Goal: Task Accomplishment & Management: Manage account settings

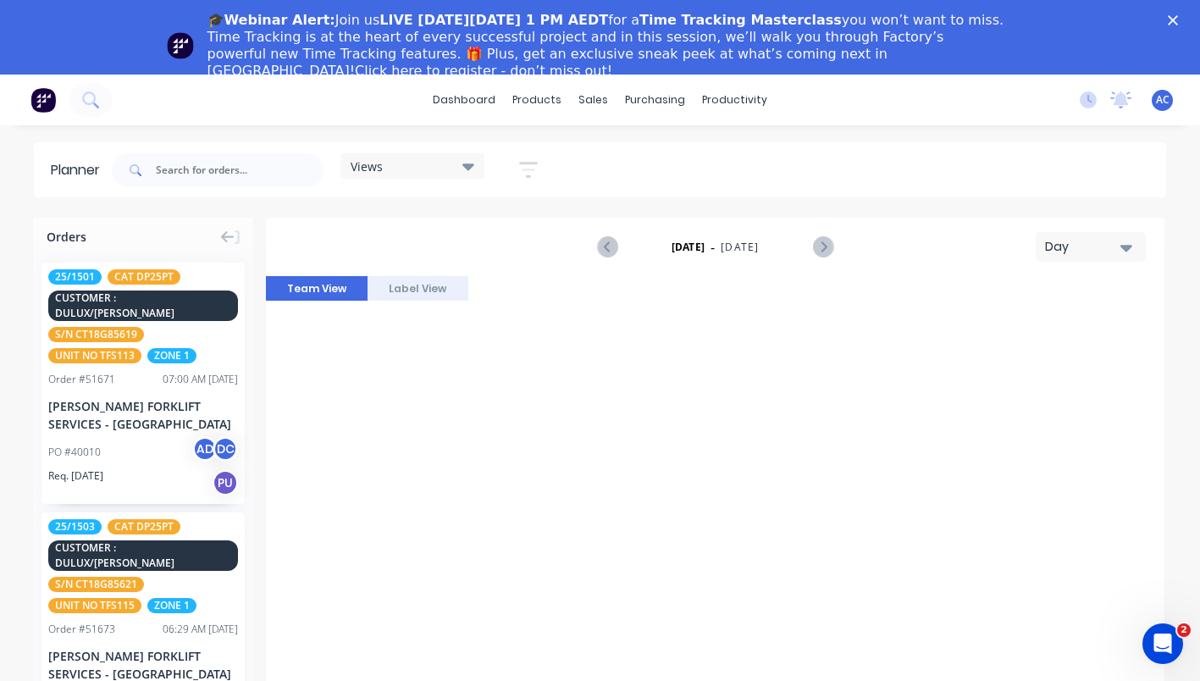
scroll to position [1154, 1898]
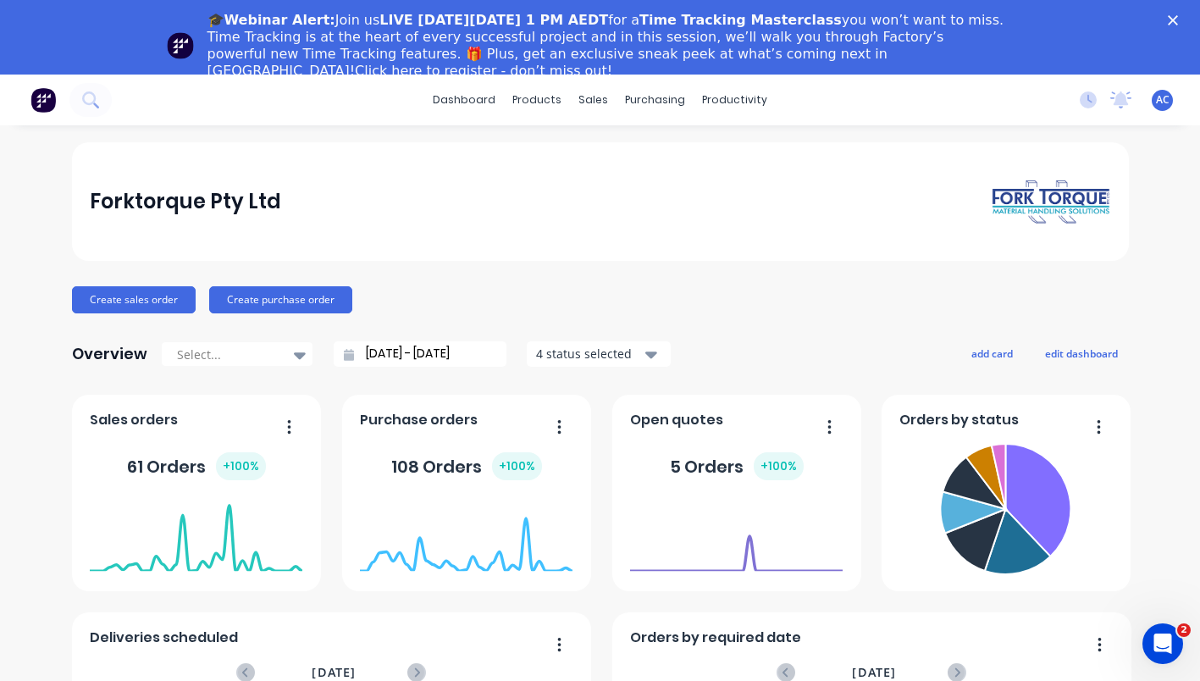
click at [128, 419] on span "Sales orders" at bounding box center [134, 420] width 88 height 20
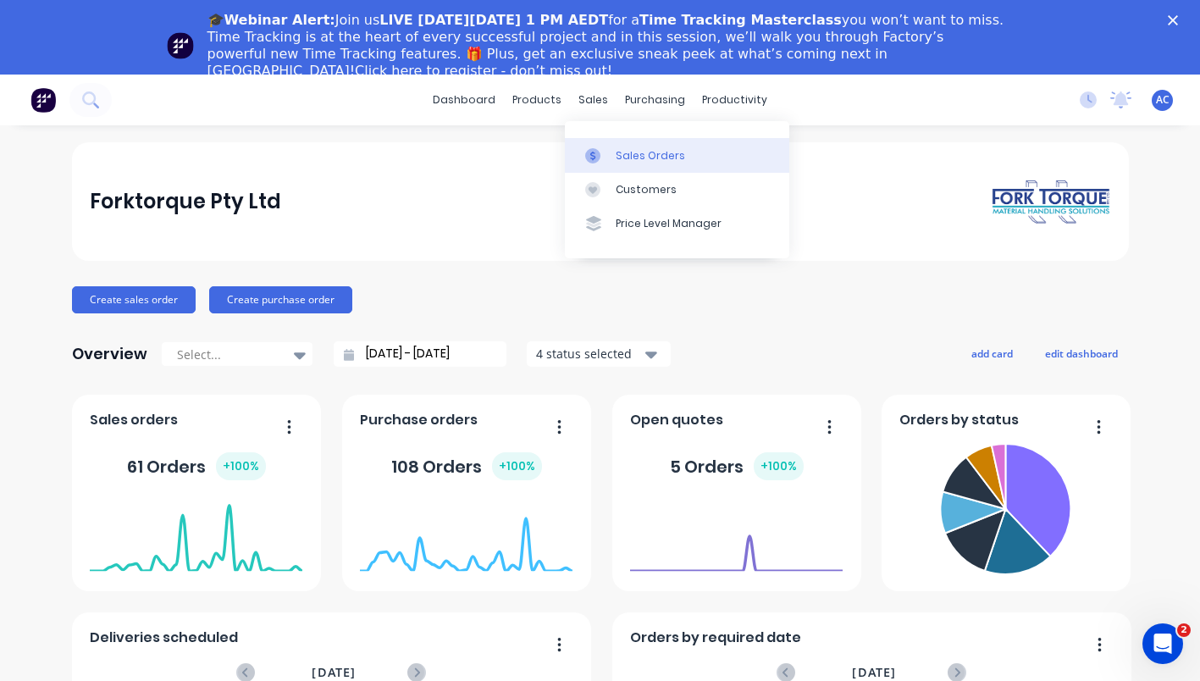
click at [647, 160] on div "Sales Orders" at bounding box center [650, 155] width 69 height 15
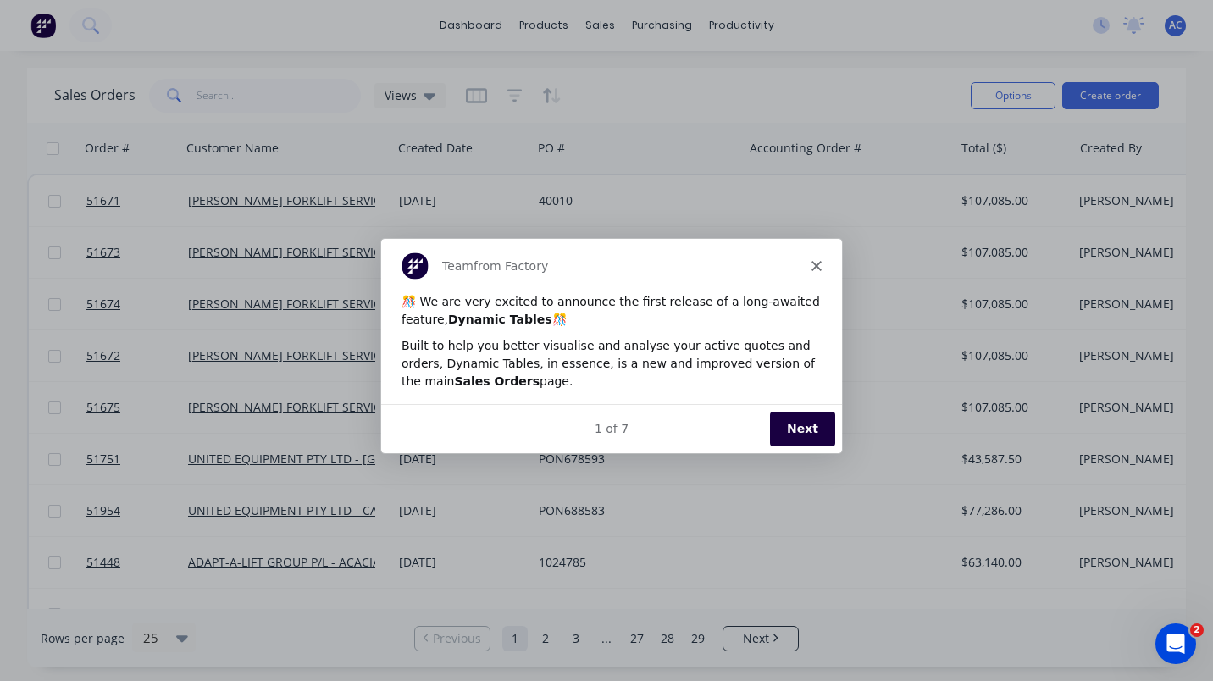
click at [818, 261] on polygon "Close" at bounding box center [816, 264] width 10 height 10
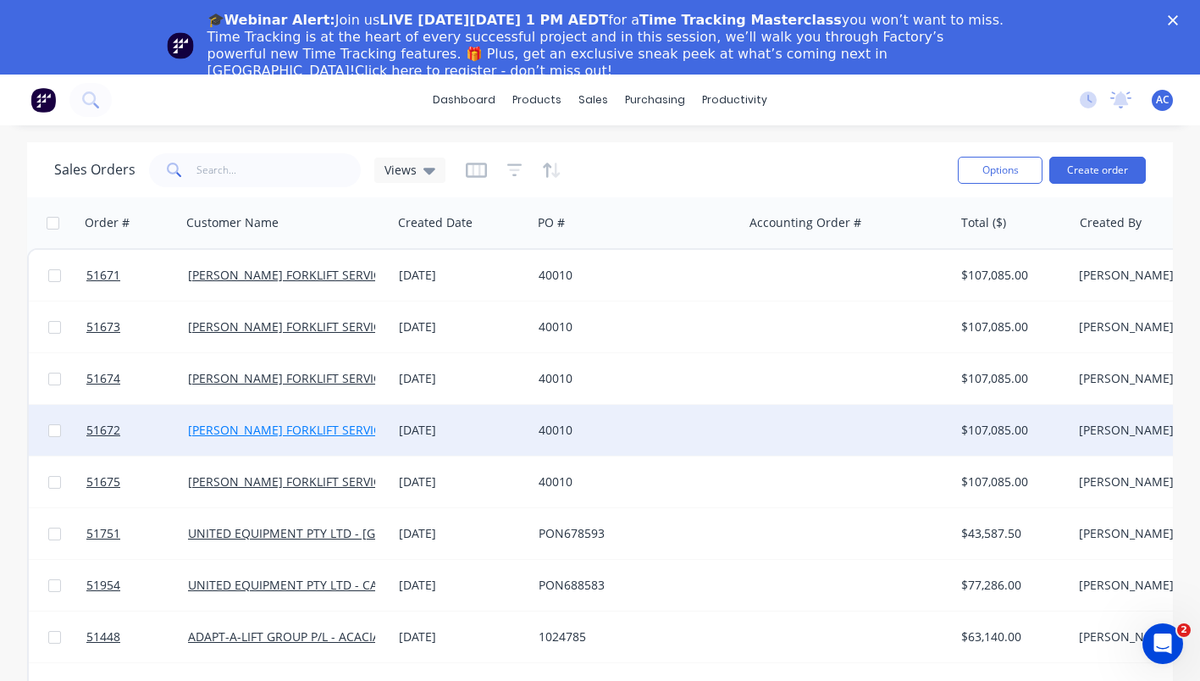
click at [239, 431] on link "[PERSON_NAME] FORKLIFT SERVICES - [GEOGRAPHIC_DATA]" at bounding box center [355, 430] width 335 height 16
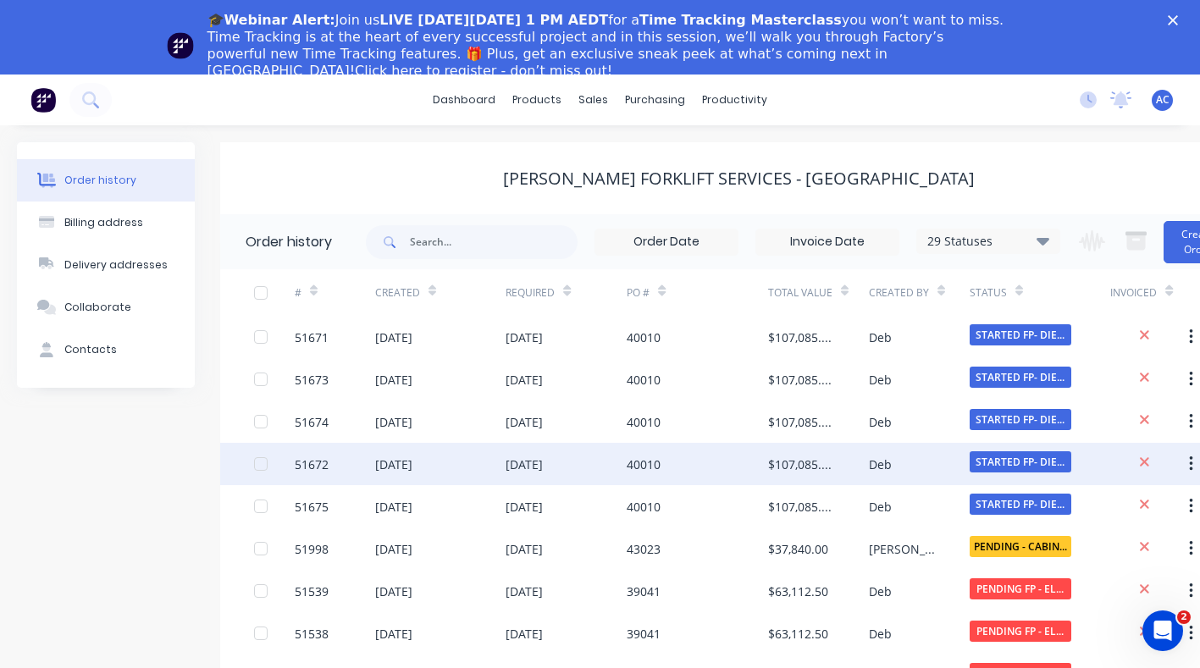
click at [258, 465] on div at bounding box center [261, 464] width 34 height 34
click at [307, 457] on div "51672" at bounding box center [312, 465] width 34 height 18
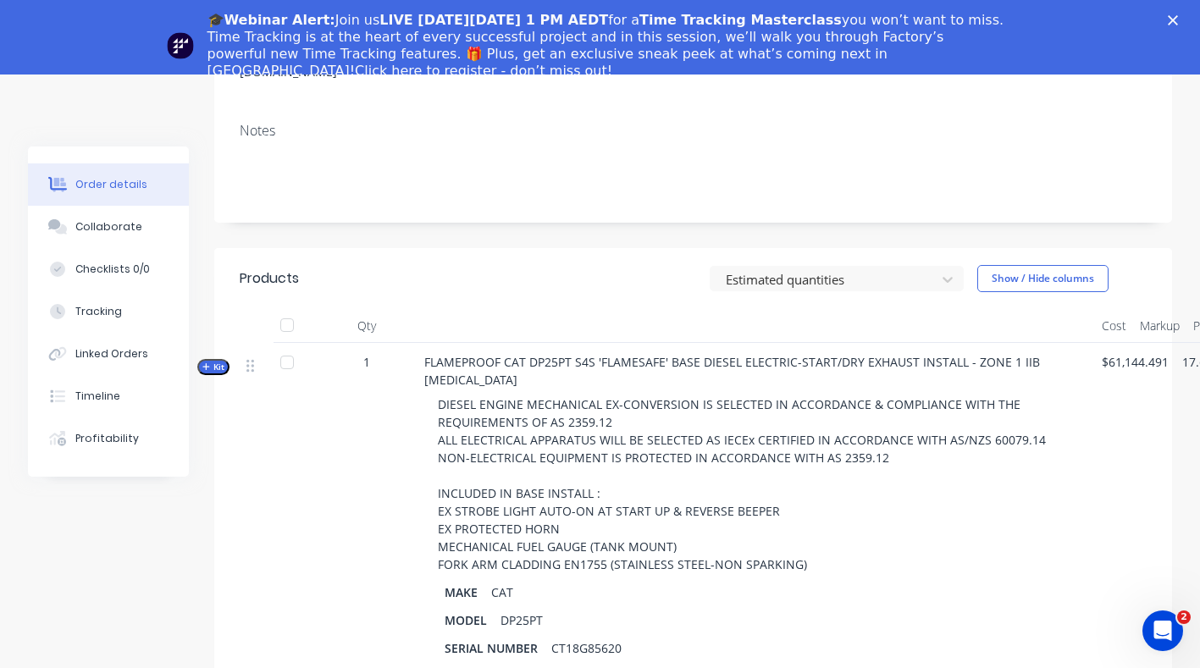
scroll to position [367, 0]
click at [224, 361] on button "Kit" at bounding box center [213, 369] width 32 height 16
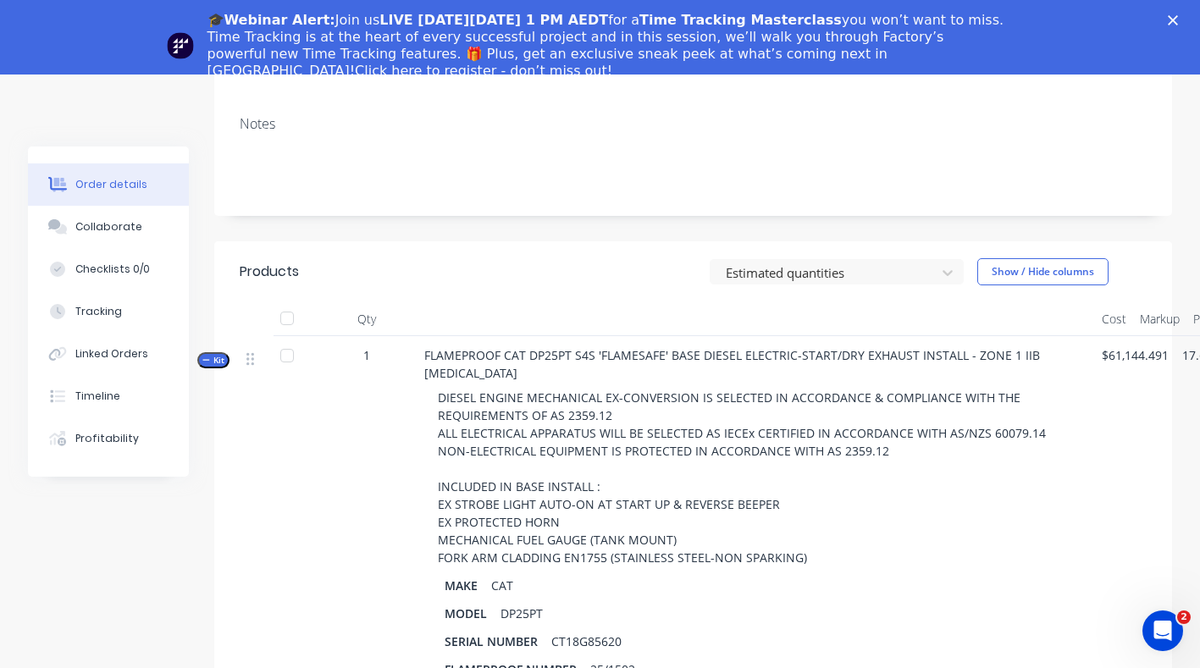
scroll to position [361, 0]
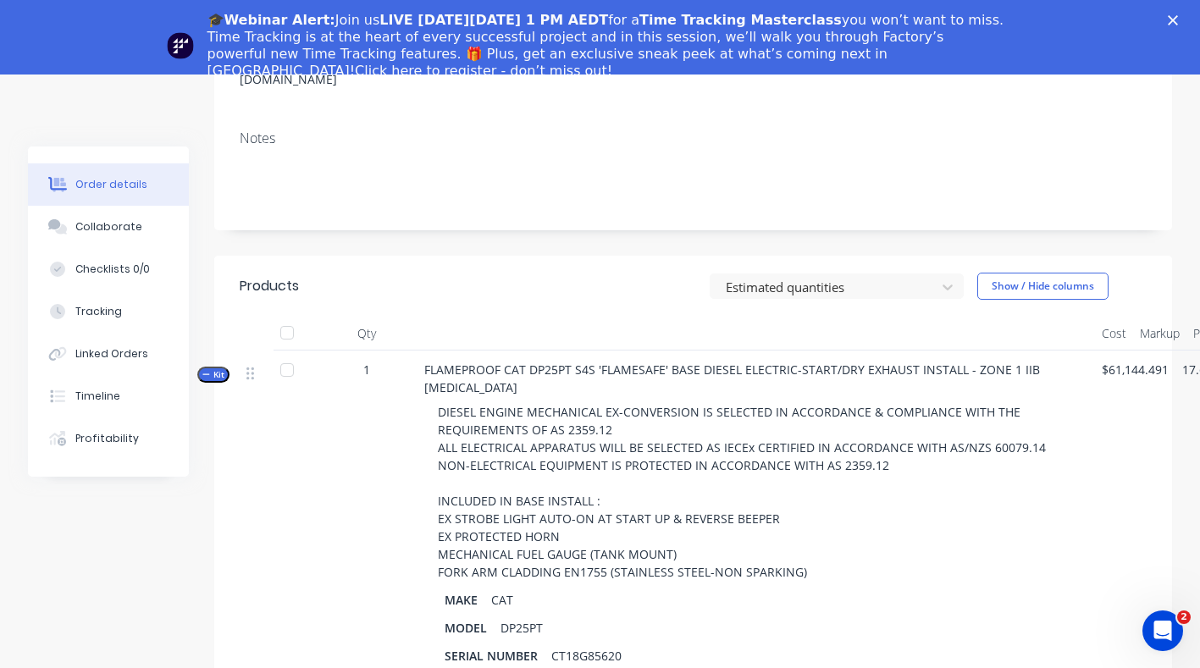
click at [206, 370] on icon "button" at bounding box center [206, 374] width 8 height 8
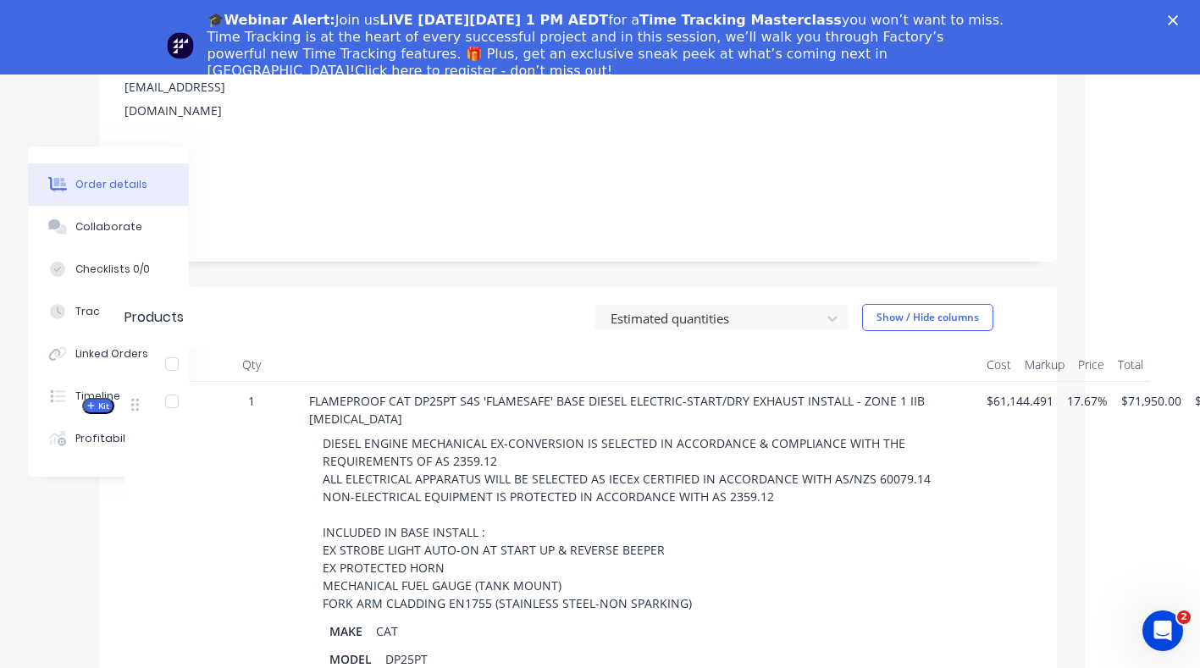
scroll to position [330, 177]
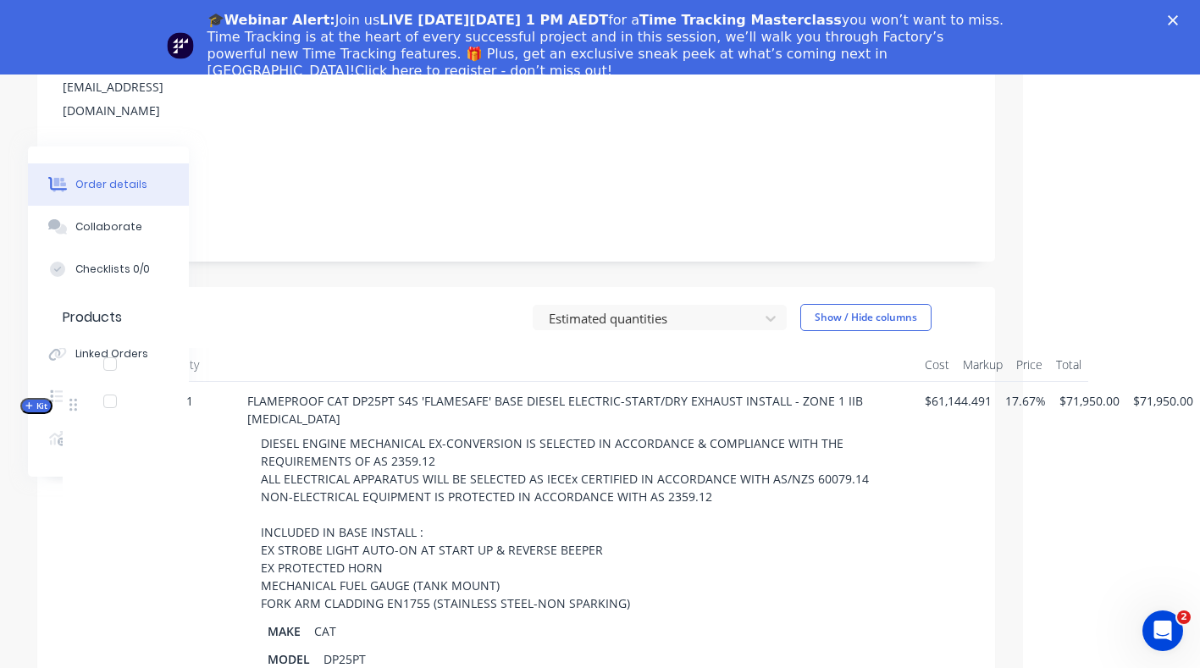
click at [40, 400] on span "Kit" at bounding box center [36, 406] width 22 height 13
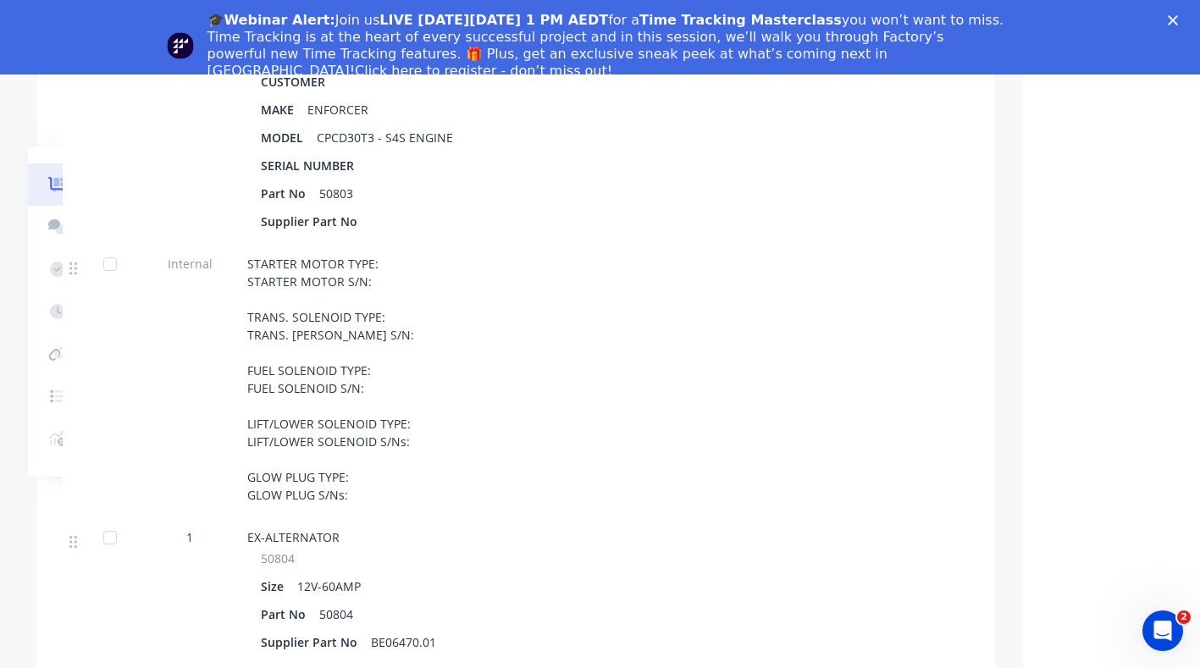
scroll to position [1243, 177]
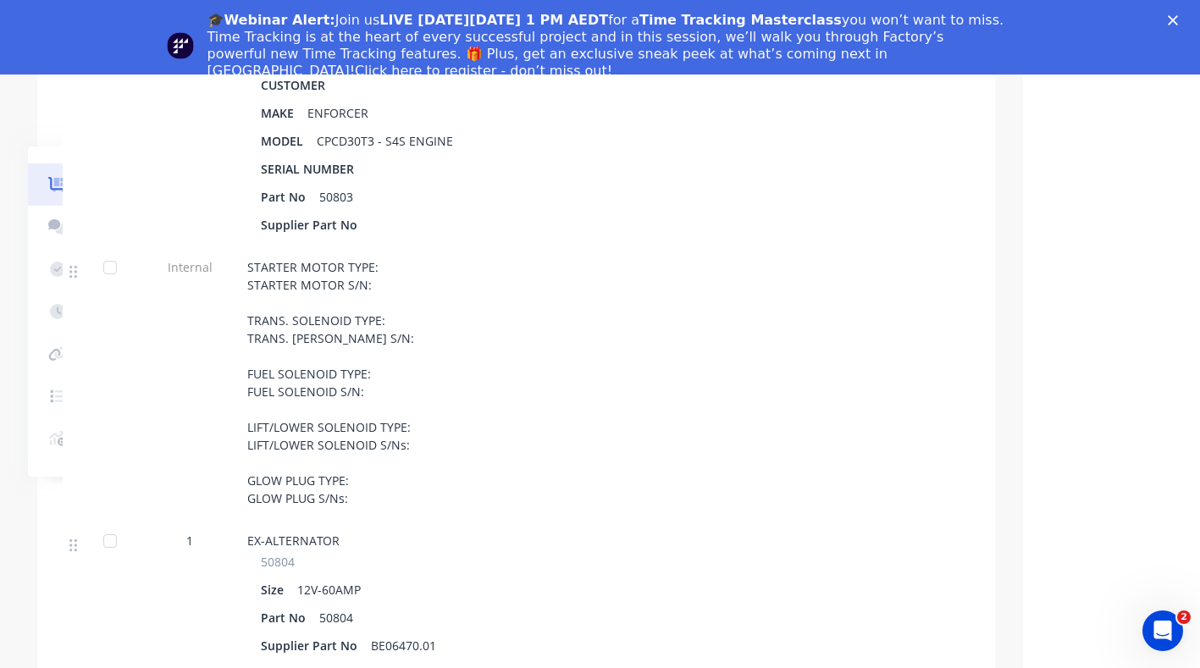
click at [1178, 19] on icon "Close" at bounding box center [1173, 20] width 10 height 10
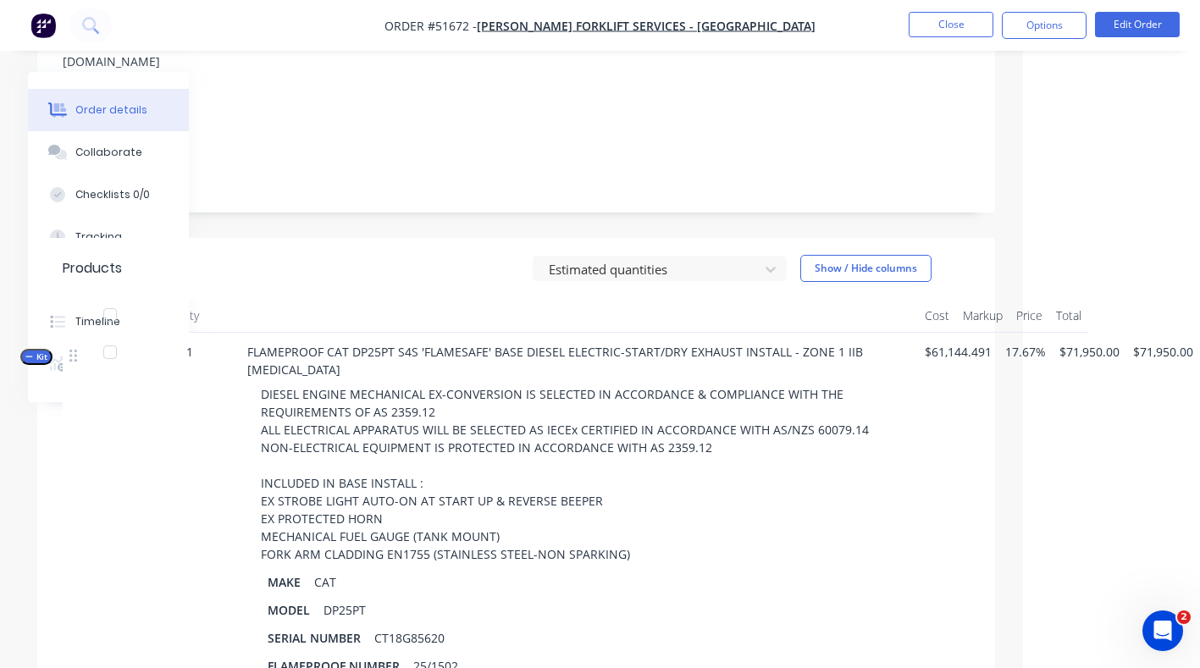
scroll to position [302, 177]
click at [1129, 19] on button "Edit Order" at bounding box center [1137, 24] width 85 height 25
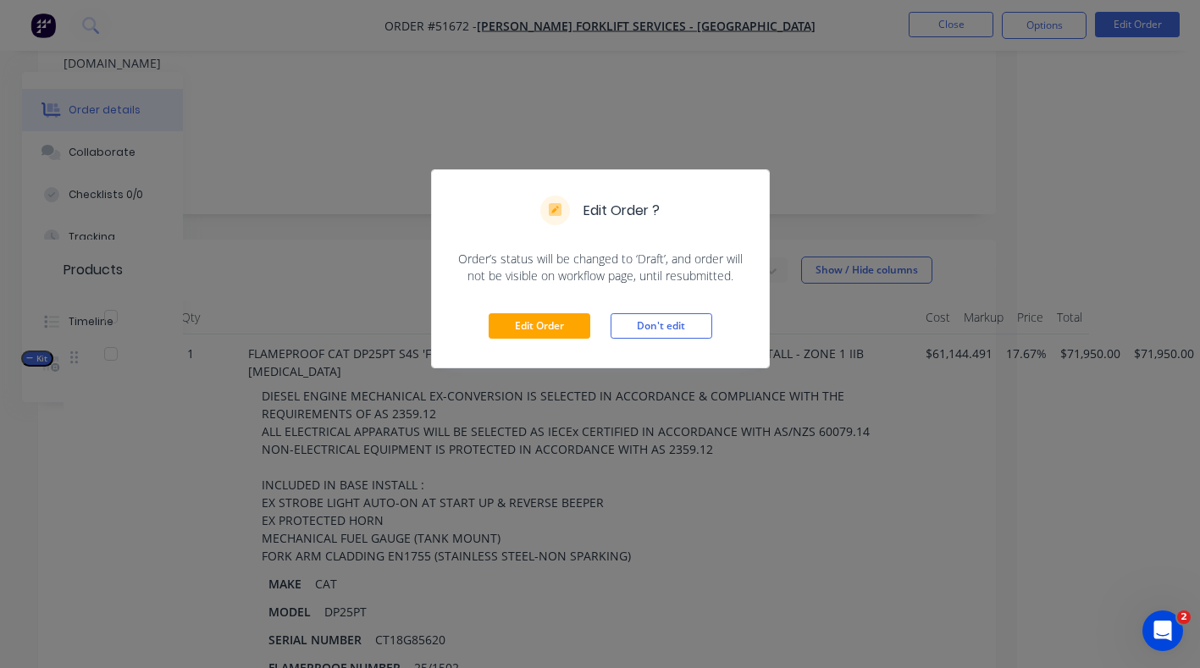
click at [998, 108] on div "Edit Order ? Order’s status will be changed to ‘Draft’, and order will not be v…" at bounding box center [600, 334] width 1200 height 668
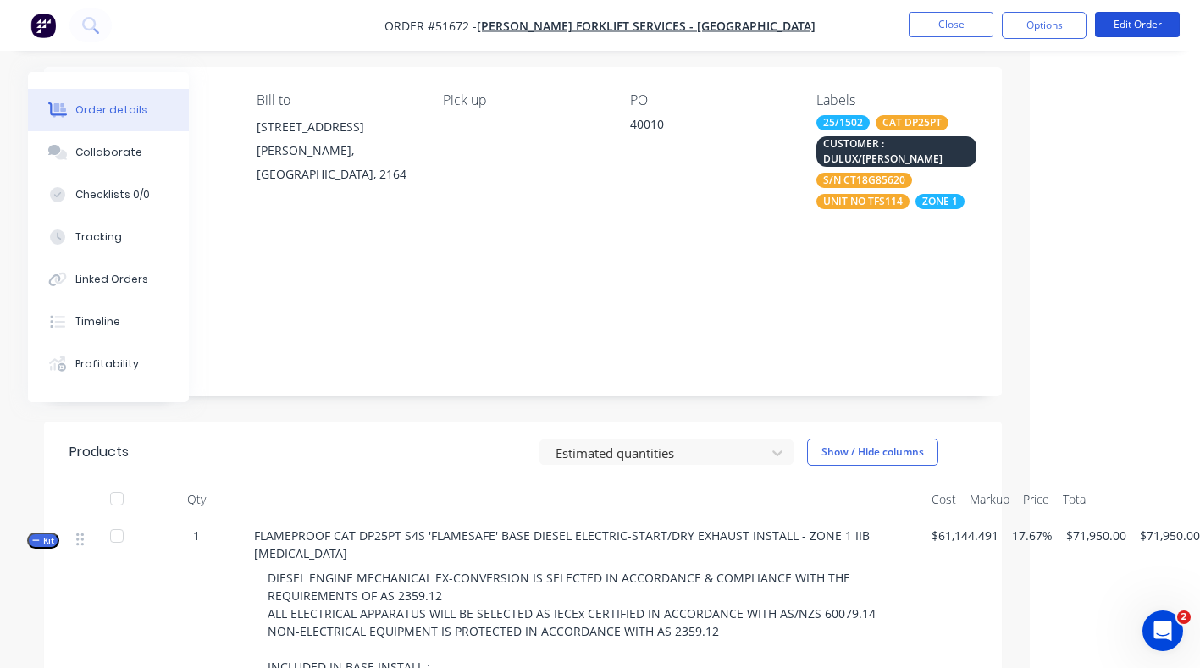
scroll to position [0, 170]
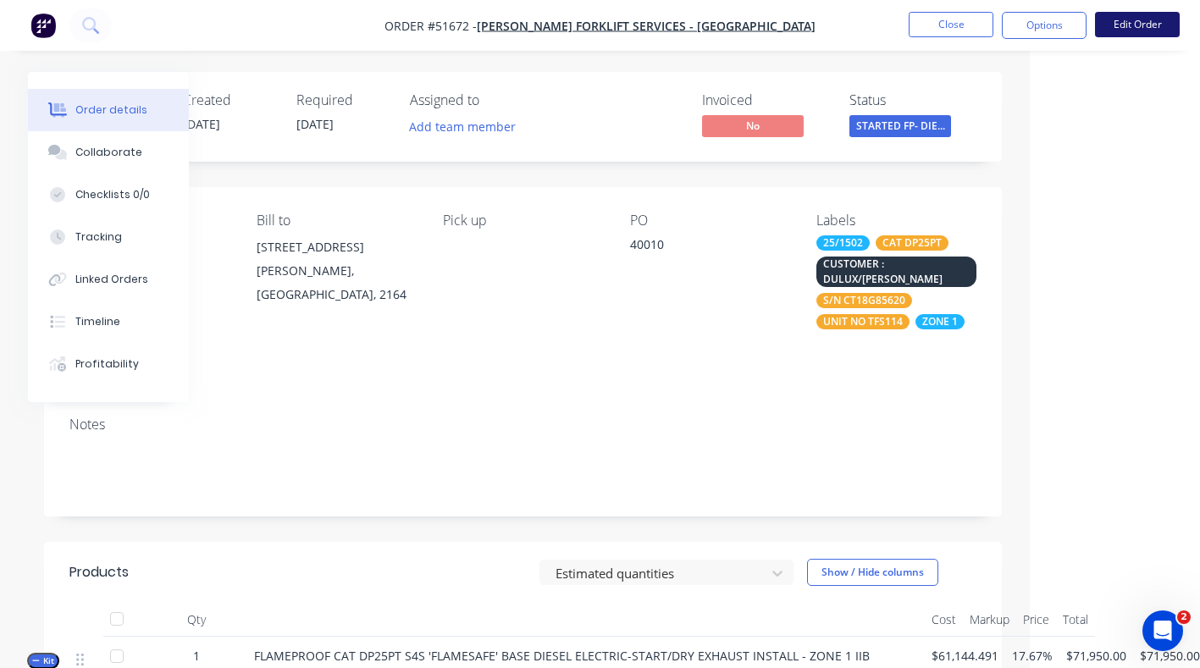
click at [1133, 22] on button "Edit Order" at bounding box center [1137, 24] width 85 height 25
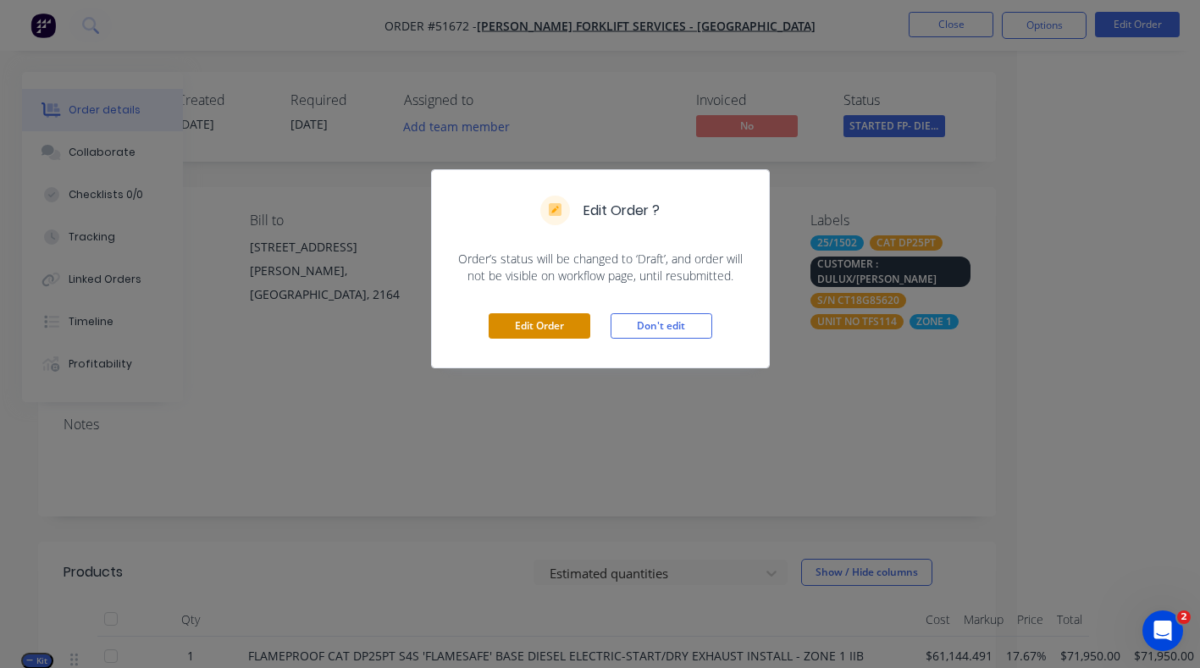
click at [544, 322] on button "Edit Order" at bounding box center [540, 325] width 102 height 25
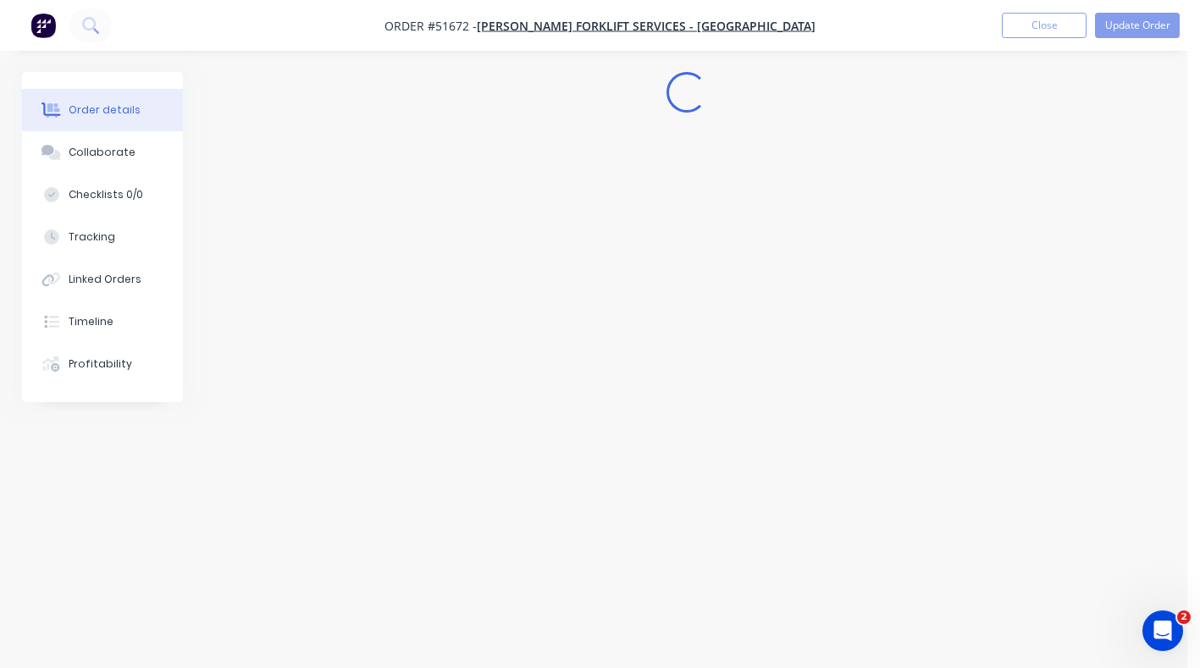
scroll to position [0, 0]
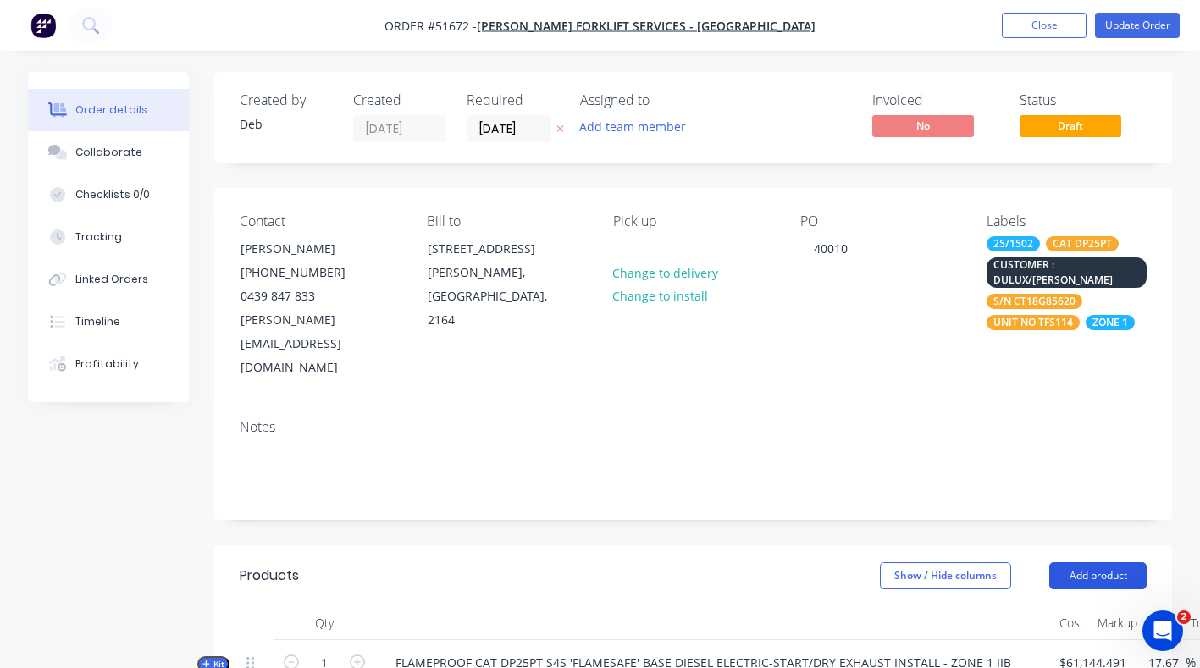
click at [1088, 562] on button "Add product" at bounding box center [1098, 575] width 97 height 27
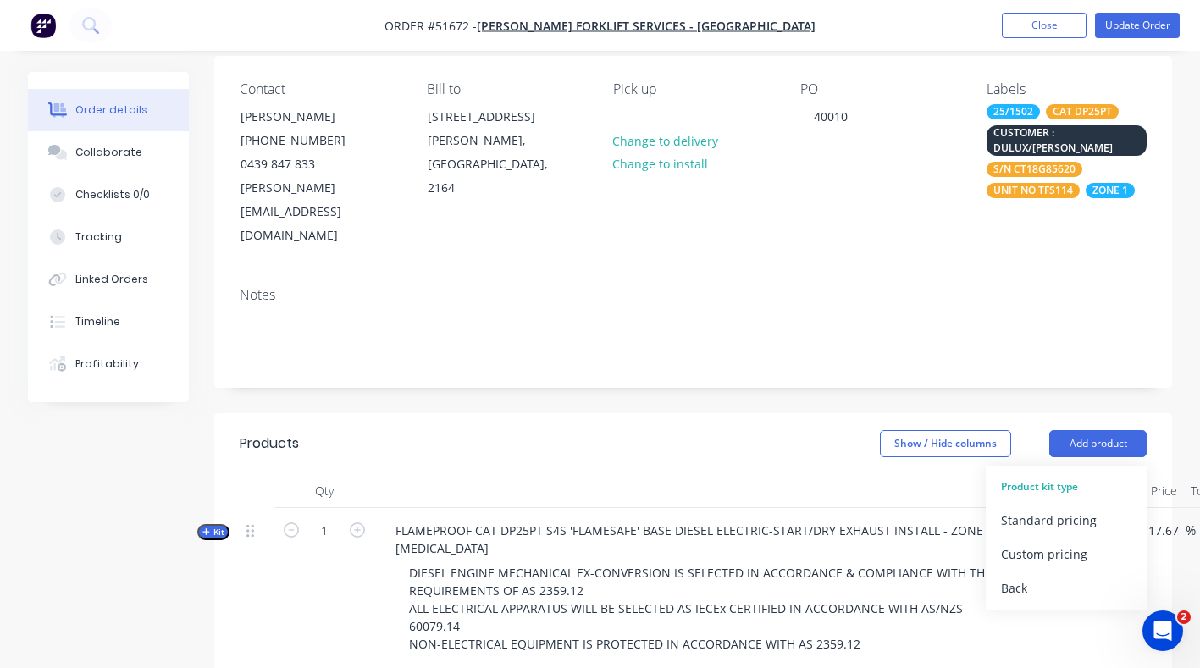
scroll to position [140, 0]
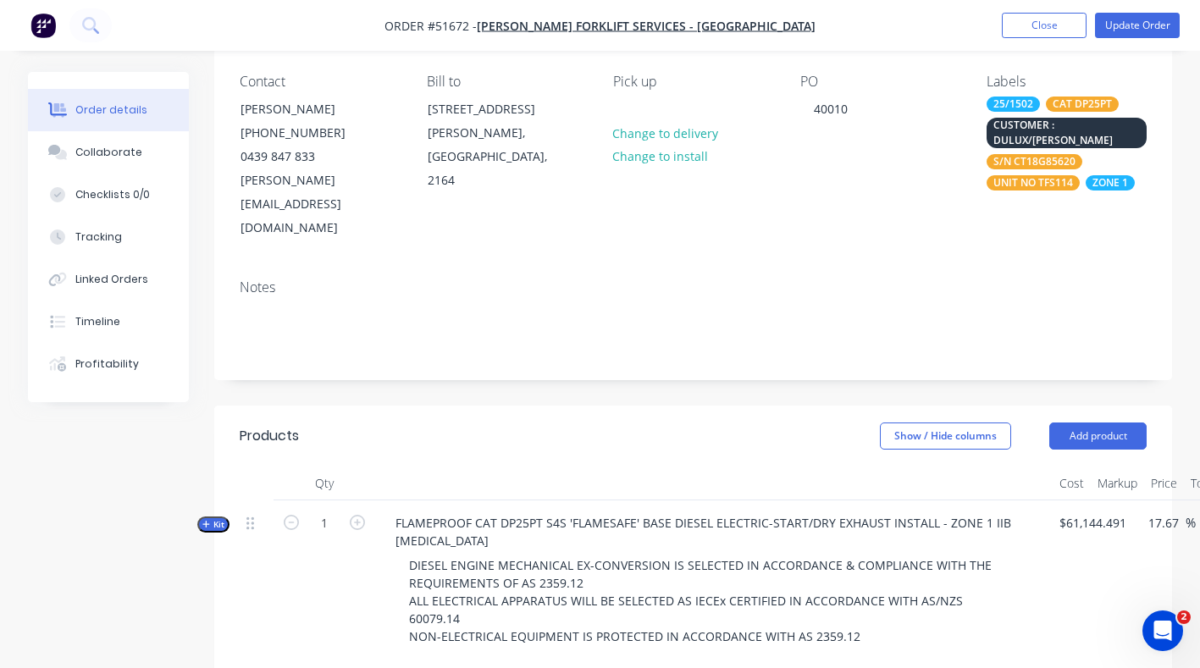
click at [1044, 597] on div "DIESEL ENGINE MECHANICAL EX-CONVERSION IS SELECTED IN ACCORDANCE & COMPLIANCE W…" at bounding box center [714, 654] width 664 height 202
click at [1088, 423] on button "Add product" at bounding box center [1098, 436] width 97 height 27
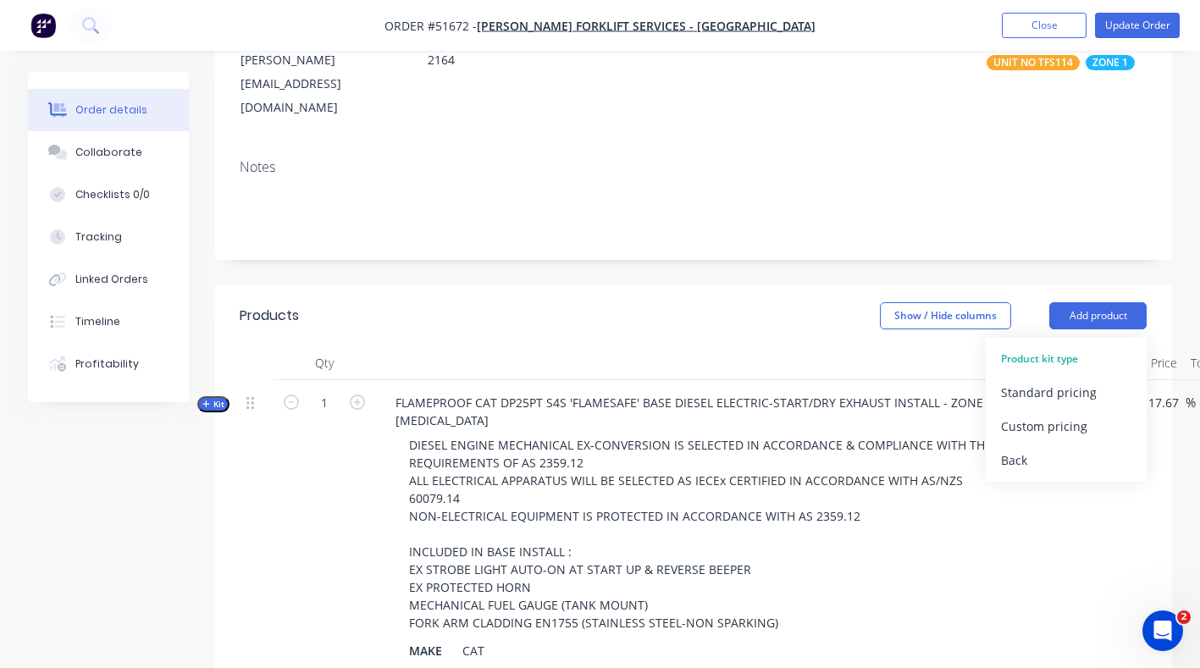
scroll to position [256, 0]
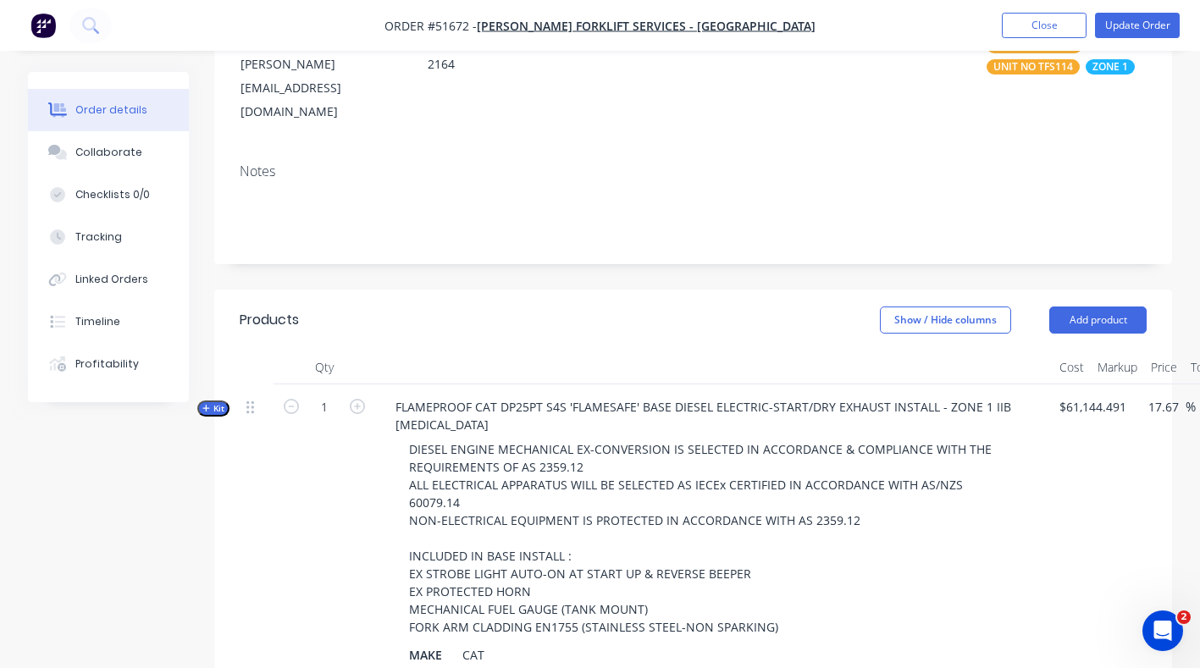
click at [222, 402] on span "Kit" at bounding box center [213, 408] width 22 height 13
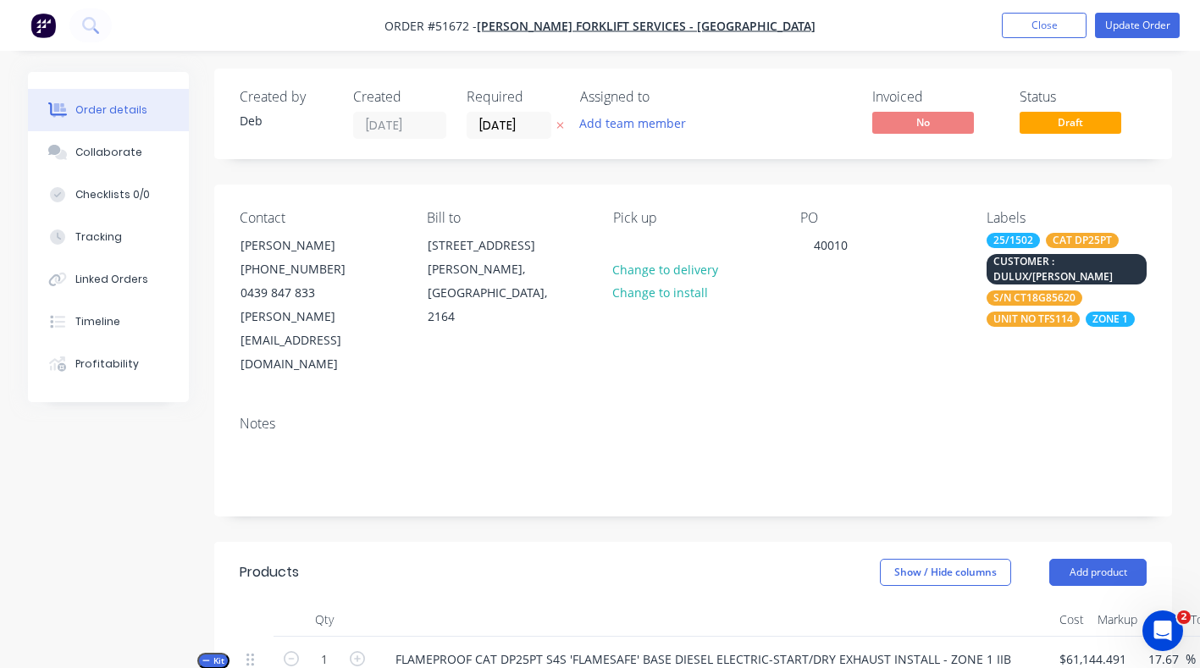
scroll to position [0, 0]
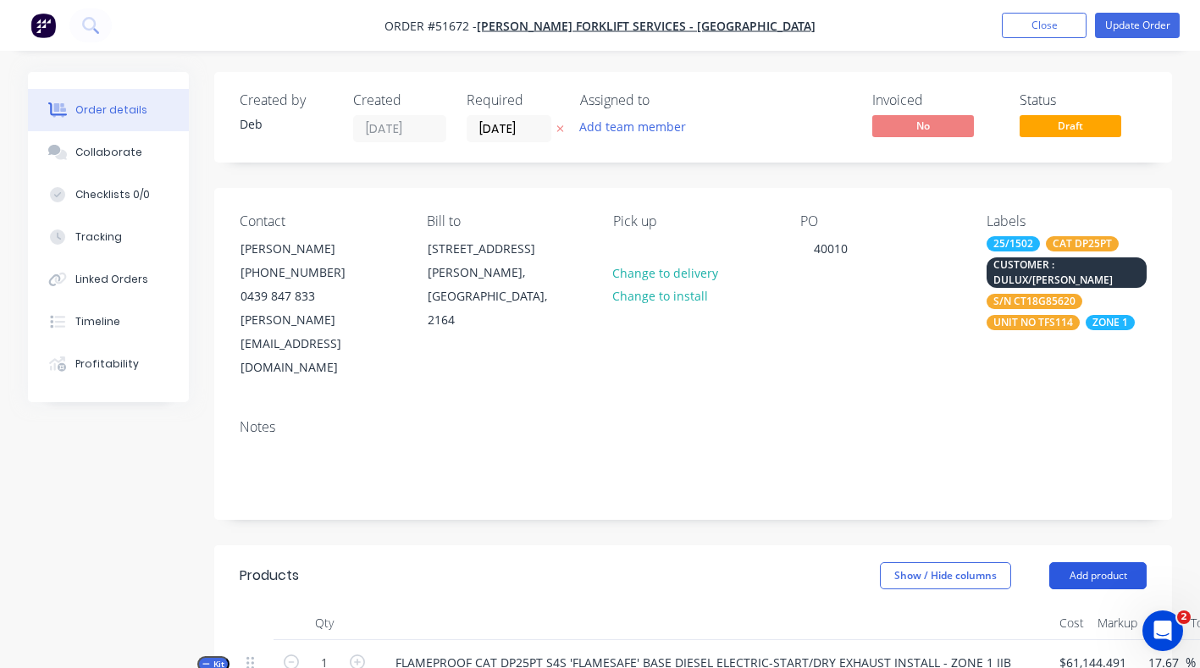
click at [1089, 562] on button "Add product" at bounding box center [1098, 575] width 97 height 27
click at [1036, 608] on div "Product kit type" at bounding box center [1066, 619] width 130 height 22
click at [1037, 608] on div "Product kit type" at bounding box center [1066, 619] width 130 height 22
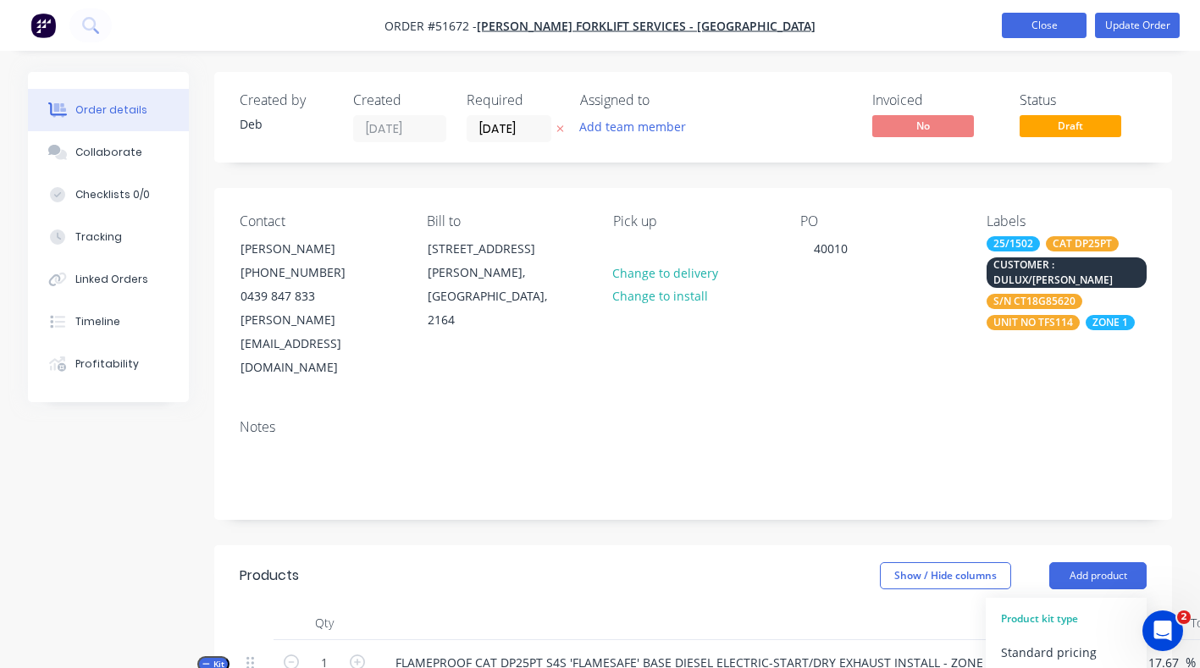
click at [1070, 20] on button "Close" at bounding box center [1044, 25] width 85 height 25
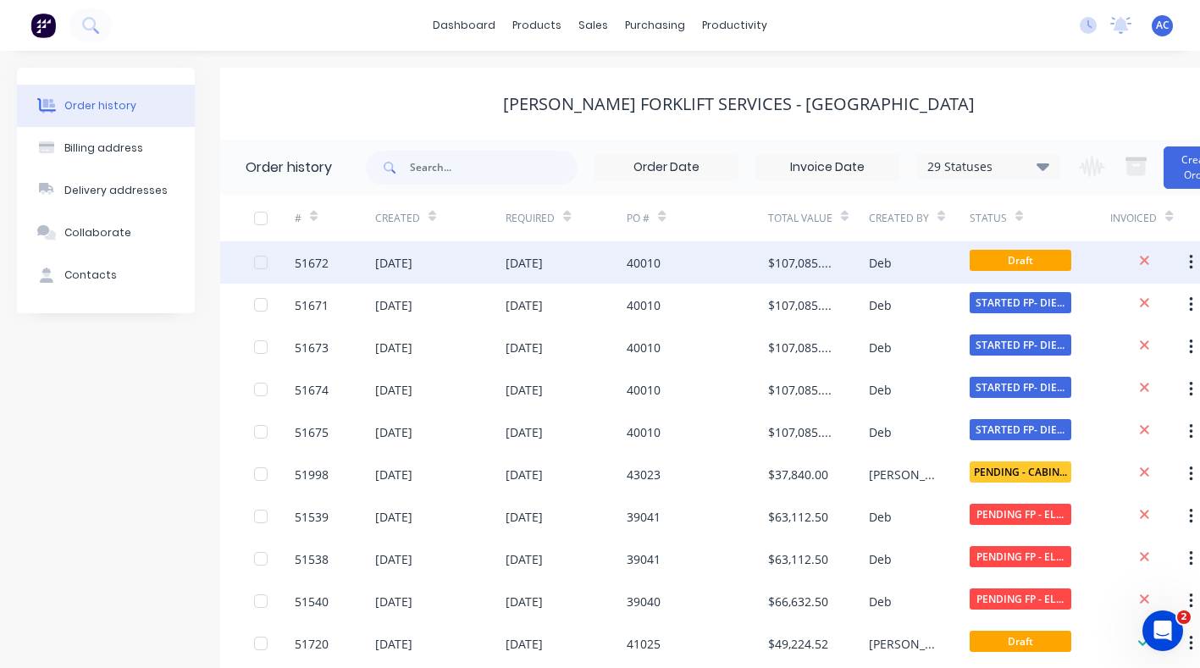
click at [259, 258] on div at bounding box center [261, 263] width 34 height 34
click at [312, 261] on div "51672" at bounding box center [312, 263] width 34 height 18
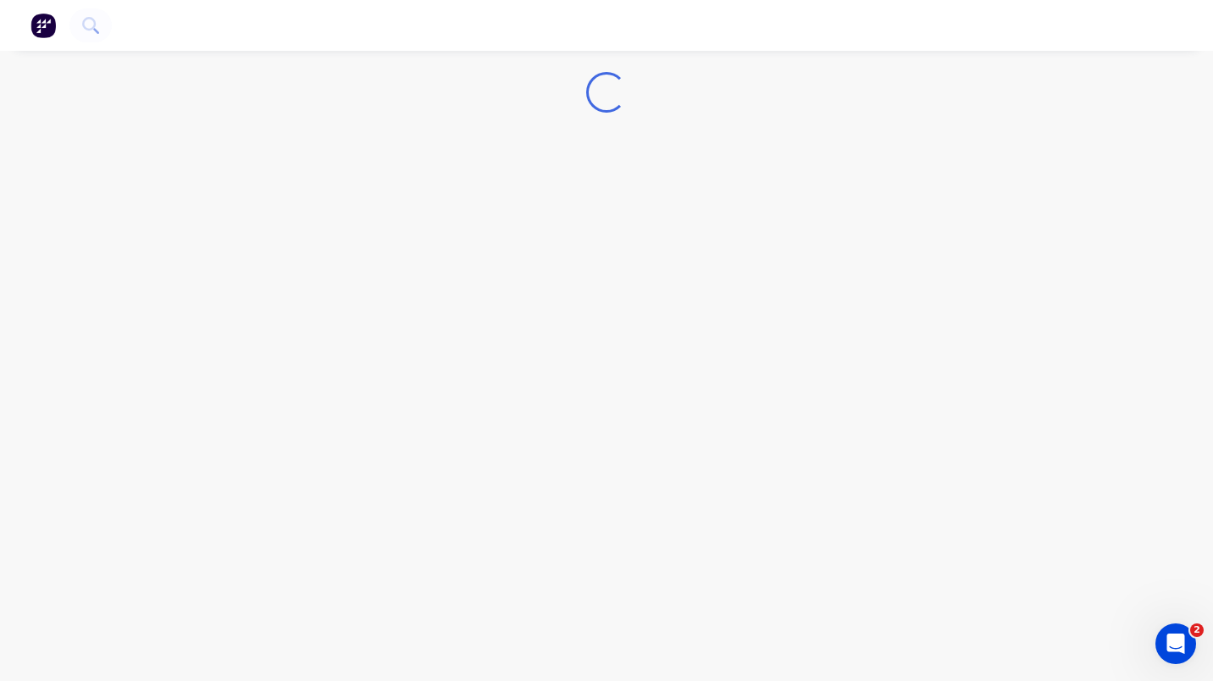
click at [312, 261] on div "Loading..." at bounding box center [606, 340] width 1213 height 681
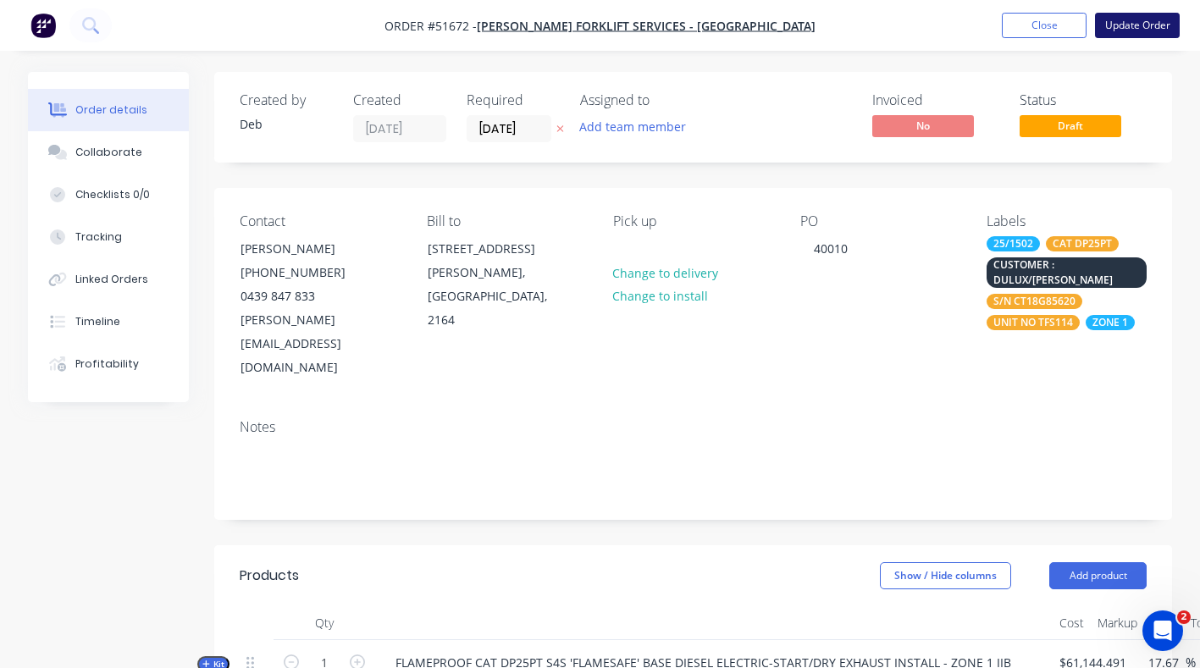
click at [1127, 25] on button "Update Order" at bounding box center [1137, 25] width 85 height 25
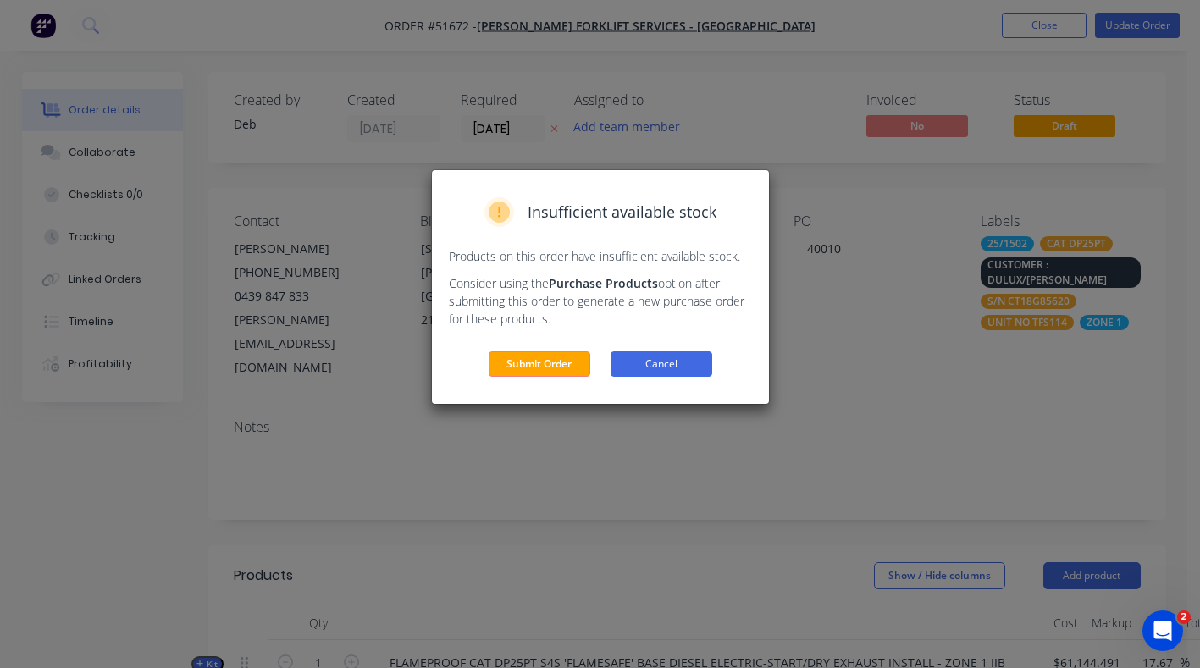
click at [674, 365] on button "Cancel" at bounding box center [662, 364] width 102 height 25
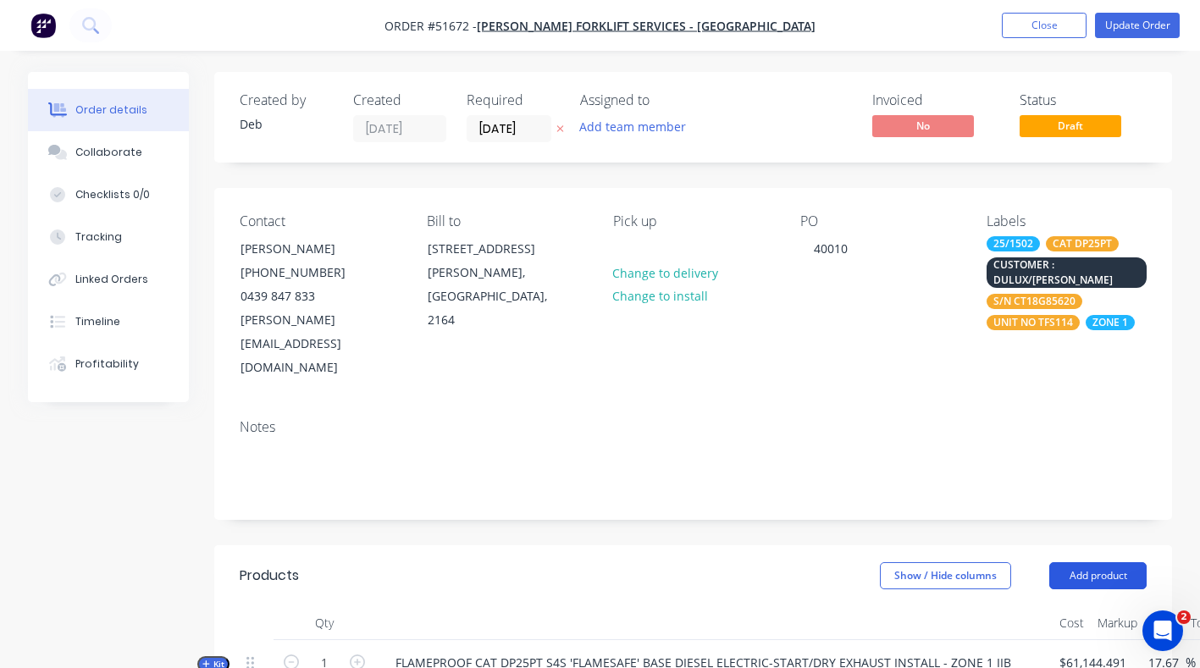
click at [1097, 562] on button "Add product" at bounding box center [1098, 575] width 97 height 27
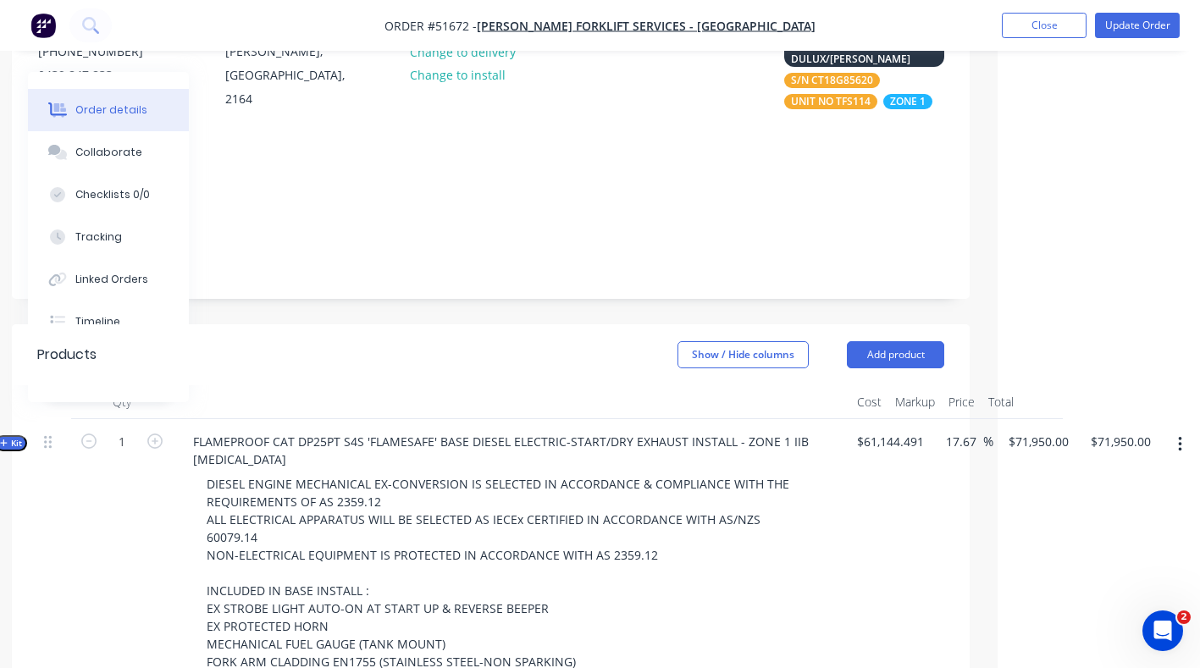
scroll to position [219, 202]
click at [903, 343] on button "Add product" at bounding box center [895, 356] width 97 height 27
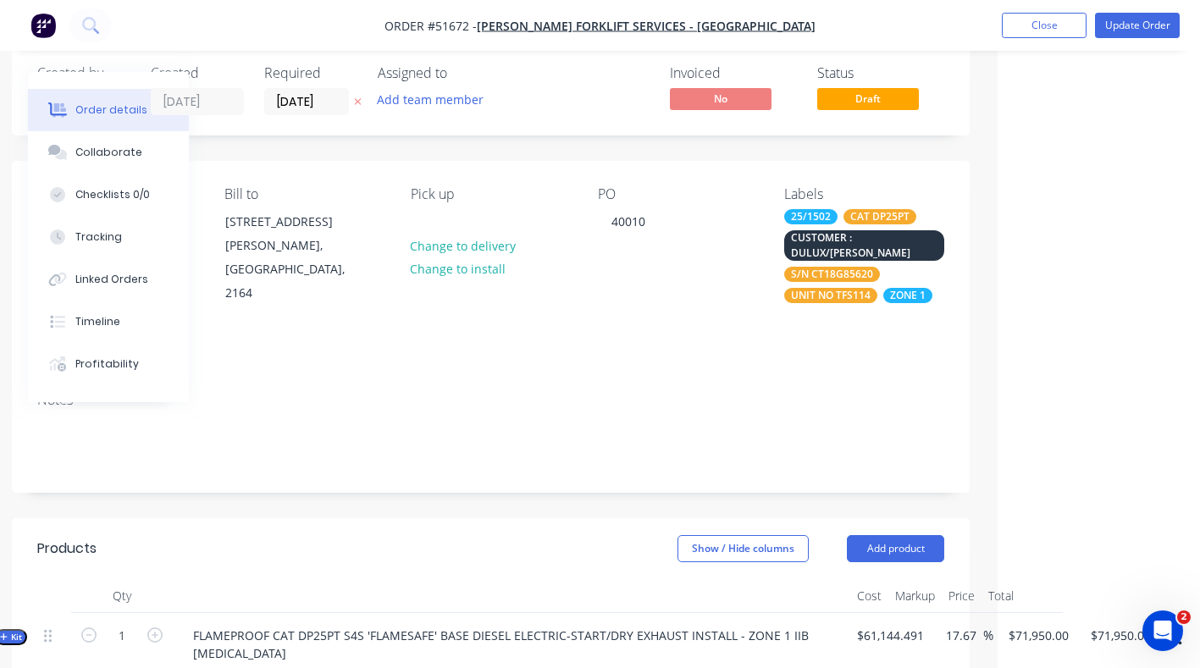
scroll to position [0, 202]
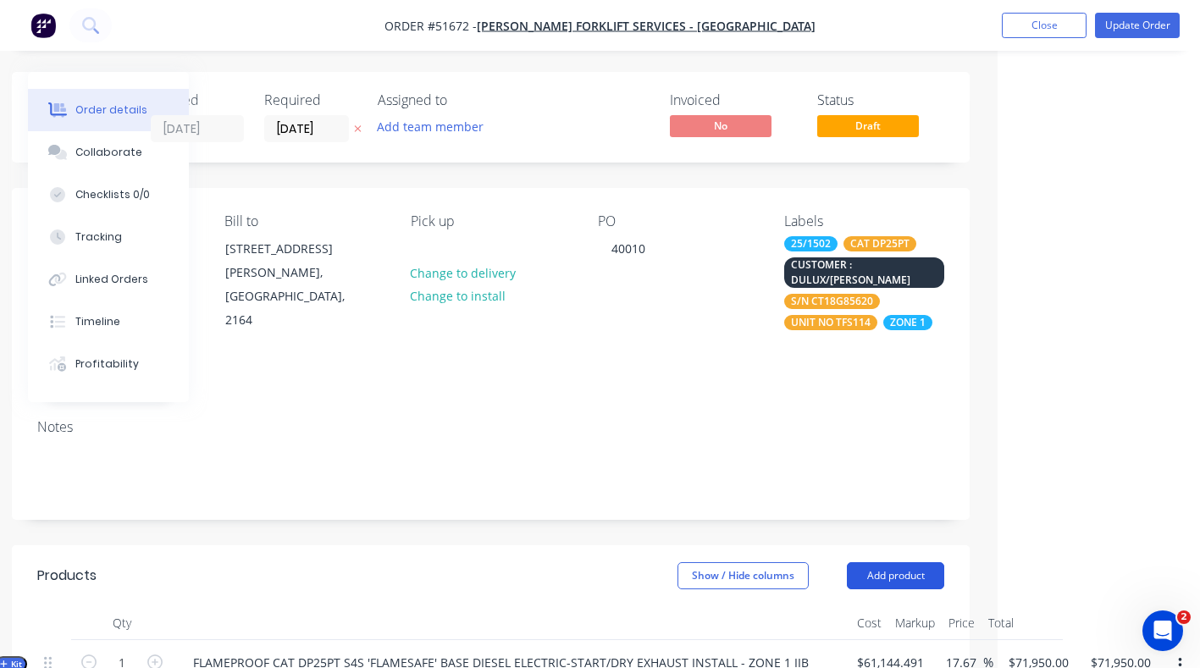
click at [915, 562] on button "Add product" at bounding box center [895, 575] width 97 height 27
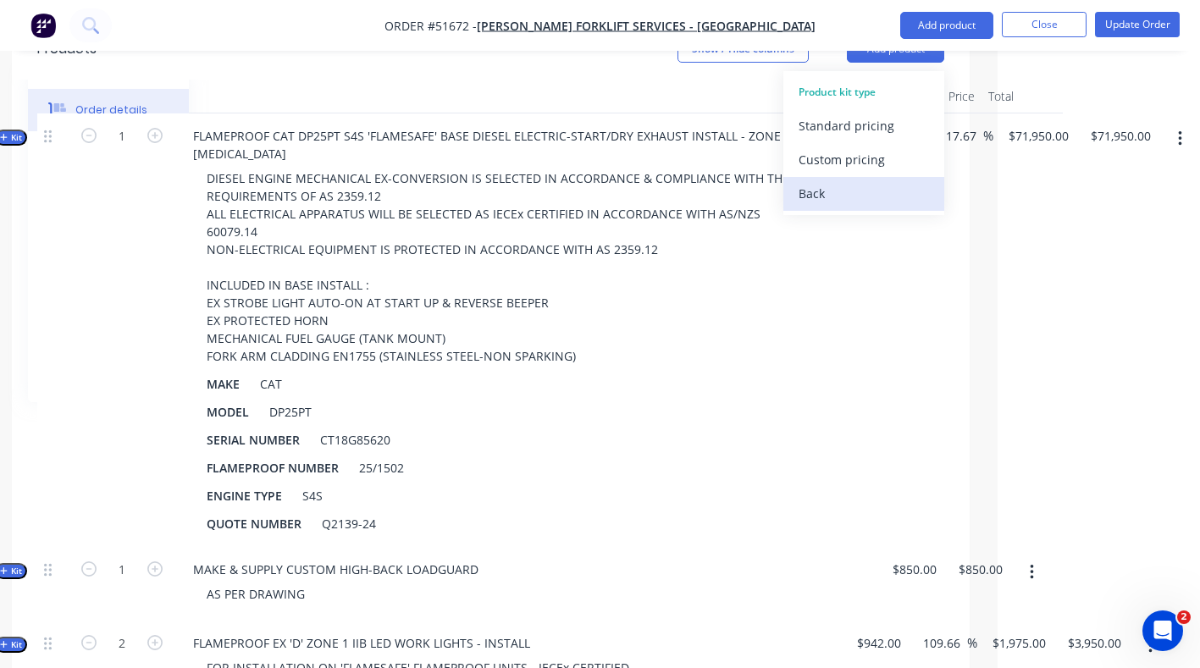
scroll to position [511, 202]
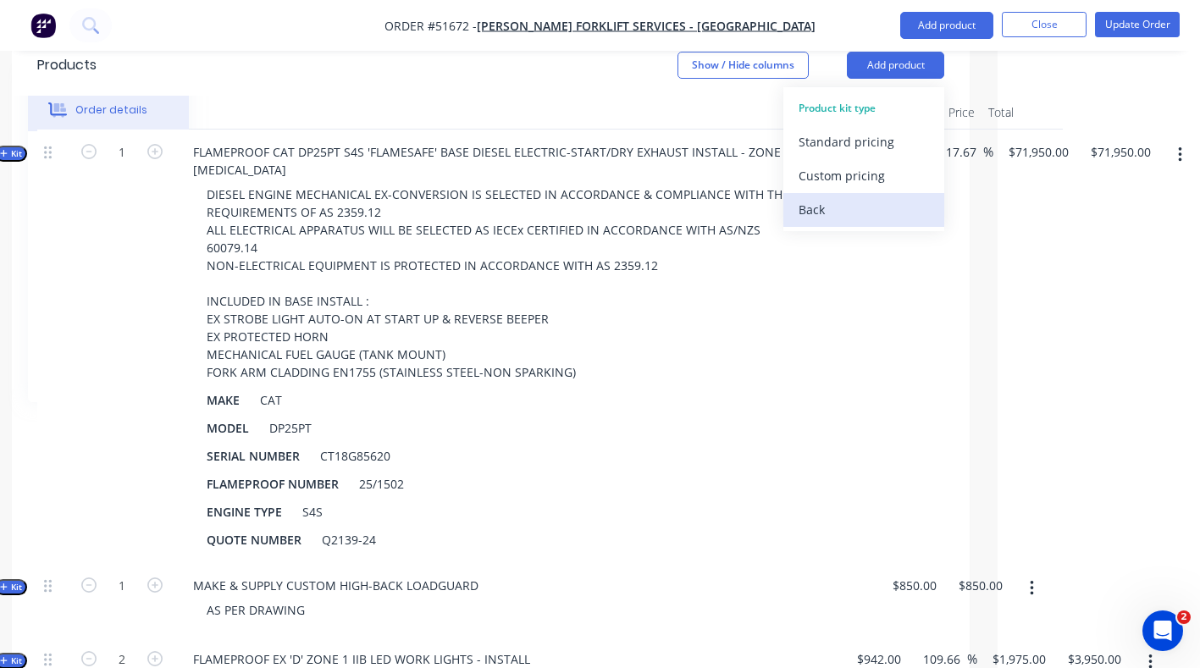
click at [813, 197] on div "Back" at bounding box center [864, 209] width 130 height 25
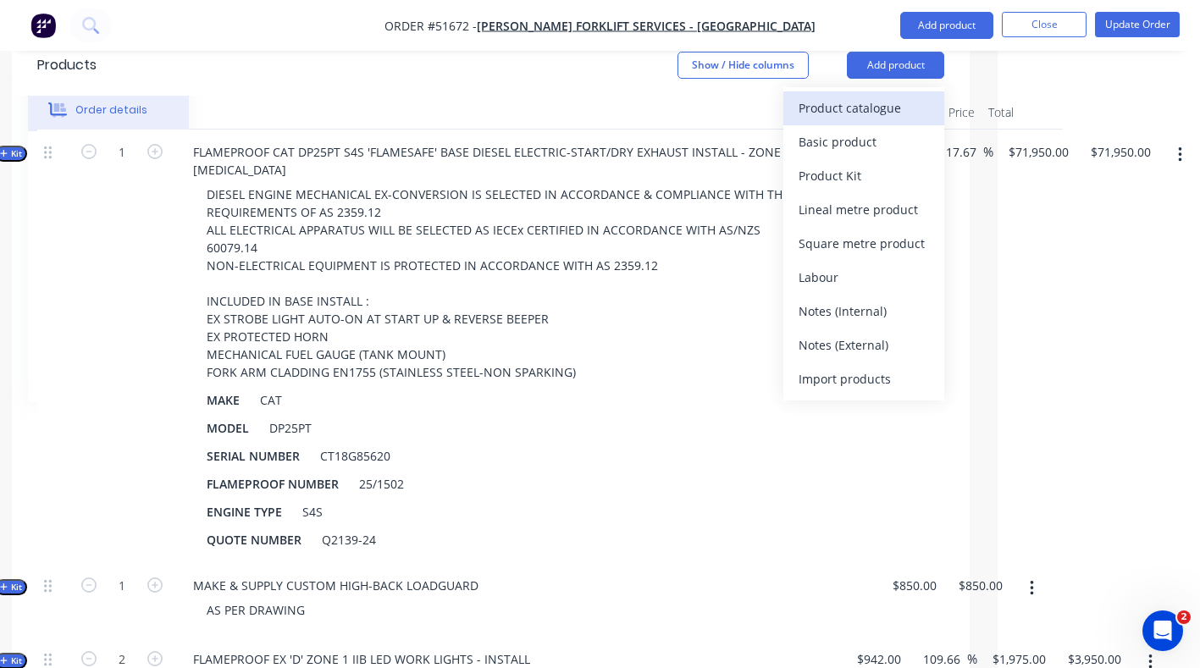
click at [832, 96] on div "Product catalogue" at bounding box center [864, 108] width 130 height 25
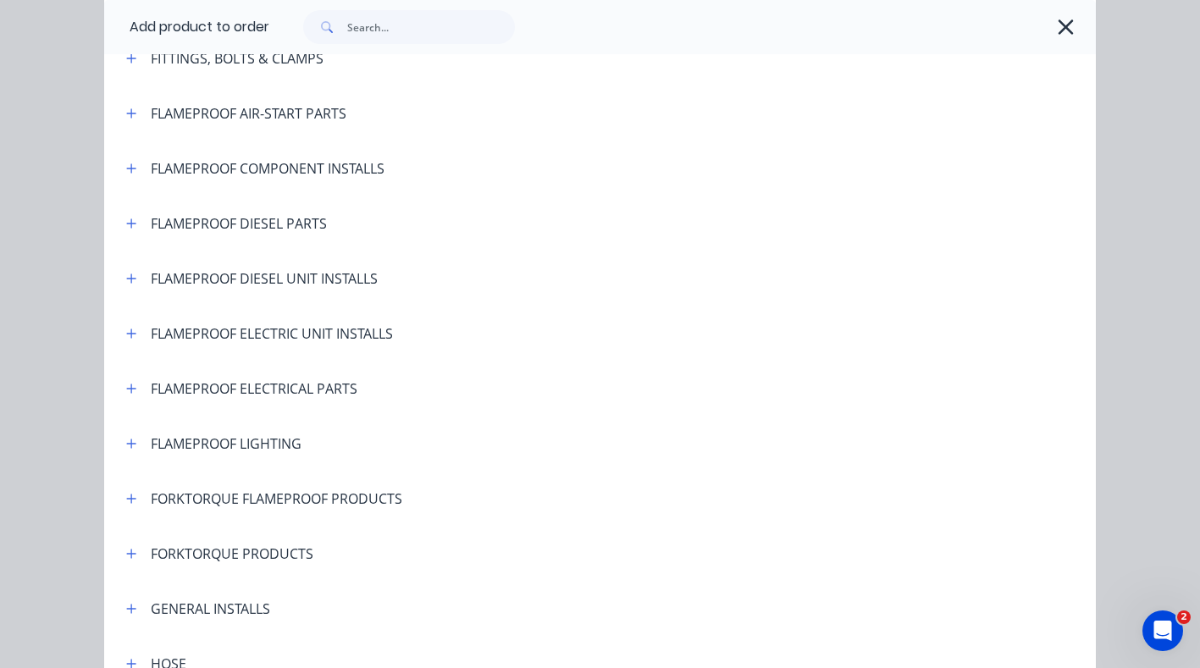
scroll to position [1024, 0]
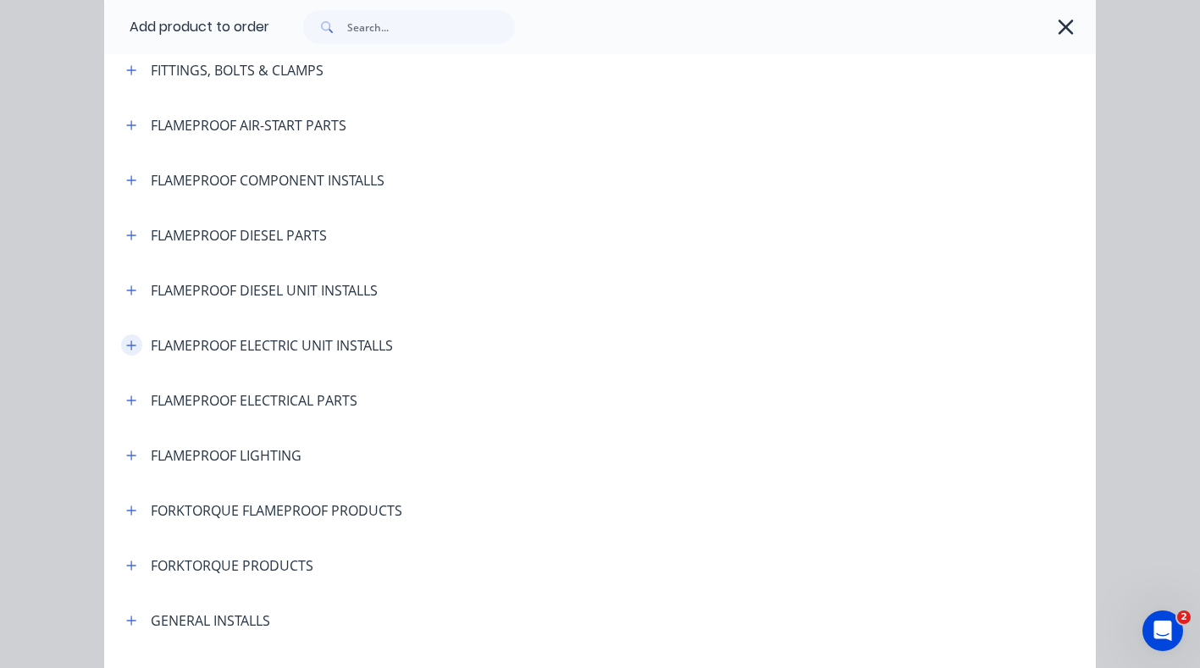
click at [126, 344] on icon "button" at bounding box center [131, 346] width 10 height 12
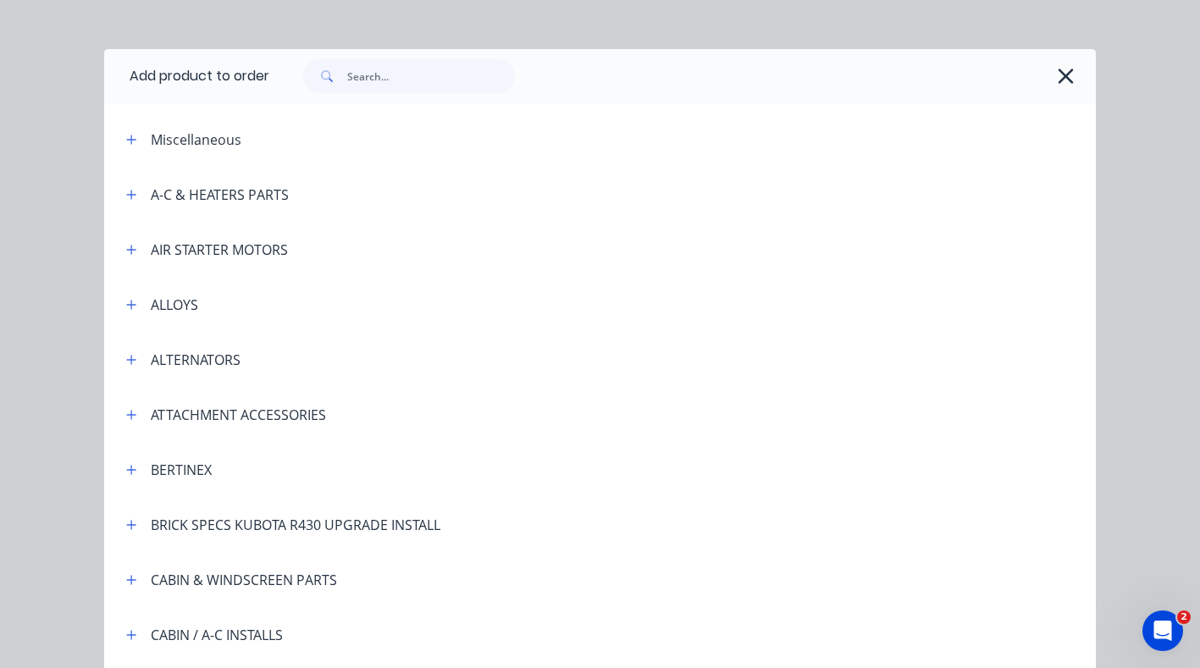
scroll to position [18, 0]
click at [347, 80] on input "text" at bounding box center [431, 77] width 168 height 34
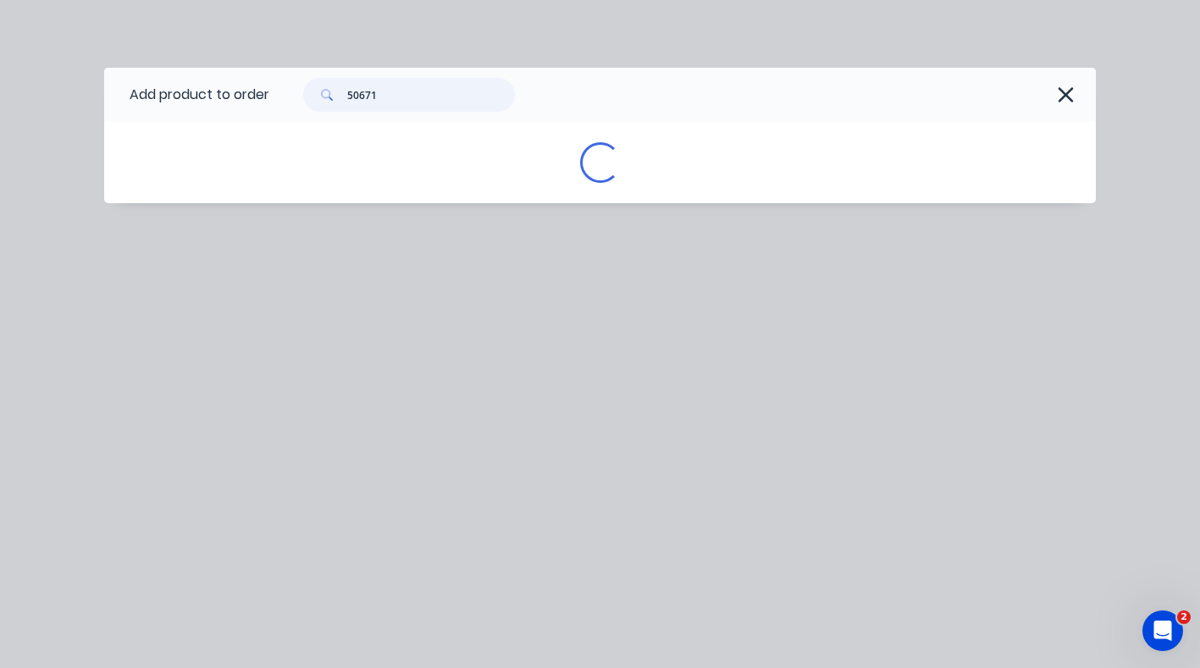
scroll to position [0, 0]
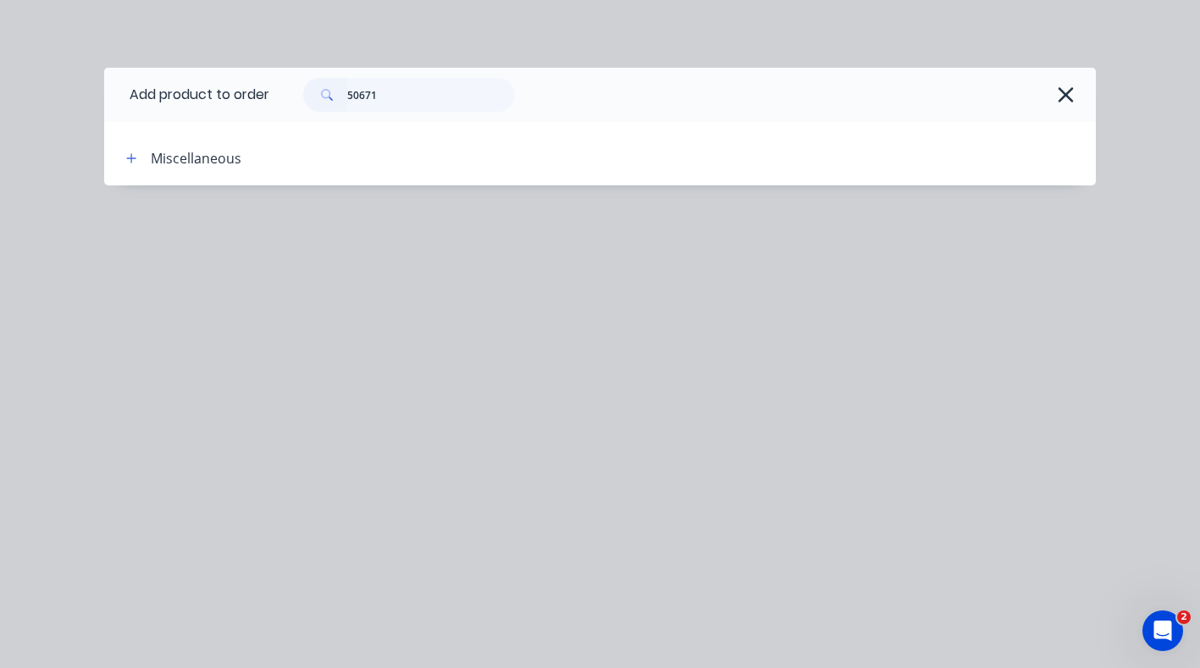
click at [174, 160] on div "Miscellaneous" at bounding box center [196, 158] width 91 height 20
click at [129, 155] on icon "button" at bounding box center [131, 158] width 10 height 12
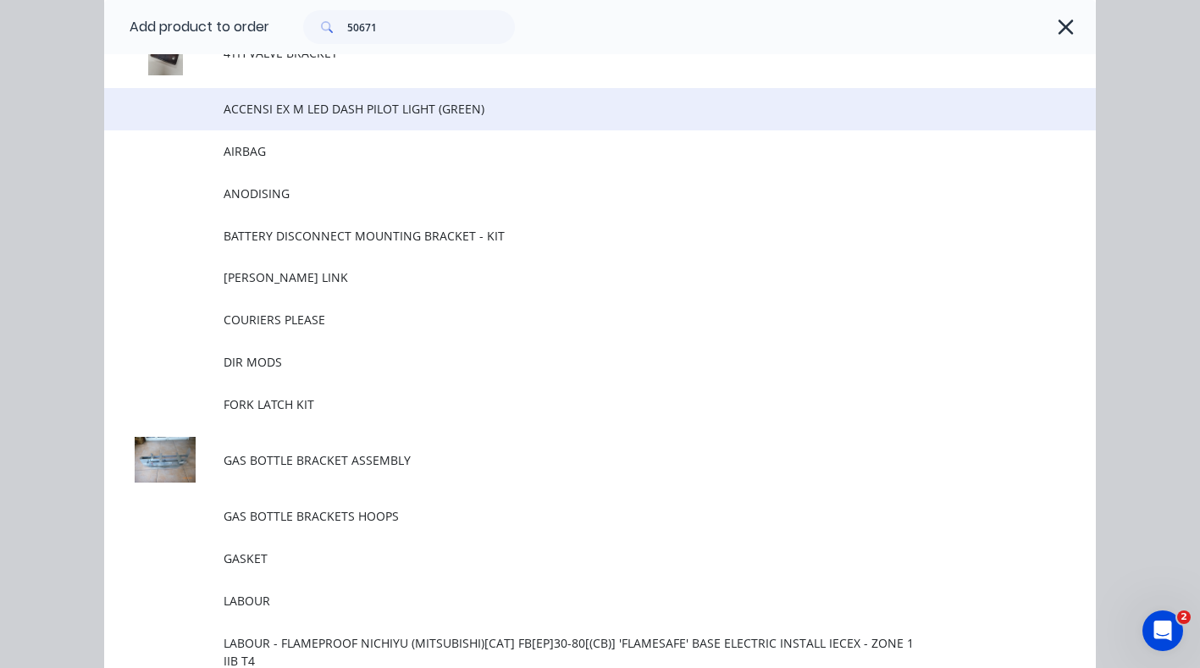
scroll to position [128, 0]
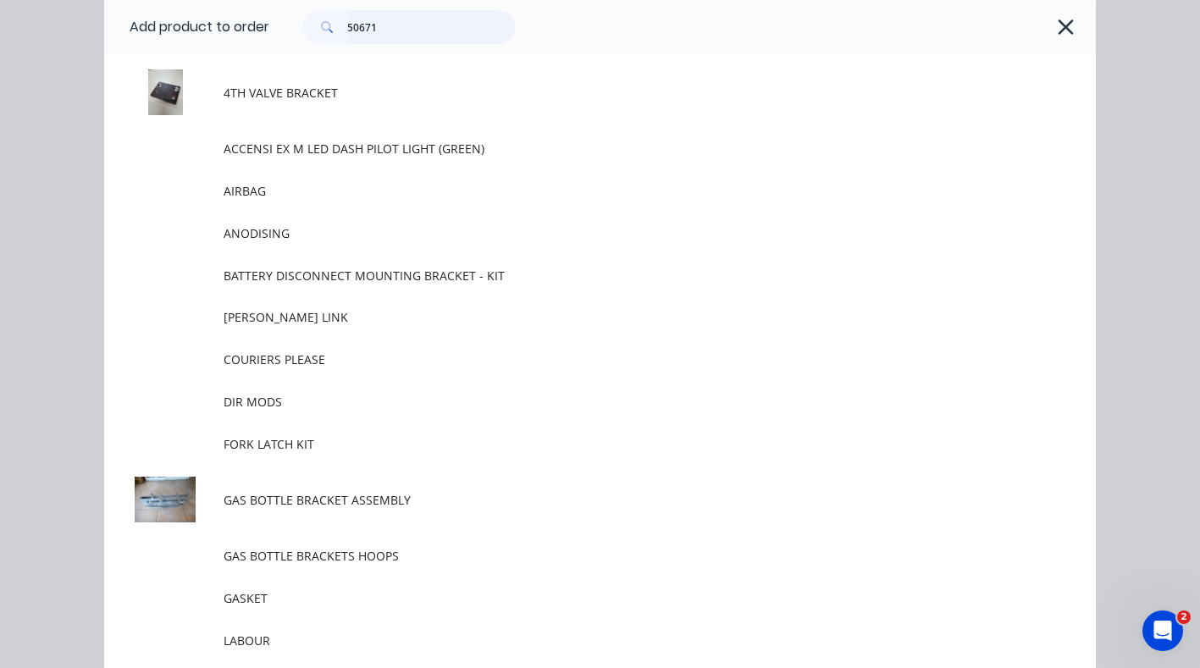
click at [387, 23] on input "50671" at bounding box center [431, 27] width 168 height 34
type input "5"
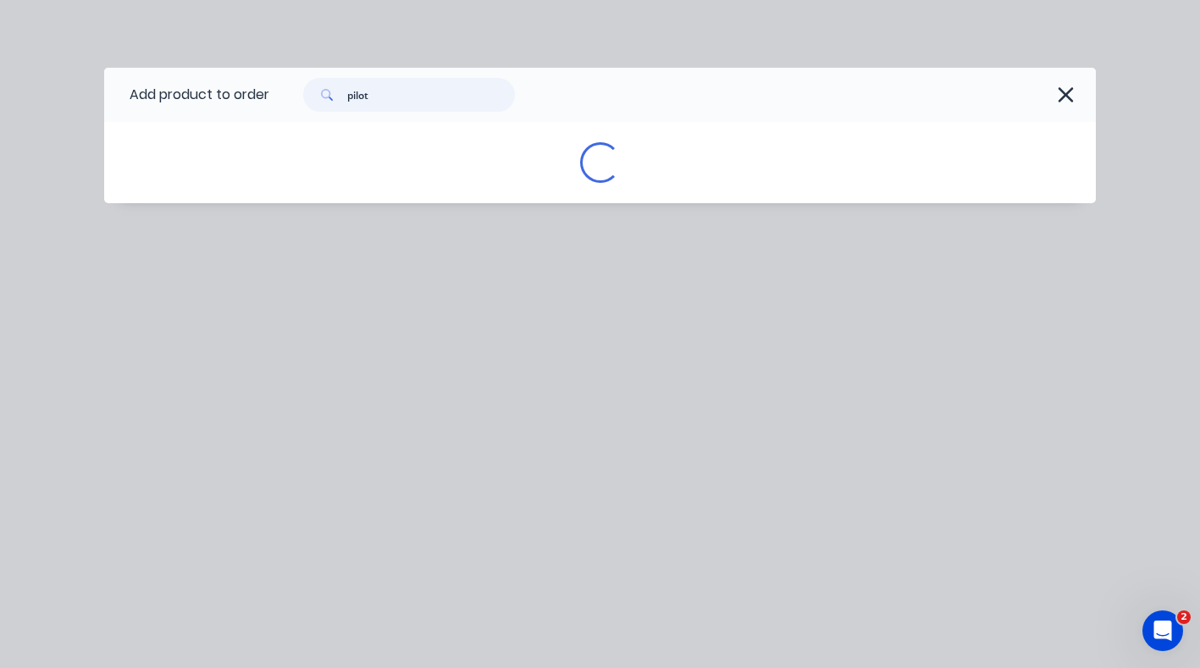
scroll to position [0, 0]
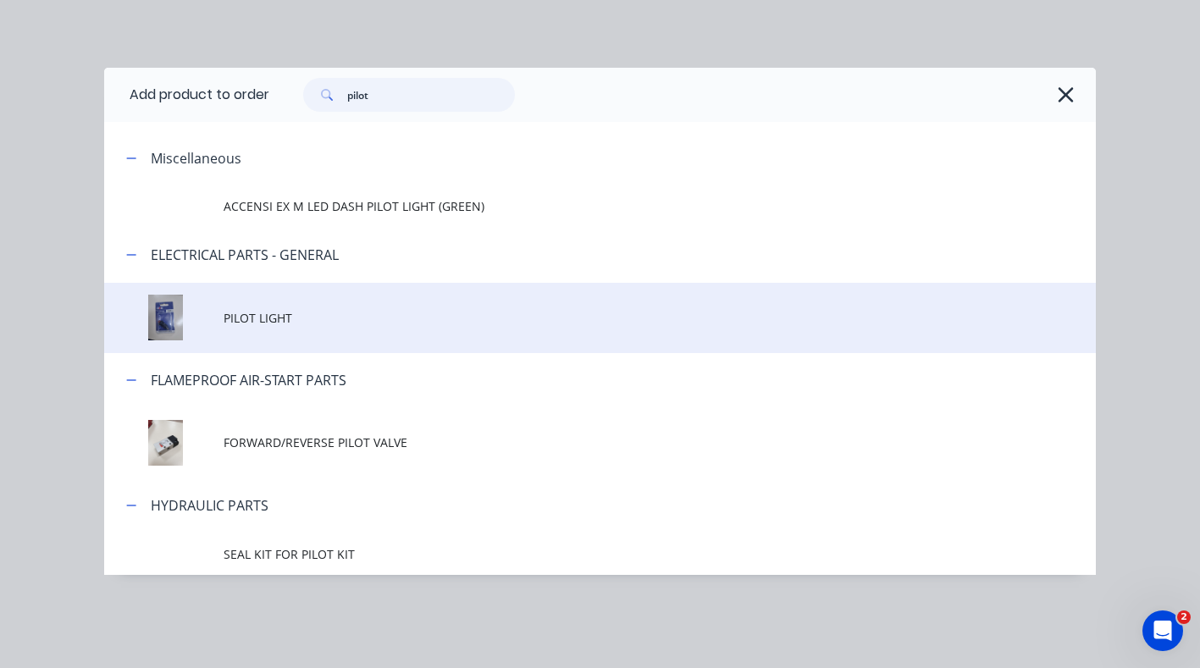
type input "pilot"
click at [255, 325] on span "PILOT LIGHT" at bounding box center [573, 318] width 698 height 18
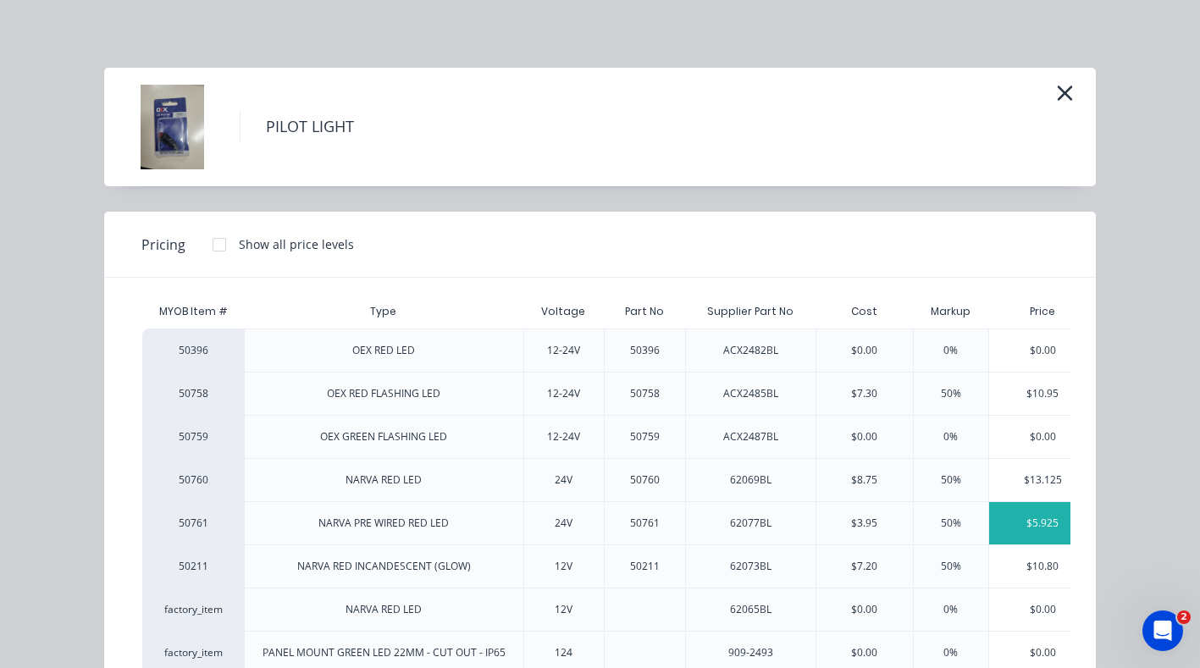
click at [1033, 522] on div "$5.925" at bounding box center [1043, 523] width 108 height 42
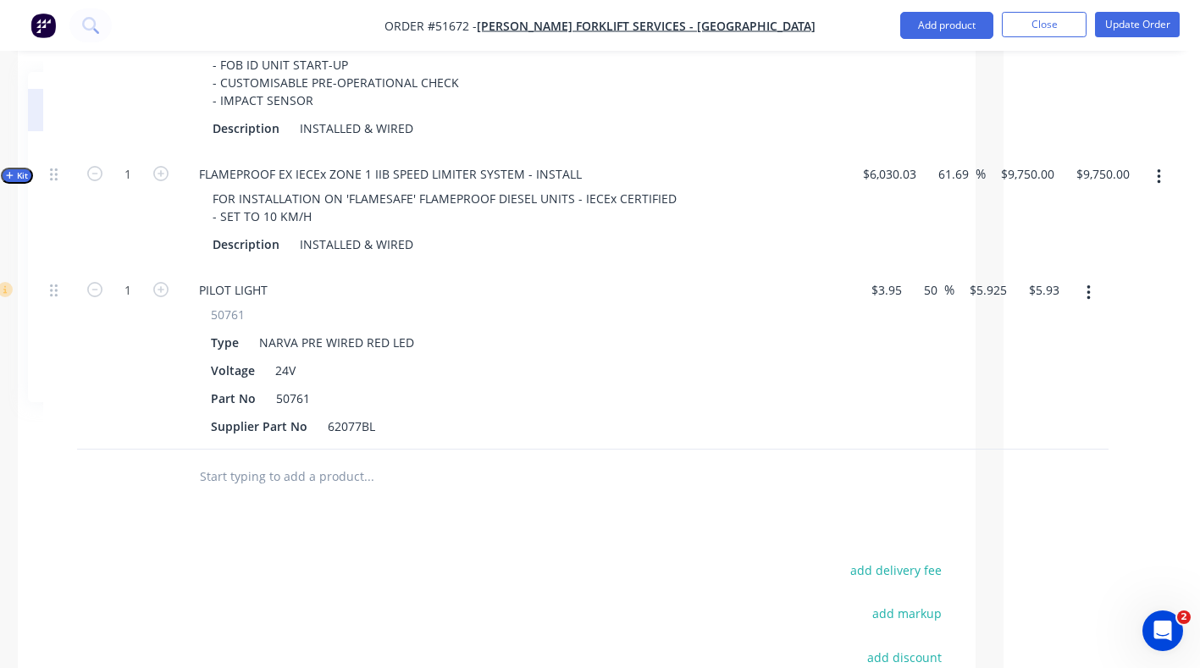
scroll to position [1421, 197]
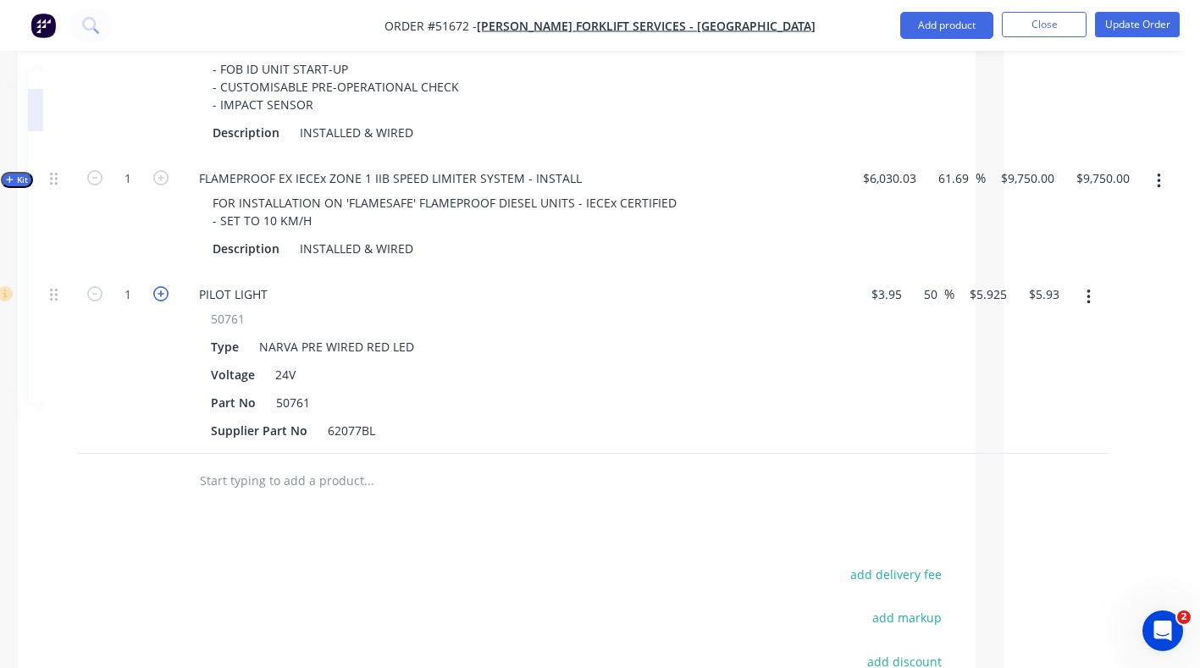
click at [162, 286] on icon "button" at bounding box center [160, 293] width 15 height 15
type input "2"
type input "$11.85"
click at [162, 286] on icon "button" at bounding box center [160, 293] width 15 height 15
type input "3"
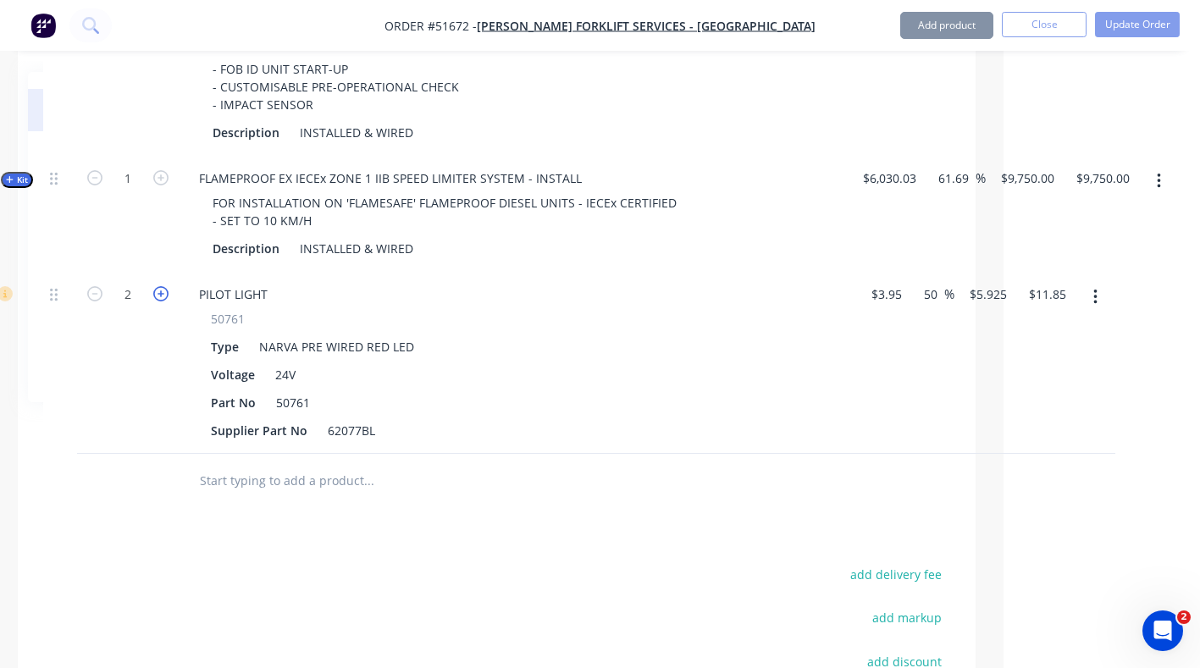
type input "$17.78"
click at [934, 28] on button "Add product" at bounding box center [946, 25] width 93 height 27
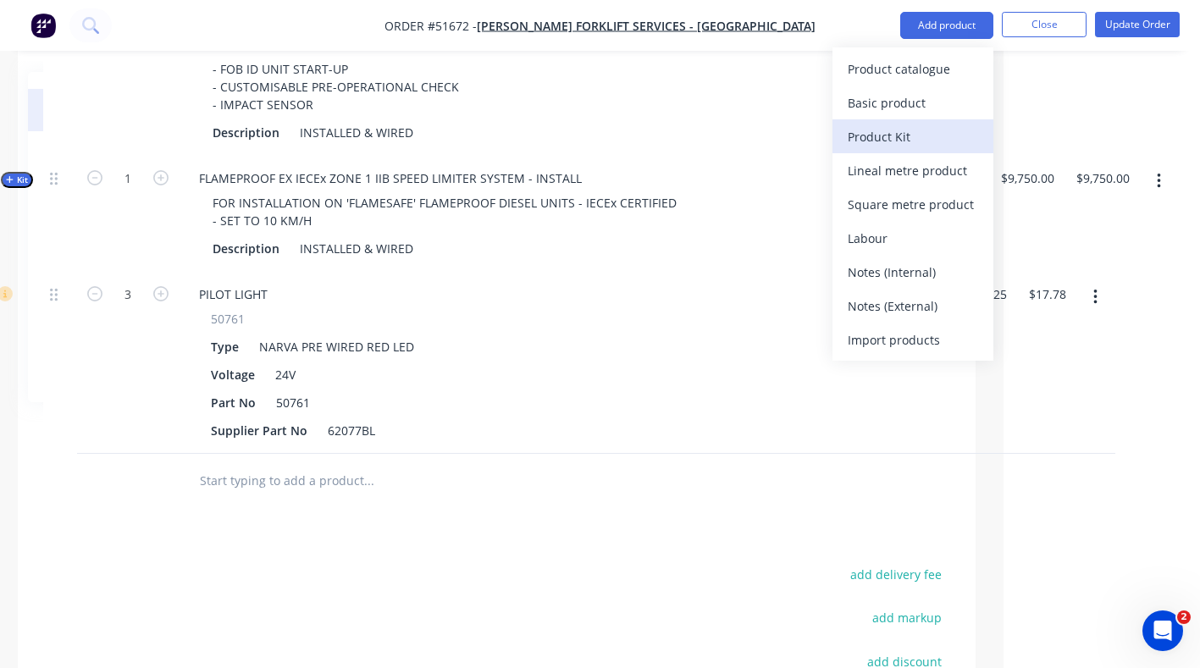
click at [877, 131] on div "Product Kit" at bounding box center [913, 137] width 130 height 25
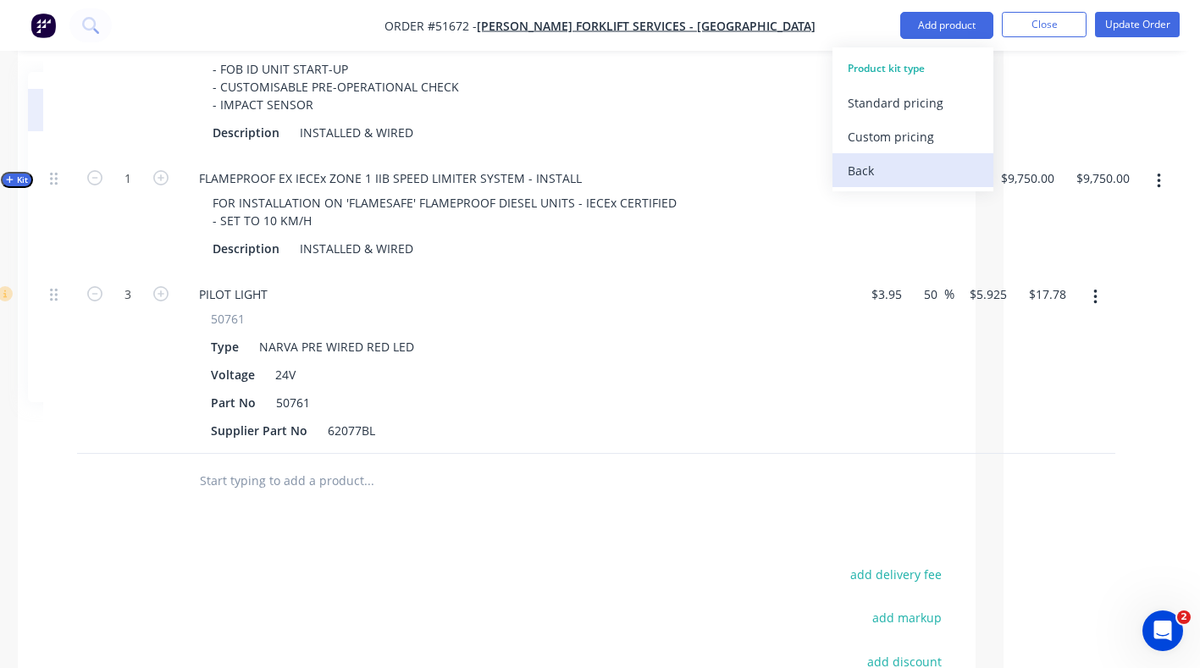
click at [853, 169] on div "Back" at bounding box center [913, 170] width 130 height 25
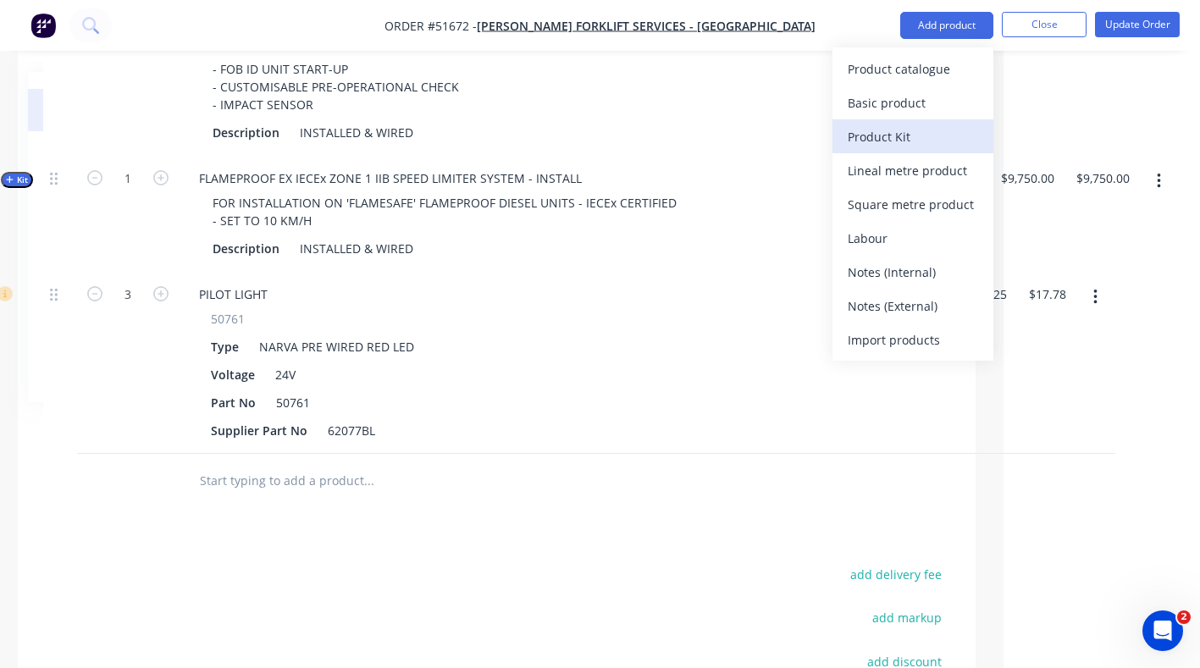
click at [885, 137] on div "Product Kit" at bounding box center [913, 137] width 130 height 25
click at [893, 131] on div "Custom pricing" at bounding box center [913, 137] width 130 height 25
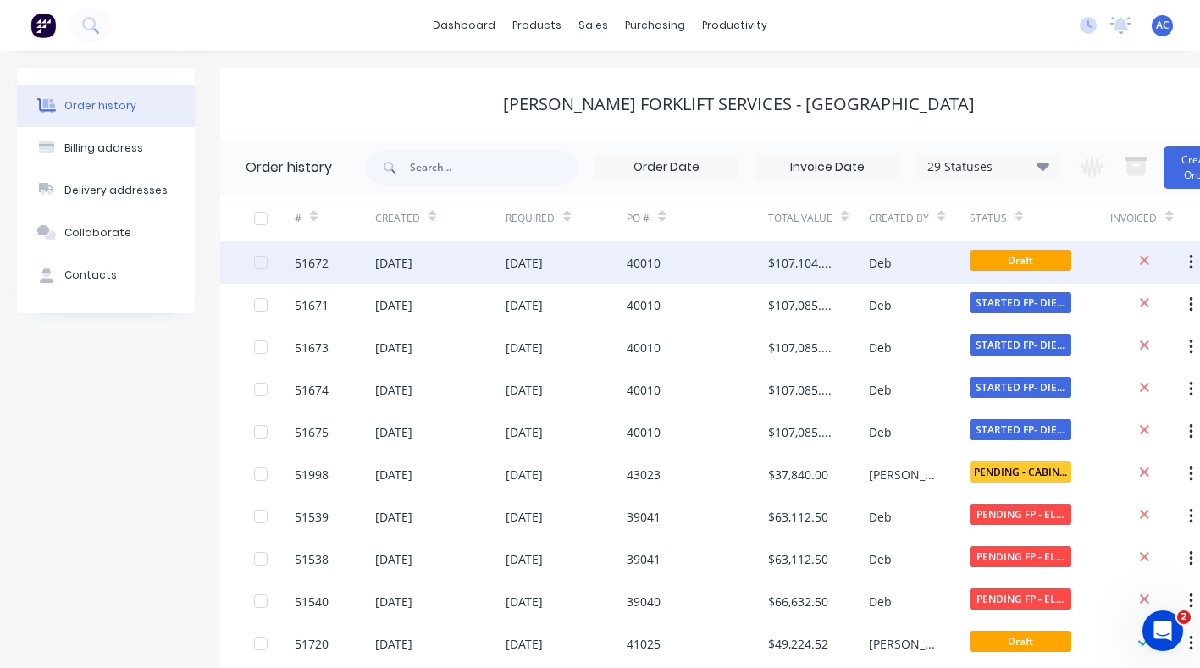
click at [265, 258] on div at bounding box center [261, 263] width 34 height 34
click at [310, 257] on div "51672" at bounding box center [312, 263] width 34 height 18
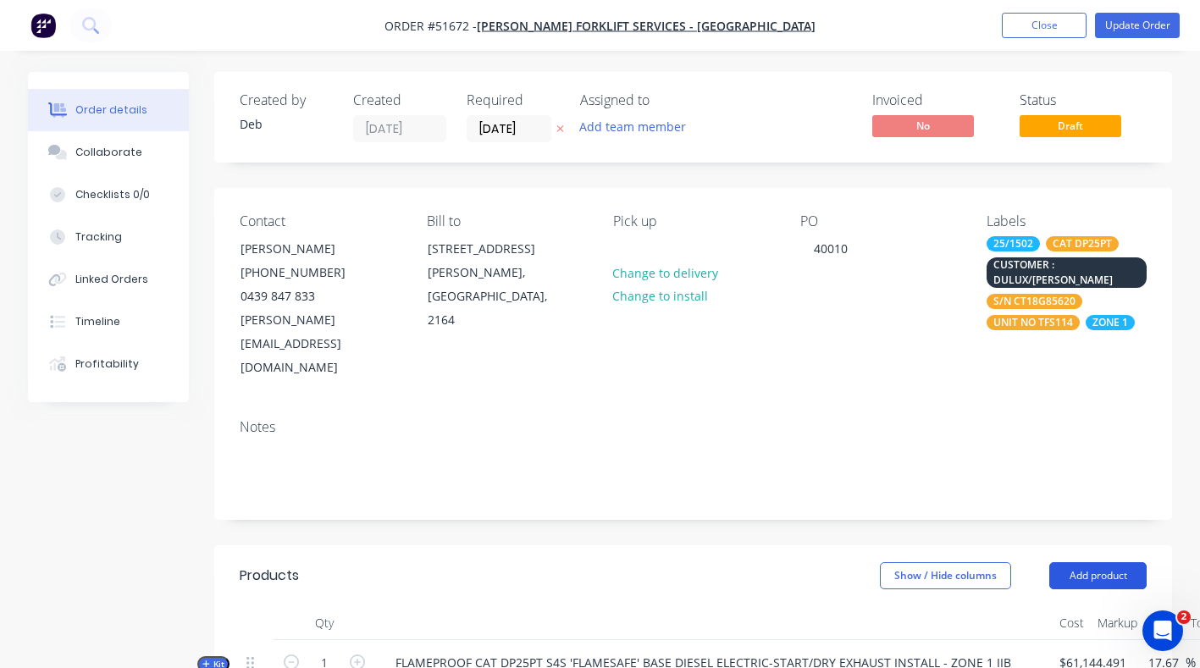
click at [1094, 562] on button "Add product" at bounding box center [1098, 575] width 97 height 27
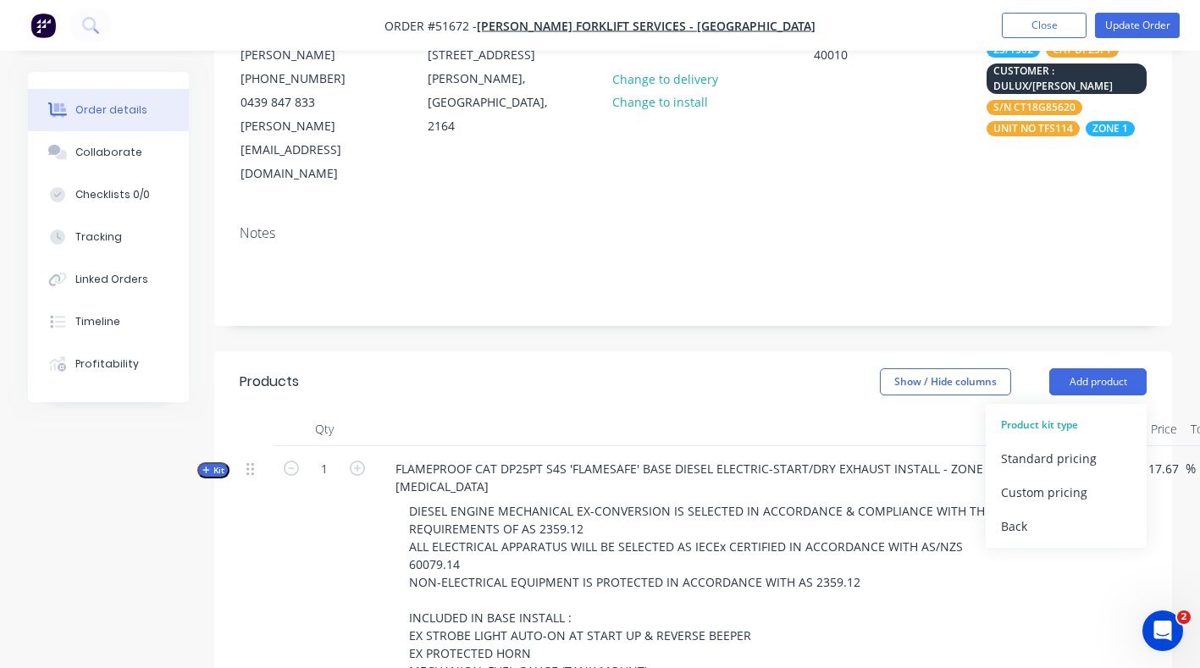
scroll to position [210, 0]
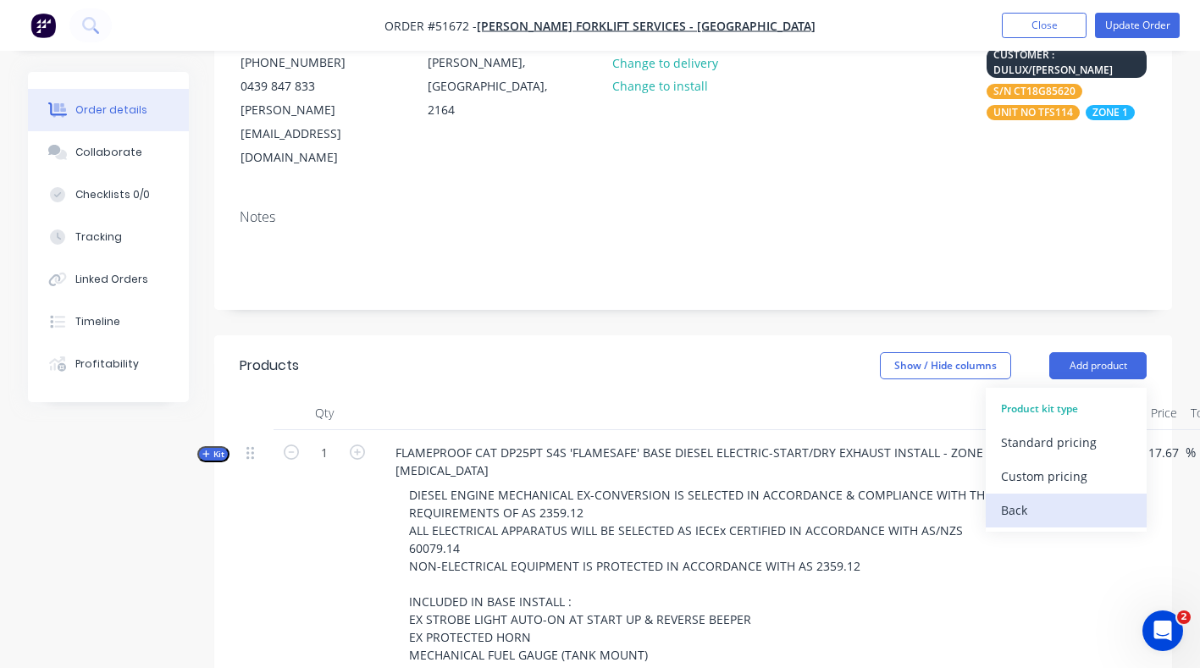
click at [1019, 498] on div "Back" at bounding box center [1066, 510] width 130 height 25
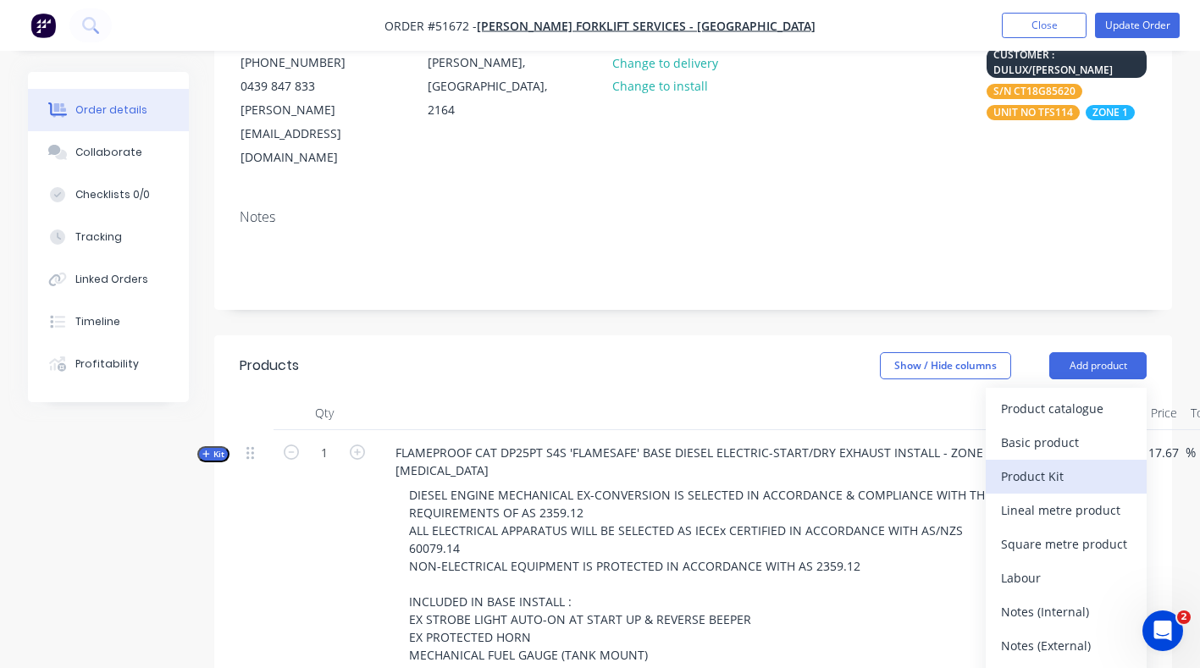
click at [1017, 464] on div "Product Kit" at bounding box center [1066, 476] width 130 height 25
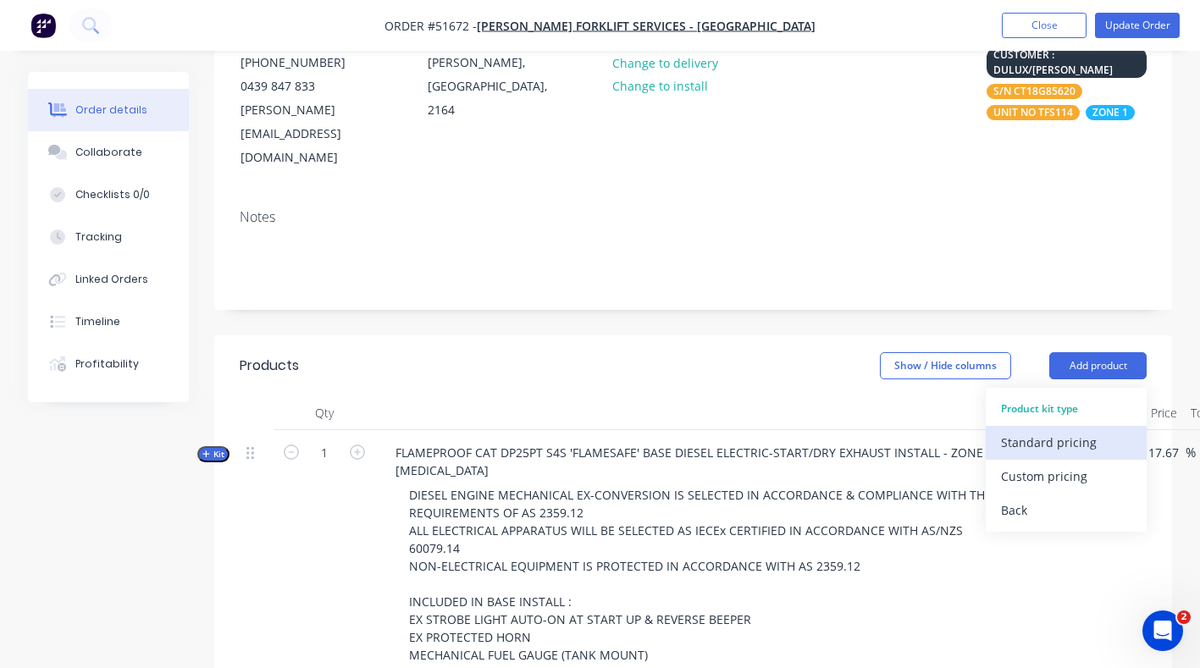
click at [1028, 430] on div "Standard pricing" at bounding box center [1066, 442] width 130 height 25
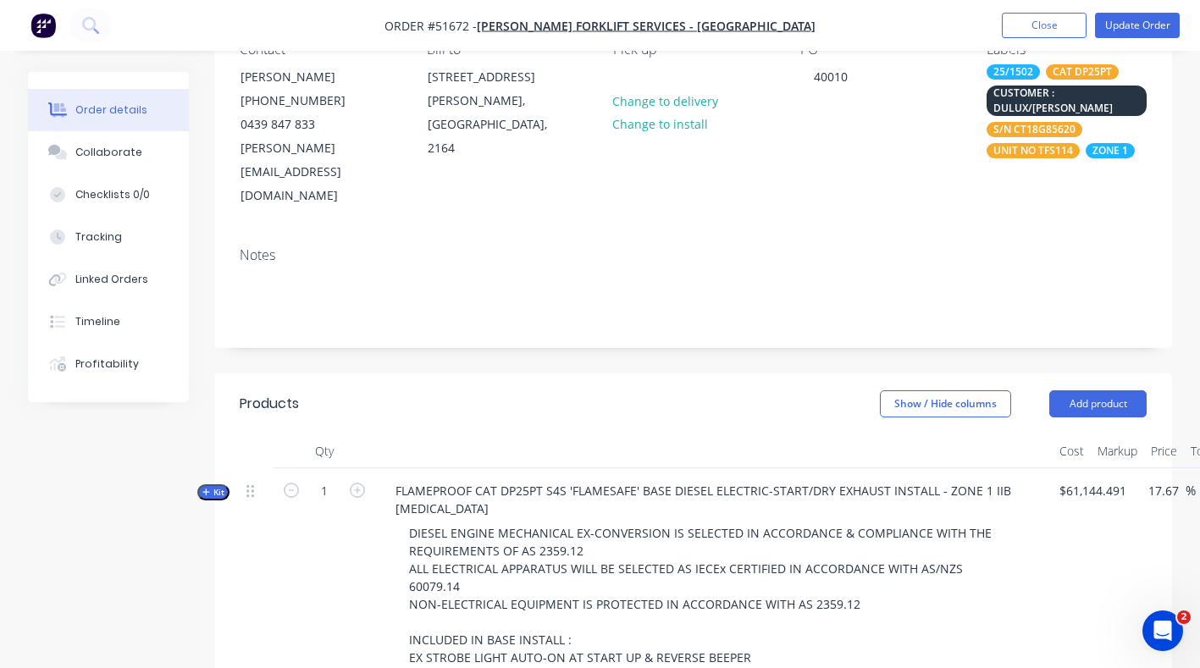
scroll to position [192, 0]
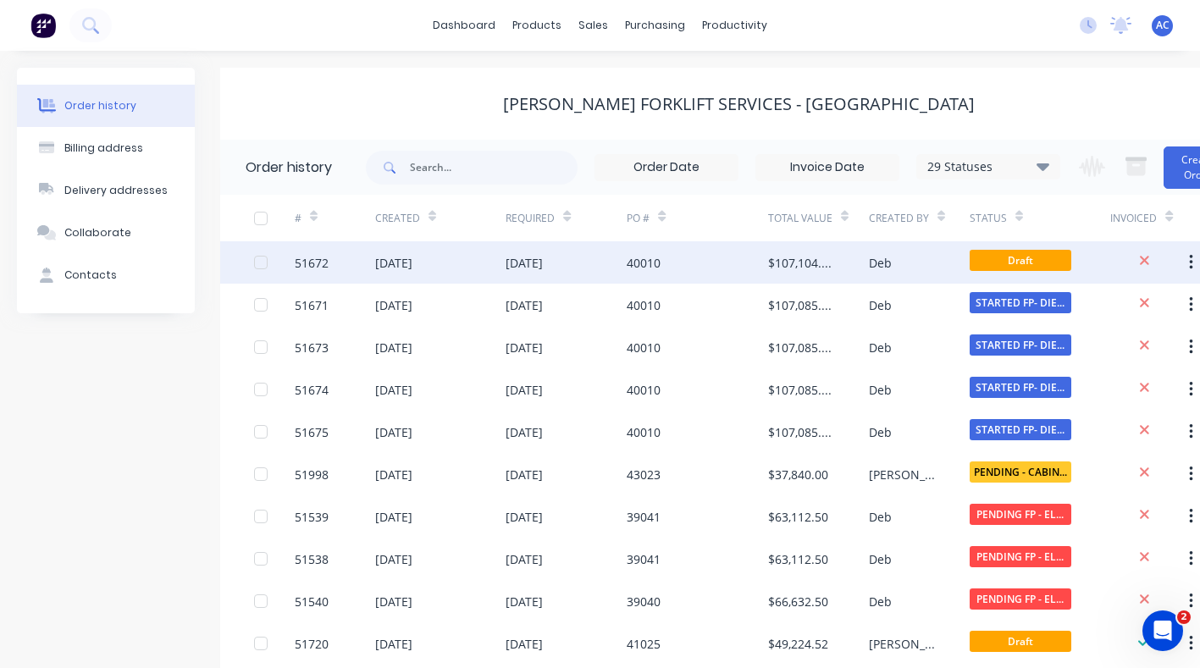
click at [304, 252] on div "51672" at bounding box center [335, 262] width 80 height 42
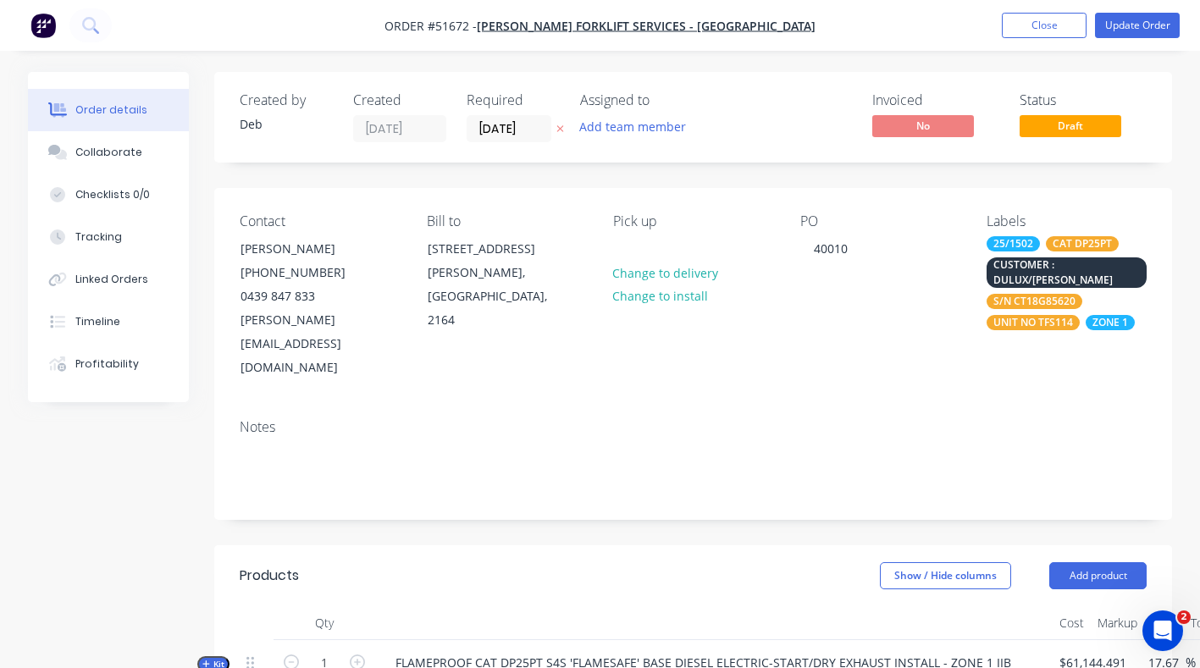
click at [219, 658] on span "Kit" at bounding box center [213, 664] width 22 height 13
click at [1109, 562] on button "Add product" at bounding box center [1098, 575] width 97 height 27
click at [1101, 562] on button "Add product" at bounding box center [1098, 575] width 97 height 27
click at [1090, 562] on button "Add product" at bounding box center [1098, 575] width 97 height 27
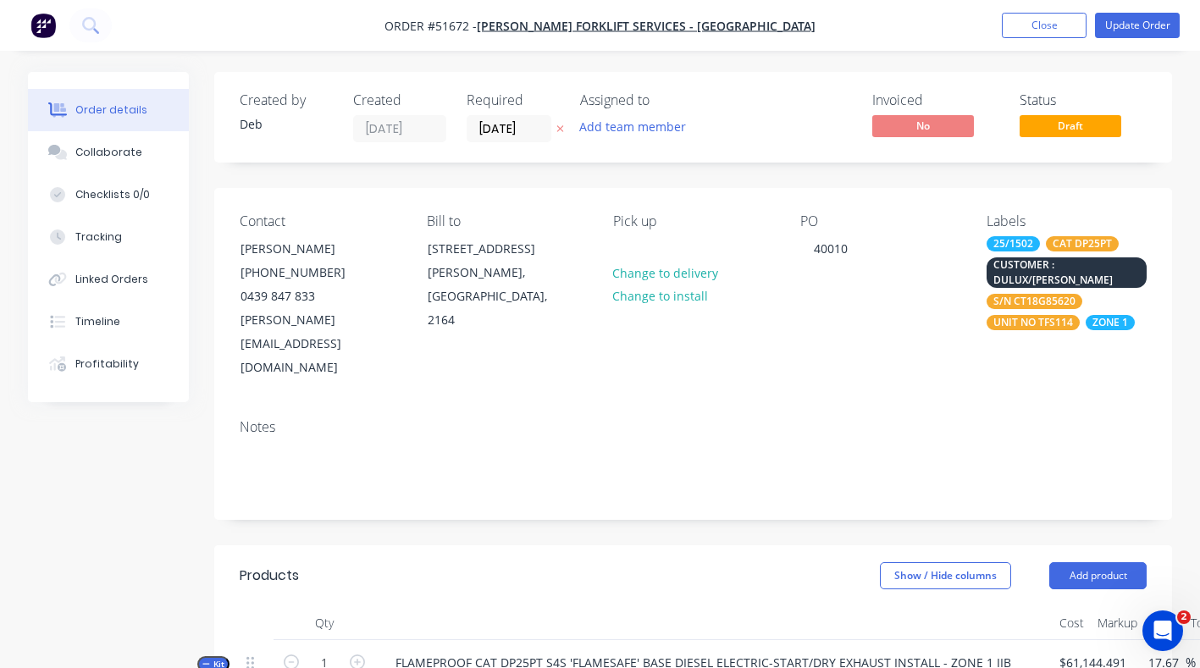
click at [972, 461] on div "Notes" at bounding box center [693, 463] width 958 height 114
click at [1091, 562] on button "Add product" at bounding box center [1098, 575] width 97 height 27
click at [213, 658] on span "Kit" at bounding box center [213, 664] width 22 height 13
click at [1094, 562] on button "Add product" at bounding box center [1098, 575] width 97 height 27
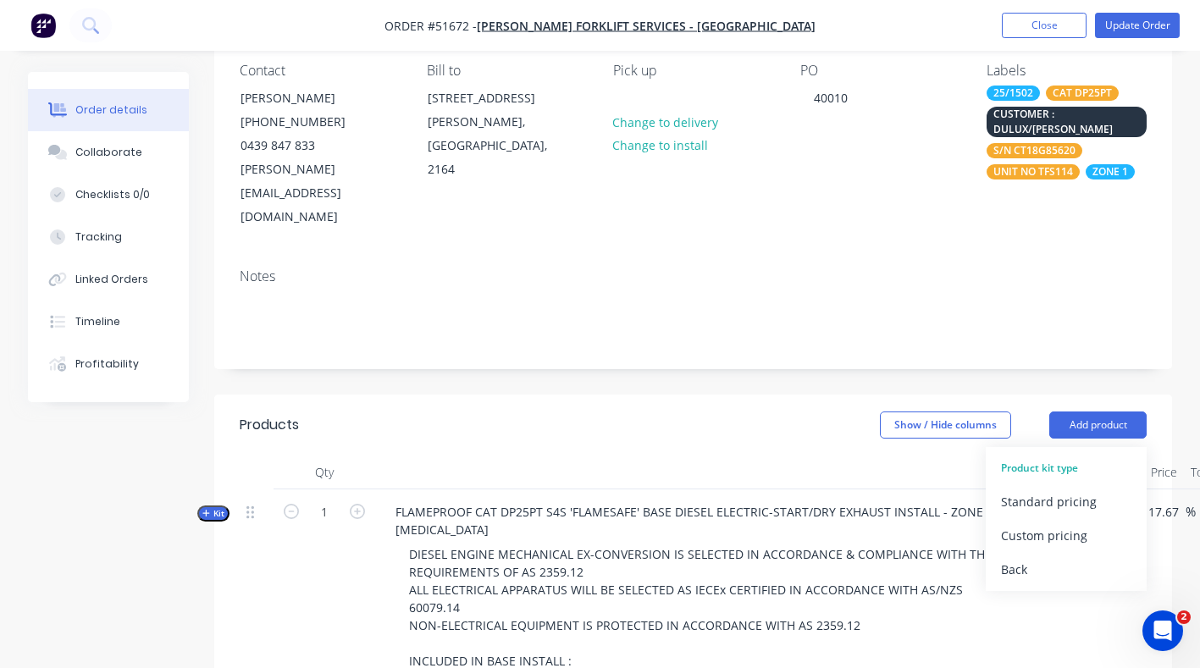
scroll to position [152, 0]
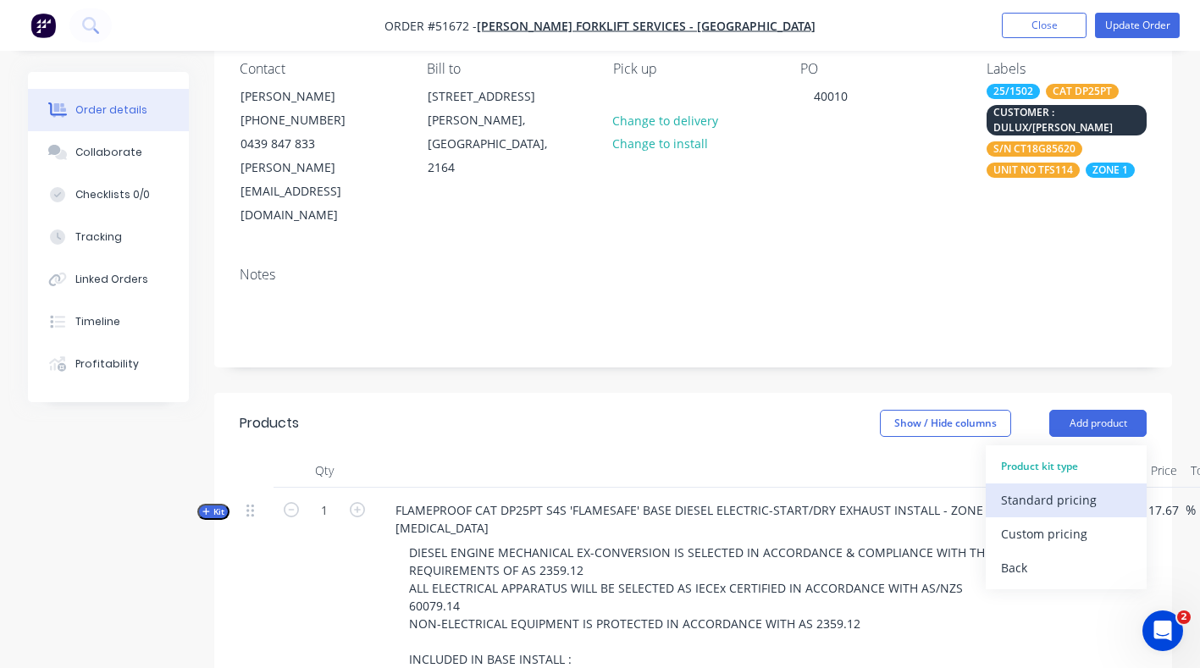
click at [1066, 488] on div "Standard pricing" at bounding box center [1066, 500] width 130 height 25
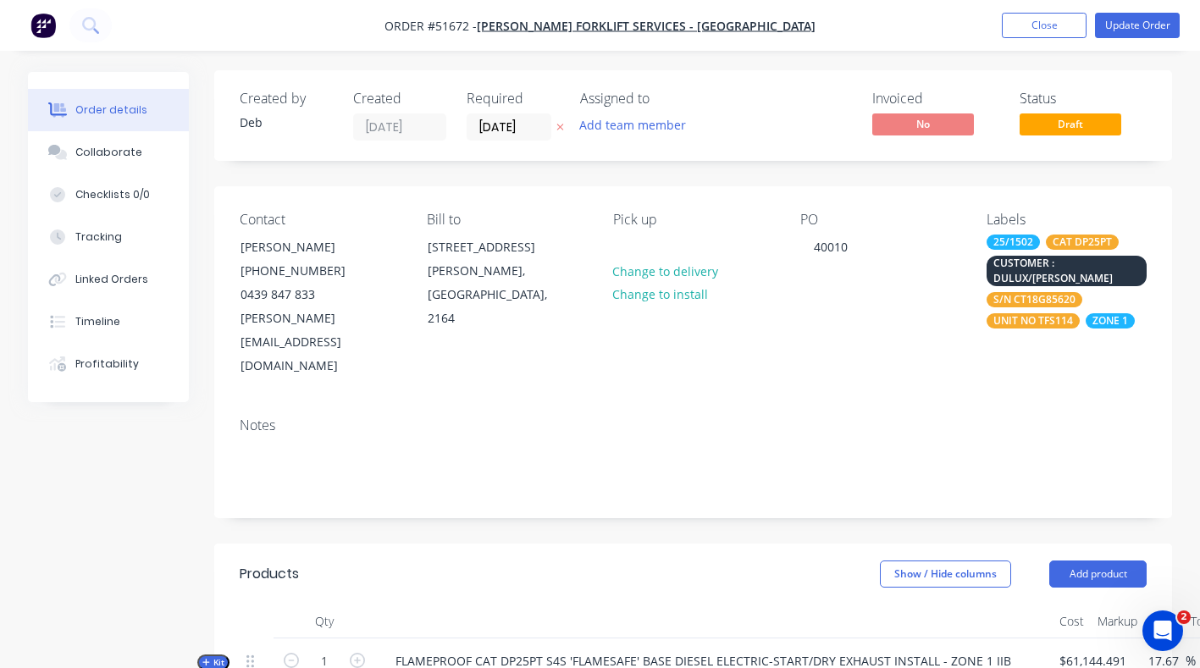
scroll to position [0, 0]
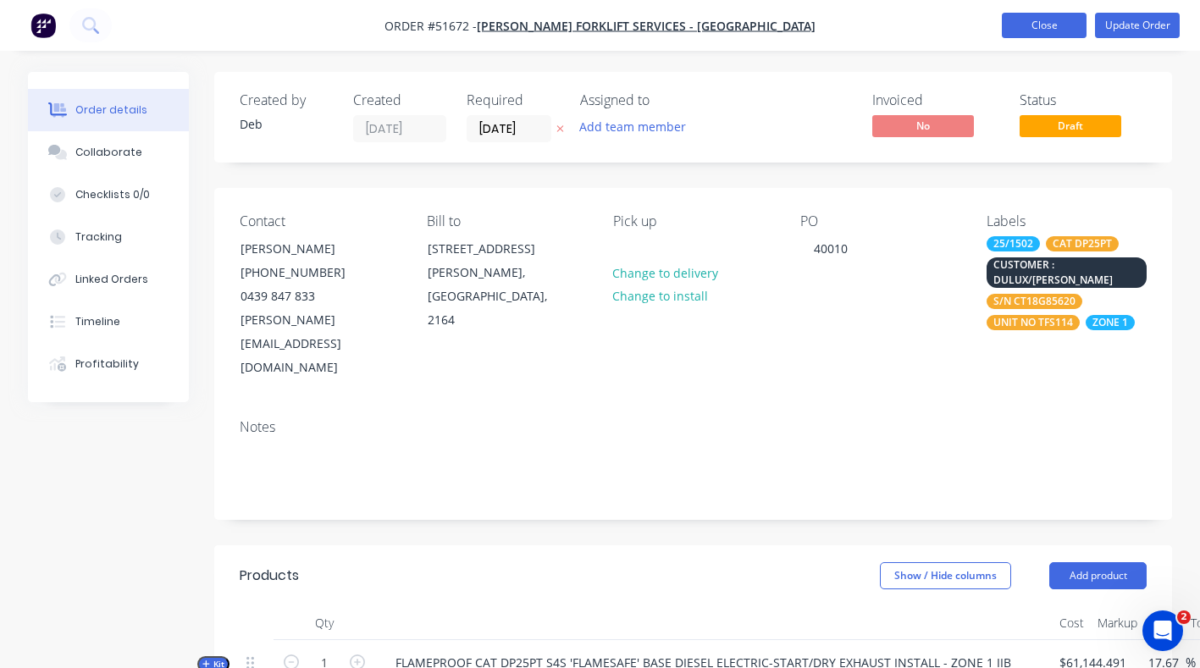
click at [1051, 19] on button "Close" at bounding box center [1044, 25] width 85 height 25
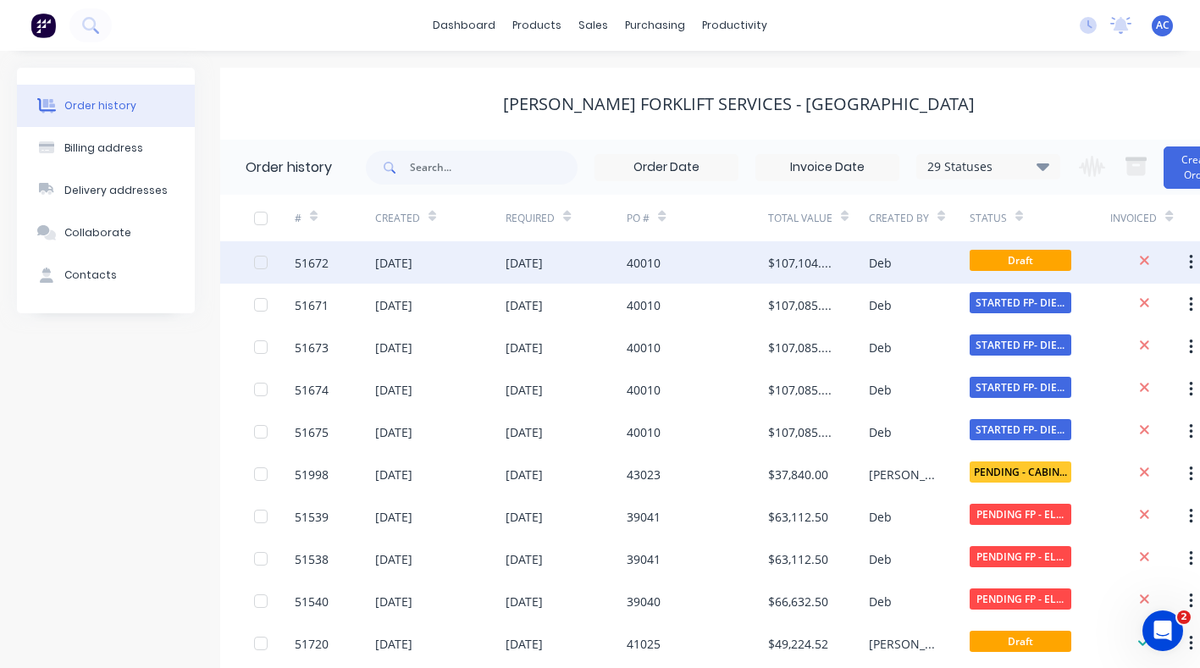
click at [255, 257] on div at bounding box center [261, 263] width 34 height 34
click at [312, 252] on div "51672" at bounding box center [335, 262] width 80 height 42
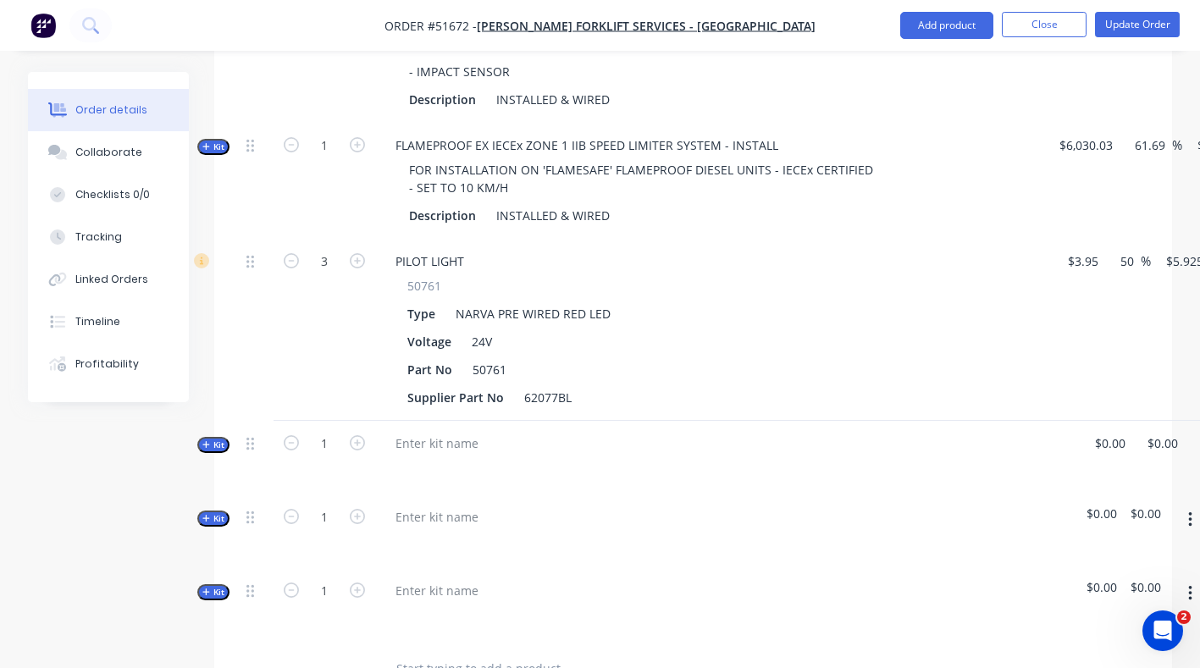
scroll to position [1453, 0]
click at [1186, 580] on button "button" at bounding box center [1191, 595] width 40 height 30
click at [1191, 514] on icon "button" at bounding box center [1189, 521] width 3 height 15
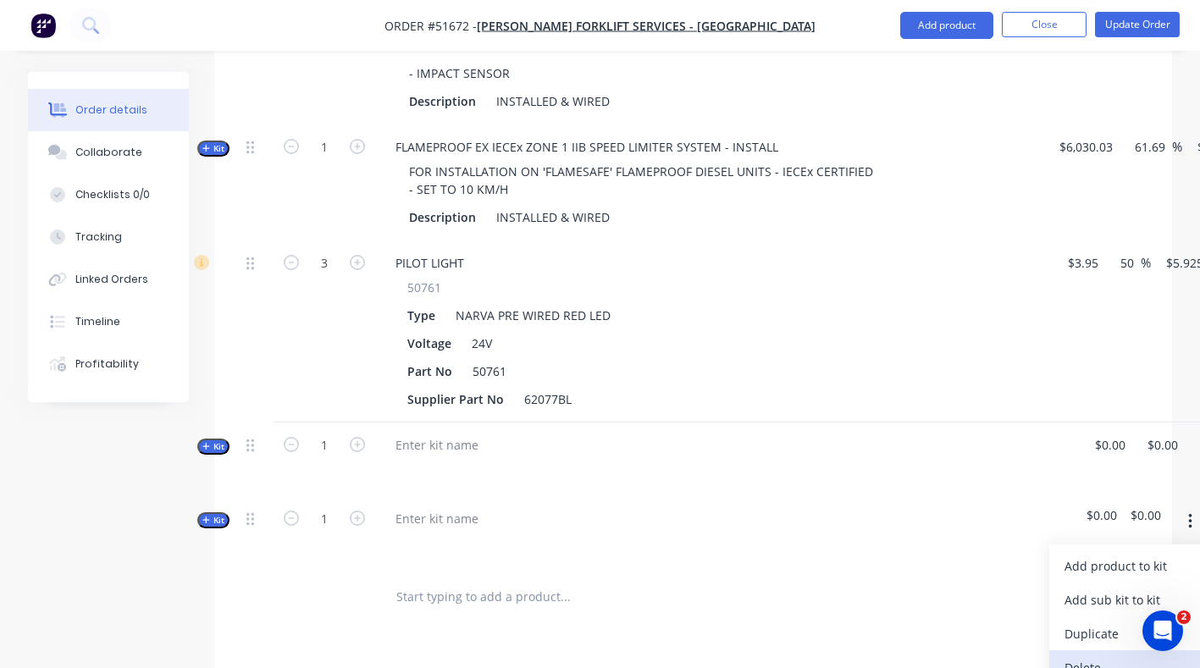
click at [1077, 656] on div "Delete" at bounding box center [1130, 668] width 130 height 25
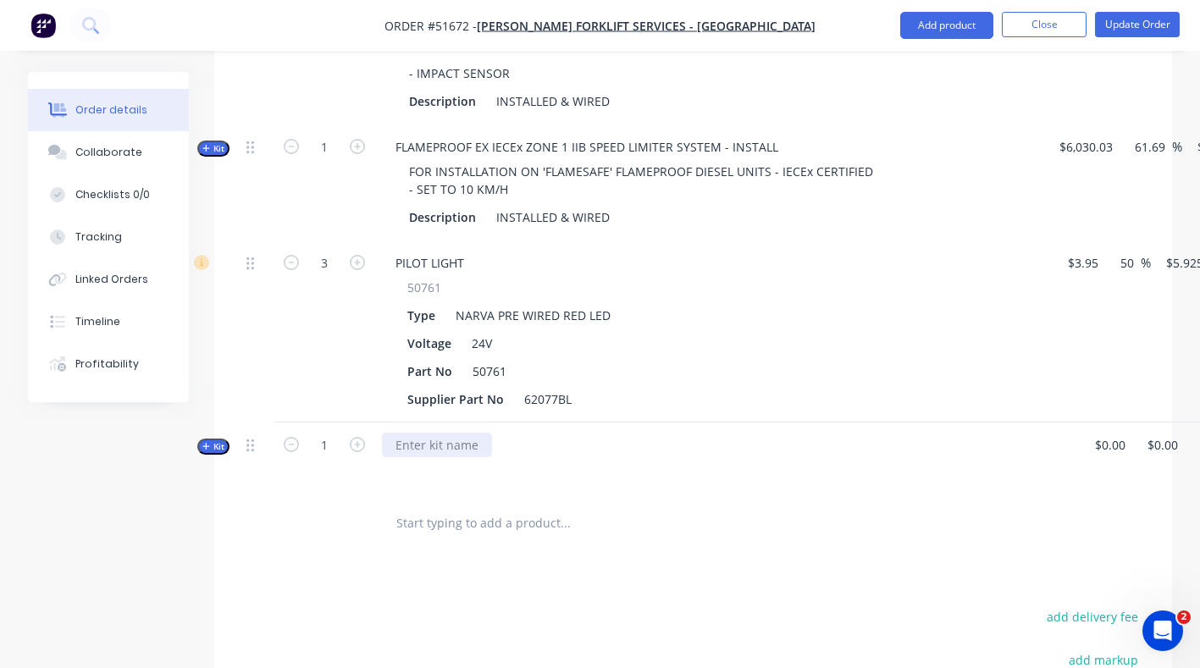
click at [390, 433] on div at bounding box center [437, 445] width 110 height 25
click at [440, 433] on div "50613" at bounding box center [412, 445] width 61 height 25
click at [218, 440] on span "Kit" at bounding box center [213, 446] width 22 height 13
click at [416, 496] on input "text" at bounding box center [565, 513] width 339 height 34
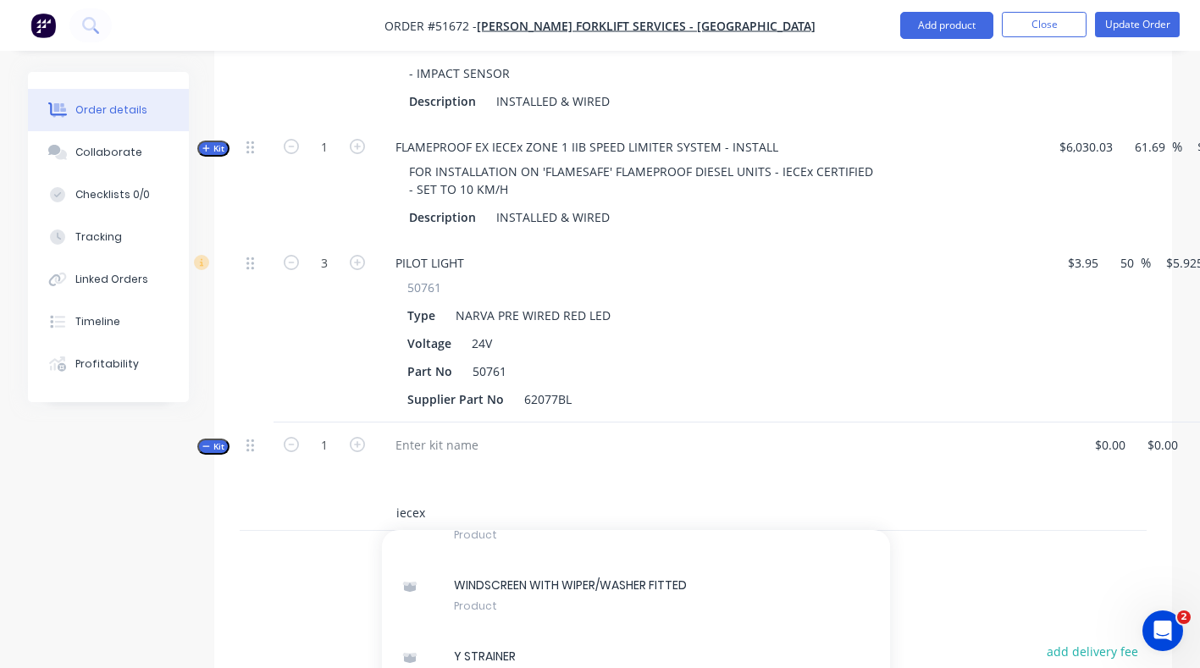
scroll to position [0, 0]
type input "iecex"
click at [917, 496] on div "iecex Add iecex to kit VENT - DOOR MOUNT UNIT Product WINDSCREEN WITH WIPER/WAS…" at bounding box center [680, 513] width 610 height 34
click at [935, 541] on div at bounding box center [680, 558] width 596 height 34
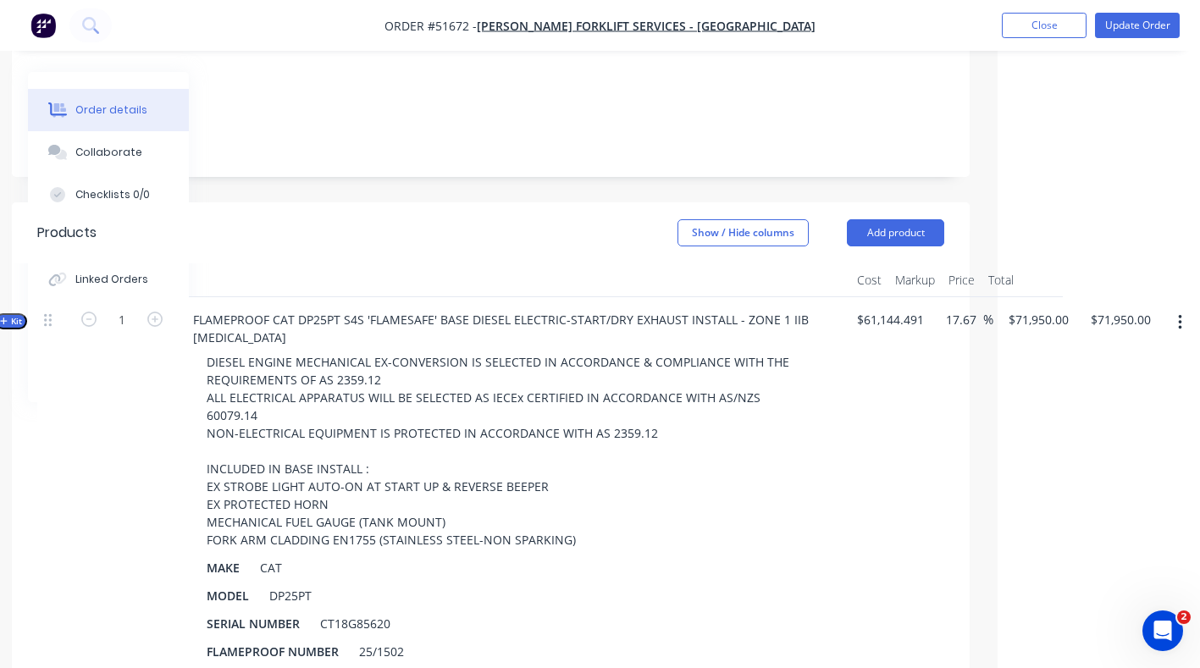
scroll to position [342, 202]
click at [1181, 316] on icon "button" at bounding box center [1179, 323] width 3 height 15
click at [347, 220] on div "Show / Hide columns Add product" at bounding box center [587, 233] width 714 height 27
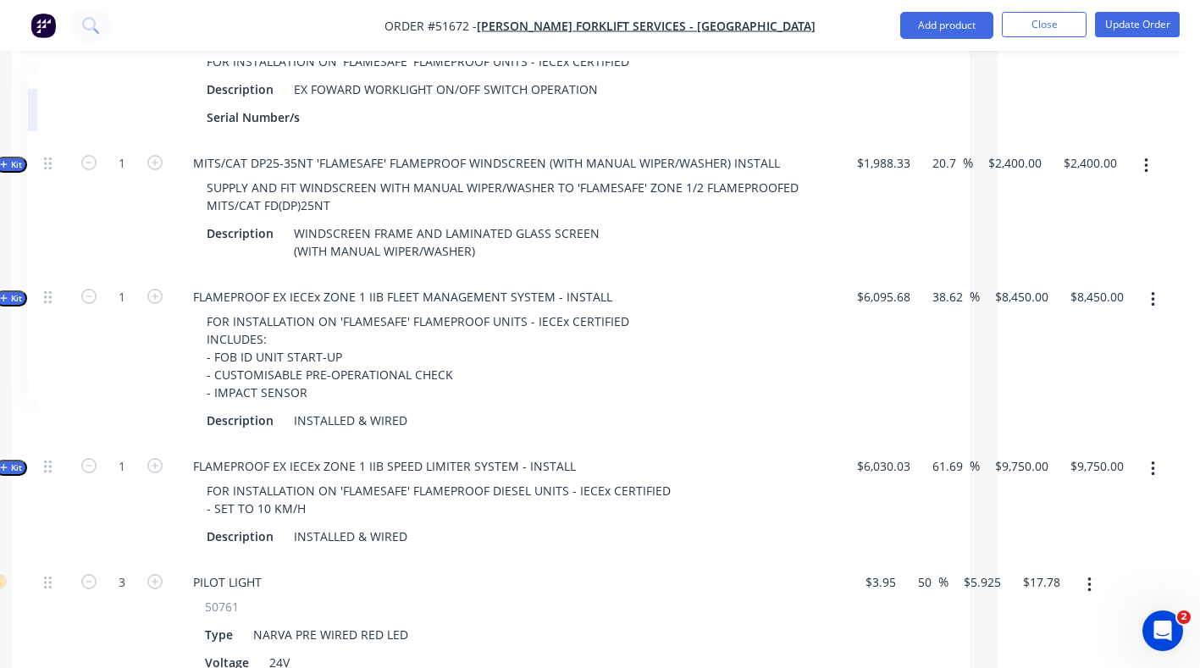
scroll to position [1354, 202]
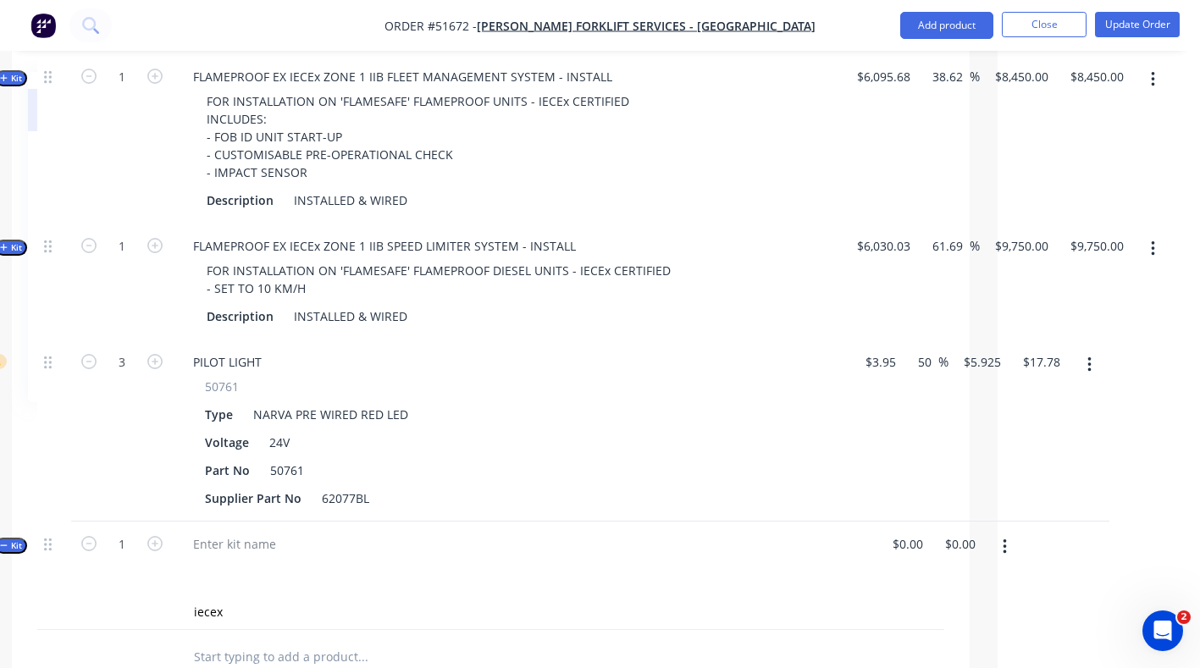
click at [1009, 532] on button "button" at bounding box center [1005, 547] width 40 height 30
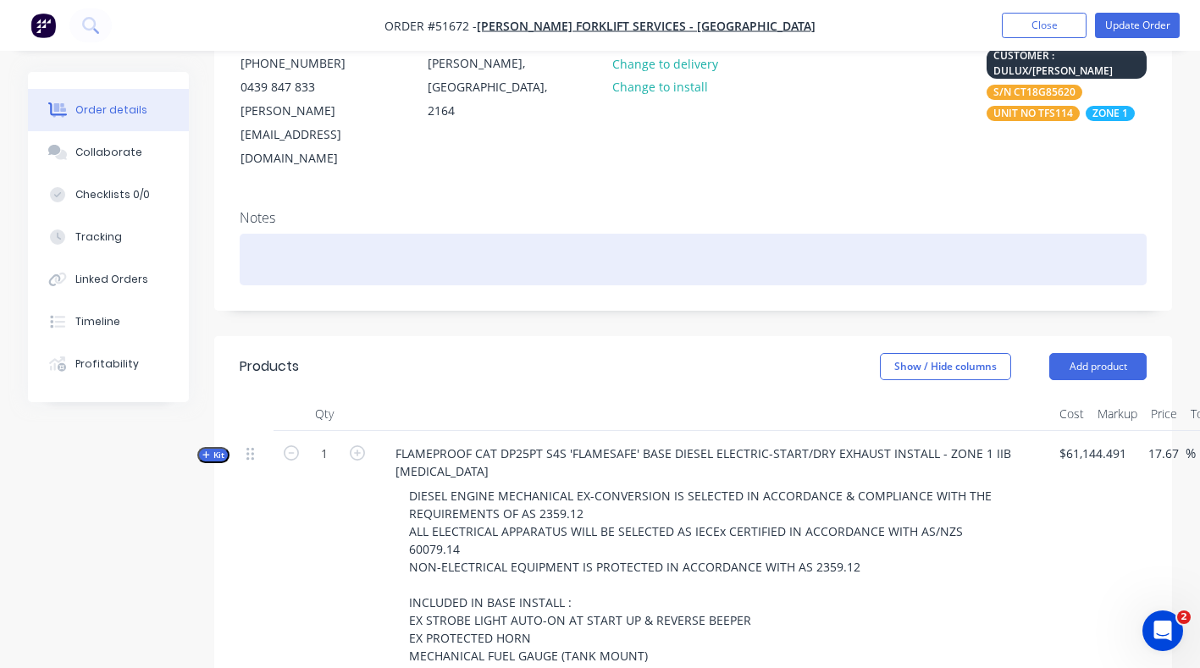
scroll to position [213, 0]
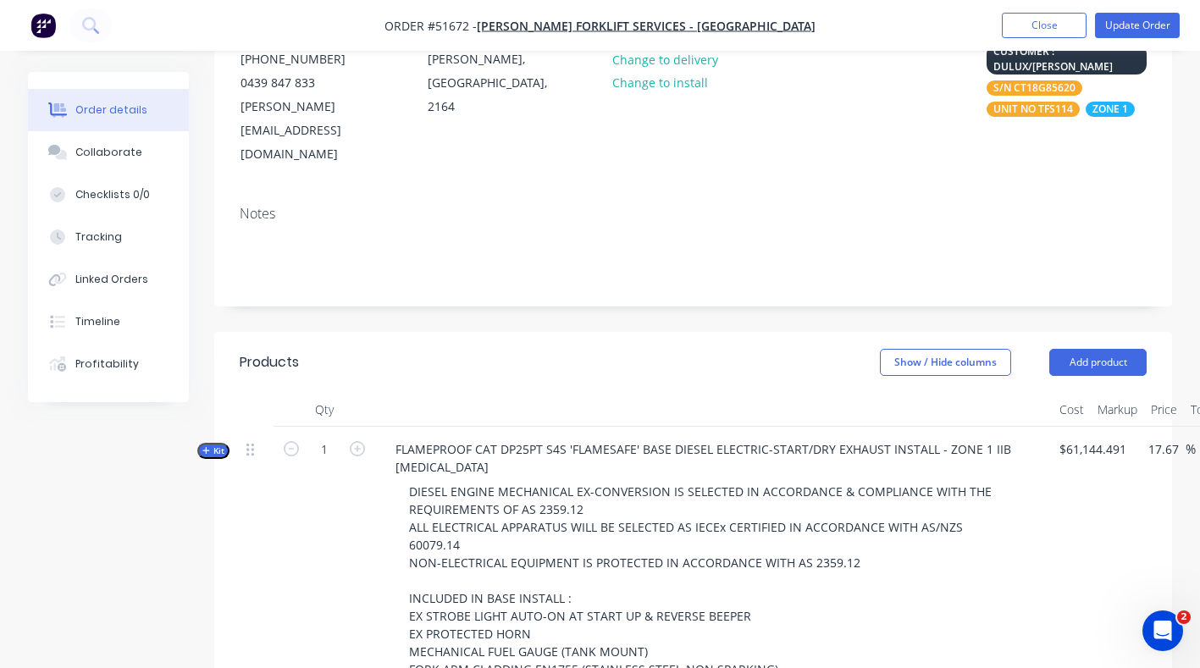
click at [211, 445] on span "Kit" at bounding box center [213, 451] width 22 height 13
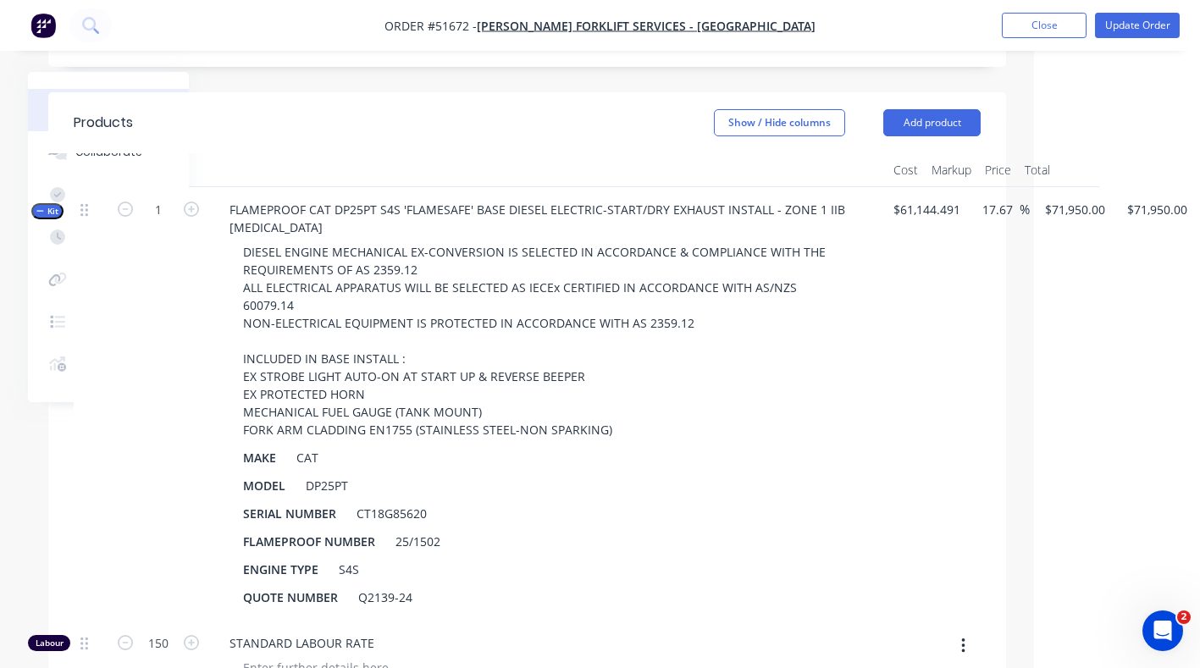
scroll to position [453, 202]
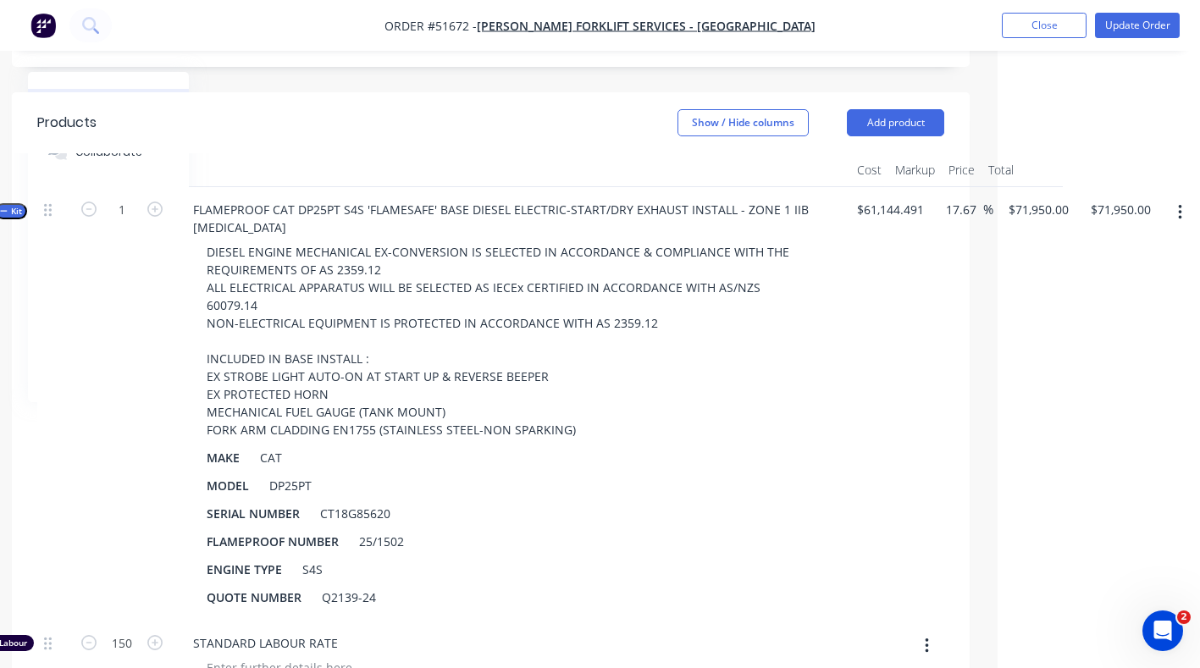
click at [1175, 197] on button "button" at bounding box center [1180, 212] width 40 height 30
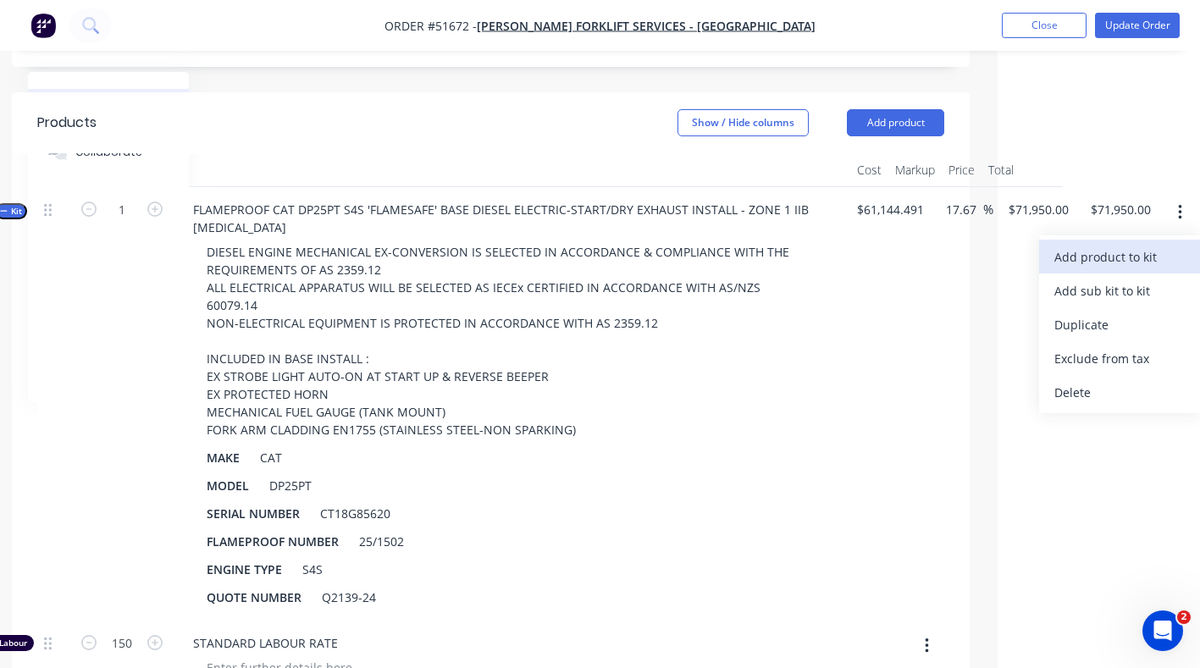
click at [1137, 245] on div "Add product to kit" at bounding box center [1120, 257] width 130 height 25
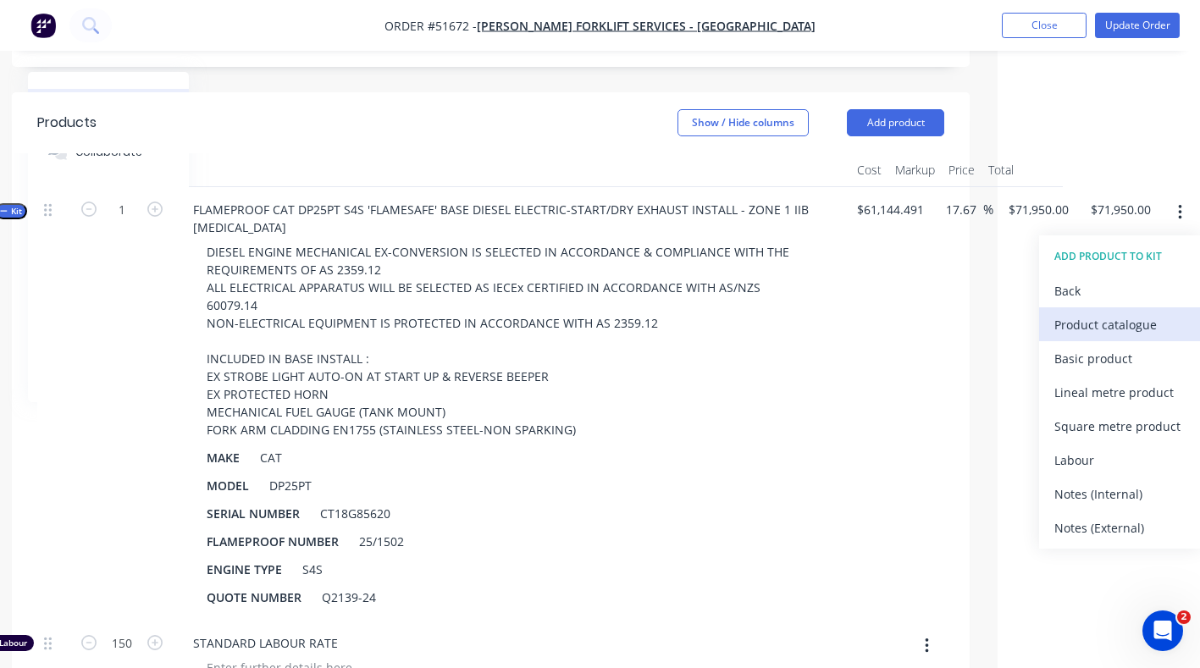
click at [1105, 313] on div "Product catalogue" at bounding box center [1120, 325] width 130 height 25
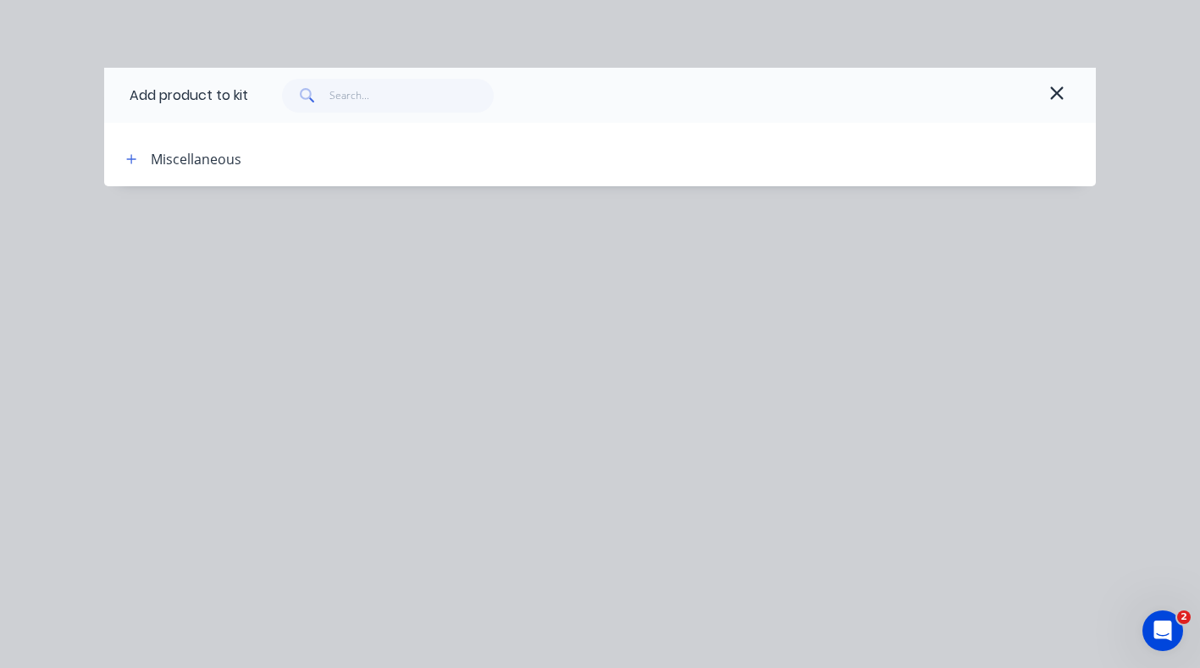
scroll to position [453, 197]
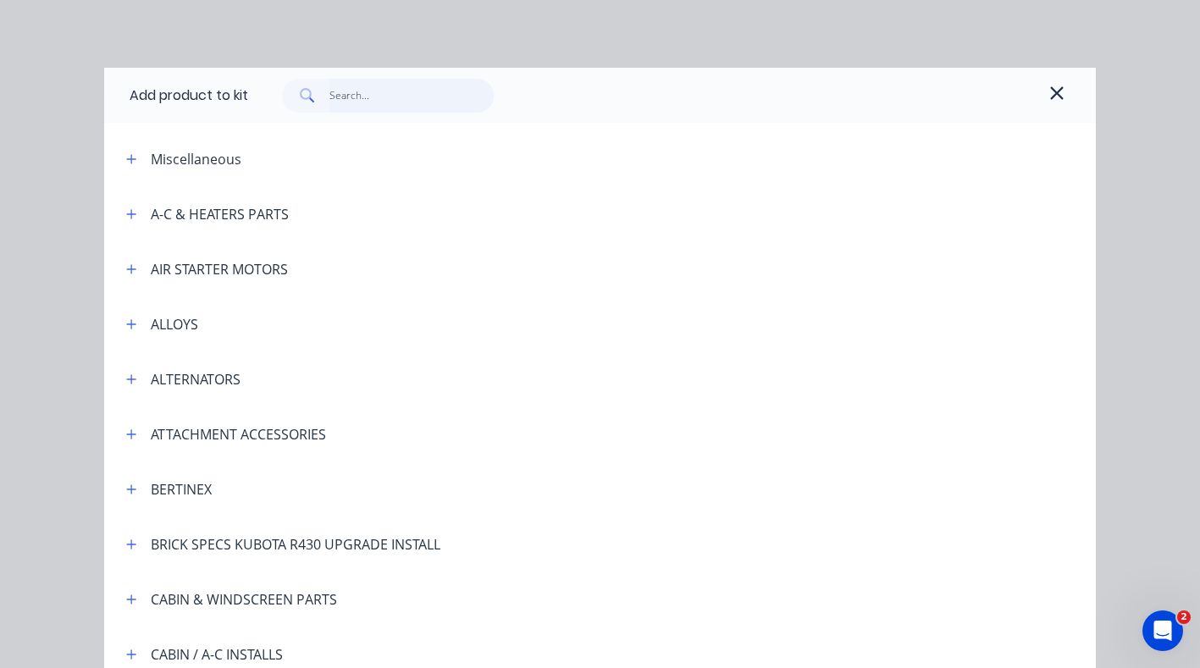
click at [424, 81] on input "text" at bounding box center [412, 96] width 165 height 34
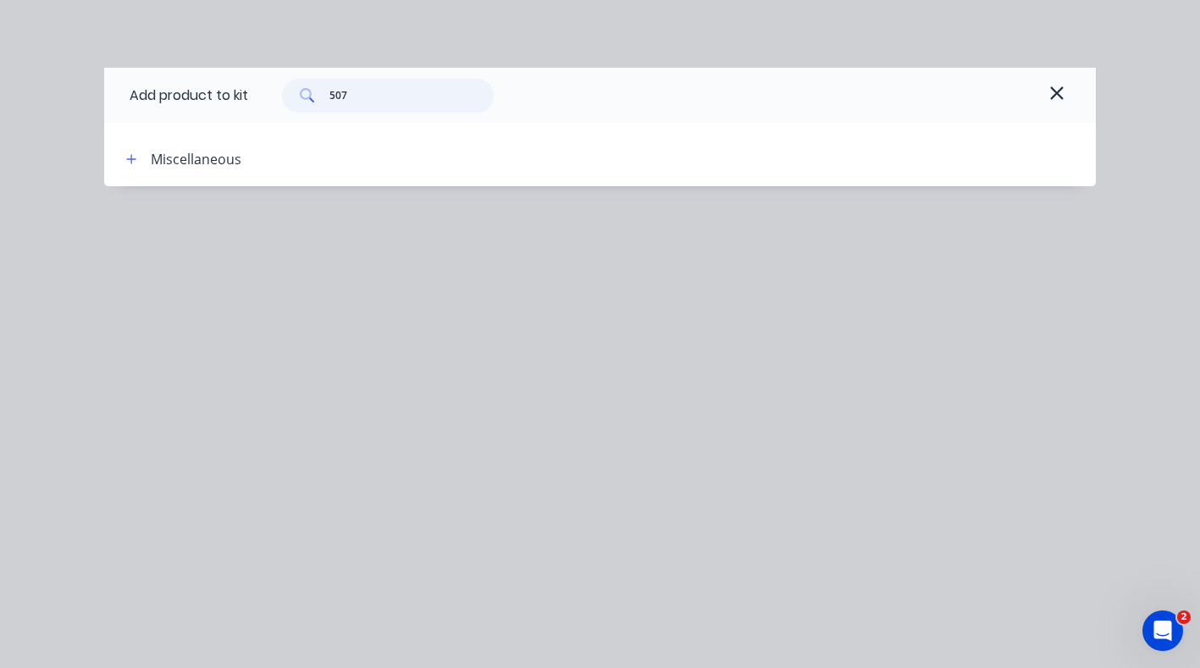
type input "5076"
drag, startPoint x: 384, startPoint y: 96, endPoint x: 302, endPoint y: 91, distance: 82.3
click at [302, 91] on div "5076" at bounding box center [388, 96] width 212 height 34
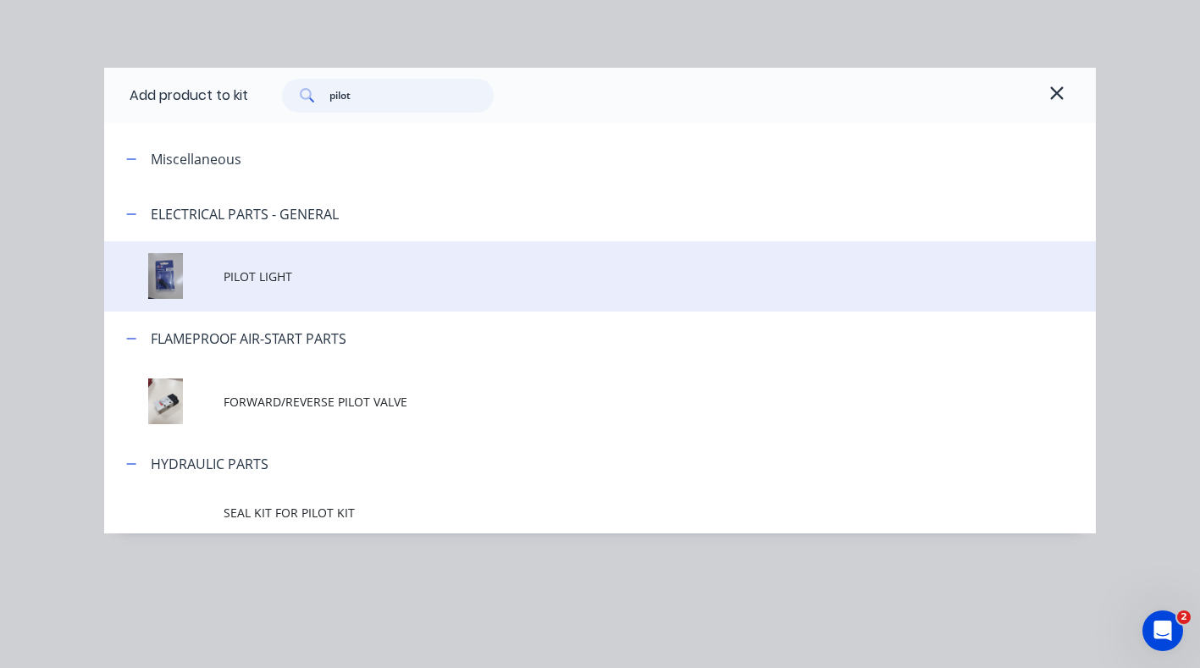
type input "pilot"
click at [238, 274] on span "PILOT LIGHT" at bounding box center [573, 277] width 698 height 18
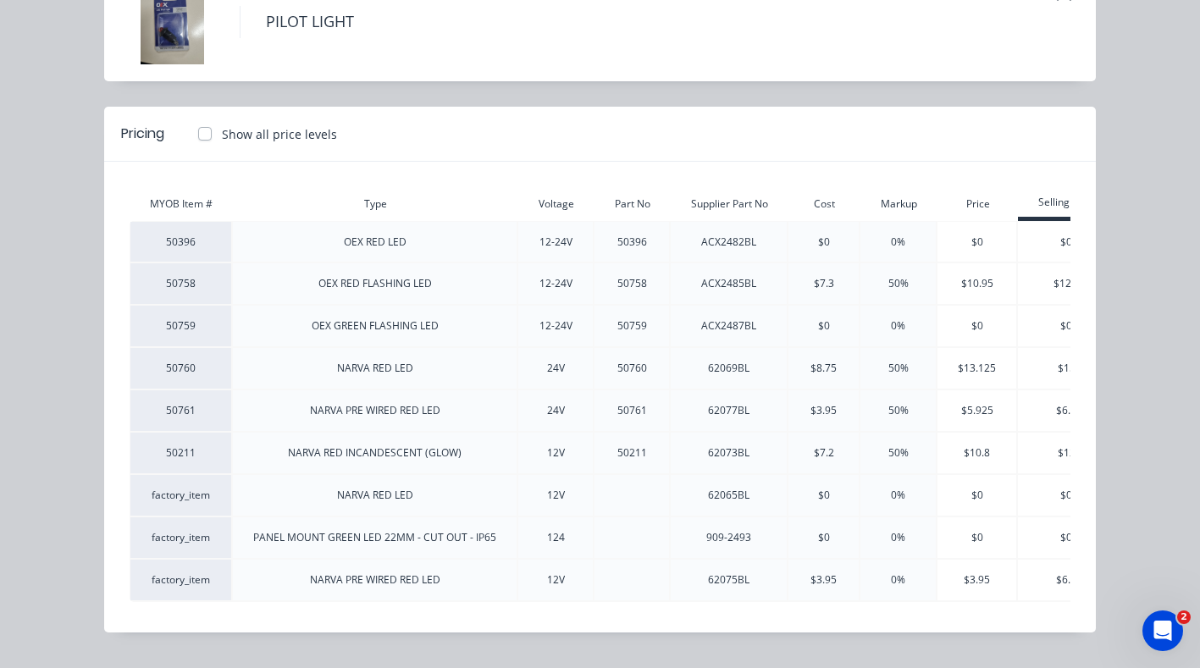
scroll to position [0, 42]
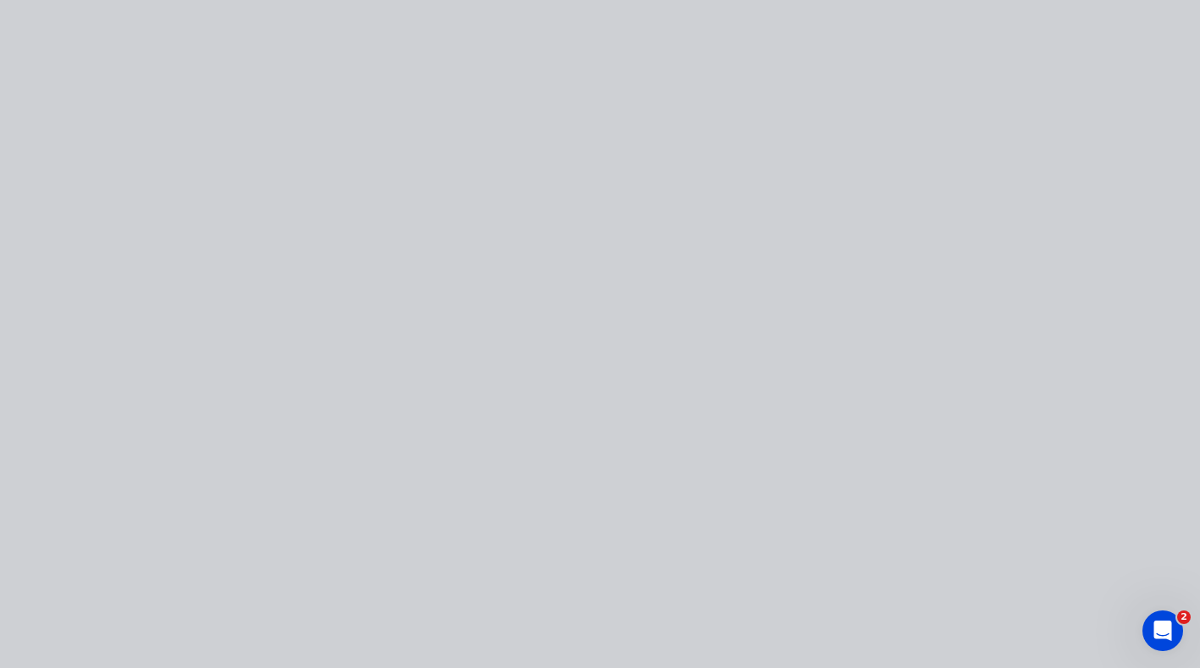
type input "$71,954.648"
type input "$71,954.65"
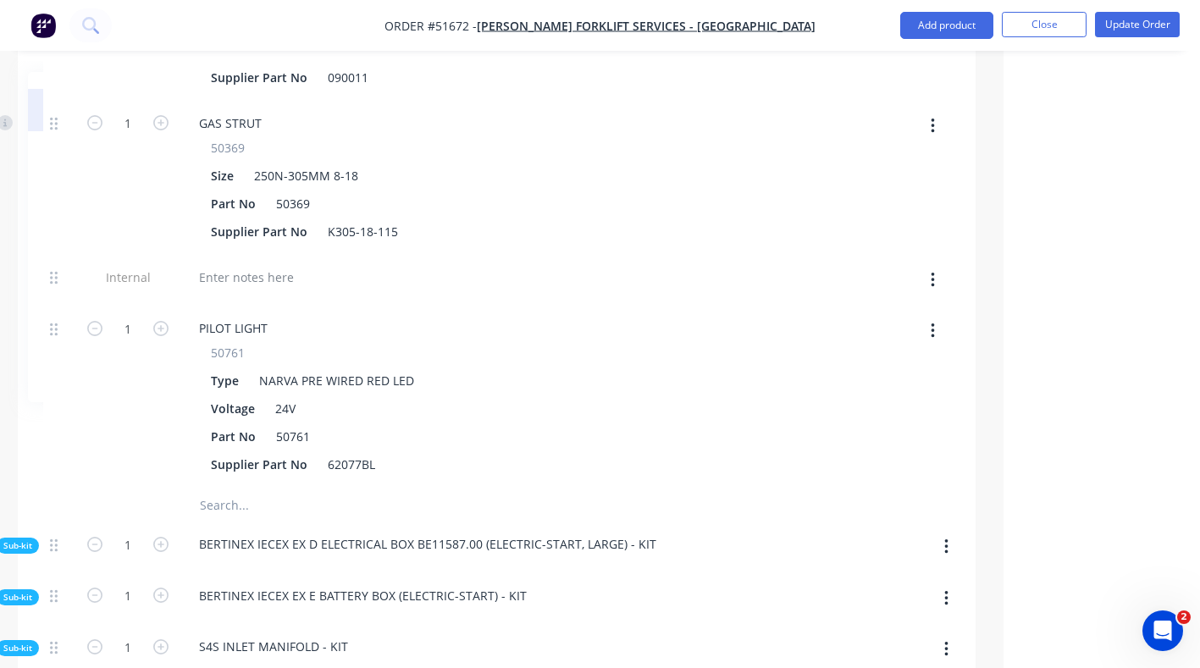
scroll to position [8771, 197]
click at [157, 319] on icon "button" at bounding box center [160, 326] width 15 height 15
type input "$71,963.9441"
type input "$71,963.94"
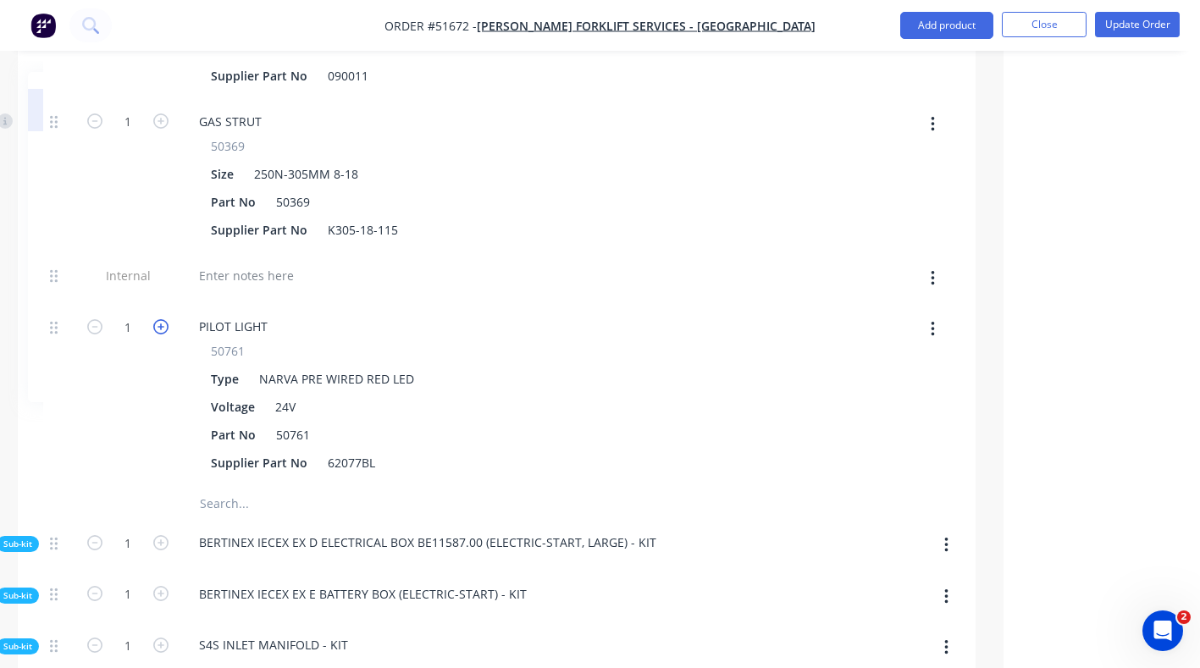
type input "3"
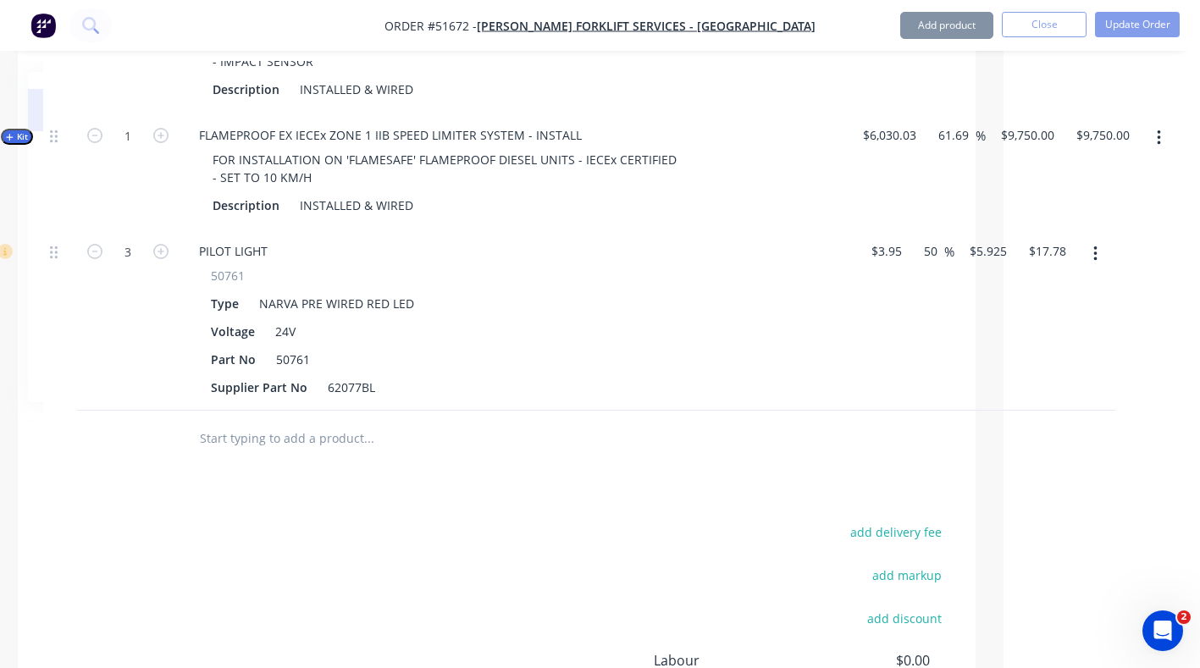
scroll to position [10005, 197]
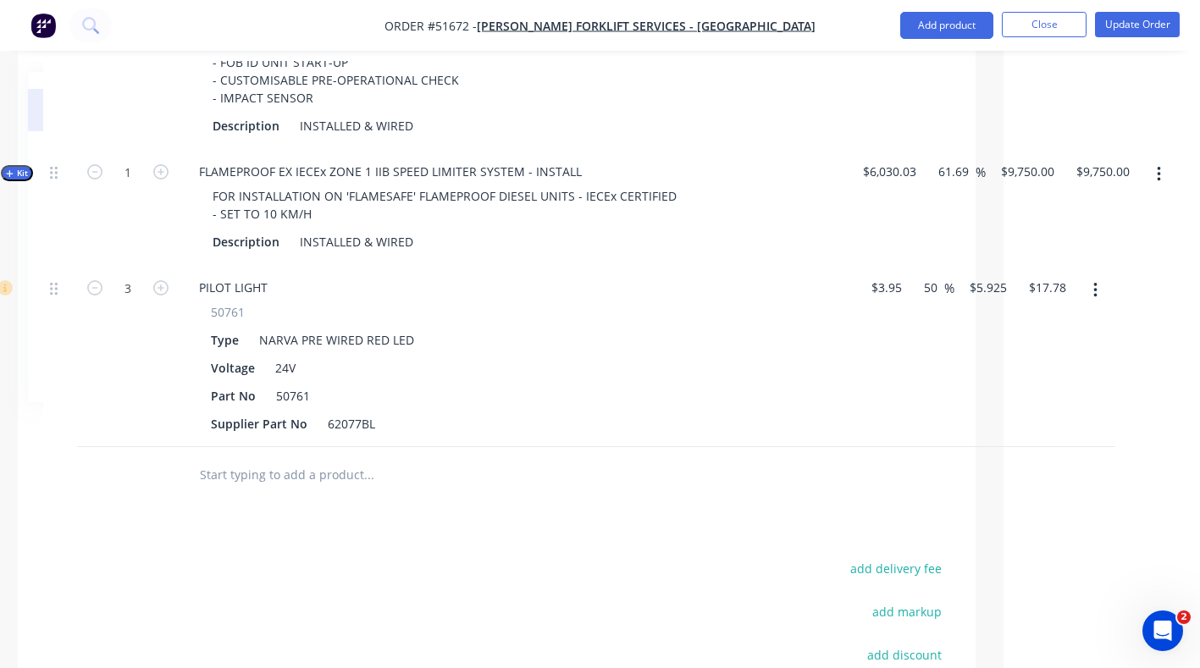
click at [1097, 281] on icon "button" at bounding box center [1096, 290] width 4 height 19
click at [986, 424] on div "Delete" at bounding box center [1035, 436] width 130 height 25
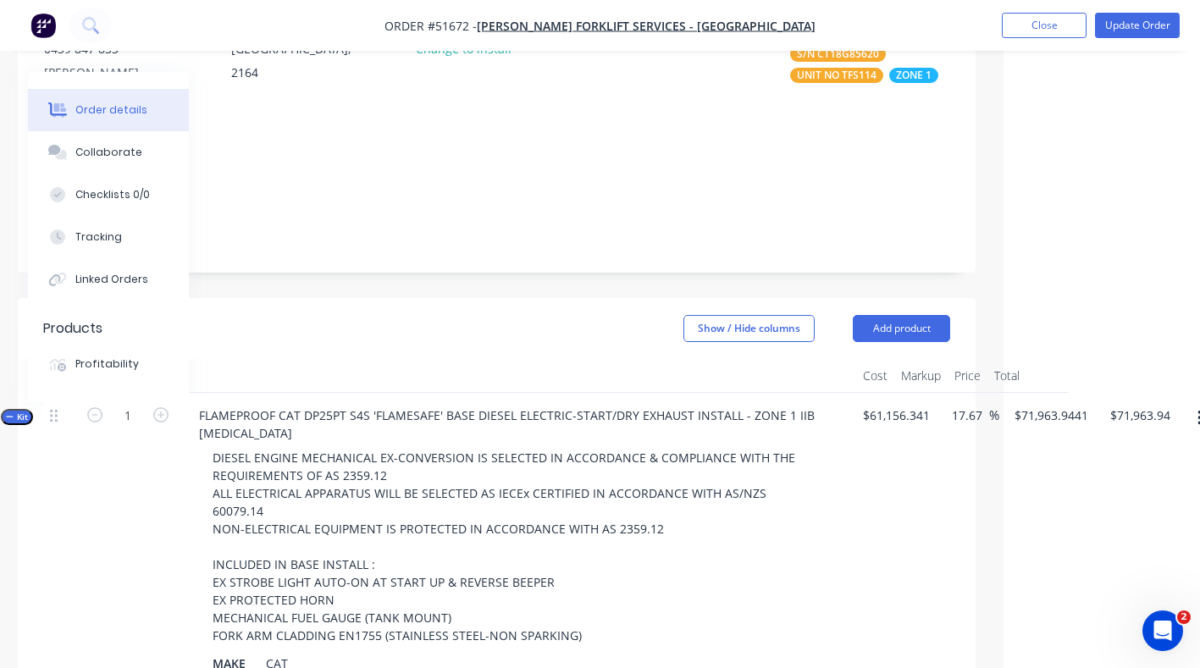
scroll to position [247, 216]
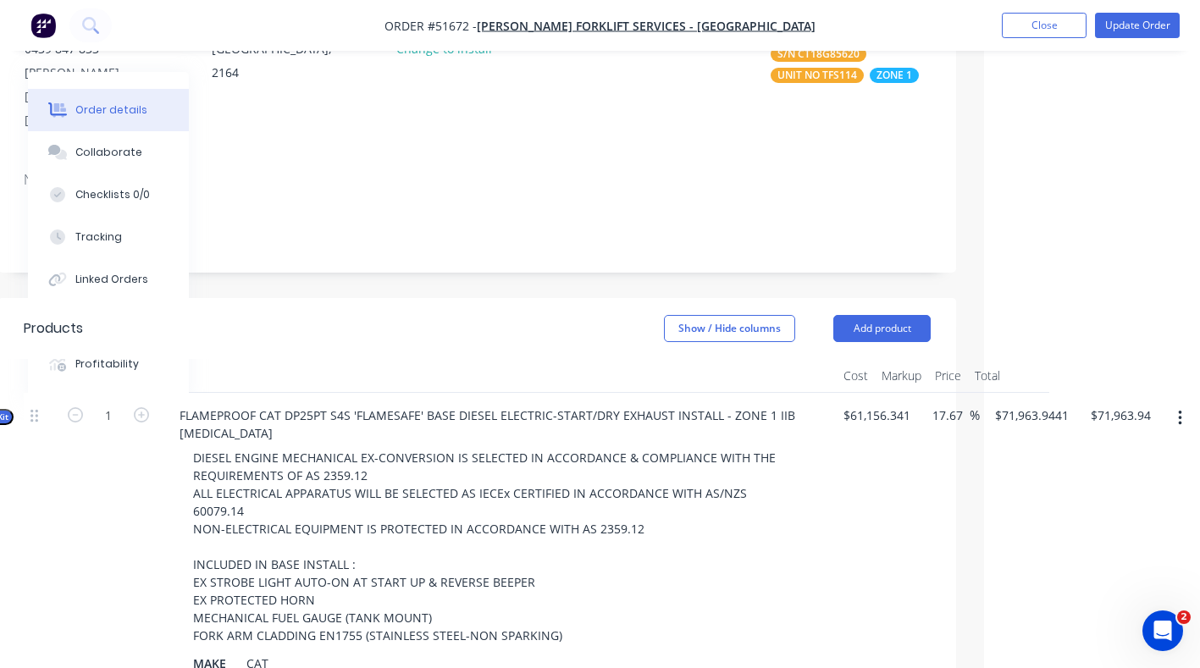
click at [1188, 403] on button "button" at bounding box center [1180, 418] width 40 height 30
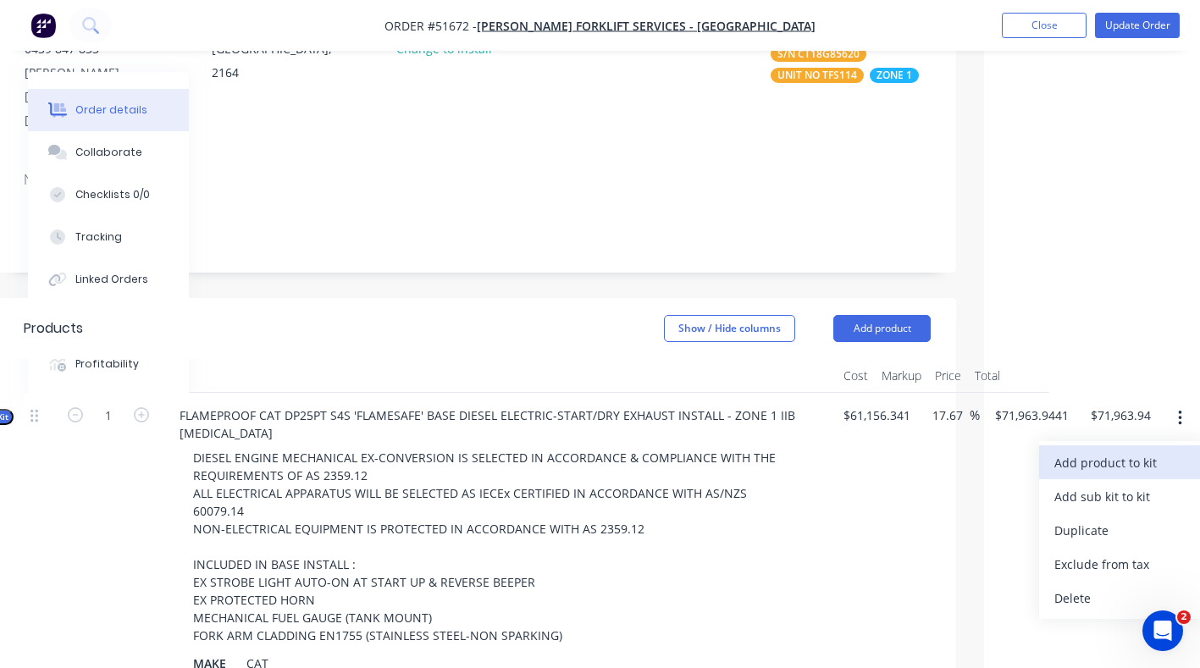
click at [1136, 451] on div "Add product to kit" at bounding box center [1120, 463] width 130 height 25
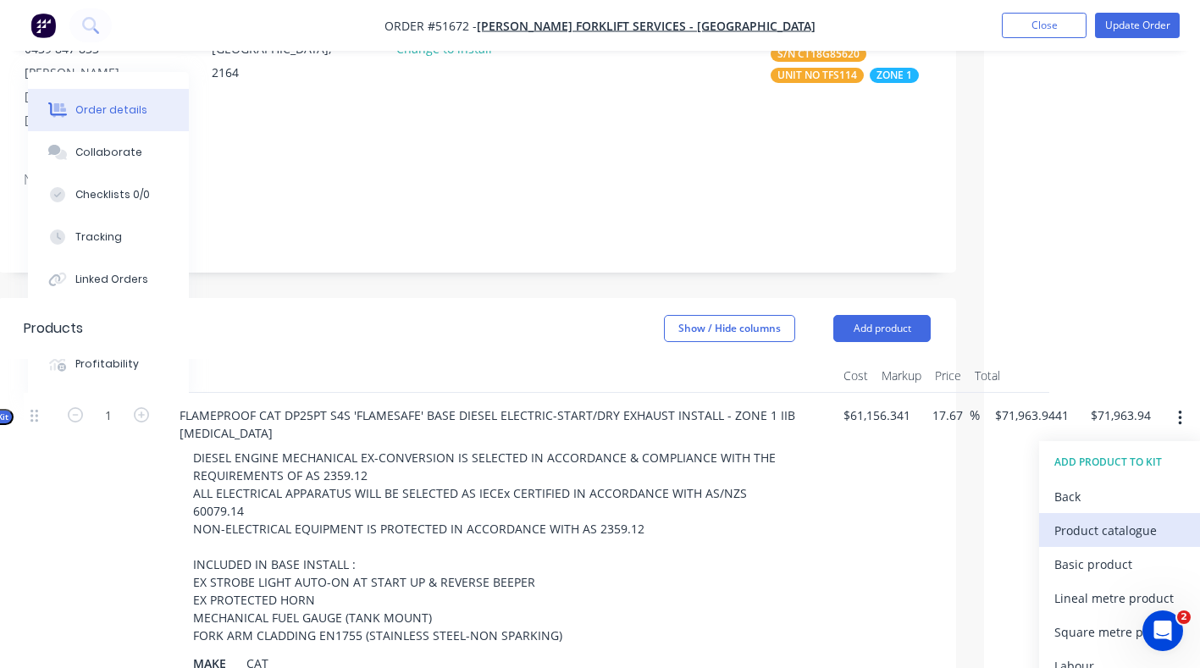
click at [1110, 518] on div "Product catalogue" at bounding box center [1120, 530] width 130 height 25
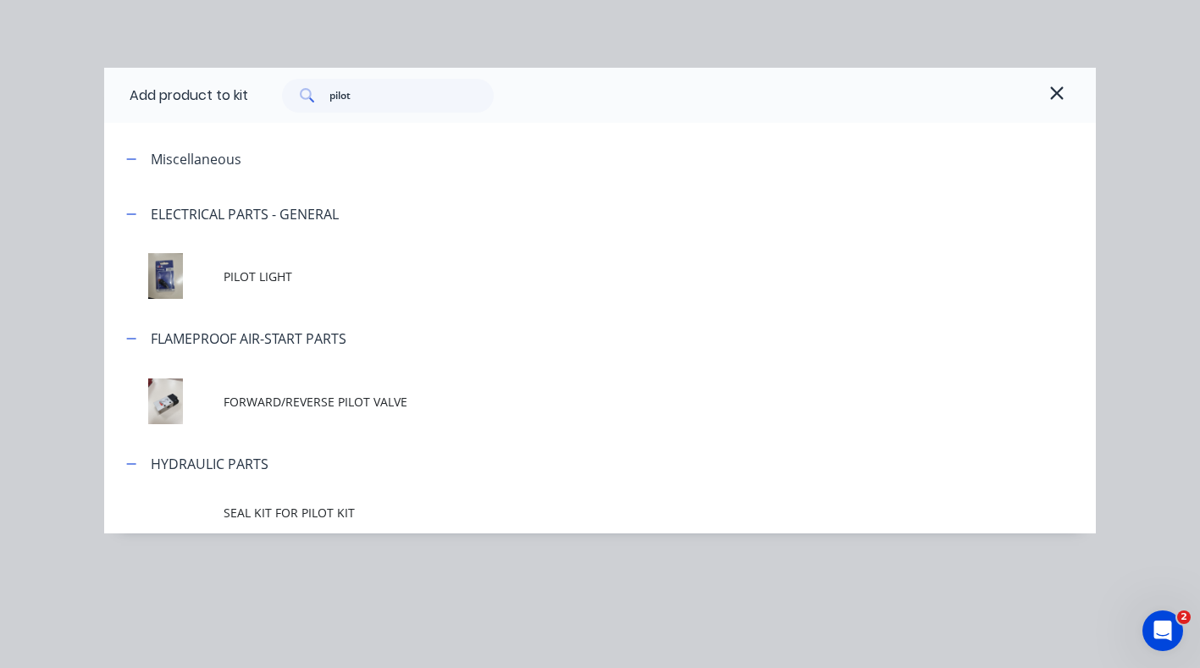
scroll to position [247, 210]
click at [385, 90] on input "pilot" at bounding box center [412, 96] width 165 height 34
type input "p"
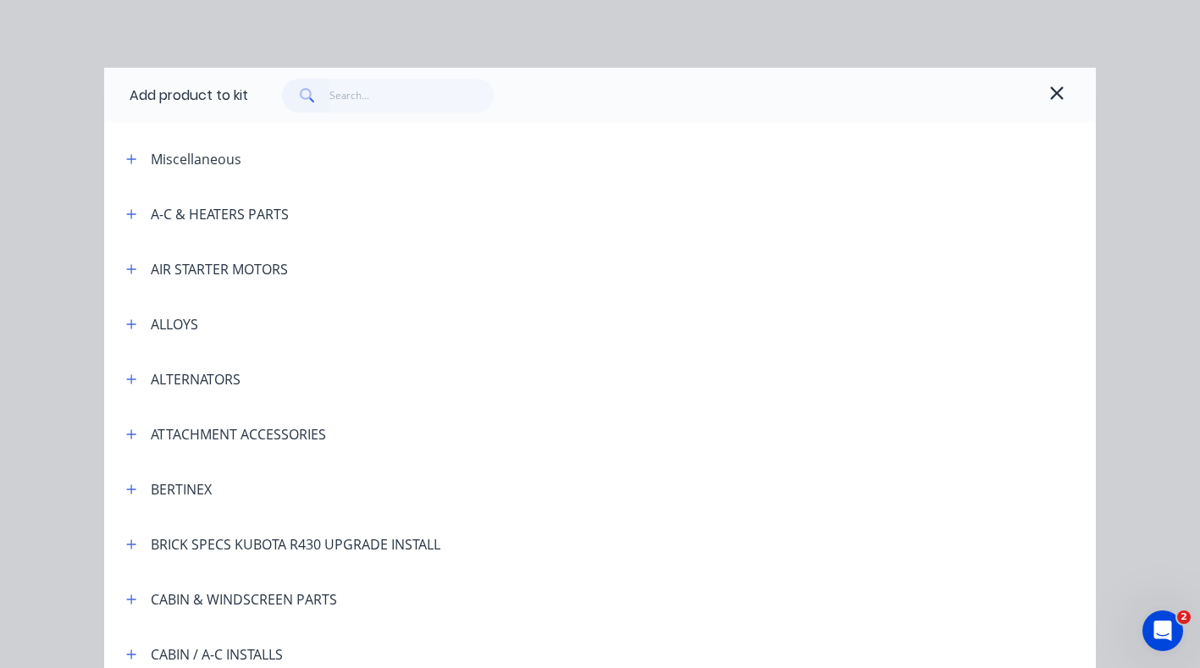
click at [180, 376] on div "ALTERNATORS" at bounding box center [196, 379] width 90 height 20
click at [121, 377] on button "button" at bounding box center [131, 378] width 21 height 21
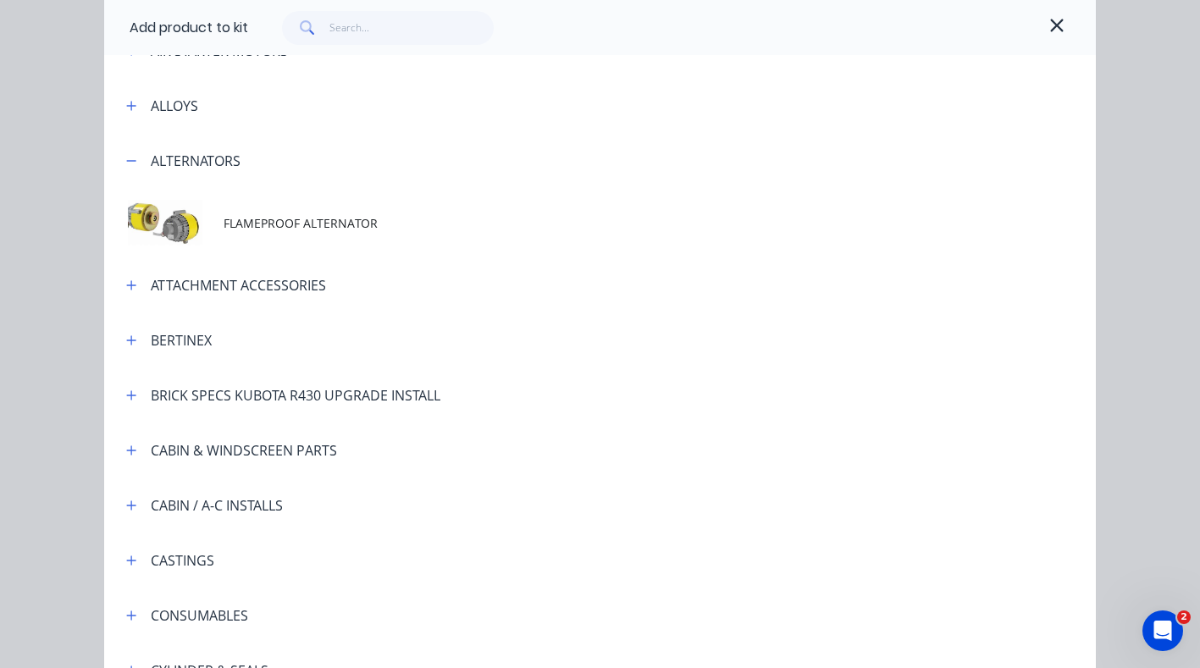
scroll to position [139, 0]
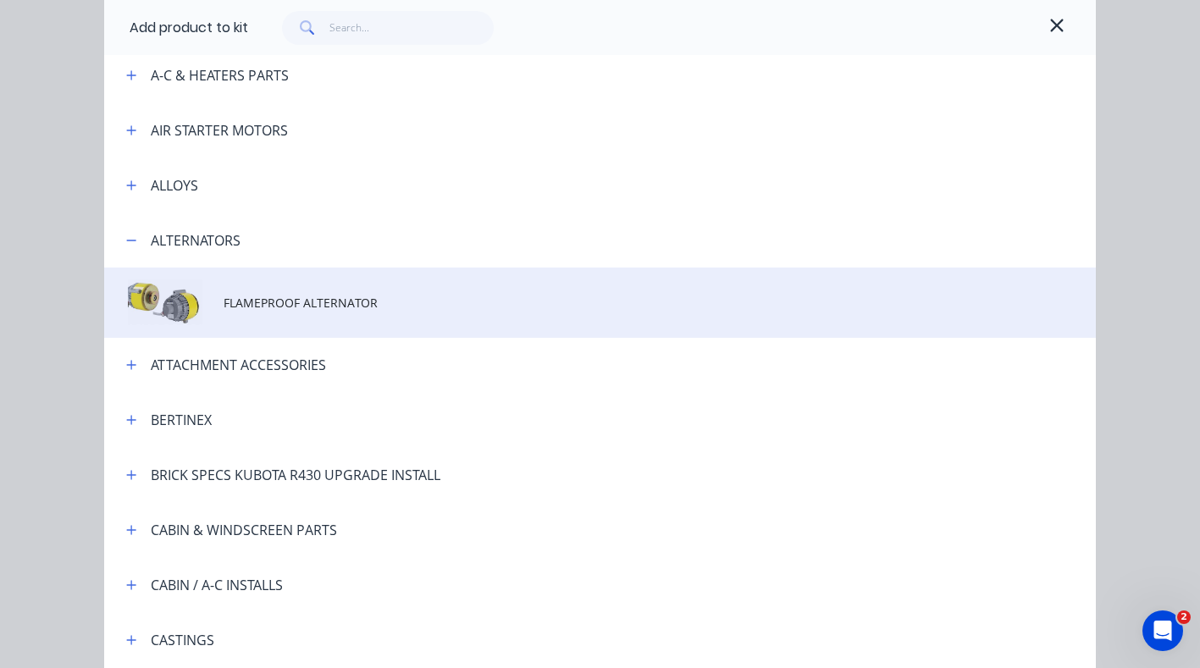
click at [249, 301] on span "FLAMEPROOF ALTERNATOR" at bounding box center [573, 303] width 698 height 18
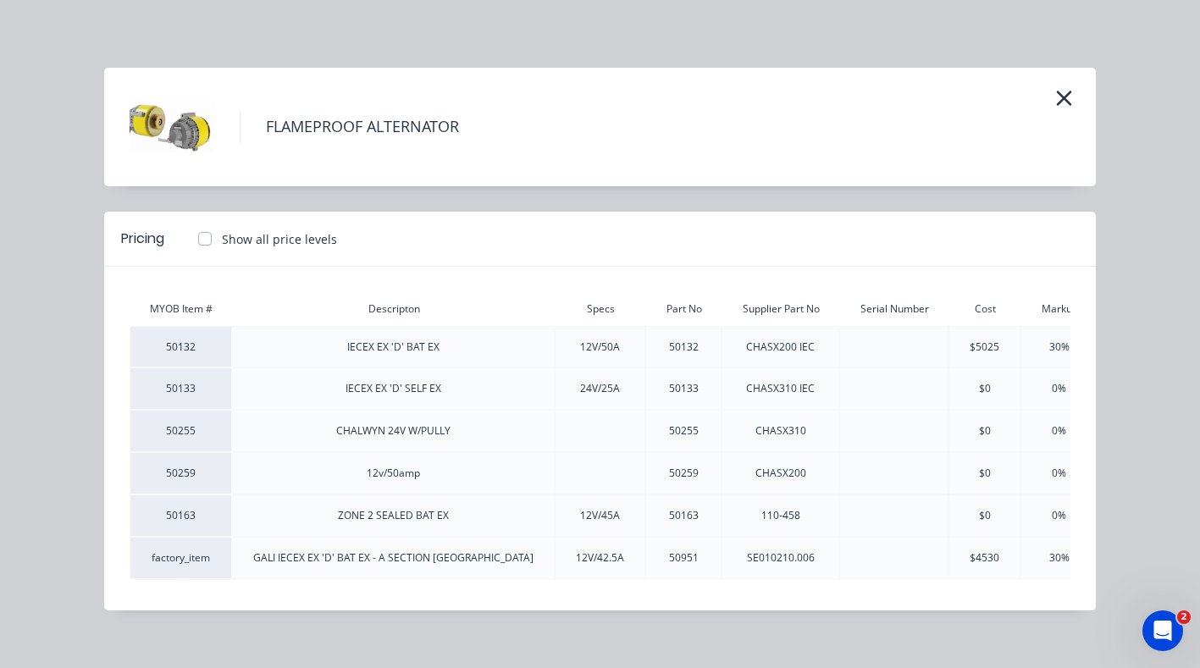
scroll to position [0, 137]
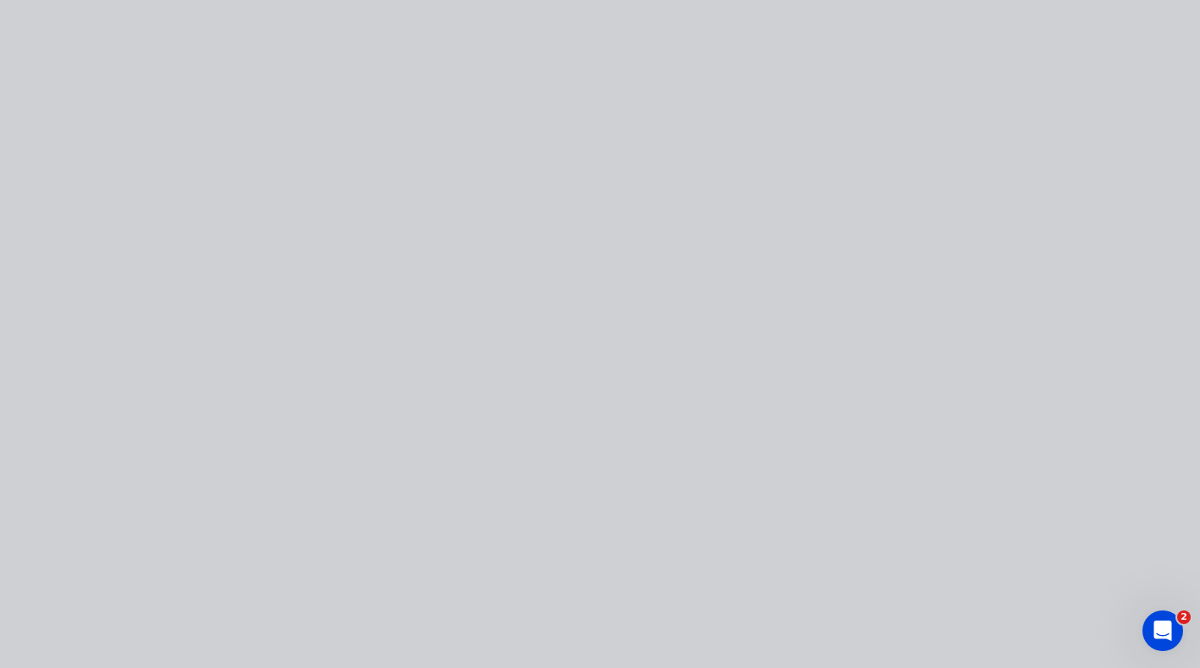
type input "$77,294.4898"
type input "$77,294.49"
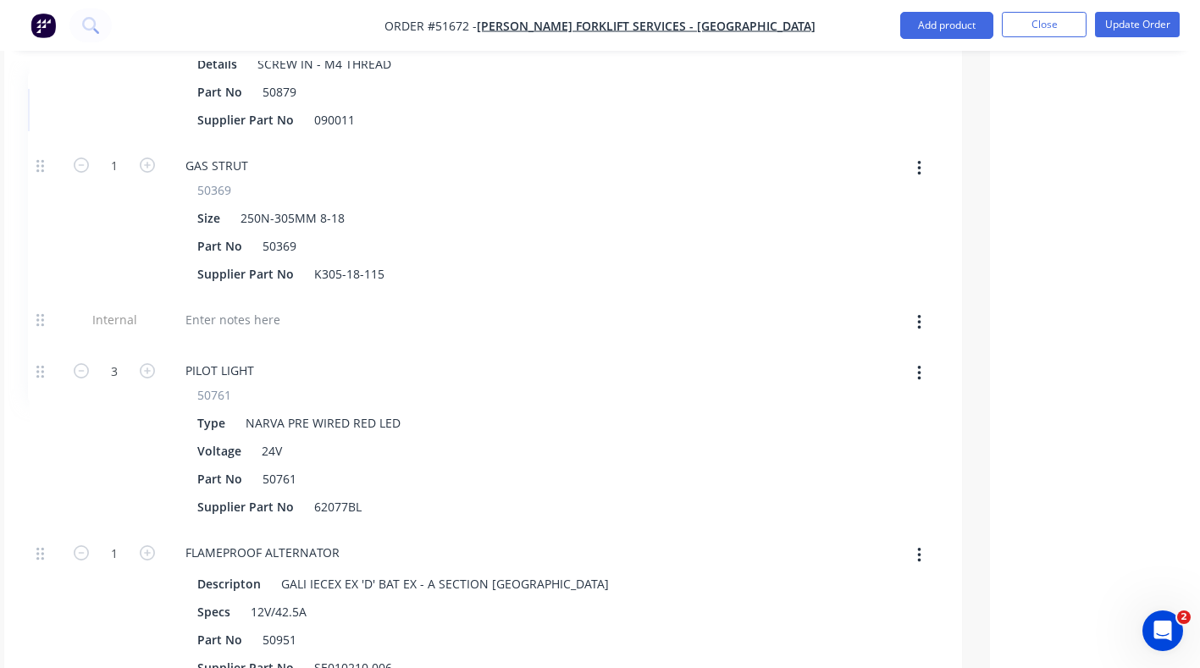
scroll to position [8693, 210]
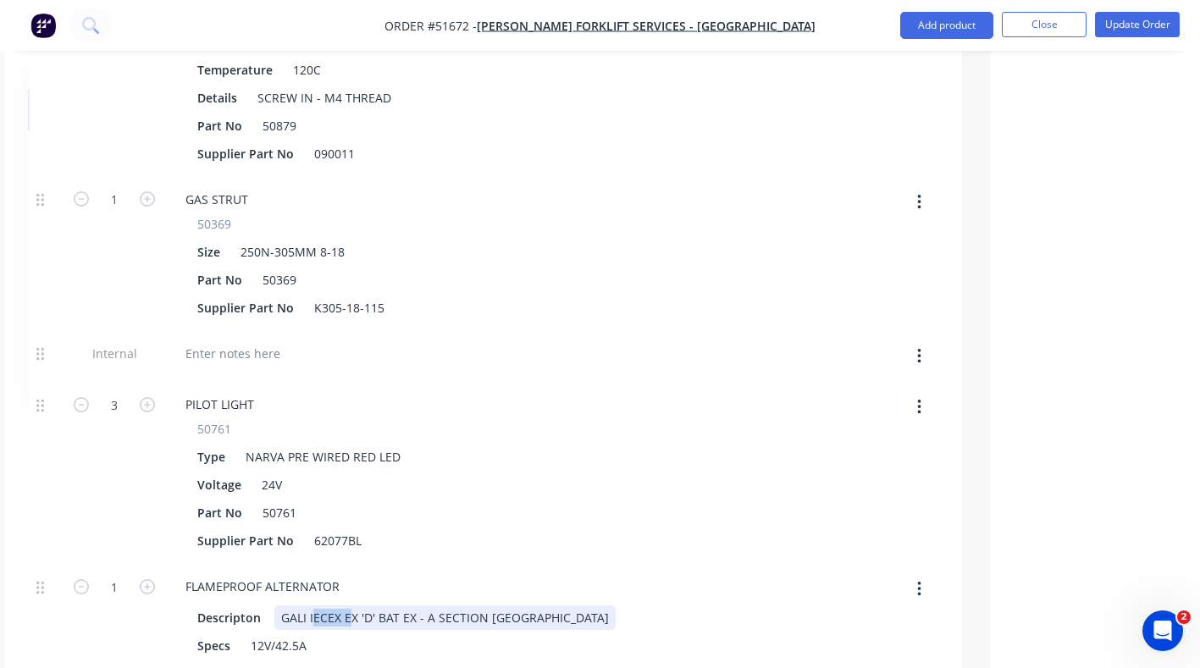
drag, startPoint x: 313, startPoint y: 529, endPoint x: 345, endPoint y: 523, distance: 31.8
click at [740, 529] on div "Supplier Part No 62077BL" at bounding box center [501, 541] width 620 height 25
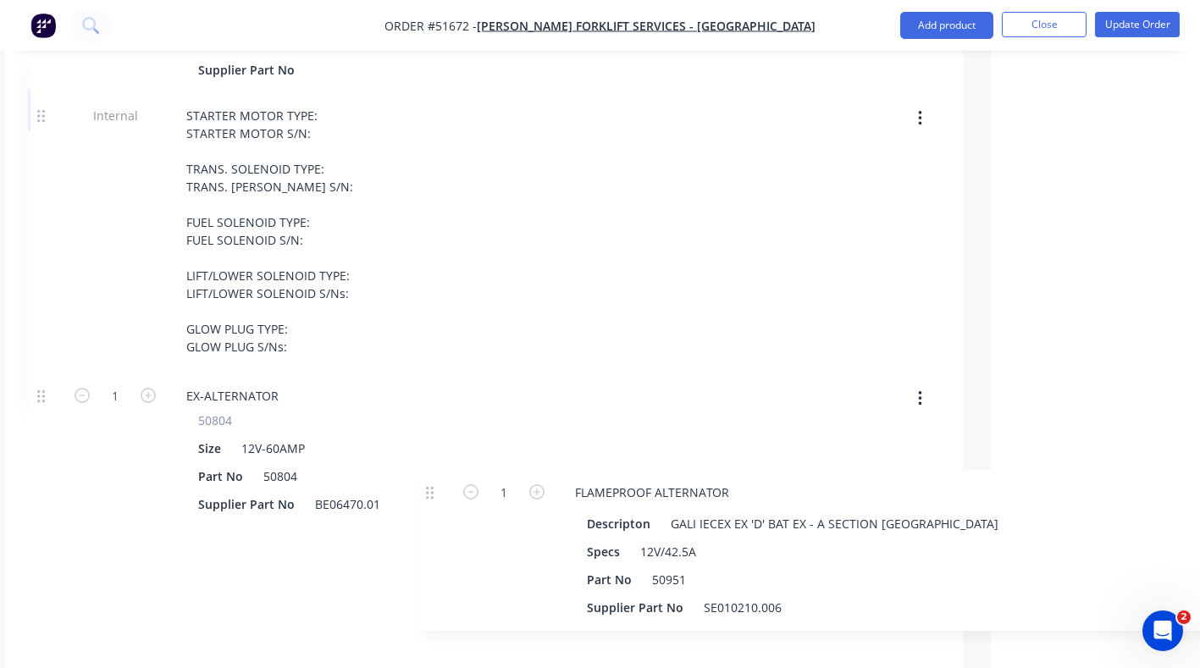
scroll to position [1408, 209]
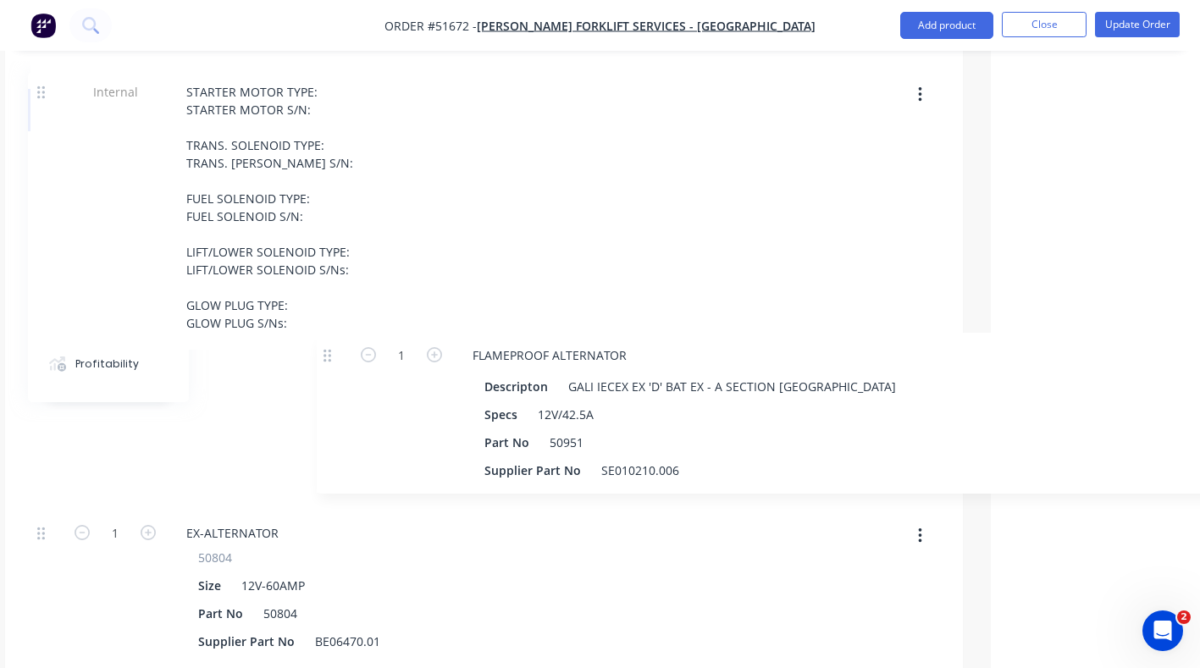
drag, startPoint x: 39, startPoint y: 502, endPoint x: 330, endPoint y: 349, distance: 328.5
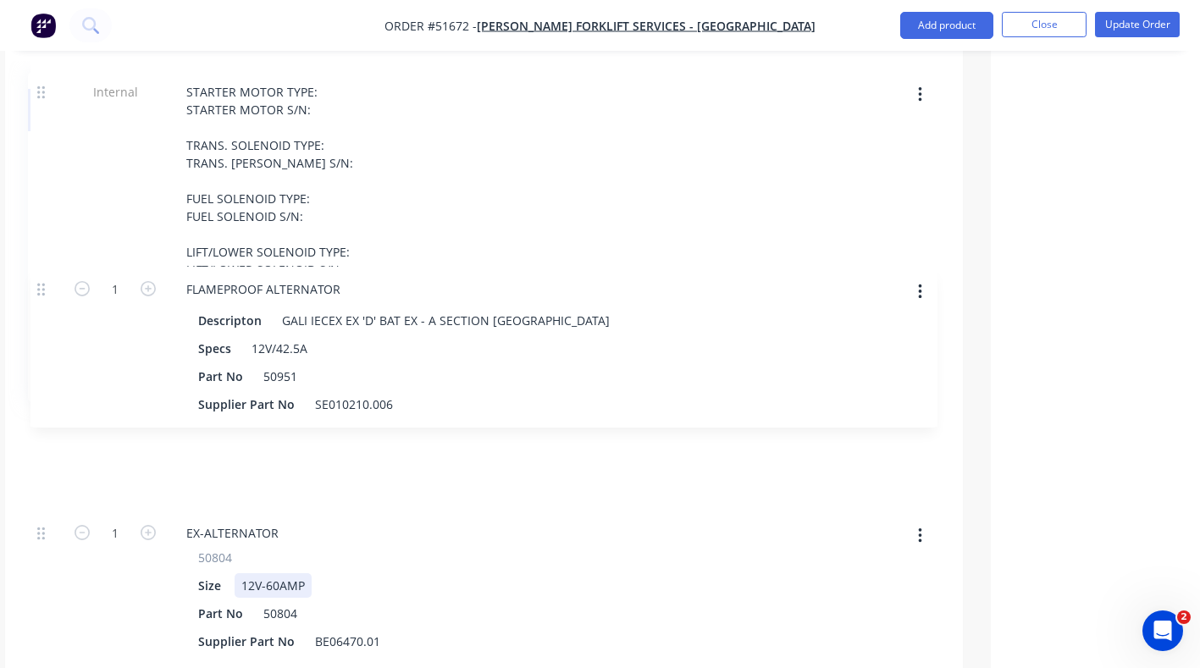
drag, startPoint x: 332, startPoint y: 358, endPoint x: 340, endPoint y: 379, distance: 22.5
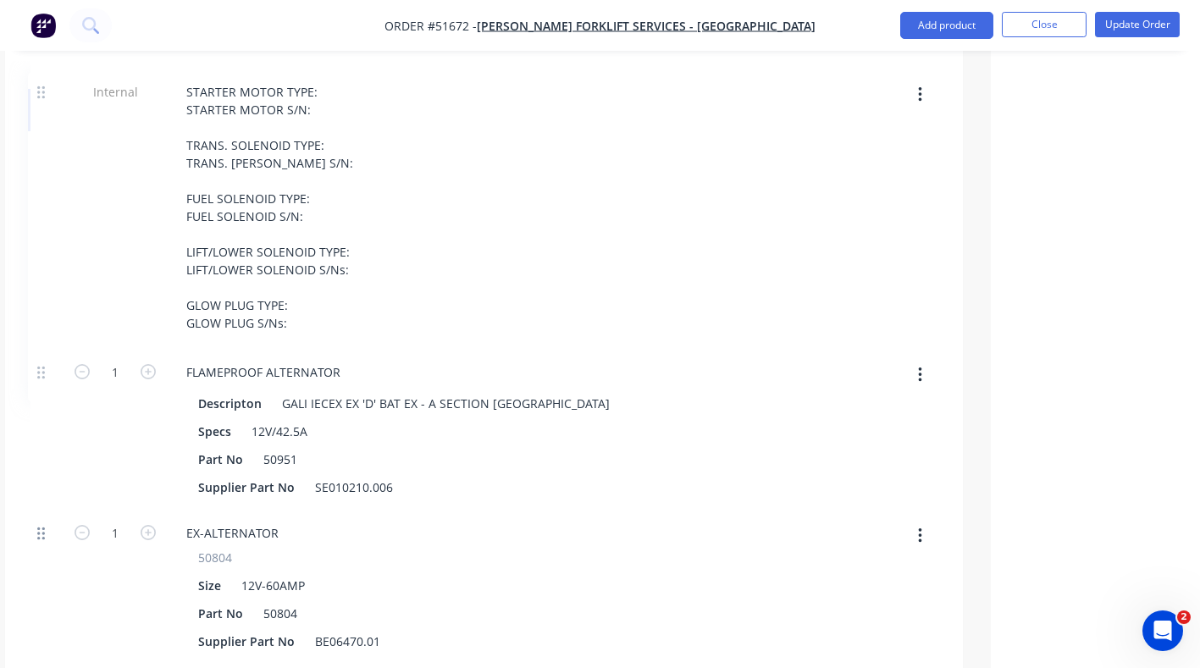
click at [39, 526] on icon at bounding box center [41, 533] width 8 height 15
click at [917, 521] on button "button" at bounding box center [914, 536] width 40 height 30
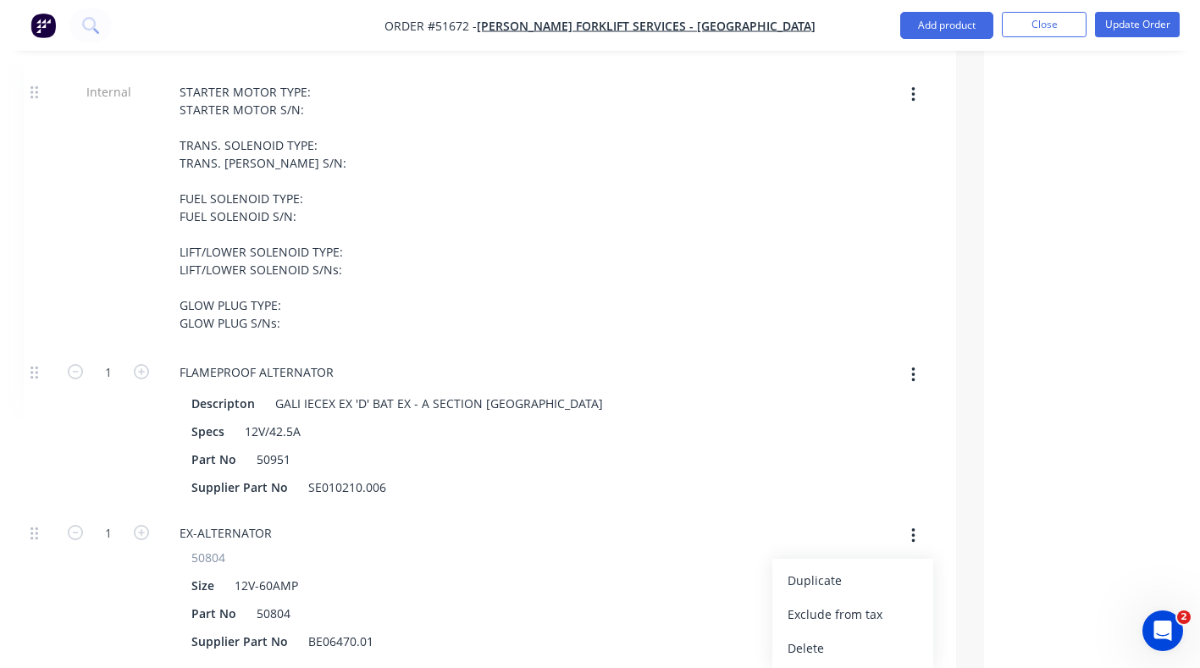
drag, startPoint x: 798, startPoint y: 563, endPoint x: 848, endPoint y: 585, distance: 54.6
click at [800, 636] on div "Delete" at bounding box center [853, 648] width 130 height 25
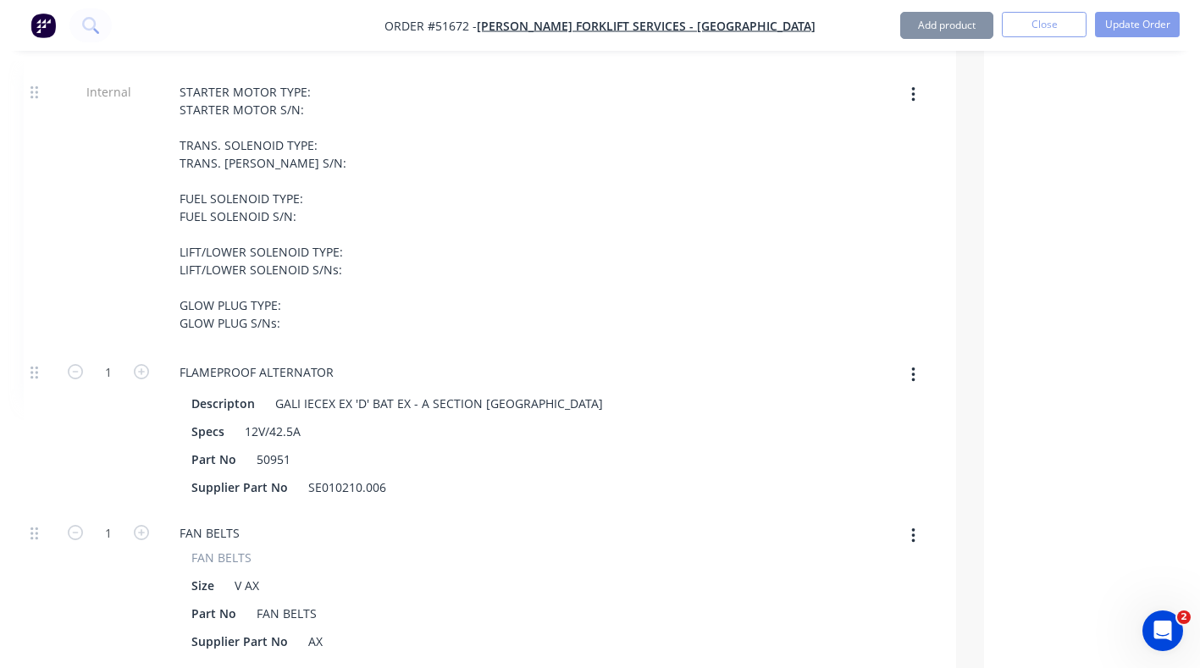
type input "$72,632.5334"
type input "$72,632.53"
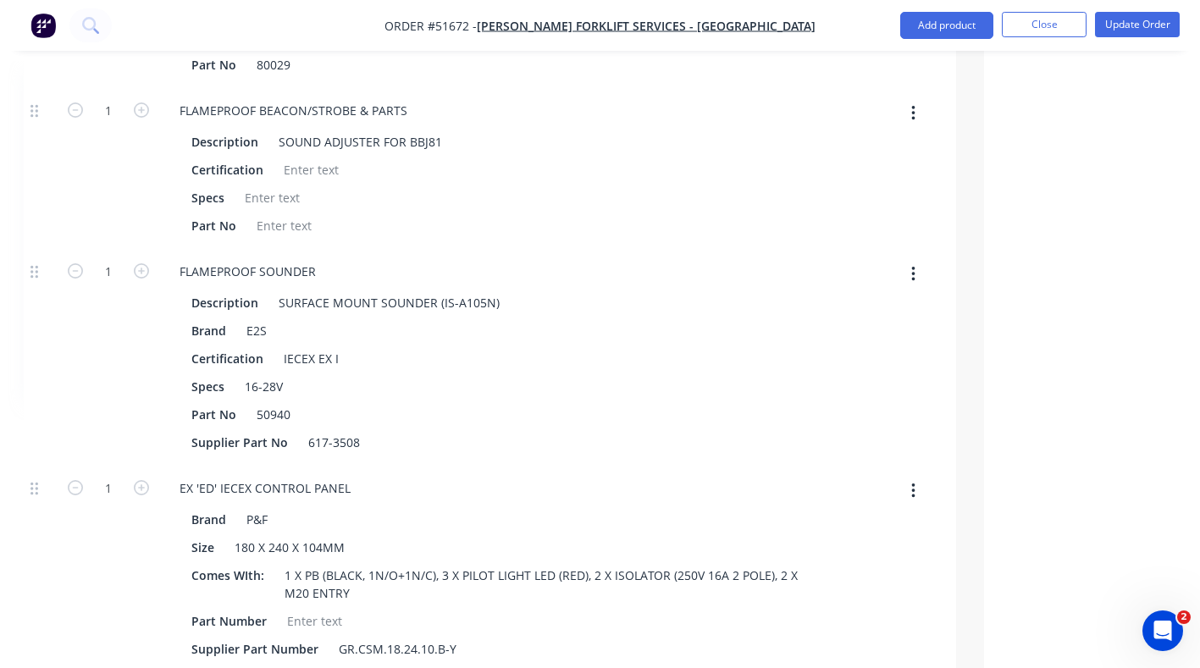
scroll to position [2171, 216]
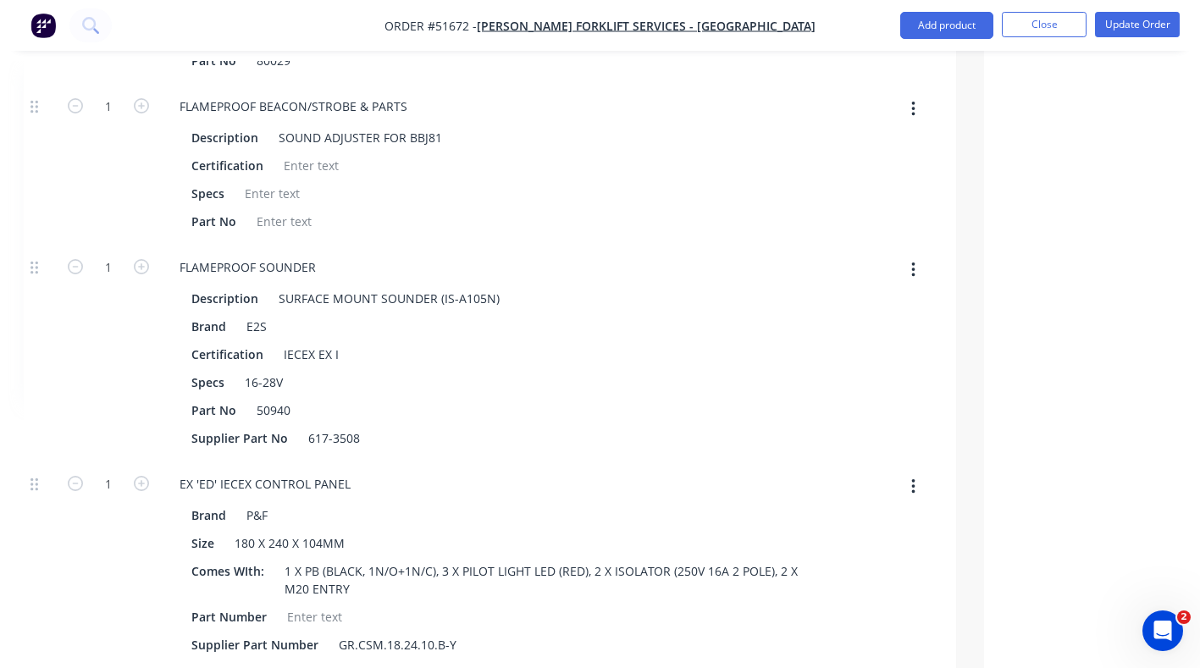
click at [905, 472] on button "button" at bounding box center [914, 487] width 40 height 30
click at [815, 587] on div "Delete" at bounding box center [853, 599] width 130 height 25
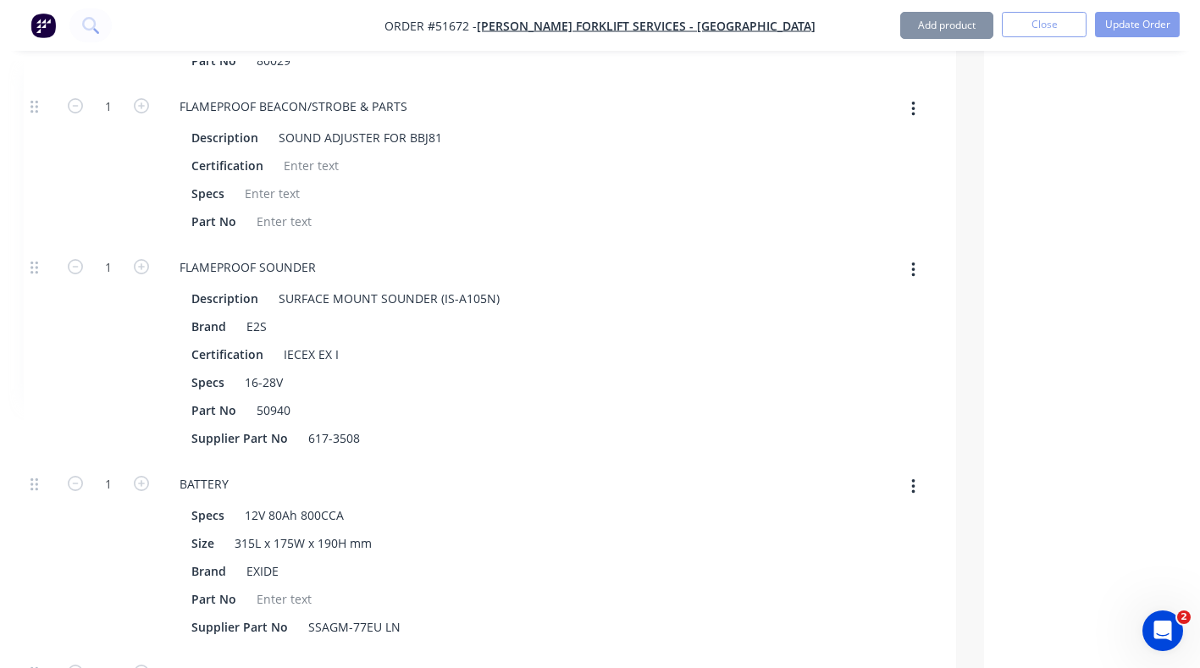
type input "$71,011.2591"
type input "$71,011.26"
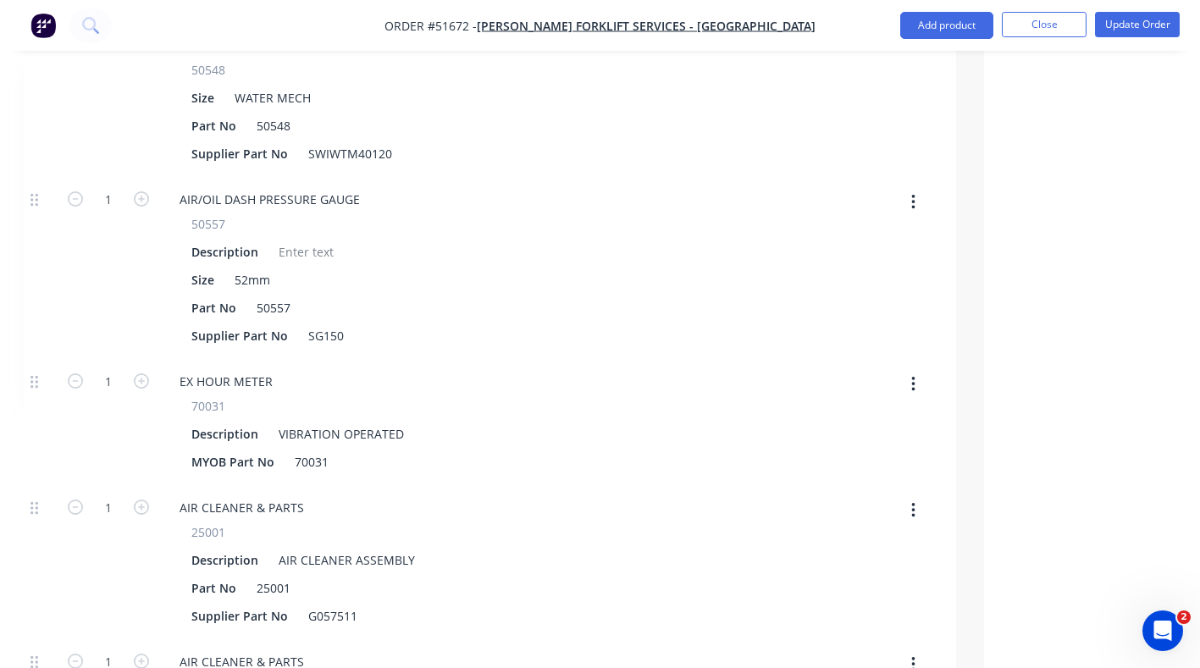
scroll to position [3611, 216]
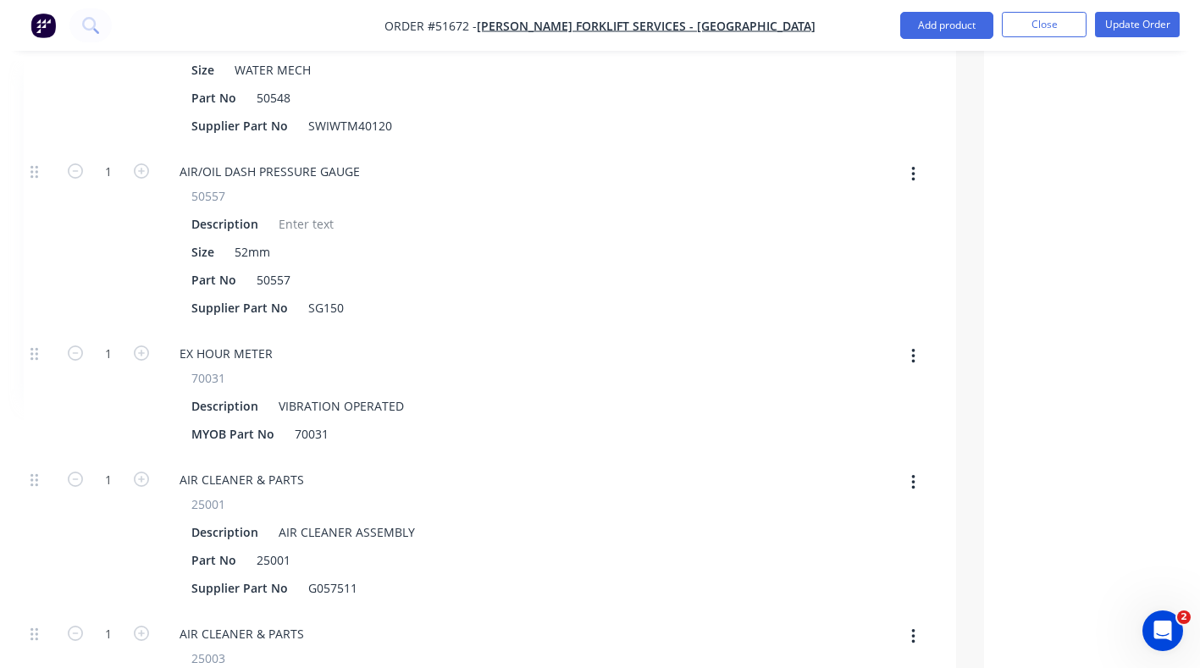
click at [914, 347] on icon "button" at bounding box center [913, 356] width 4 height 19
click at [807, 457] on div "Delete" at bounding box center [853, 469] width 130 height 25
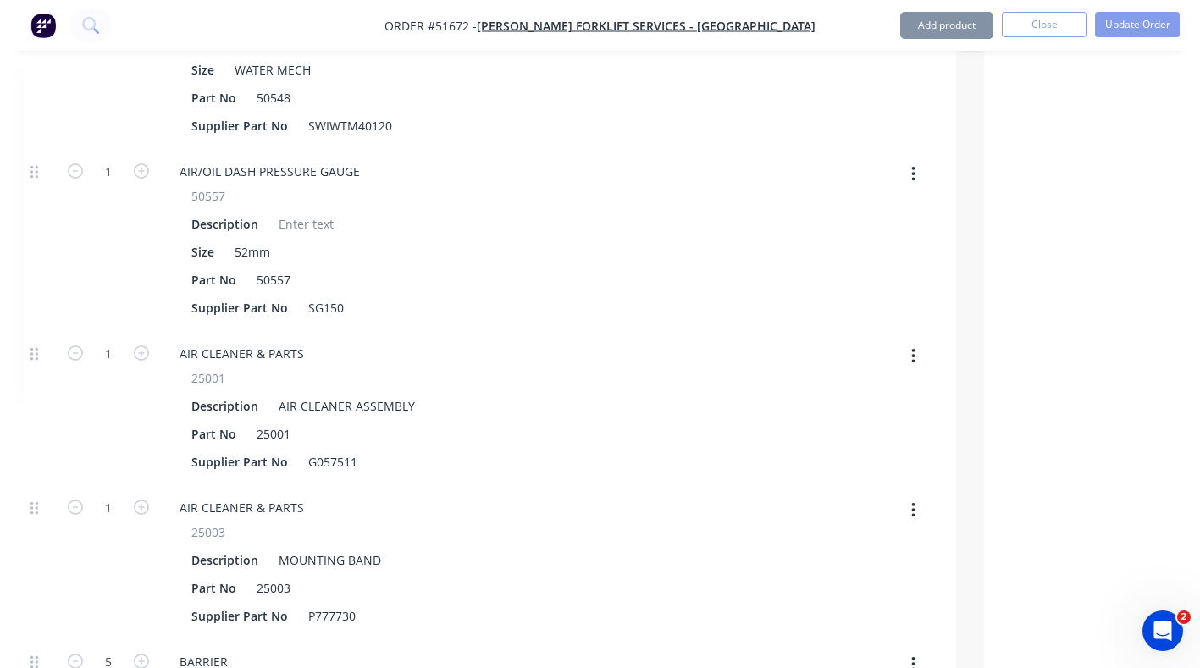
type input "$70,903.6598"
type input "$70,903.66"
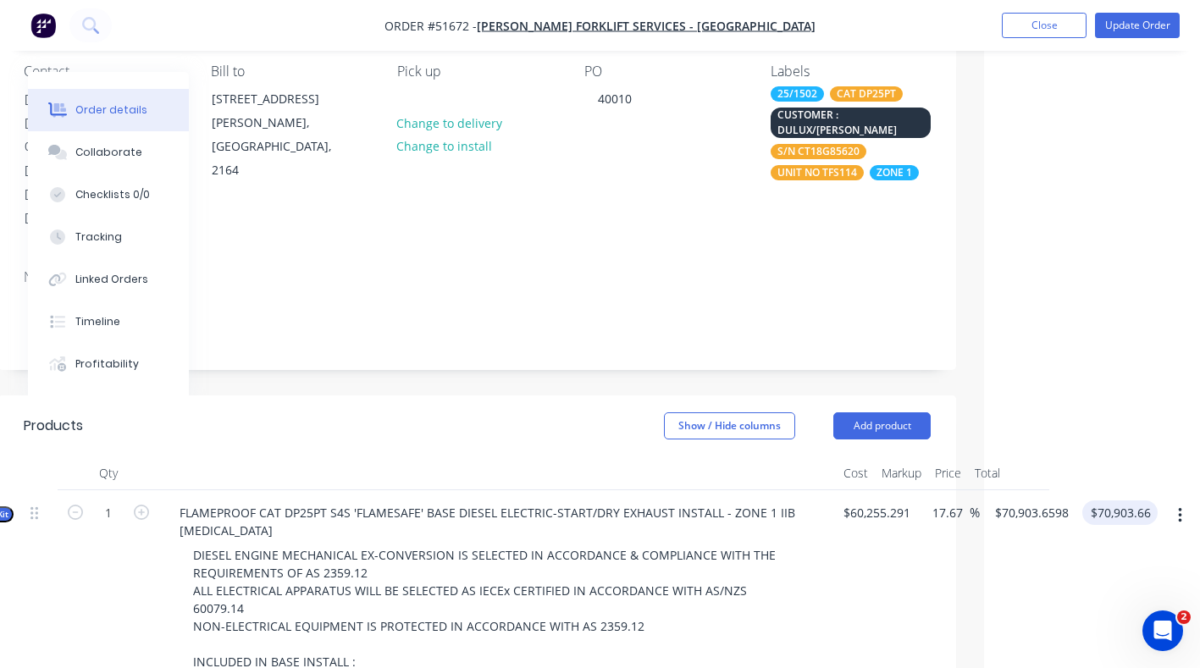
scroll to position [0, 216]
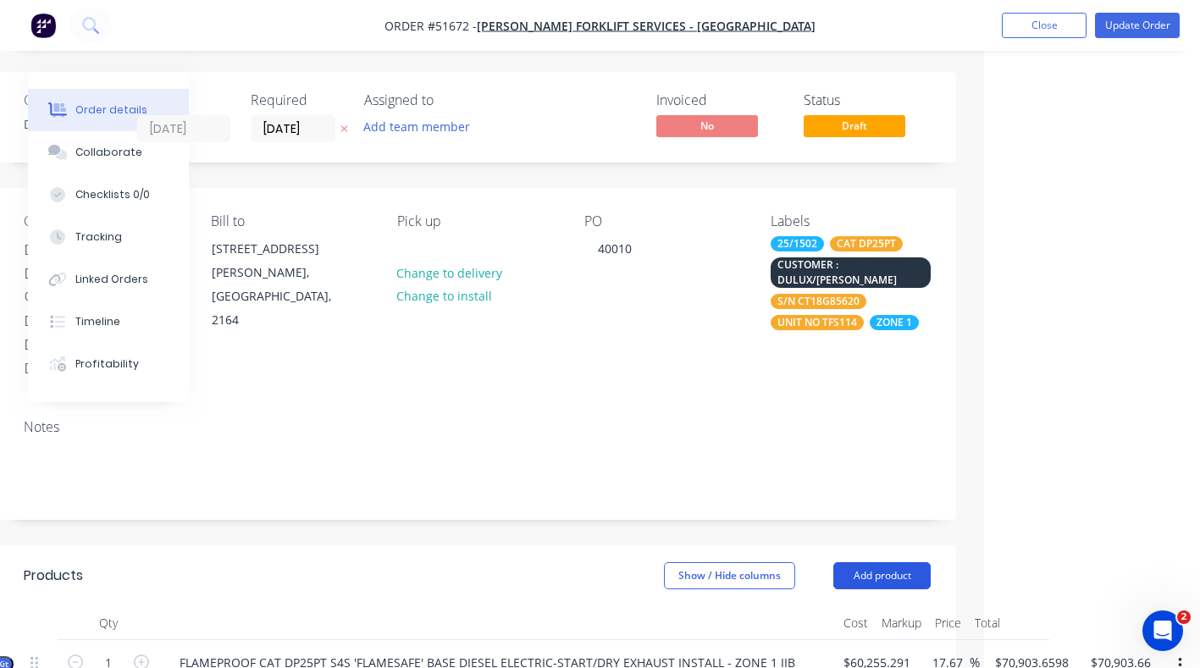
click at [874, 562] on button "Add product" at bounding box center [882, 575] width 97 height 27
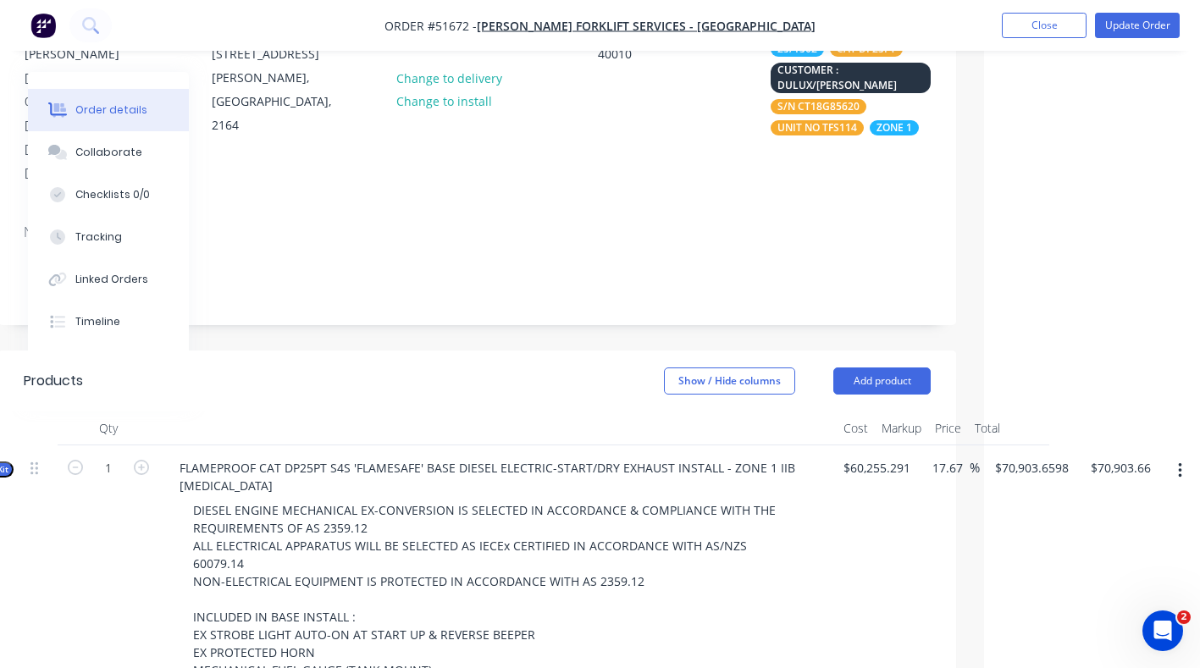
scroll to position [198, 216]
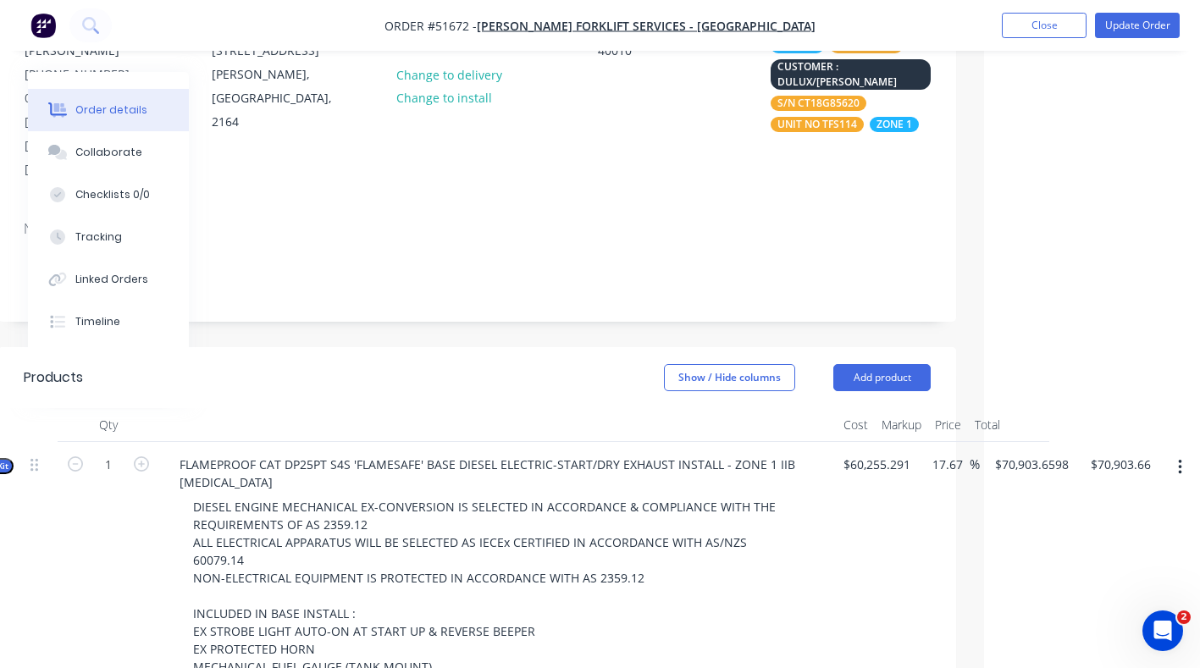
click at [1183, 452] on button "button" at bounding box center [1180, 467] width 40 height 30
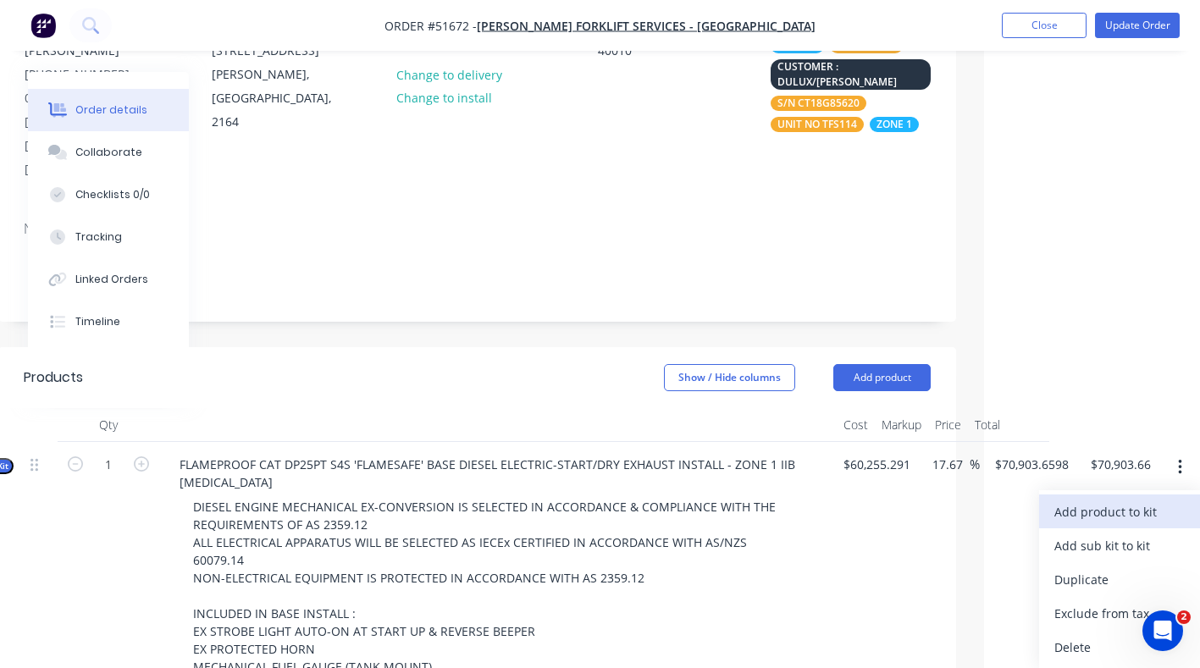
click at [1110, 500] on div "Add product to kit" at bounding box center [1120, 512] width 130 height 25
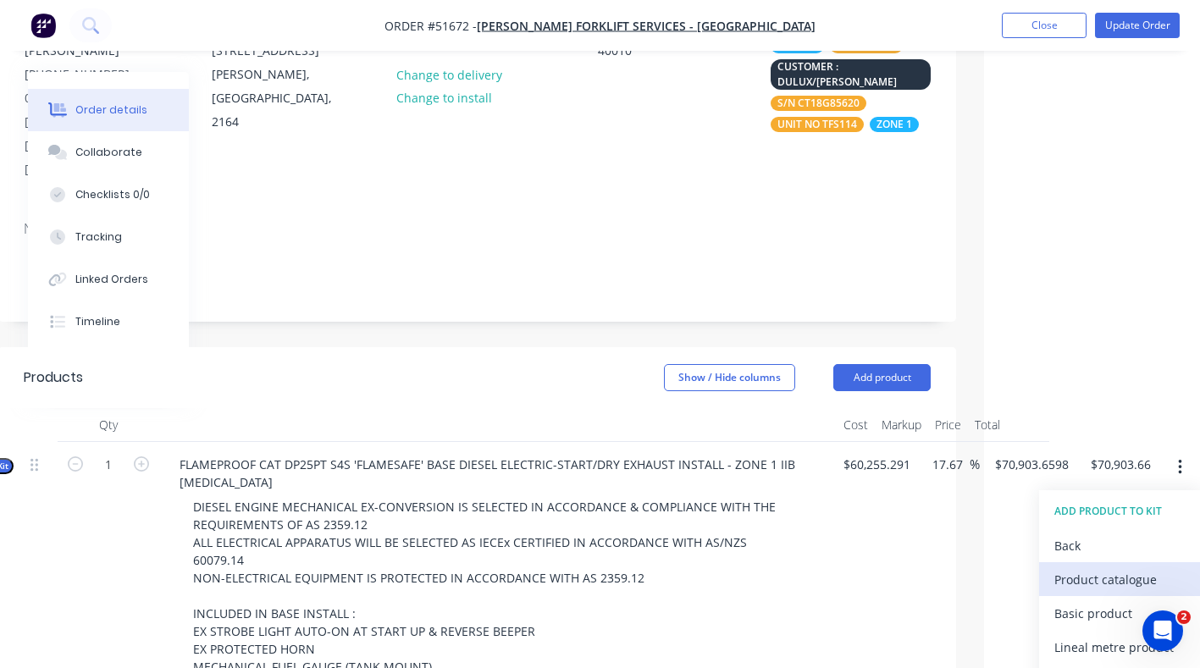
click at [1088, 568] on div "Product catalogue" at bounding box center [1120, 580] width 130 height 25
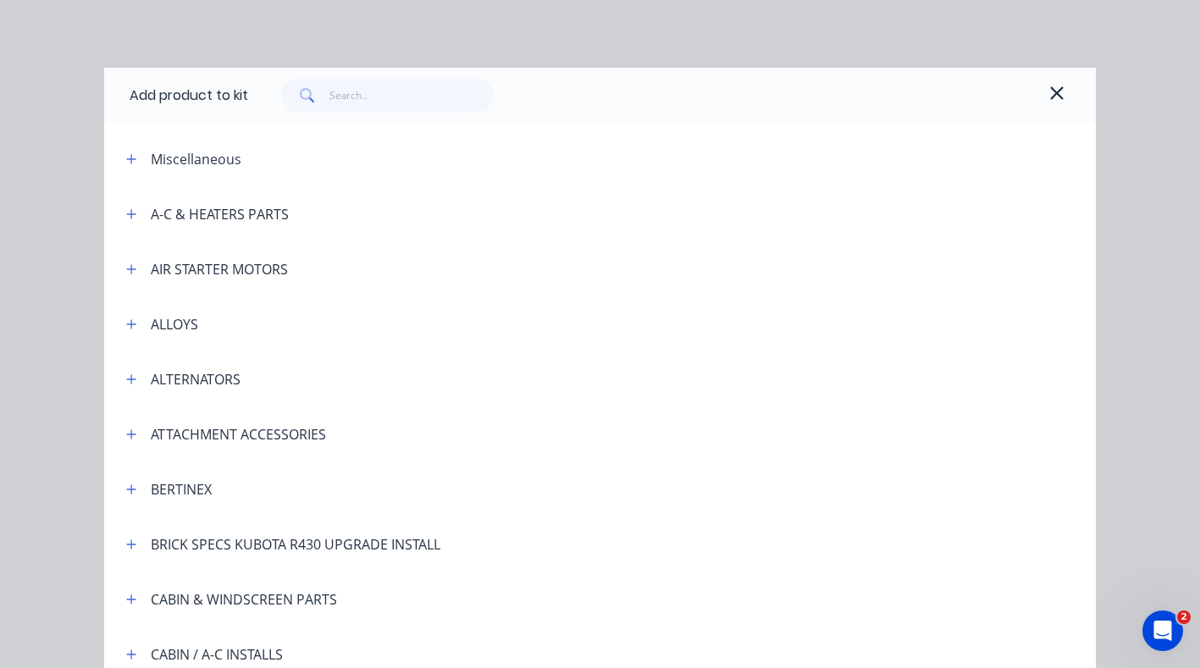
scroll to position [198, 210]
click at [348, 105] on input "text" at bounding box center [412, 96] width 165 height 34
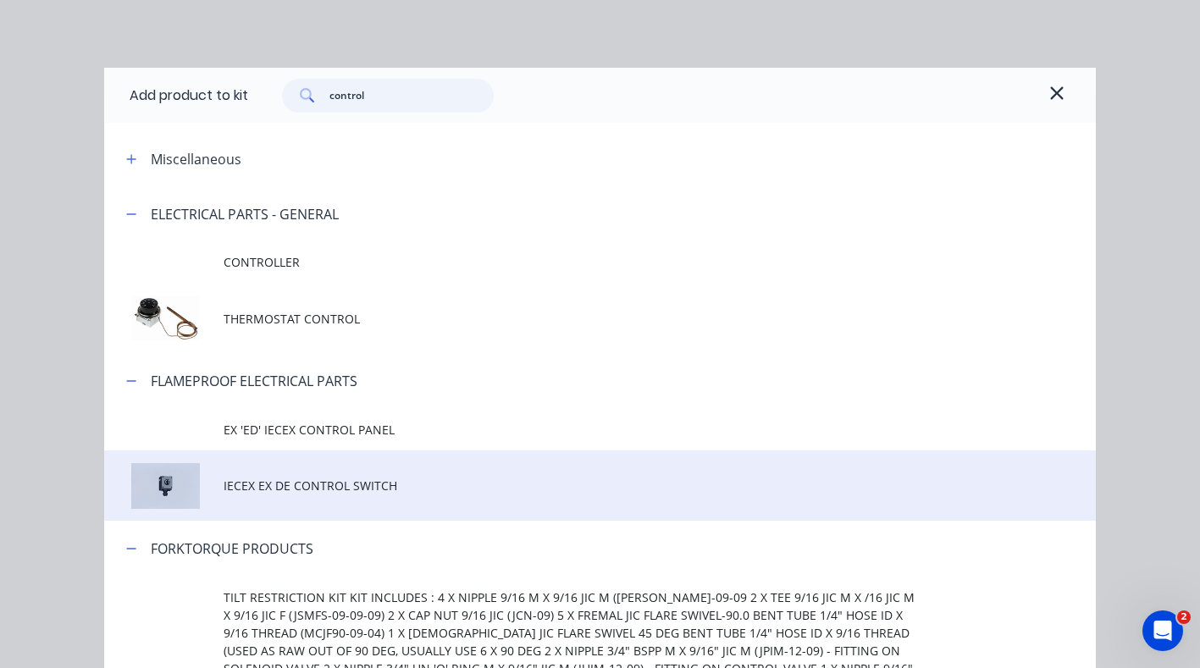
type input "control"
click at [320, 487] on span "IECEX EX DE CONTROL SWITCH" at bounding box center [573, 486] width 698 height 18
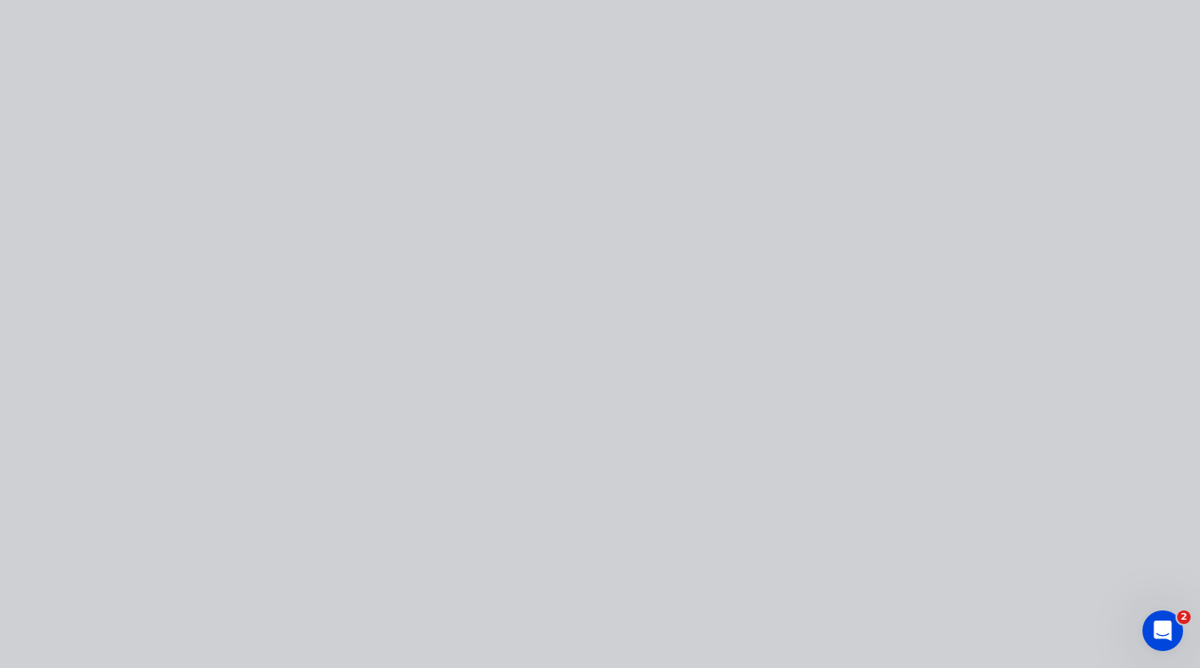
type input "$71,393.5169"
type input "$71,393.52"
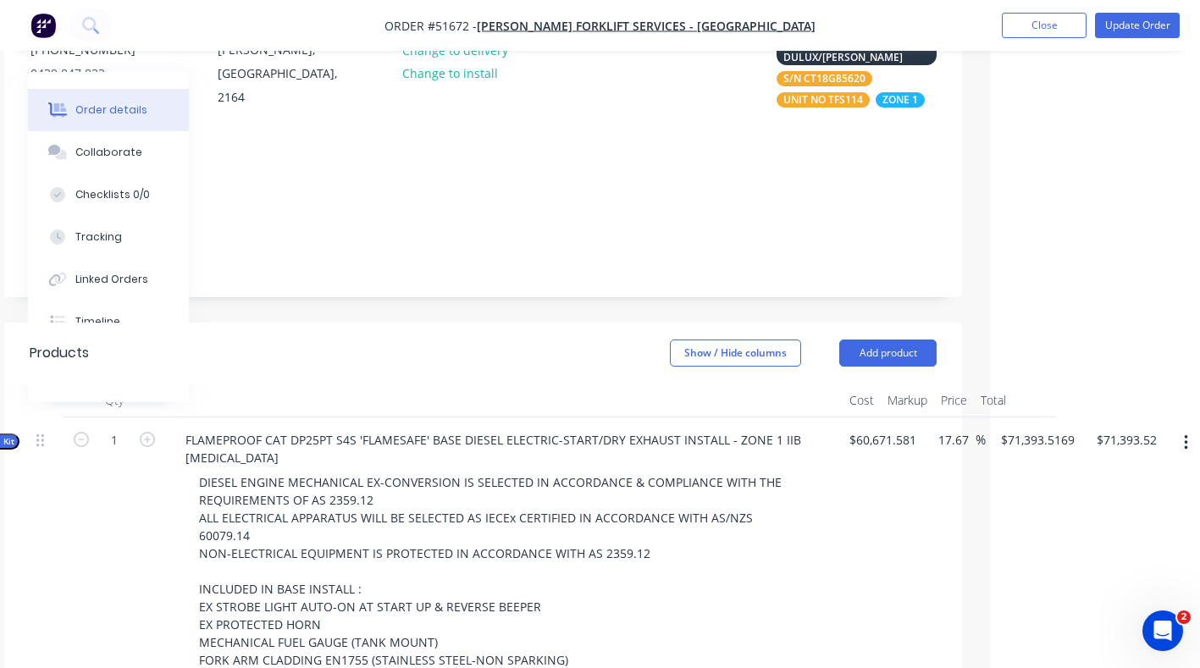
scroll to position [269, 210]
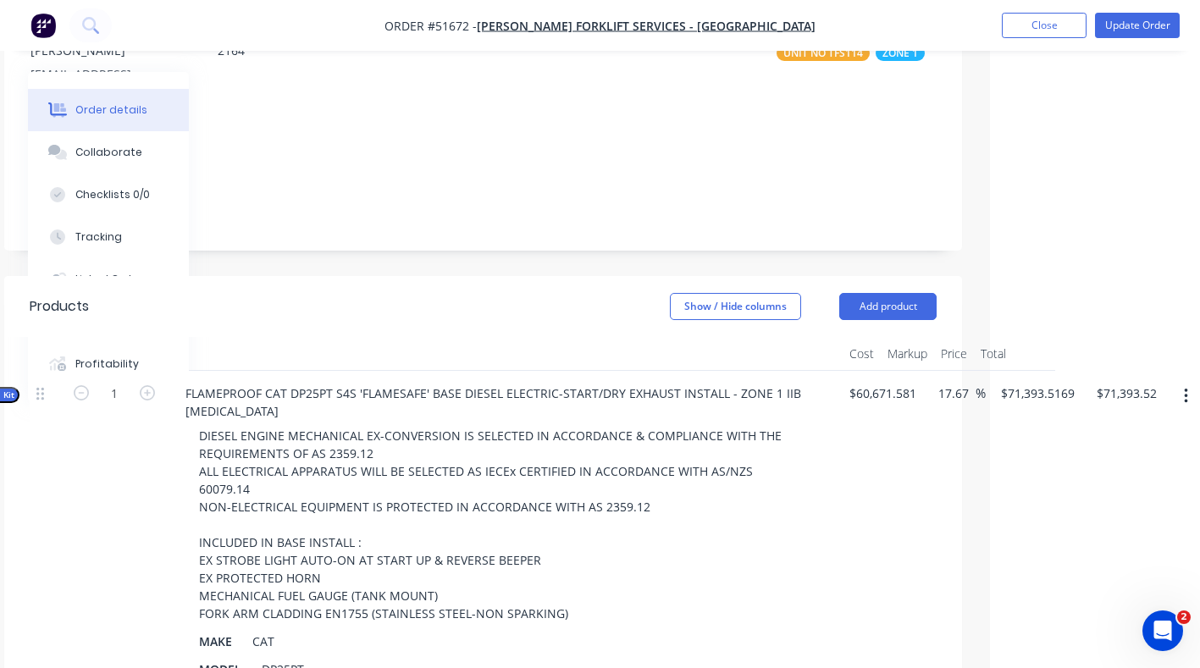
click at [1190, 381] on button "button" at bounding box center [1186, 396] width 40 height 30
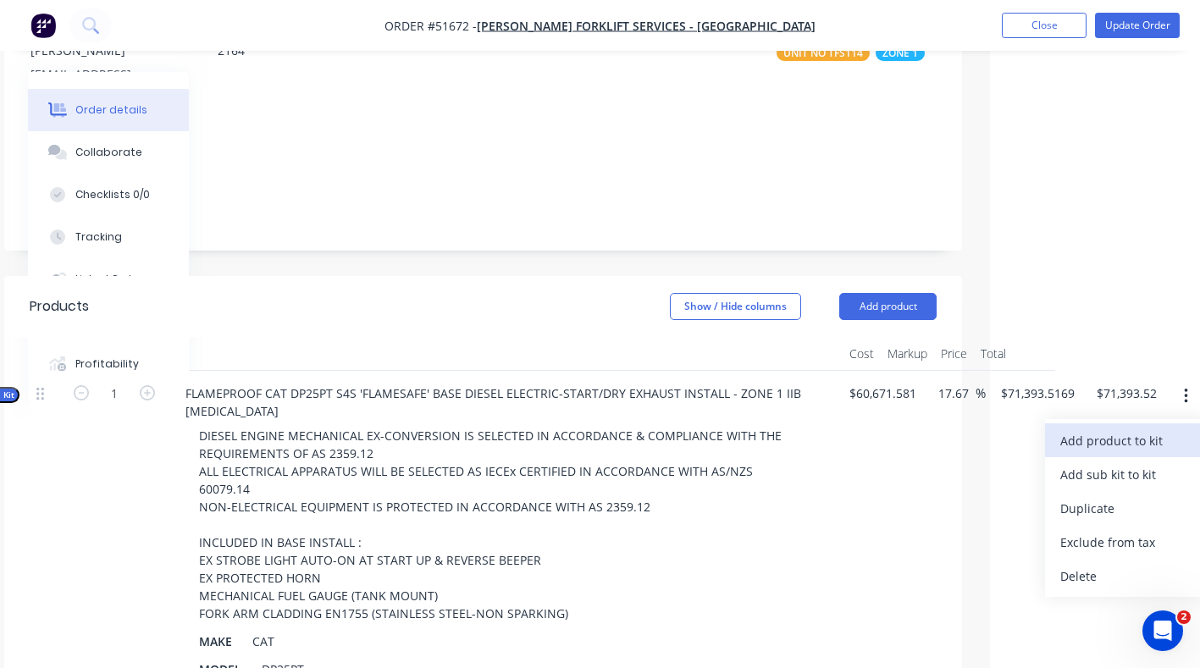
click at [1119, 429] on div "Add product to kit" at bounding box center [1126, 441] width 130 height 25
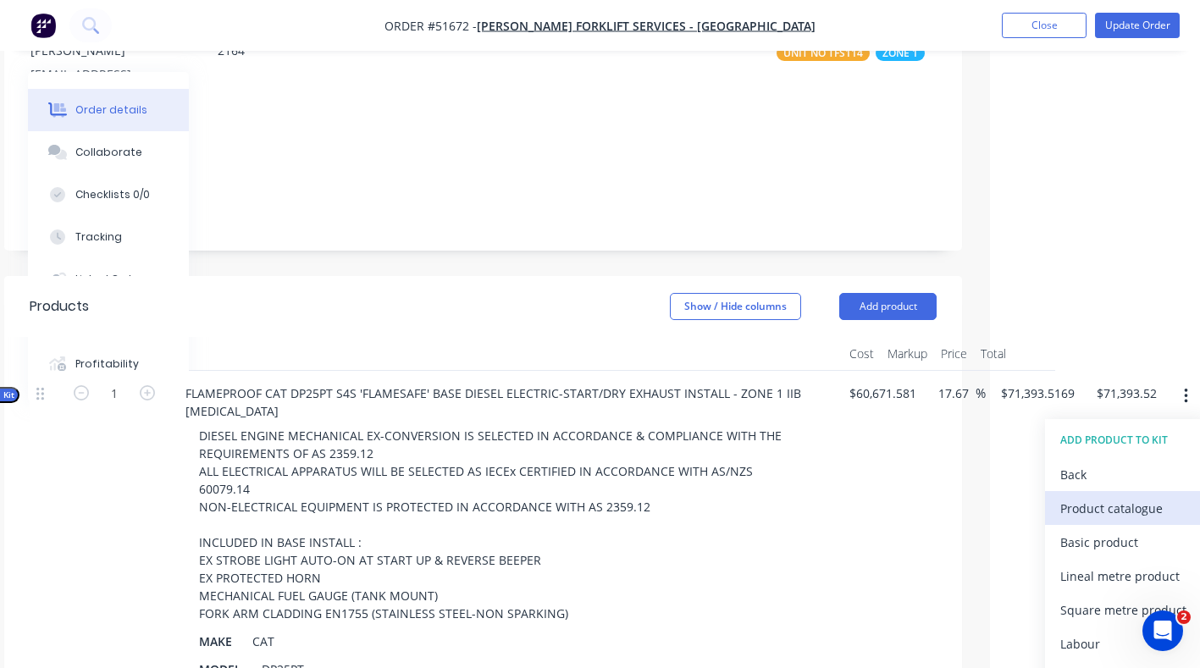
click at [1106, 496] on div "Product catalogue" at bounding box center [1126, 508] width 130 height 25
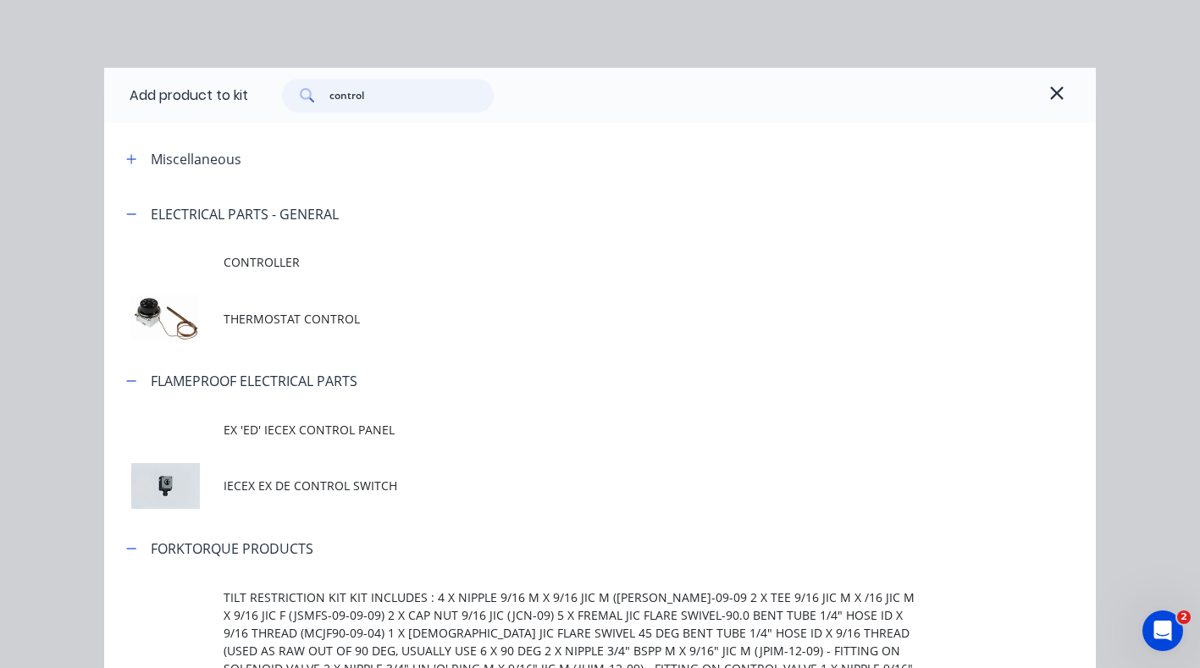
click at [405, 86] on input "control" at bounding box center [412, 96] width 165 height 34
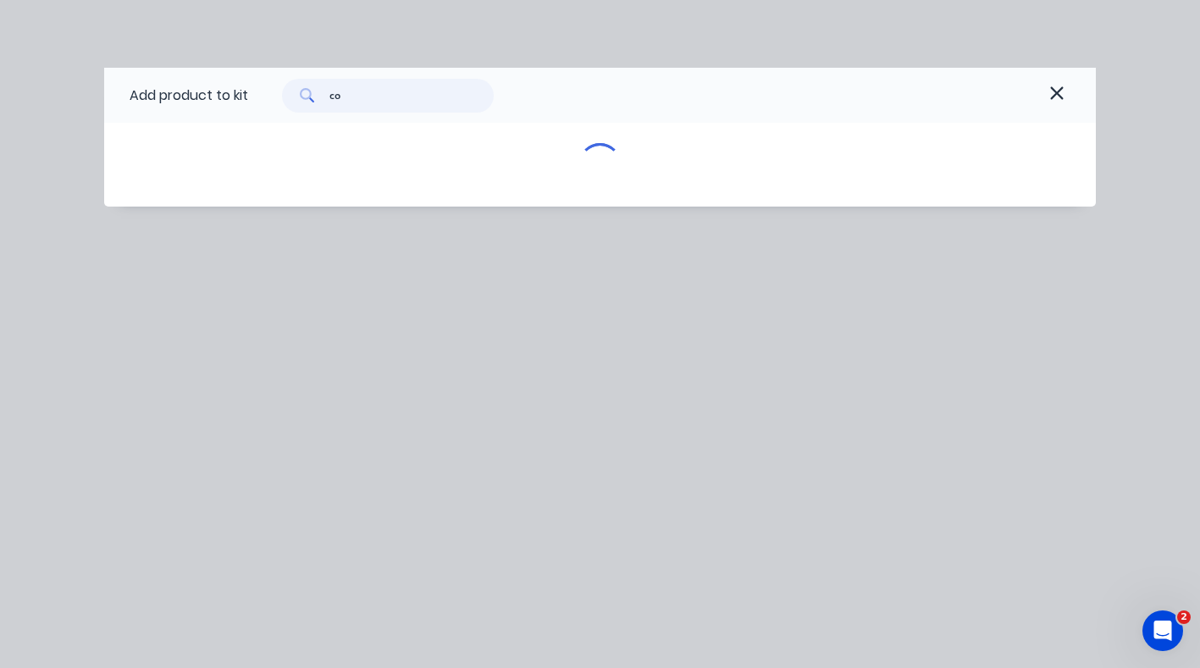
type input "c"
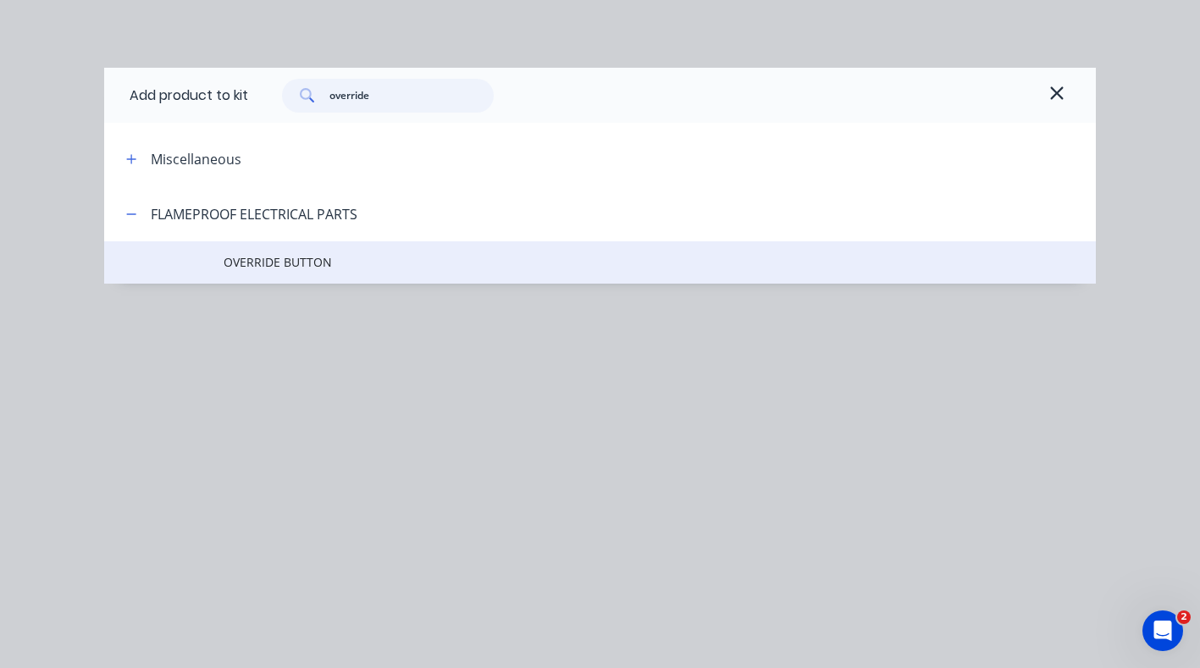
type input "override"
click at [276, 255] on span "OVERRIDE BUTTON" at bounding box center [573, 262] width 698 height 18
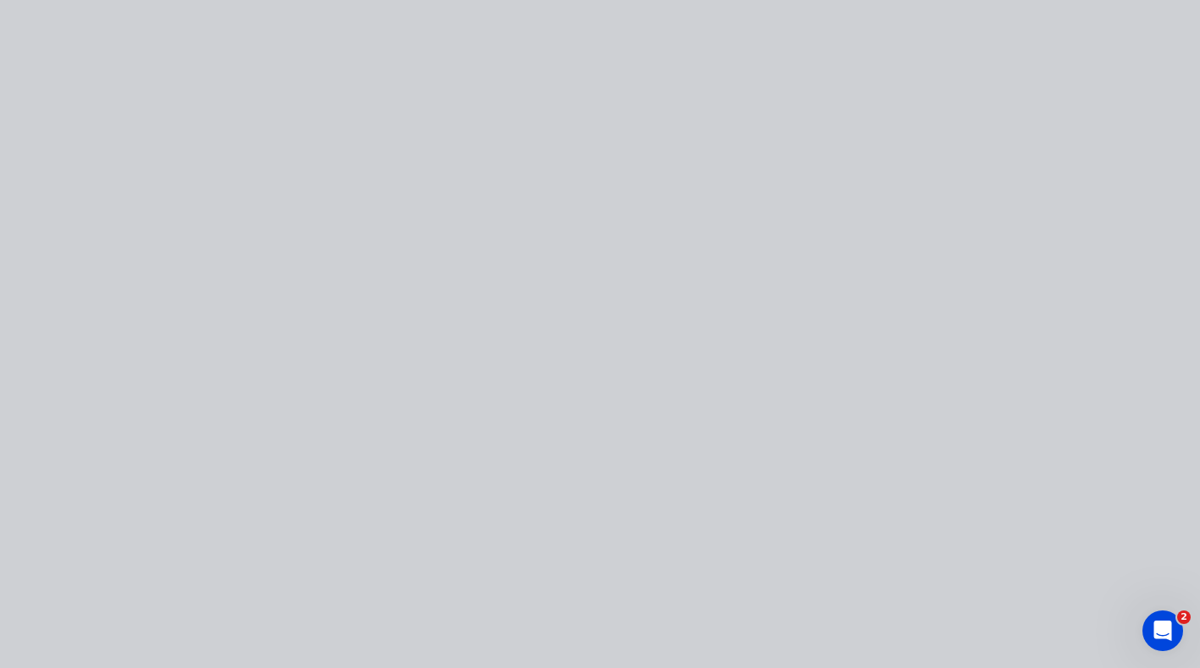
type input "$71,412.3091"
type input "$71,412.31"
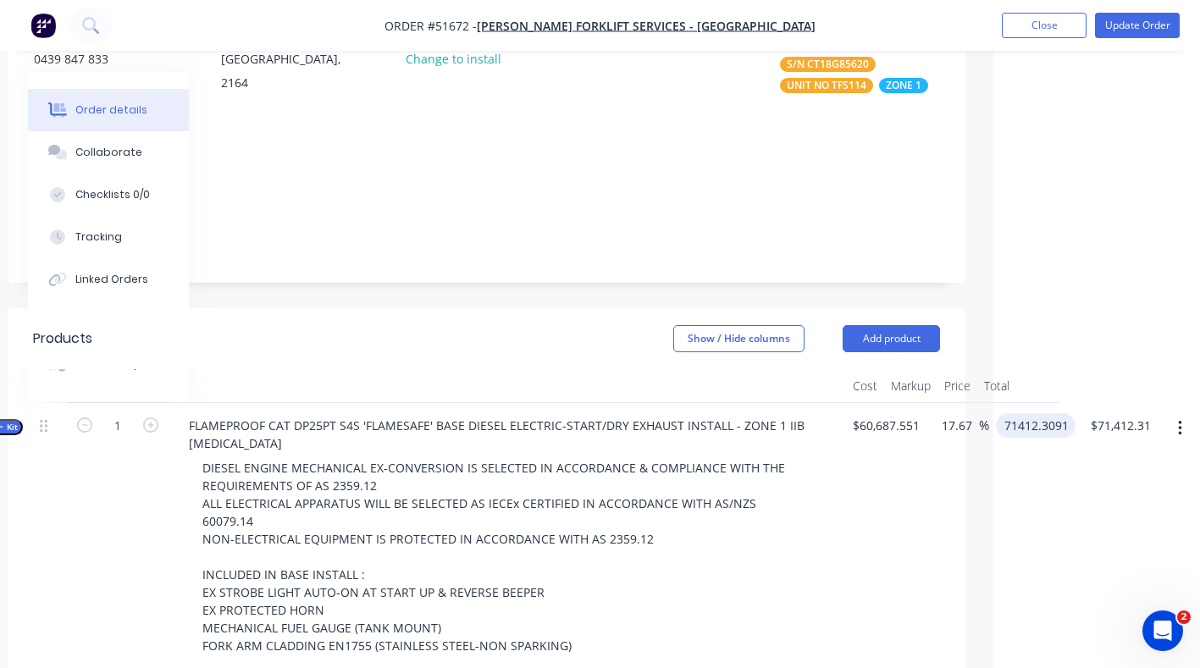
scroll to position [237, 207]
click at [1059, 413] on input "71412.3091" at bounding box center [1039, 425] width 73 height 25
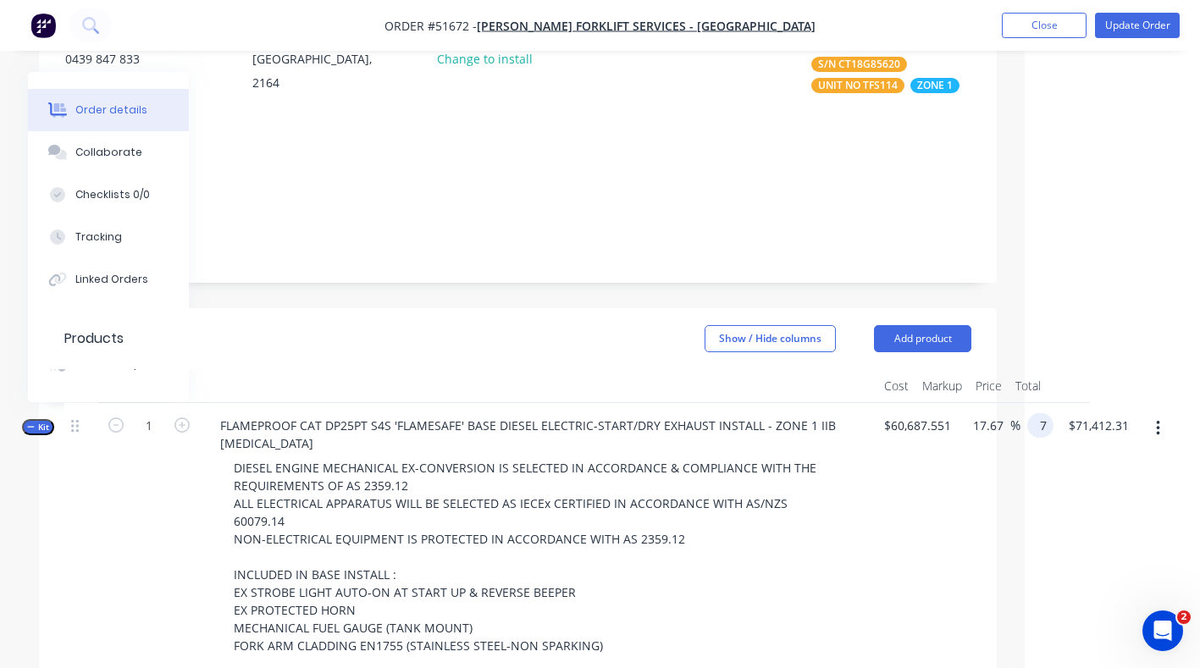
scroll to position [237, 175]
type input "71950"
type input "71412.31"
type input "18.56"
type input "$71,950.00"
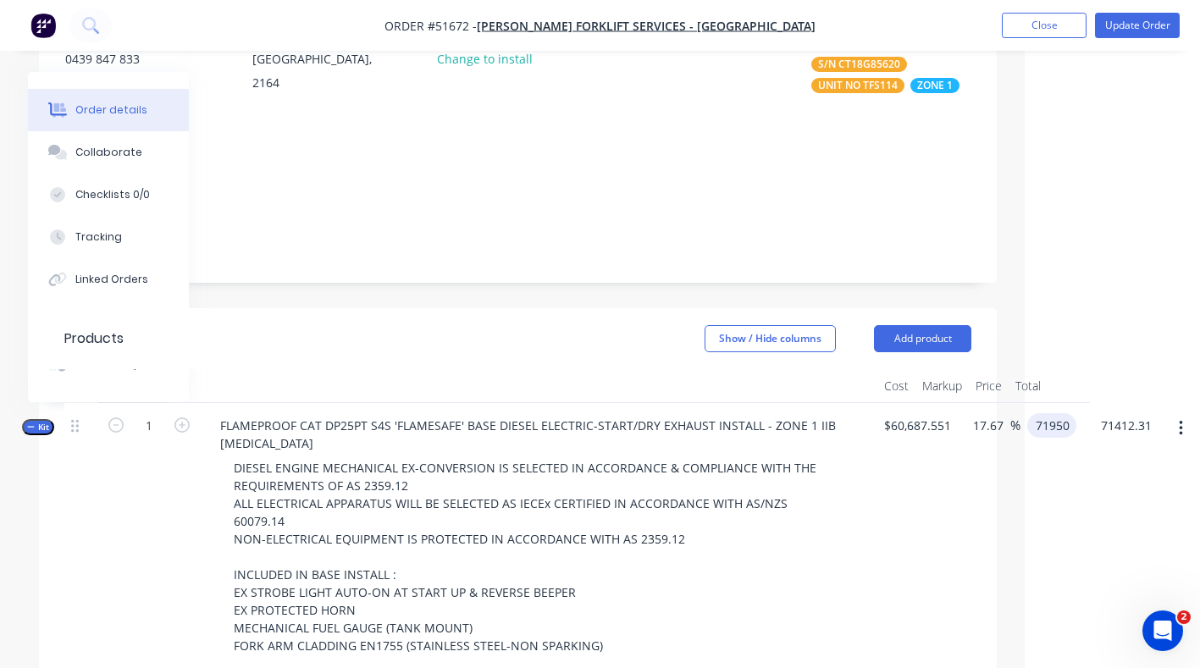
type input "71950.00"
type input "3"
click at [1133, 22] on button "Update Order" at bounding box center [1137, 25] width 85 height 25
type input "$71,950.00"
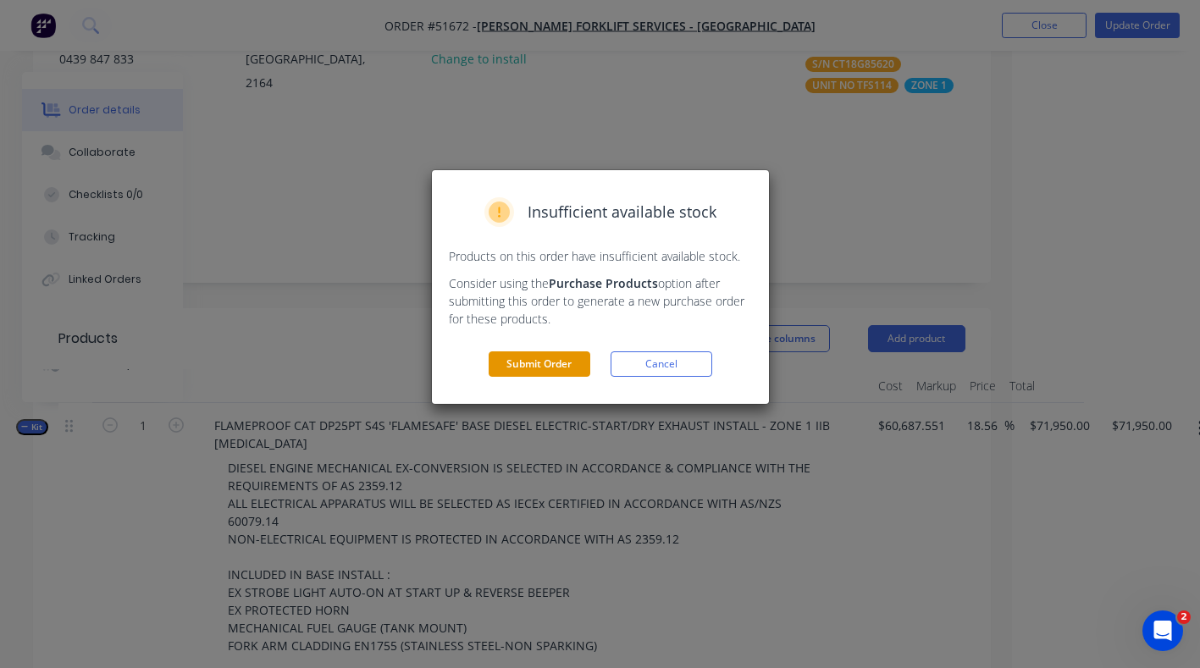
click at [524, 361] on button "Submit Order" at bounding box center [540, 364] width 102 height 25
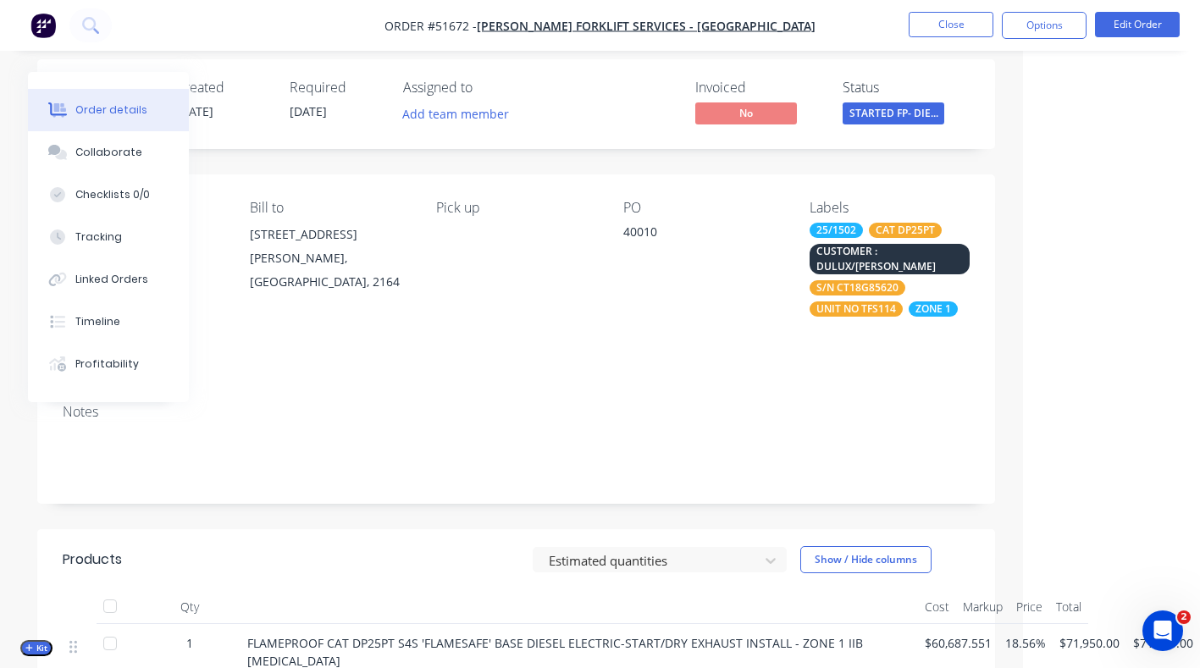
scroll to position [14, 177]
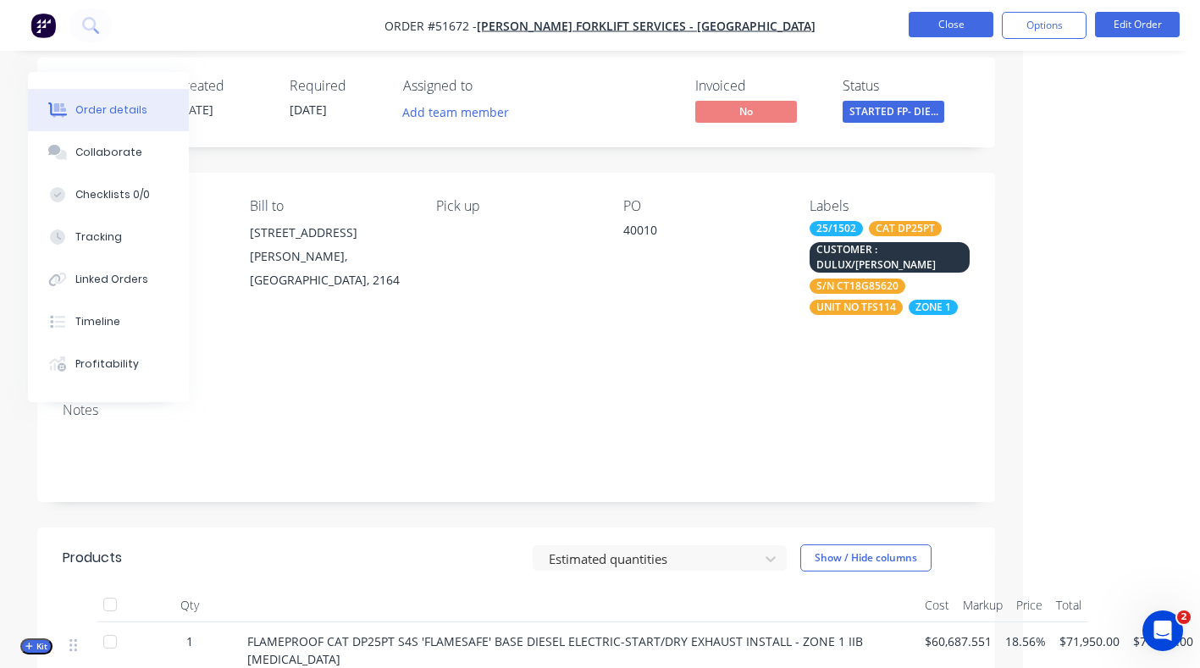
click at [964, 19] on button "Close" at bounding box center [951, 24] width 85 height 25
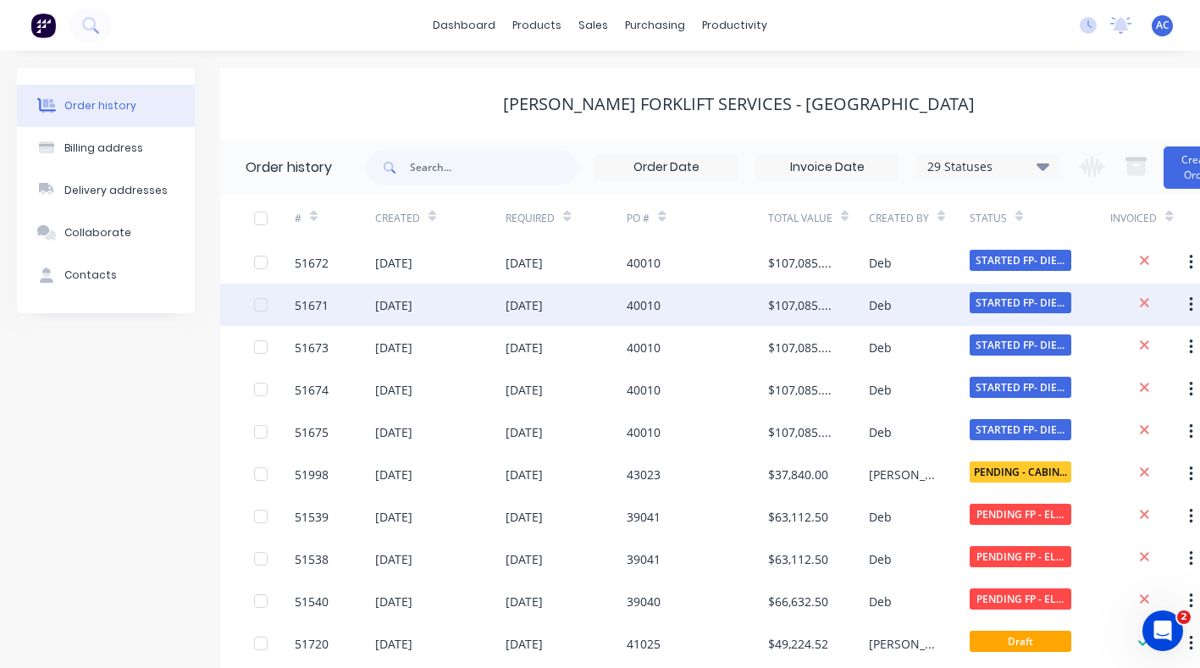
click at [723, 293] on div "40010" at bounding box center [697, 305] width 141 height 42
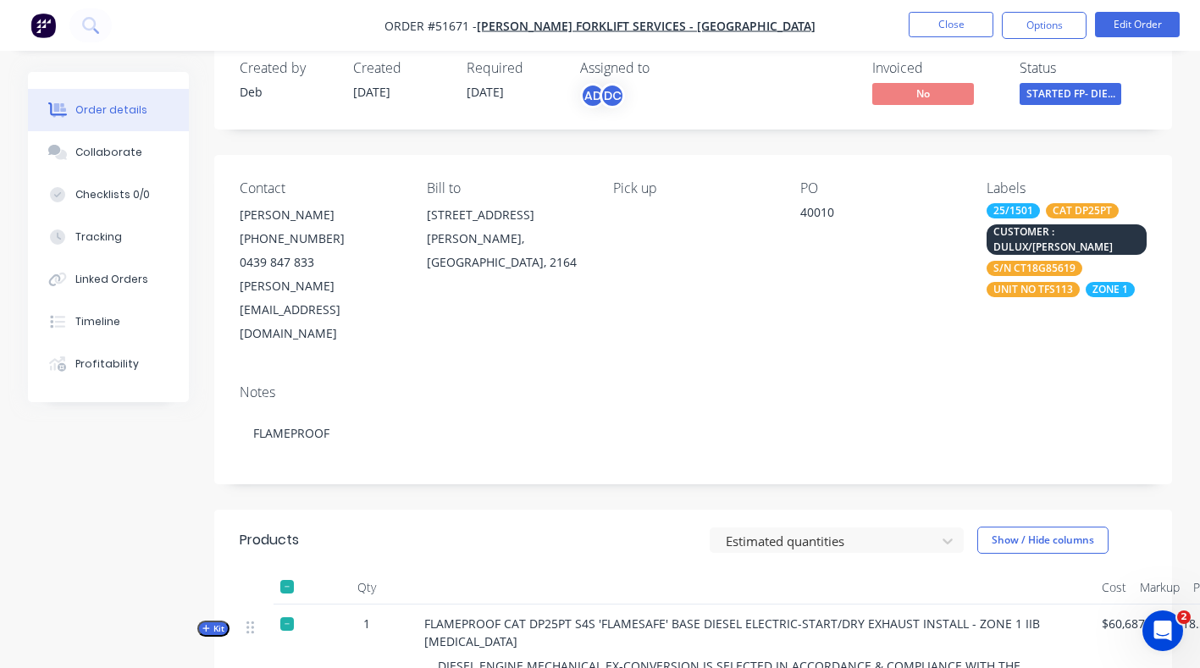
scroll to position [33, 0]
click at [968, 30] on button "Close" at bounding box center [951, 24] width 85 height 25
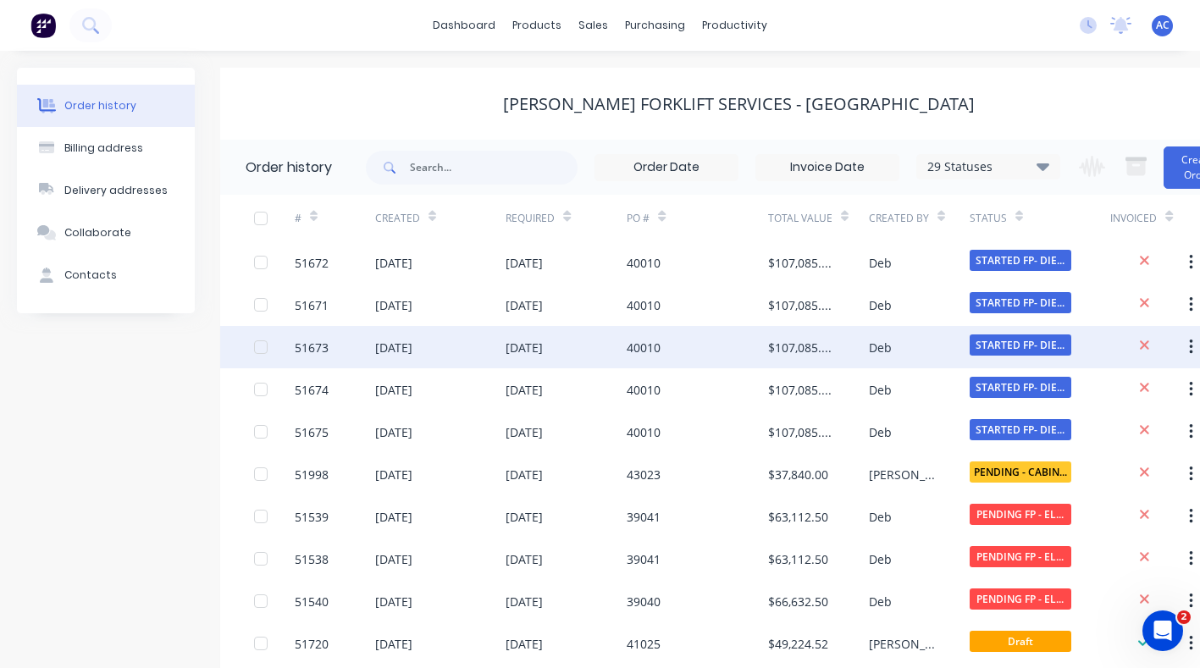
click at [725, 337] on div "40010" at bounding box center [697, 347] width 141 height 42
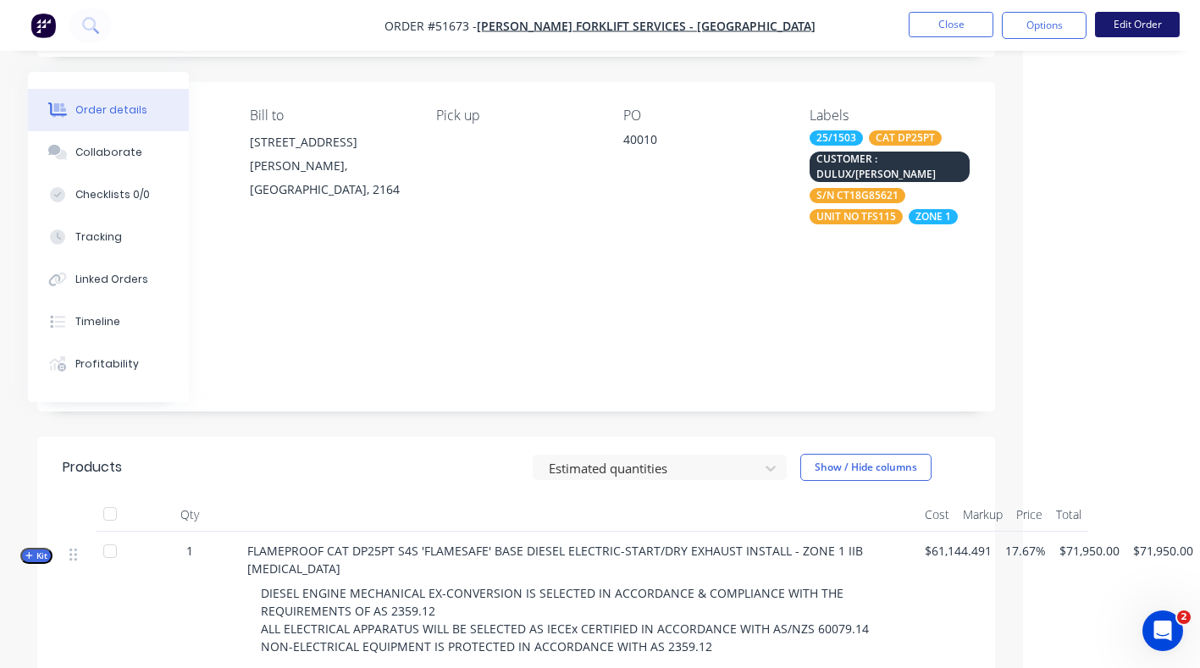
scroll to position [103, 170]
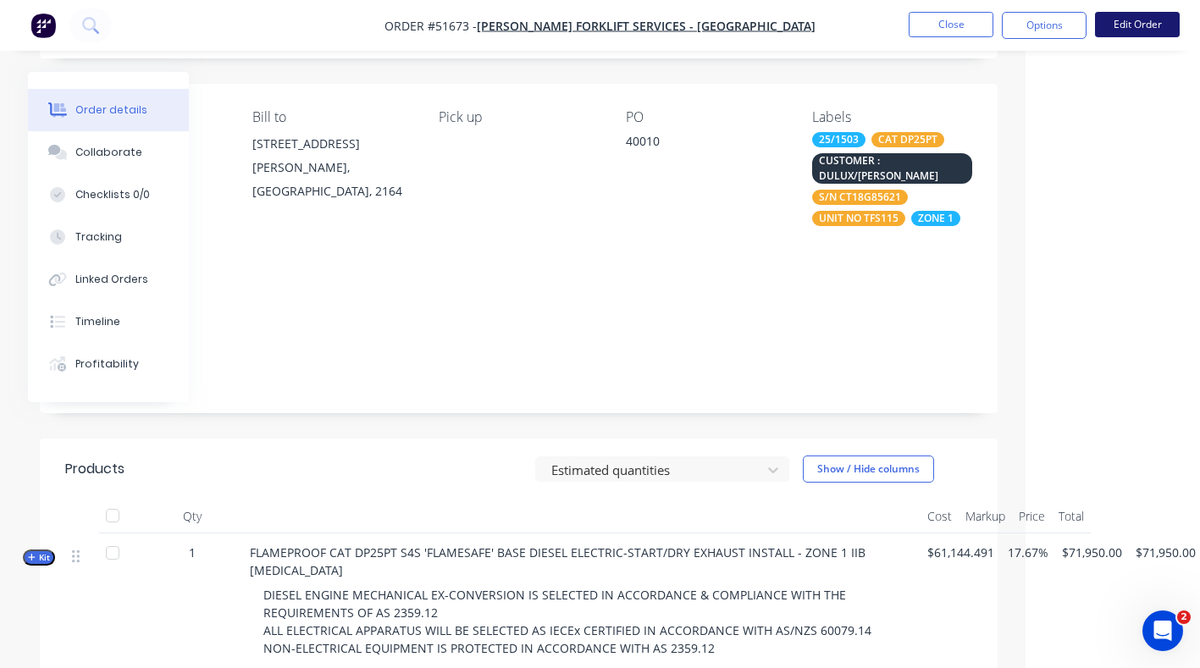
click at [1175, 30] on button "Edit Order" at bounding box center [1137, 24] width 85 height 25
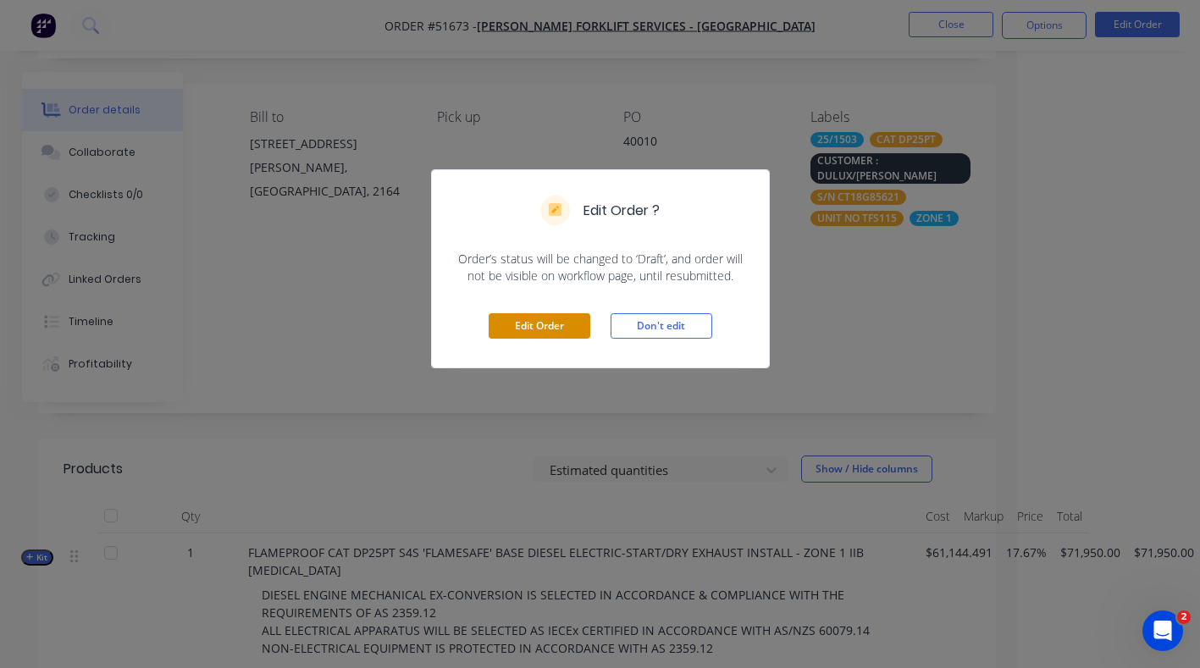
click at [512, 318] on button "Edit Order" at bounding box center [540, 325] width 102 height 25
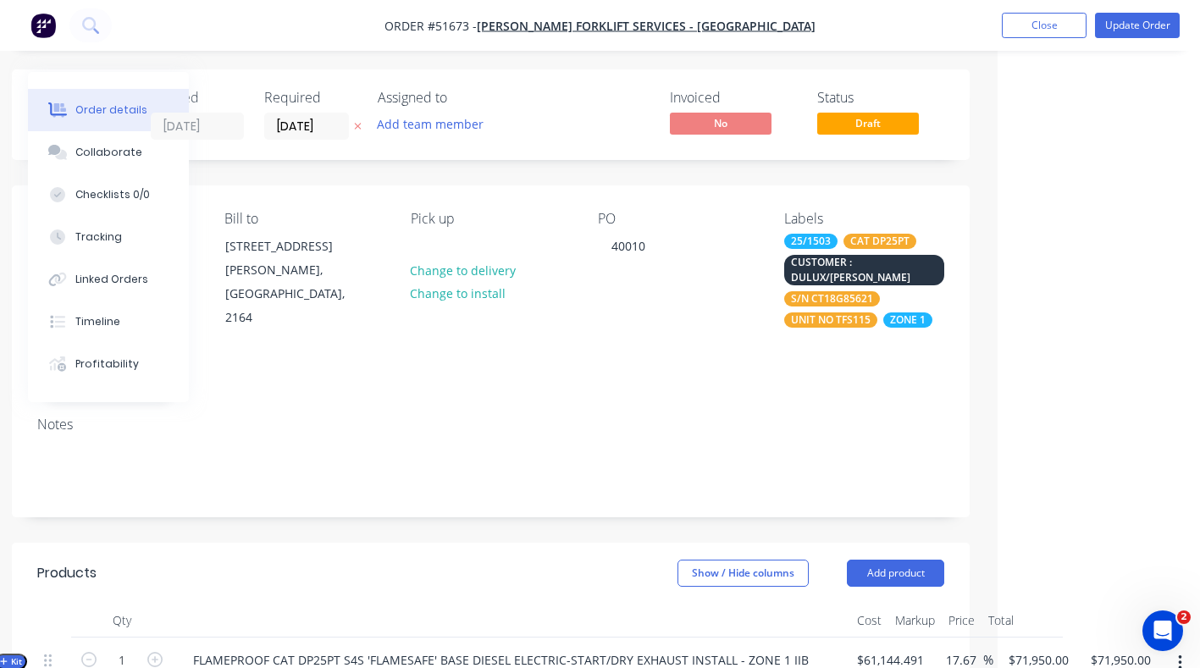
scroll to position [0, 202]
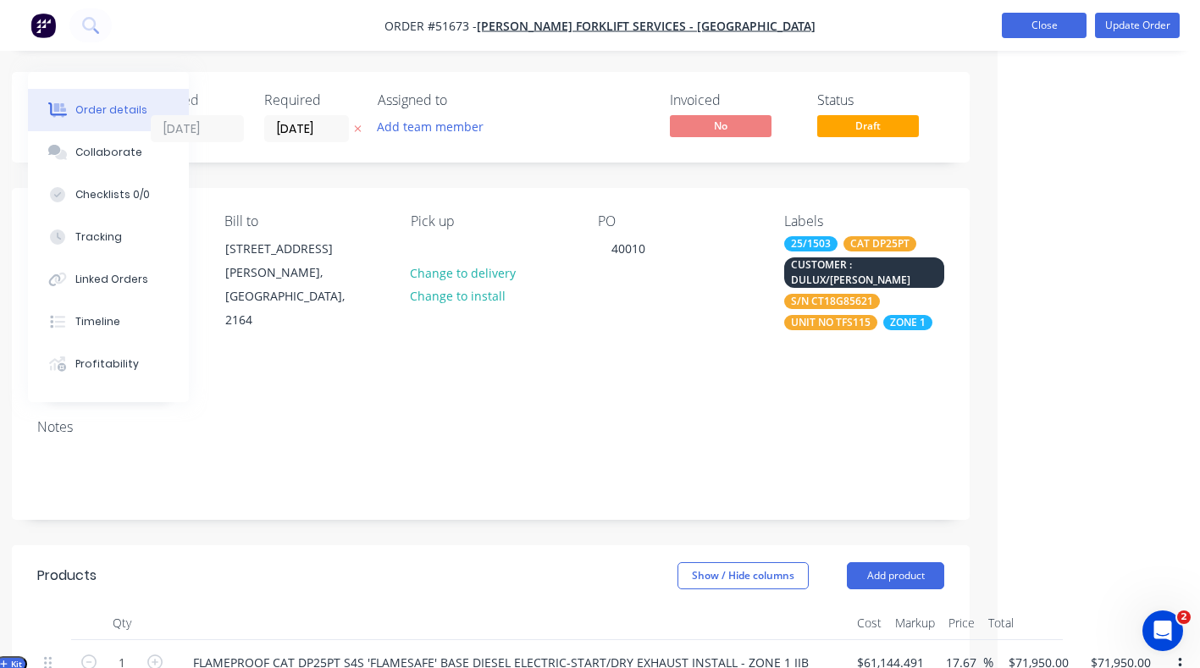
click at [1044, 30] on button "Close" at bounding box center [1044, 25] width 85 height 25
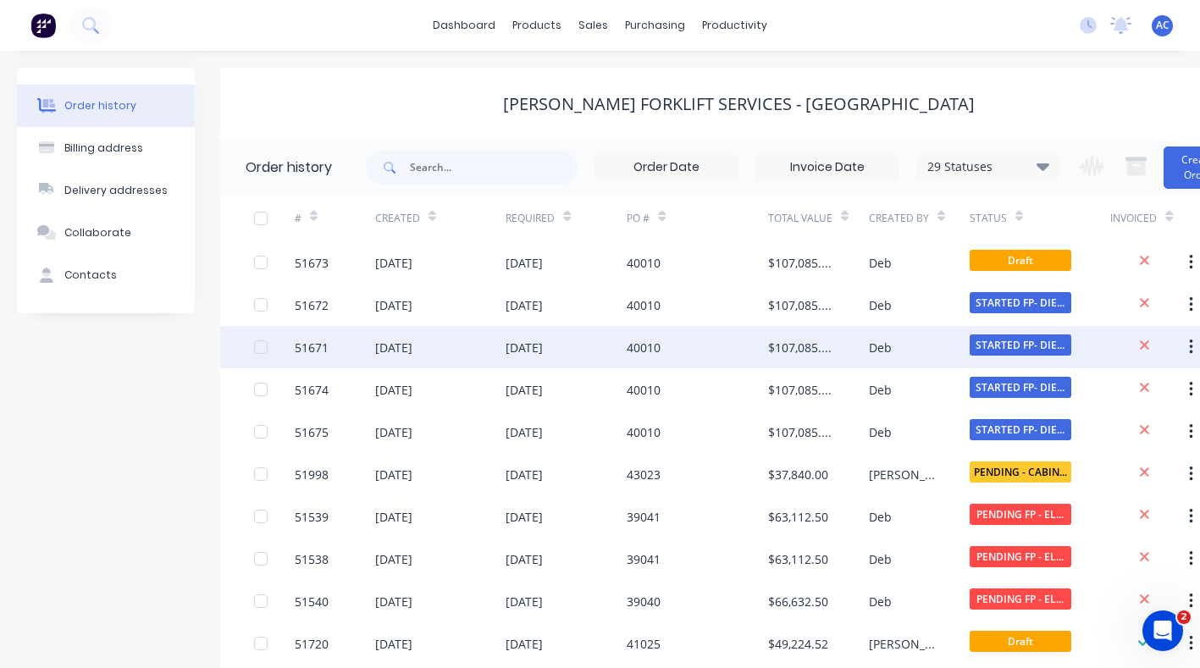
click at [268, 344] on div at bounding box center [274, 347] width 41 height 42
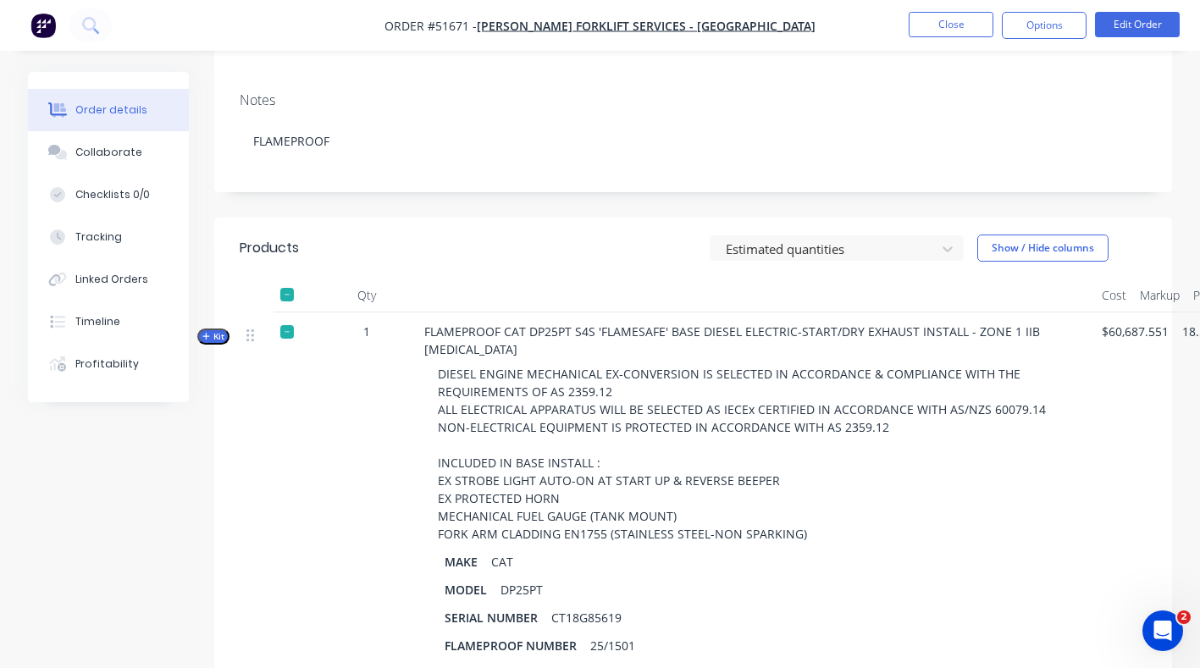
scroll to position [334, 0]
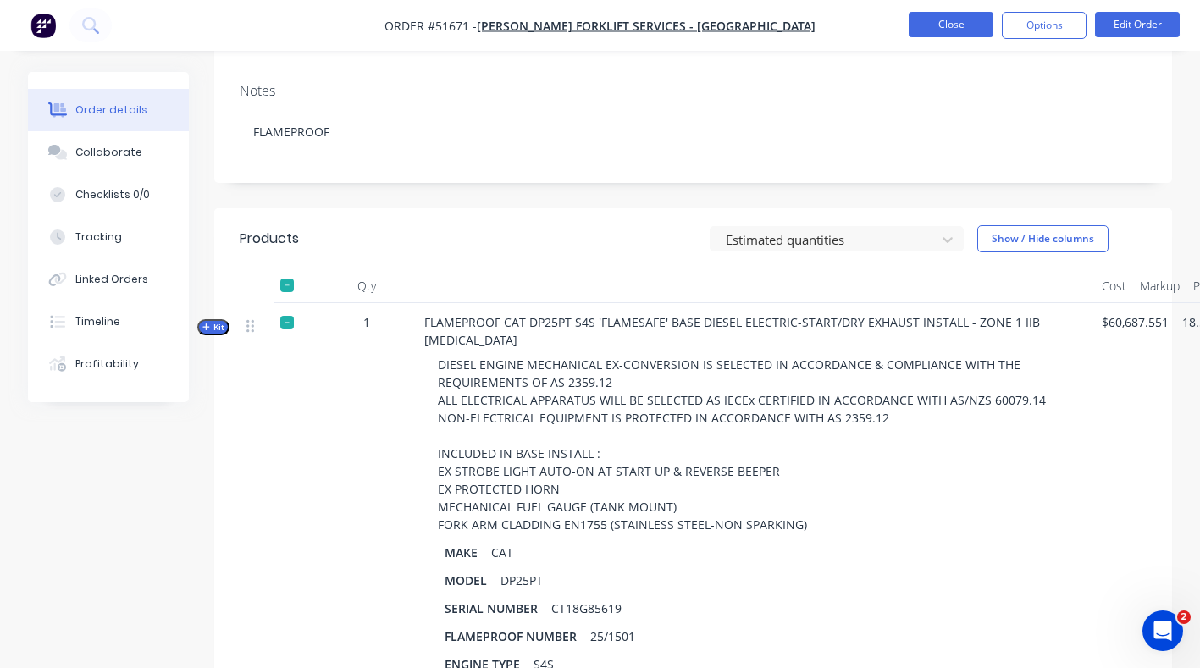
click at [936, 25] on button "Close" at bounding box center [951, 24] width 85 height 25
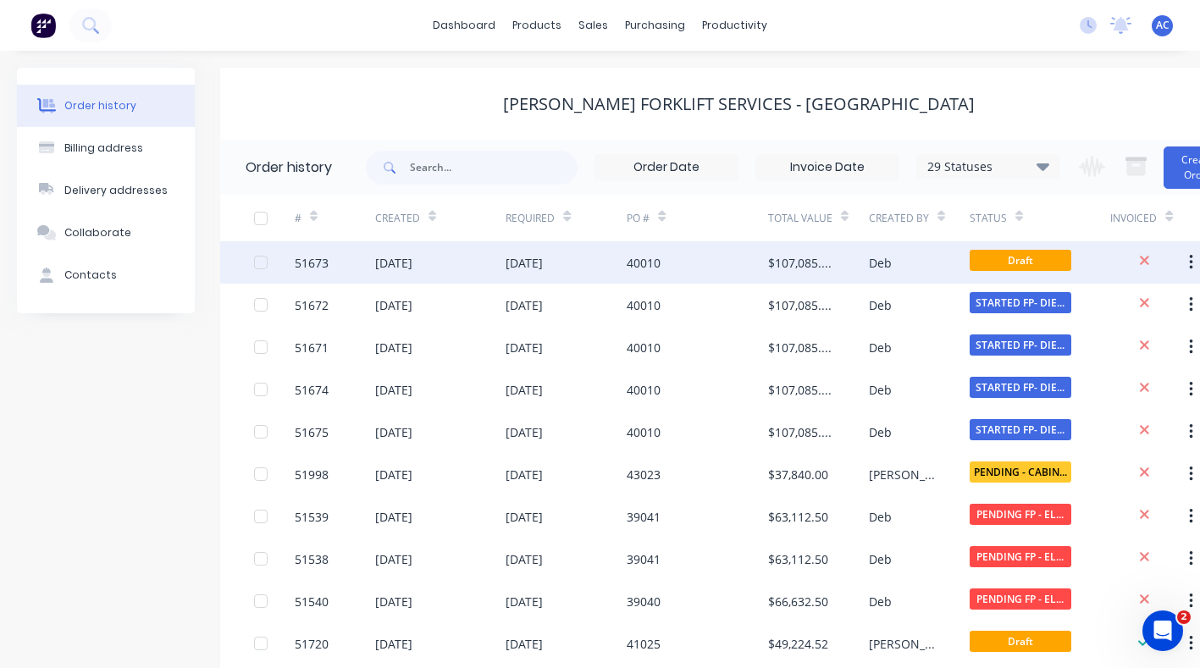
click at [321, 261] on div "51673" at bounding box center [312, 263] width 34 height 18
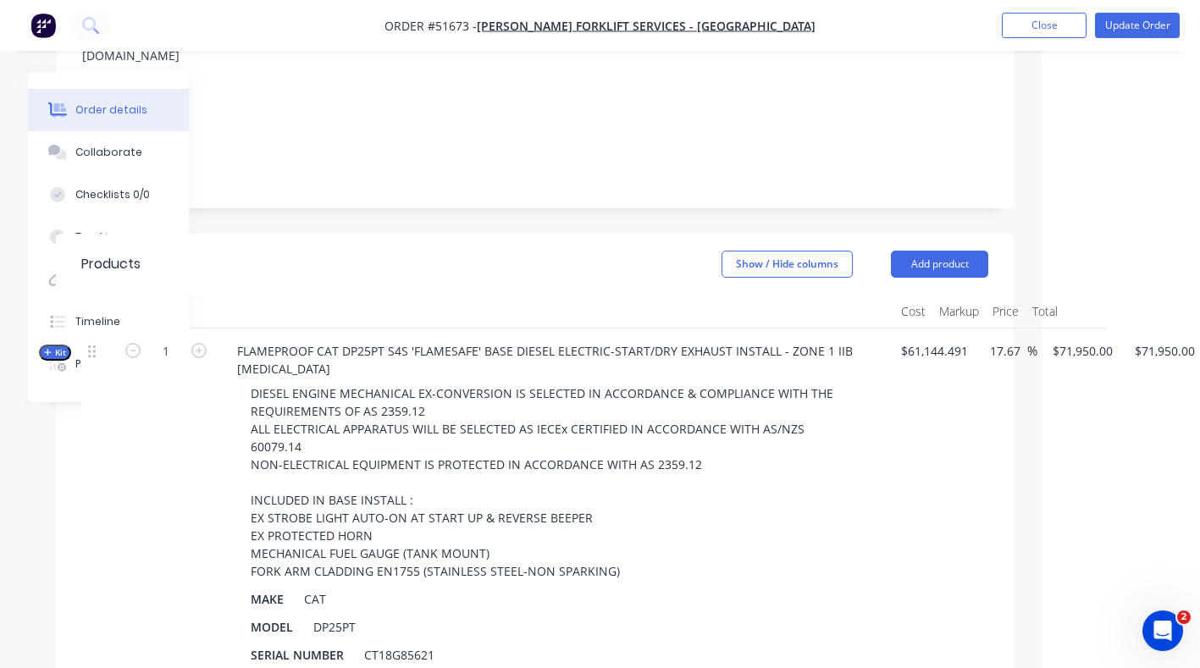
scroll to position [312, 202]
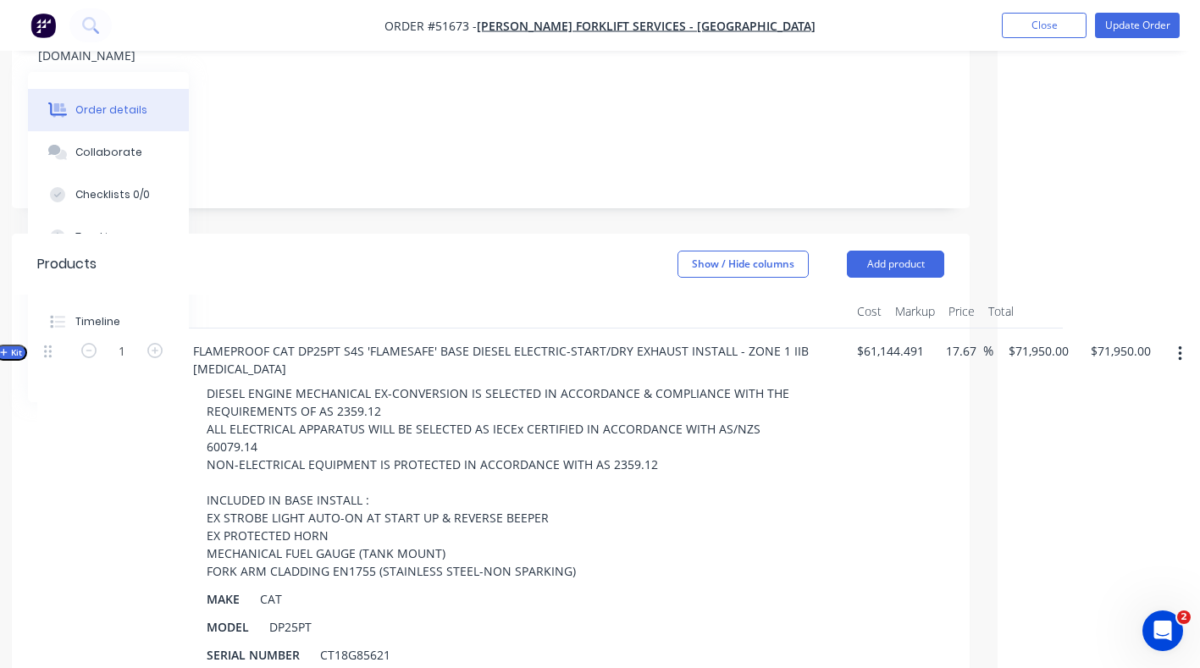
click at [1181, 345] on icon "button" at bounding box center [1180, 354] width 4 height 19
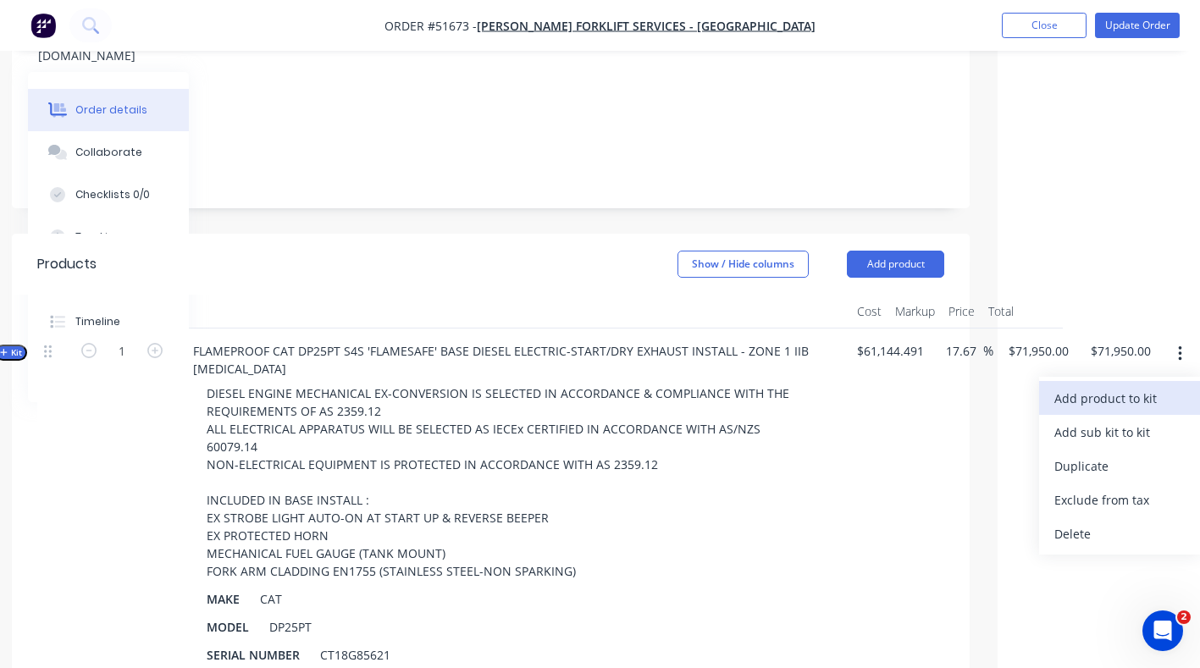
click at [1098, 386] on div "Add product to kit" at bounding box center [1120, 398] width 130 height 25
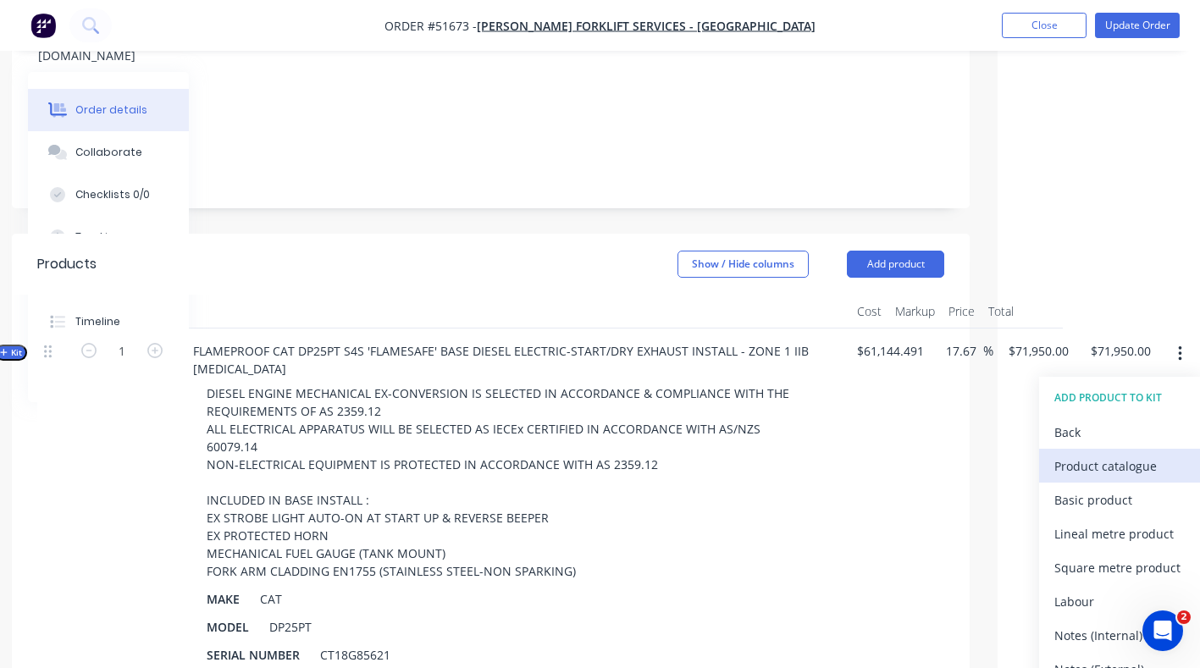
click at [1094, 454] on div "Product catalogue" at bounding box center [1120, 466] width 130 height 25
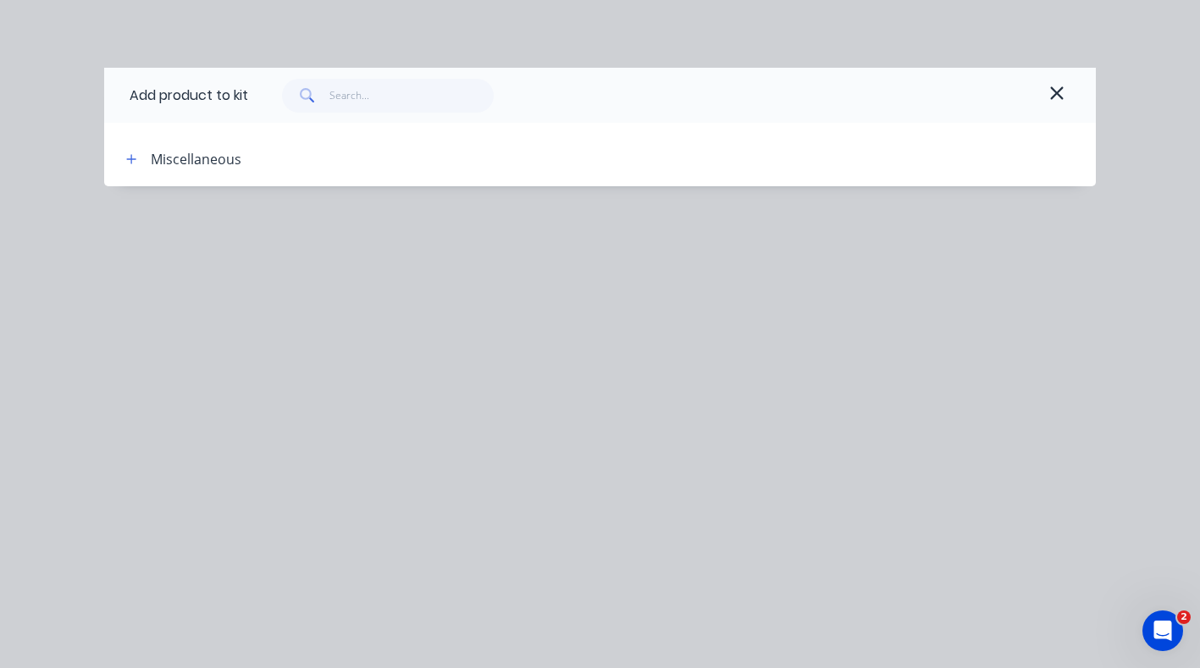
scroll to position [312, 197]
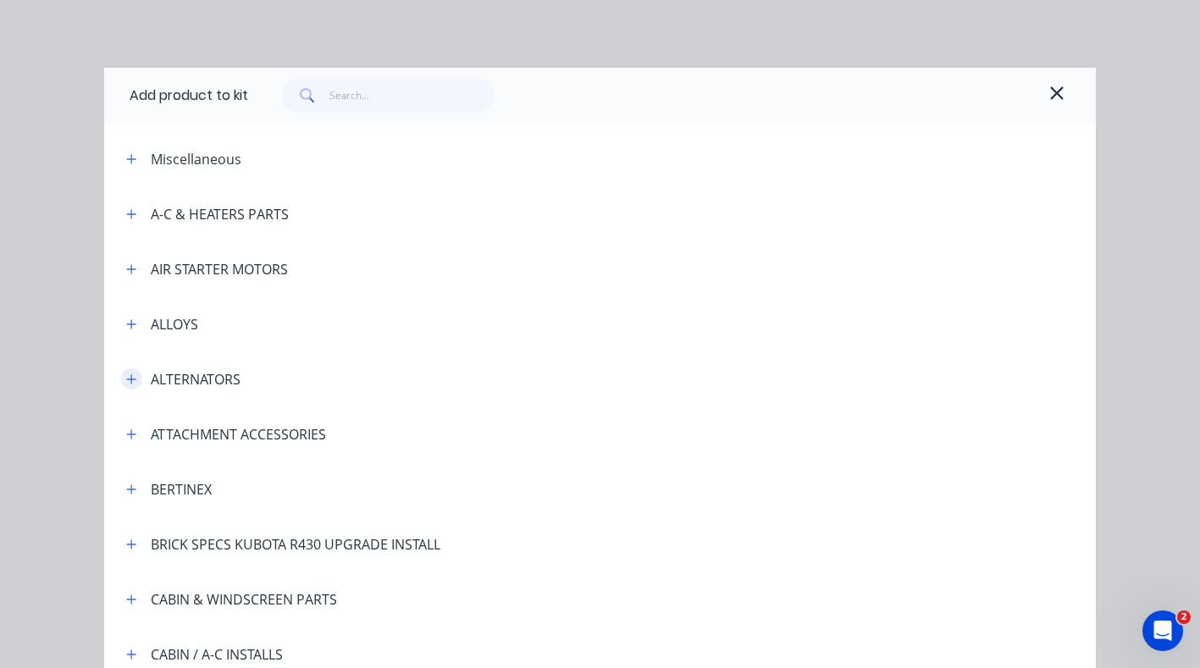
drag, startPoint x: 117, startPoint y: 379, endPoint x: 125, endPoint y: 383, distance: 9.1
click at [122, 382] on button "button" at bounding box center [131, 378] width 21 height 21
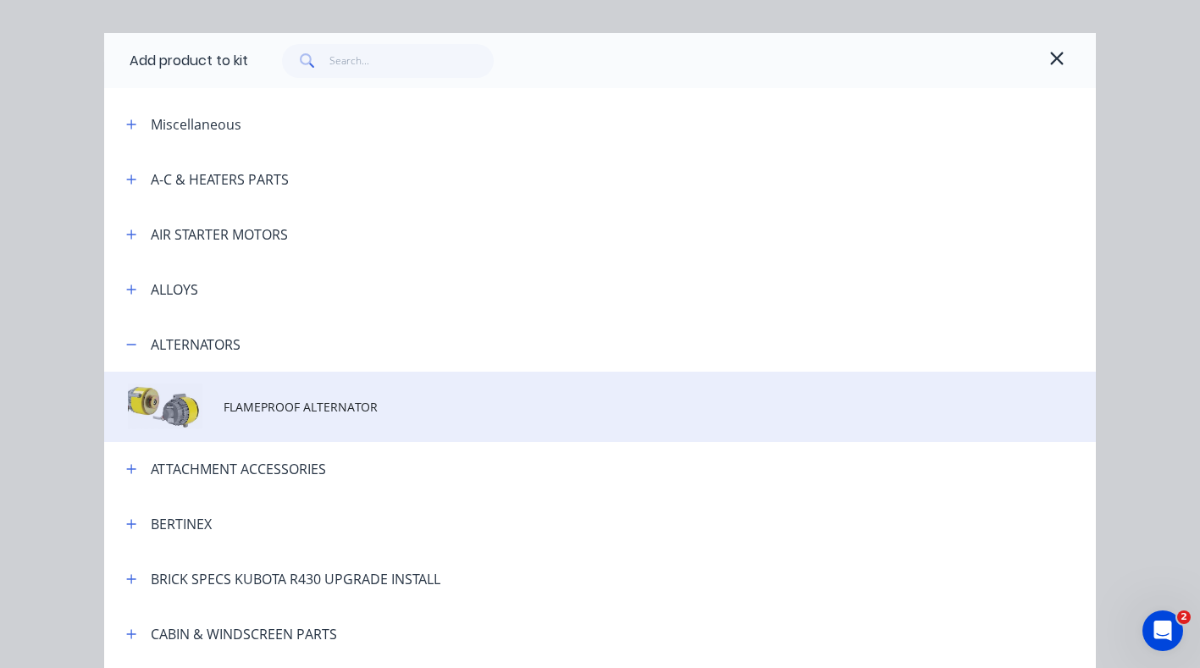
scroll to position [49, 0]
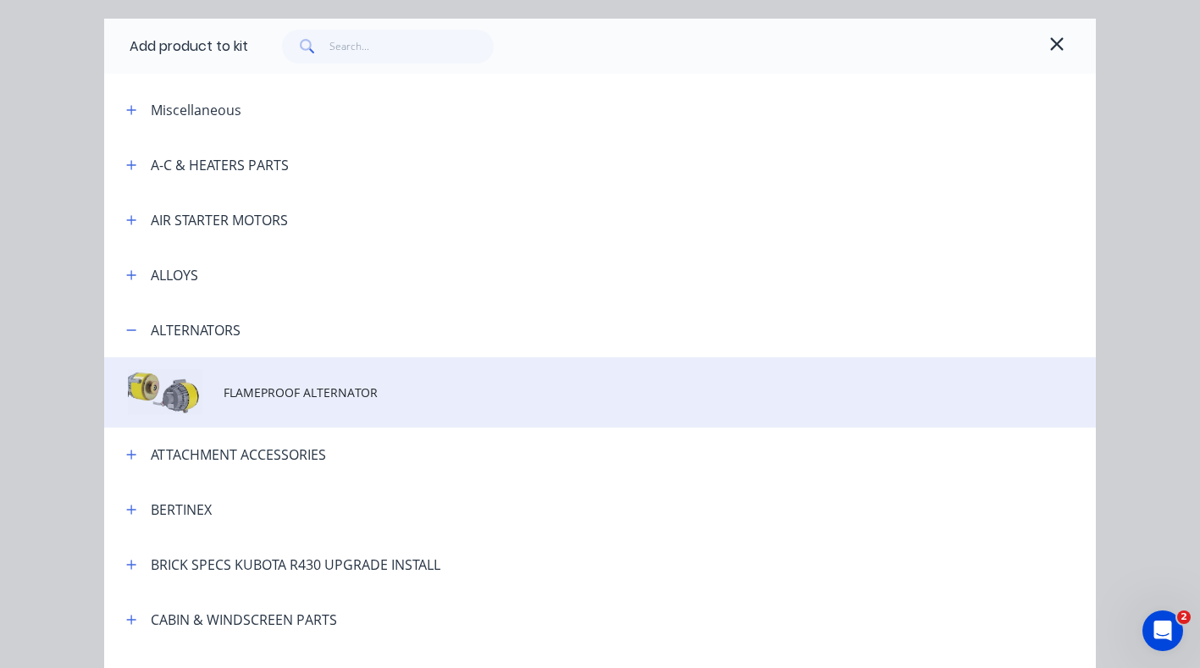
click at [269, 394] on span "FLAMEPROOF ALTERNATOR" at bounding box center [573, 393] width 698 height 18
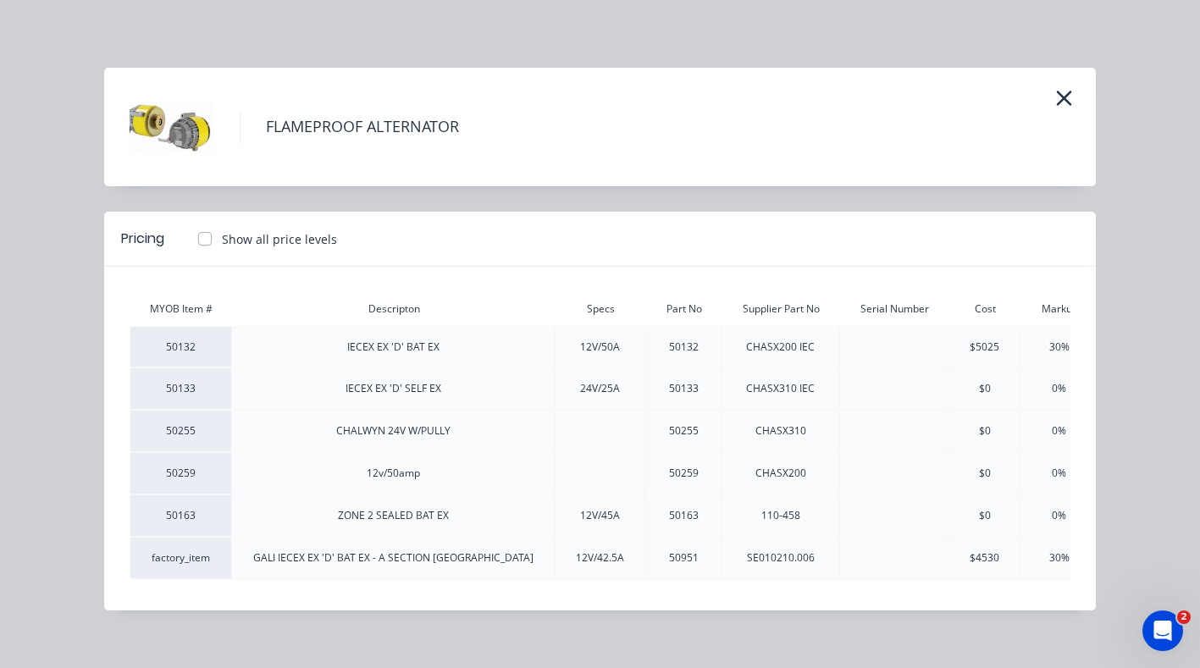
scroll to position [0, 137]
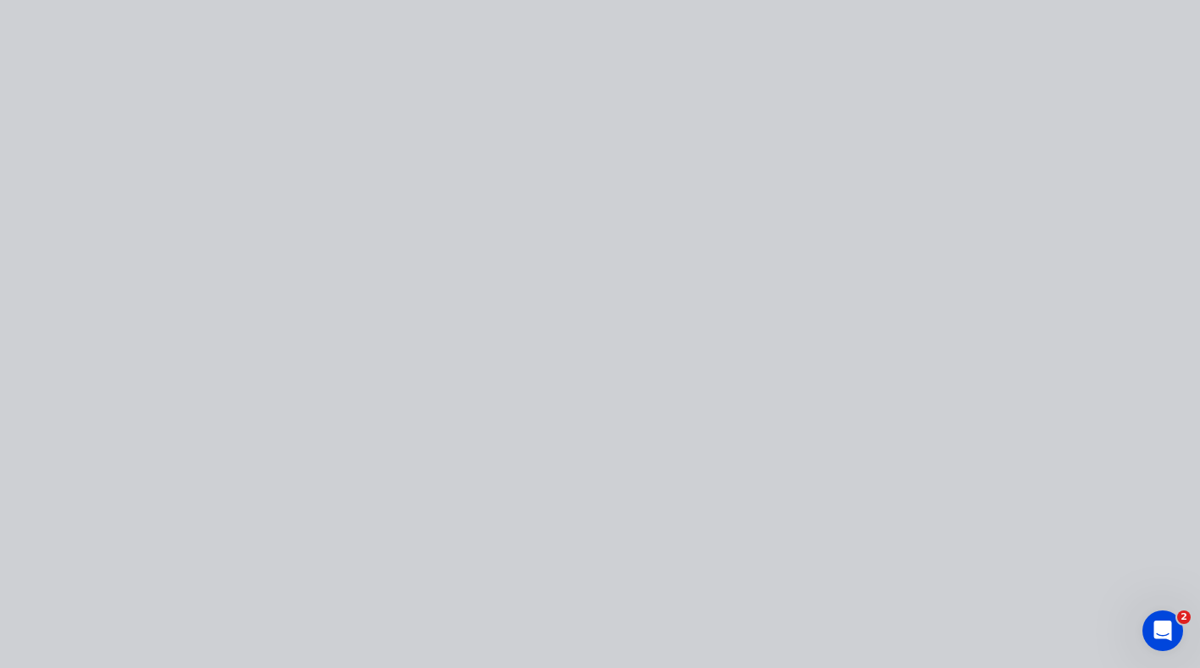
type input "$77,280.5456"
type input "$77,280.55"
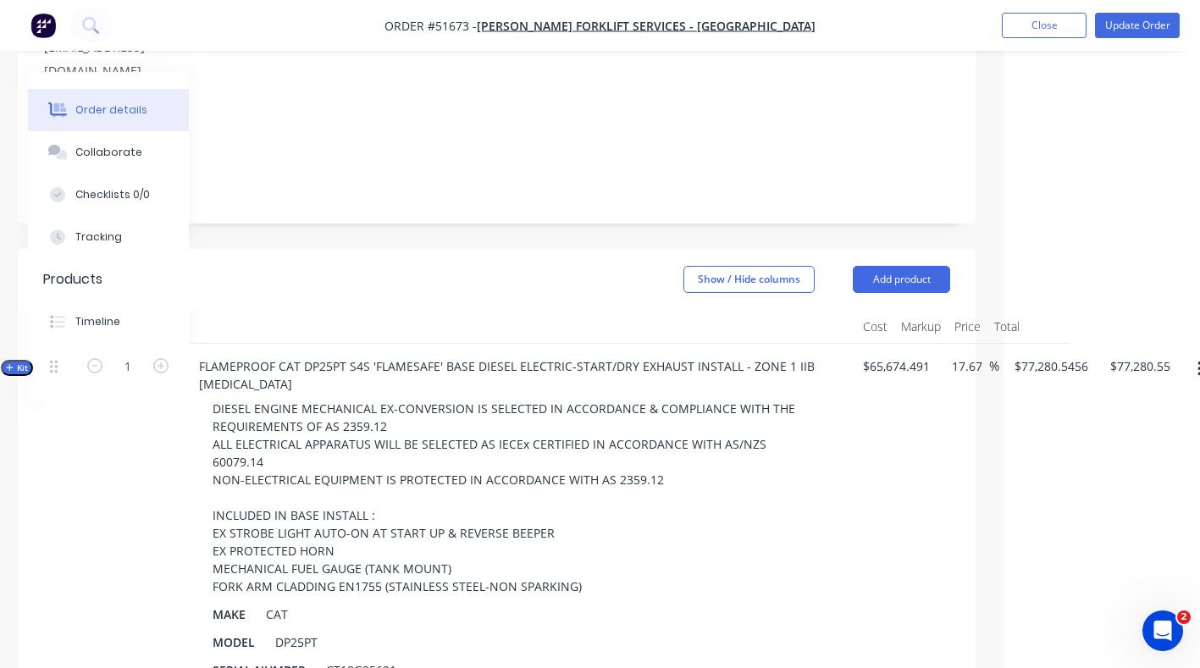
scroll to position [296, 216]
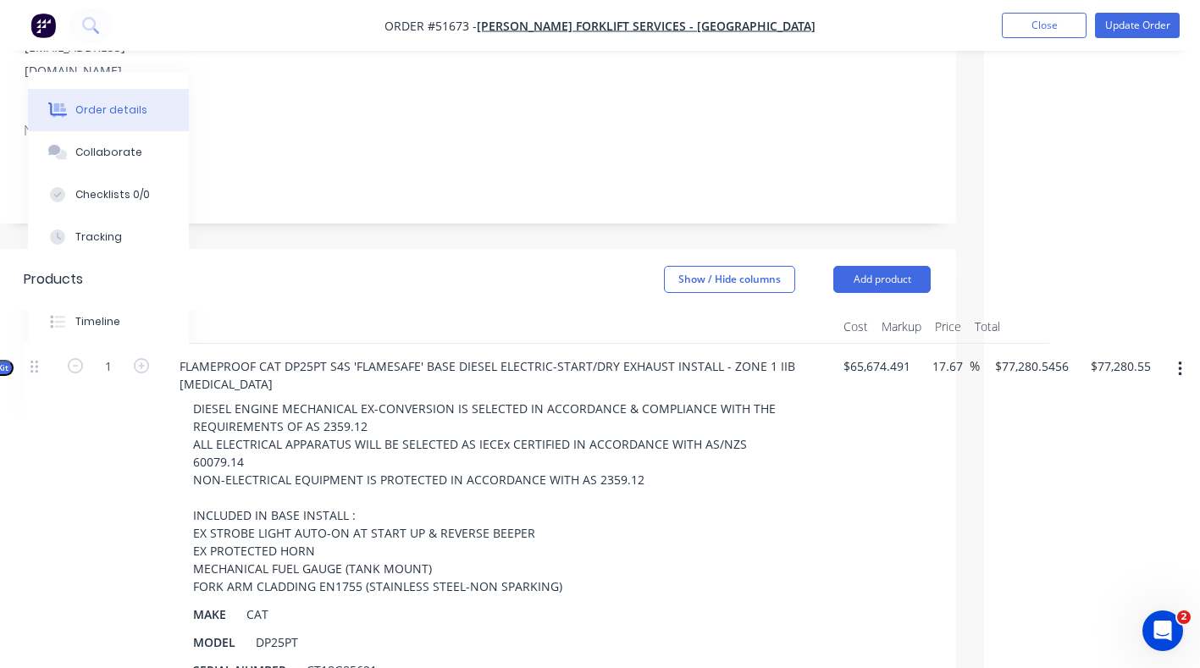
click at [1185, 354] on button "button" at bounding box center [1180, 369] width 40 height 30
click at [1124, 402] on div "Add product to kit" at bounding box center [1120, 414] width 130 height 25
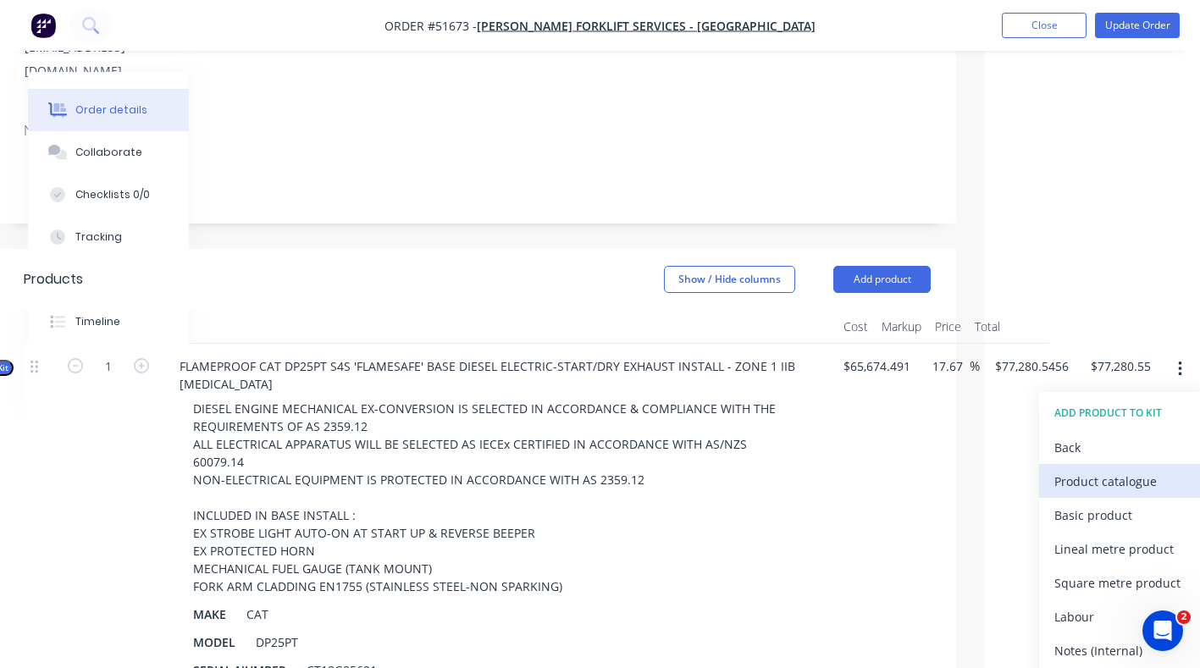
click at [1113, 469] on div "Product catalogue" at bounding box center [1120, 481] width 130 height 25
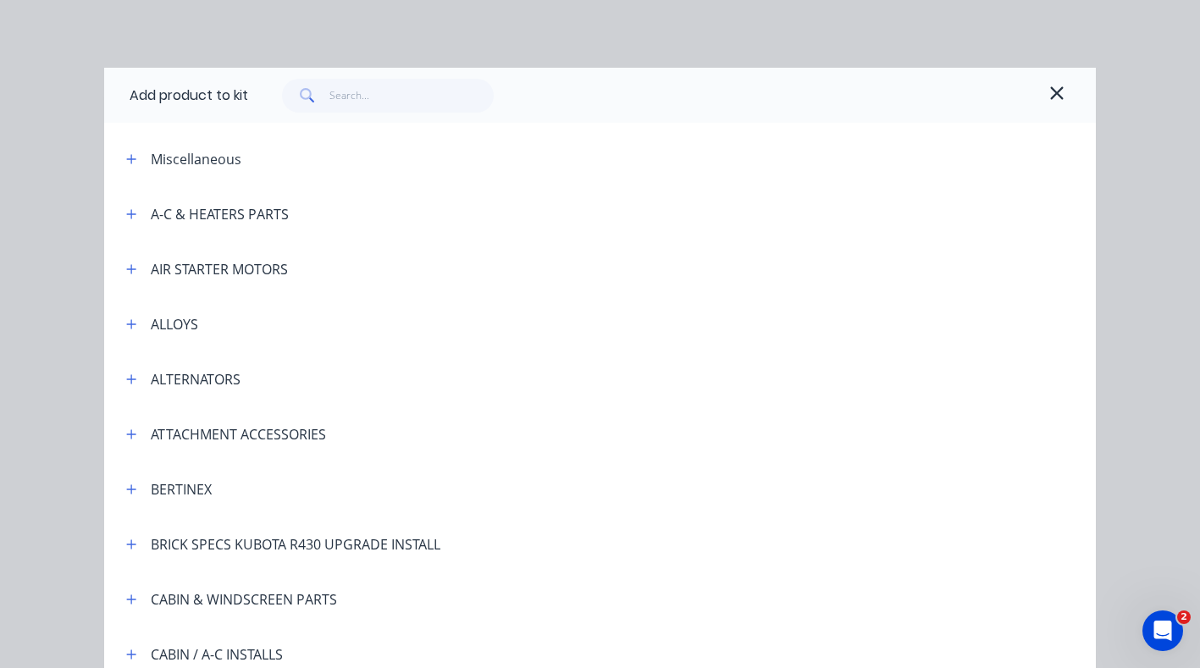
scroll to position [296, 210]
click at [126, 379] on icon "button" at bounding box center [131, 380] width 10 height 12
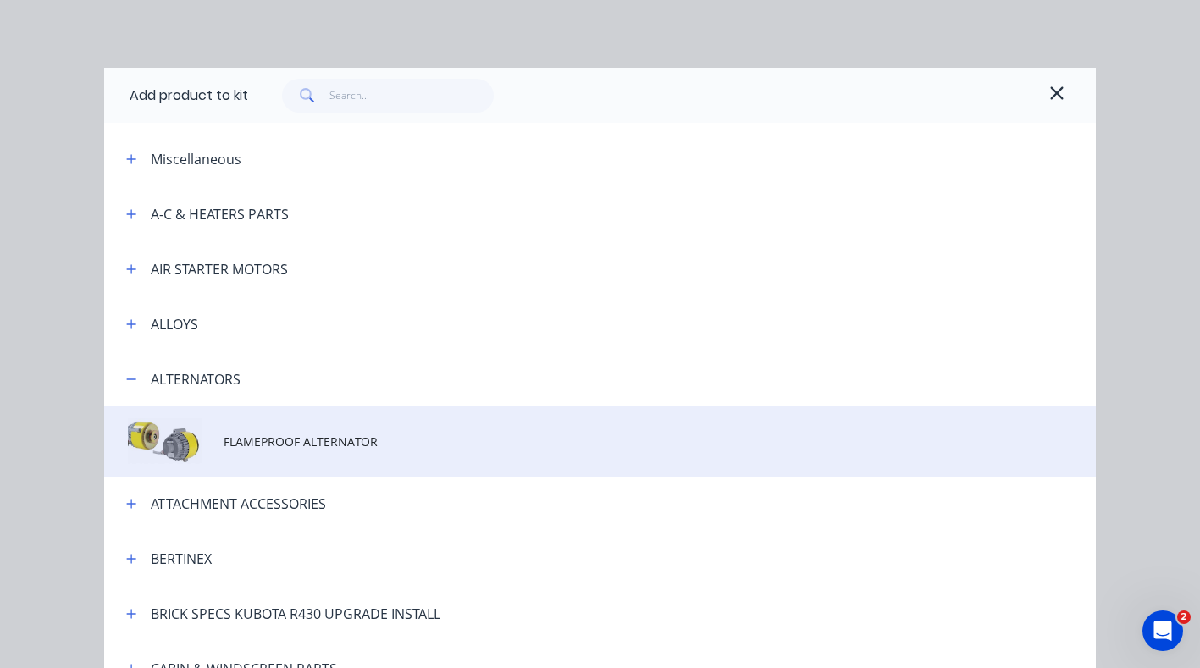
click at [147, 447] on td at bounding box center [163, 442] width 119 height 70
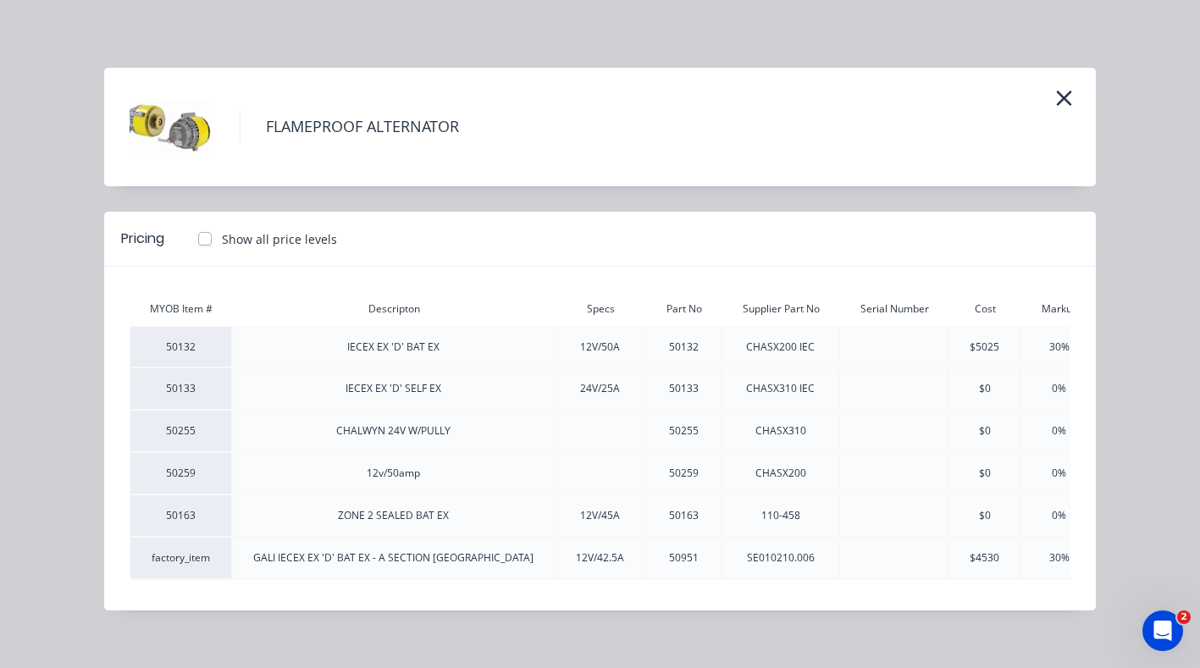
scroll to position [0, 137]
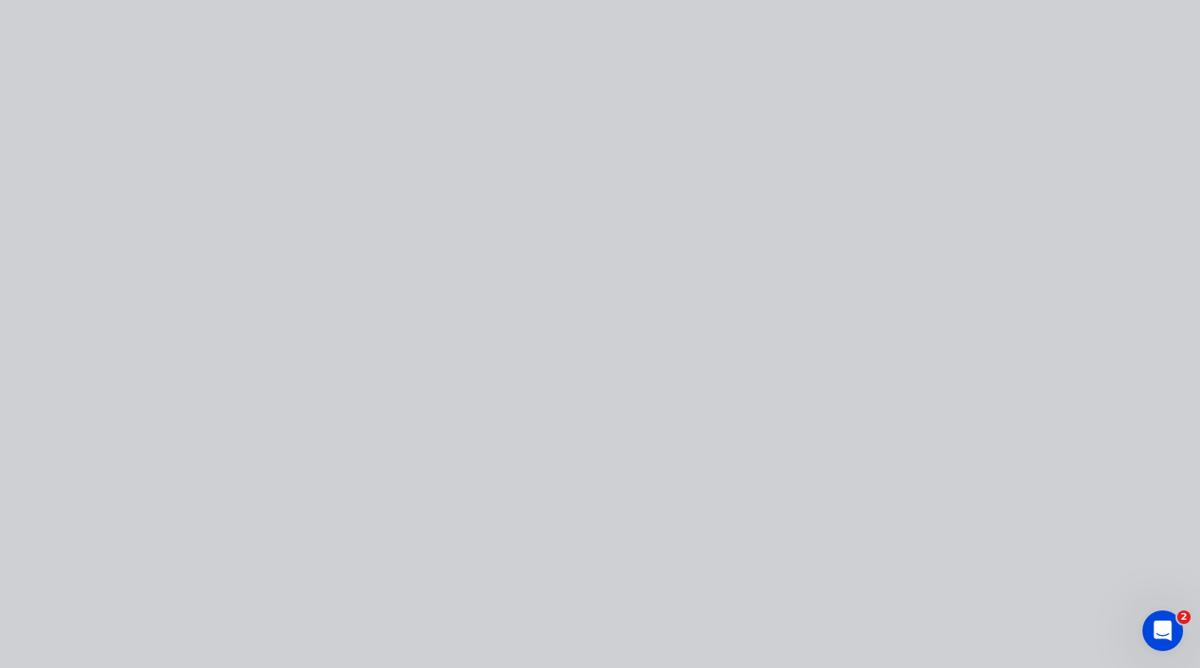
type input "$82,611.0913"
type input "$82,611.09"
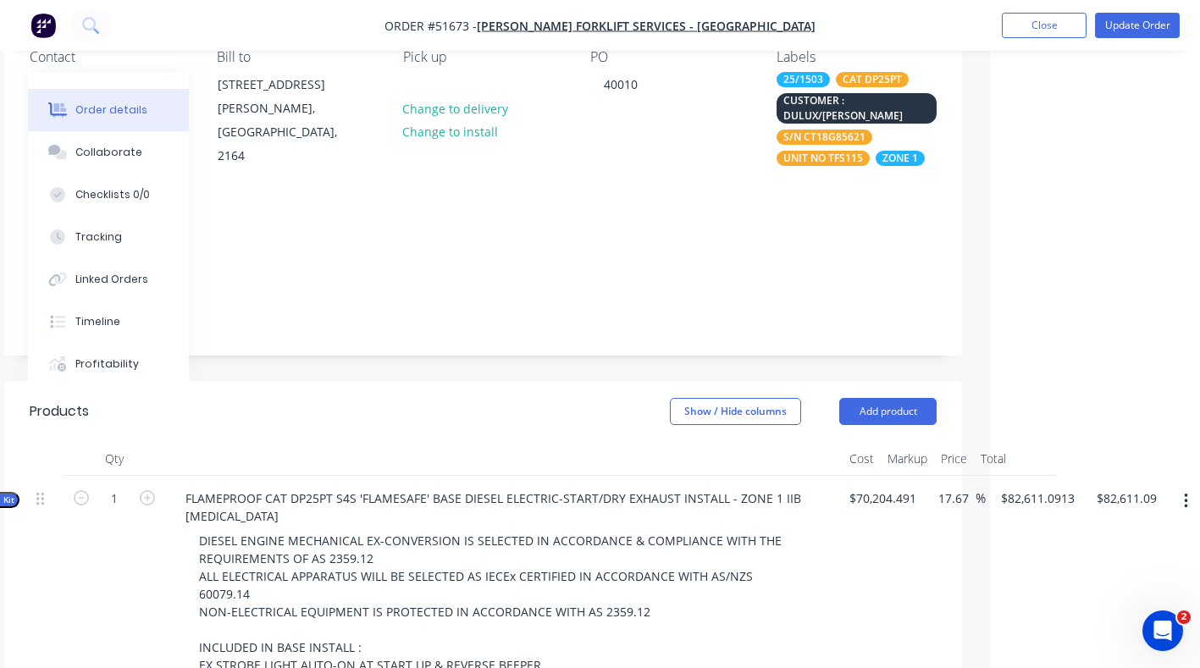
scroll to position [159, 210]
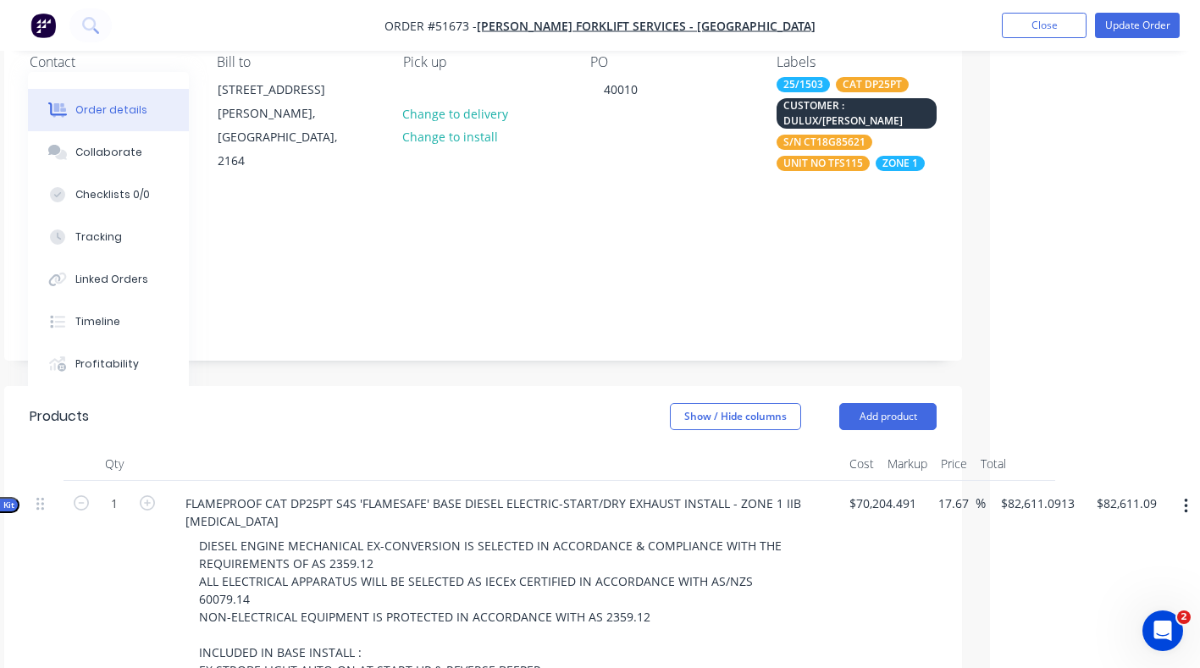
click at [1188, 499] on icon "button" at bounding box center [1185, 506] width 3 height 15
click at [1099, 539] on div "Add product to kit" at bounding box center [1126, 551] width 130 height 25
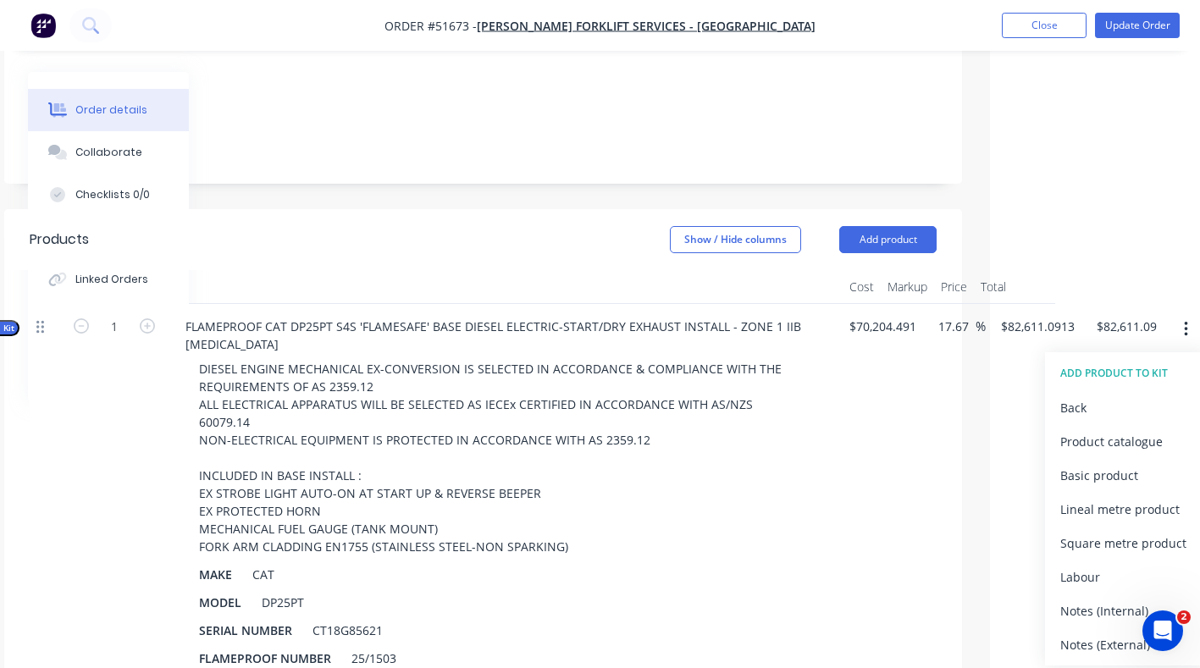
scroll to position [336, 210]
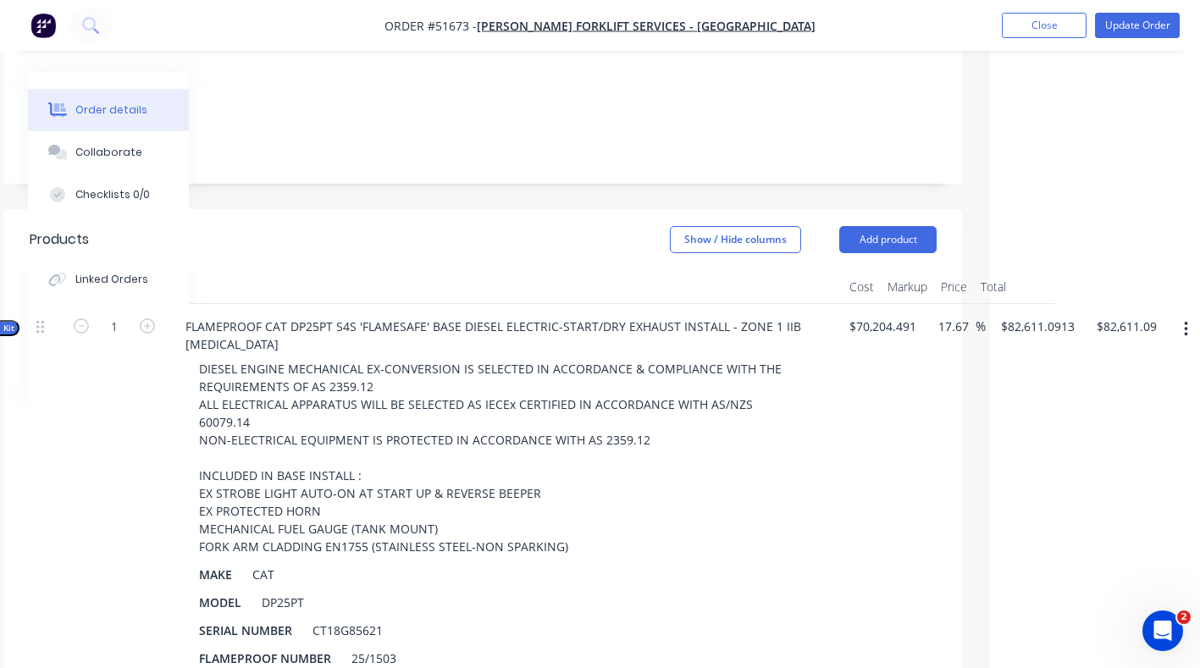
click at [6, 320] on button "Kit" at bounding box center [3, 328] width 32 height 16
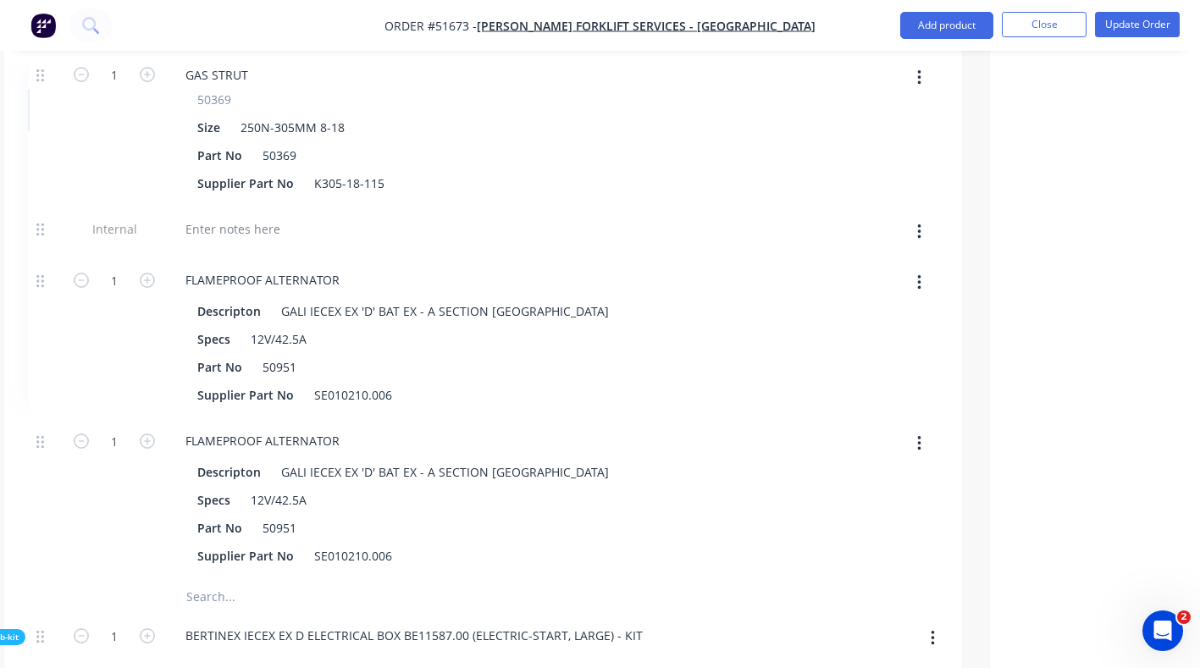
scroll to position [8817, 210]
click at [917, 435] on icon "button" at bounding box center [919, 444] width 4 height 19
click at [801, 545] on div "Delete" at bounding box center [859, 557] width 130 height 25
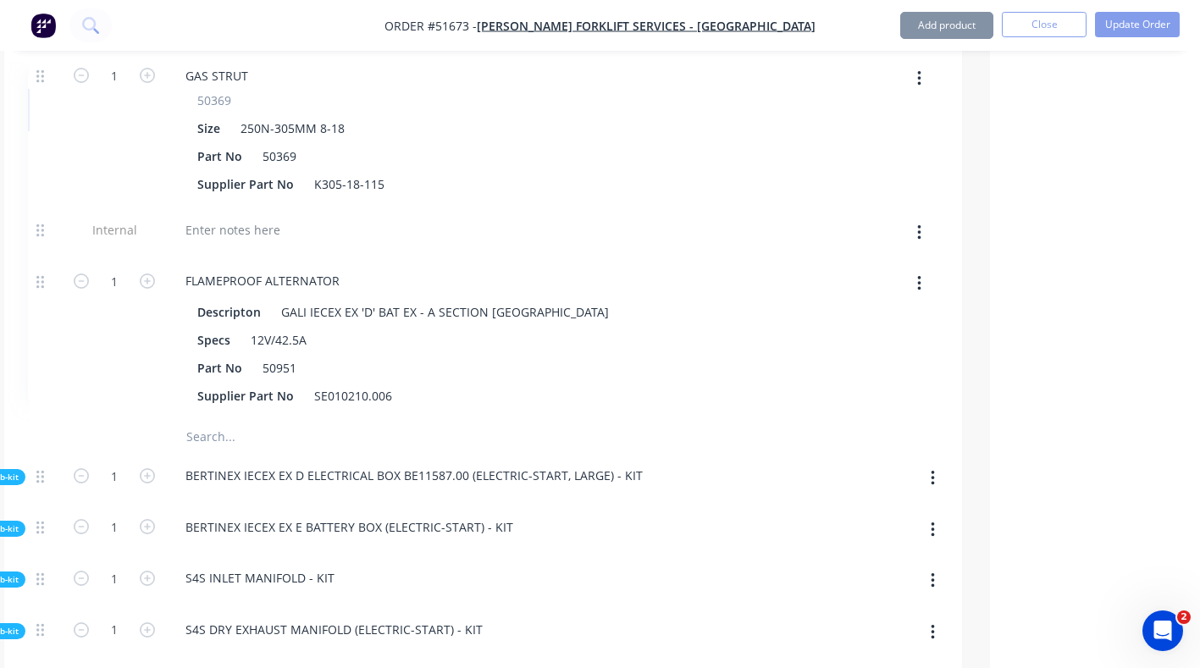
type input "$77,280.5456"
type input "$77,280.55"
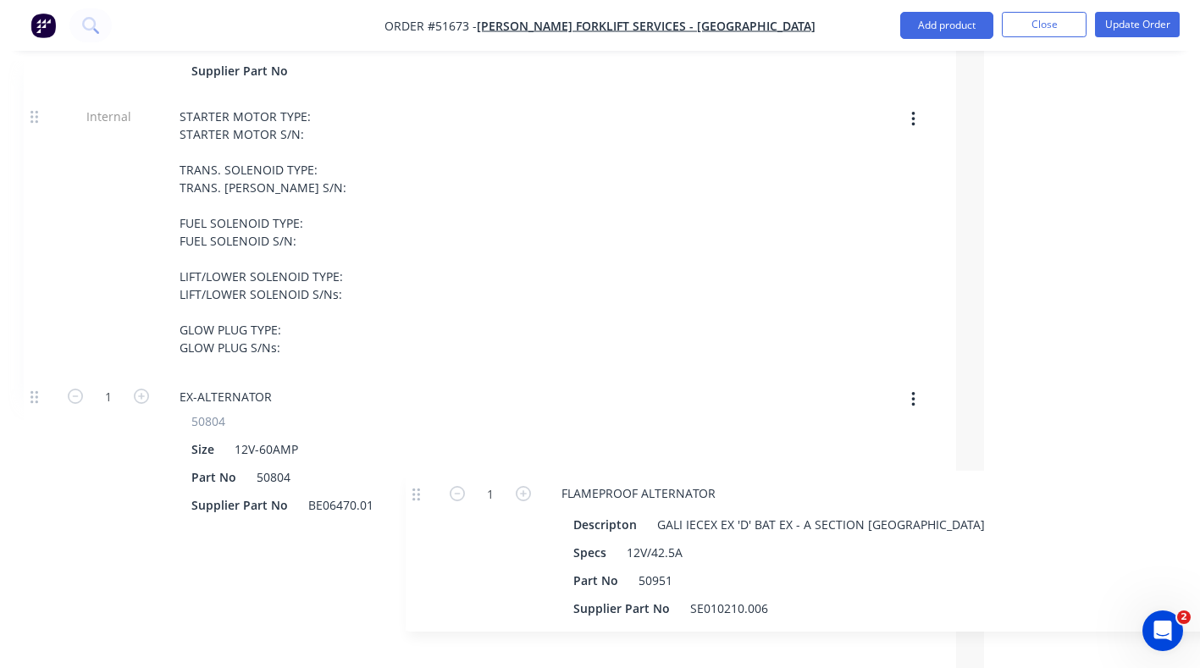
scroll to position [1388, 216]
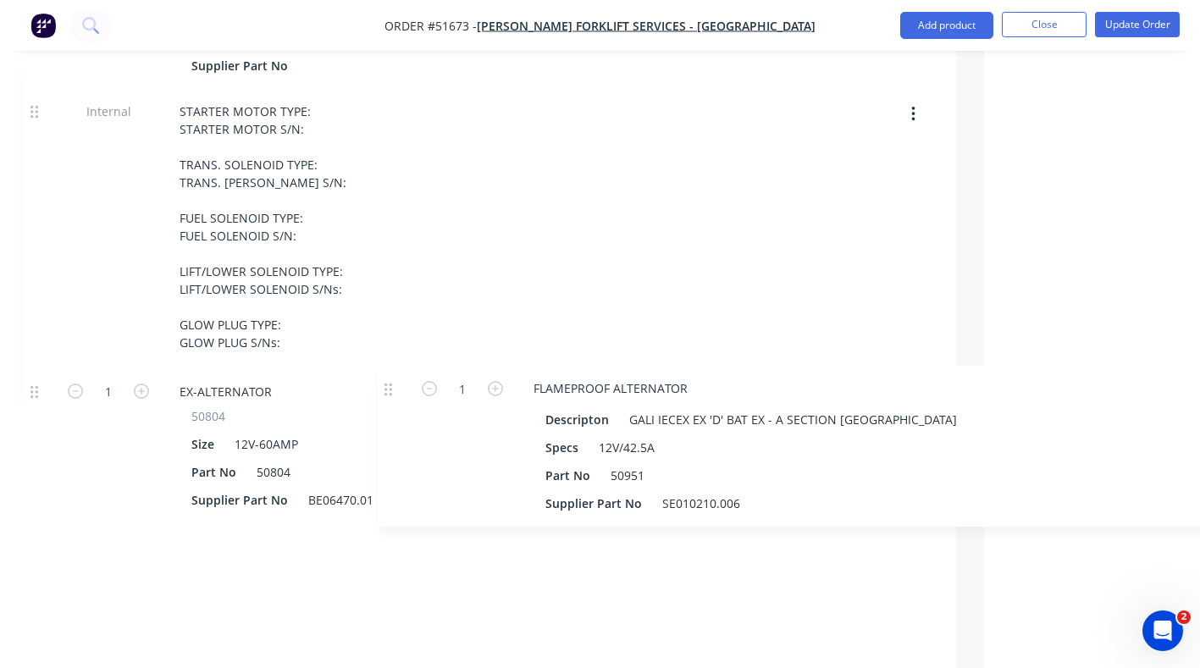
drag, startPoint x: 43, startPoint y: 200, endPoint x: 392, endPoint y: 386, distance: 395.6
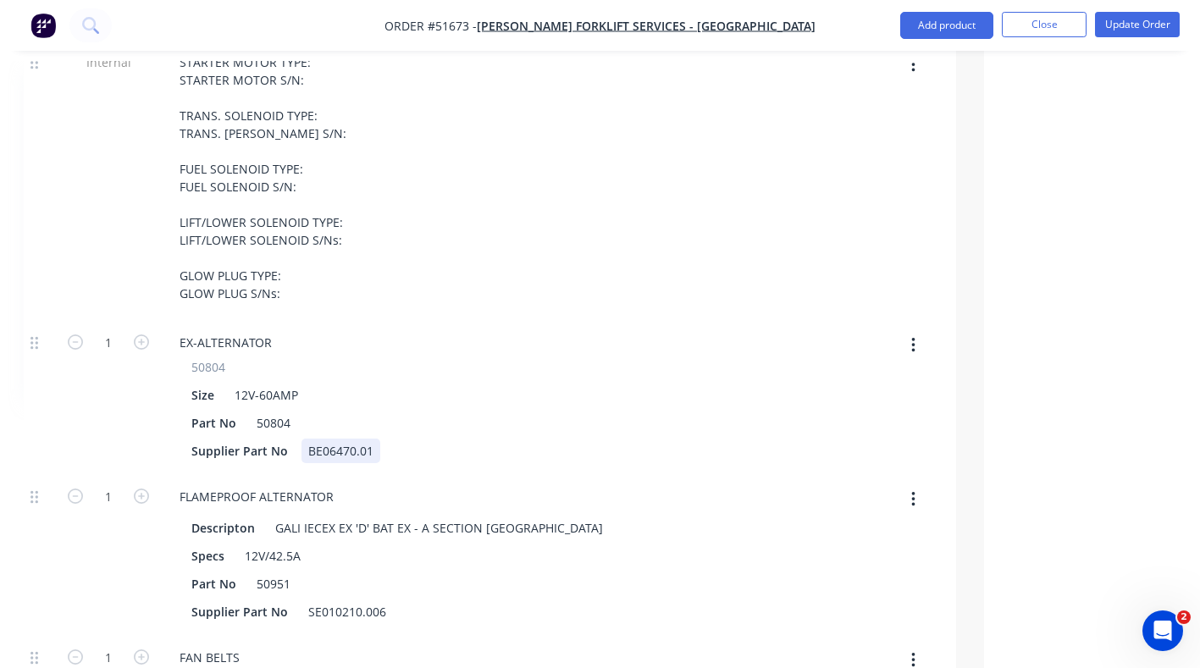
scroll to position [1405, 216]
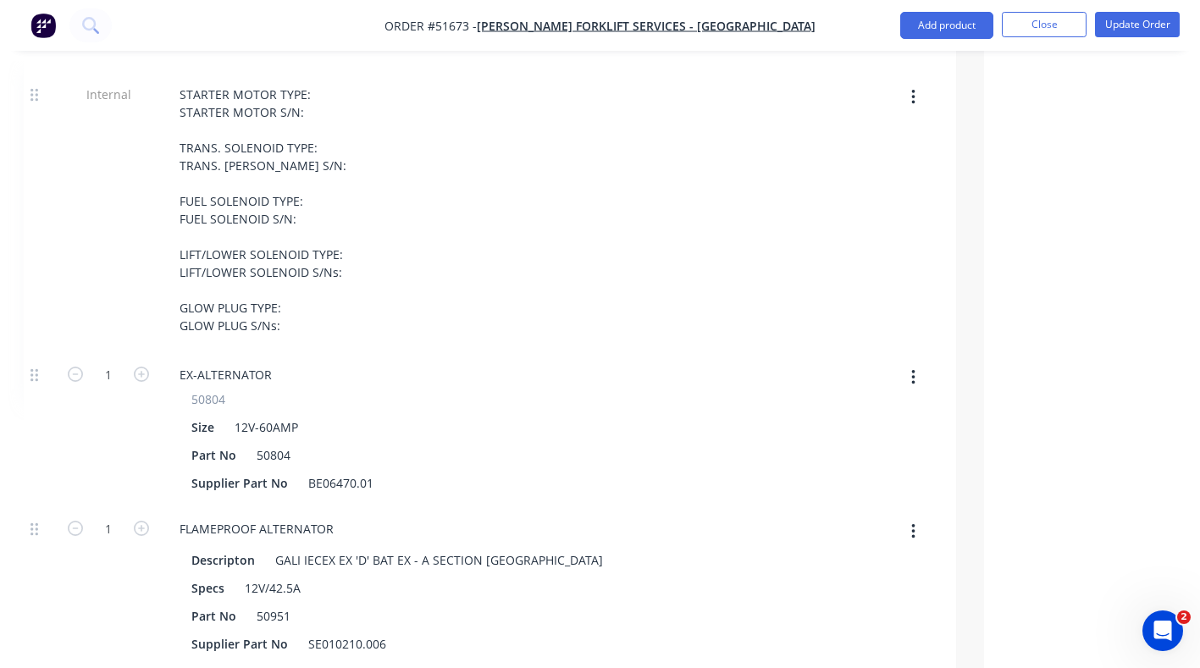
click at [914, 370] on icon "button" at bounding box center [912, 377] width 3 height 15
click at [793, 478] on div "Delete" at bounding box center [853, 490] width 130 height 25
type input "$72,618.5893"
type input "$72,618.59"
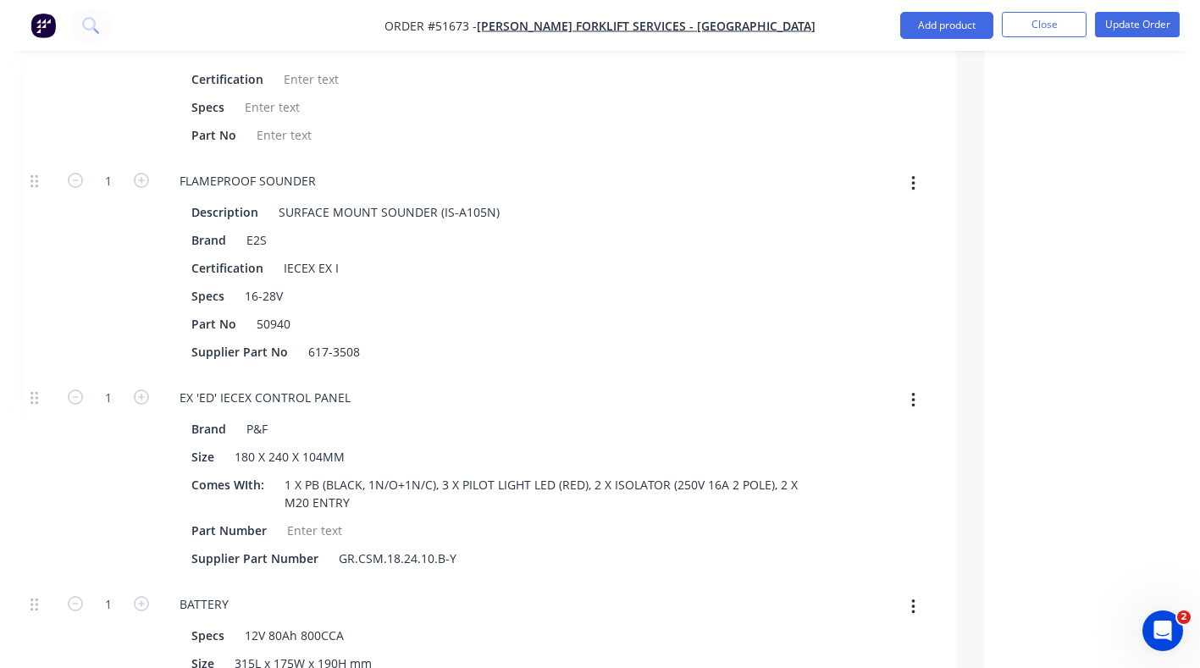
scroll to position [2379, 216]
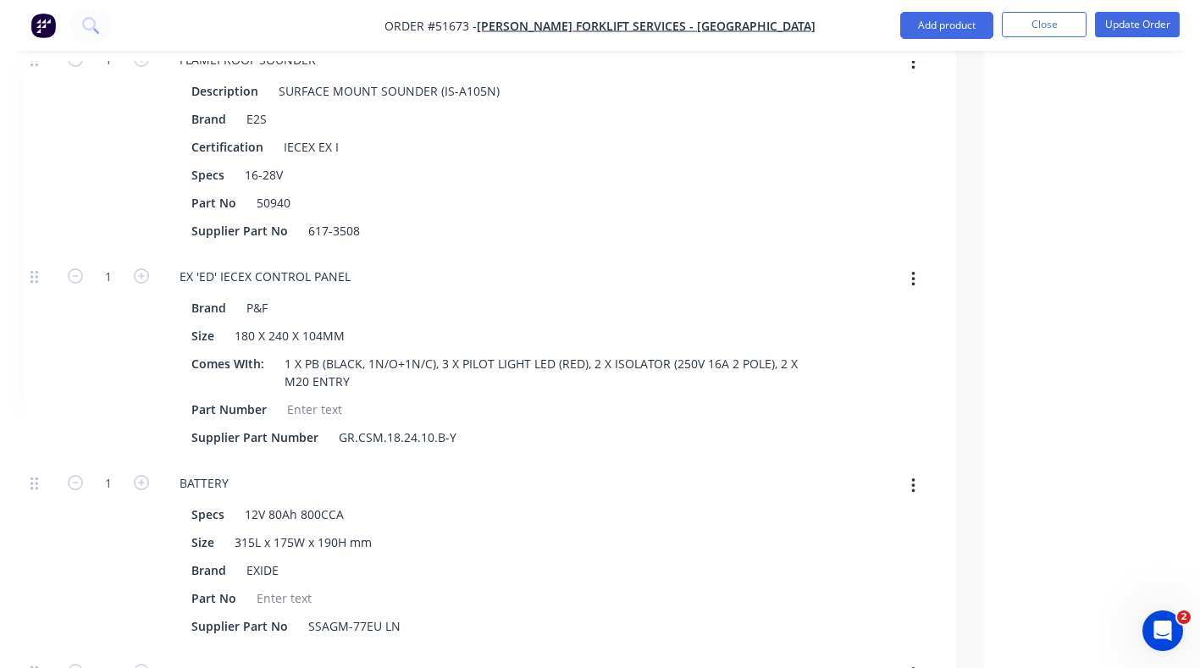
click at [917, 264] on button "button" at bounding box center [914, 279] width 40 height 30
click at [806, 379] on div "Delete" at bounding box center [853, 391] width 130 height 25
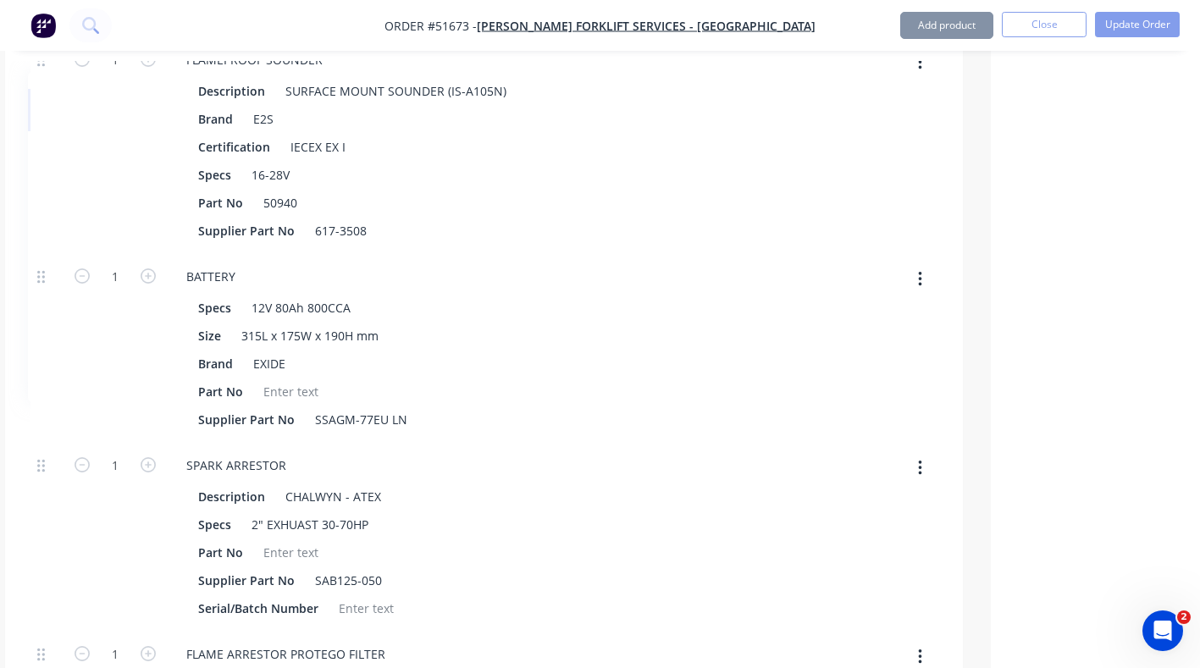
type input "$70,997.315"
type input "$70,997.32"
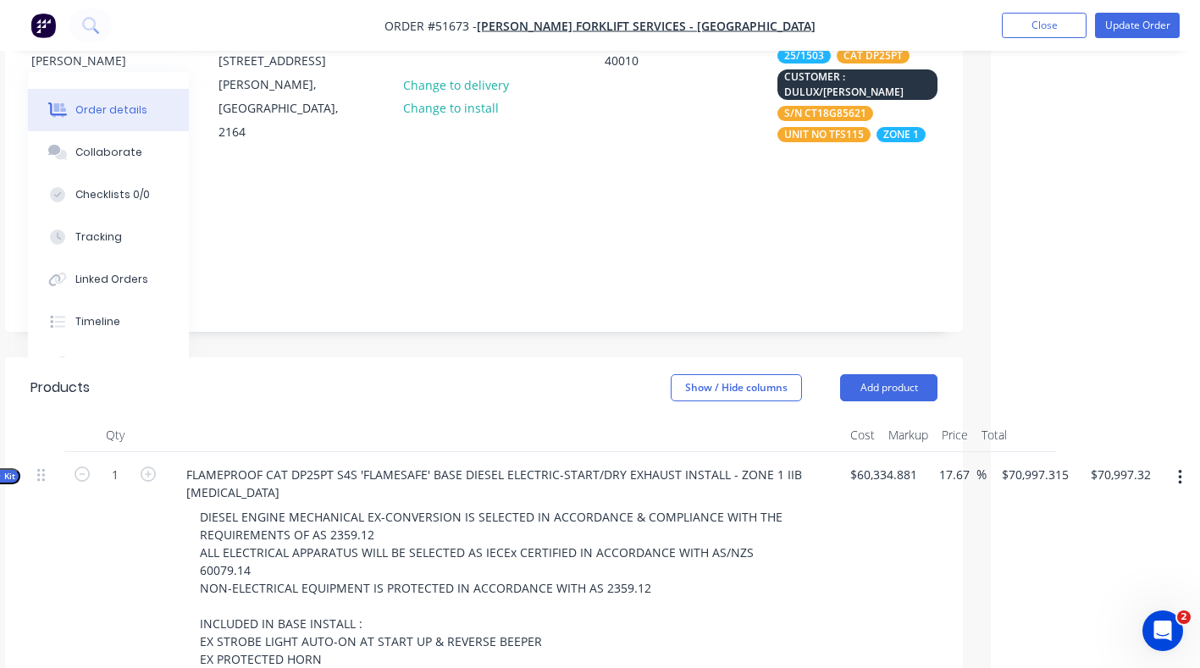
scroll to position [233, 209]
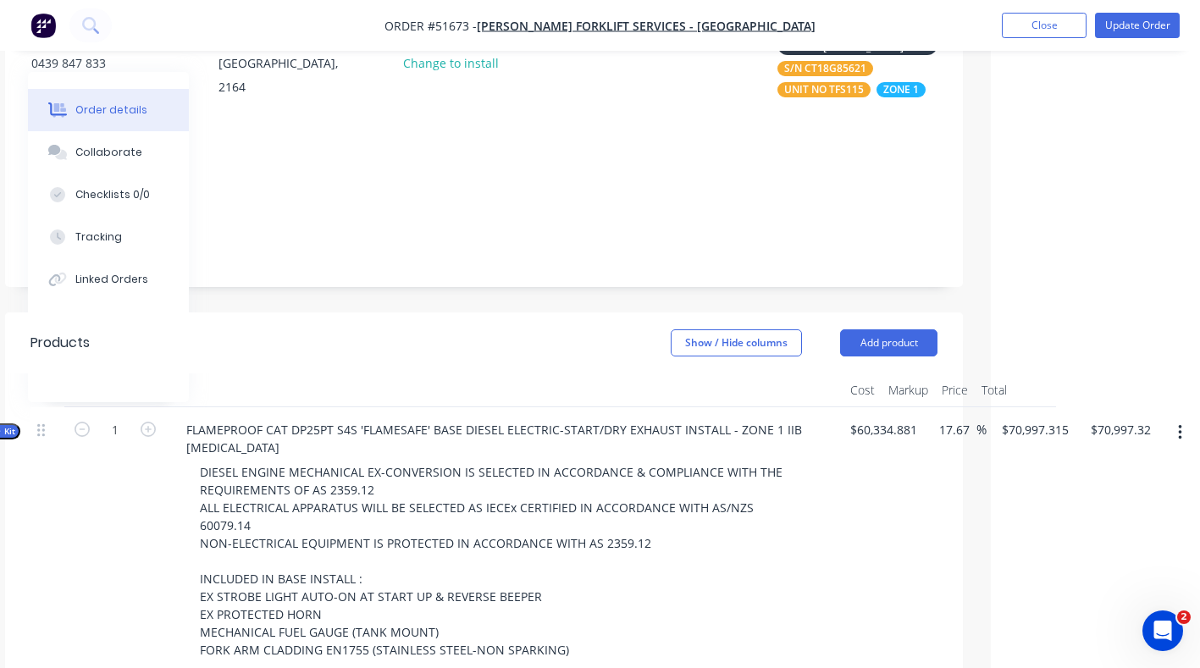
click at [1182, 424] on icon "button" at bounding box center [1180, 433] width 4 height 19
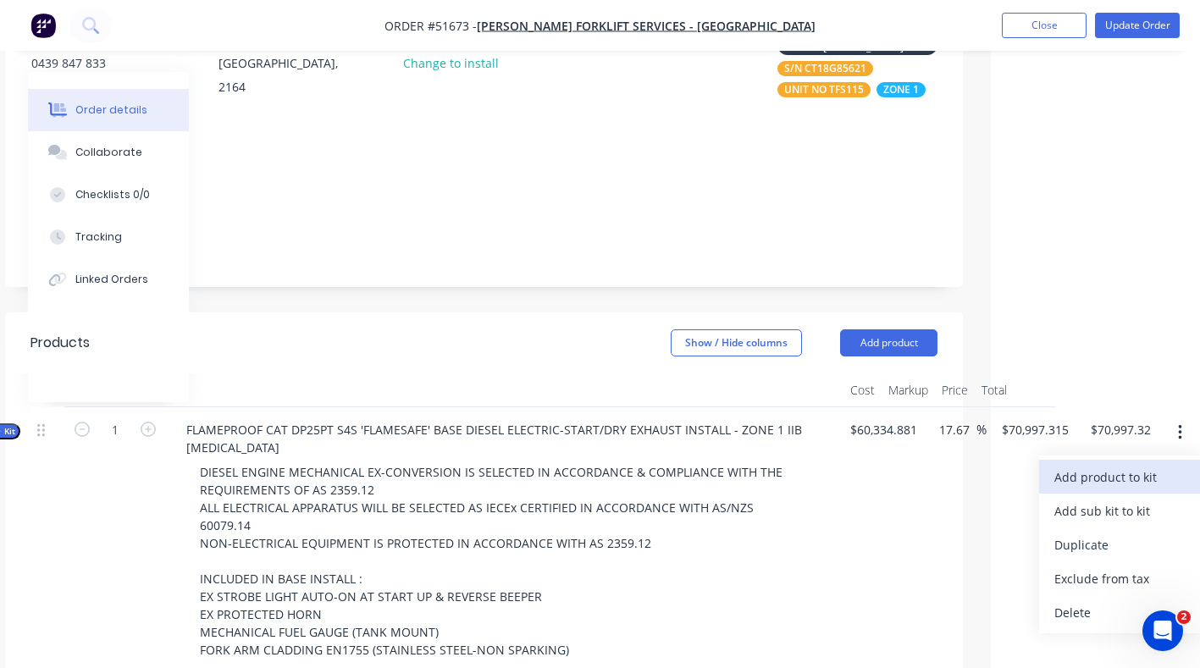
click at [1119, 465] on div "Add product to kit" at bounding box center [1120, 477] width 130 height 25
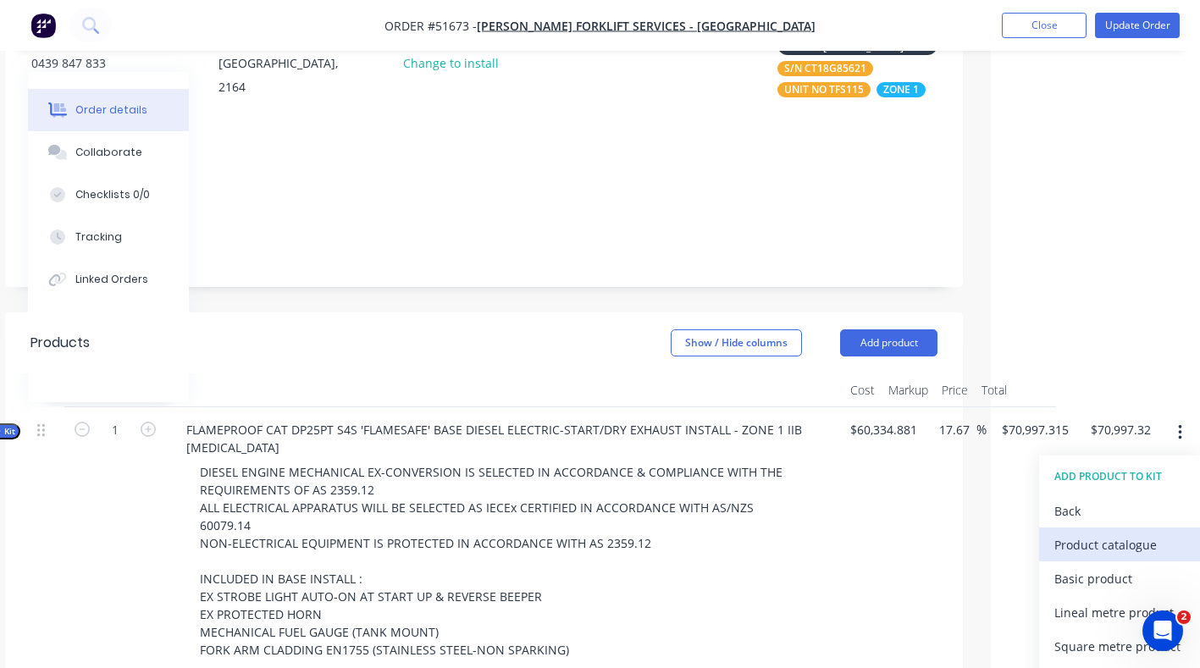
click at [1105, 533] on div "Product catalogue" at bounding box center [1120, 545] width 130 height 25
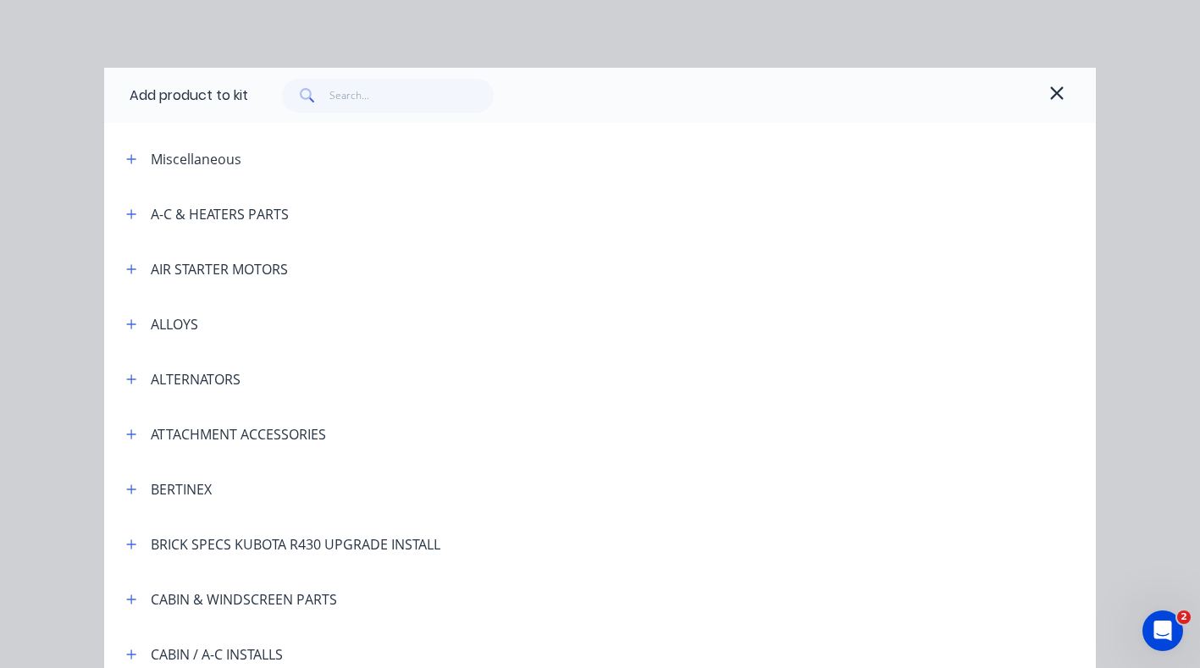
scroll to position [233, 203]
click at [357, 96] on input "text" at bounding box center [412, 96] width 165 height 34
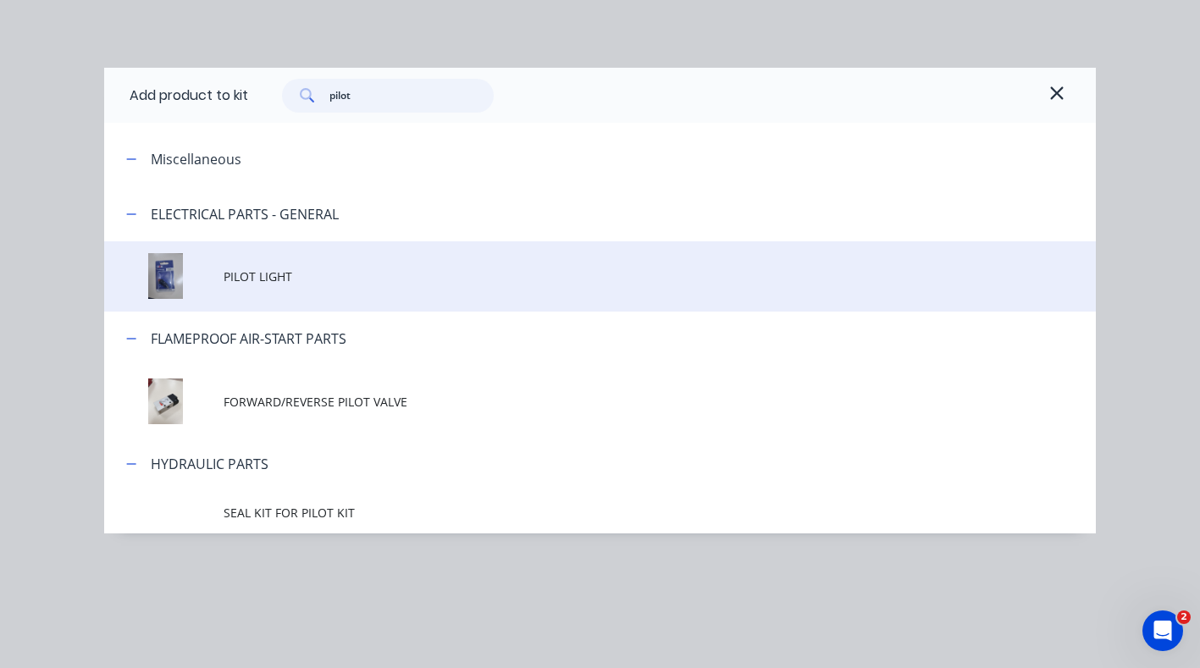
type input "pilot"
click at [266, 275] on span "PILOT LIGHT" at bounding box center [573, 277] width 698 height 18
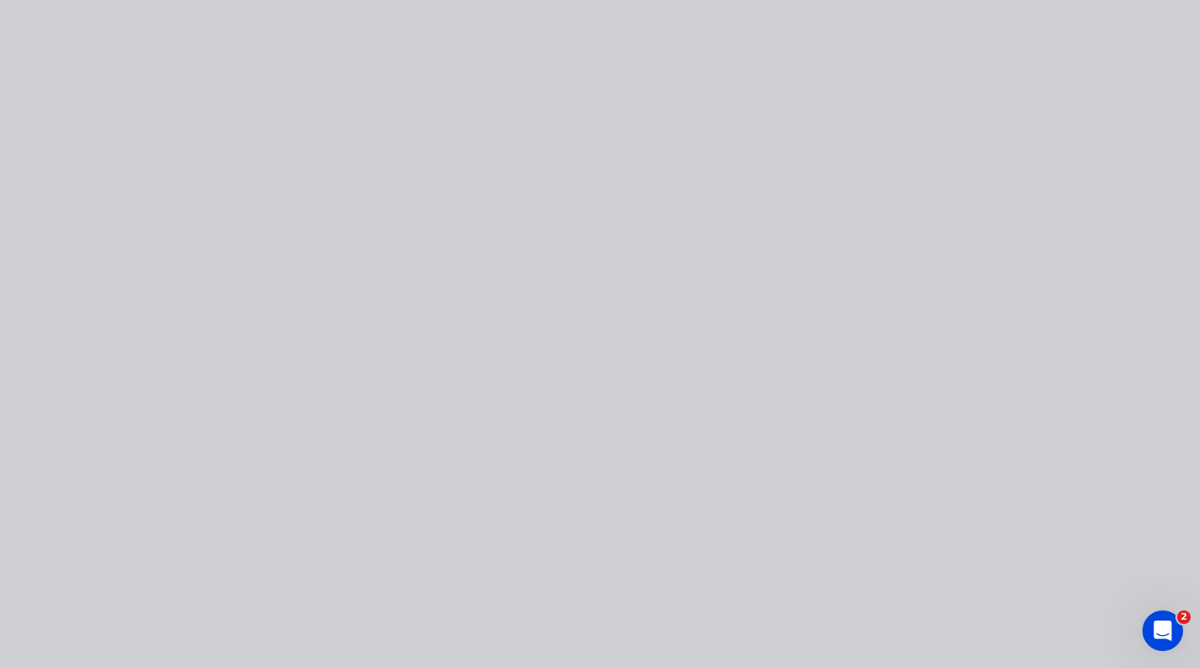
type input "$71,001.963"
type input "$71,001.96"
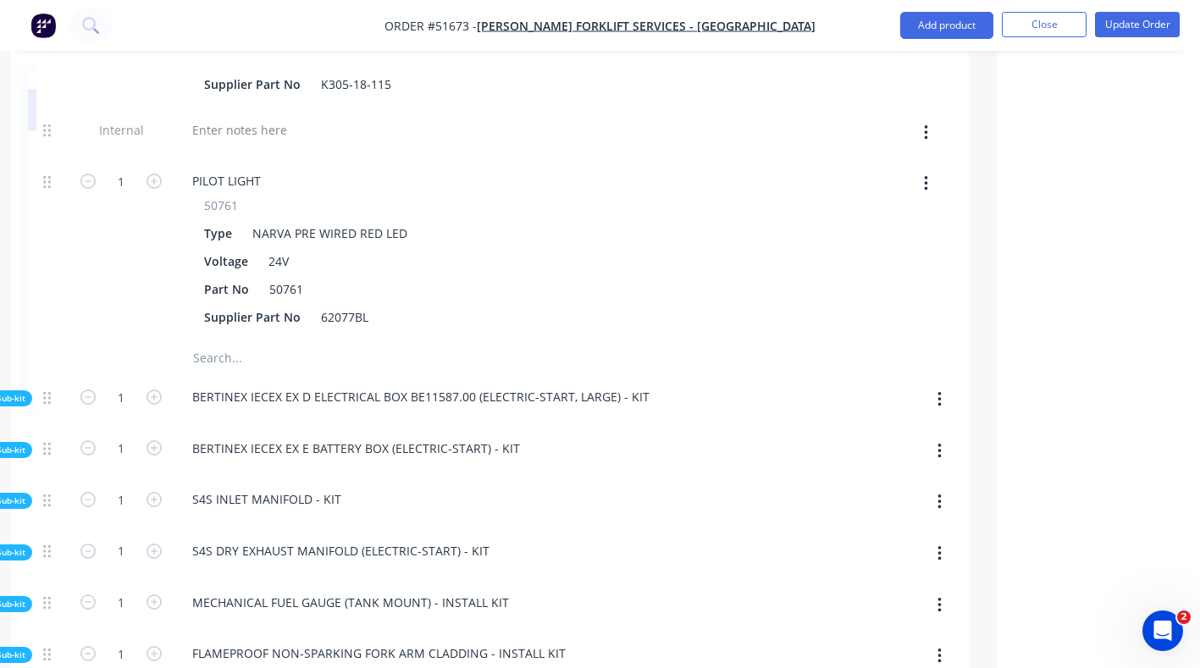
scroll to position [8625, 203]
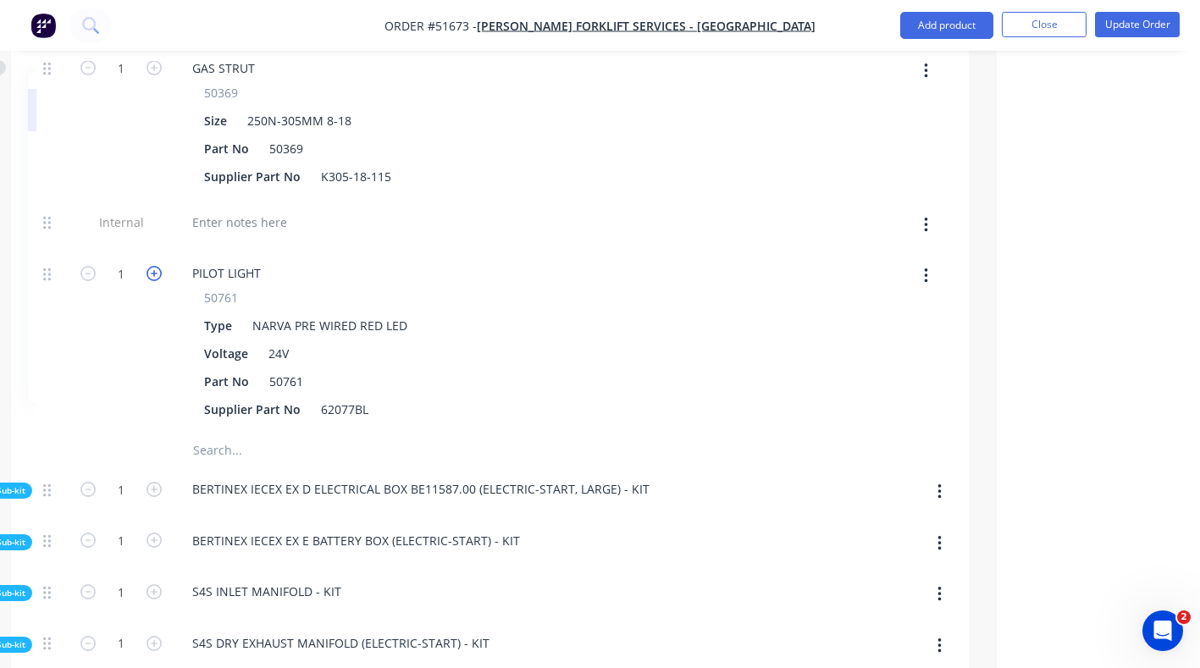
click at [158, 266] on icon "button" at bounding box center [154, 273] width 15 height 15
type input "$71,006.6111"
type input "$71,006.61"
type input "2"
click at [158, 266] on icon "button" at bounding box center [154, 273] width 15 height 15
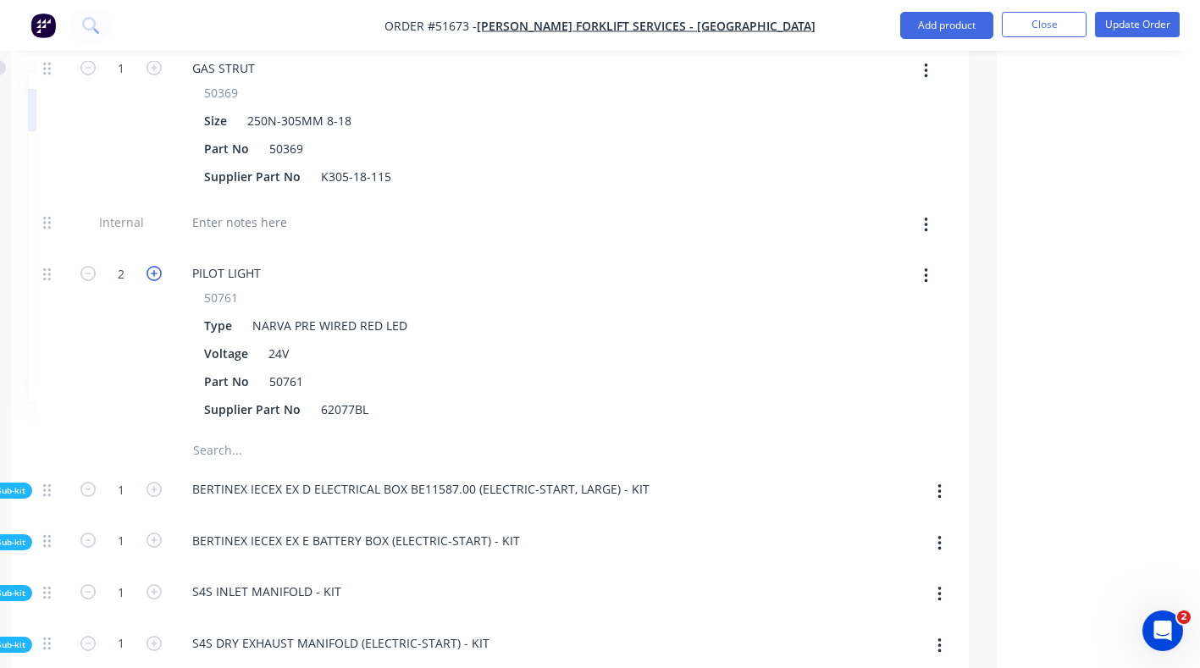
type input "$71,011.2591"
type input "$71,011.26"
type input "3"
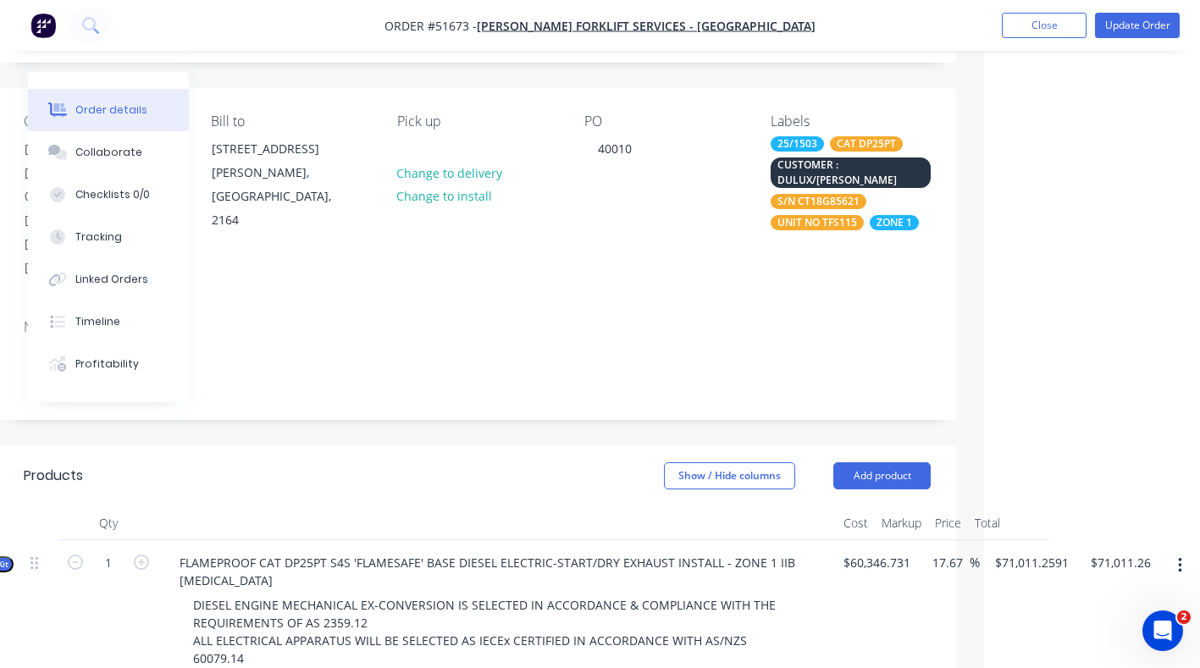
scroll to position [189, 216]
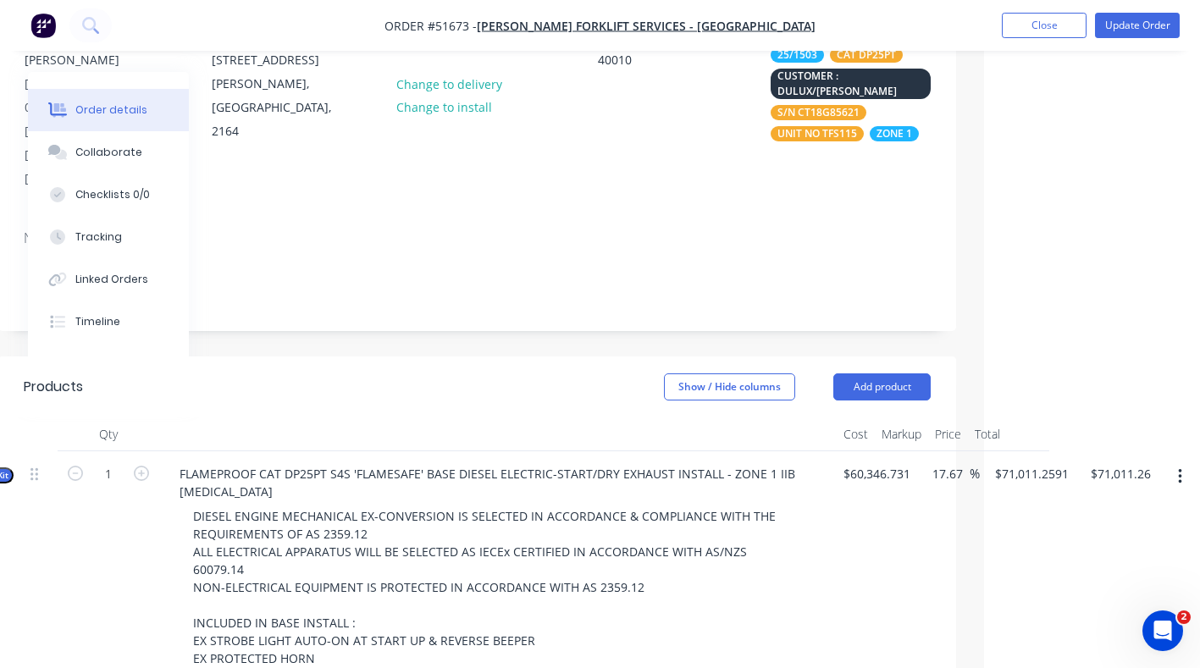
click at [1176, 462] on button "button" at bounding box center [1180, 477] width 40 height 30
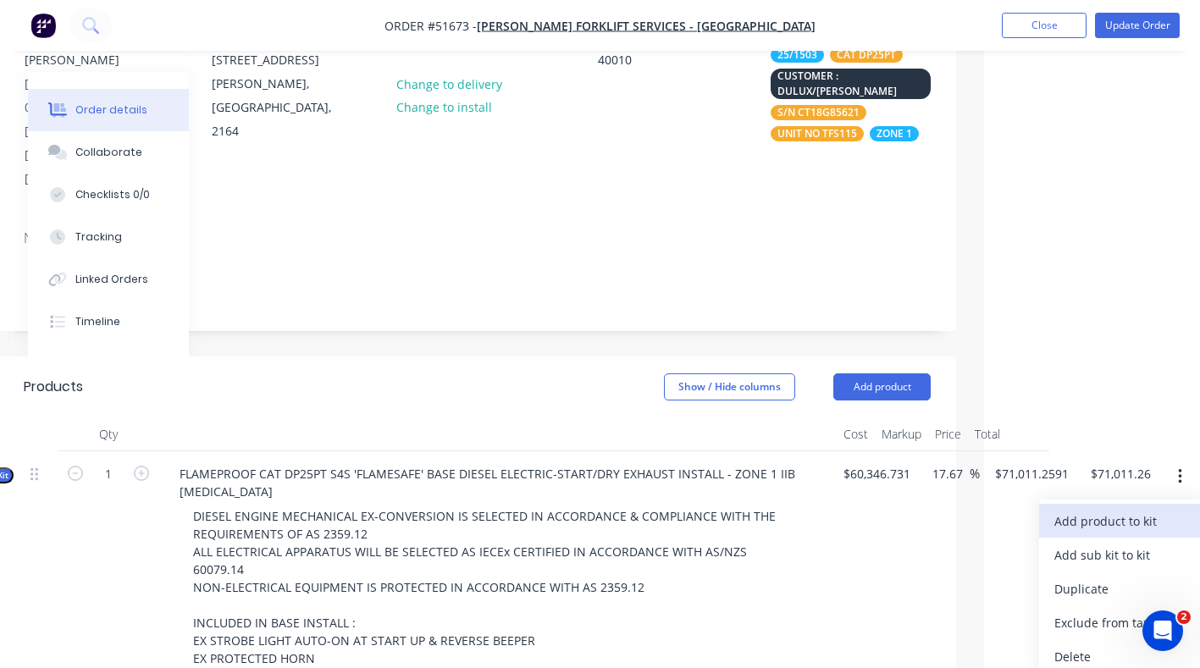
click at [1086, 509] on div "Add product to kit" at bounding box center [1120, 521] width 130 height 25
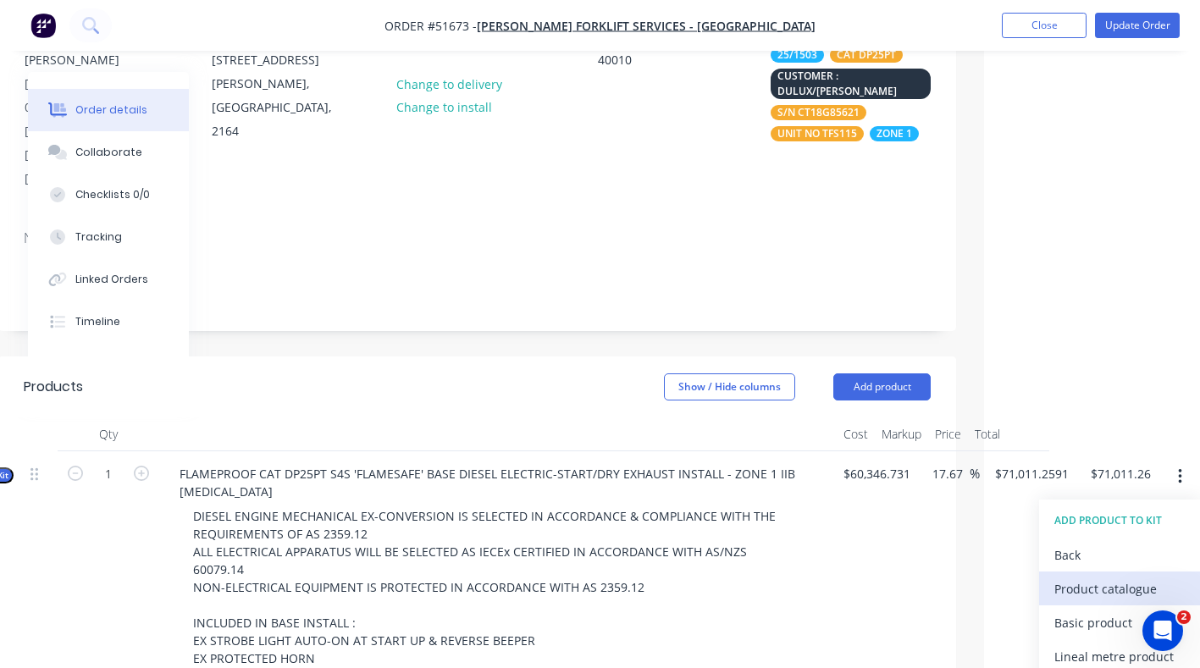
click at [1095, 577] on div "Product catalogue" at bounding box center [1120, 589] width 130 height 25
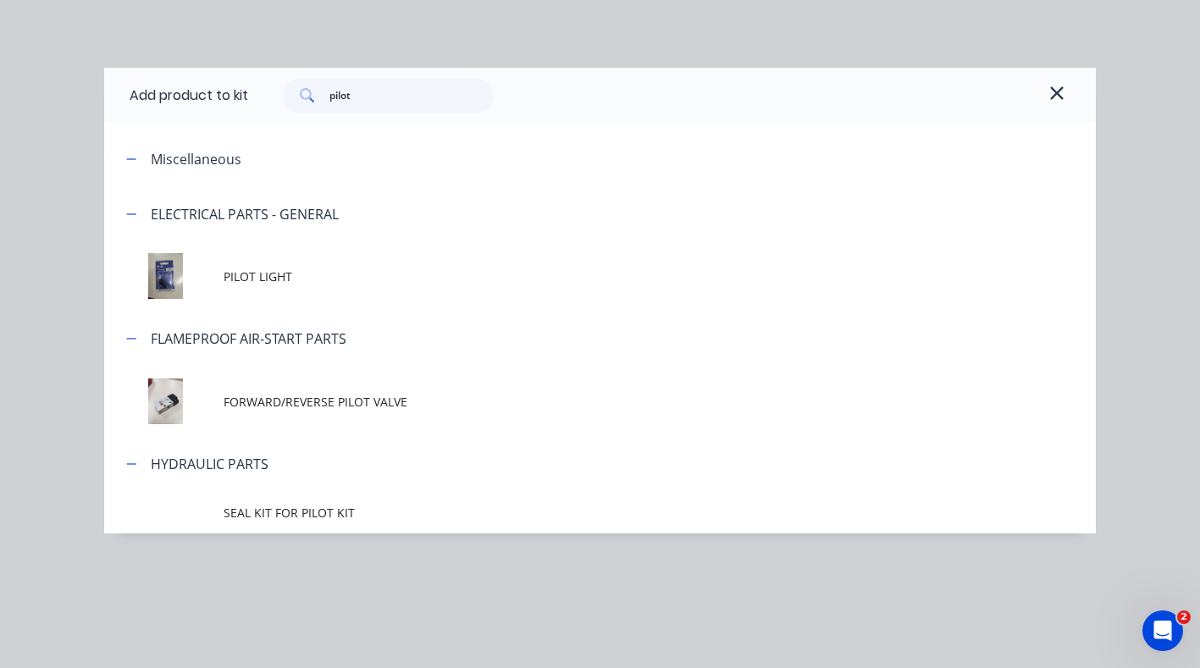
scroll to position [189, 210]
drag, startPoint x: 355, startPoint y: 97, endPoint x: 485, endPoint y: 213, distance: 174.0
click at [355, 97] on input "pilot" at bounding box center [412, 96] width 165 height 34
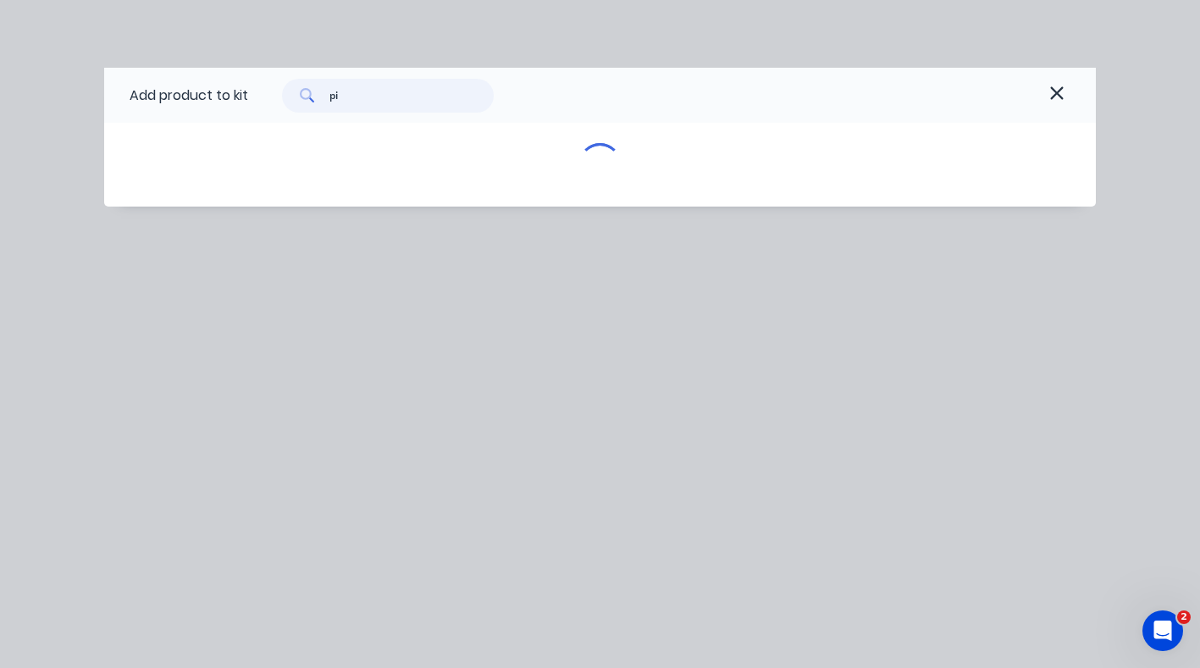
type input "p"
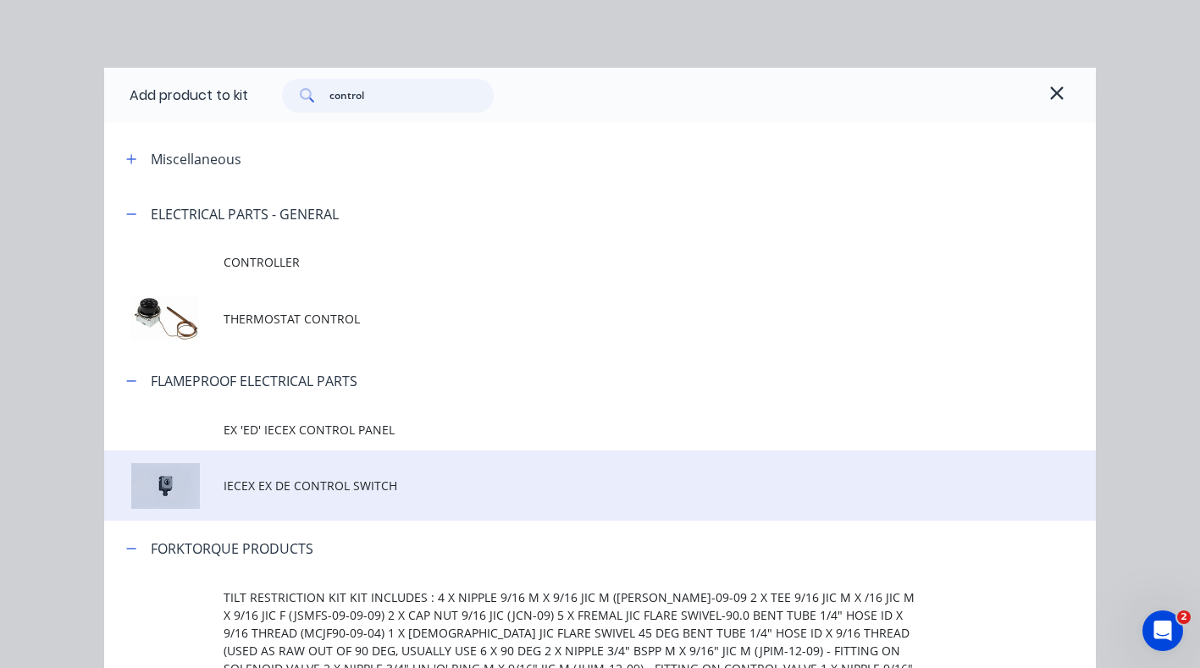
type input "control"
click at [286, 490] on span "IECEX EX DE CONTROL SWITCH" at bounding box center [573, 486] width 698 height 18
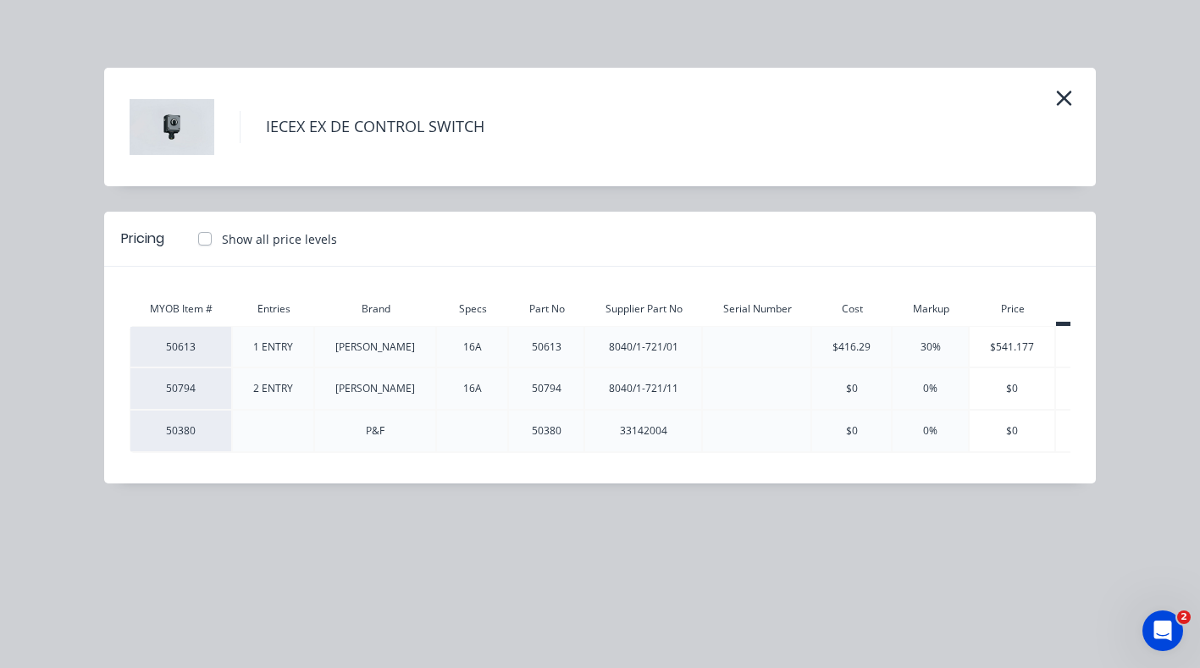
drag, startPoint x: 1044, startPoint y: 341, endPoint x: 1048, endPoint y: 442, distance: 101.7
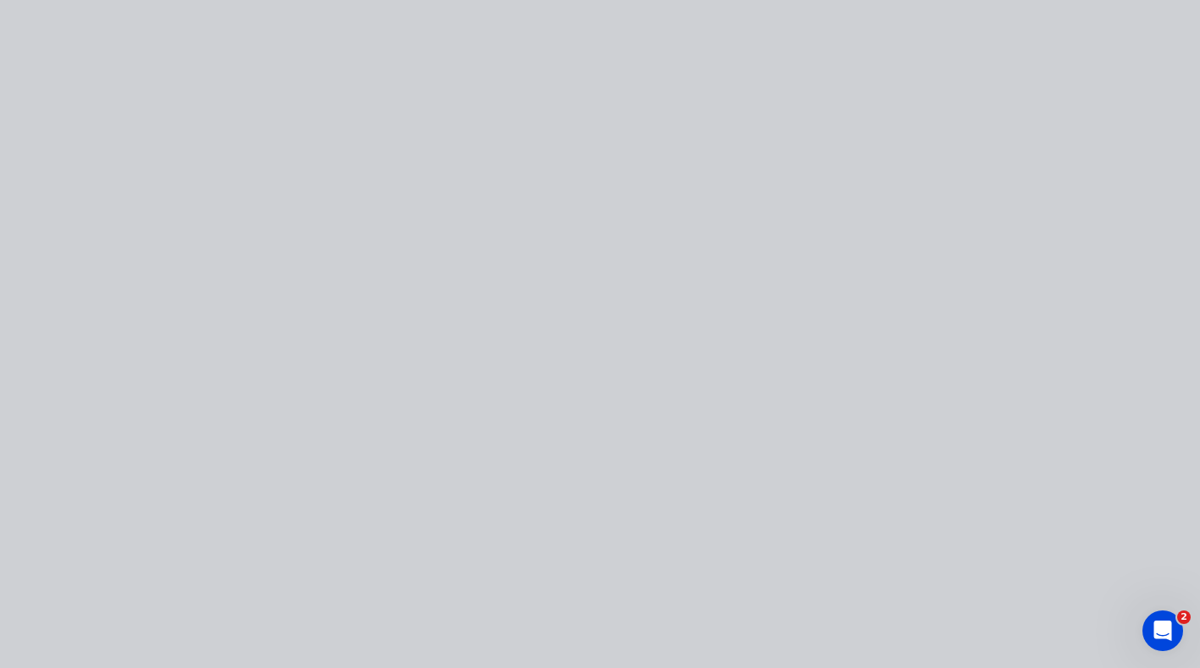
type input "$71,501.1163"
type input "$71,501.12"
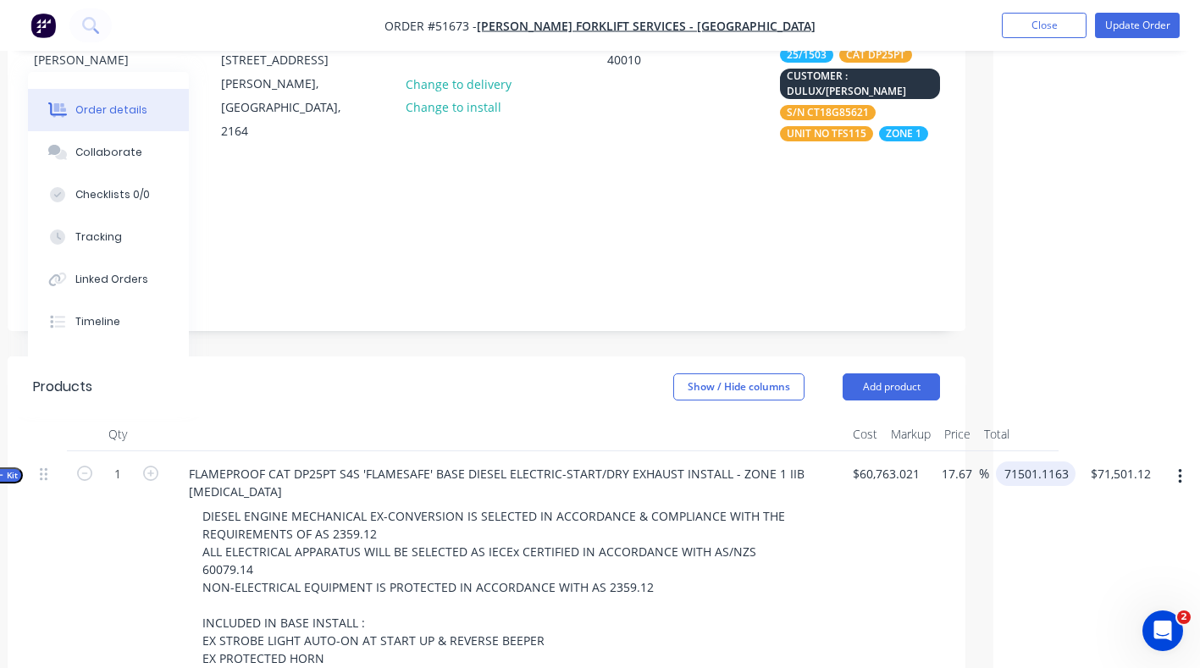
scroll to position [189, 207]
click at [1075, 462] on div "71501.1163 71501.1163" at bounding box center [1039, 474] width 73 height 25
drag, startPoint x: 1034, startPoint y: 526, endPoint x: 1044, endPoint y: 528, distance: 9.5
click at [1034, 526] on div "71501.1163 71501.1163" at bounding box center [1032, 668] width 86 height 434
type input "$71,501.1163"
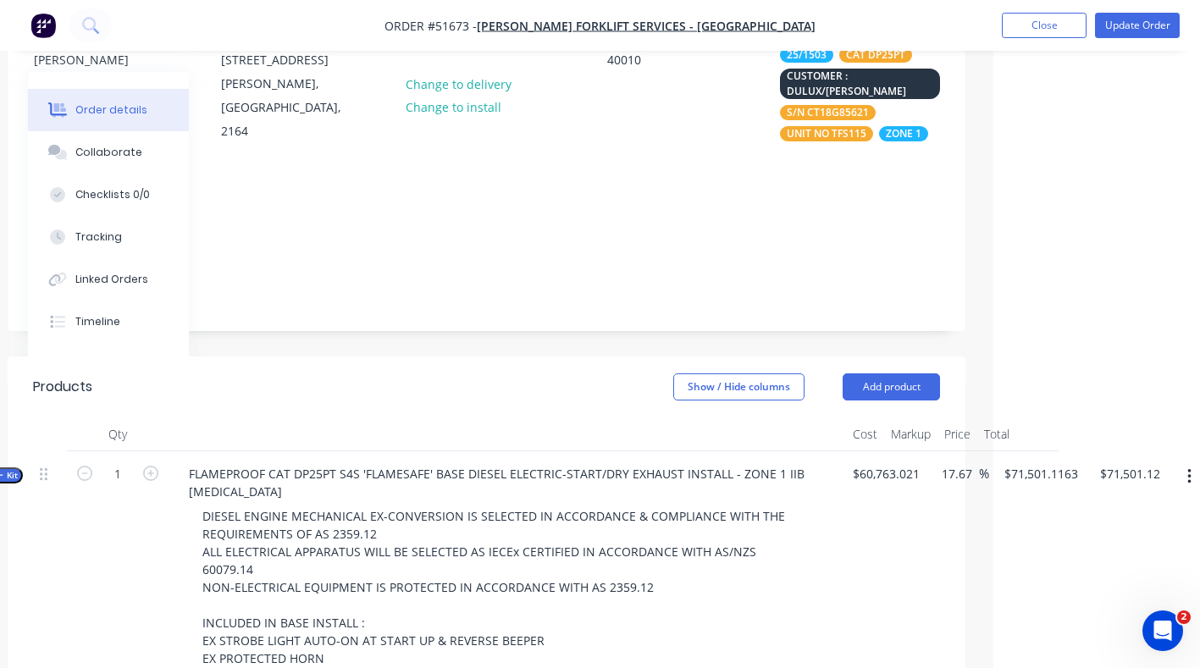
click at [1191, 468] on icon "button" at bounding box center [1190, 477] width 4 height 19
click at [1119, 509] on div "Add product to kit" at bounding box center [1129, 521] width 130 height 25
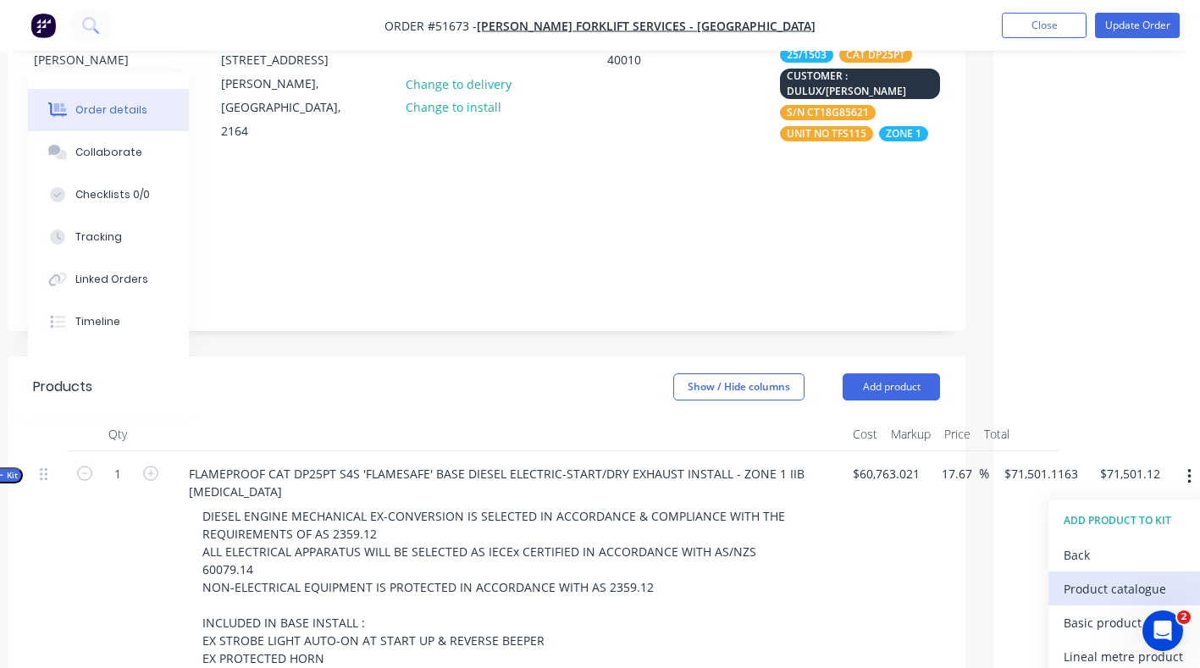
click at [1131, 577] on div "Product catalogue" at bounding box center [1129, 589] width 130 height 25
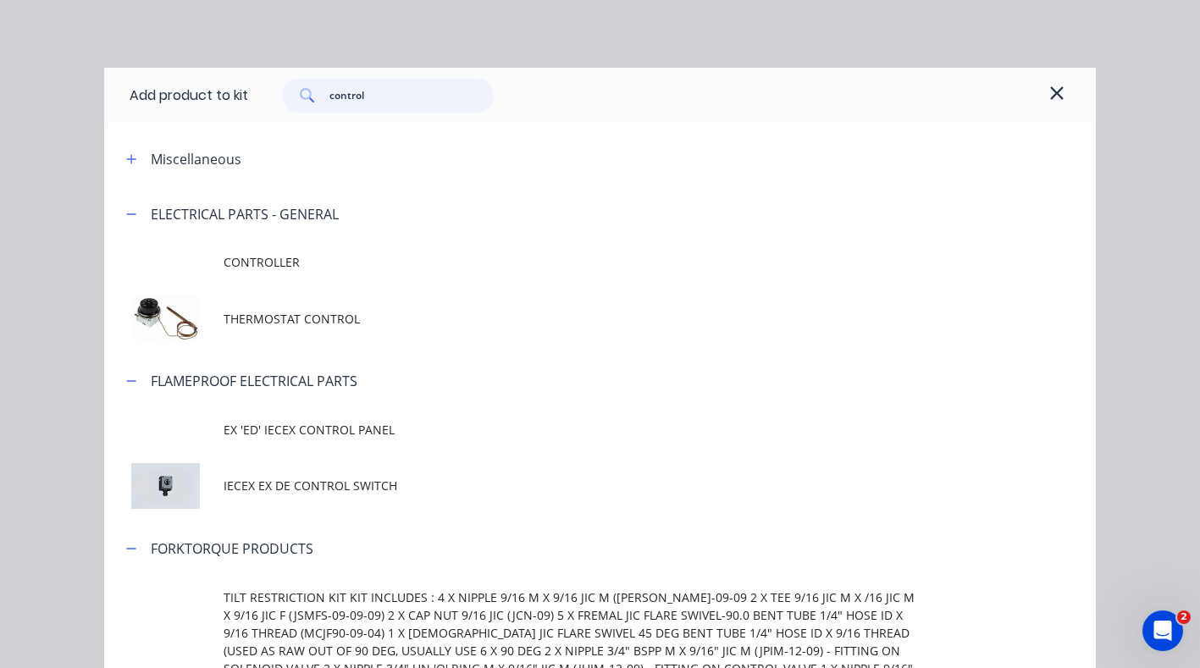
click at [435, 98] on input "control" at bounding box center [412, 96] width 165 height 34
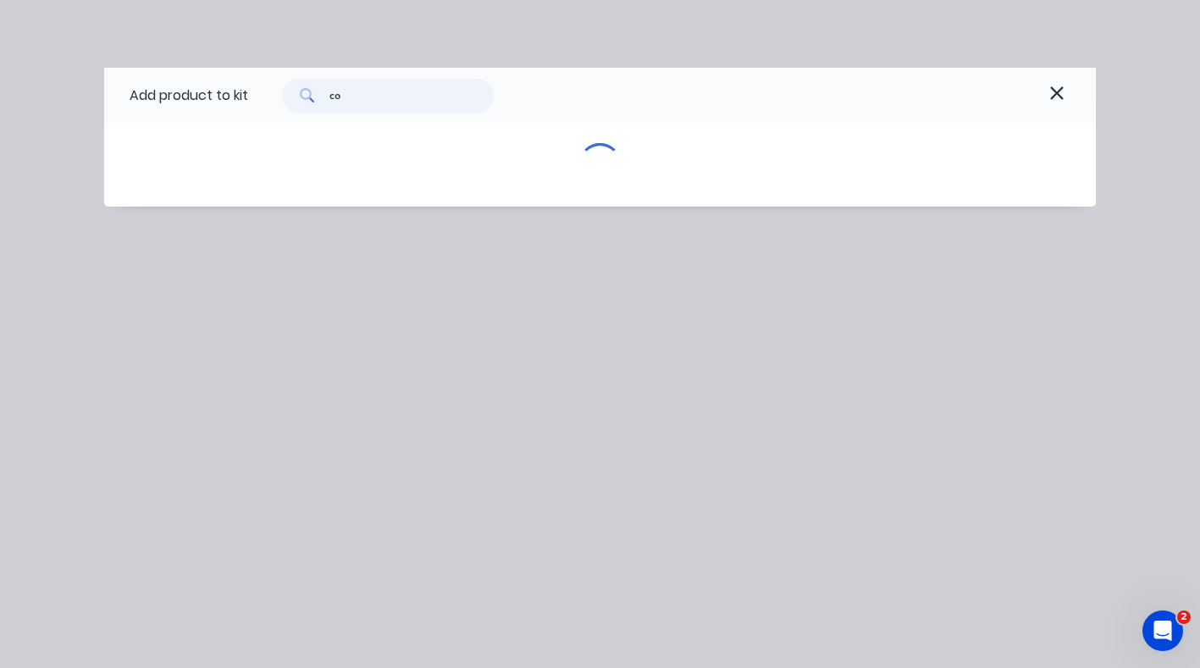
type input "c"
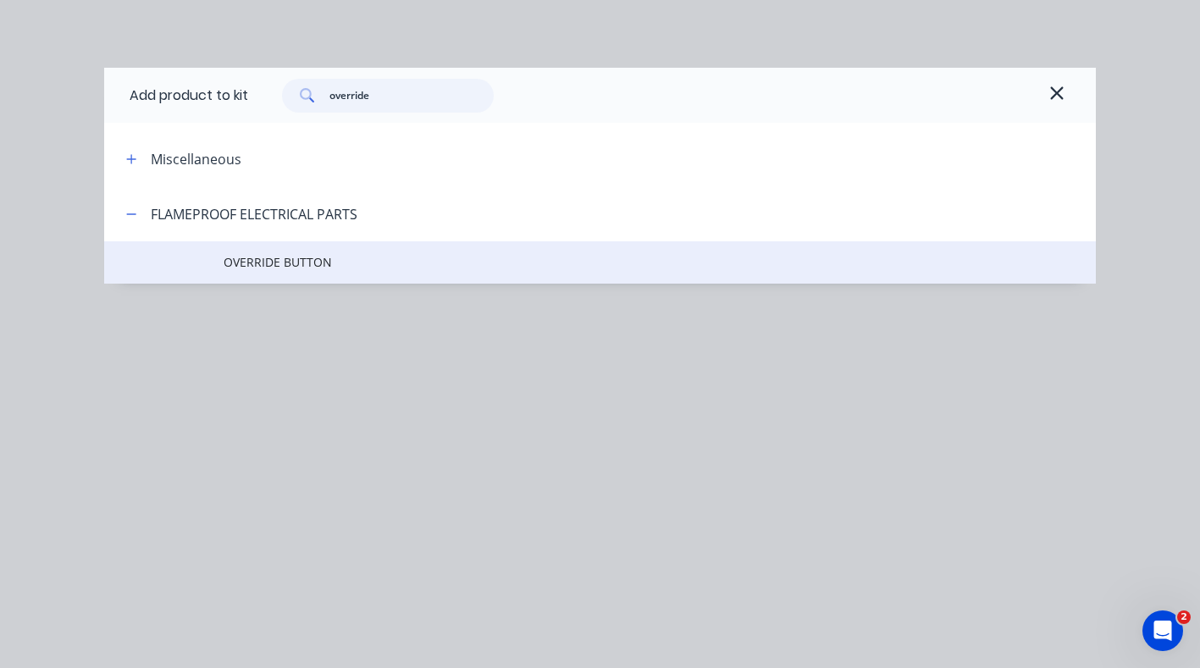
type input "override"
click at [279, 261] on span "OVERRIDE BUTTON" at bounding box center [573, 262] width 698 height 18
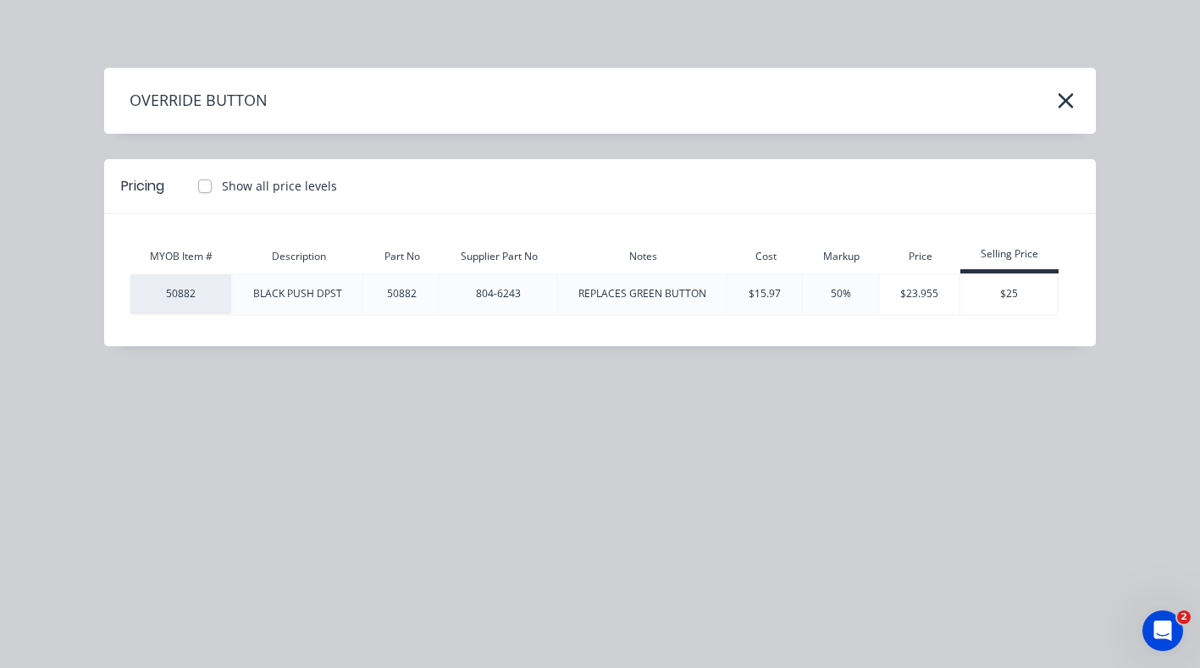
drag, startPoint x: 1011, startPoint y: 295, endPoint x: 1010, endPoint y: 520, distance: 225.3
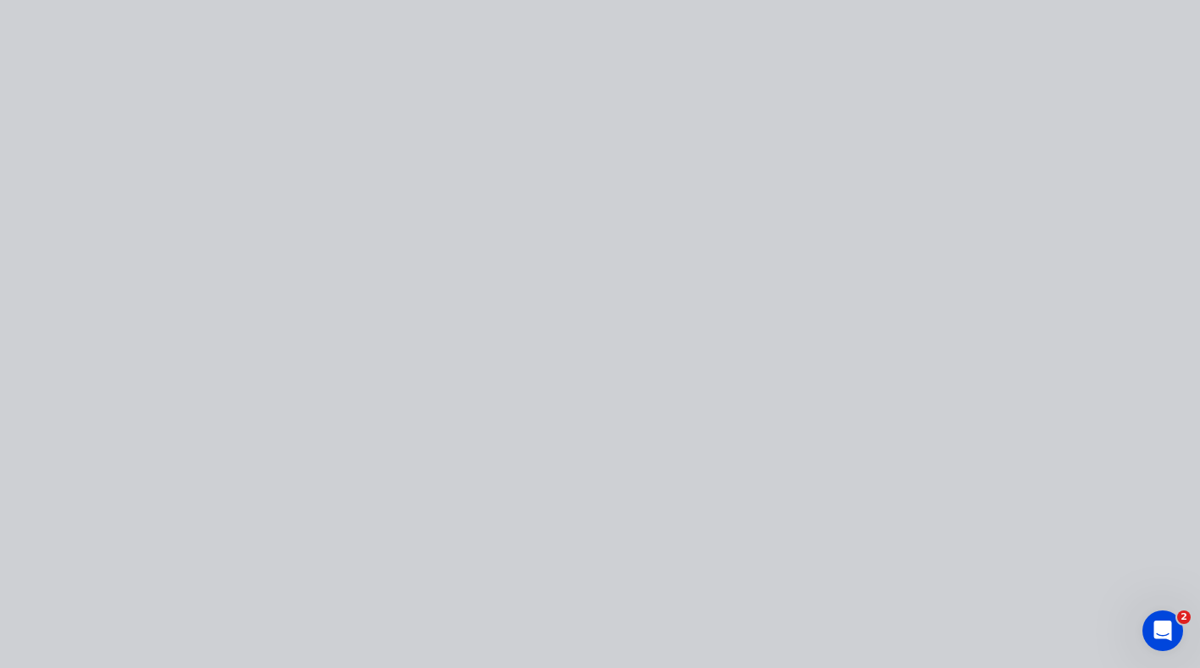
type input "$71,519.9085"
type input "$71,519.91"
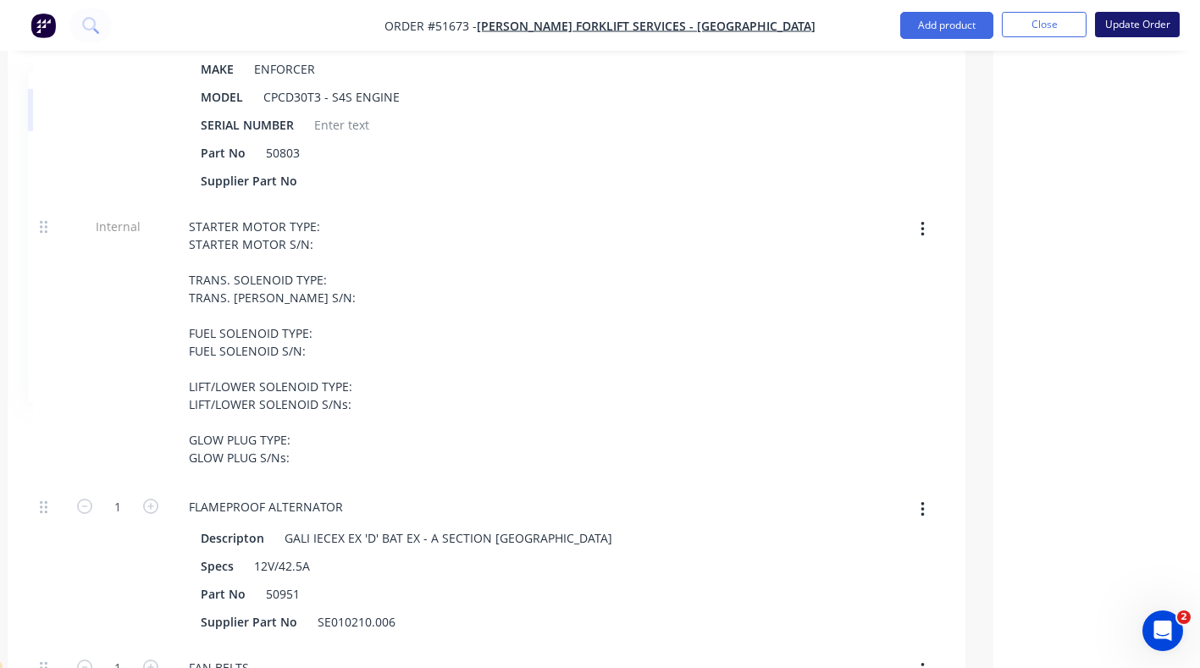
scroll to position [1268, 207]
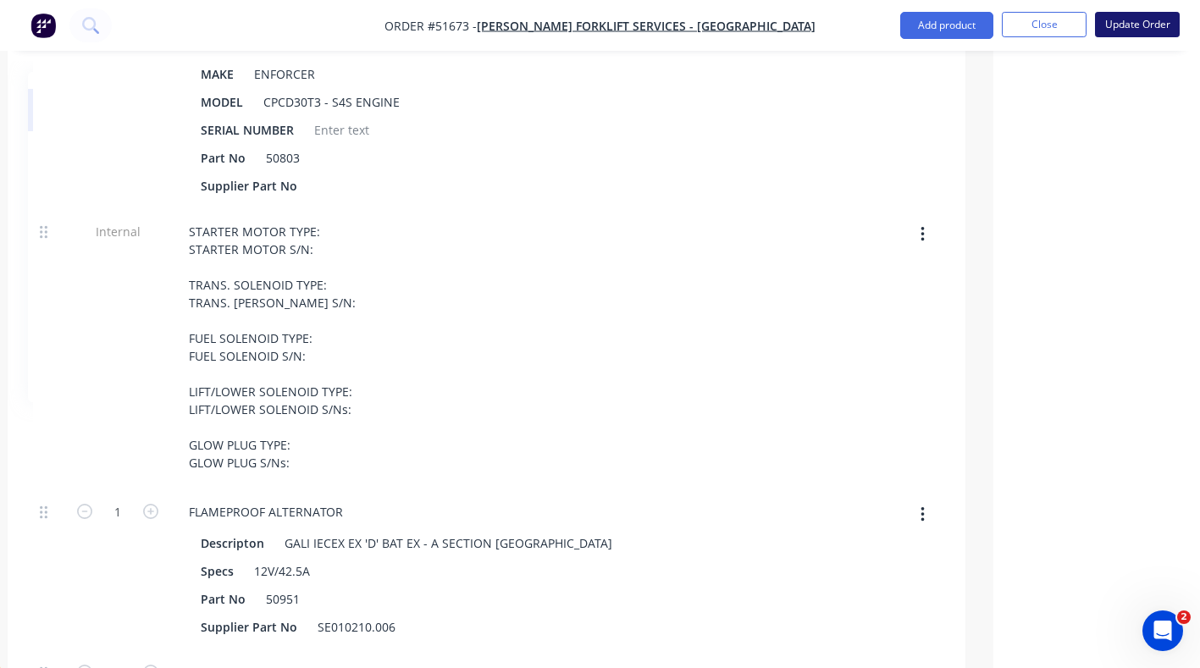
click at [1144, 25] on button "Update Order" at bounding box center [1137, 24] width 85 height 25
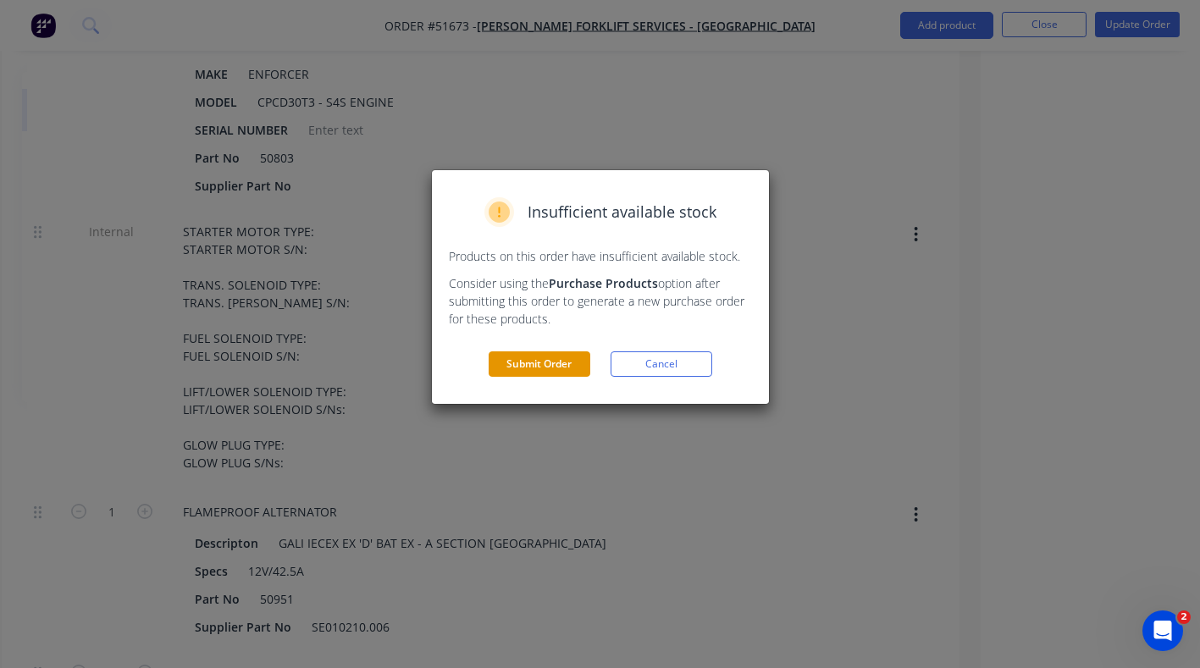
click at [563, 357] on button "Submit Order" at bounding box center [540, 364] width 102 height 25
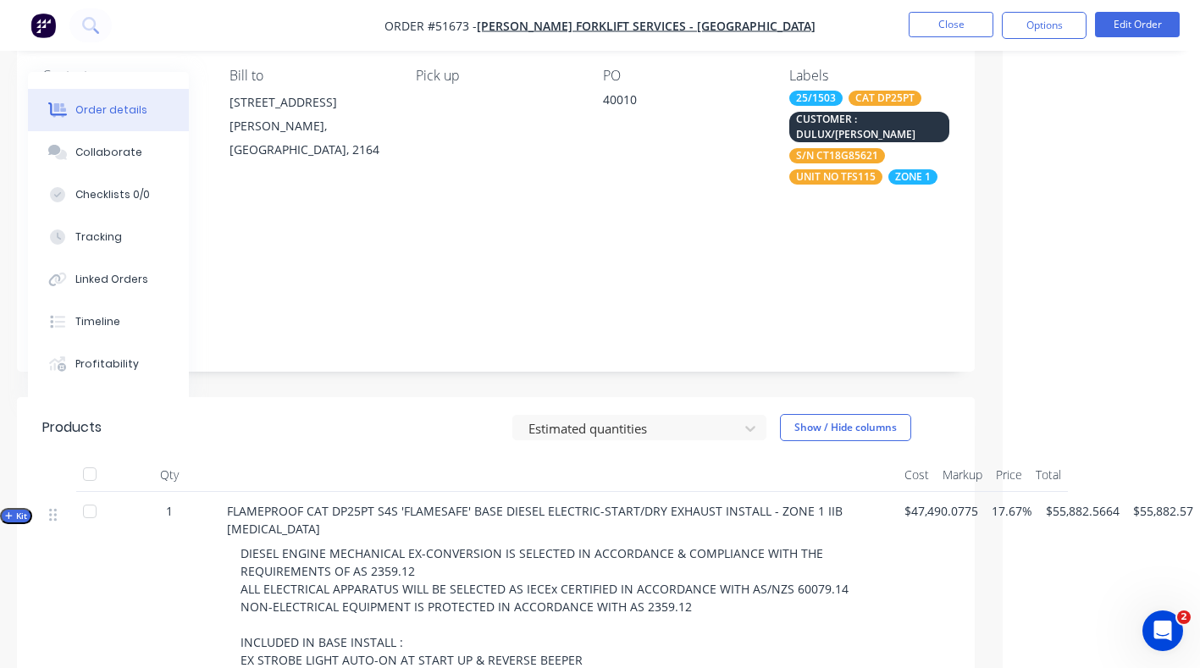
scroll to position [0, 197]
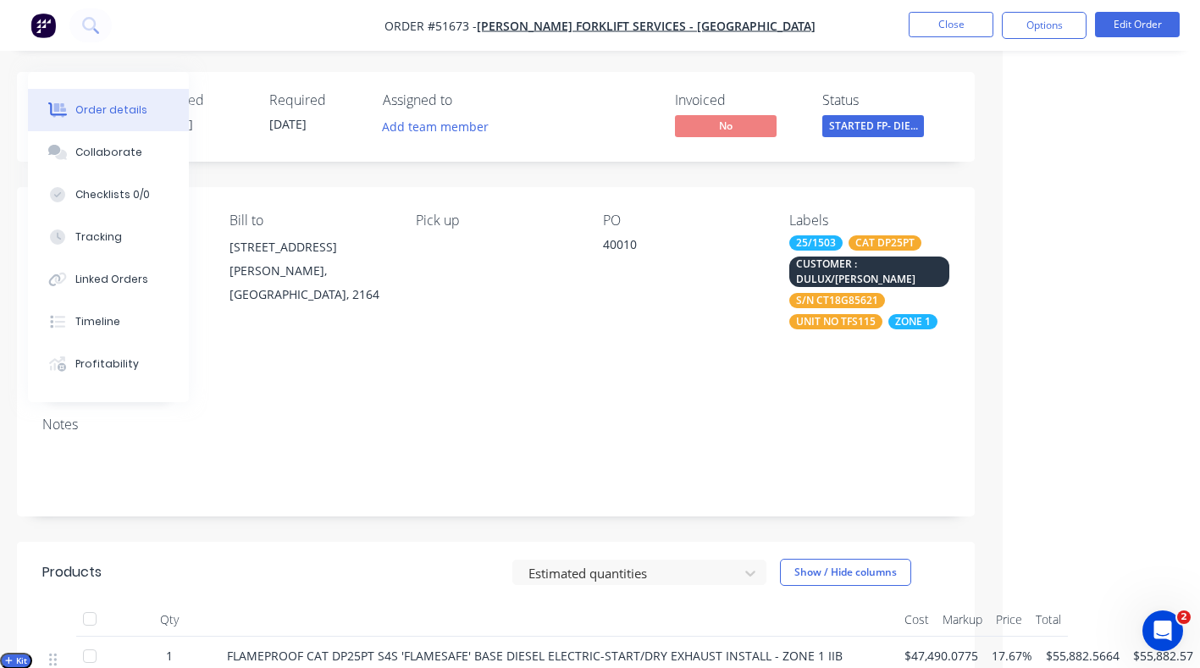
click at [383, 403] on div "Notes" at bounding box center [496, 460] width 958 height 114
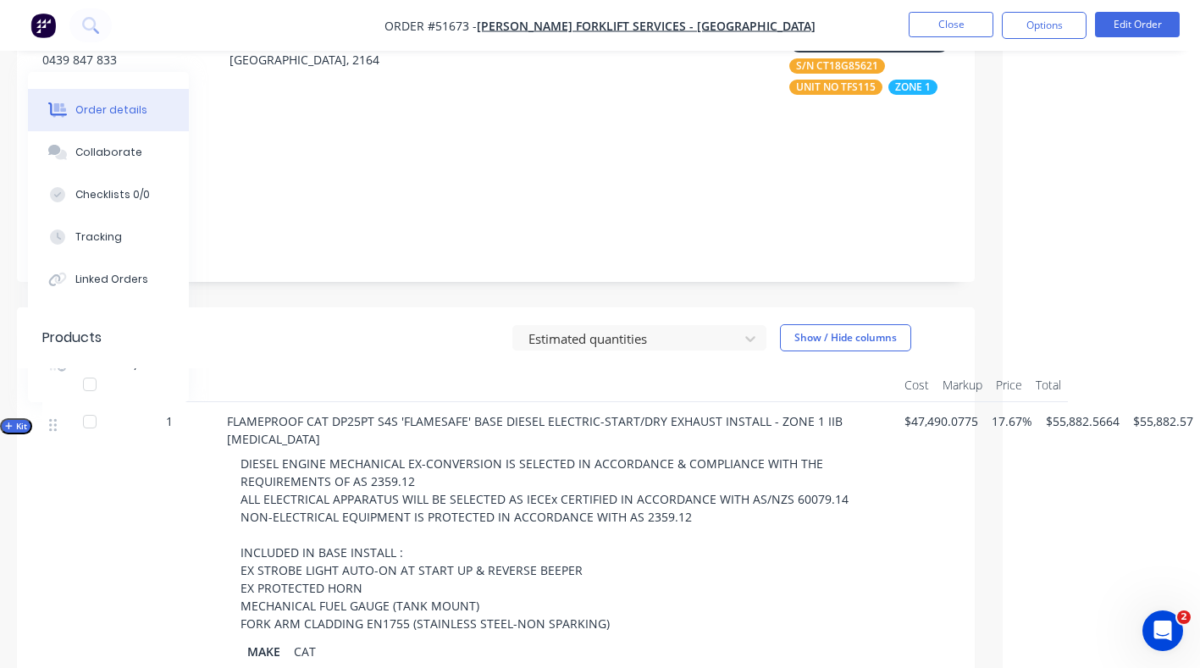
scroll to position [259, 197]
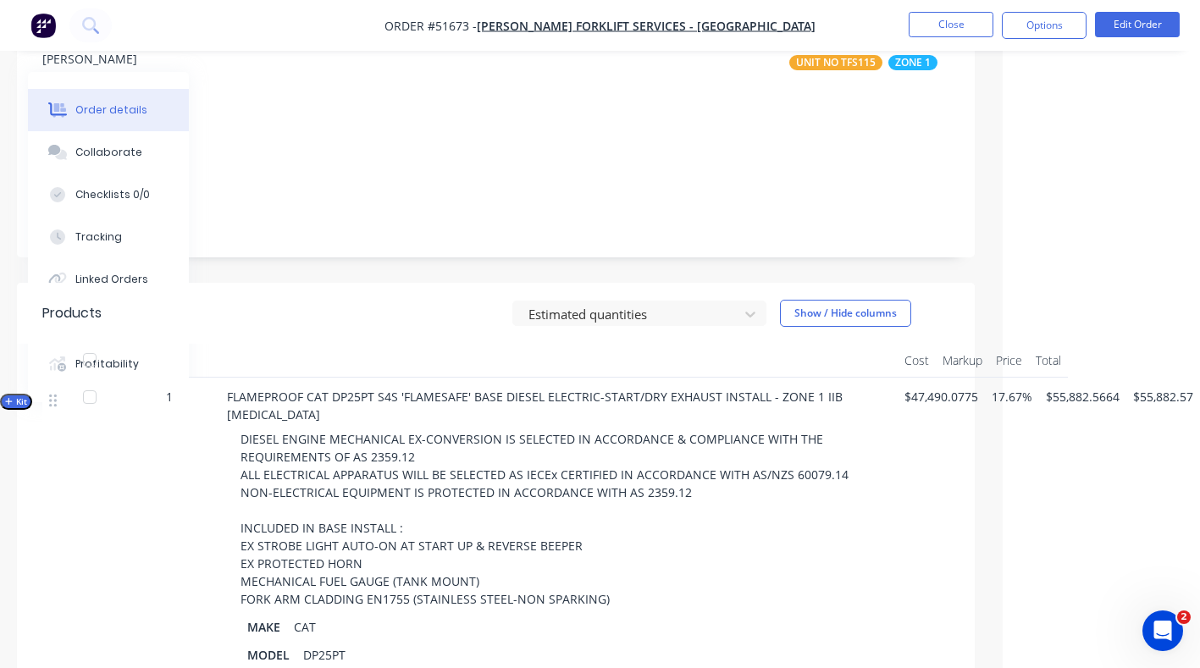
drag, startPoint x: 1119, startPoint y: 342, endPoint x: 1122, endPoint y: 363, distance: 20.6
click at [1119, 388] on span "$55,882.5664" at bounding box center [1083, 397] width 74 height 18
click at [1122, 378] on div "$55,882.5664" at bounding box center [1082, 584] width 87 height 413
click at [1136, 19] on button "Edit Order" at bounding box center [1137, 24] width 85 height 25
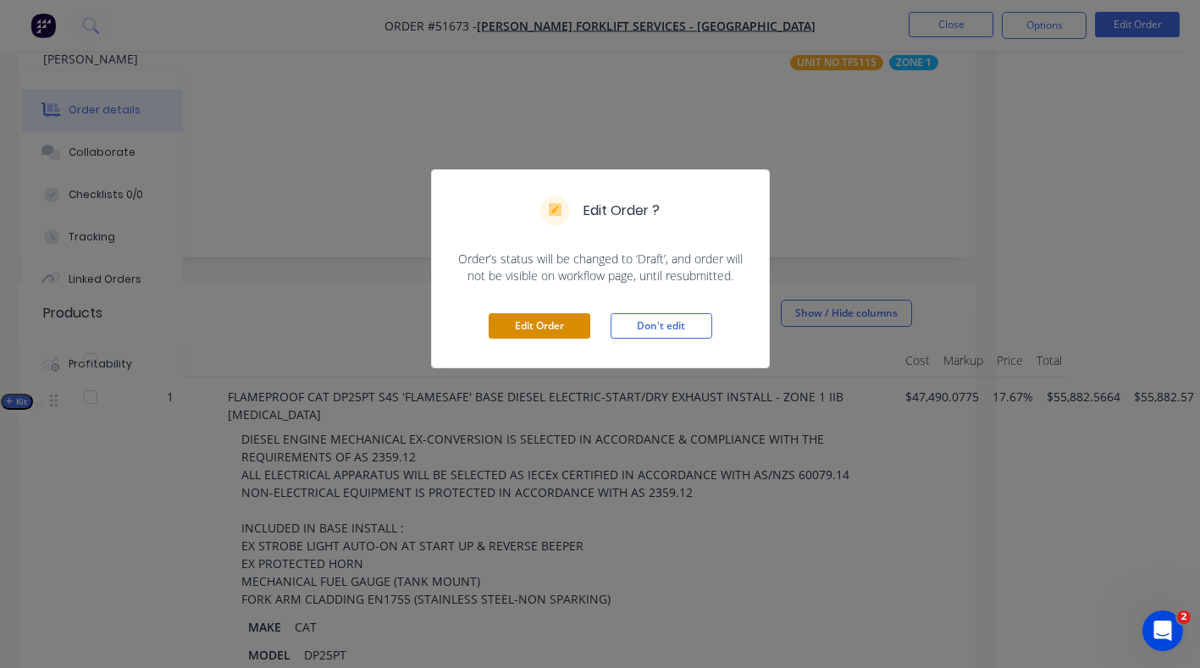
click at [556, 318] on button "Edit Order" at bounding box center [540, 325] width 102 height 25
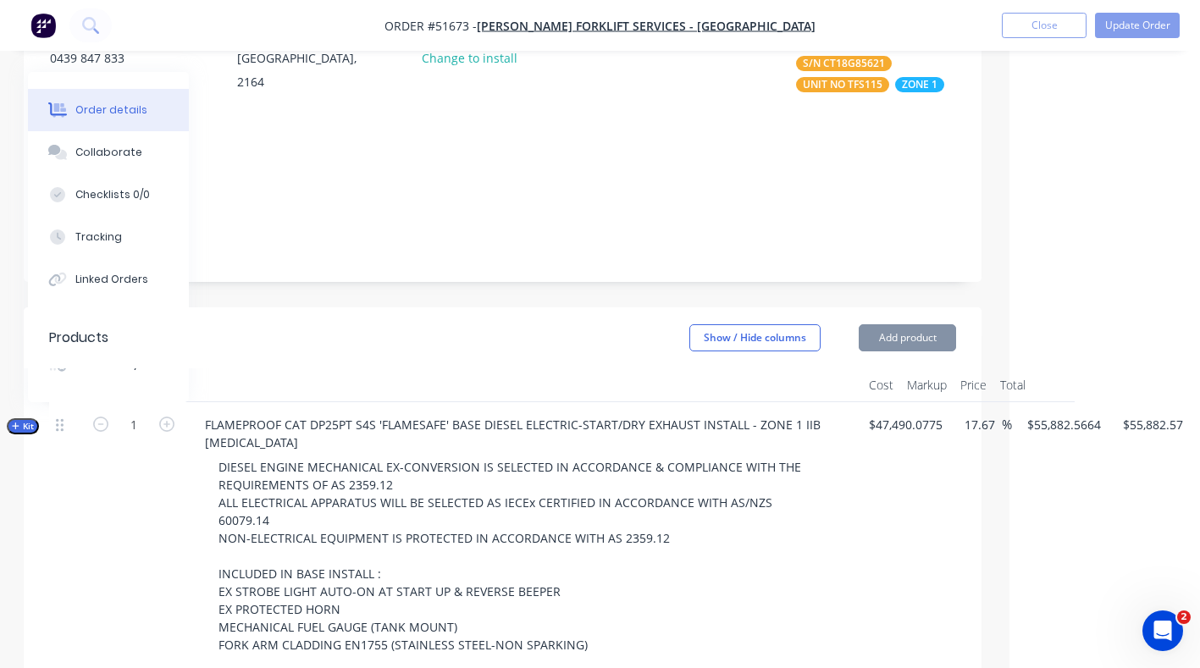
scroll to position [238, 223]
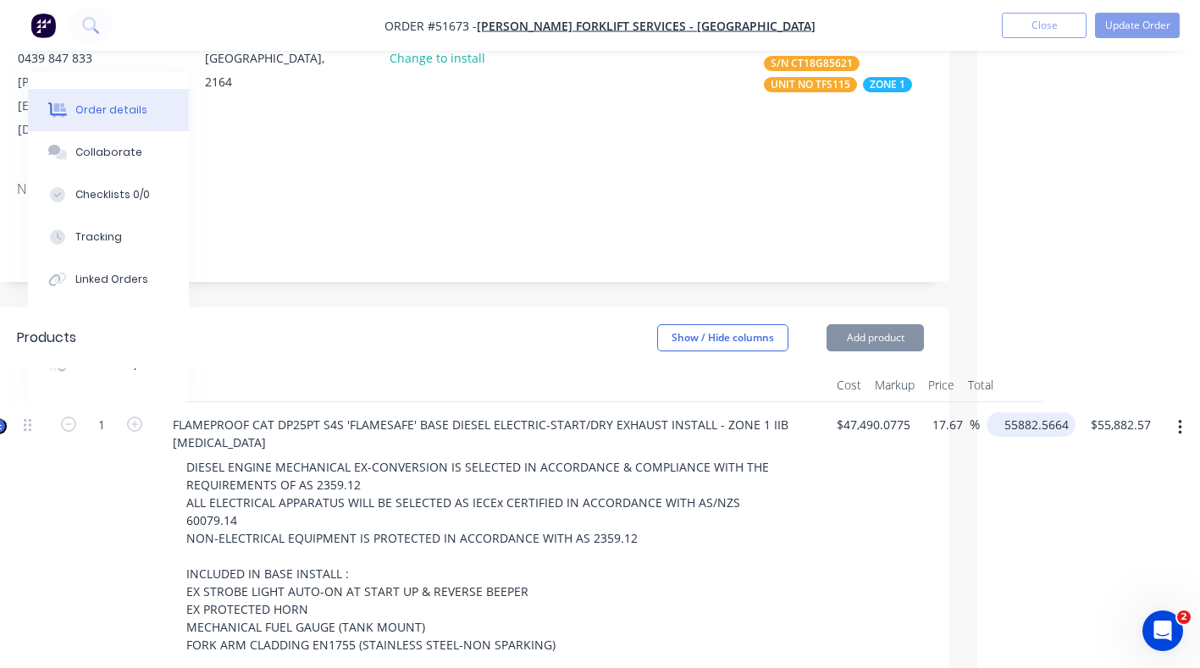
click at [1067, 413] on input "55882.5664" at bounding box center [1035, 425] width 82 height 25
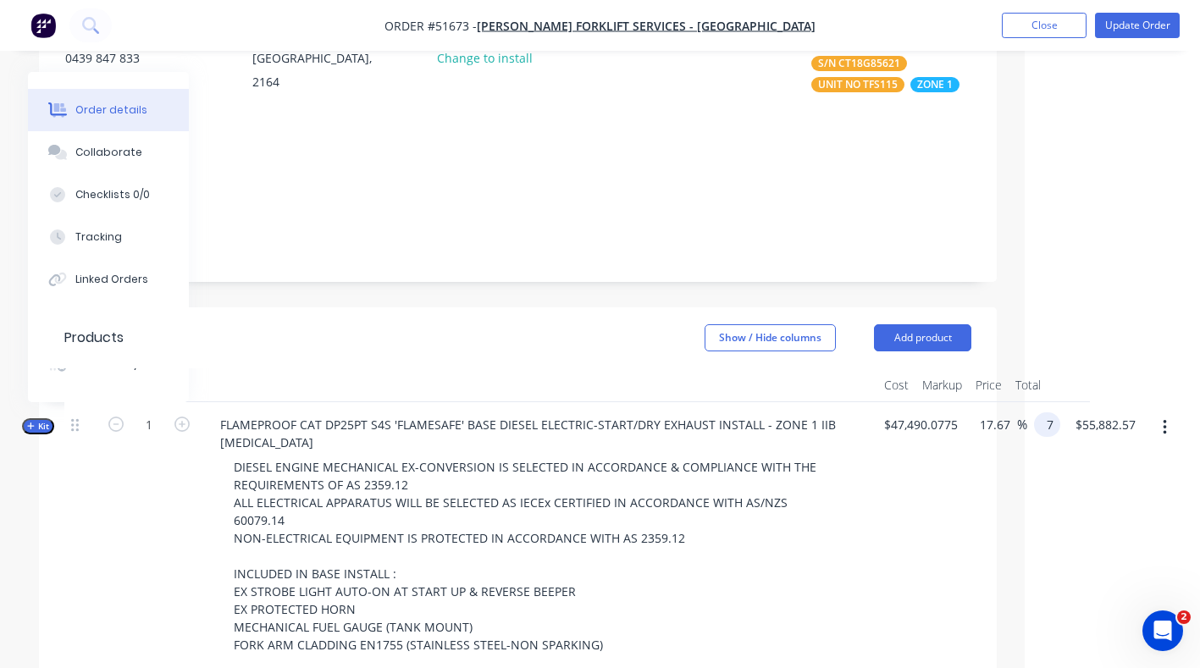
scroll to position [238, 175]
type input "71950"
type input "55882.57"
type input "51.51"
type input "$71,950.00"
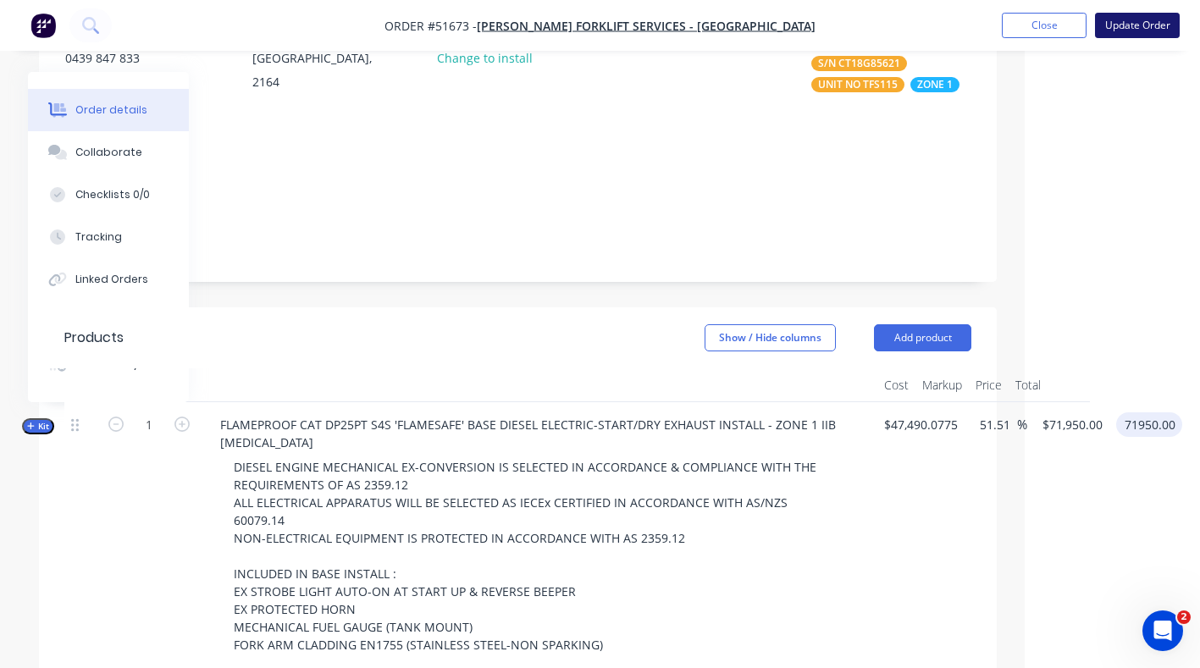
click at [1137, 22] on button "Update Order" at bounding box center [1137, 25] width 85 height 25
type input "$71,950.00"
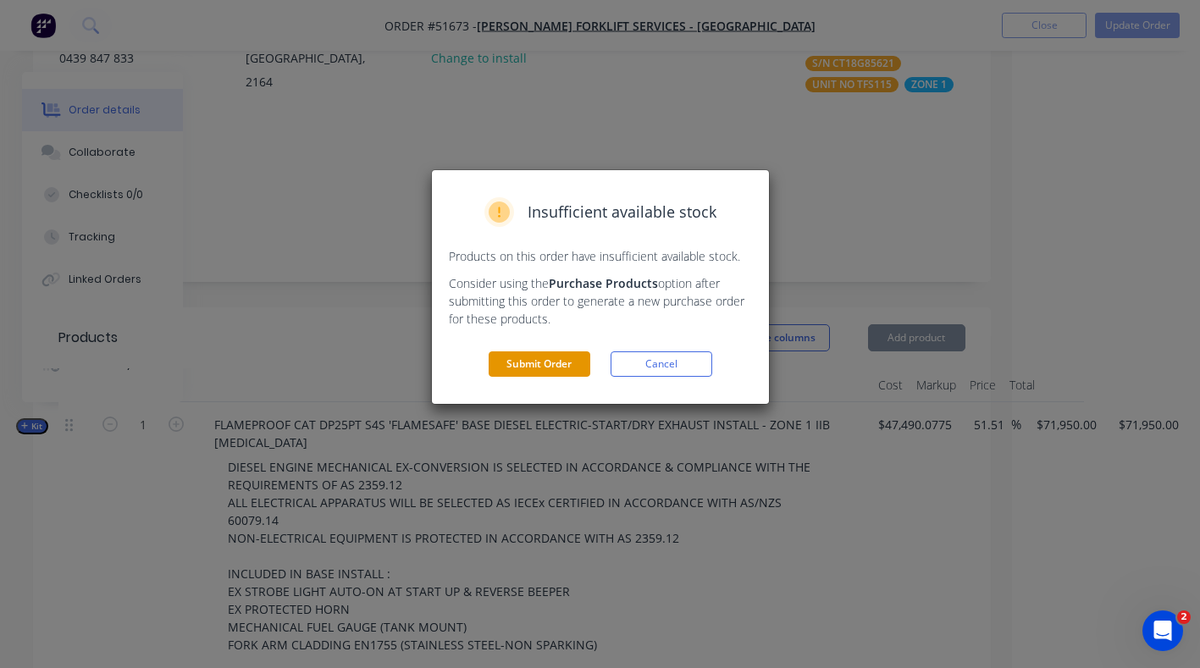
click at [557, 360] on button "Submit Order" at bounding box center [540, 364] width 102 height 25
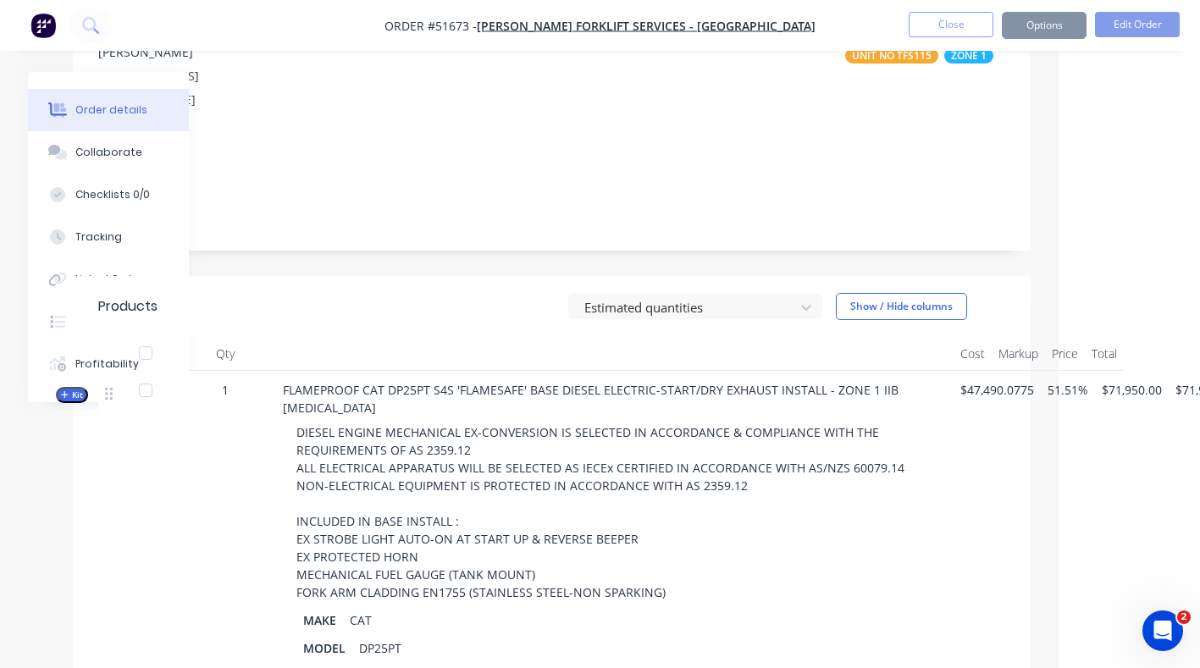
scroll to position [266, 184]
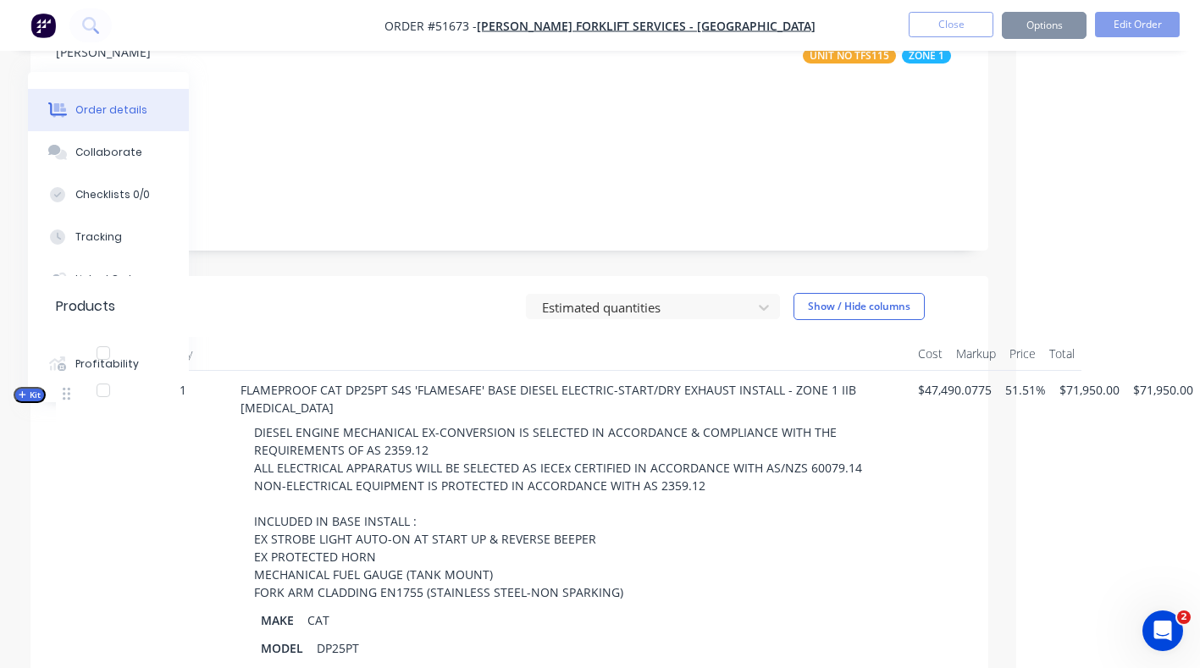
click at [949, 19] on button "Close" at bounding box center [951, 24] width 85 height 25
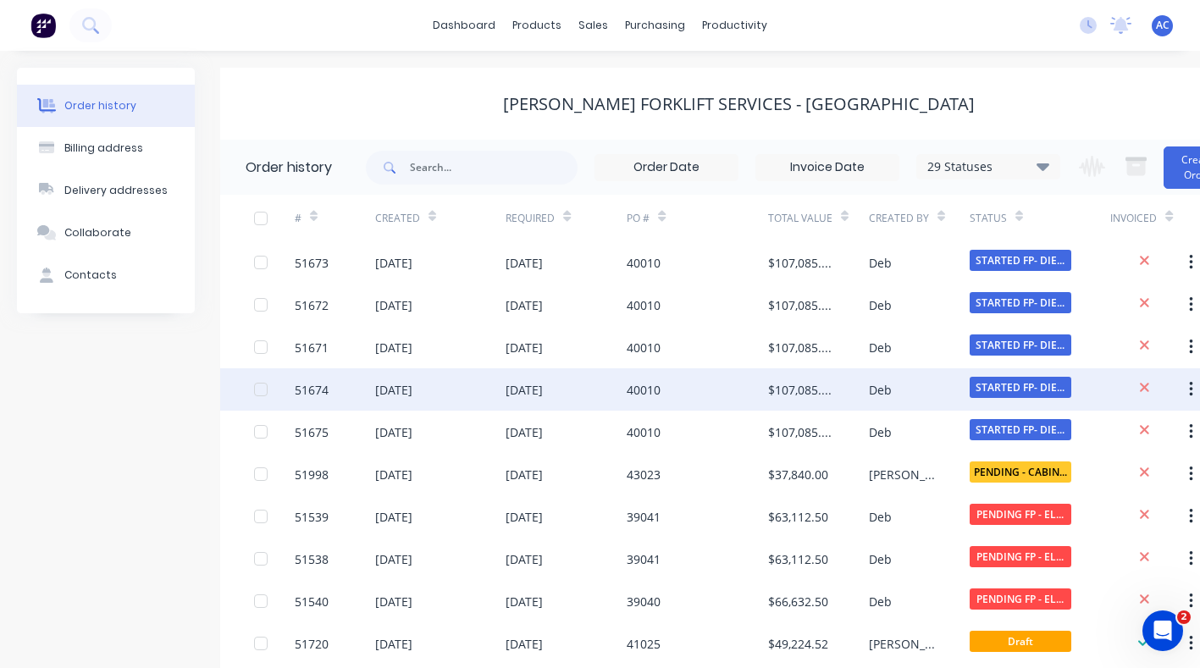
click at [319, 385] on div "51674" at bounding box center [312, 390] width 34 height 18
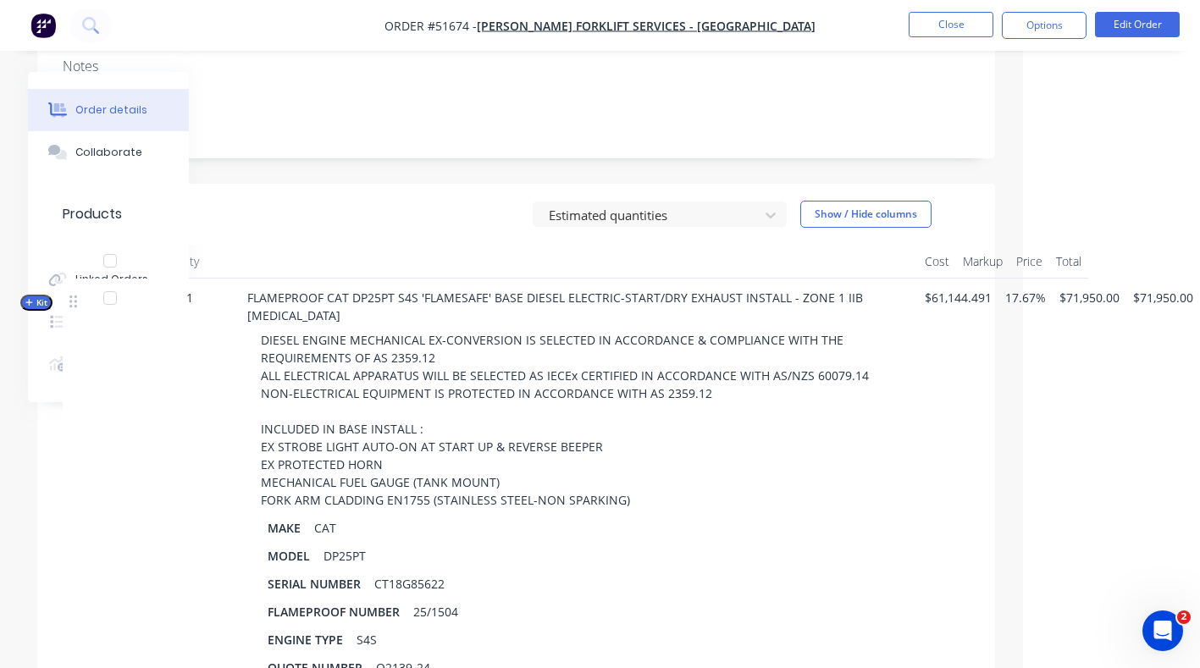
scroll to position [337, 177]
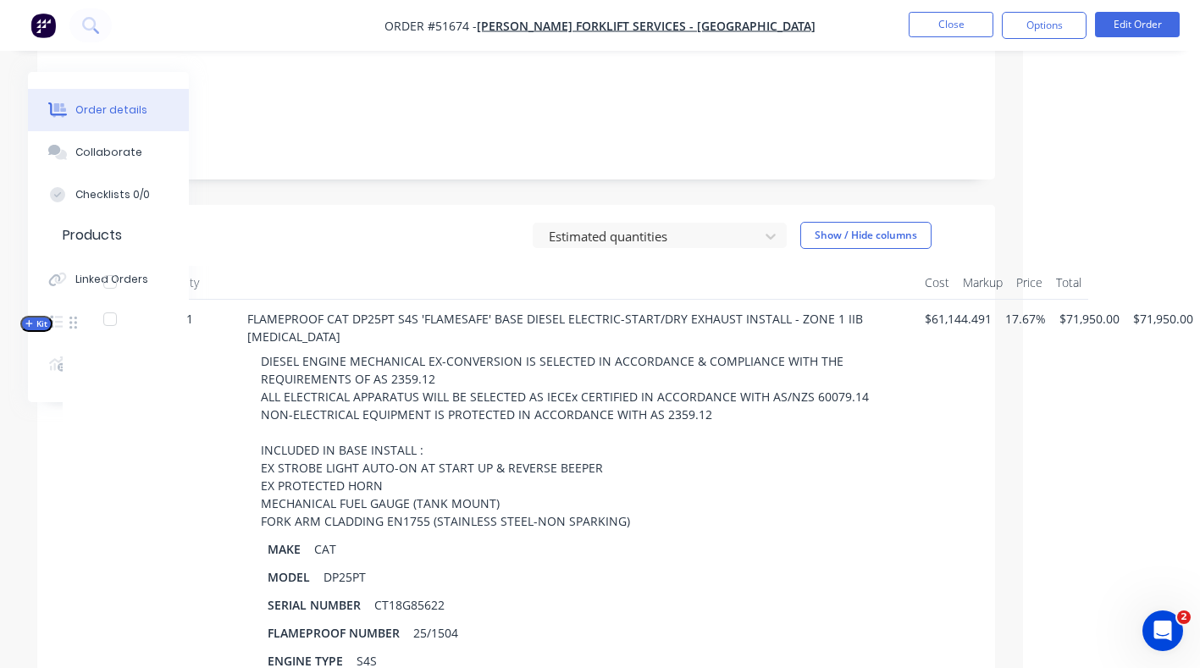
click at [42, 318] on span "Kit" at bounding box center [36, 324] width 22 height 13
click at [36, 316] on button "Kit" at bounding box center [36, 324] width 32 height 16
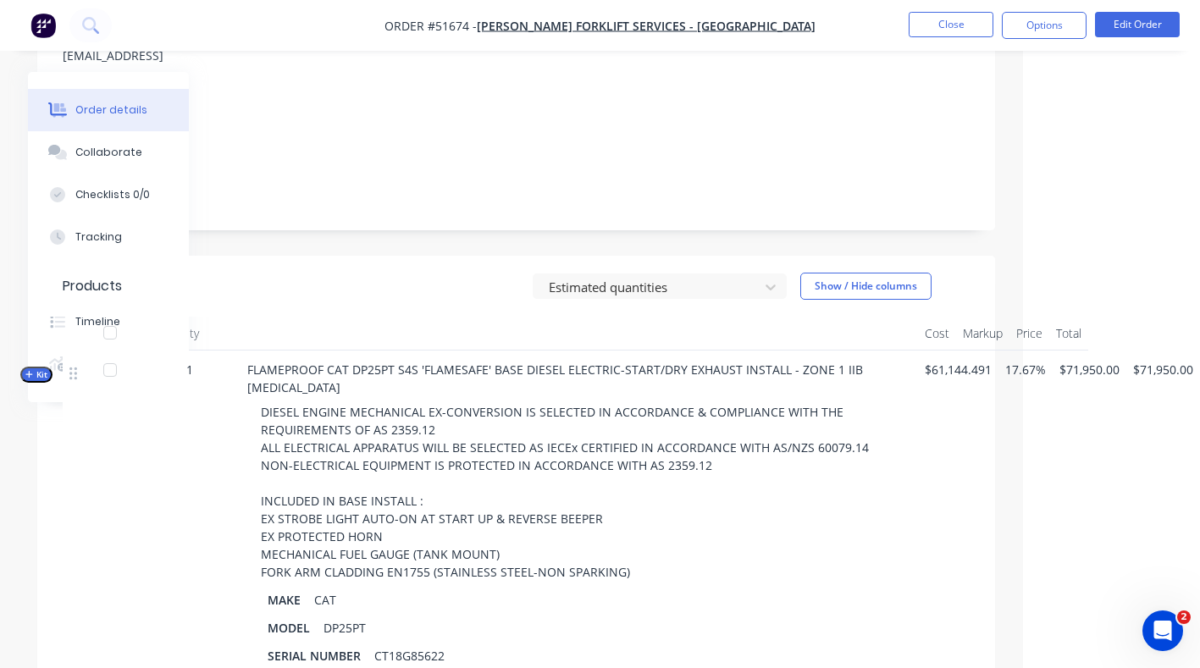
scroll to position [286, 177]
click at [49, 367] on button "Kit" at bounding box center [36, 375] width 32 height 16
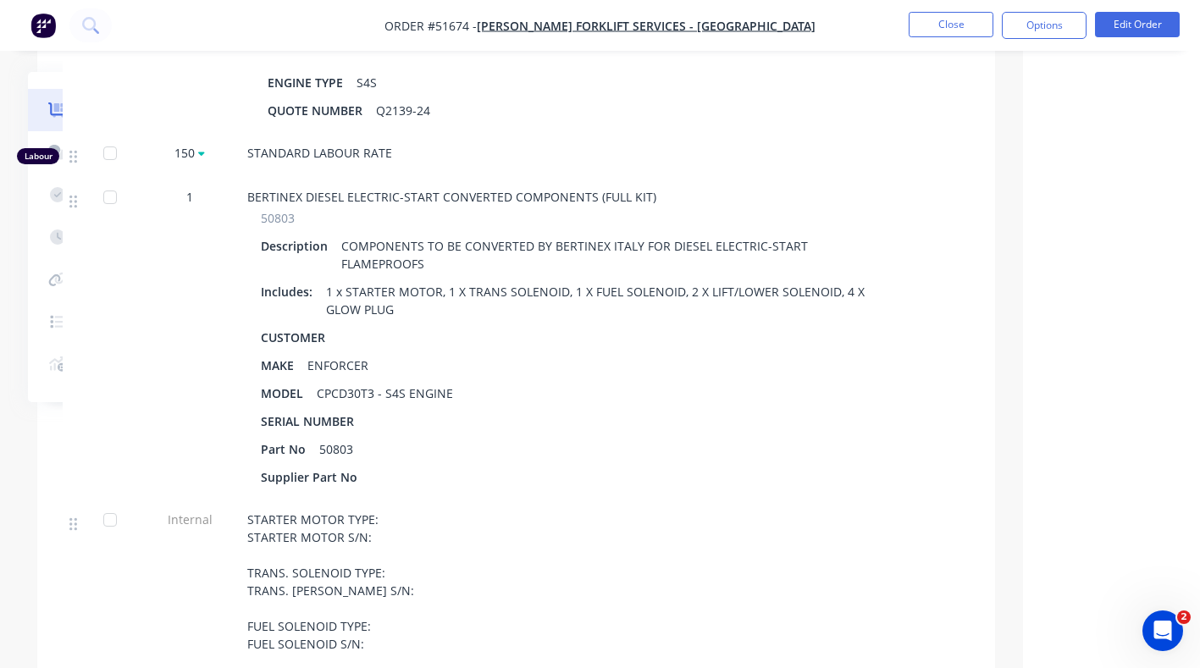
scroll to position [821, 177]
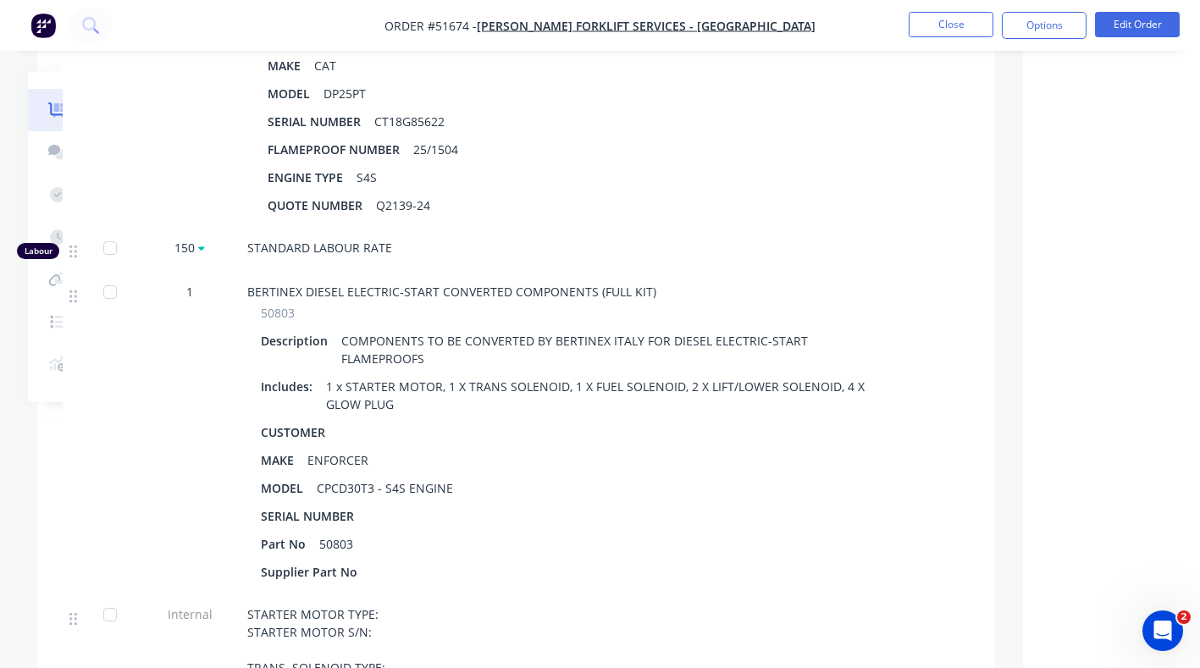
click at [135, 126] on div at bounding box center [118, 22] width 42 height 413
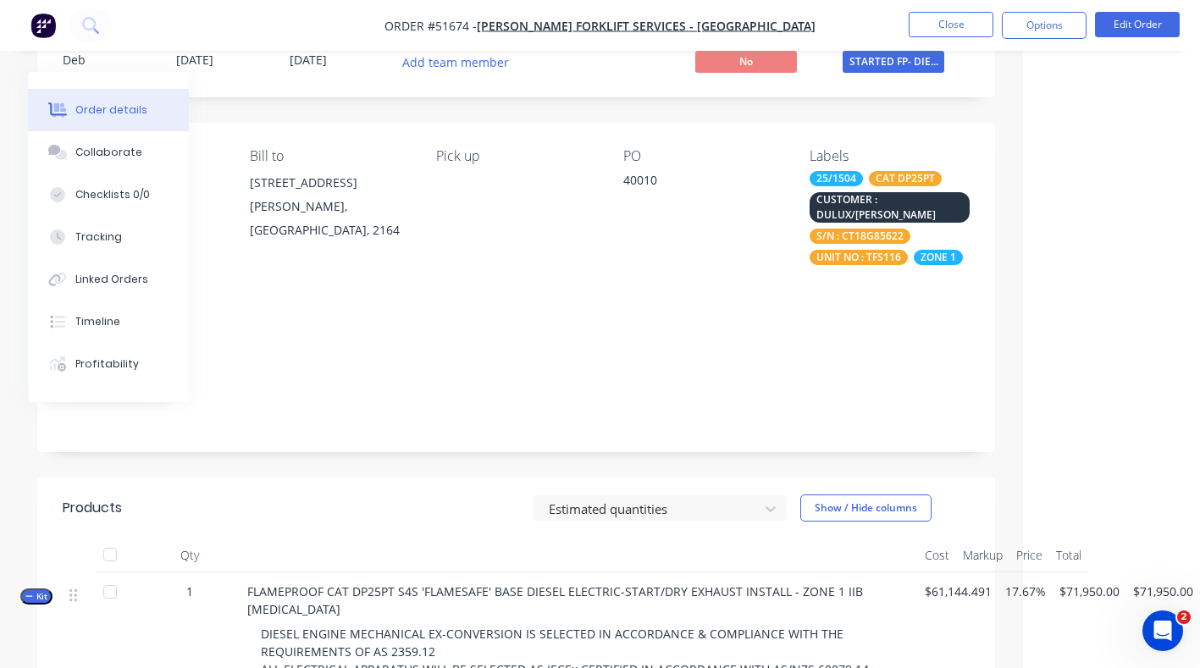
scroll to position [63, 177]
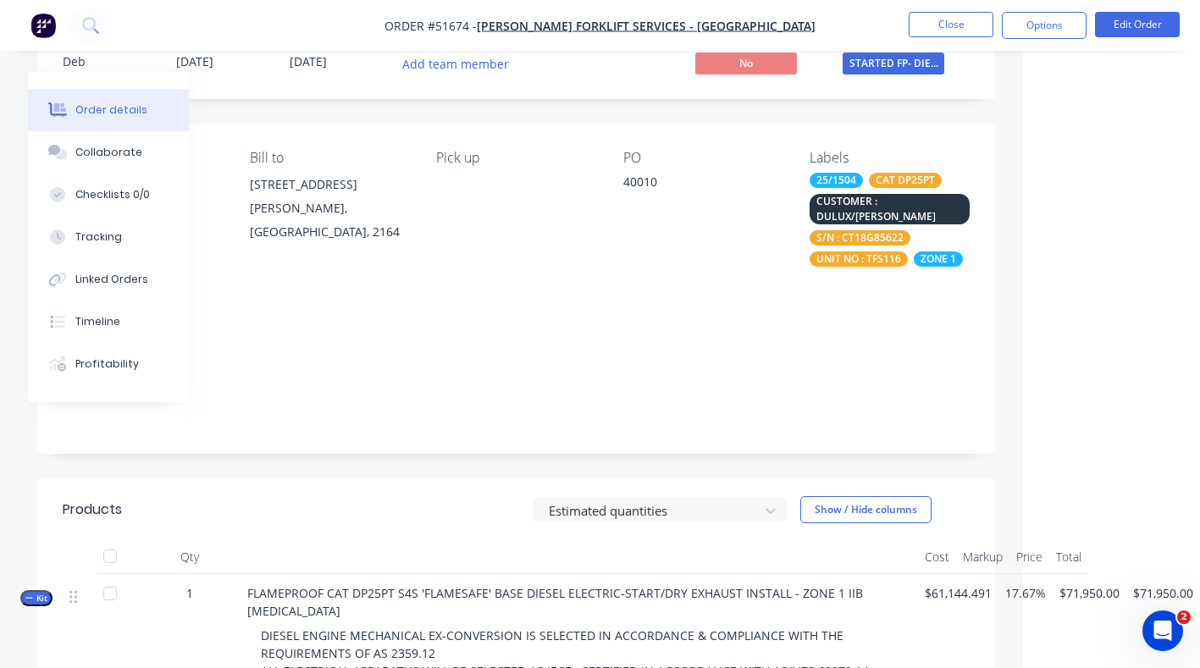
click at [78, 584] on div at bounding box center [79, 595] width 20 height 23
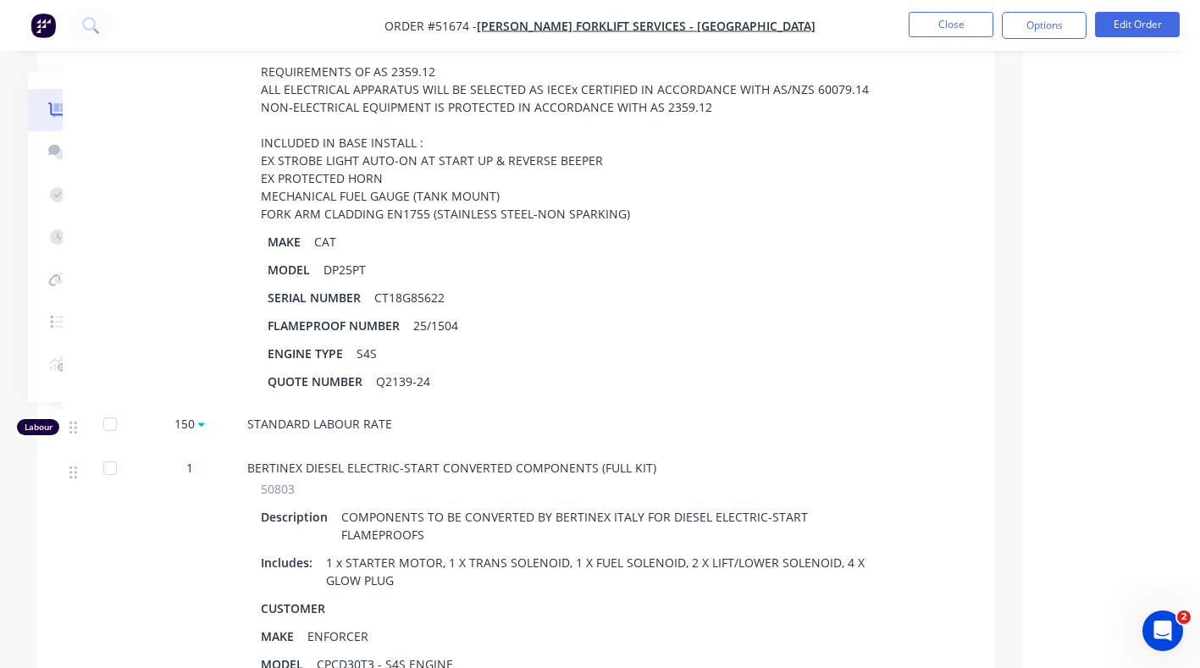
scroll to position [644, 177]
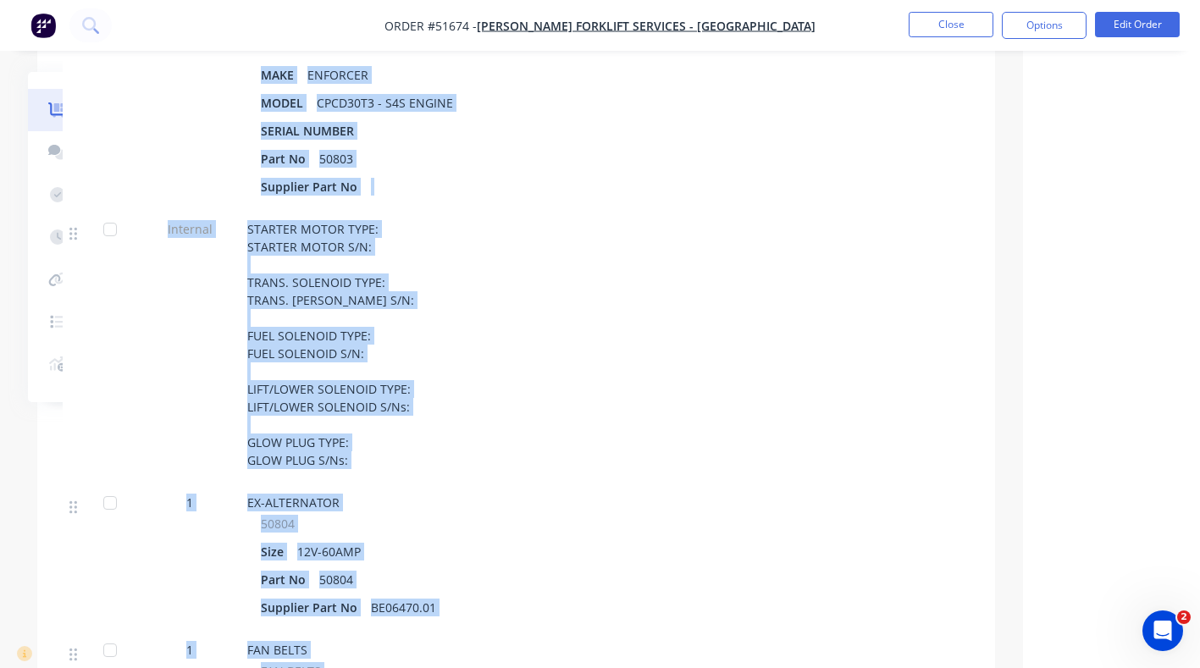
drag, startPoint x: 1088, startPoint y: 667, endPoint x: 1216, endPoint y: 673, distance: 127.2
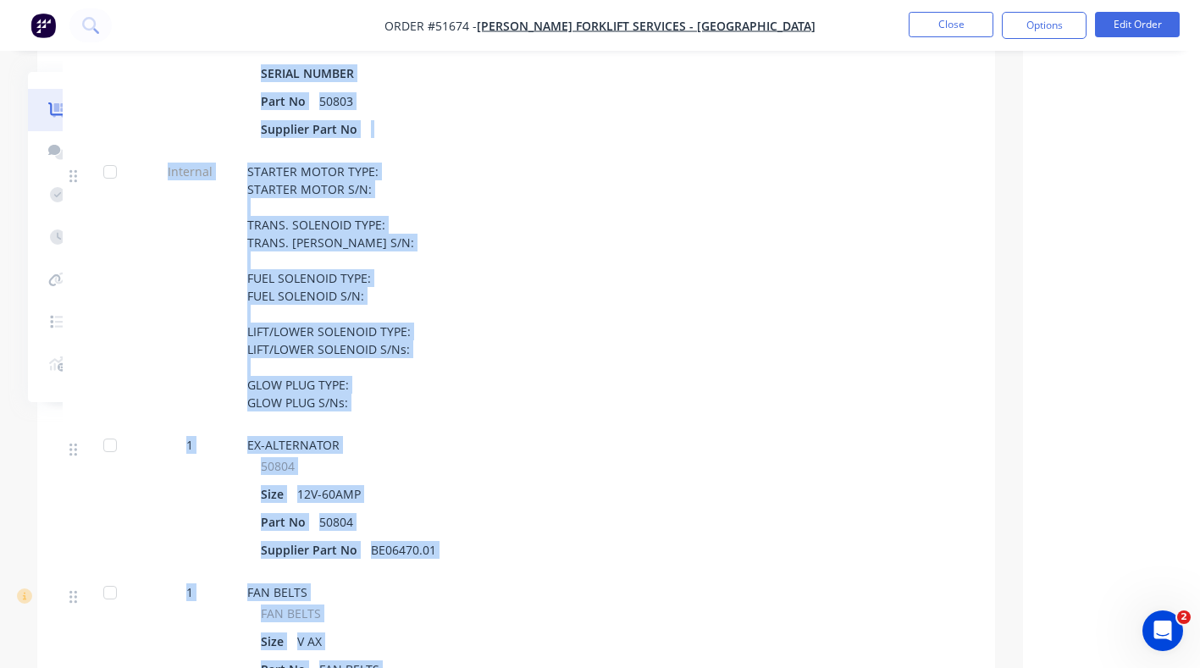
click at [848, 538] on div "Supplier Part No BE06470.01" at bounding box center [579, 550] width 637 height 25
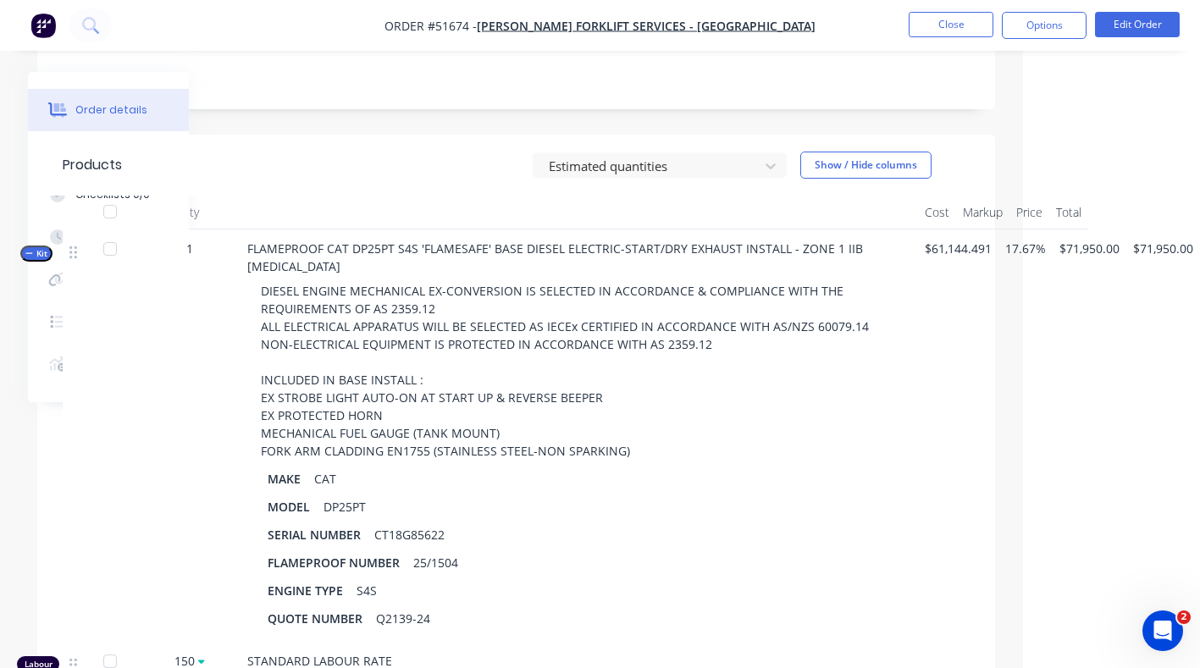
scroll to position [437, 177]
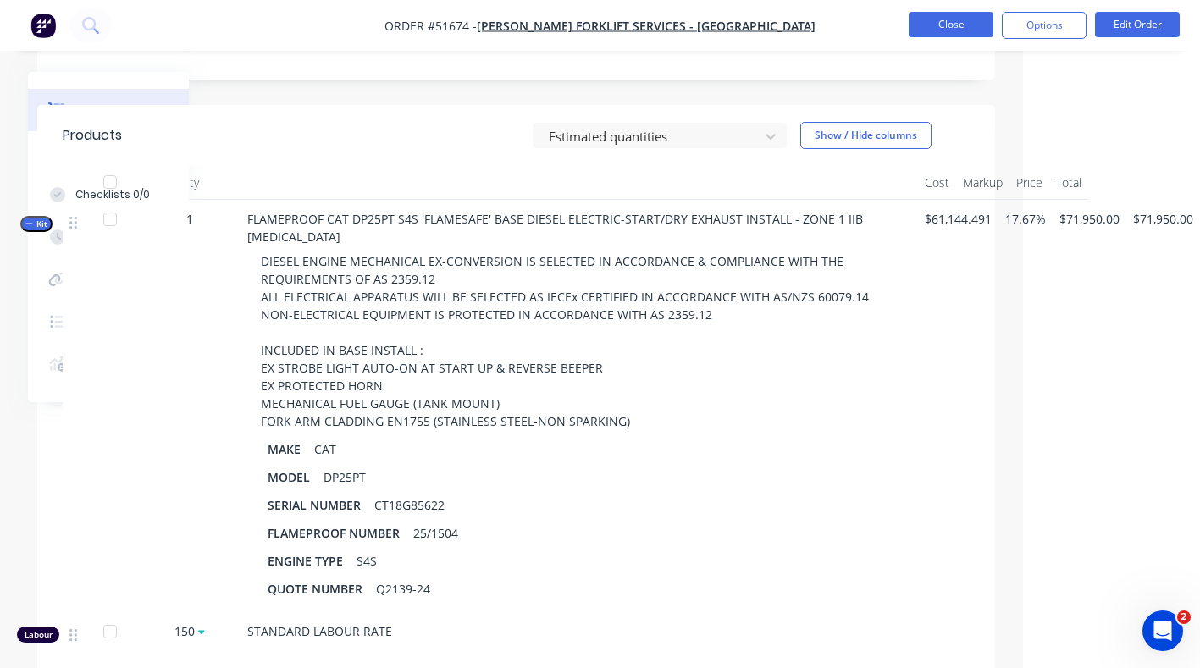
click at [958, 19] on button "Close" at bounding box center [951, 24] width 85 height 25
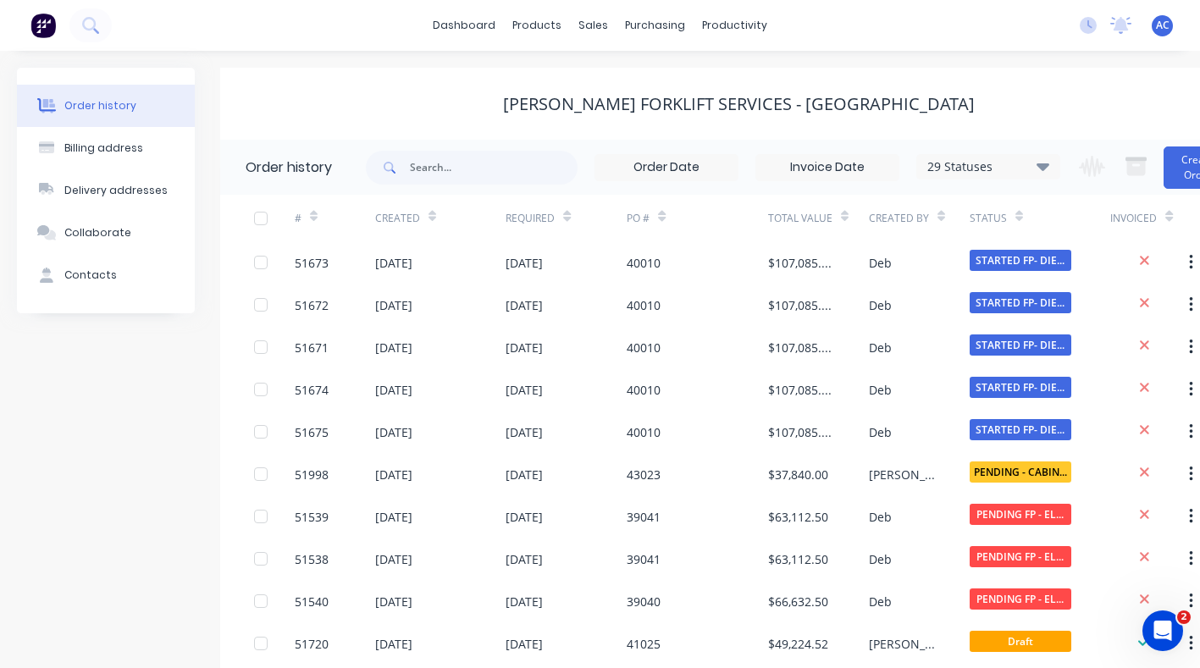
click at [295, 384] on div "51674" at bounding box center [312, 390] width 34 height 18
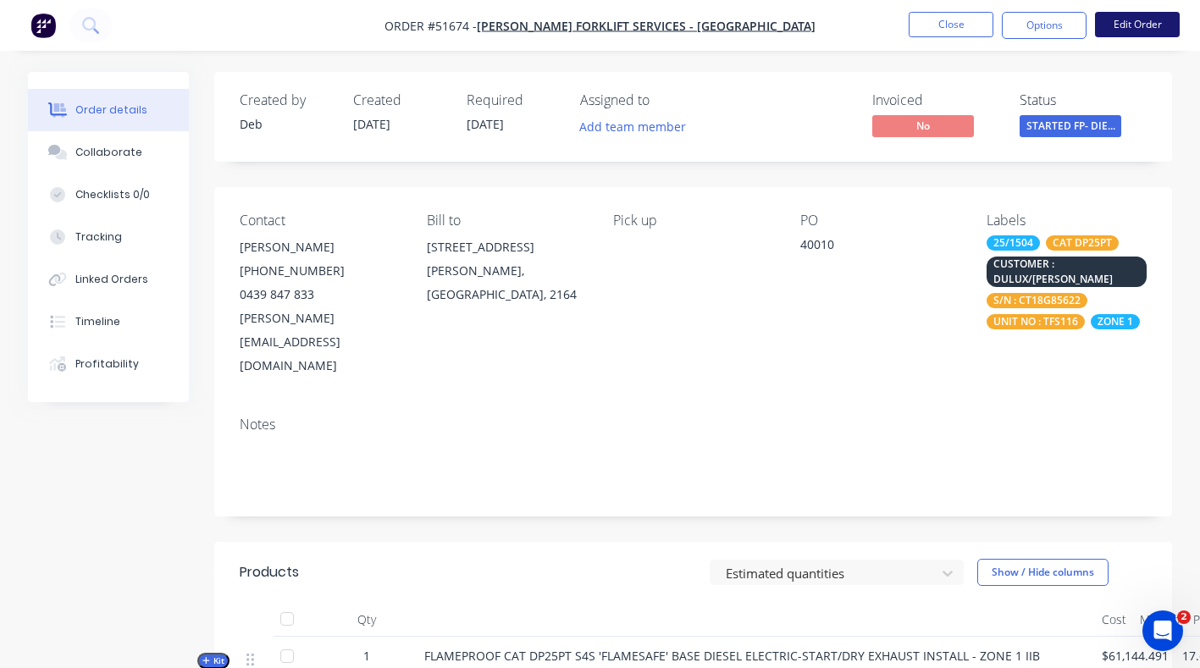
click at [1148, 20] on button "Edit Order" at bounding box center [1137, 24] width 85 height 25
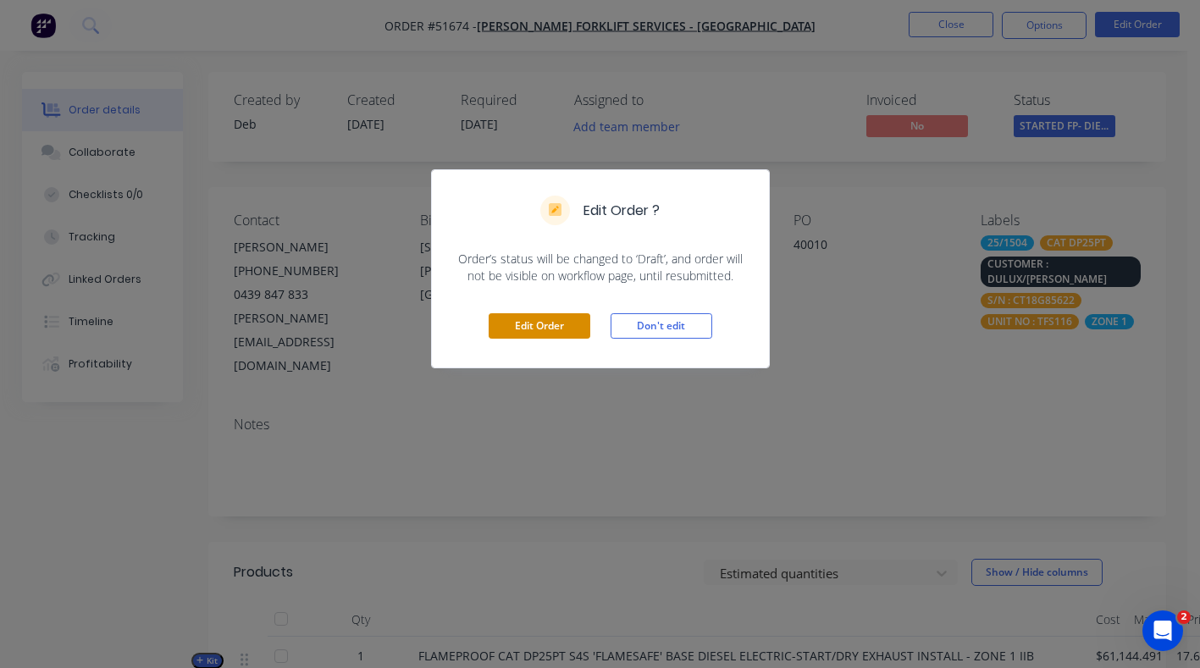
click at [524, 324] on button "Edit Order" at bounding box center [540, 325] width 102 height 25
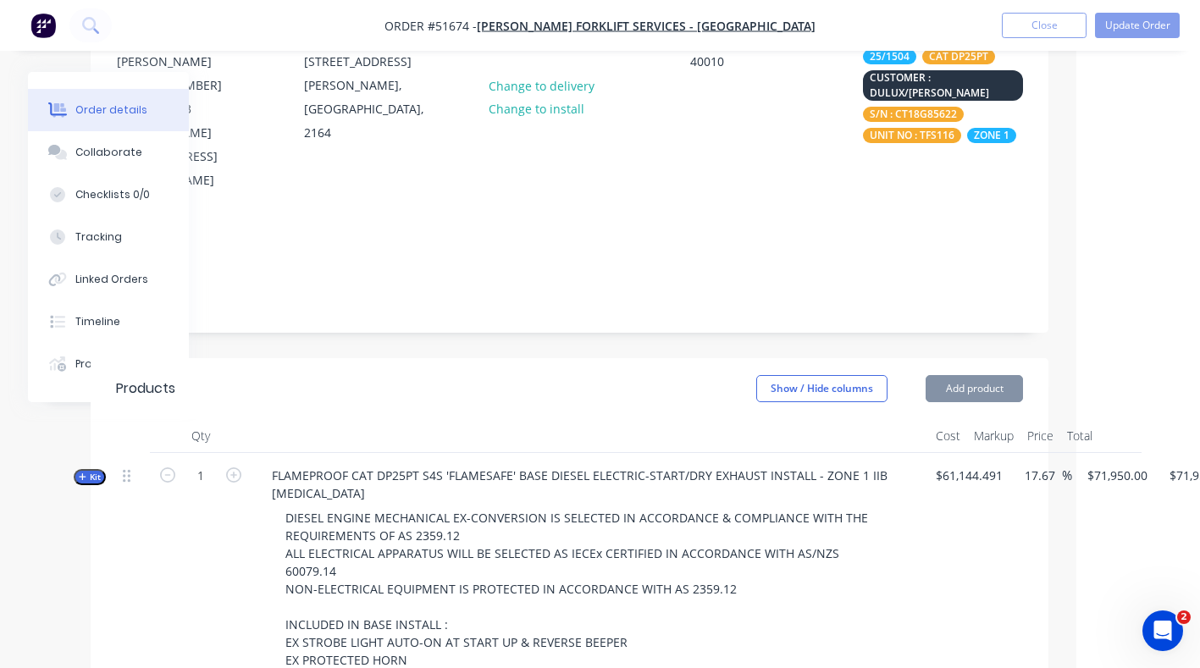
scroll to position [187, 202]
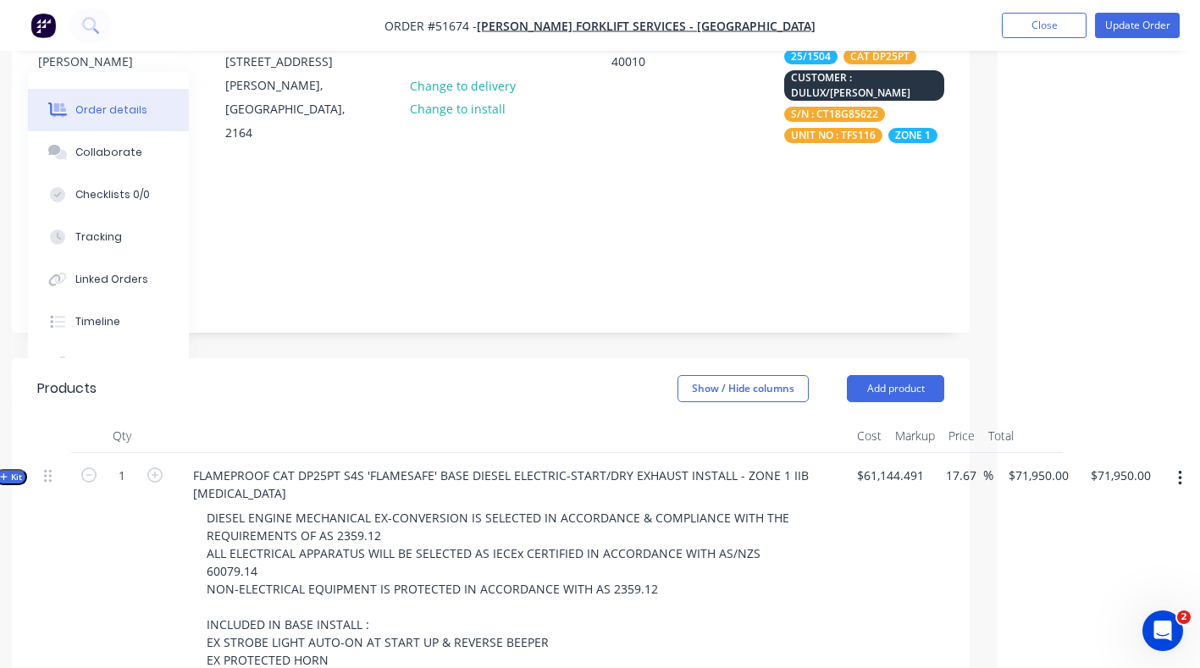
click at [1179, 471] on icon "button" at bounding box center [1179, 478] width 3 height 15
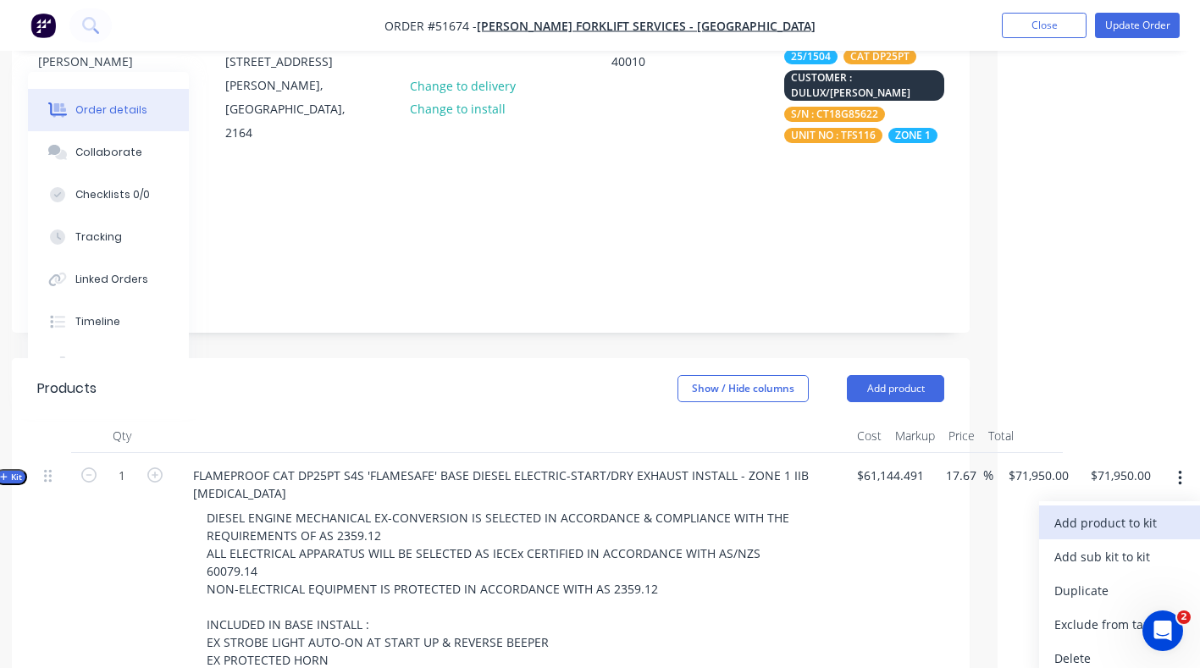
click at [1103, 511] on div "Add product to kit" at bounding box center [1120, 523] width 130 height 25
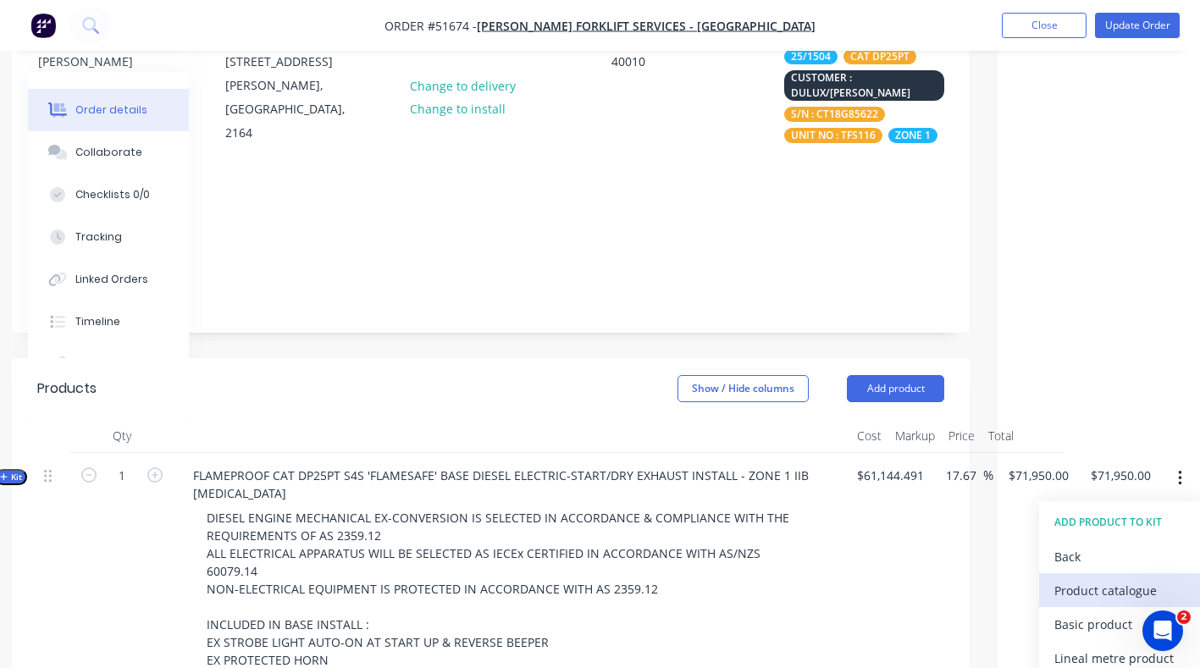
click at [1112, 579] on div "Product catalogue" at bounding box center [1120, 591] width 130 height 25
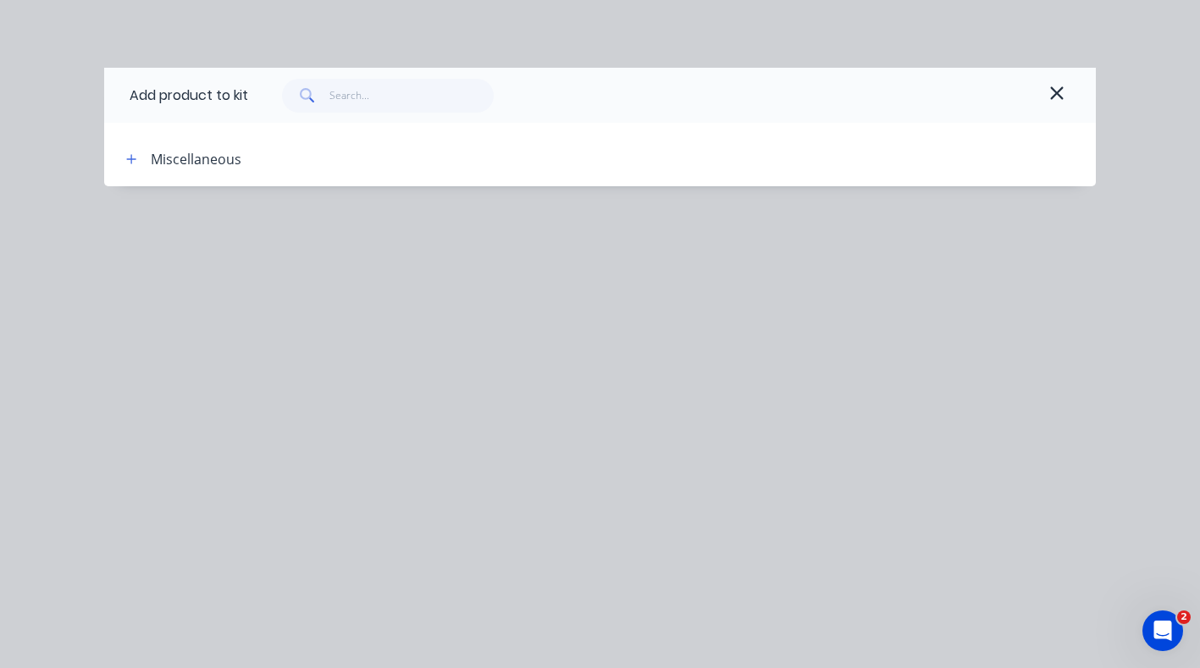
scroll to position [187, 197]
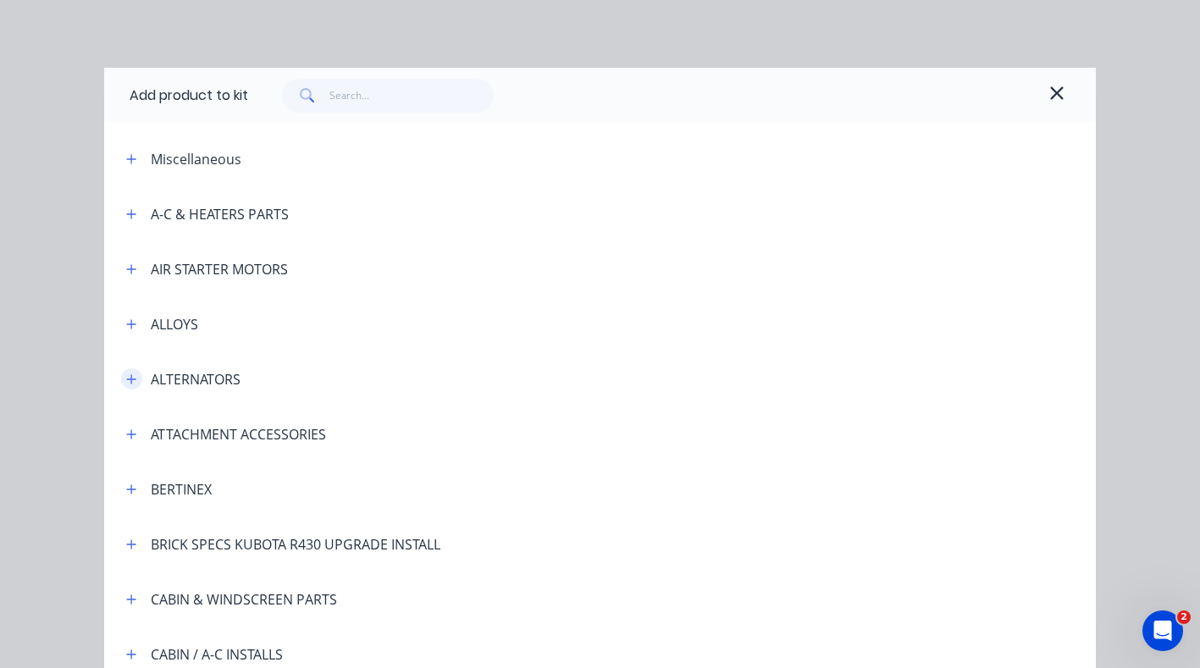
click at [128, 376] on icon "button" at bounding box center [131, 380] width 10 height 12
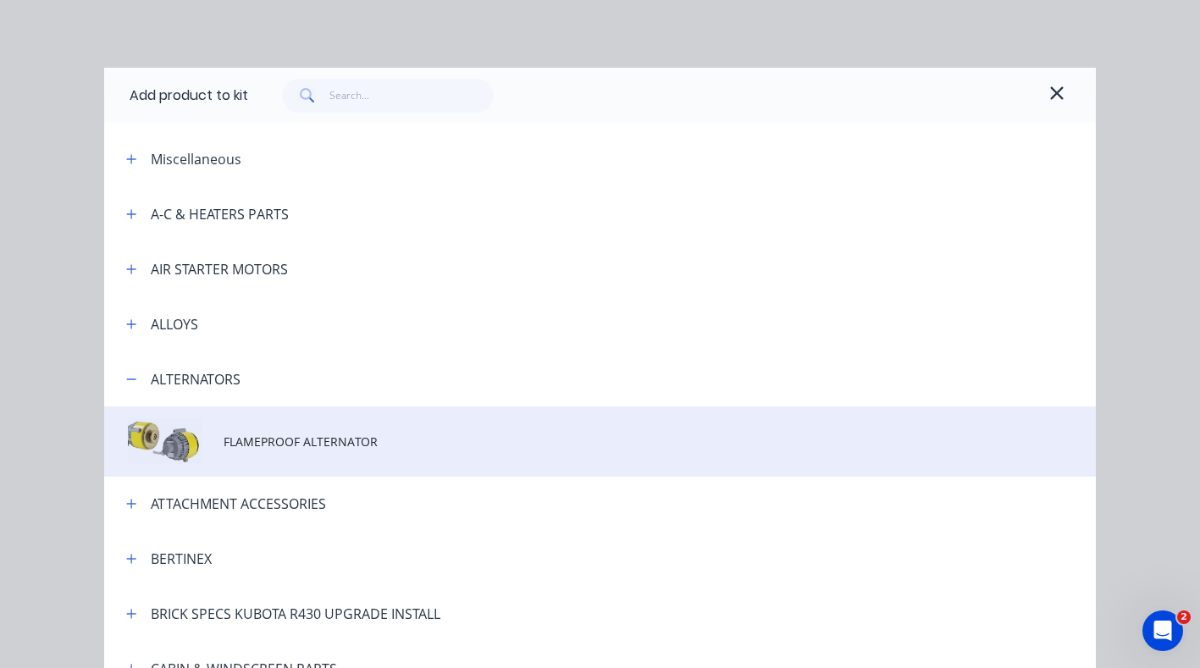
click at [262, 447] on span "FLAMEPROOF ALTERNATOR" at bounding box center [573, 442] width 698 height 18
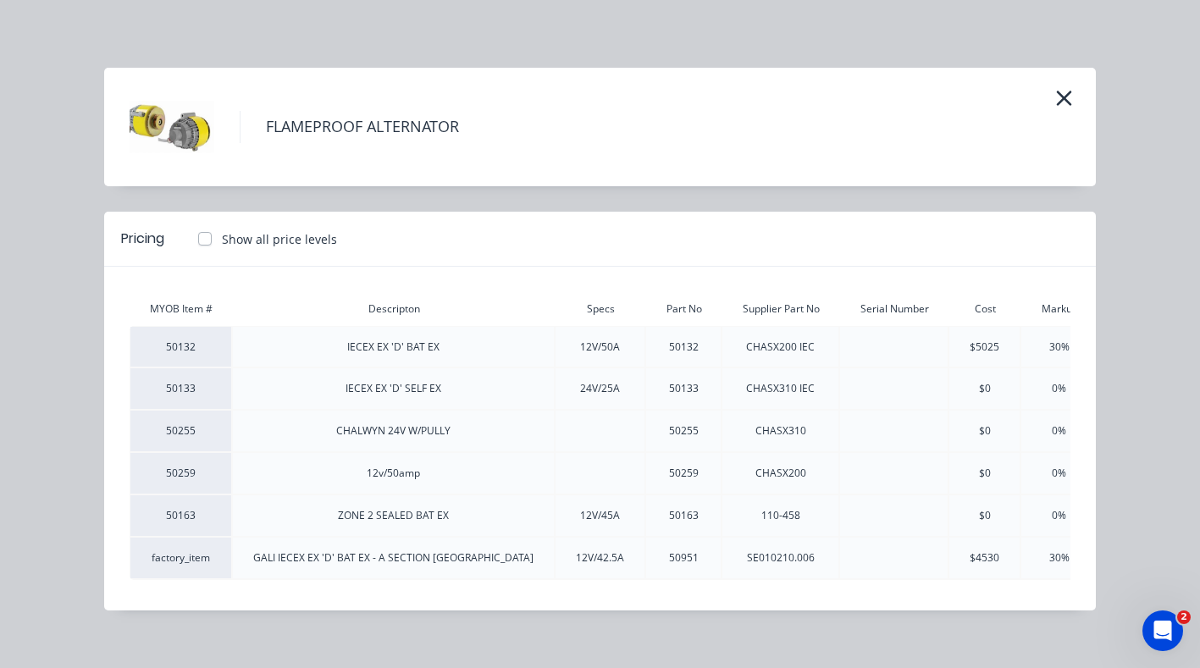
scroll to position [0, 137]
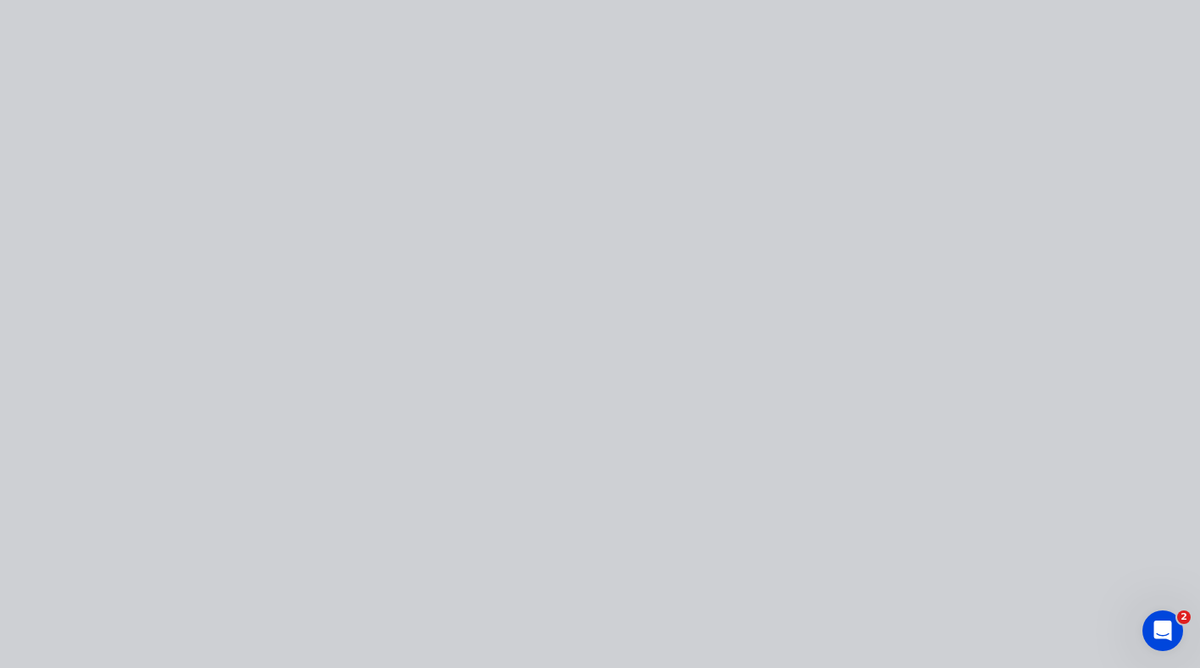
type input "$77,280.5456"
type input "$77,280.55"
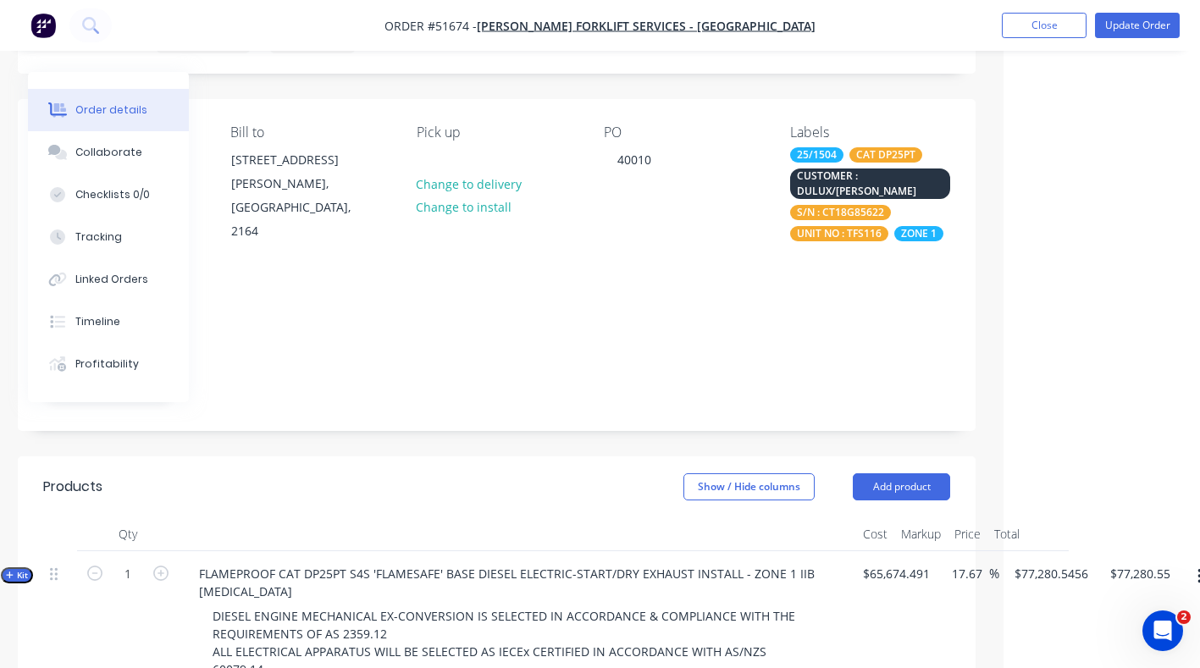
scroll to position [0, 197]
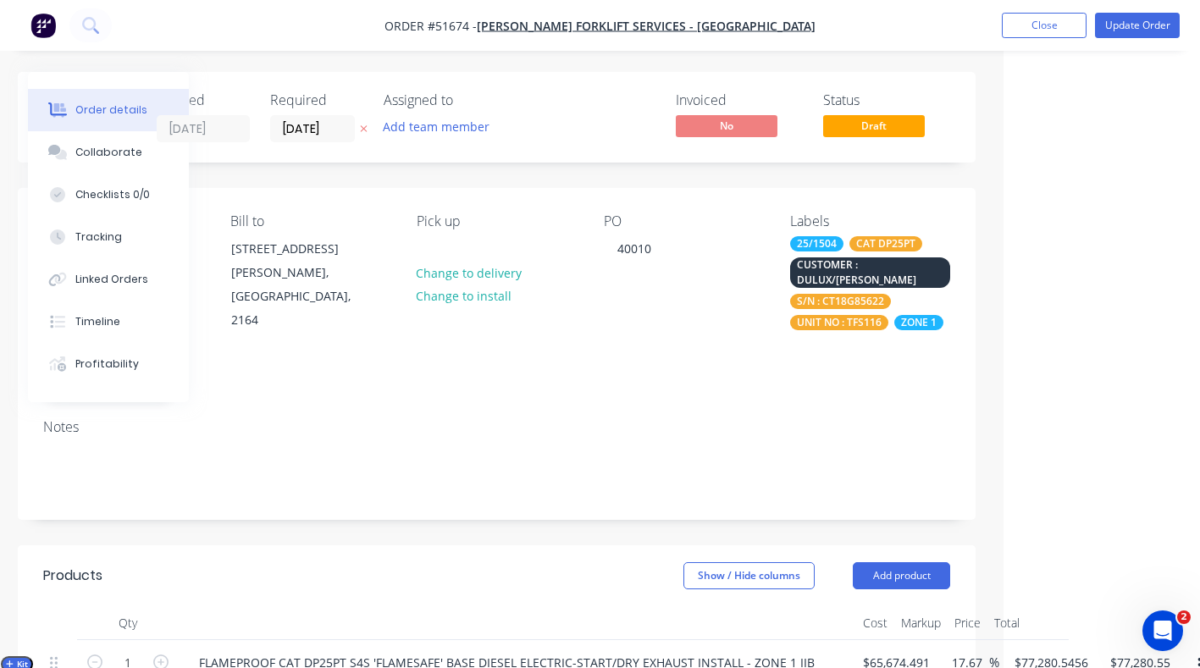
click at [293, 419] on div "Notes" at bounding box center [496, 427] width 907 height 16
drag, startPoint x: 22, startPoint y: 614, endPoint x: 451, endPoint y: 375, distance: 491.4
click at [22, 658] on span "Kit" at bounding box center [17, 664] width 22 height 13
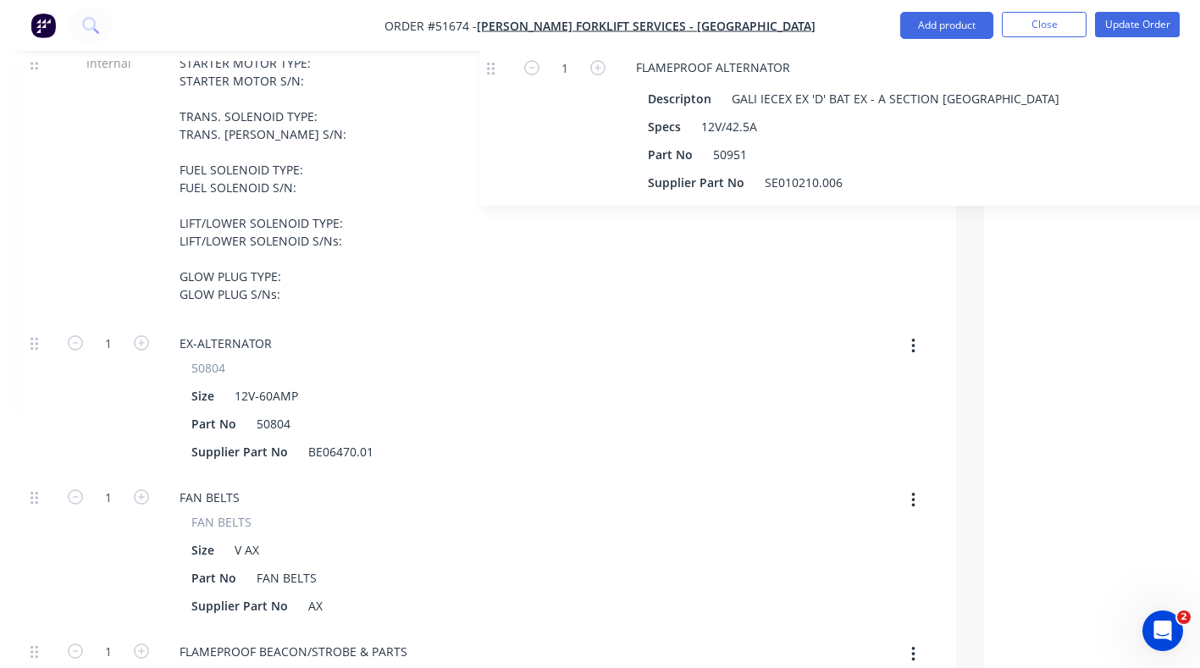
scroll to position [1432, 216]
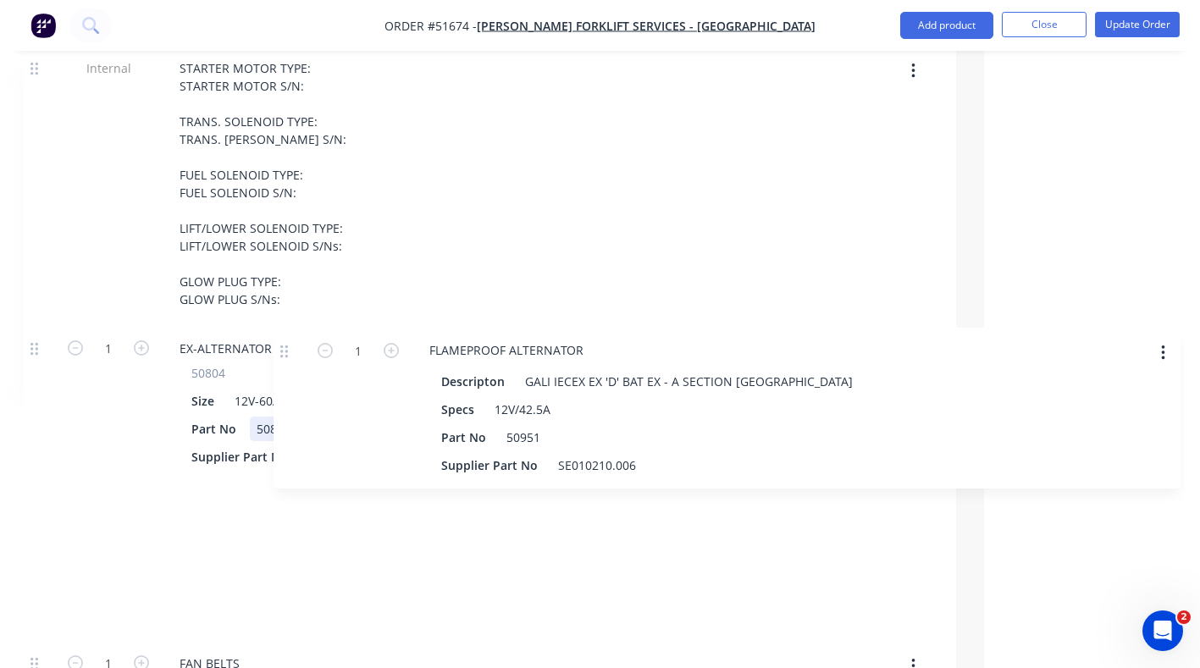
drag, startPoint x: 53, startPoint y: 263, endPoint x: 287, endPoint y: 351, distance: 249.5
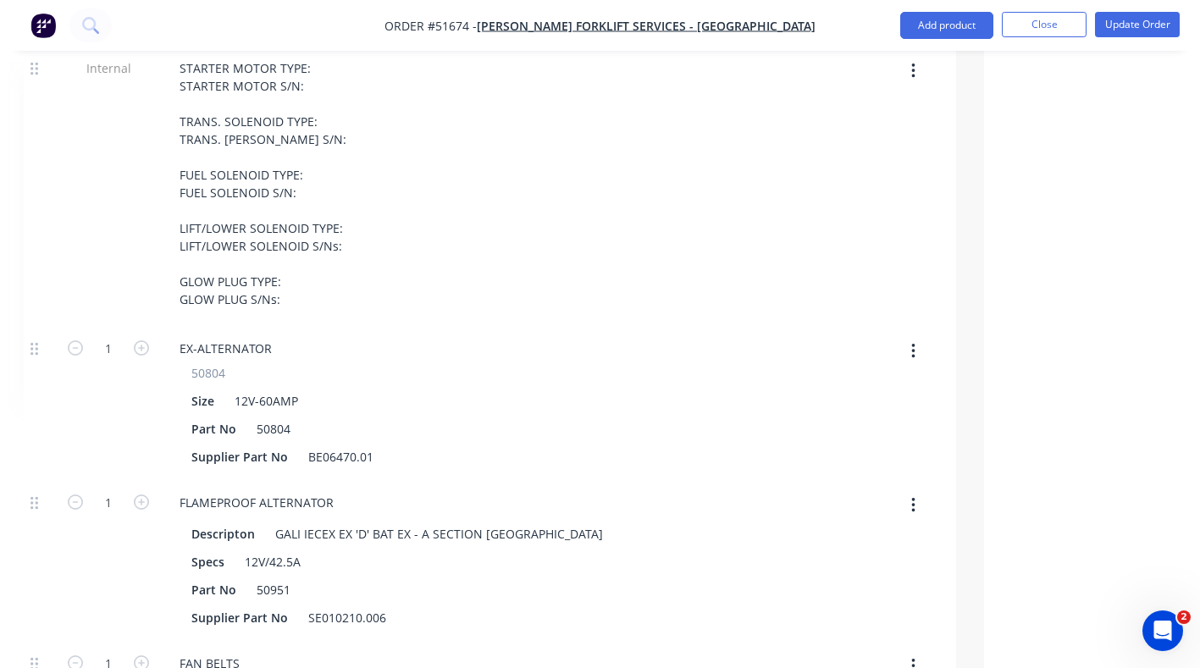
click at [916, 336] on button "button" at bounding box center [914, 351] width 40 height 30
click at [816, 451] on div "Delete" at bounding box center [853, 463] width 130 height 25
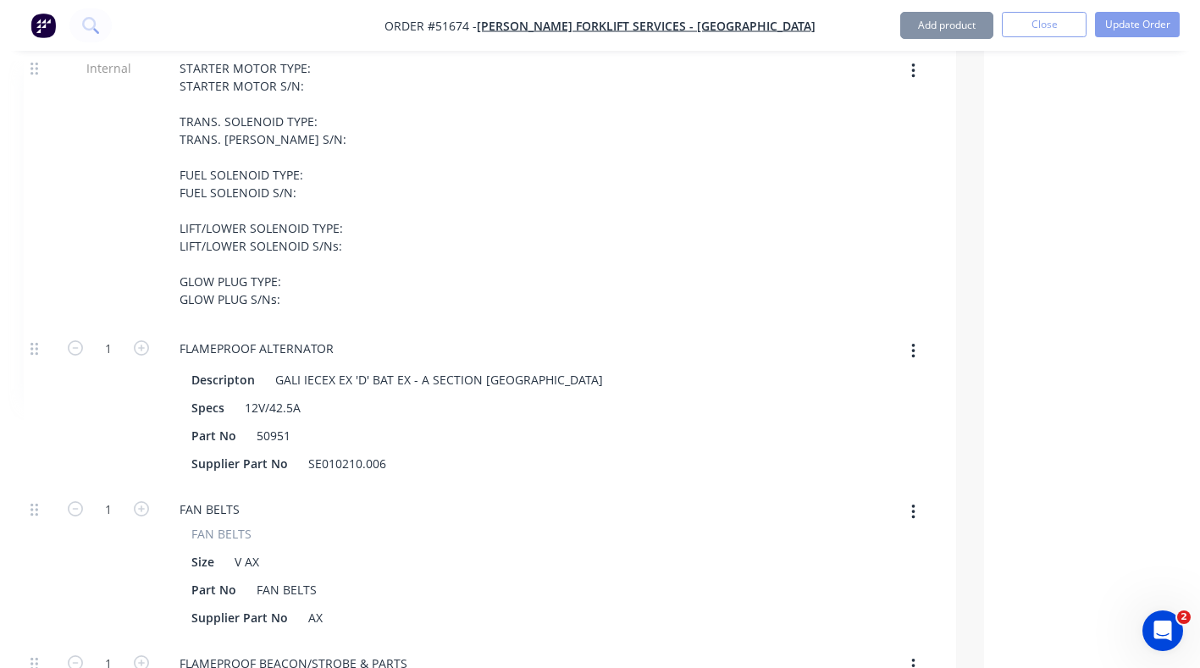
type input "$72,618.5893"
type input "$72,618.59"
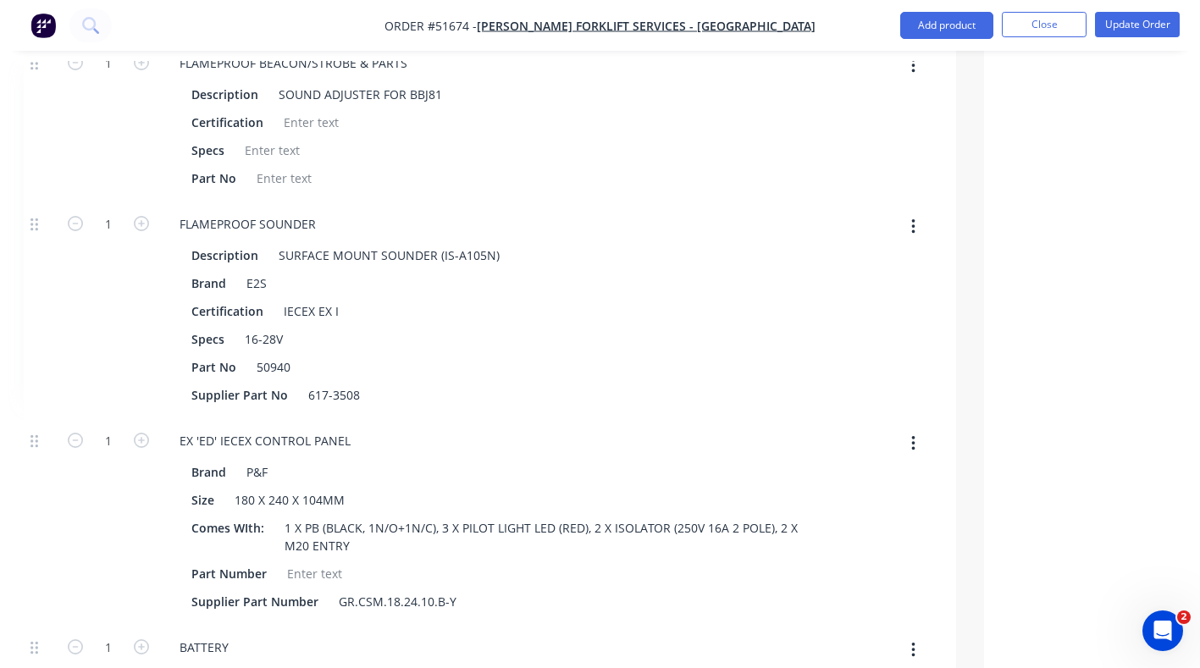
scroll to position [2223, 216]
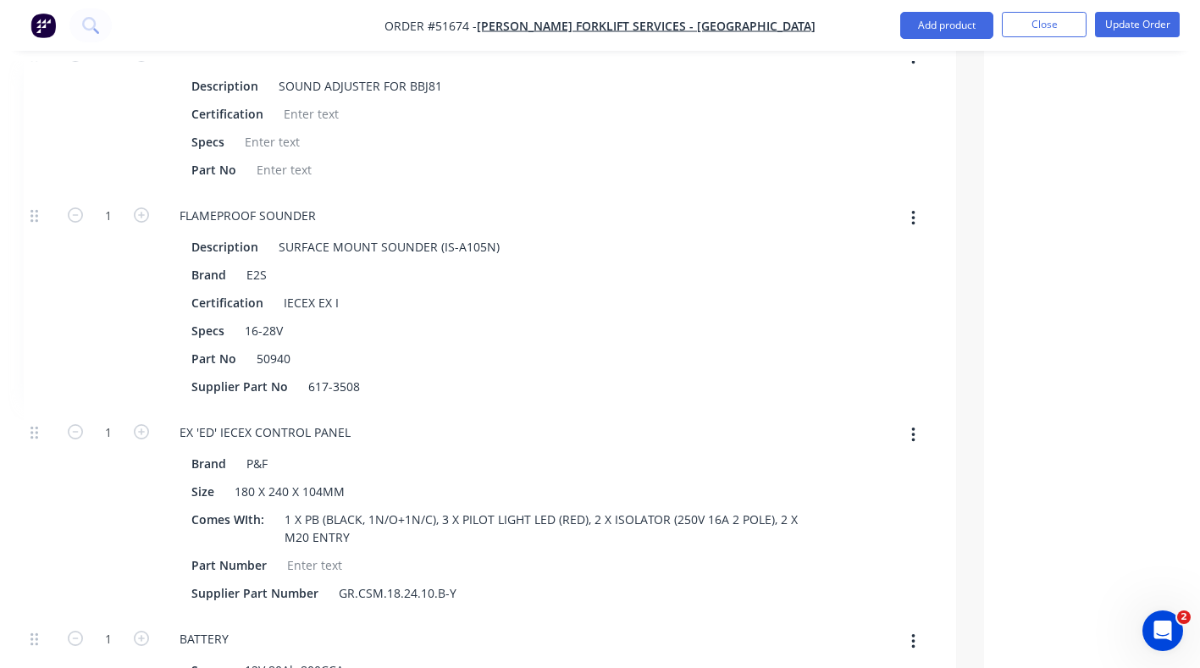
click at [916, 420] on button "button" at bounding box center [914, 435] width 40 height 30
click at [818, 535] on div "Delete" at bounding box center [853, 547] width 130 height 25
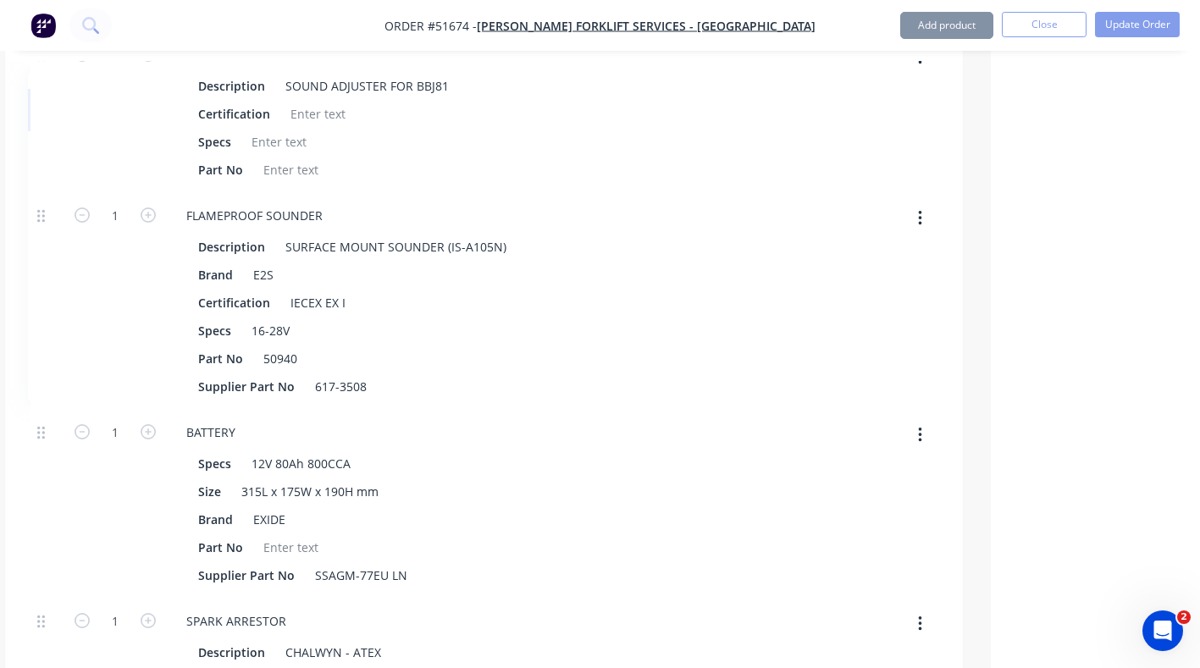
type input "$70,997.315"
type input "$70,997.32"
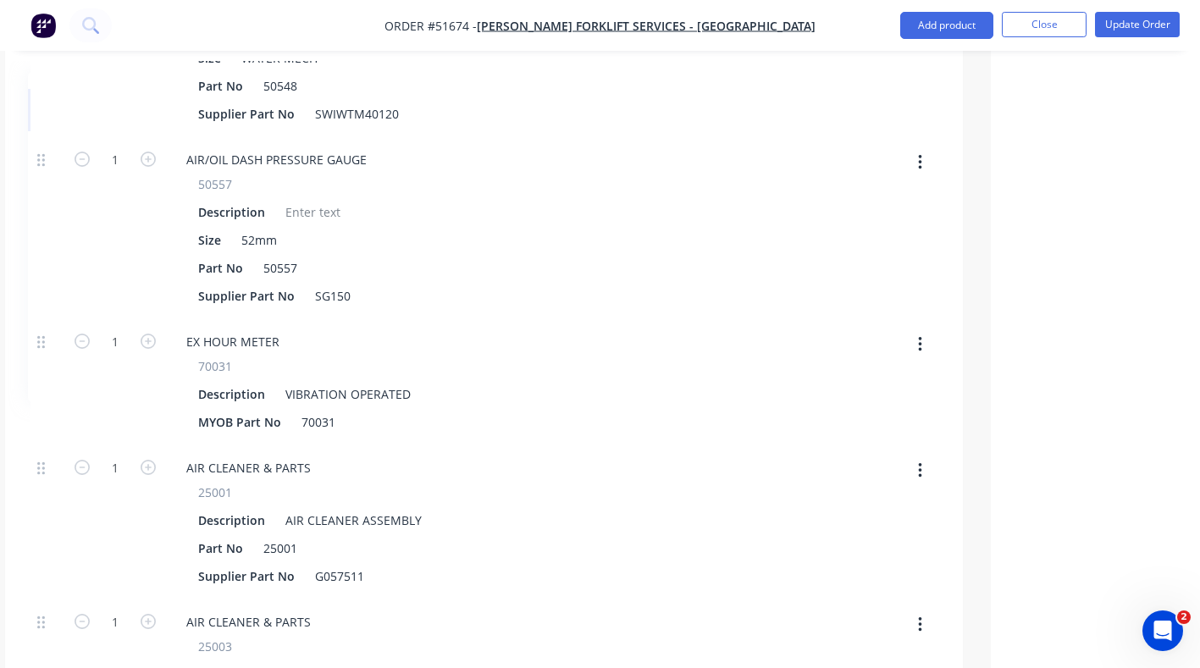
scroll to position [3640, 209]
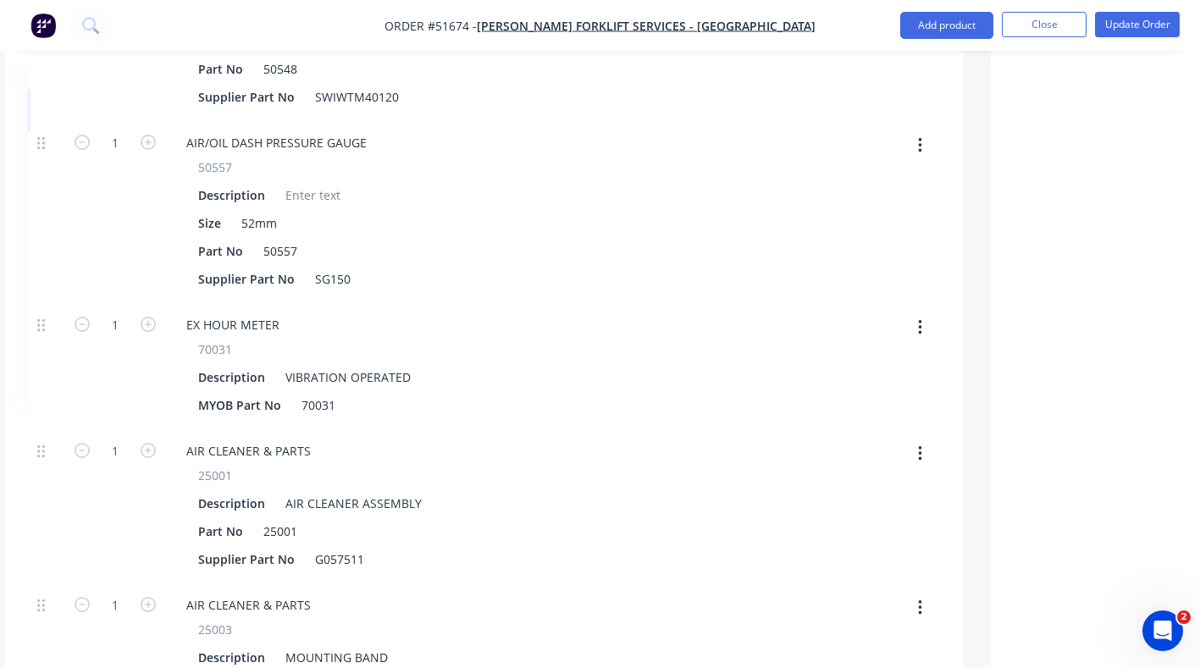
click at [926, 313] on button "button" at bounding box center [920, 328] width 40 height 30
click at [830, 428] on div "Delete" at bounding box center [860, 440] width 130 height 25
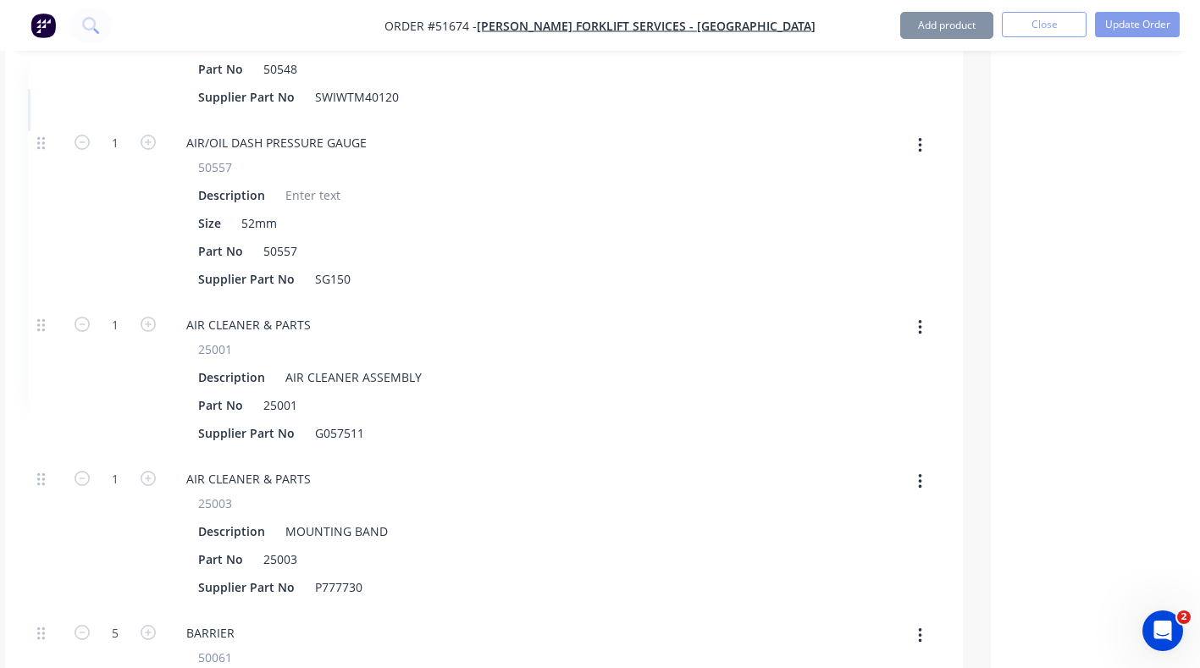
type input "$70,889.7156"
type input "$70,889.72"
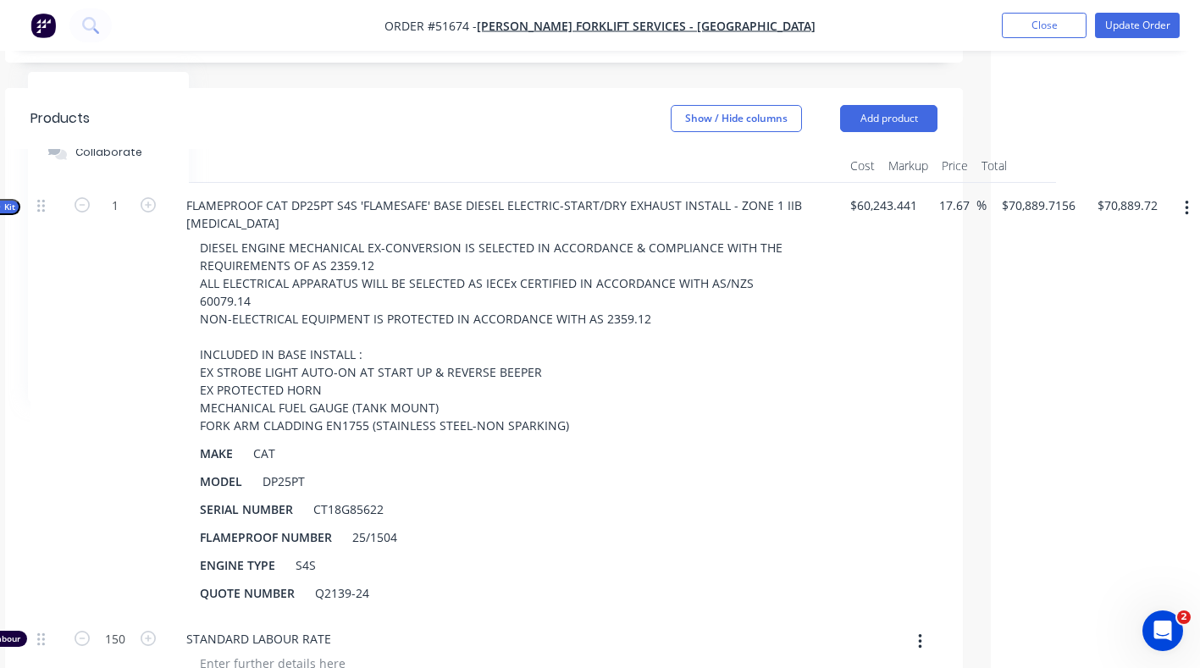
scroll to position [434, 209]
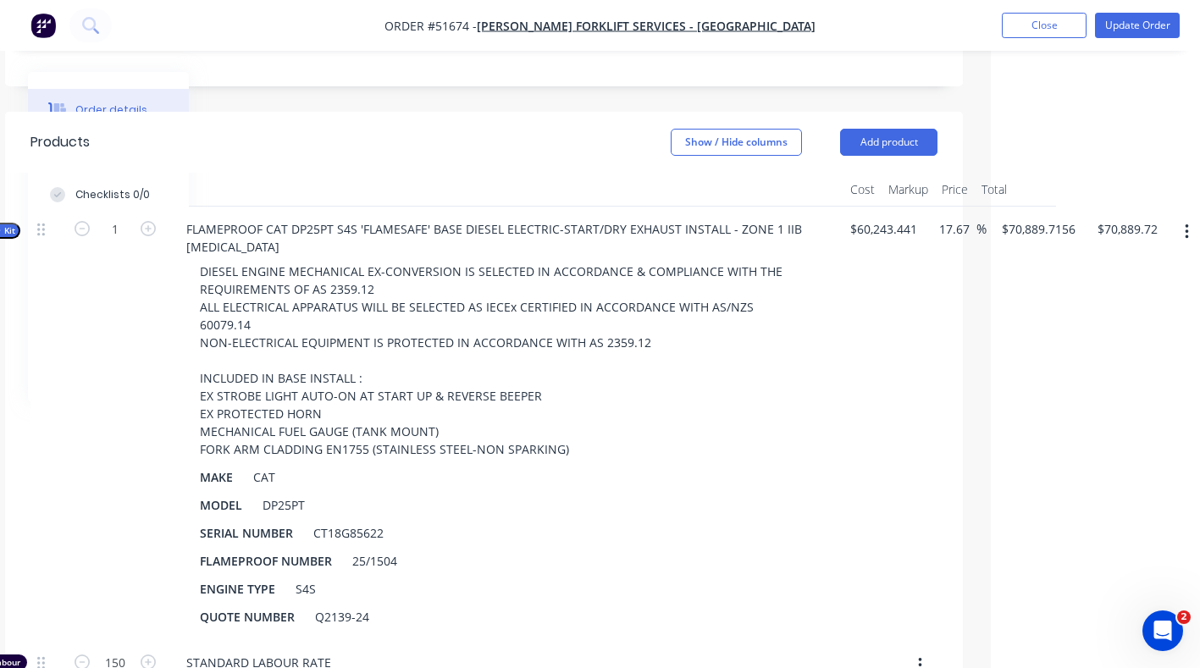
click at [1182, 217] on button "button" at bounding box center [1187, 232] width 40 height 30
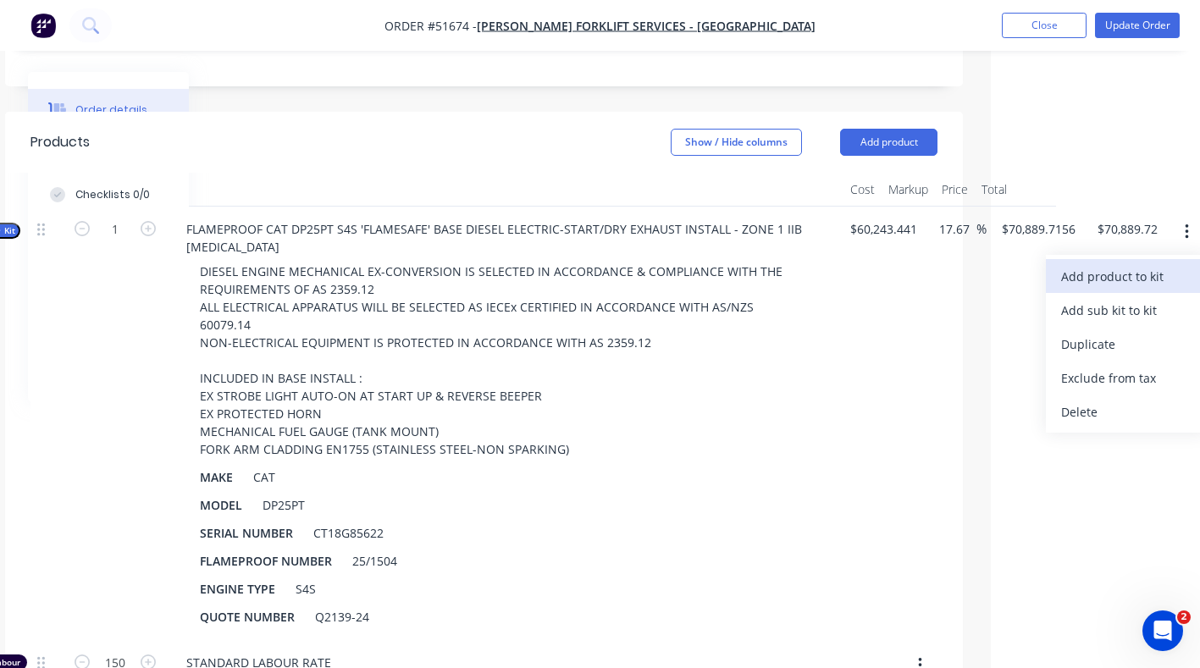
click at [1097, 264] on div "Add product to kit" at bounding box center [1126, 276] width 130 height 25
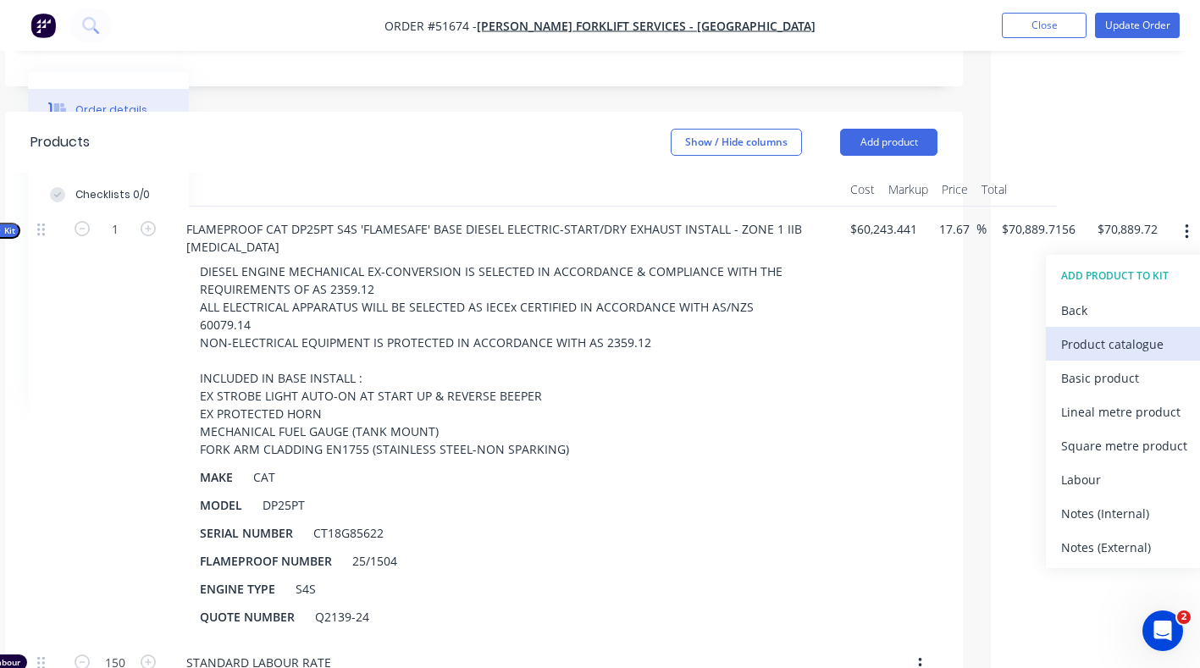
click at [1089, 332] on div "Product catalogue" at bounding box center [1126, 344] width 130 height 25
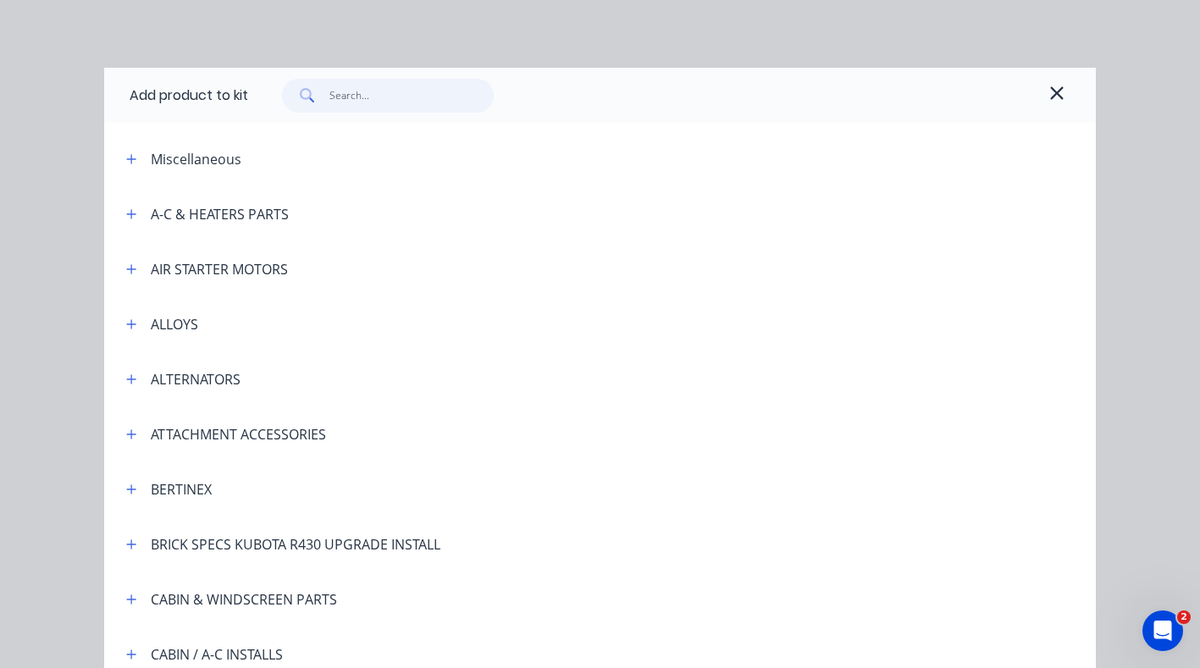
click at [366, 97] on input "text" at bounding box center [412, 96] width 165 height 34
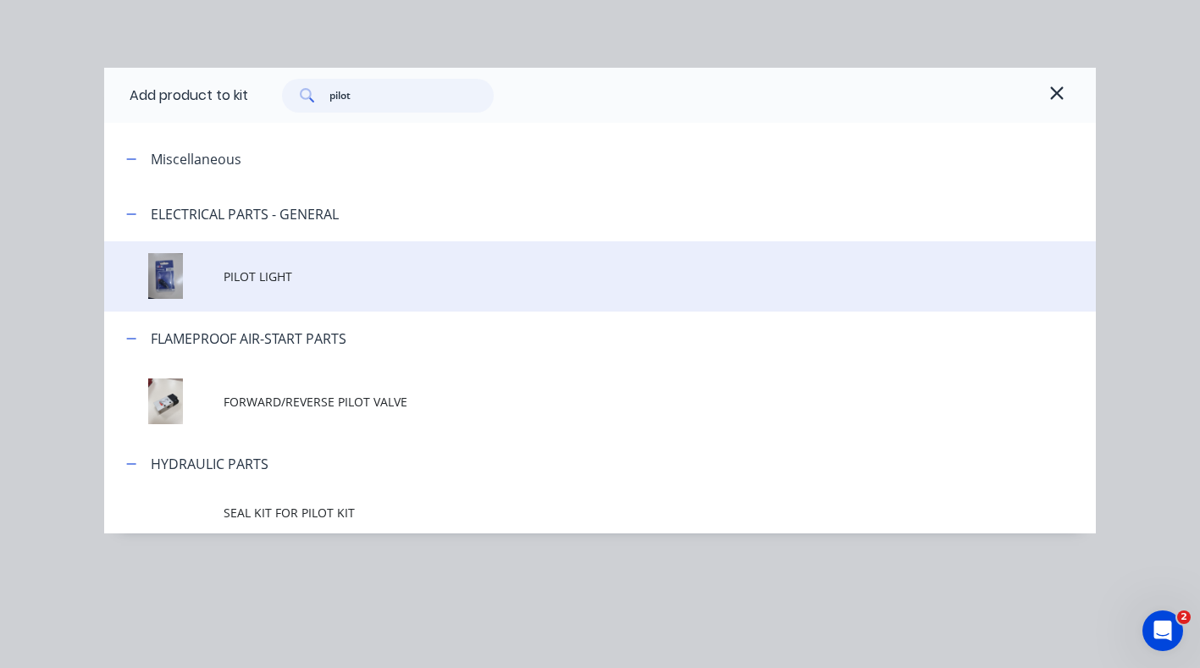
type input "pilot"
click at [263, 272] on span "PILOT LIGHT" at bounding box center [573, 277] width 698 height 18
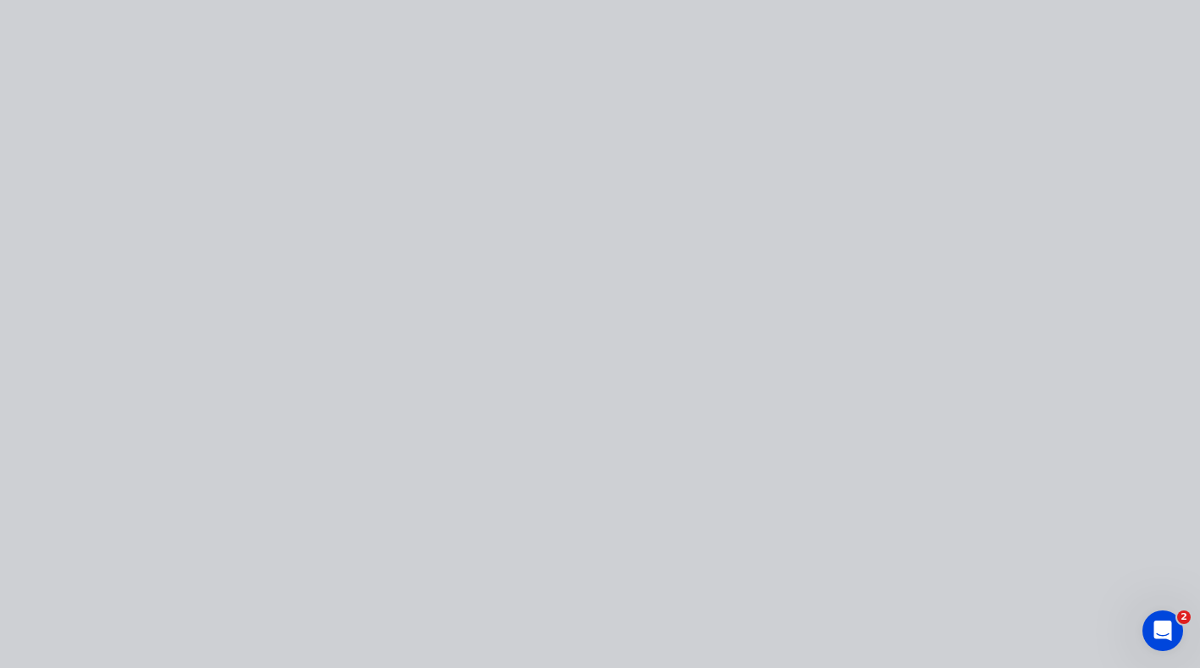
type input "$70,894.3637"
type input "$70,894.36"
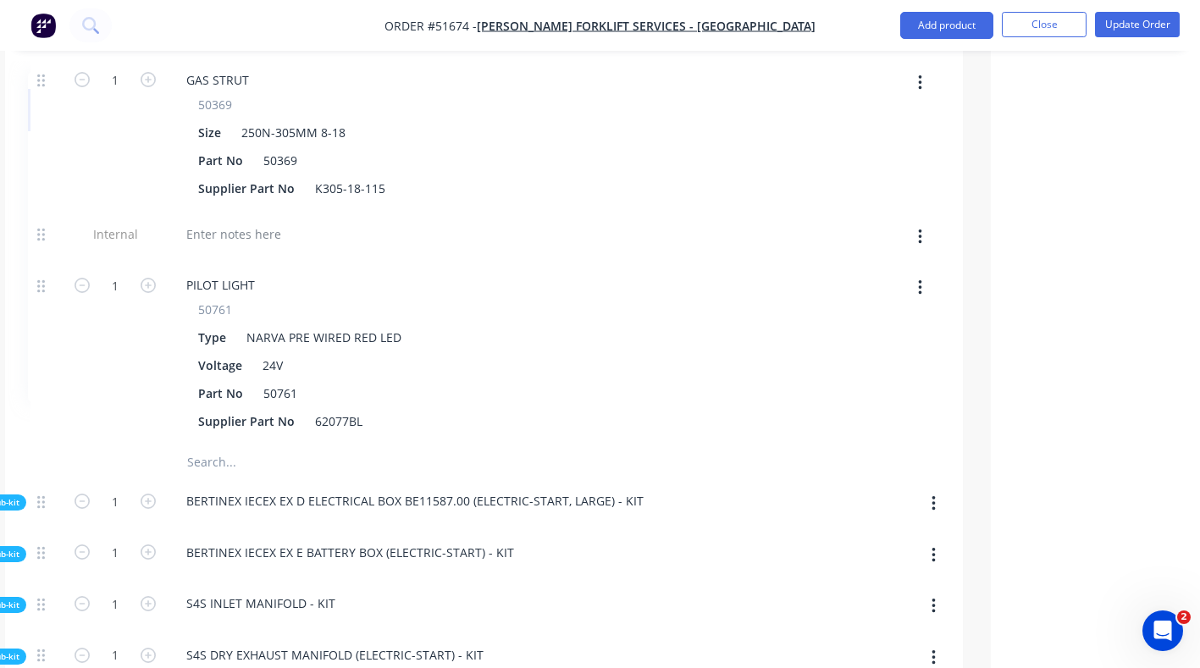
scroll to position [8449, 209]
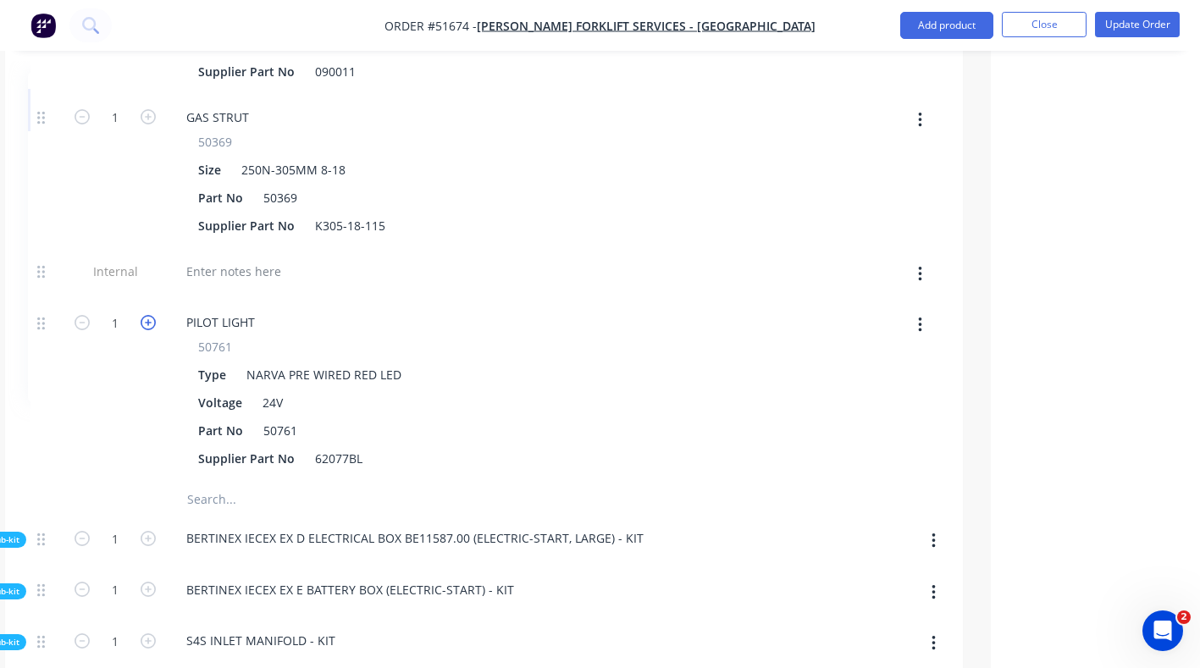
click at [152, 315] on icon "button" at bounding box center [148, 322] width 15 height 15
type input "$70,899.0117"
type input "$70,899.01"
type input "2"
click at [152, 315] on icon "button" at bounding box center [148, 322] width 15 height 15
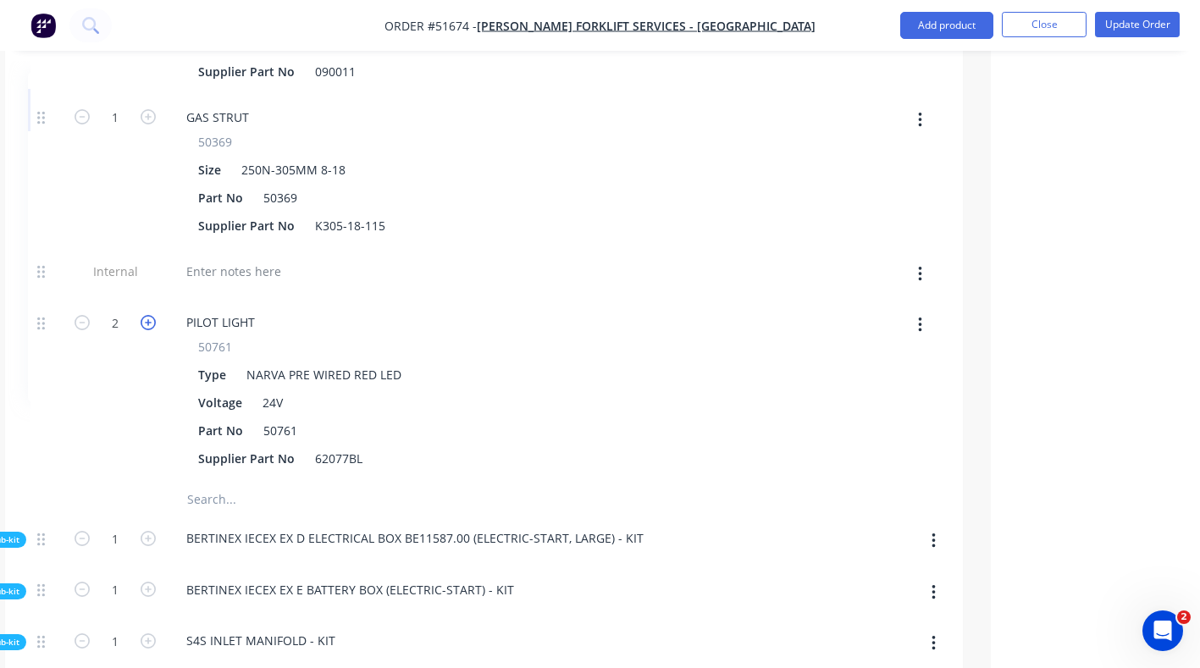
type input "$70,903.6598"
type input "$70,903.66"
type input "3"
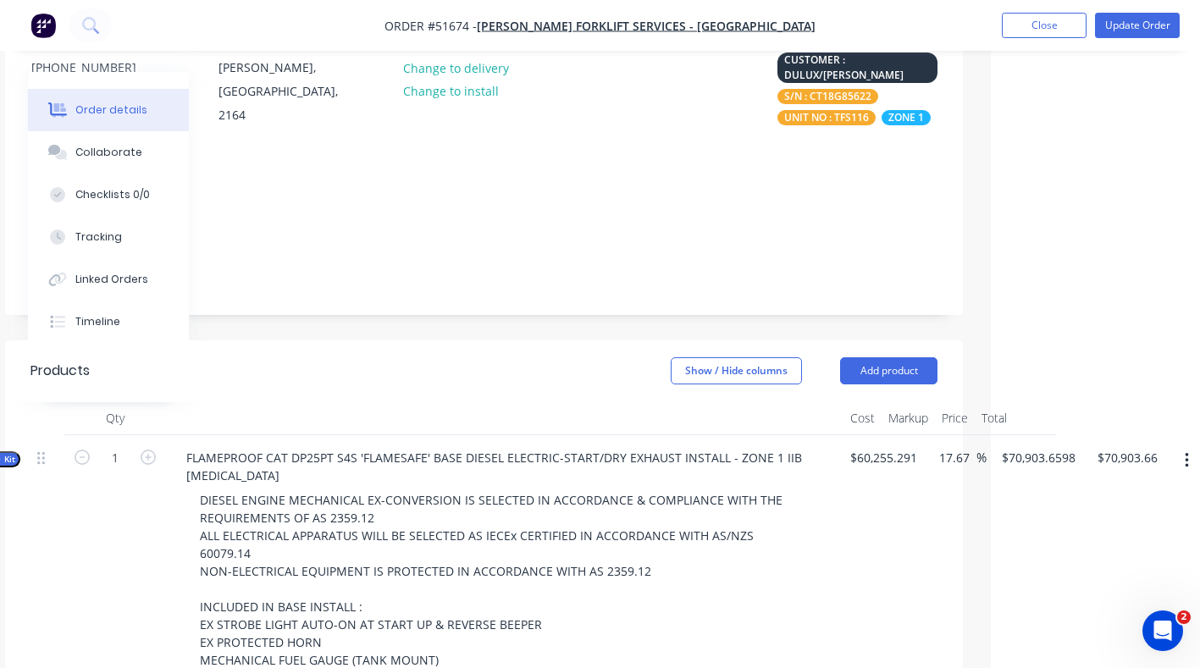
scroll to position [207, 209]
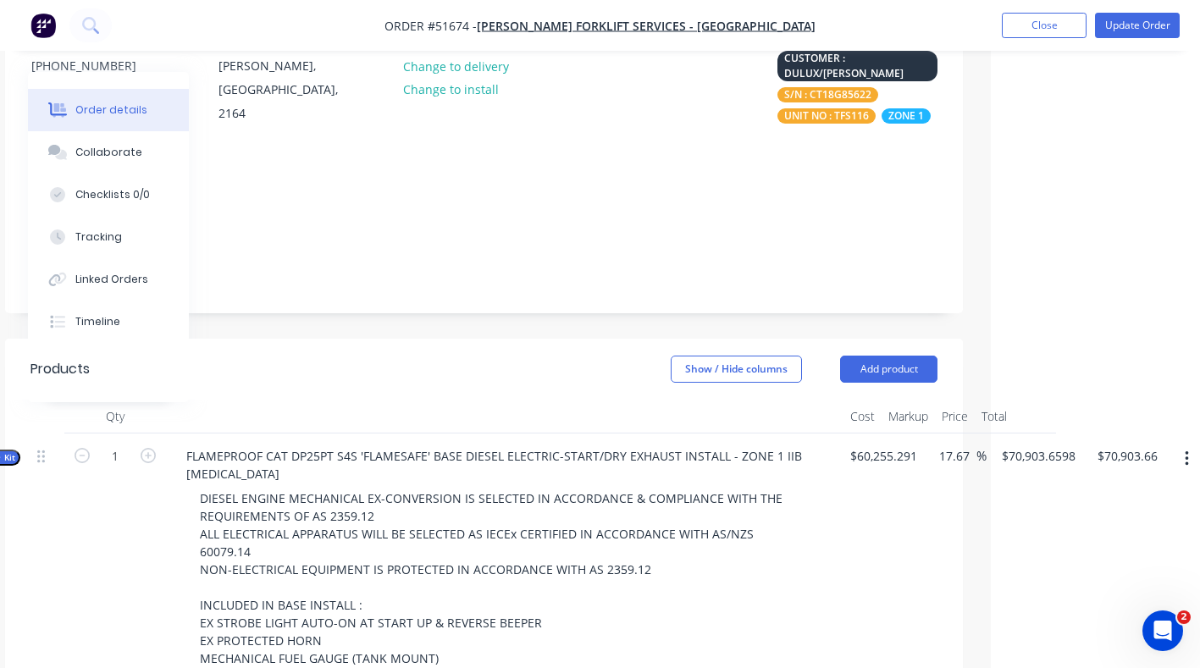
click at [1185, 450] on icon "button" at bounding box center [1187, 459] width 4 height 19
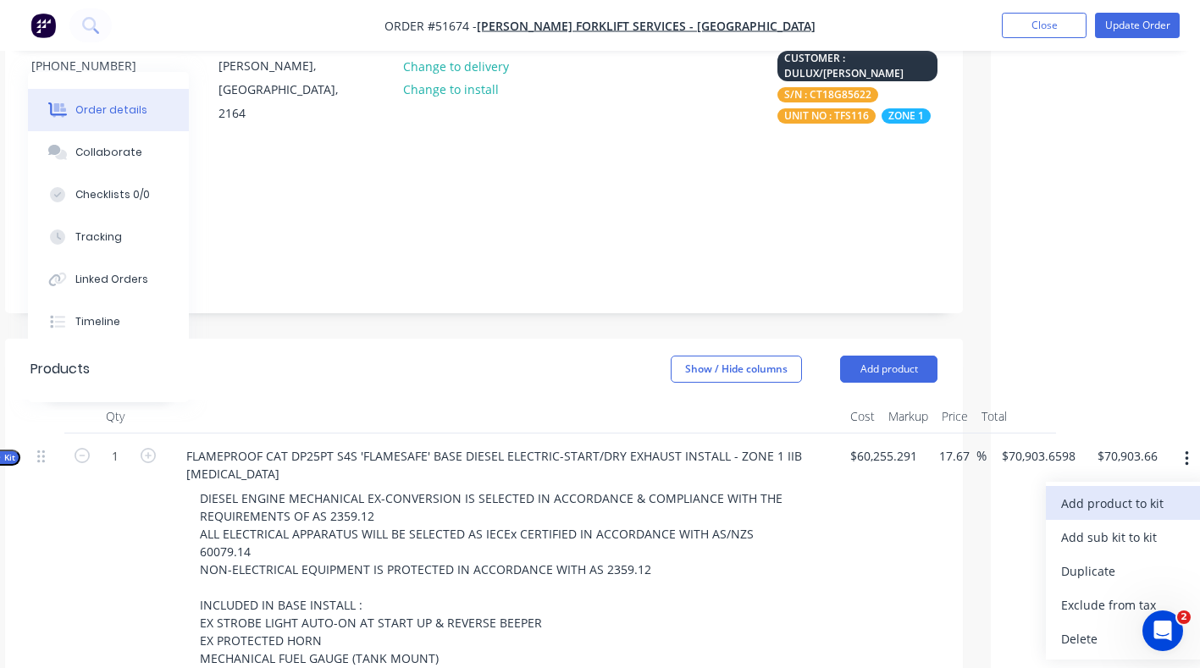
click at [1114, 491] on div "Add product to kit" at bounding box center [1126, 503] width 130 height 25
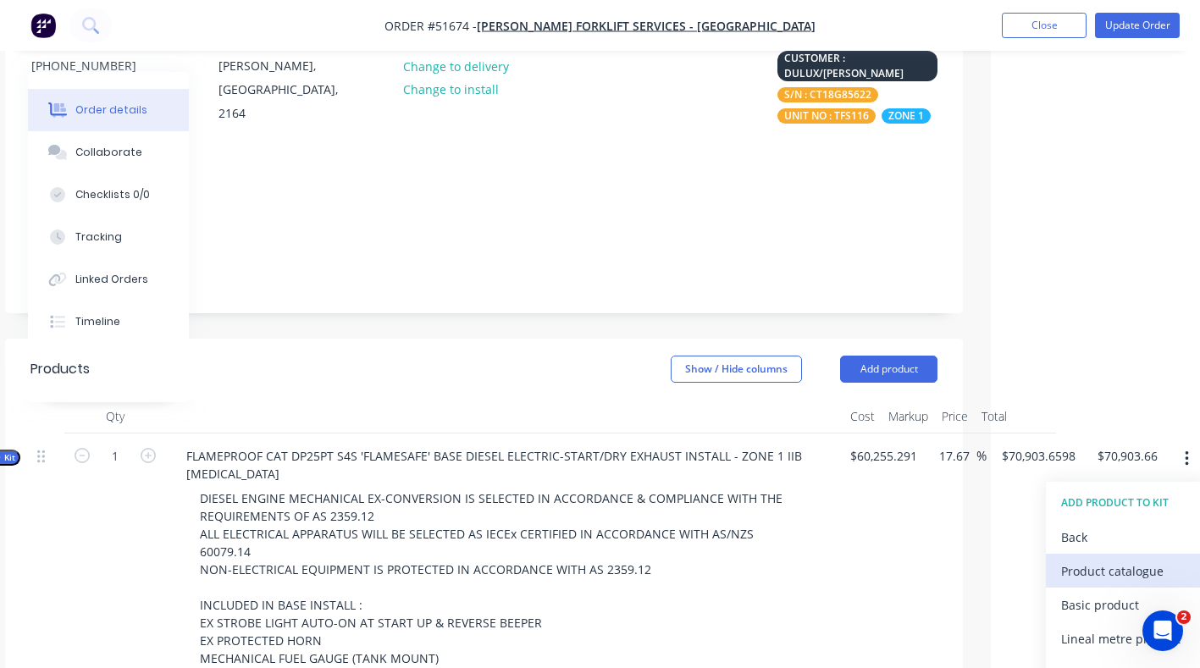
click at [1110, 559] on div "Product catalogue" at bounding box center [1126, 571] width 130 height 25
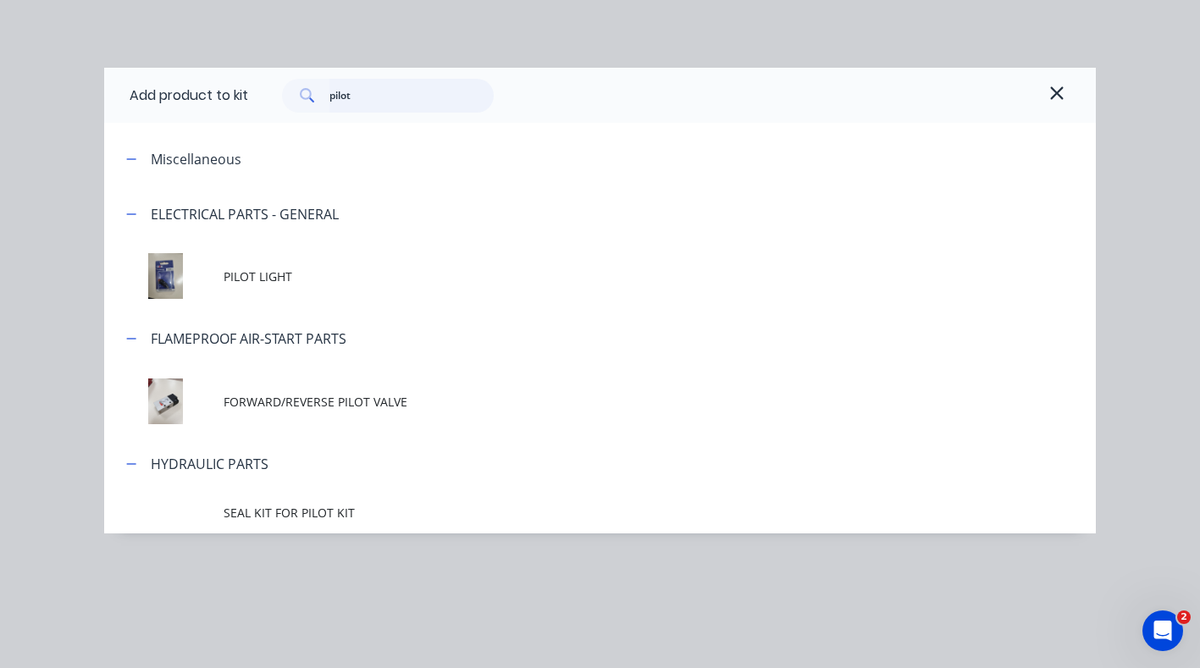
click at [390, 100] on input "pilot" at bounding box center [412, 96] width 165 height 34
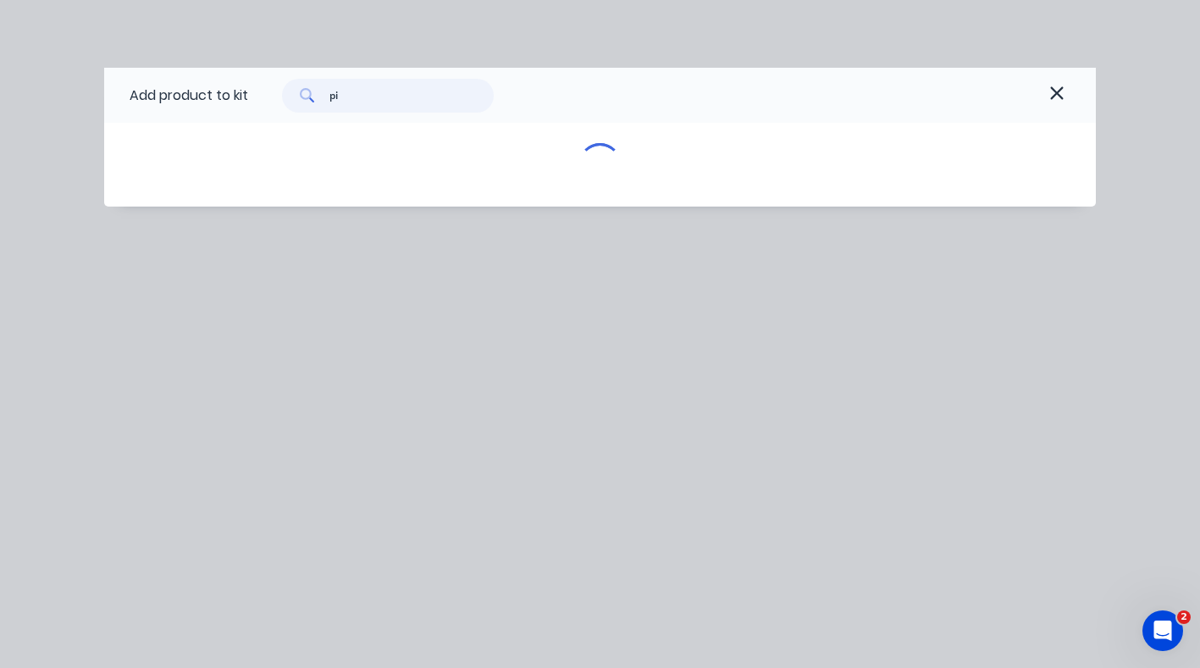
type input "p"
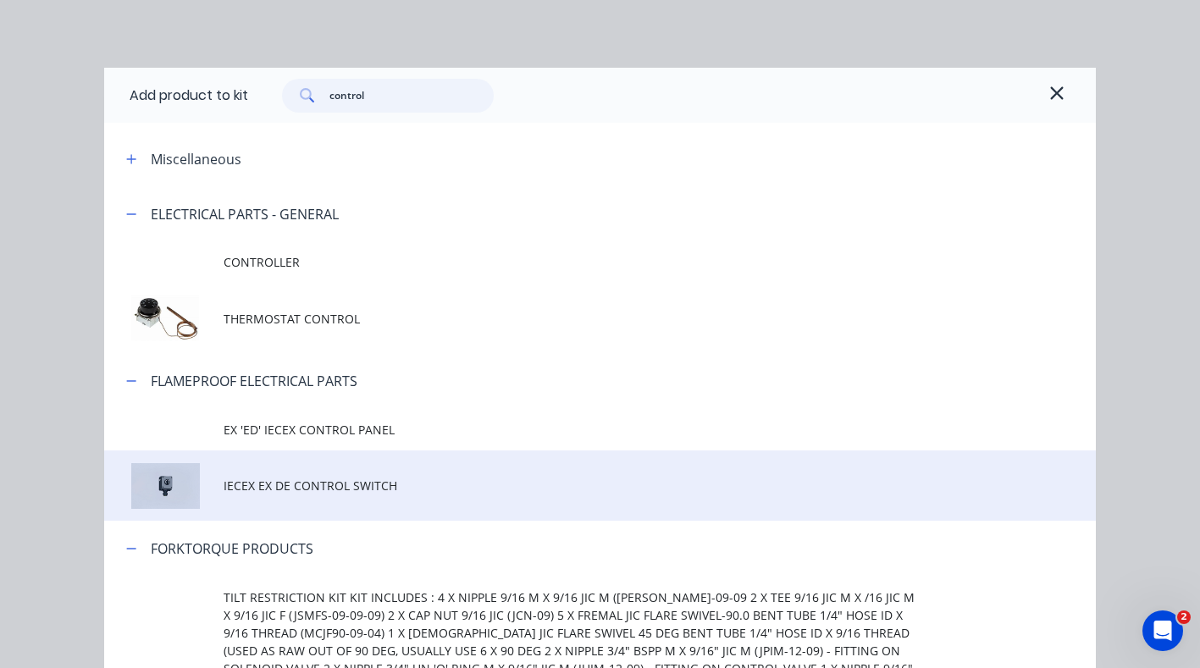
type input "control"
click at [284, 492] on span "IECEX EX DE CONTROL SWITCH" at bounding box center [573, 486] width 698 height 18
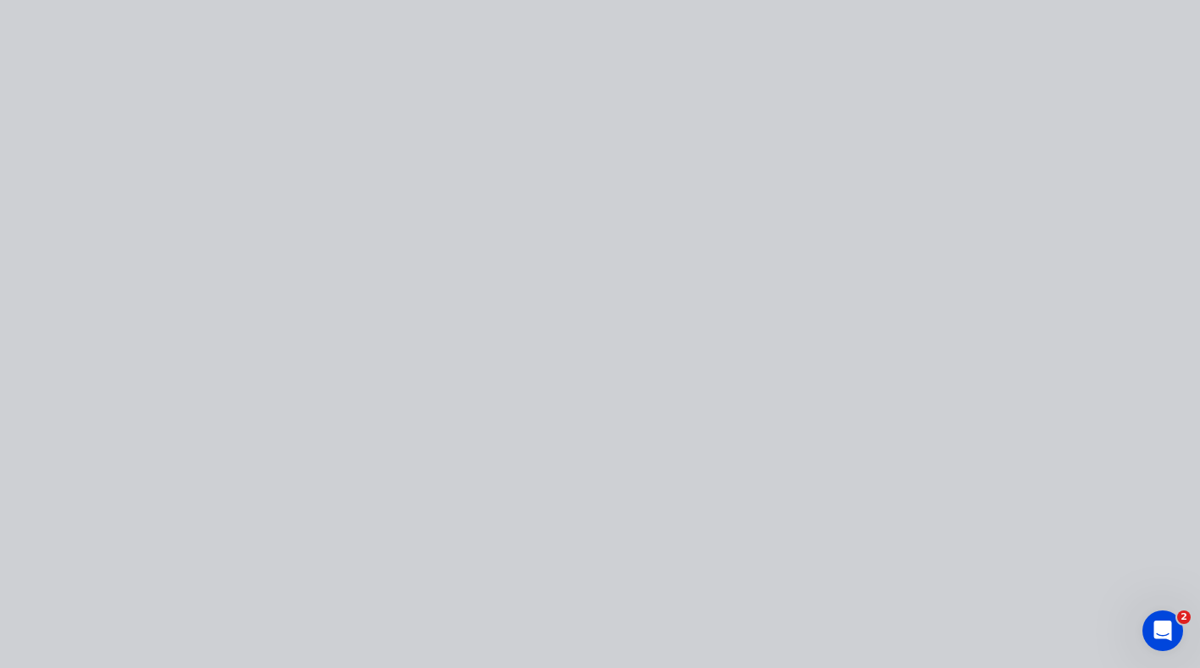
type input "$71,393.5169"
type input "$71,393.52"
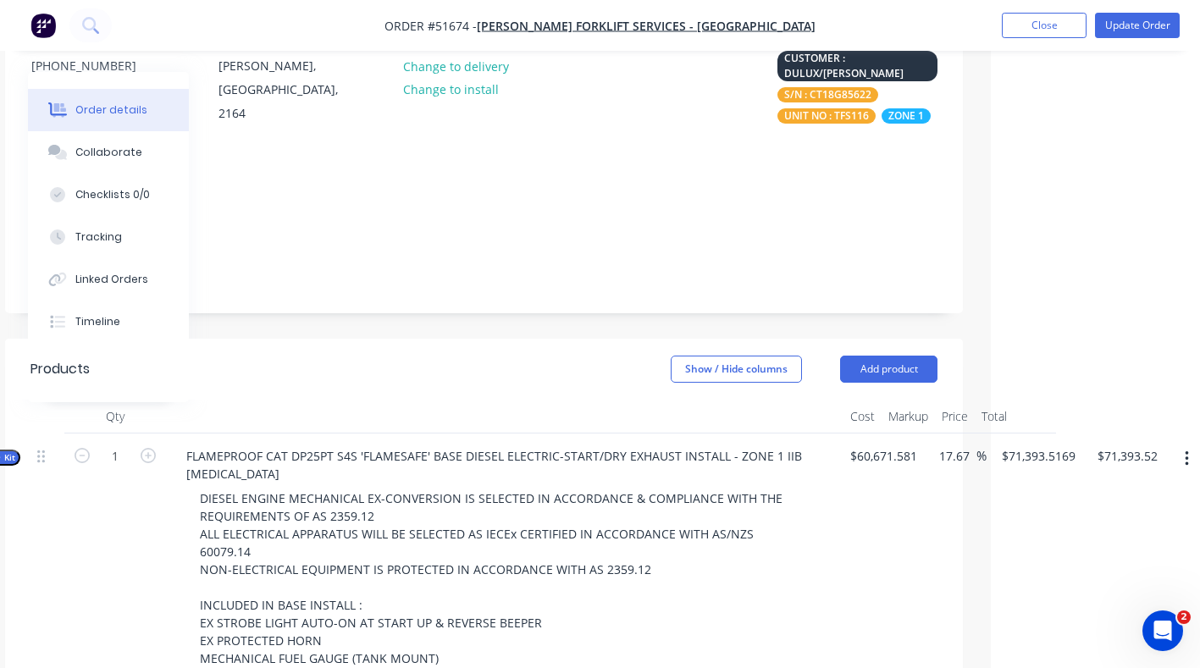
click at [1190, 444] on button "button" at bounding box center [1187, 459] width 40 height 30
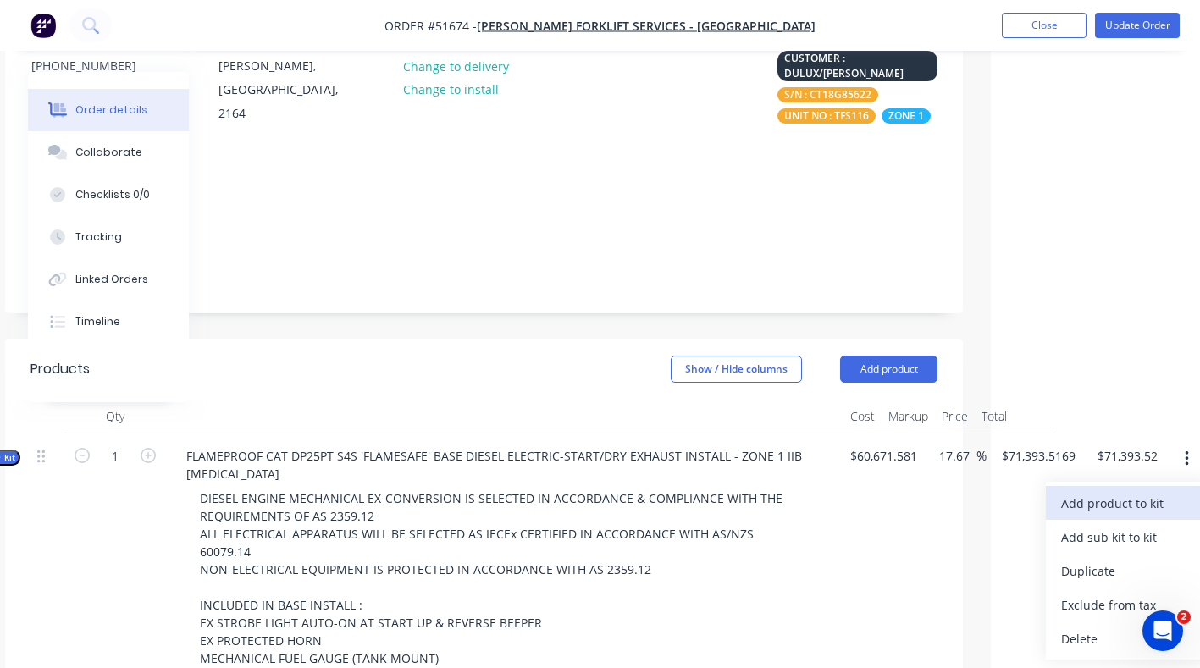
click at [1134, 491] on div "Add product to kit" at bounding box center [1126, 503] width 130 height 25
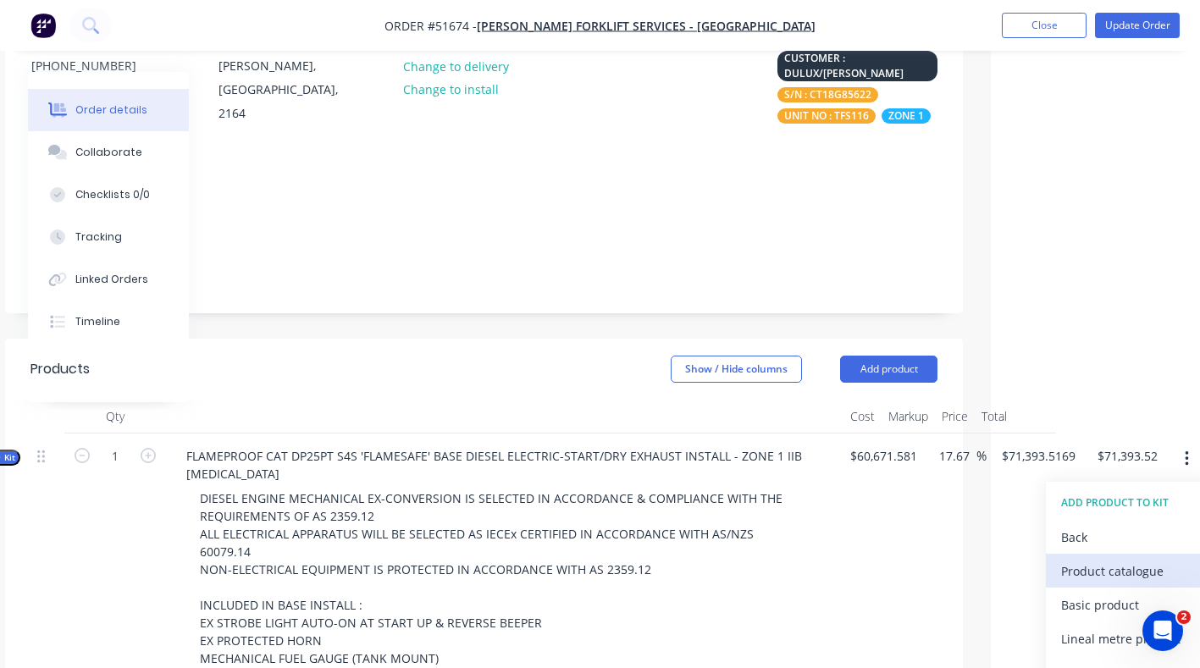
click at [1088, 559] on div "Product catalogue" at bounding box center [1126, 571] width 130 height 25
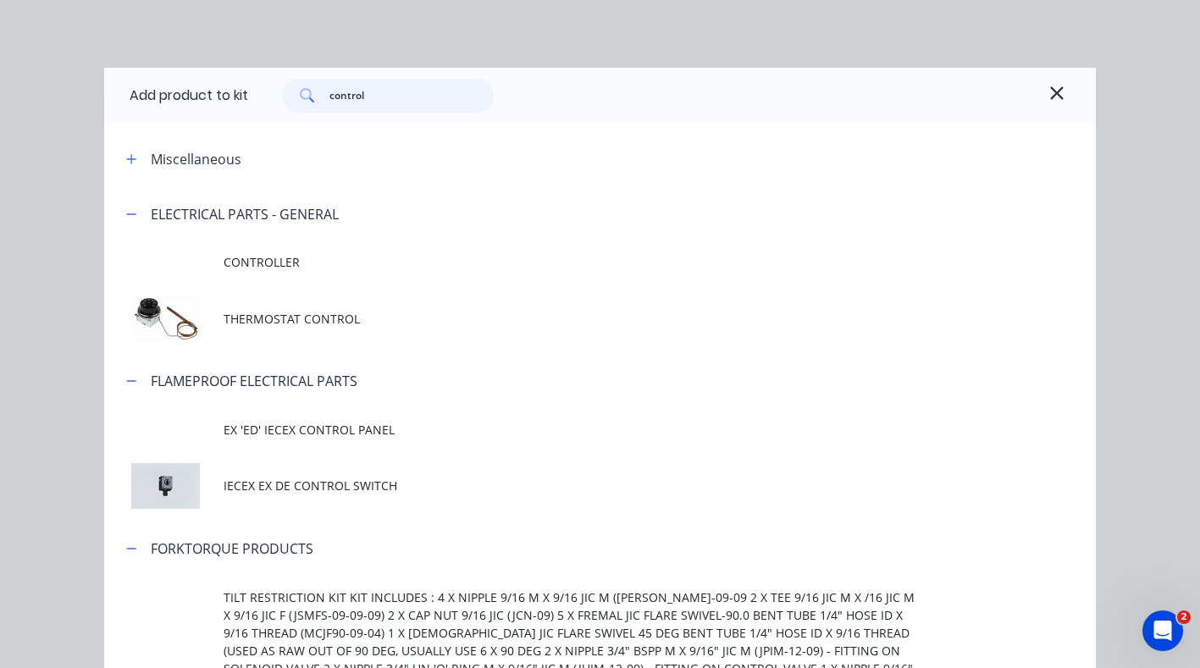
click at [376, 89] on input "control" at bounding box center [412, 96] width 165 height 34
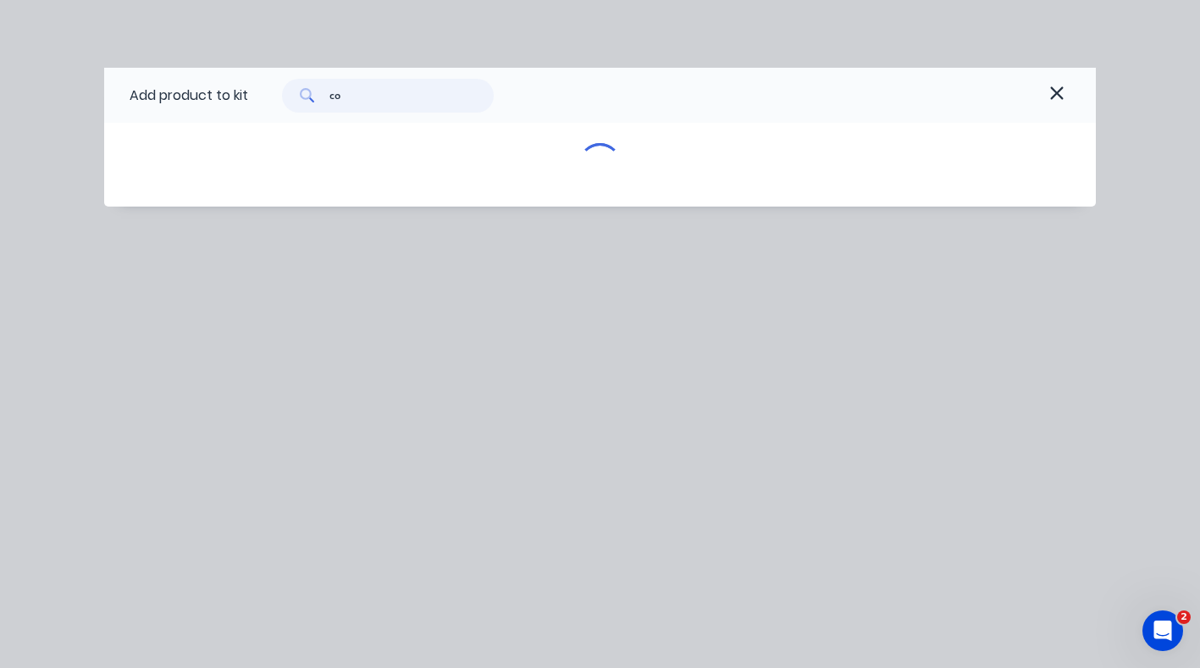
type input "c"
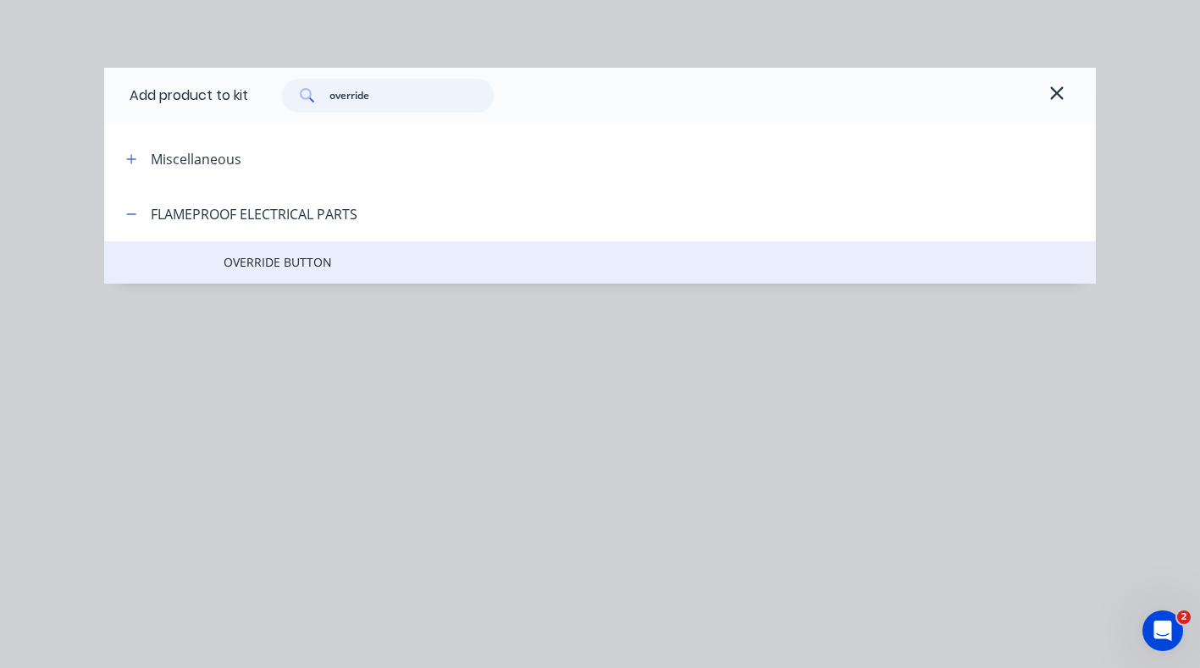
type input "override"
click at [271, 259] on span "OVERRIDE BUTTON" at bounding box center [573, 262] width 698 height 18
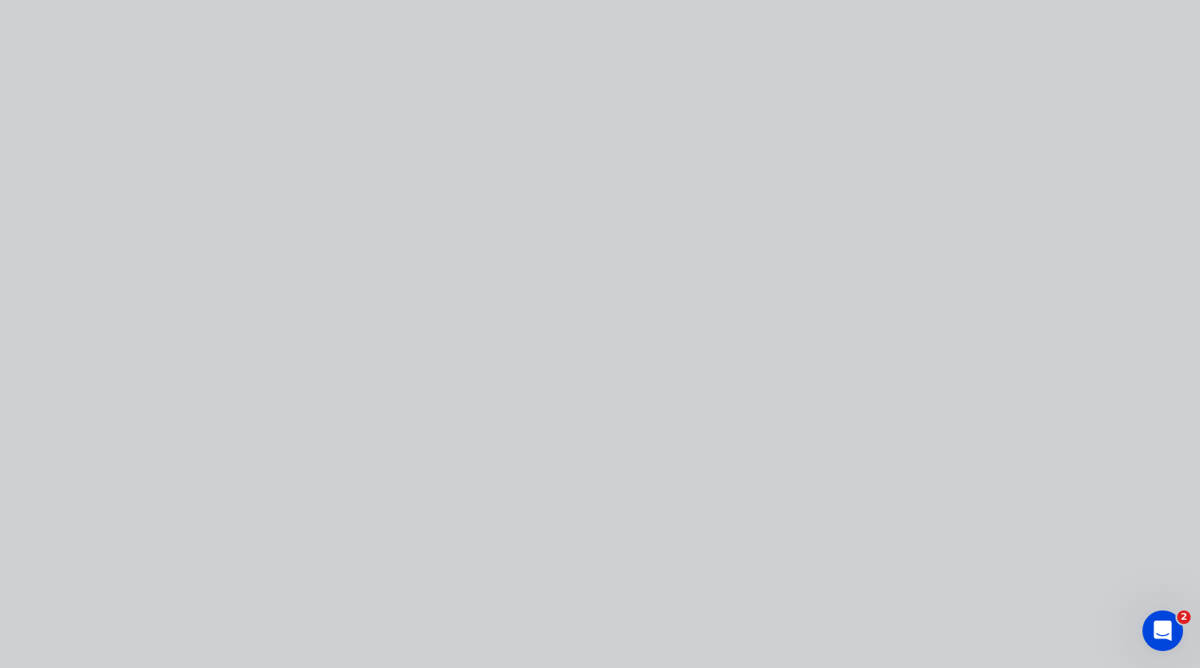
type input "$71,412.3092"
type input "$71,412.31"
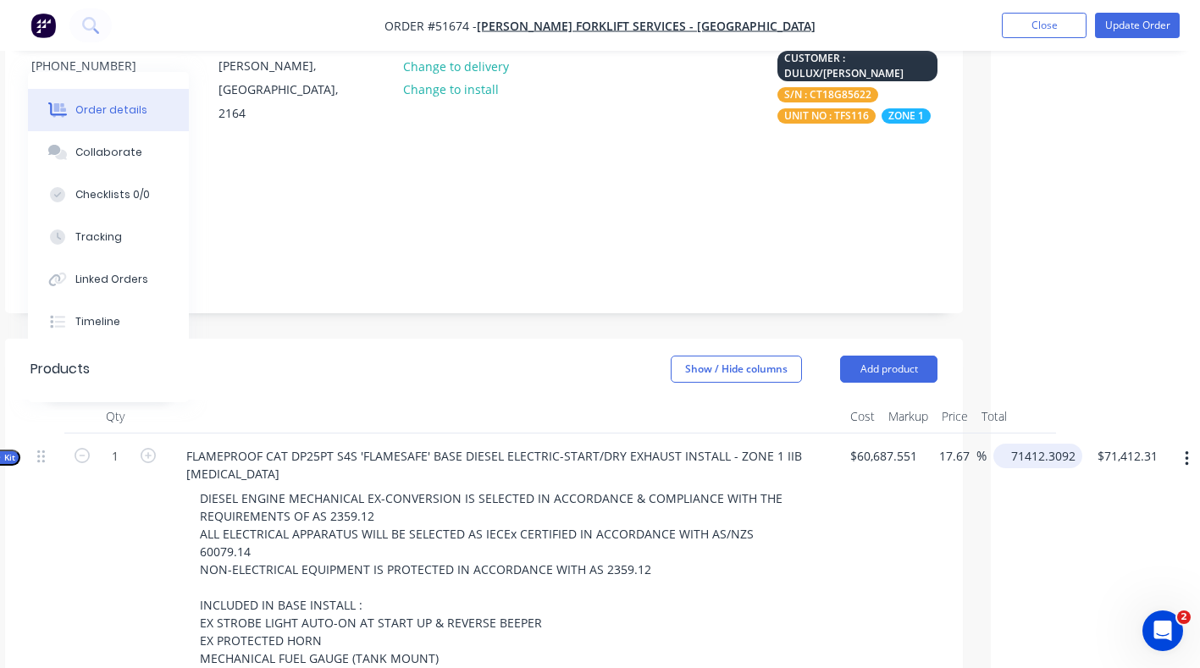
click at [1066, 444] on input "71412.3092" at bounding box center [1041, 456] width 82 height 25
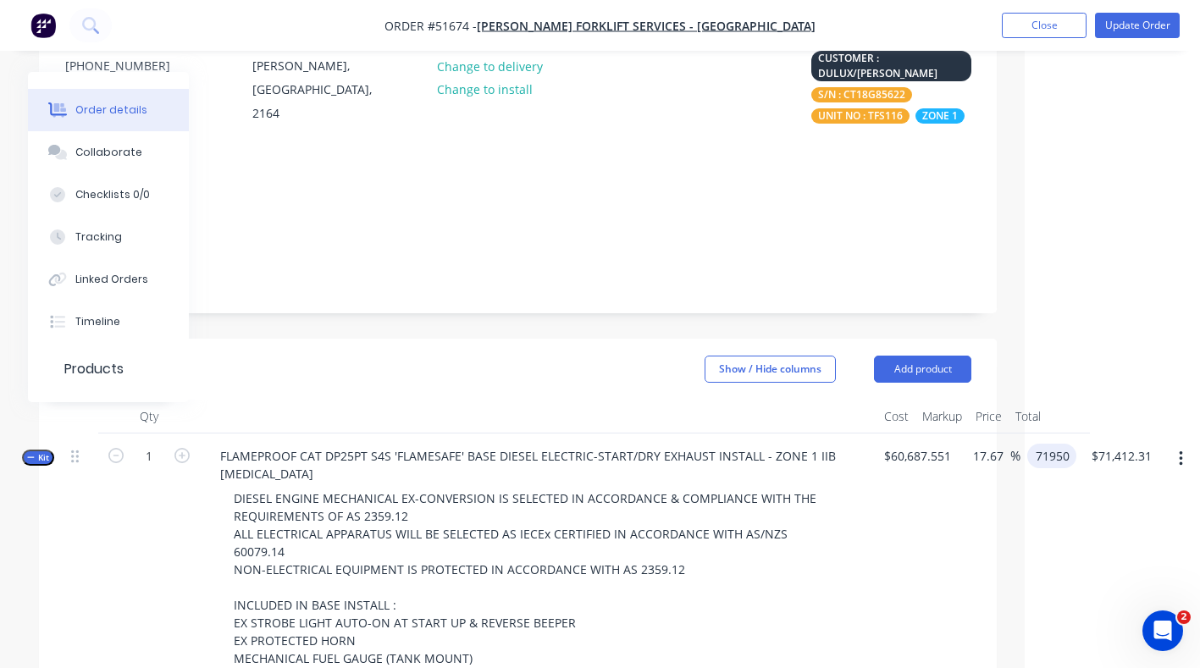
type input "71950"
type input "71412.31"
type input "18.56"
type input "$71,950.00"
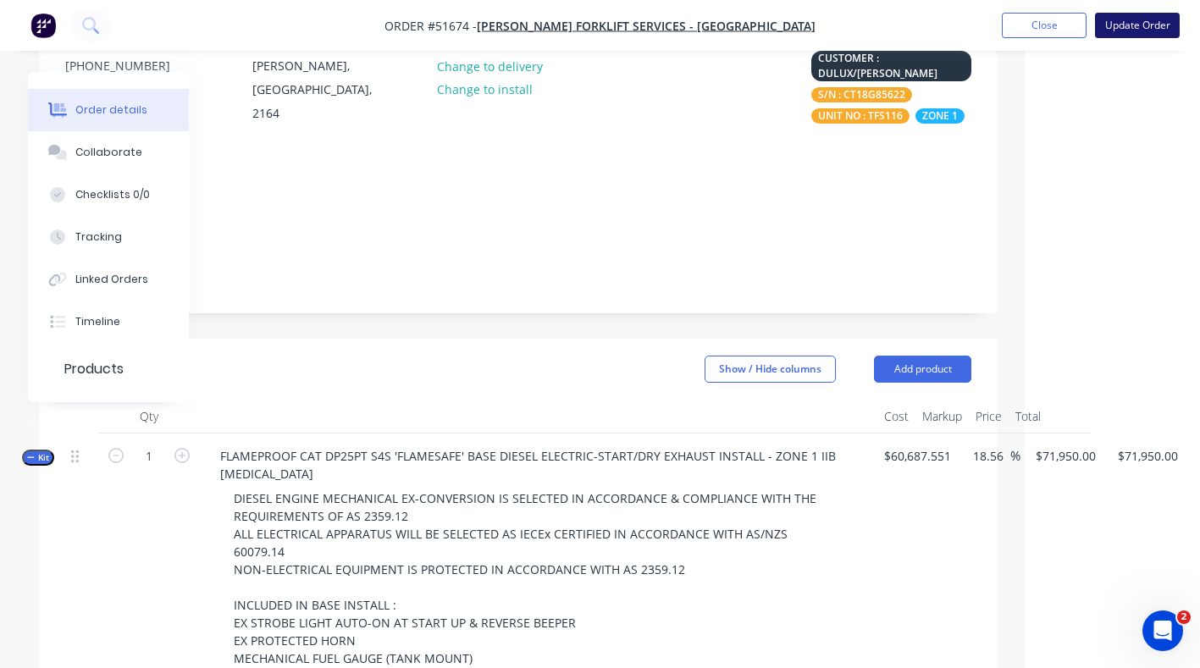
click at [1135, 23] on button "Update Order" at bounding box center [1137, 25] width 85 height 25
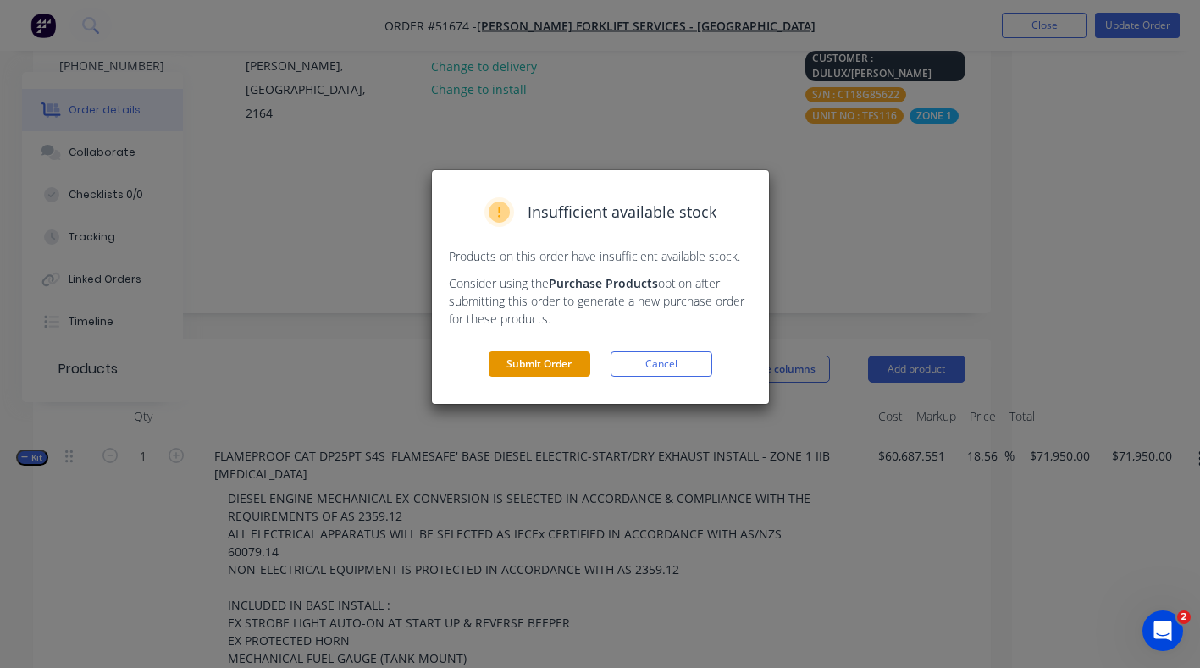
click at [548, 362] on button "Submit Order" at bounding box center [540, 364] width 102 height 25
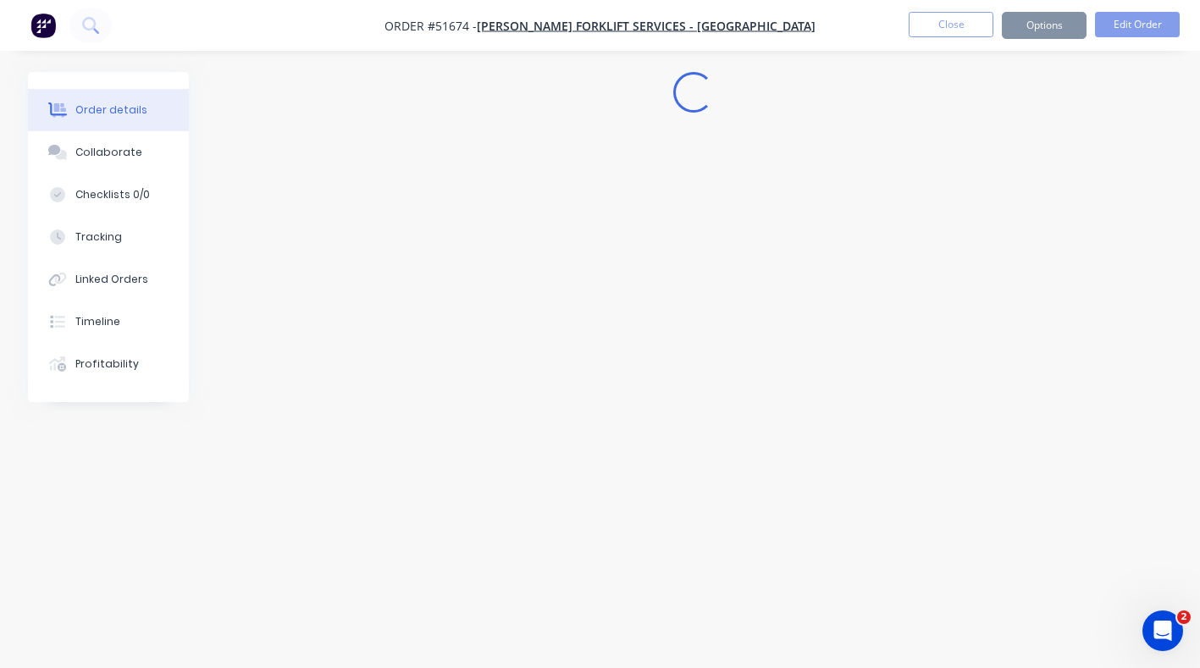
scroll to position [0, 0]
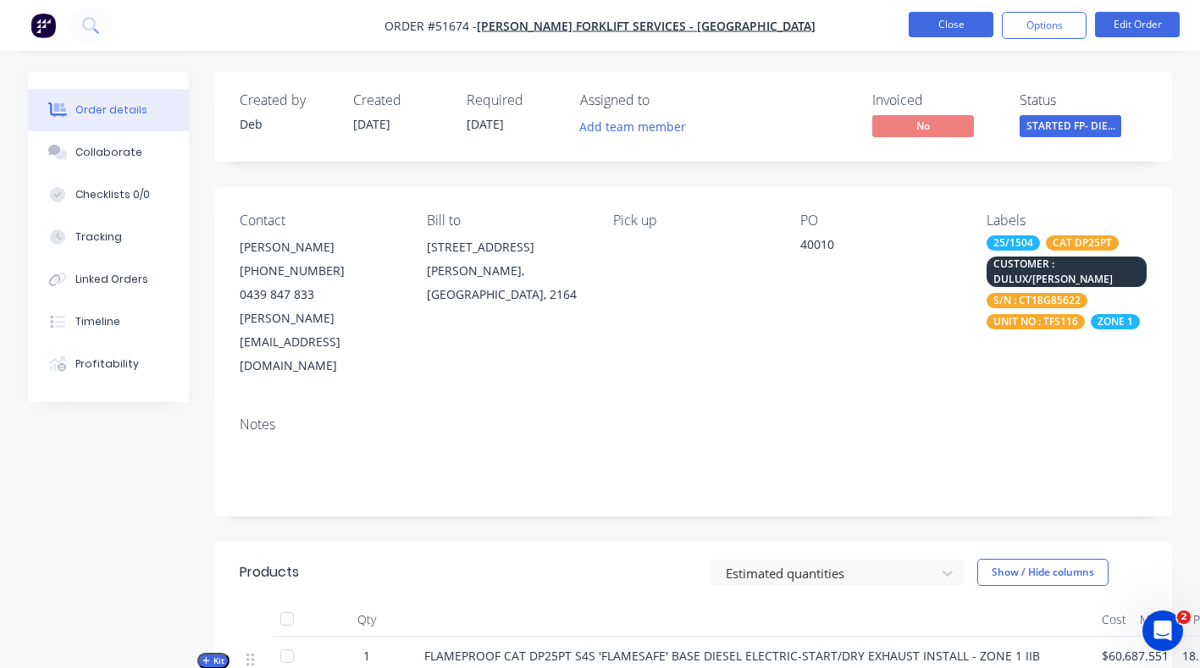
click at [949, 21] on button "Close" at bounding box center [951, 24] width 85 height 25
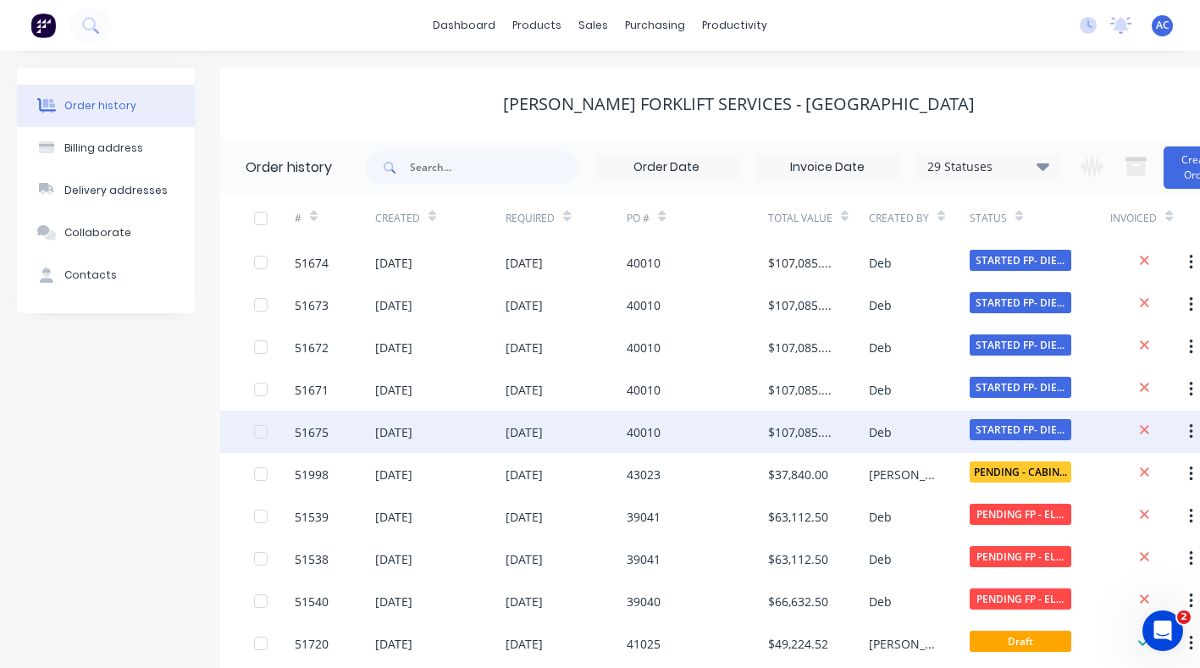
click at [313, 425] on div "51675" at bounding box center [312, 433] width 34 height 18
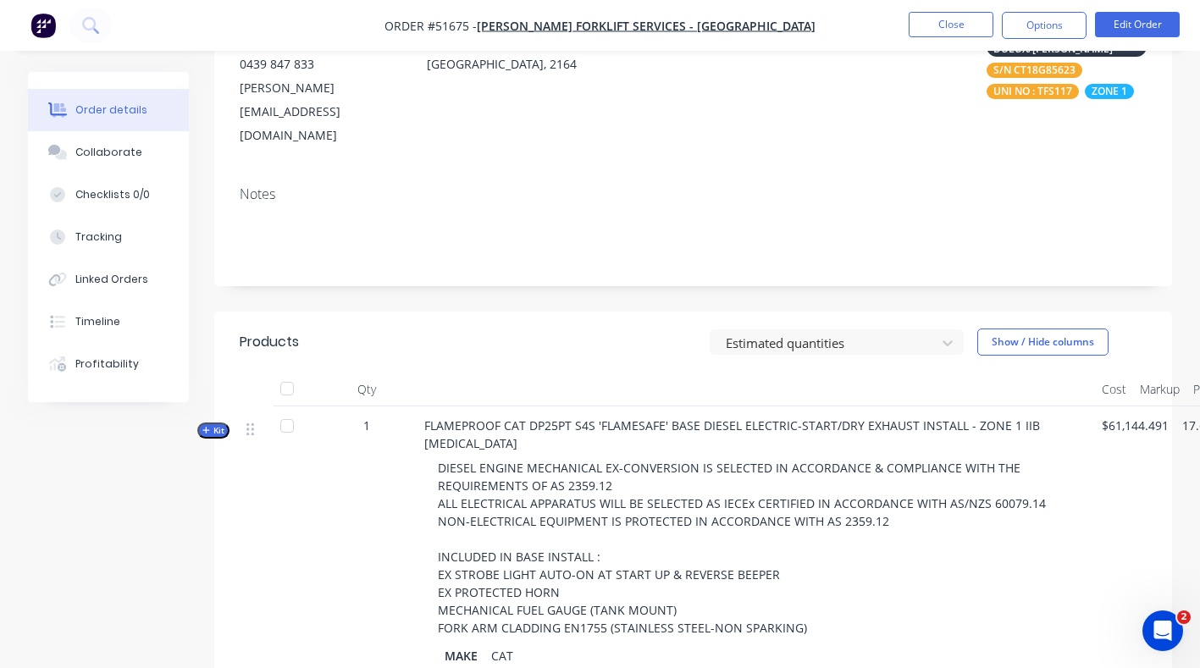
scroll to position [234, 0]
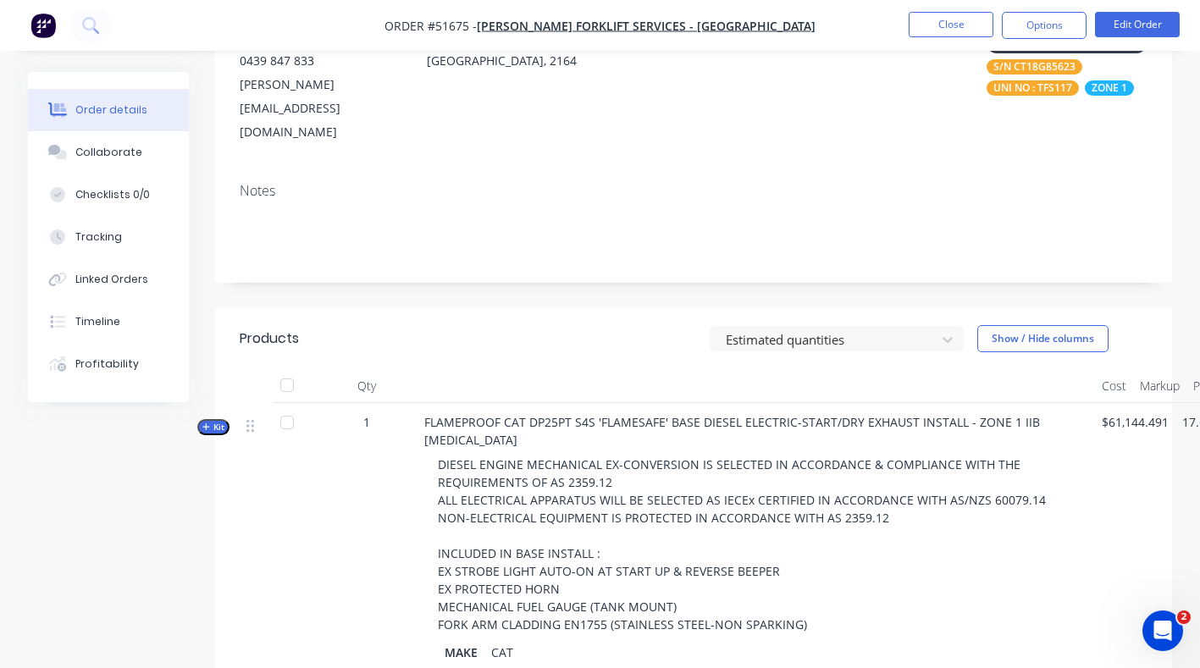
click at [219, 421] on span "Kit" at bounding box center [213, 427] width 22 height 13
click at [1122, 24] on button "Edit Order" at bounding box center [1137, 24] width 85 height 25
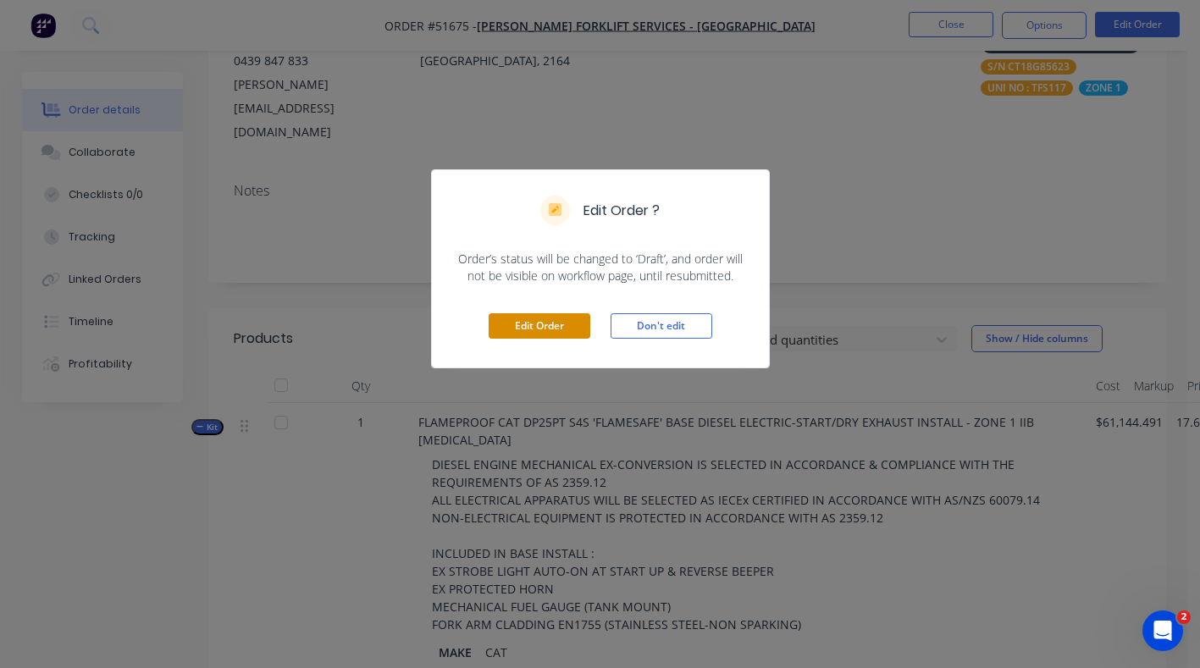
click at [550, 313] on div "Edit Order Don't edit" at bounding box center [600, 326] width 337 height 83
click at [546, 325] on button "Edit Order" at bounding box center [540, 325] width 102 height 25
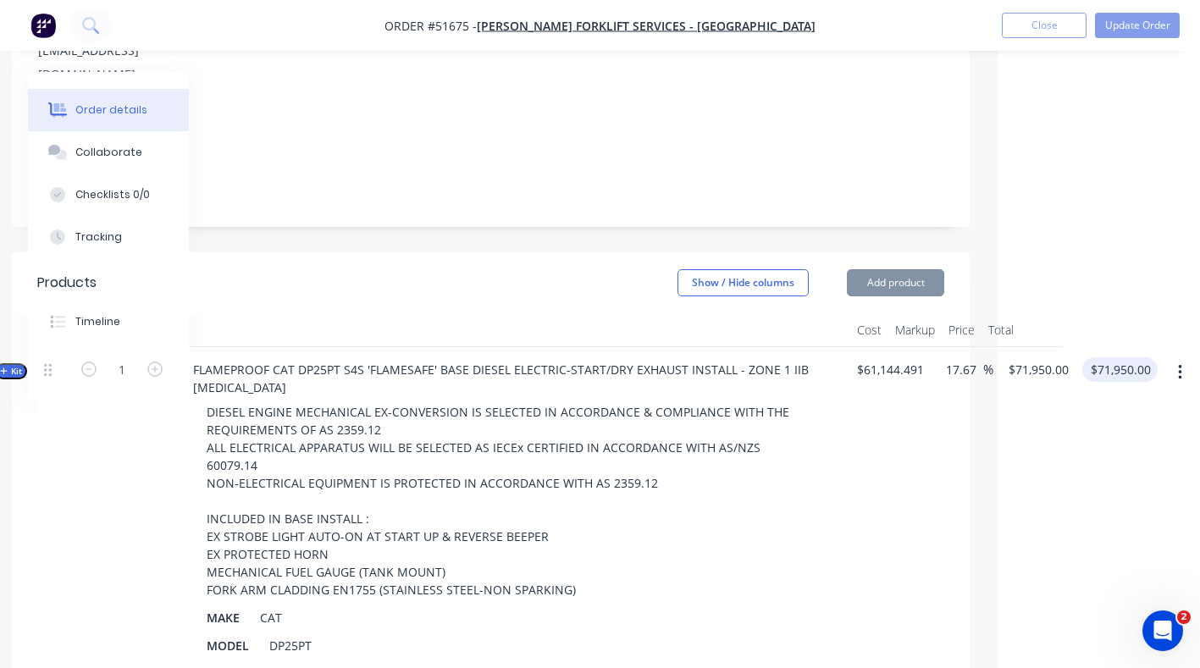
scroll to position [295, 202]
click at [1182, 362] on icon "button" at bounding box center [1180, 371] width 4 height 19
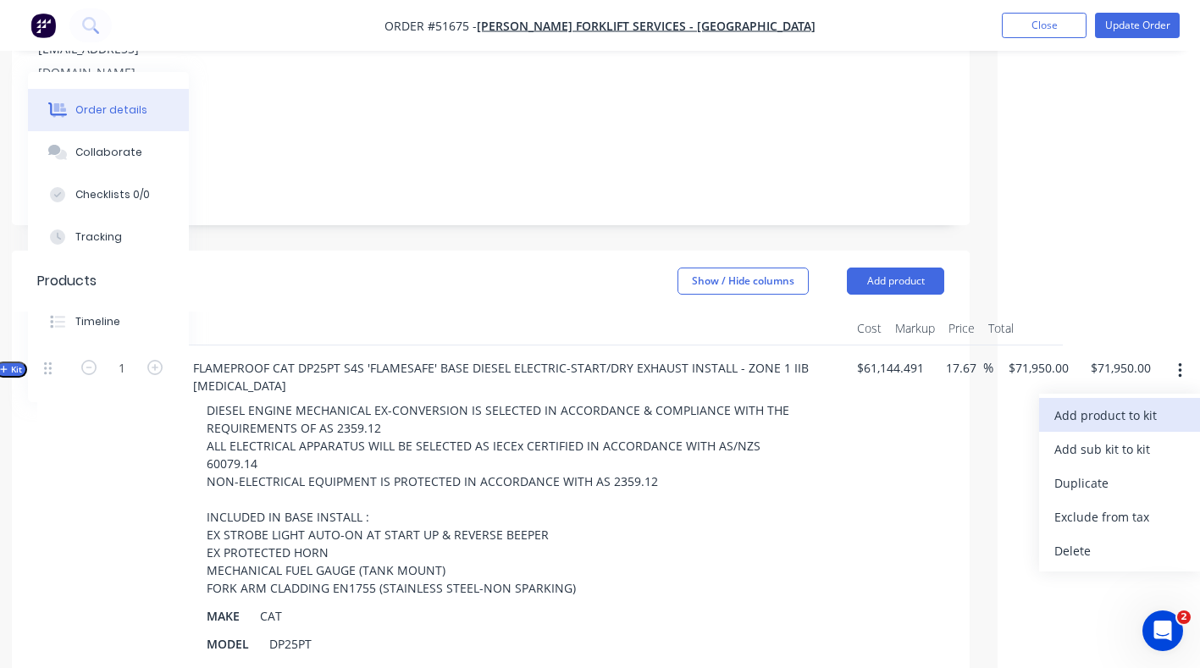
click at [1107, 403] on div "Add product to kit" at bounding box center [1120, 415] width 130 height 25
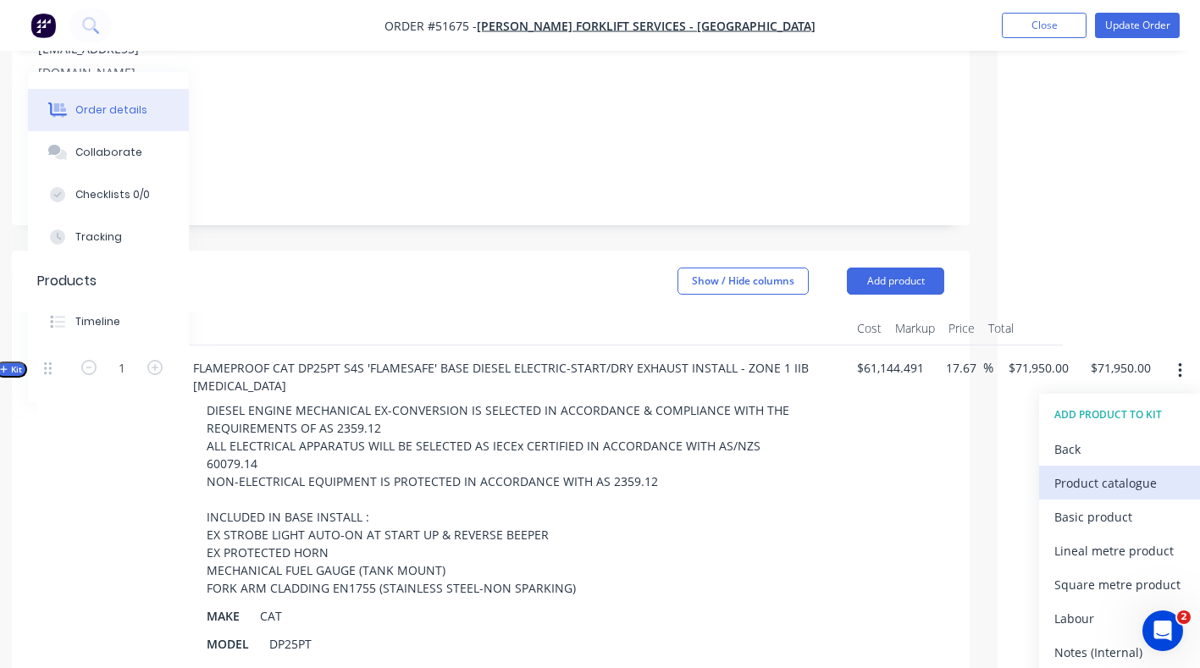
click at [1099, 471] on div "Product catalogue" at bounding box center [1120, 483] width 130 height 25
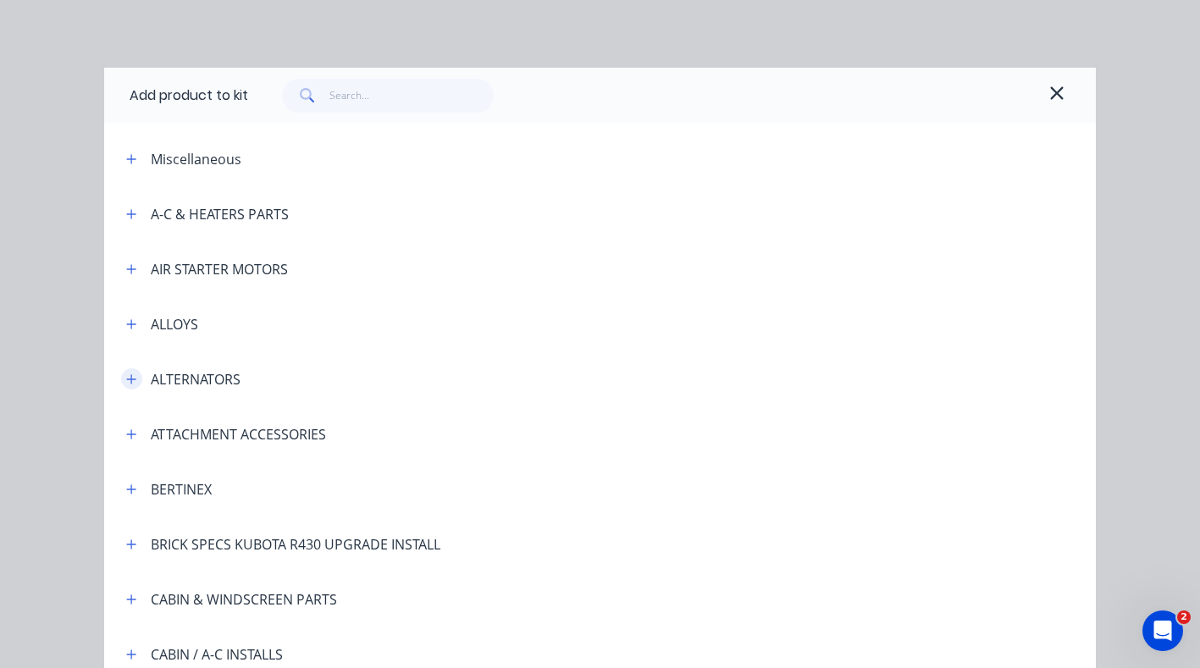
click at [126, 376] on icon "button" at bounding box center [131, 380] width 10 height 12
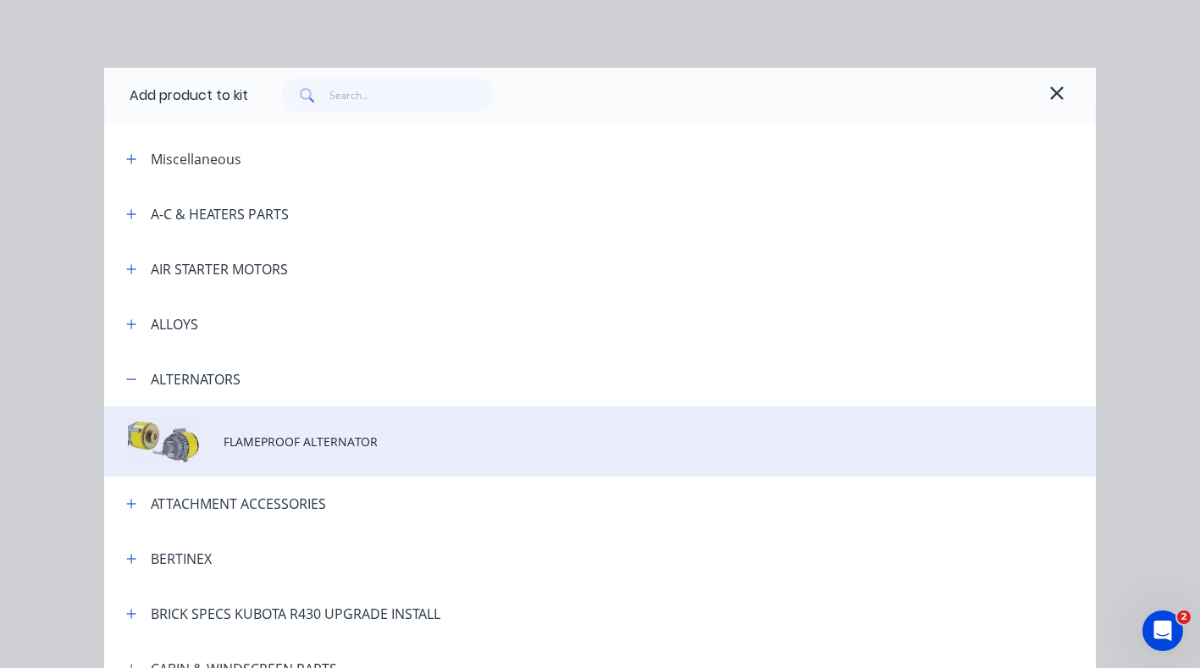
click at [280, 441] on span "FLAMEPROOF ALTERNATOR" at bounding box center [573, 442] width 698 height 18
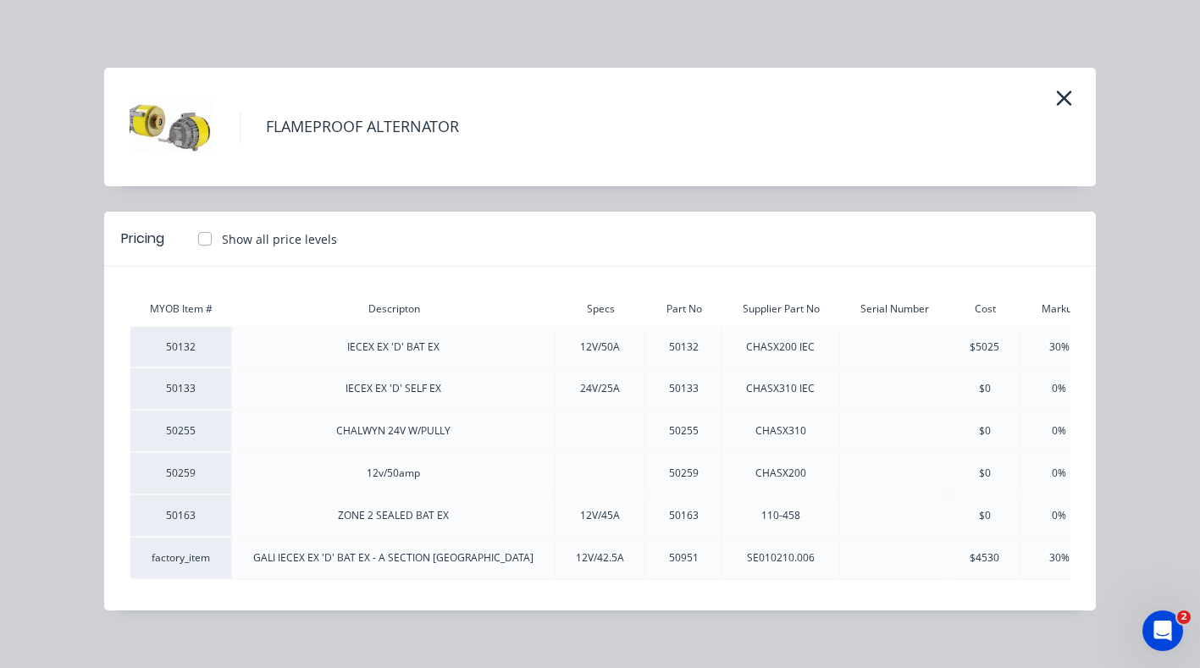
scroll to position [0, 137]
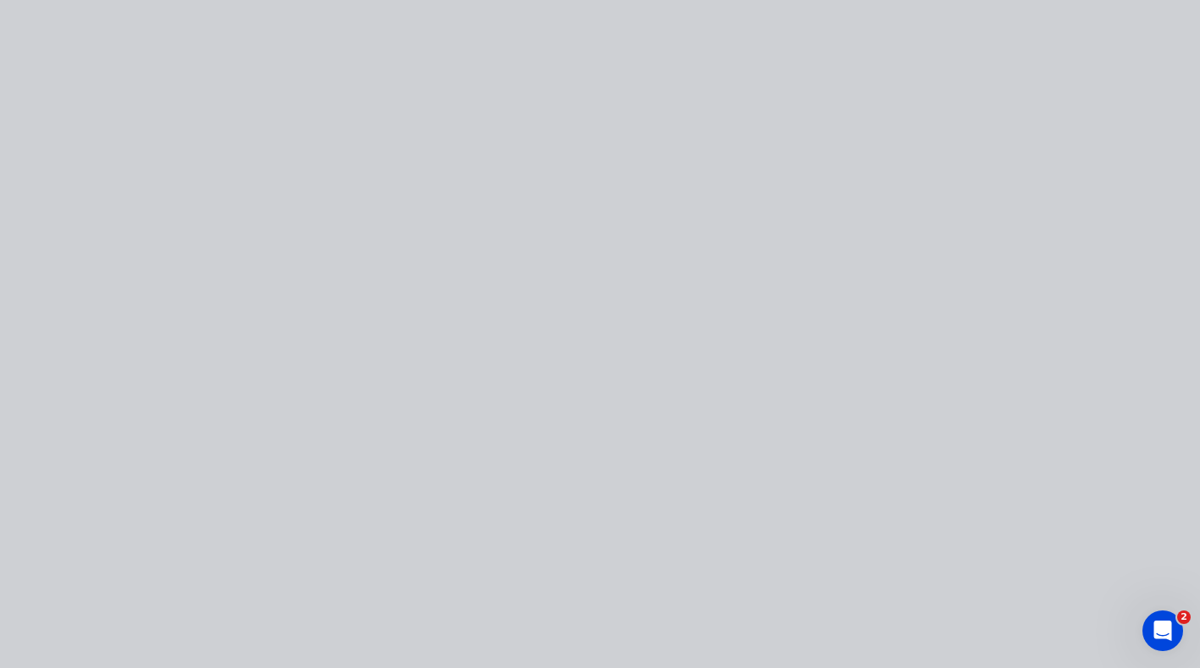
type input "$77,280.5456"
type input "$77,280.55"
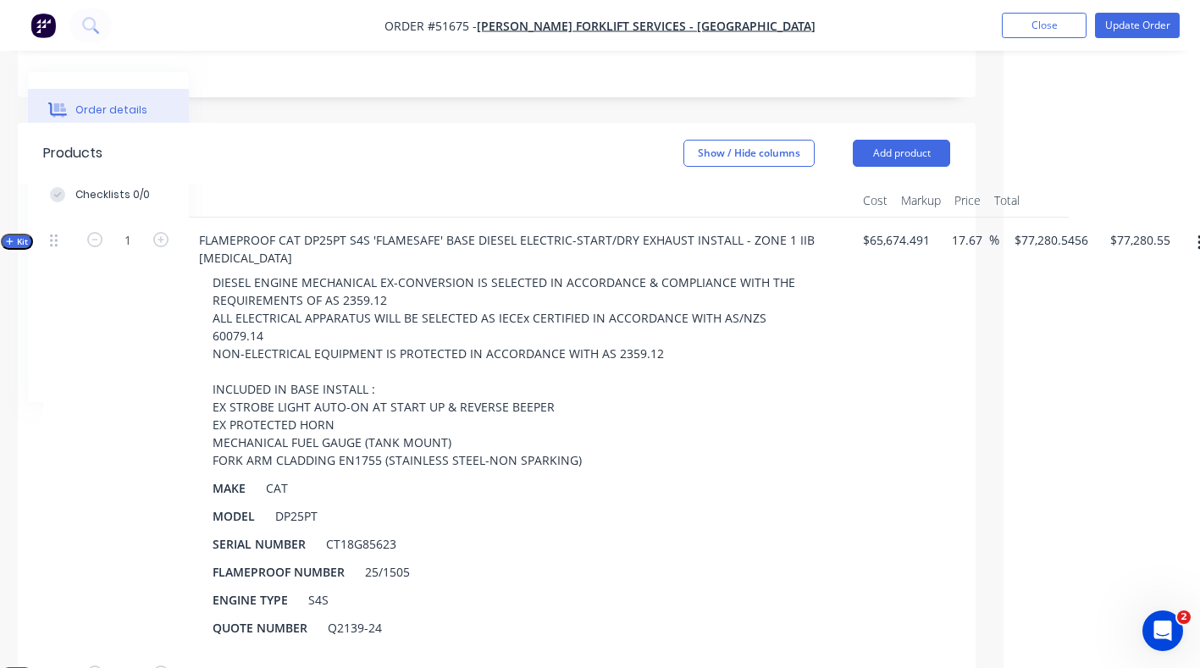
scroll to position [401, 197]
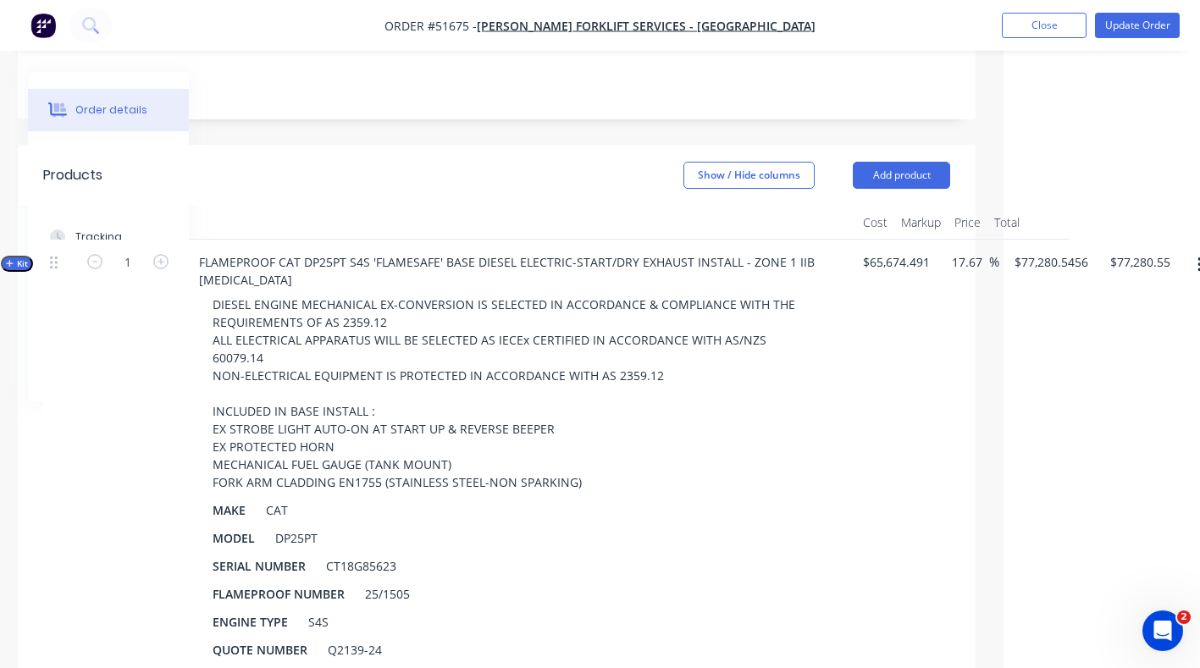
click at [24, 258] on span "Kit" at bounding box center [17, 264] width 22 height 13
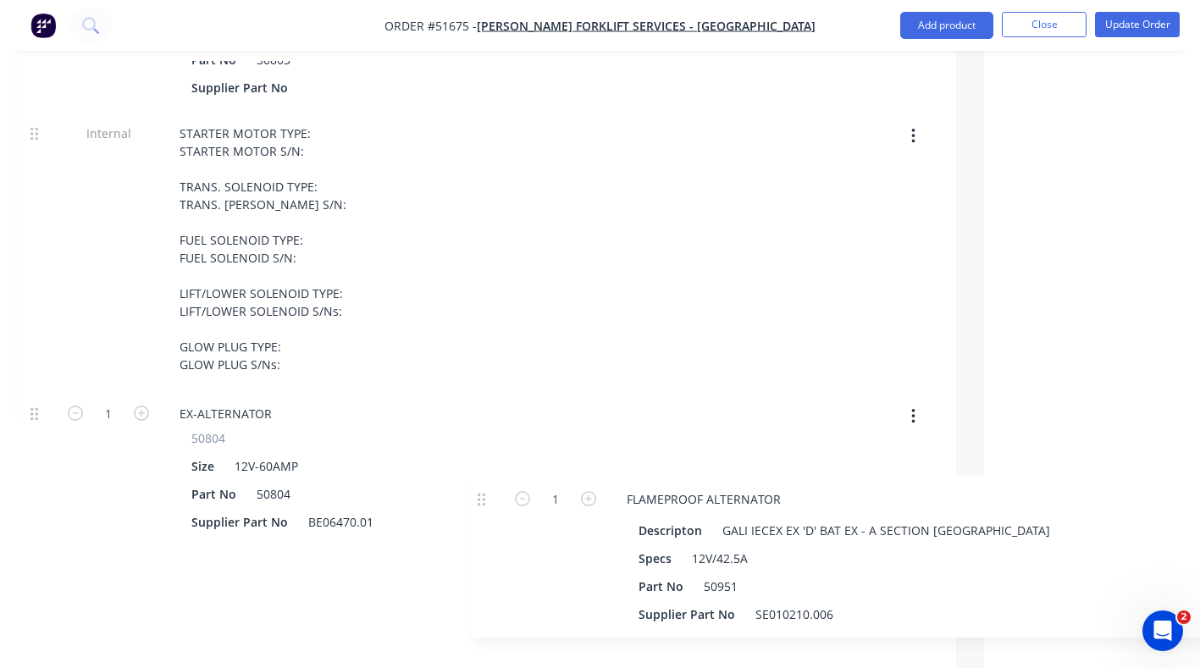
scroll to position [1377, 216]
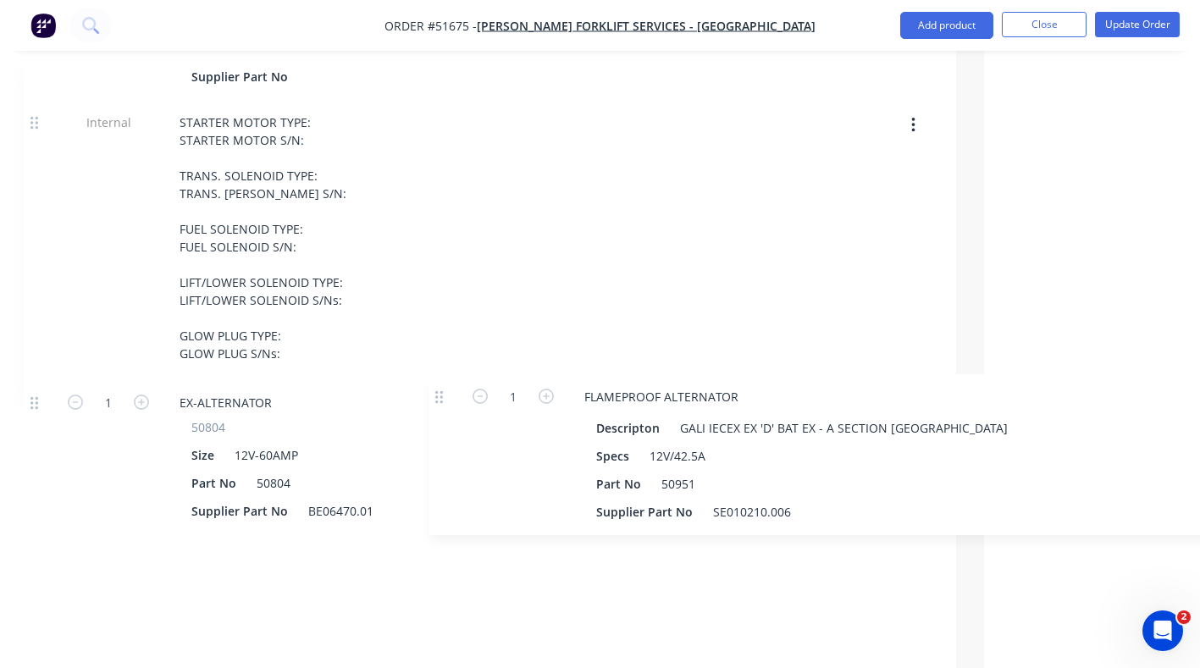
drag, startPoint x: 53, startPoint y: 230, endPoint x: 446, endPoint y: 396, distance: 426.3
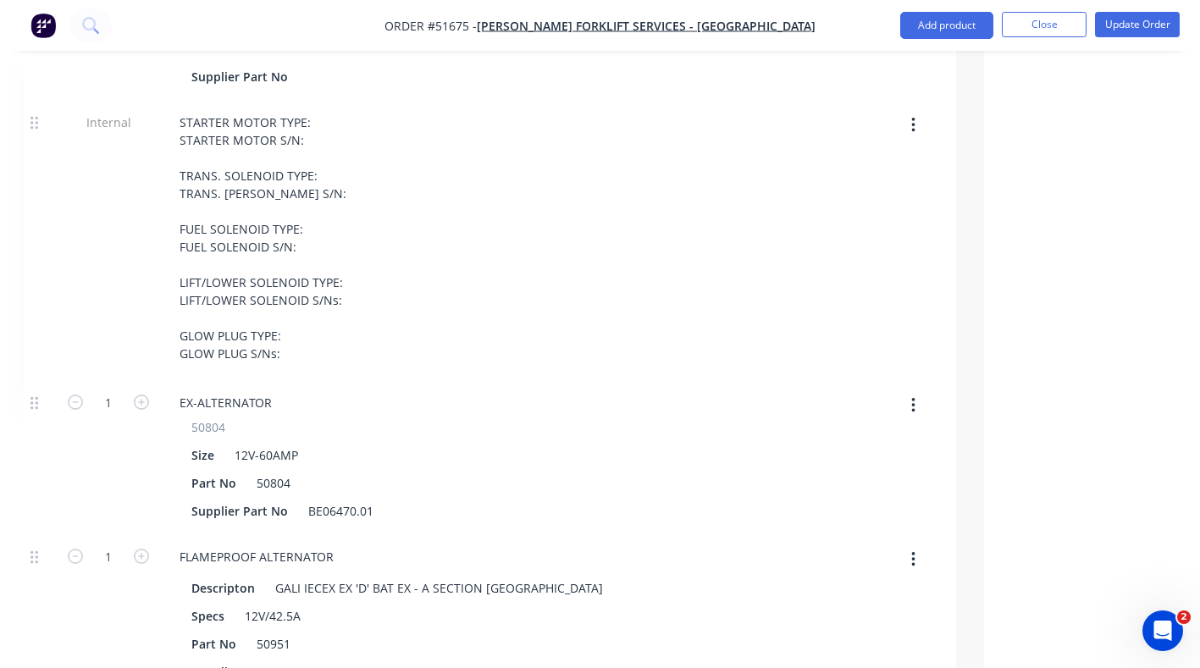
click at [916, 390] on button "button" at bounding box center [914, 405] width 40 height 30
click at [789, 506] on div "Delete" at bounding box center [853, 518] width 130 height 25
type input "$72,618.5893"
type input "$72,618.59"
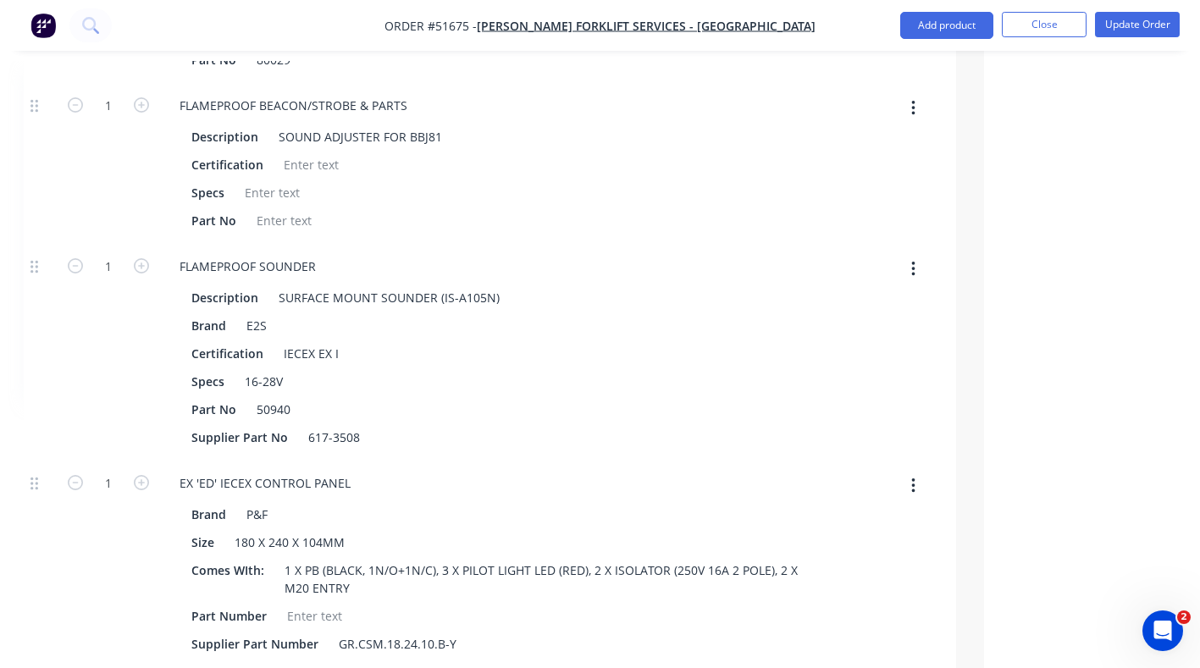
scroll to position [2172, 216]
click at [906, 471] on button "button" at bounding box center [914, 486] width 40 height 30
click at [817, 586] on div "Delete" at bounding box center [853, 598] width 130 height 25
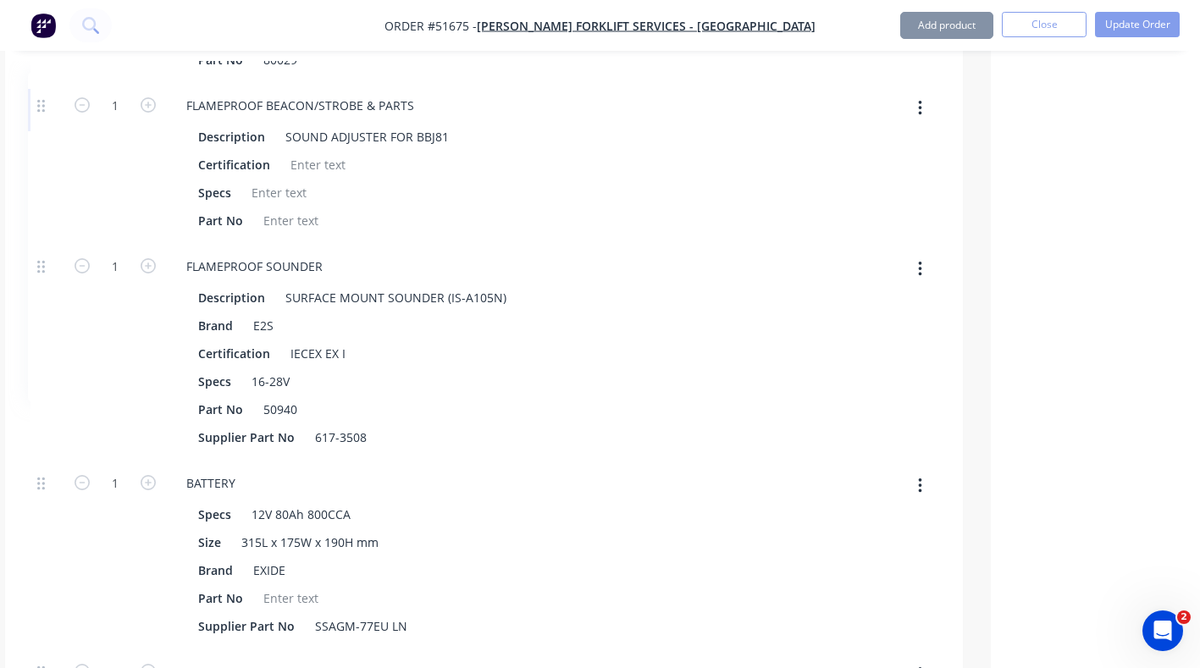
type input "$70,997.315"
type input "$70,997.32"
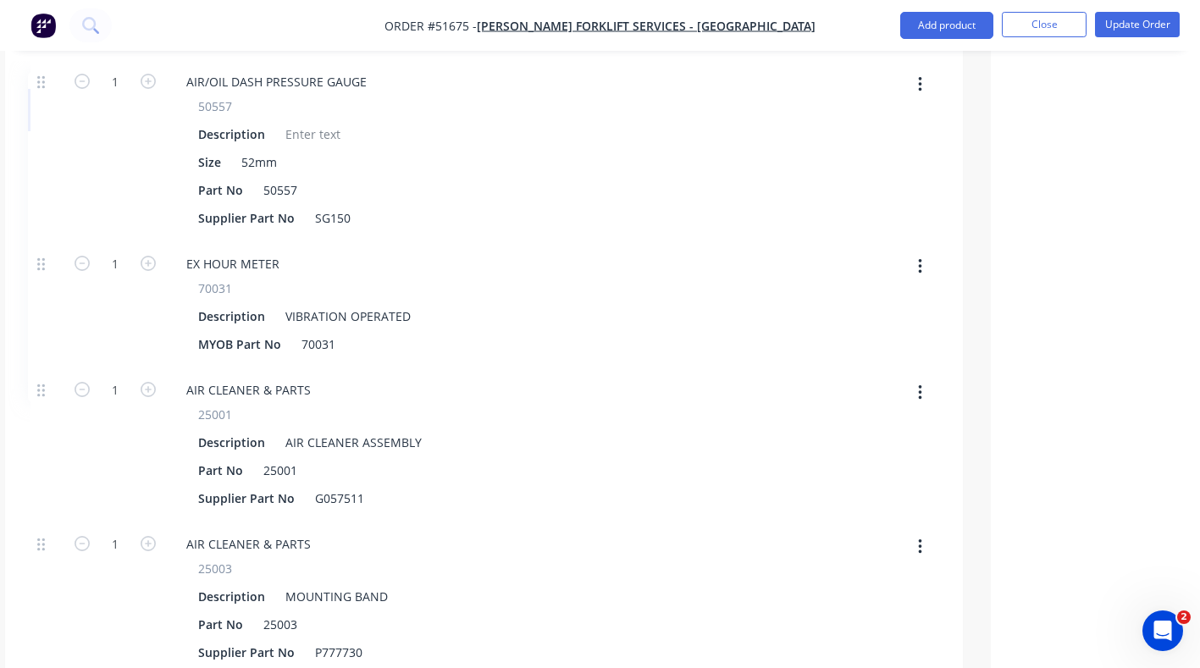
scroll to position [3703, 209]
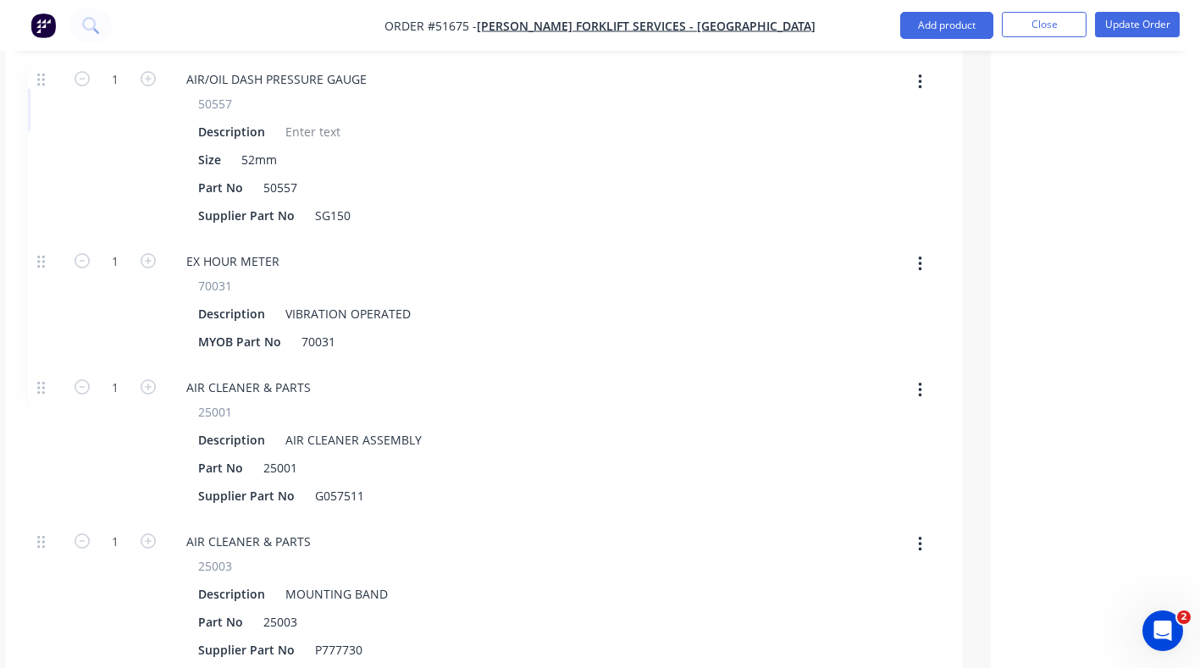
click at [916, 249] on button "button" at bounding box center [920, 264] width 40 height 30
click at [822, 364] on div "Delete" at bounding box center [860, 376] width 130 height 25
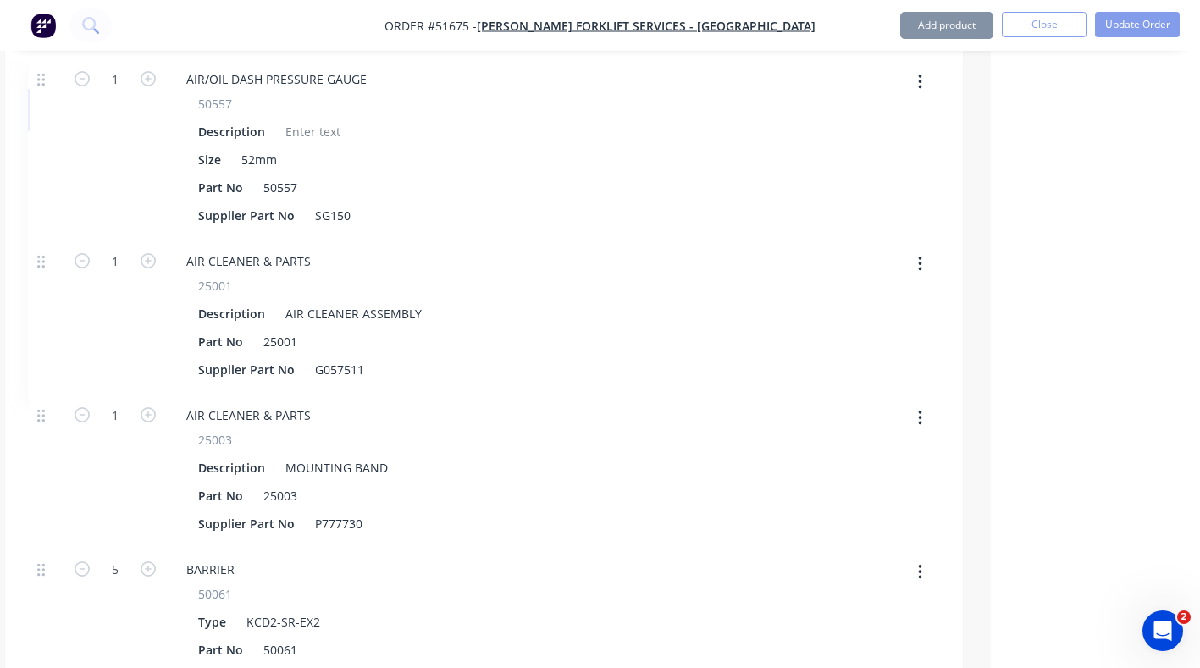
type input "$70,889.7156"
type input "$70,889.72"
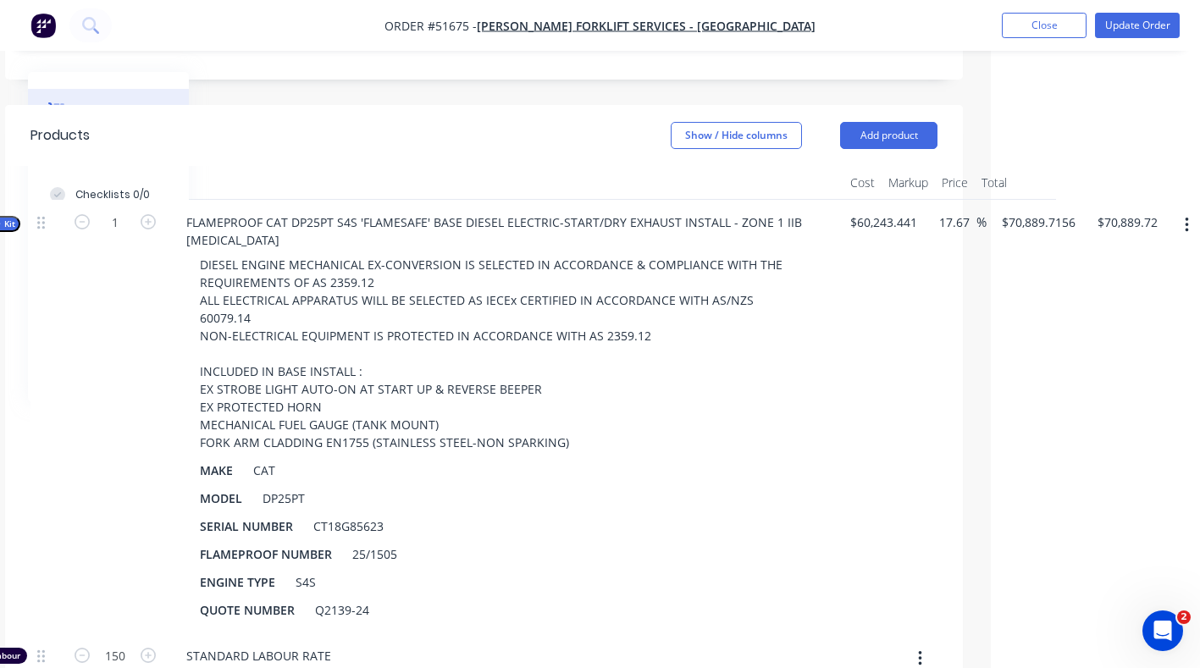
scroll to position [441, 209]
click at [1182, 209] on button "button" at bounding box center [1187, 224] width 40 height 30
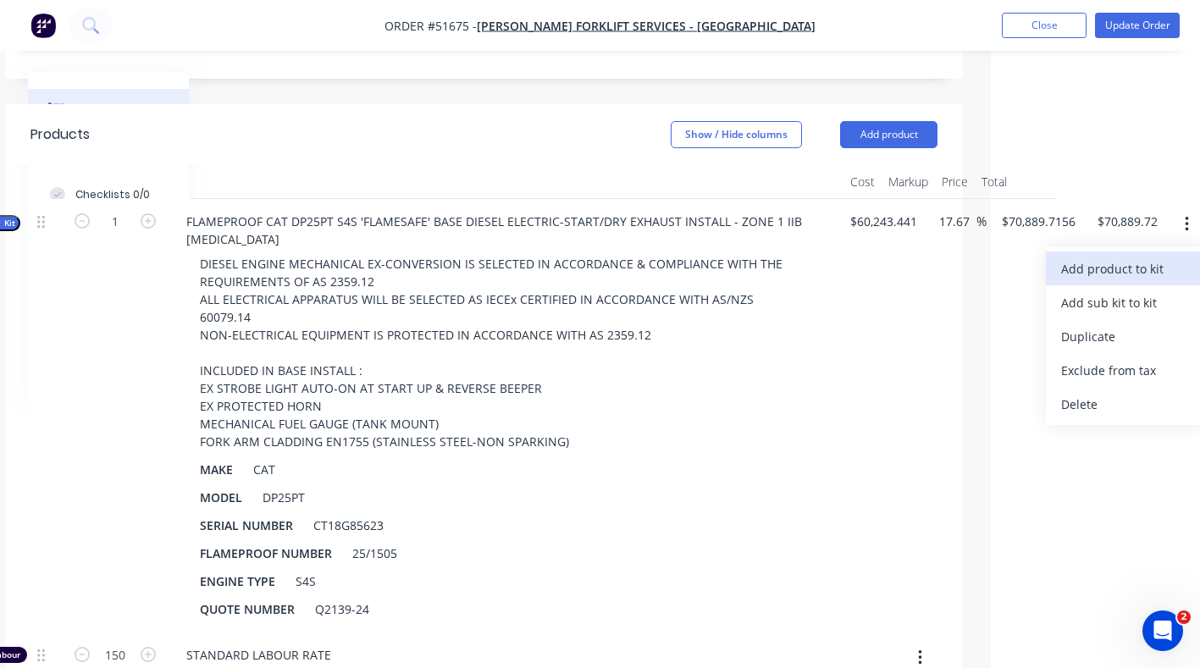
click at [1141, 257] on div "Add product to kit" at bounding box center [1126, 269] width 130 height 25
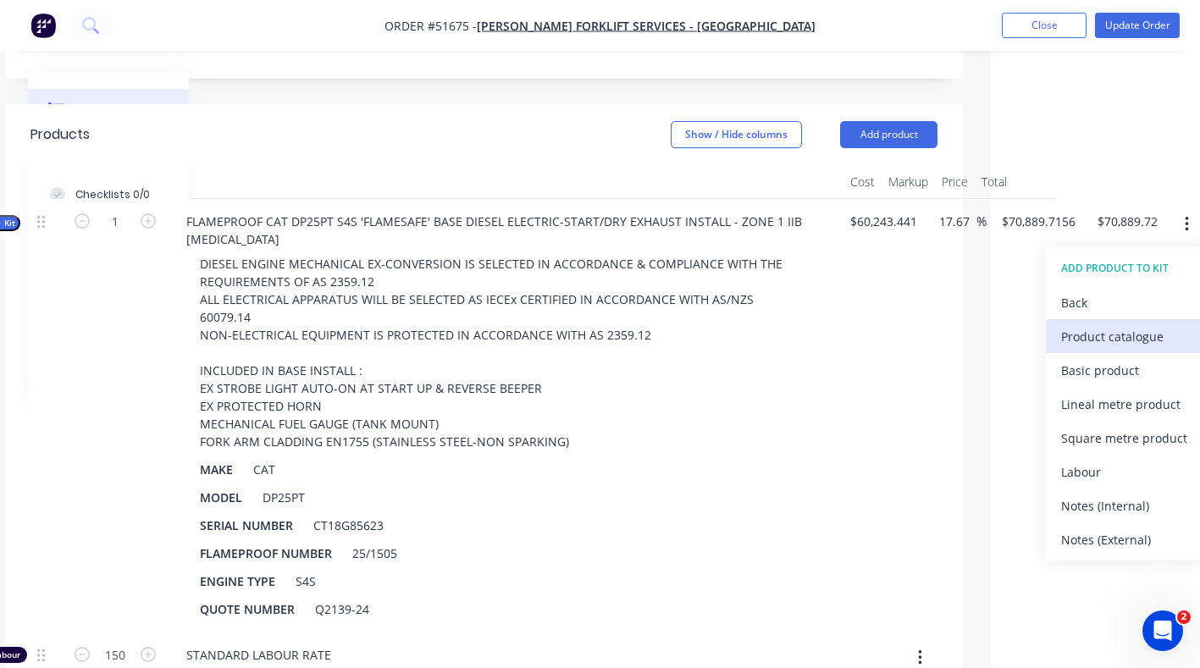
click at [1122, 324] on div "Product catalogue" at bounding box center [1126, 336] width 130 height 25
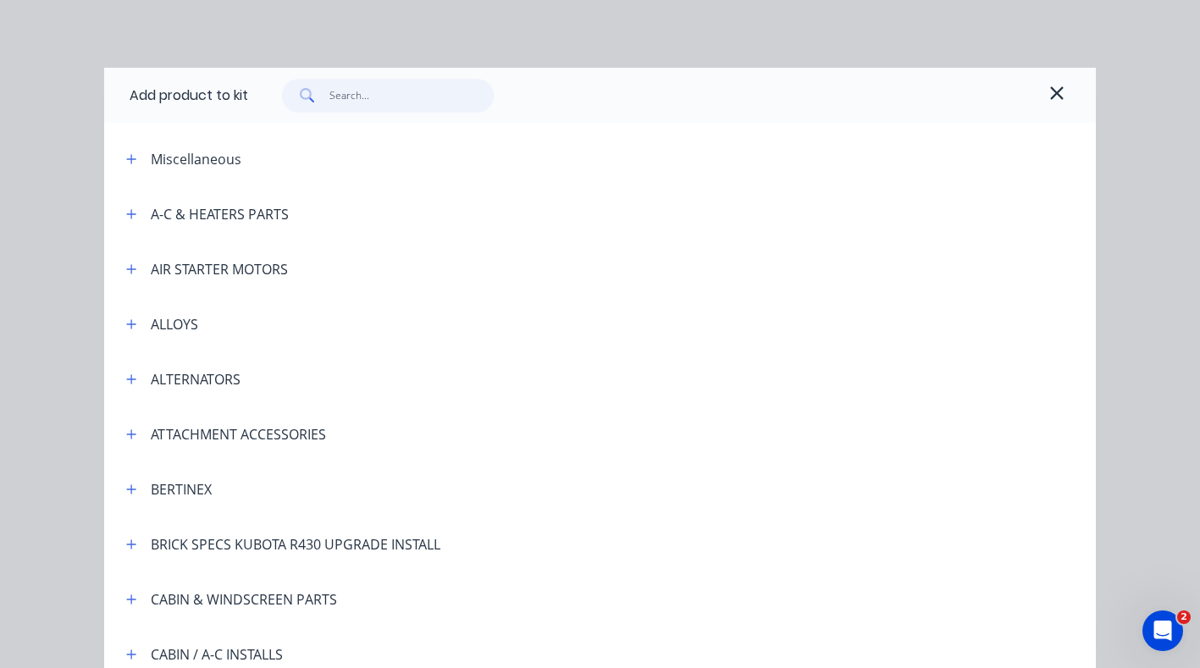
click at [358, 94] on input "text" at bounding box center [412, 96] width 165 height 34
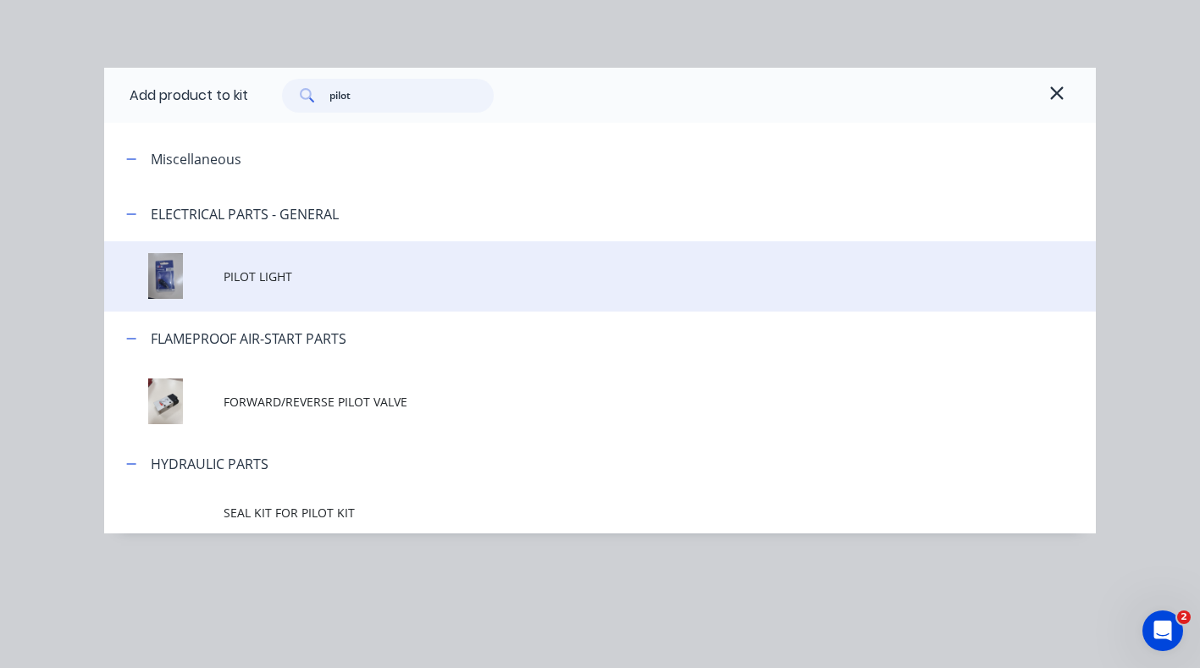
type input "pilot"
click at [272, 269] on span "PILOT LIGHT" at bounding box center [573, 277] width 698 height 18
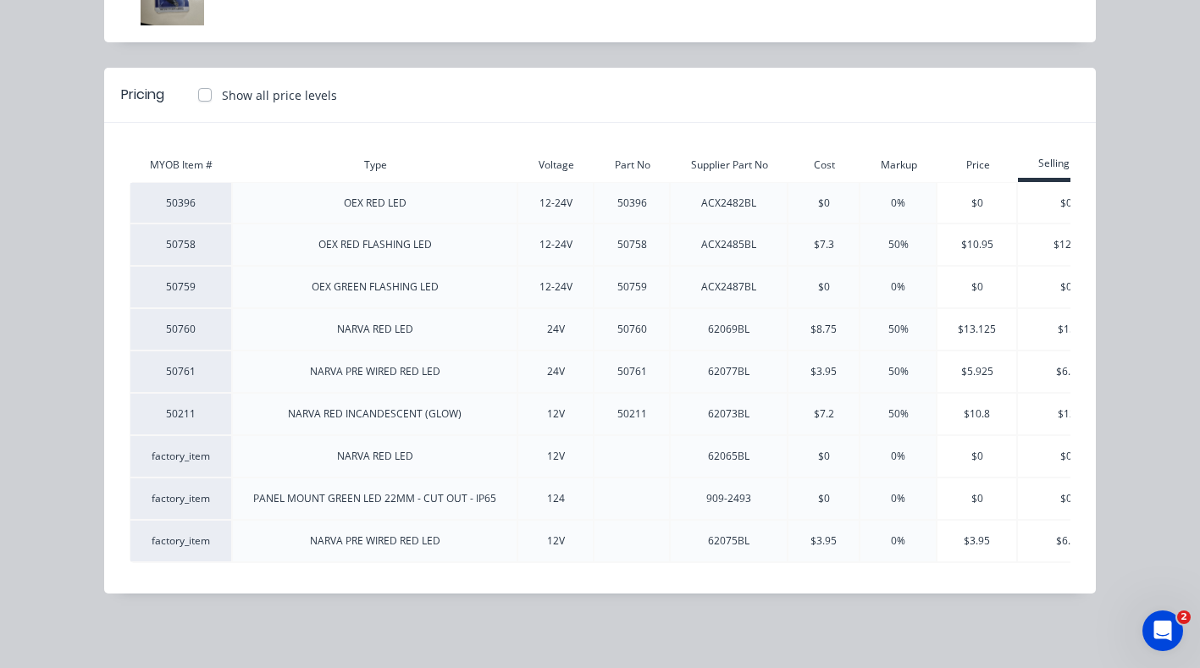
scroll to position [154, 0]
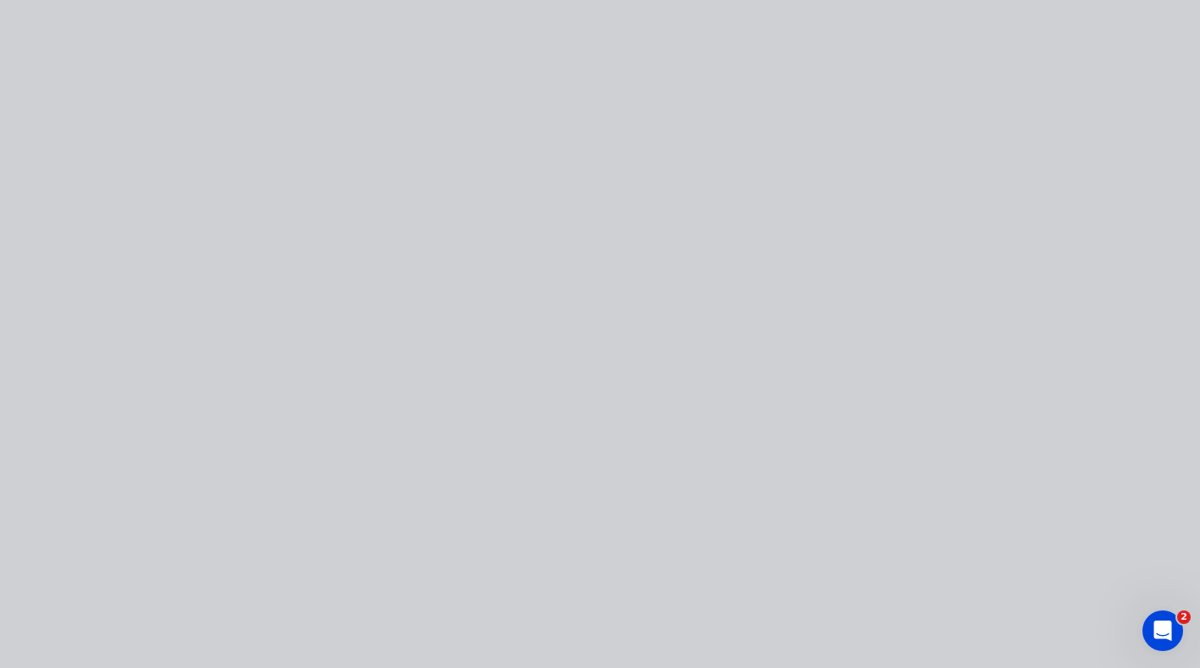
type input "$70,894.3637"
type input "$70,894.36"
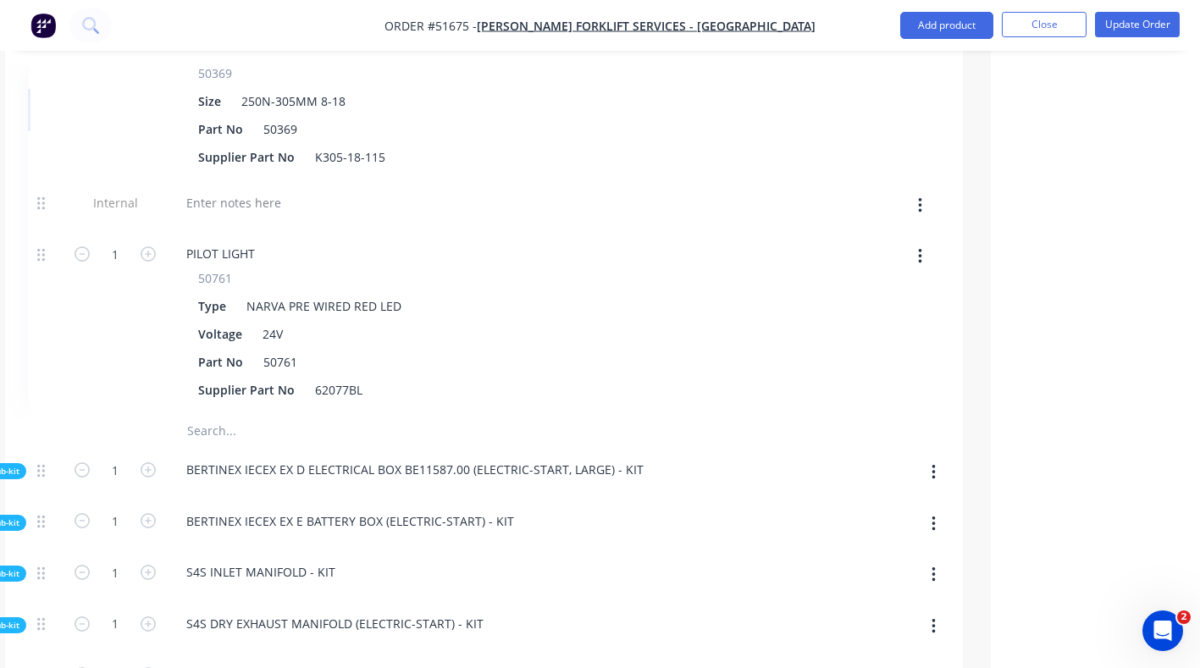
scroll to position [8516, 209]
click at [148, 248] on icon "button" at bounding box center [148, 255] width 15 height 15
type input "$70,899.0117"
type input "$70,899.01"
type input "2"
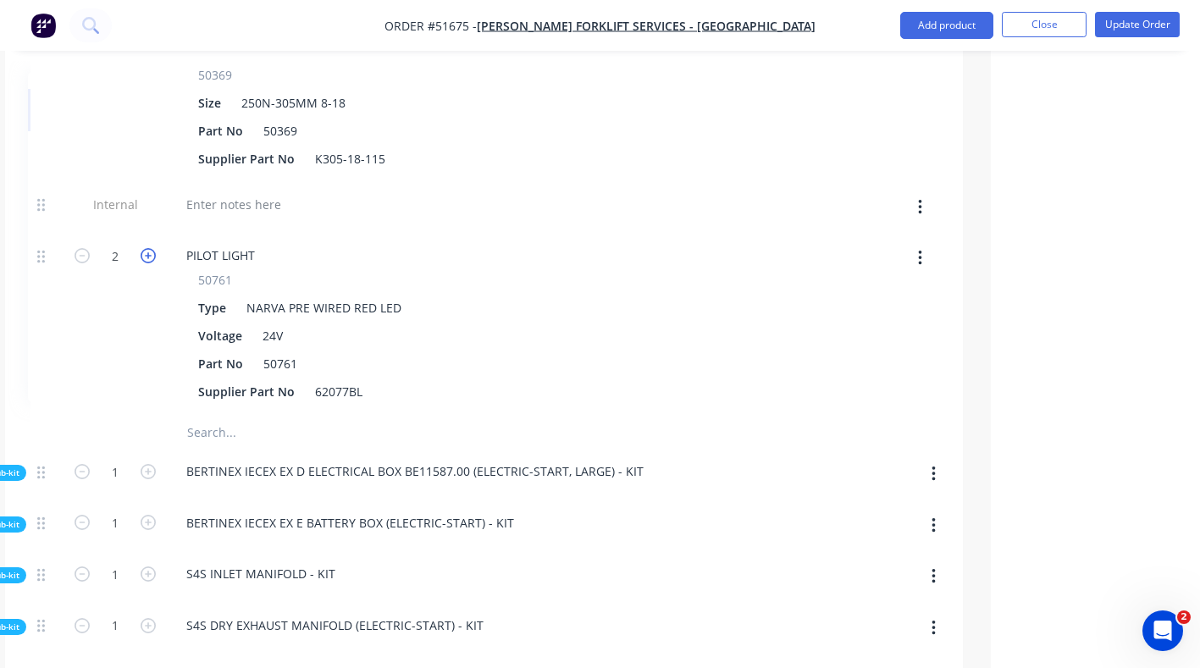
click at [148, 248] on icon "button" at bounding box center [148, 255] width 15 height 15
type input "$70,903.6598"
type input "$70,903.66"
type input "3"
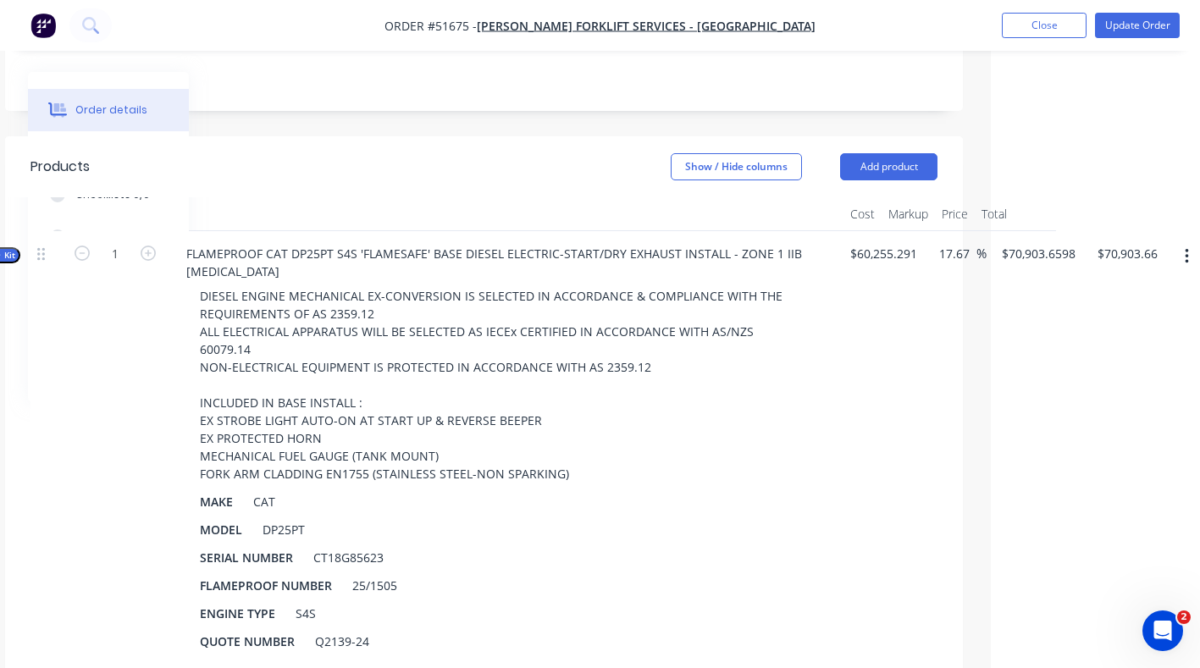
scroll to position [392, 209]
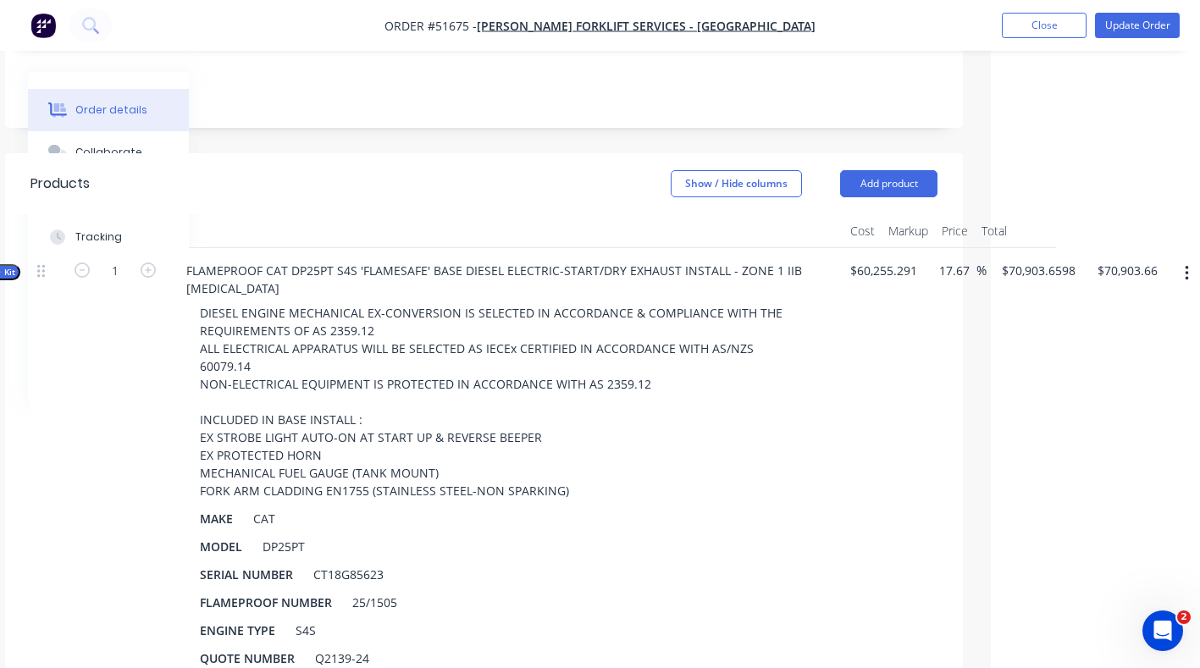
click at [1190, 258] on button "button" at bounding box center [1187, 273] width 40 height 30
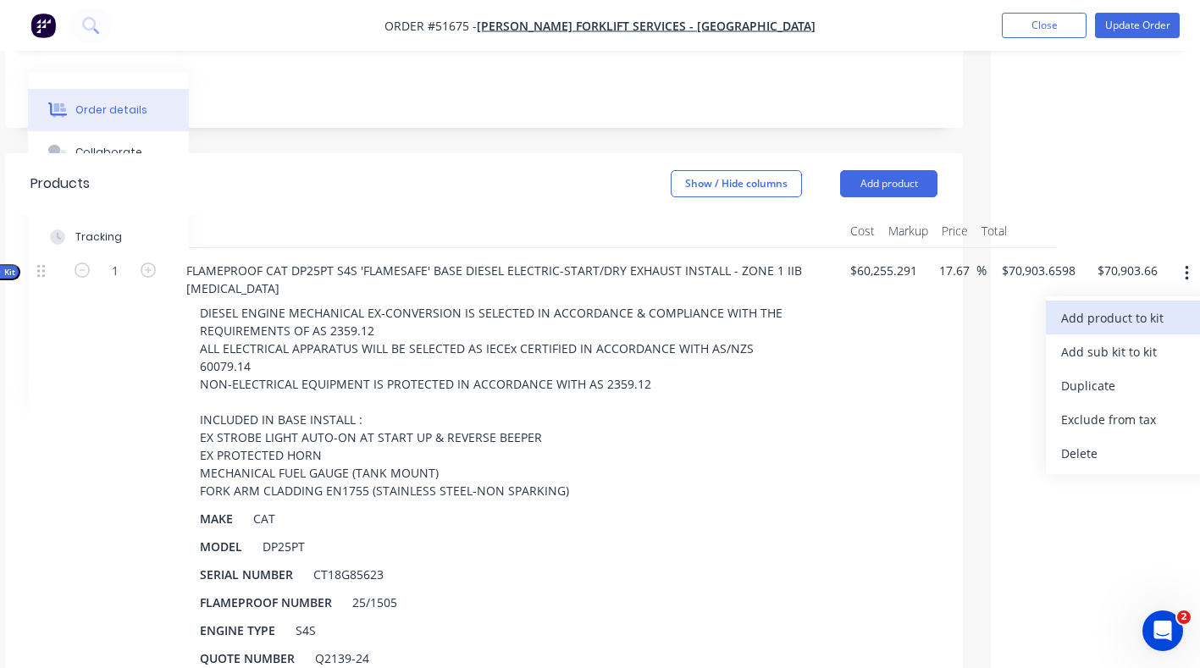
click at [1155, 306] on div "Add product to kit" at bounding box center [1126, 318] width 130 height 25
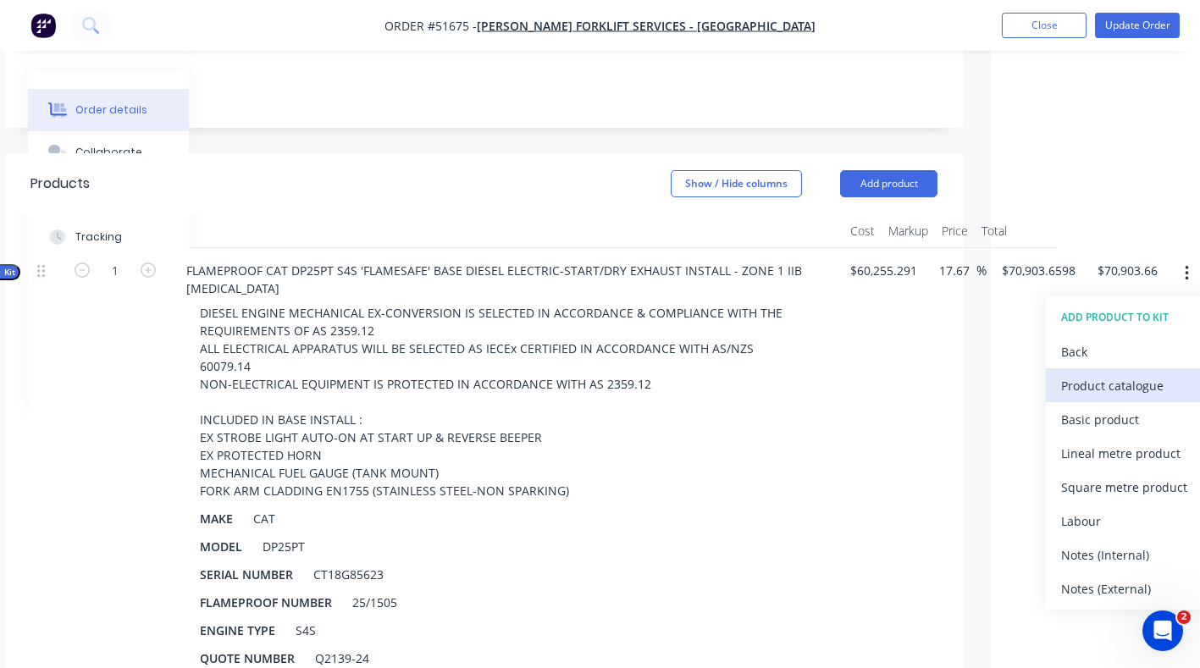
click at [1134, 374] on div "Product catalogue" at bounding box center [1126, 386] width 130 height 25
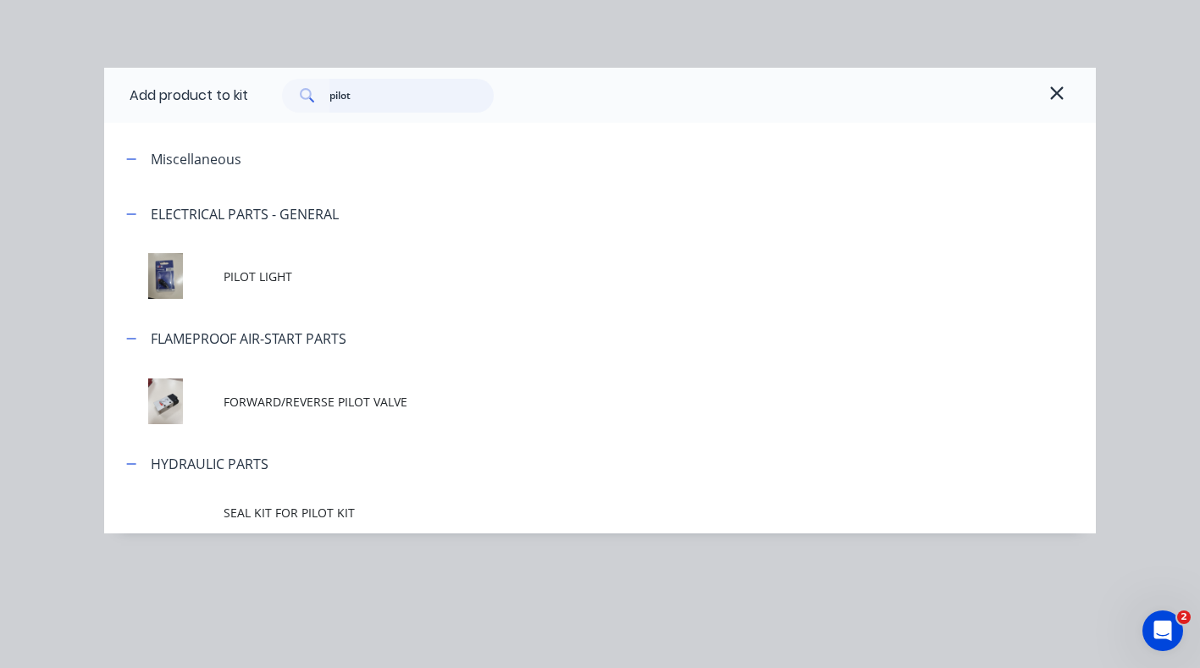
click at [372, 97] on input "pilot" at bounding box center [412, 96] width 165 height 34
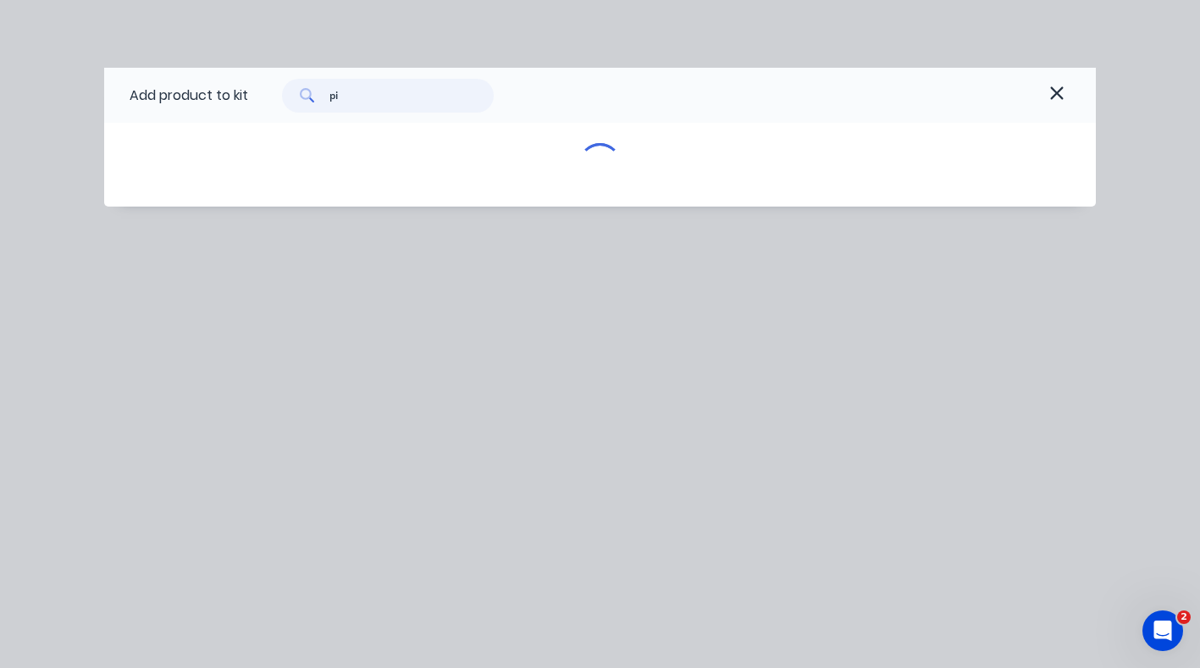
type input "p"
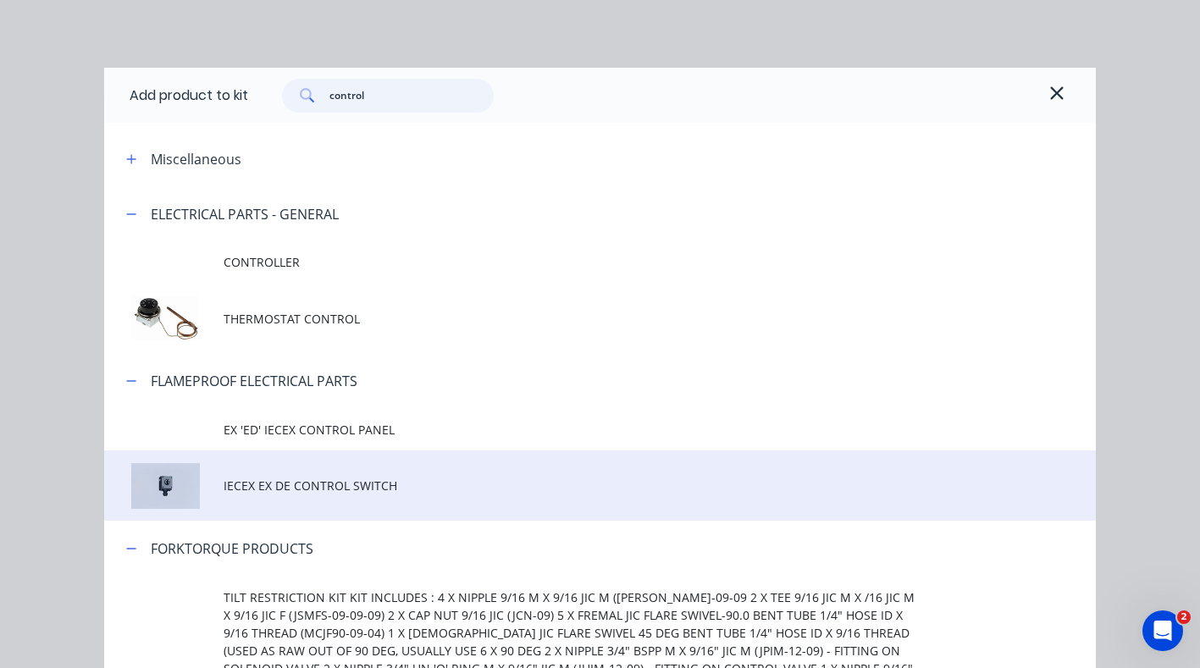
type input "control"
click at [321, 487] on span "IECEX EX DE CONTROL SWITCH" at bounding box center [573, 486] width 698 height 18
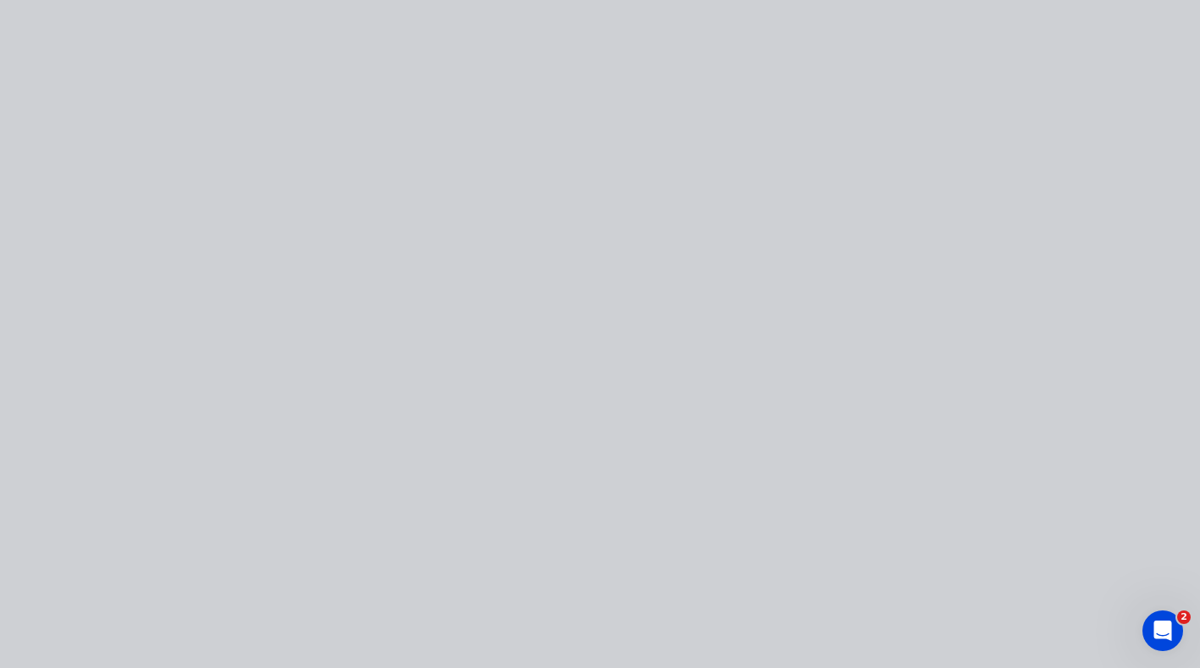
type input "$71,393.5169"
type input "$71,393.52"
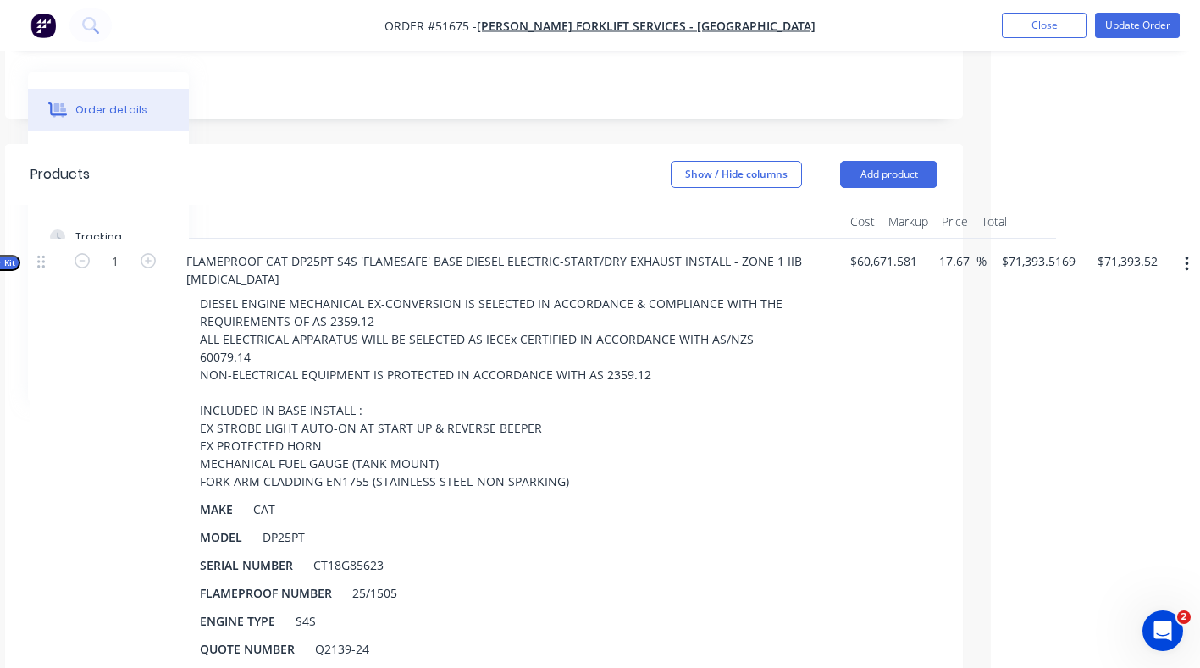
scroll to position [407, 209]
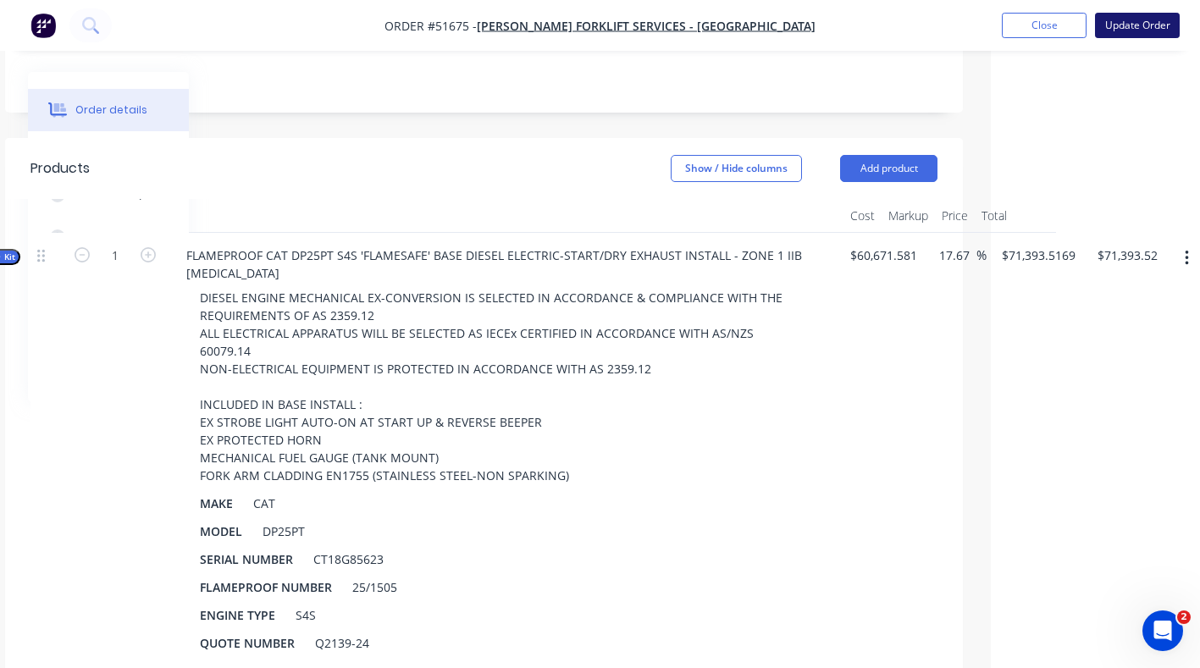
click at [1124, 27] on button "Update Order" at bounding box center [1137, 25] width 85 height 25
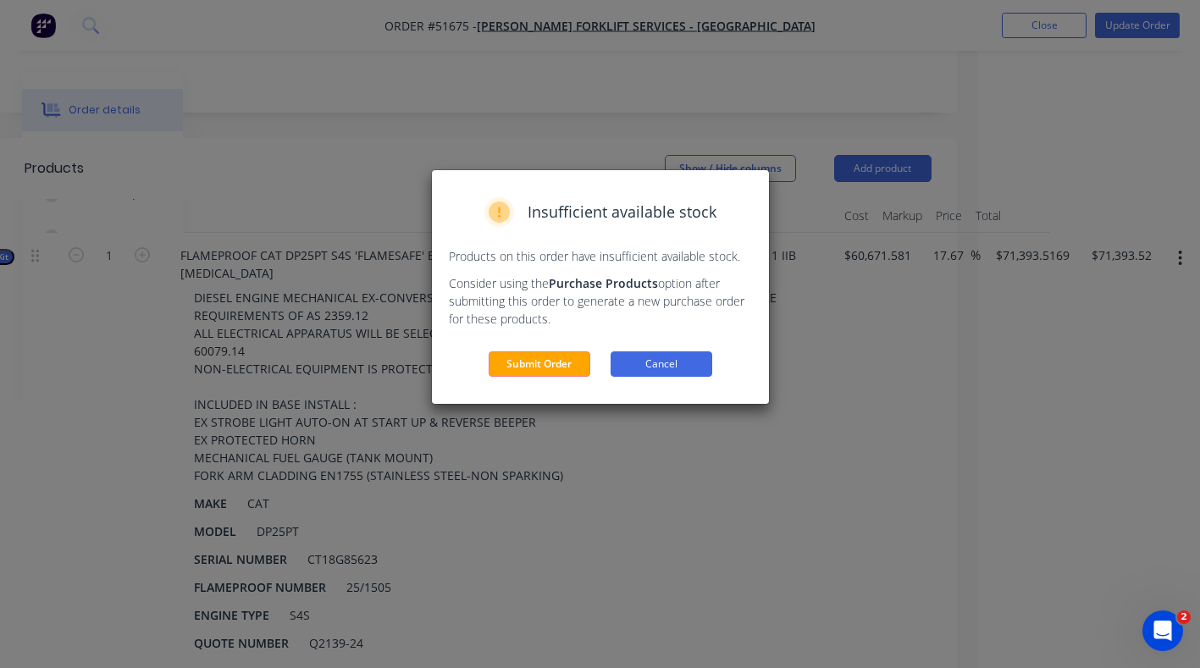
click at [669, 363] on button "Cancel" at bounding box center [662, 364] width 102 height 25
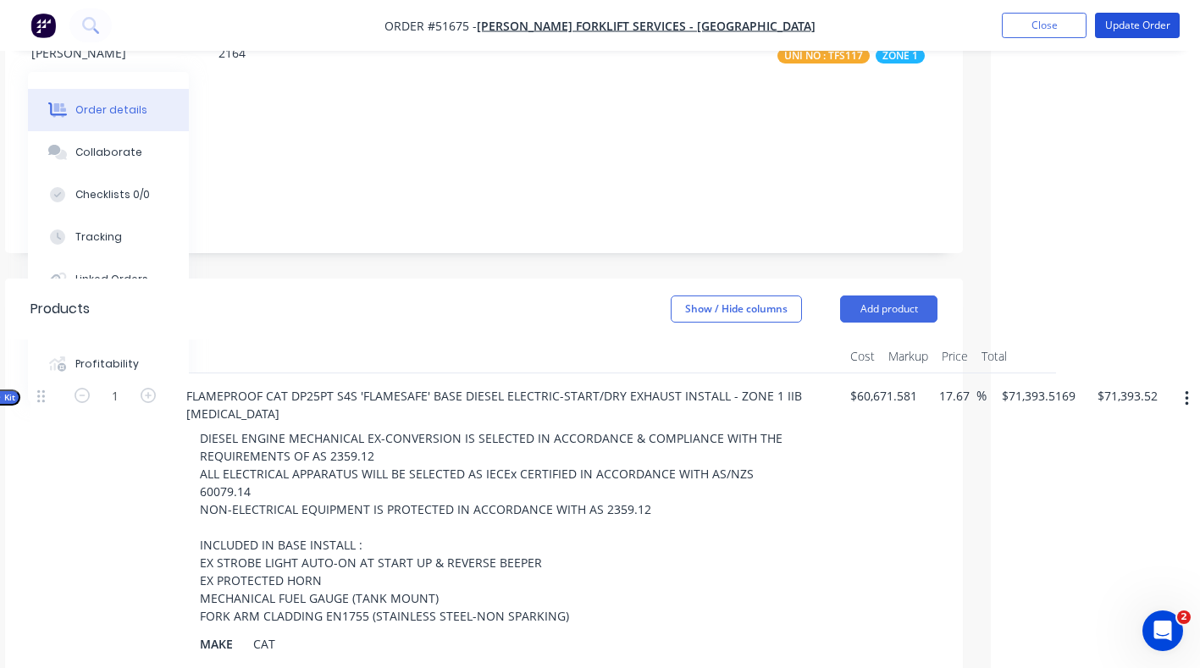
scroll to position [268, 209]
click at [1189, 383] on button "button" at bounding box center [1187, 398] width 40 height 30
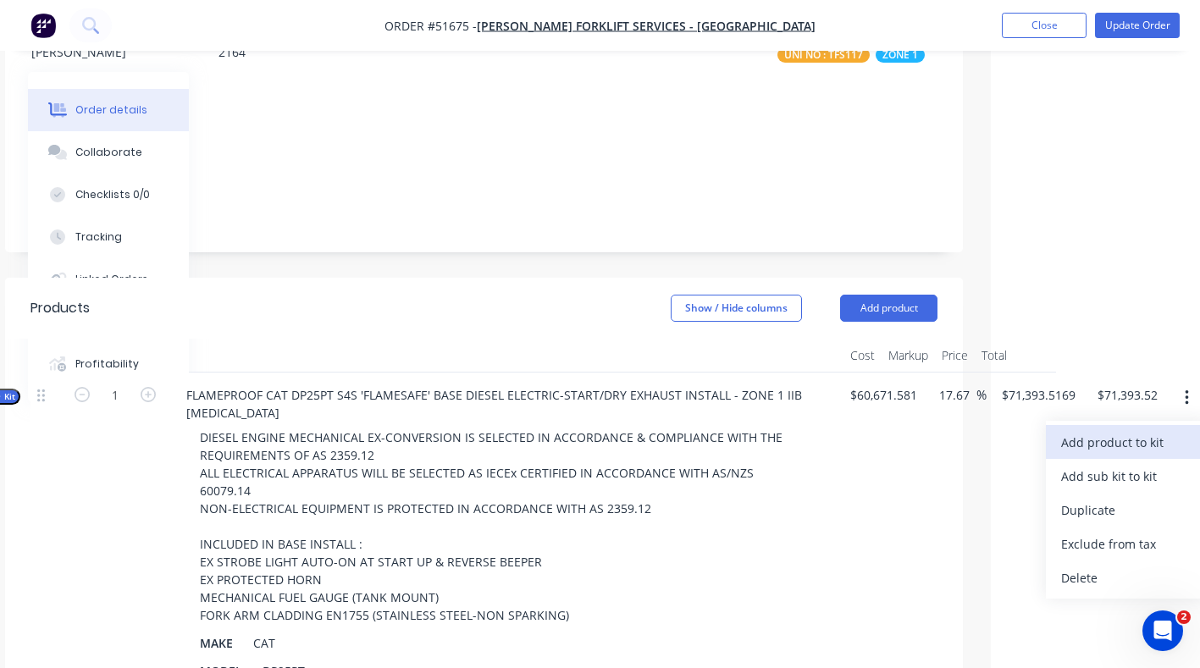
click at [1115, 430] on div "Add product to kit" at bounding box center [1126, 442] width 130 height 25
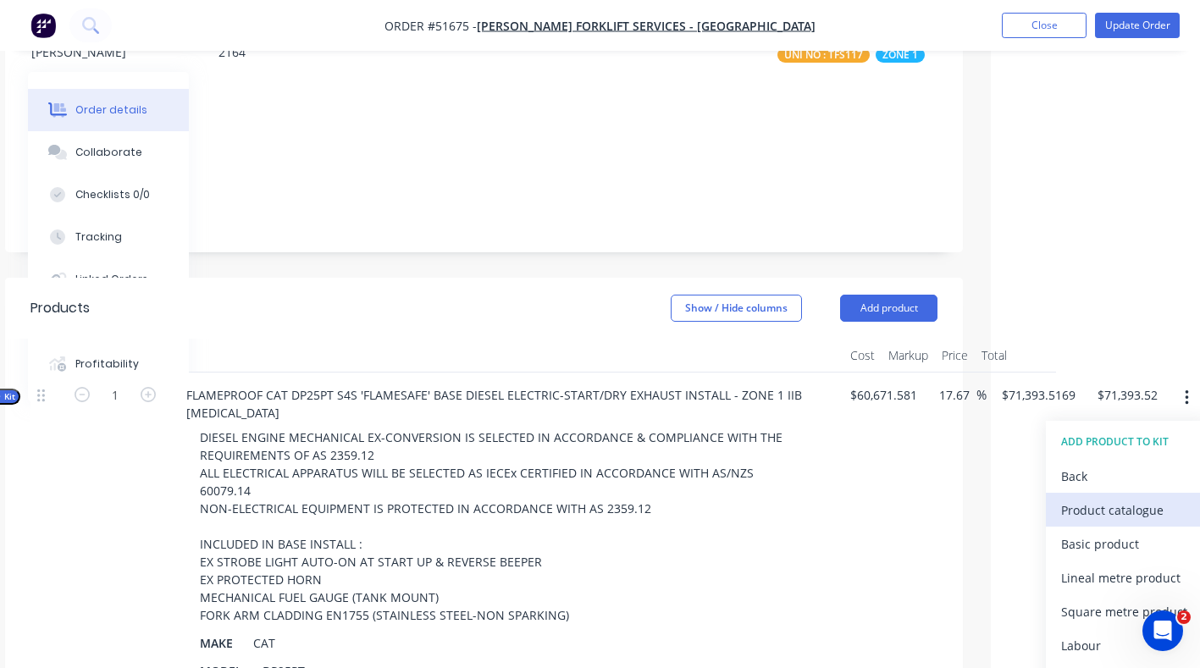
click at [1139, 498] on div "Product catalogue" at bounding box center [1126, 510] width 130 height 25
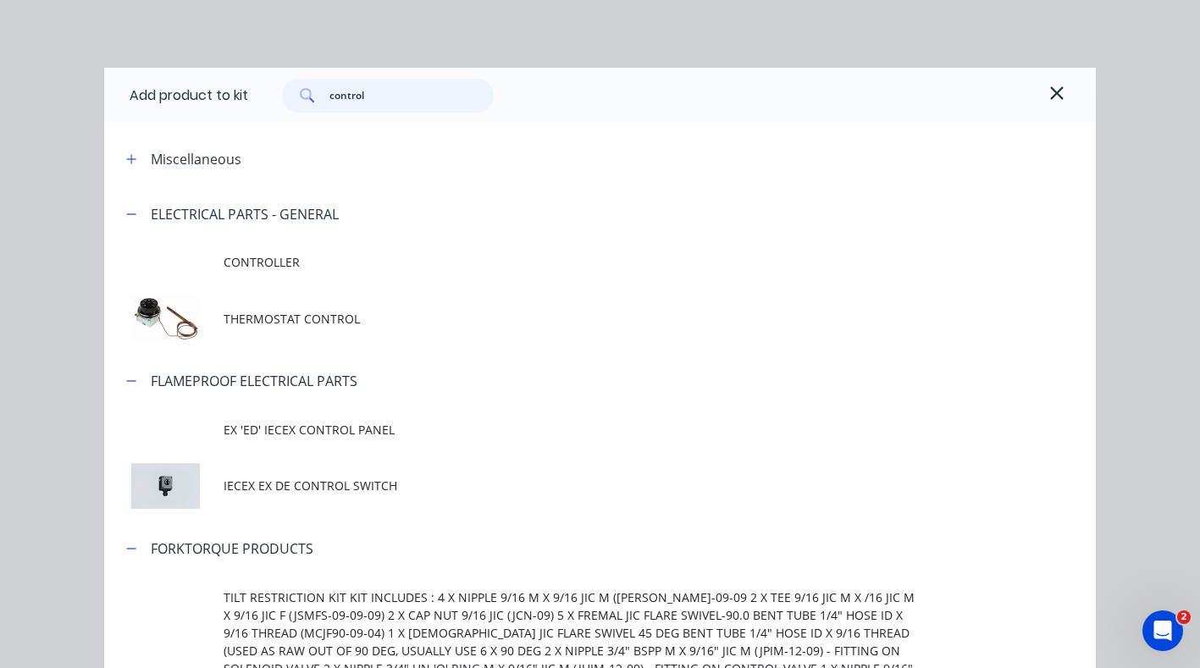
click at [389, 108] on input "control" at bounding box center [412, 96] width 165 height 34
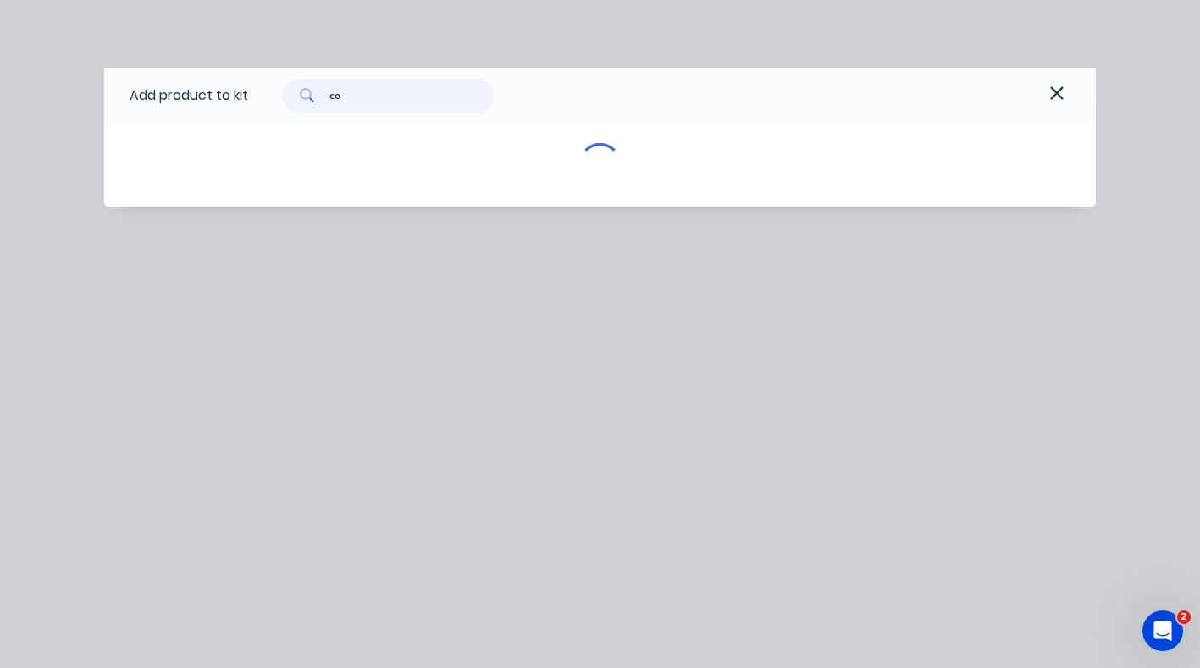
type input "c"
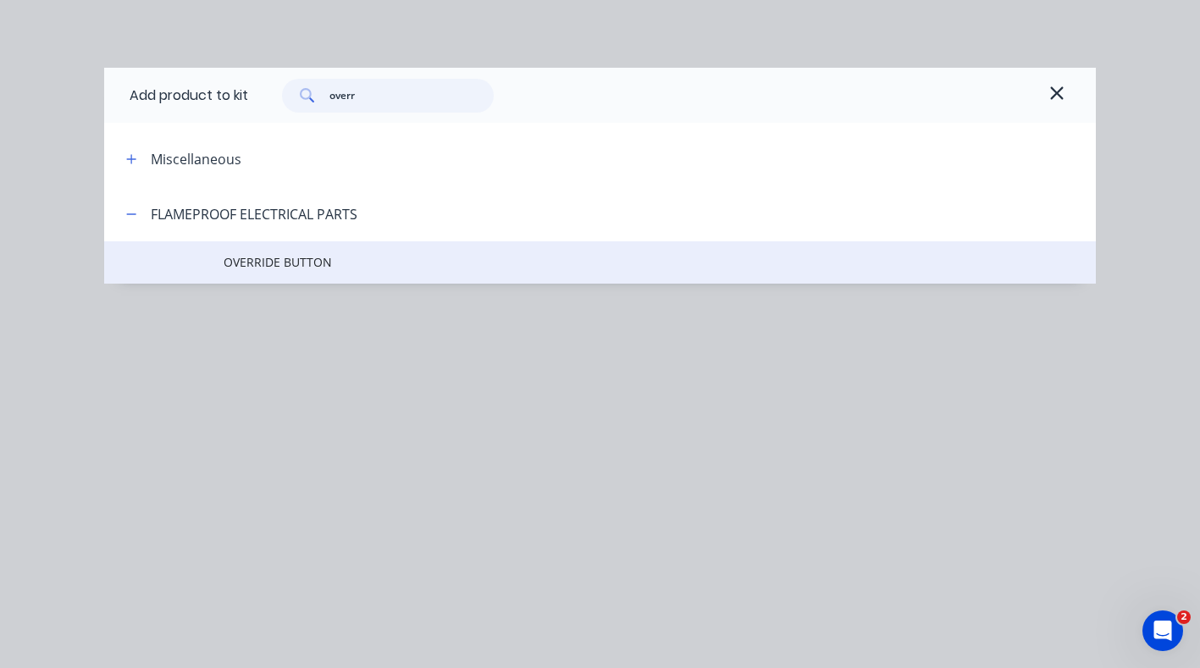
type input "overr"
click at [327, 253] on span "OVERRIDE BUTTON" at bounding box center [573, 262] width 698 height 18
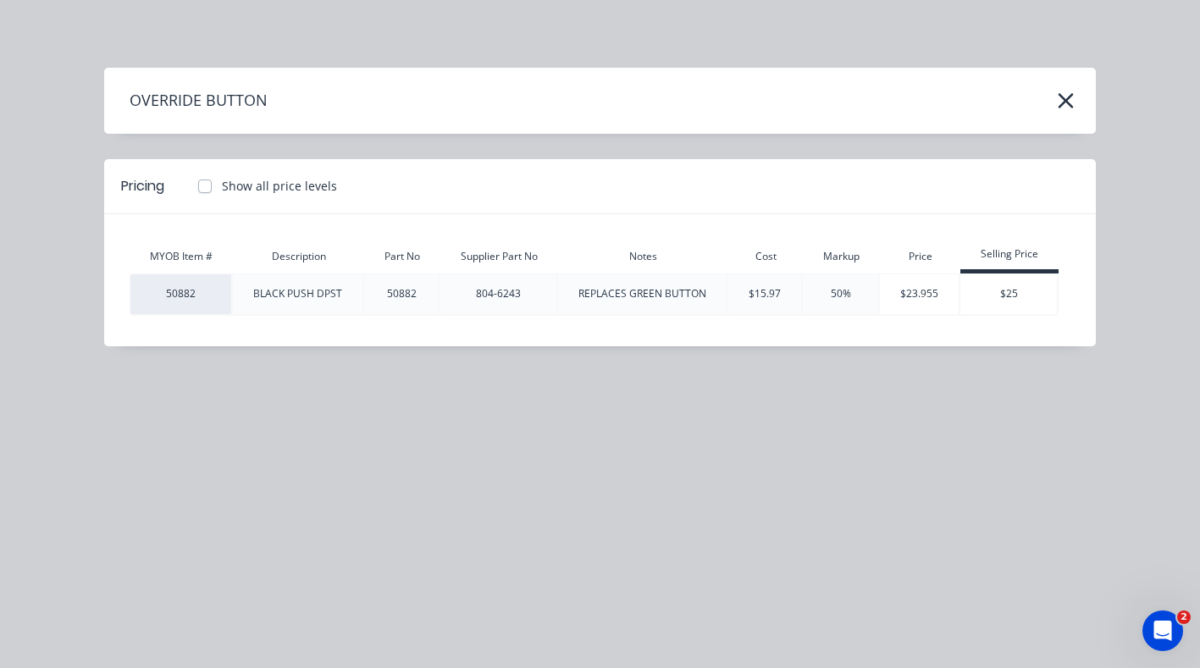
drag, startPoint x: 1016, startPoint y: 295, endPoint x: 1036, endPoint y: 325, distance: 36.2
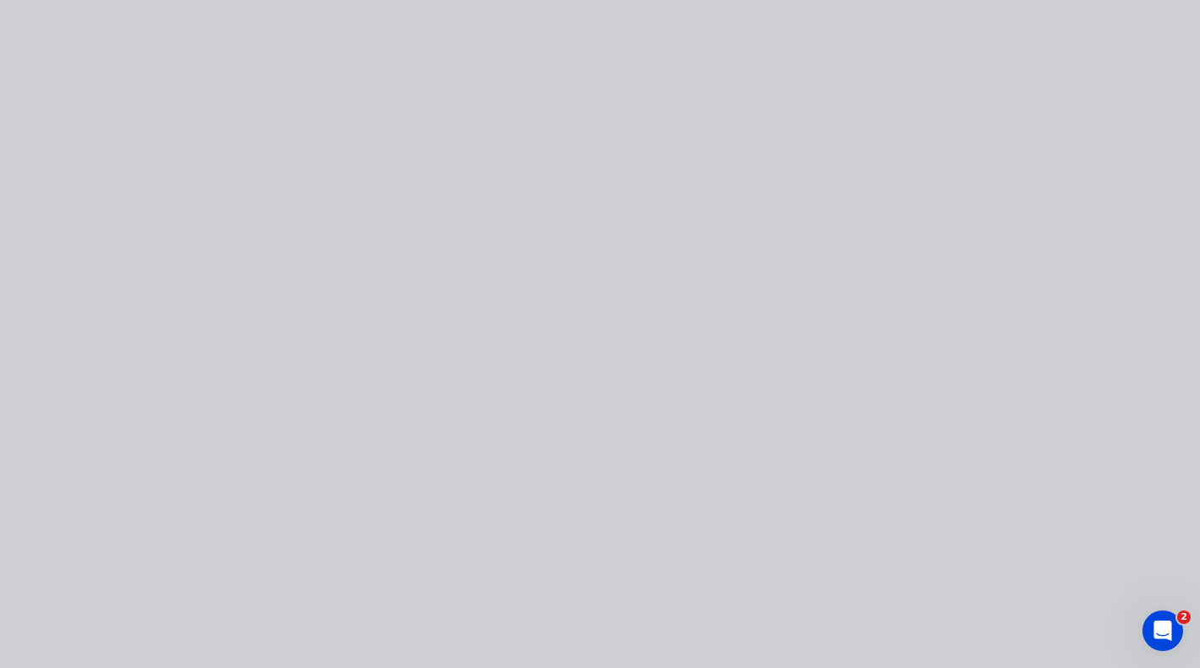
type input "$71,412.3092"
type input "$71,412.31"
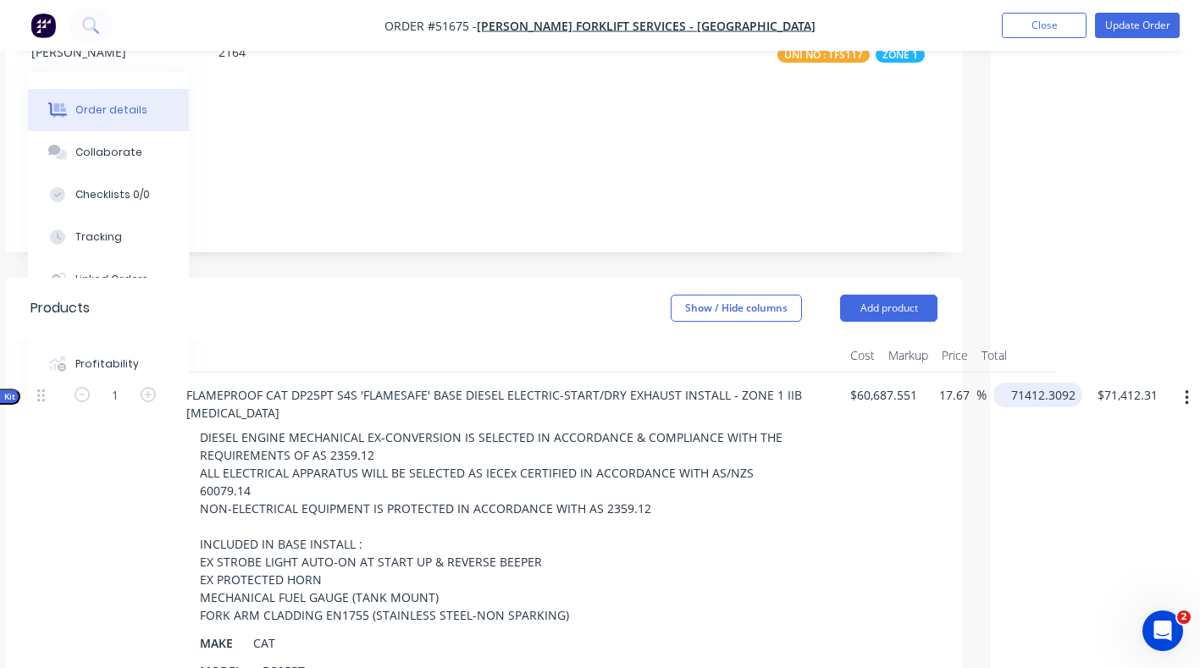
click at [1074, 383] on input "71412.3092" at bounding box center [1041, 395] width 82 height 25
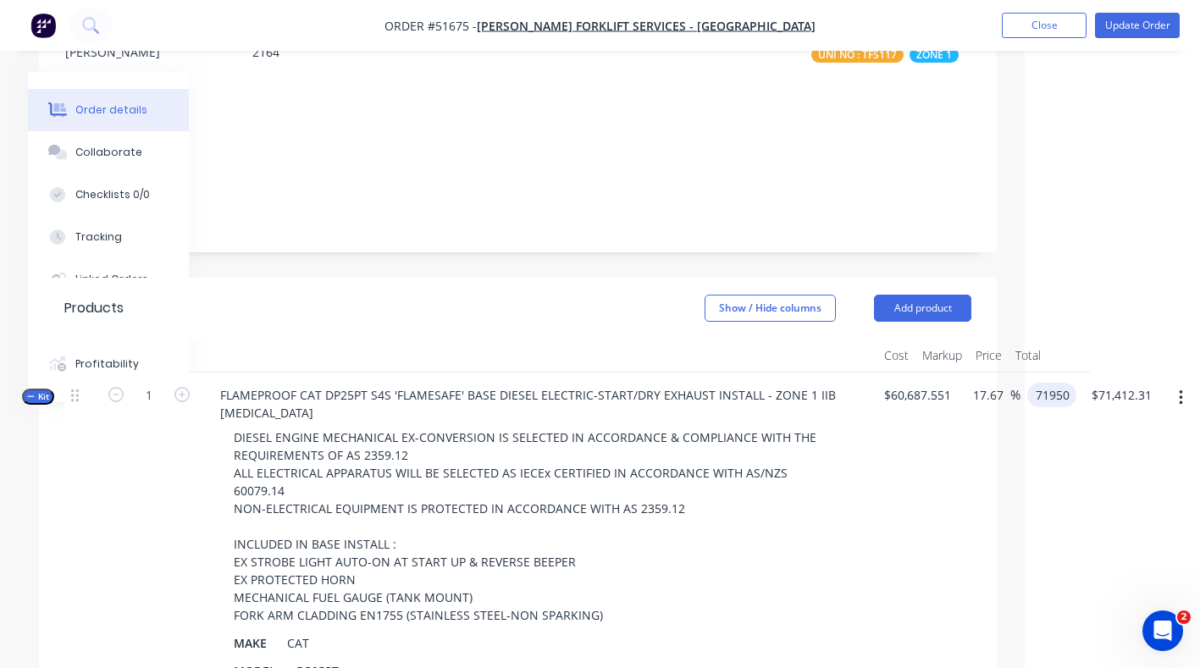
type input "71950"
type input "71412.31"
type input "18.56"
type input "$71,950.00"
click at [1138, 24] on button "Update Order" at bounding box center [1137, 25] width 85 height 25
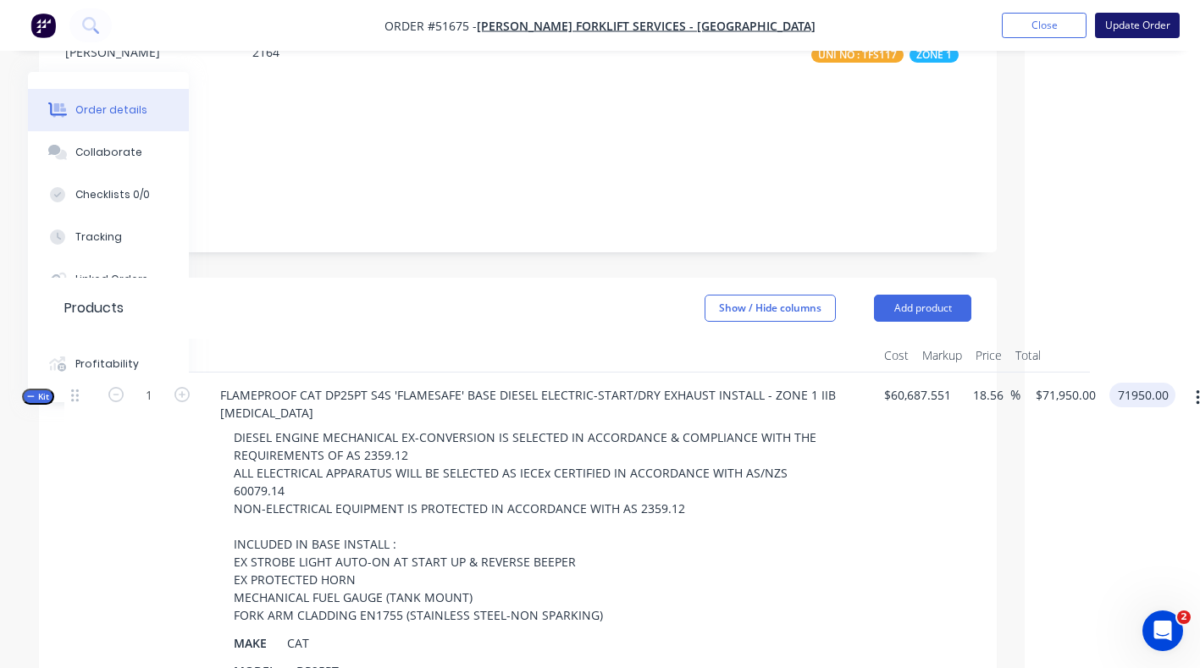
type input "$71,950.00"
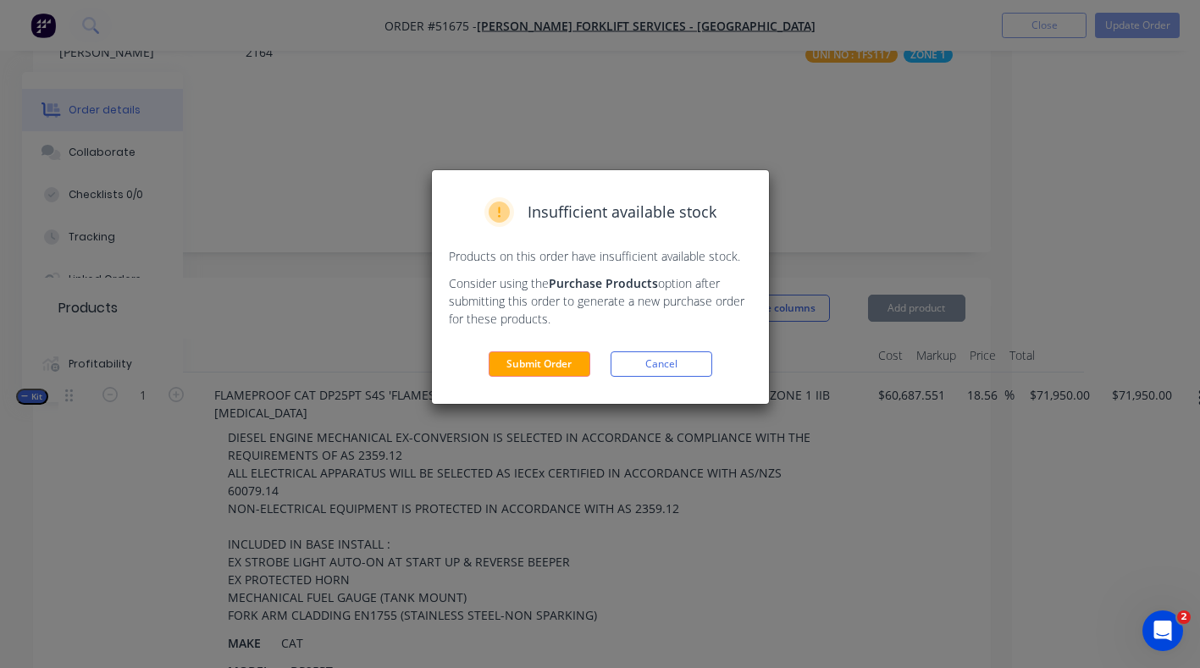
drag, startPoint x: 573, startPoint y: 363, endPoint x: 678, endPoint y: 434, distance: 126.2
click at [579, 365] on button "Submit Order" at bounding box center [540, 364] width 102 height 25
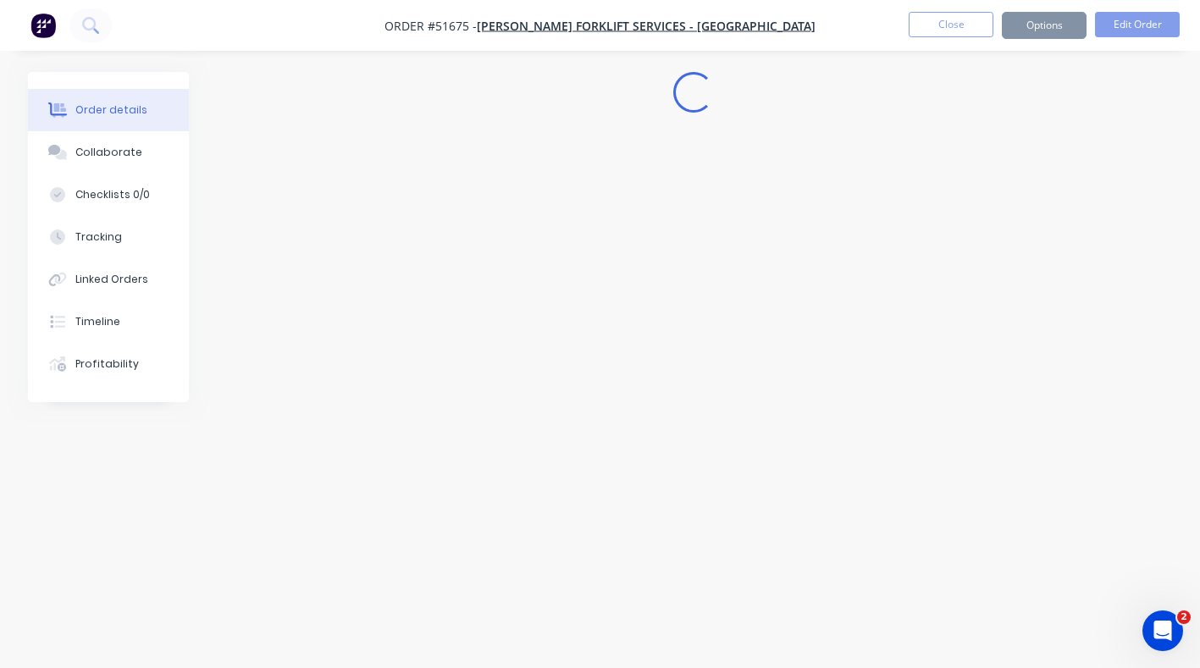
scroll to position [0, 0]
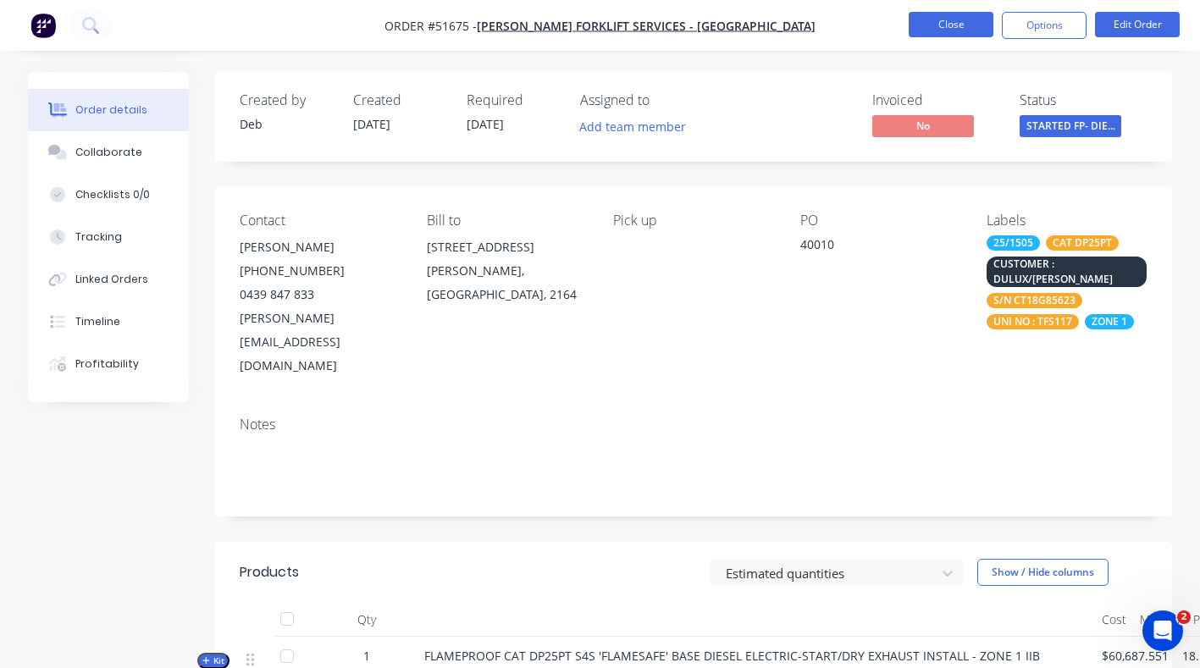
click at [953, 23] on button "Close" at bounding box center [951, 24] width 85 height 25
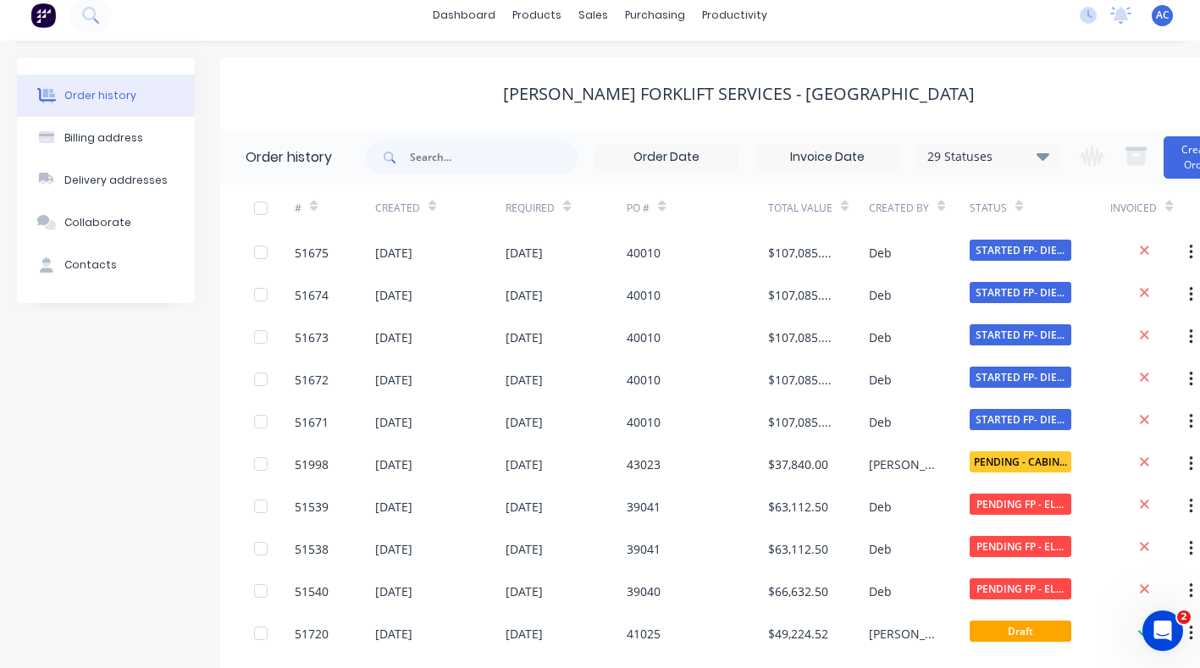
scroll to position [15, 0]
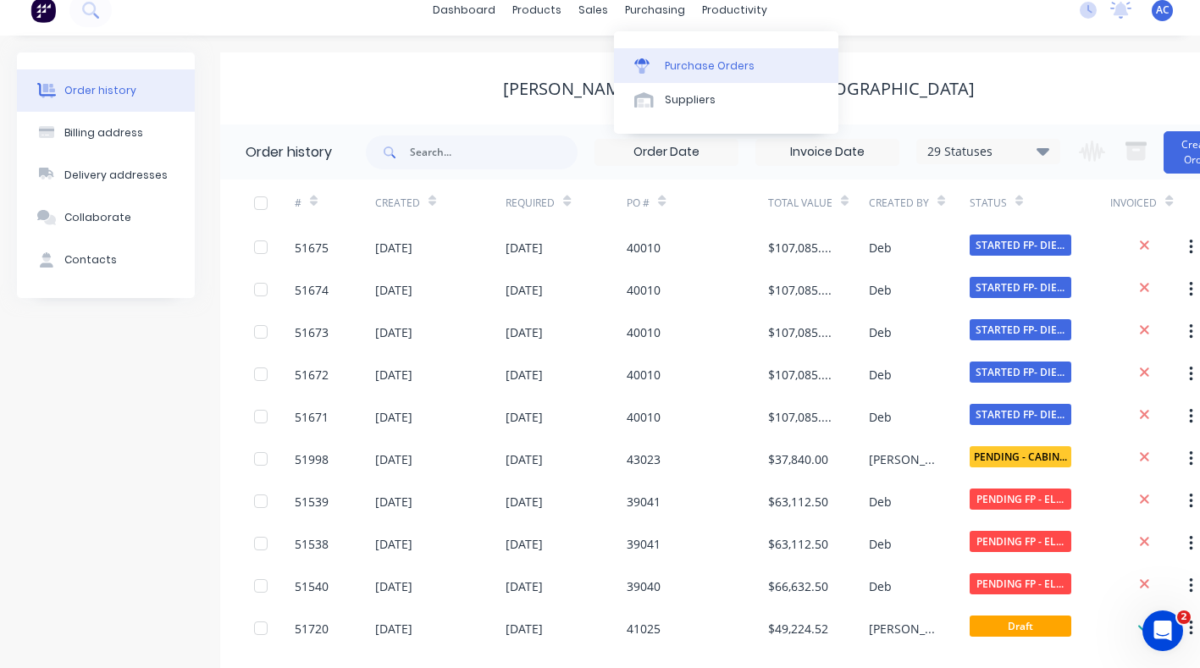
click at [686, 70] on div "Purchase Orders" at bounding box center [710, 65] width 90 height 15
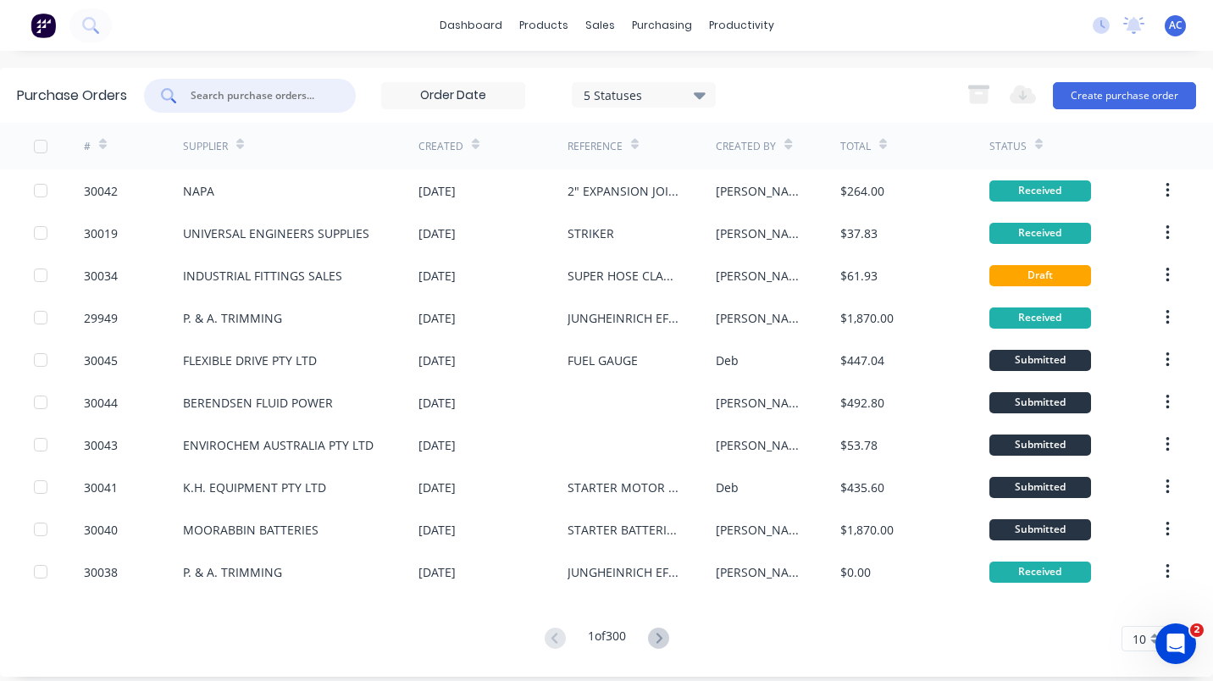
click at [270, 95] on input "text" at bounding box center [259, 95] width 141 height 17
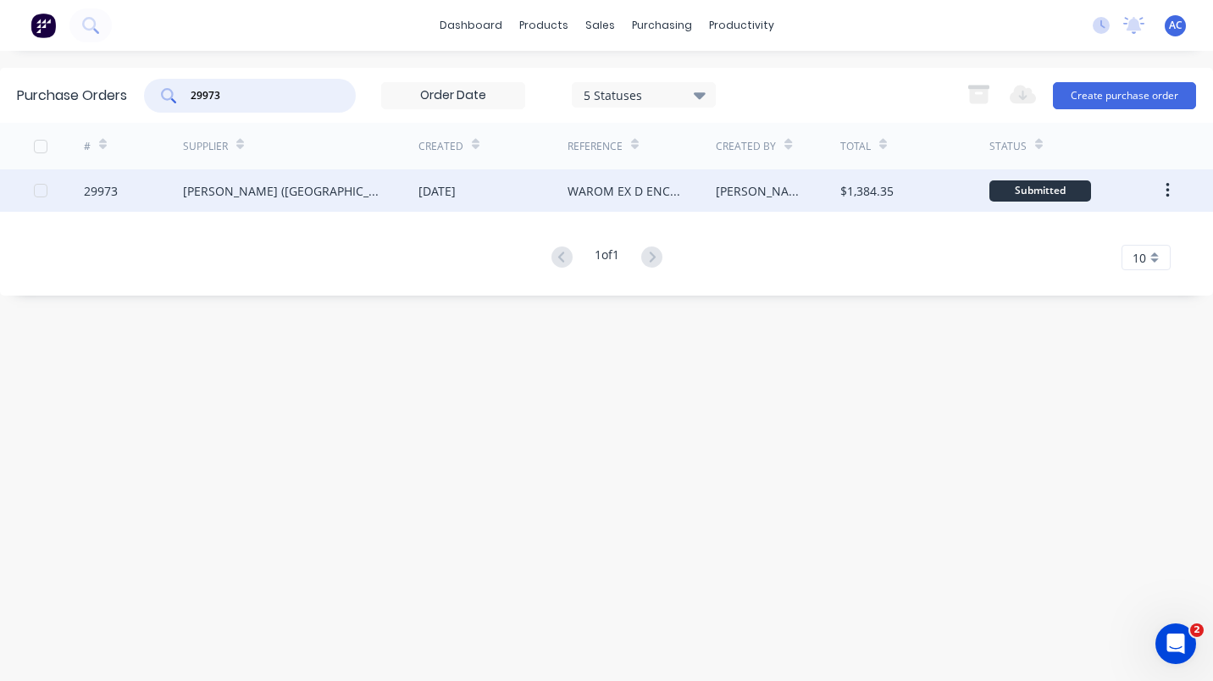
type input "29973"
click at [249, 194] on div "G T JONES (VIC) PTY LTD" at bounding box center [284, 191] width 202 height 18
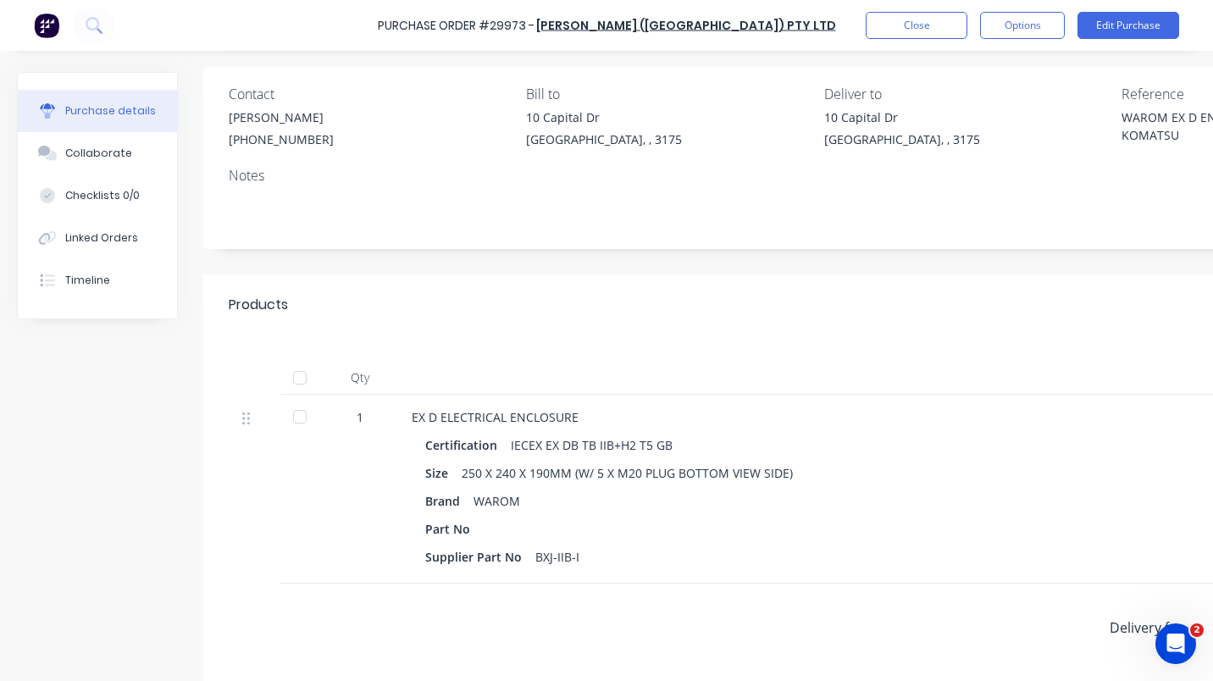
scroll to position [122, 0]
click at [299, 413] on div at bounding box center [300, 415] width 34 height 34
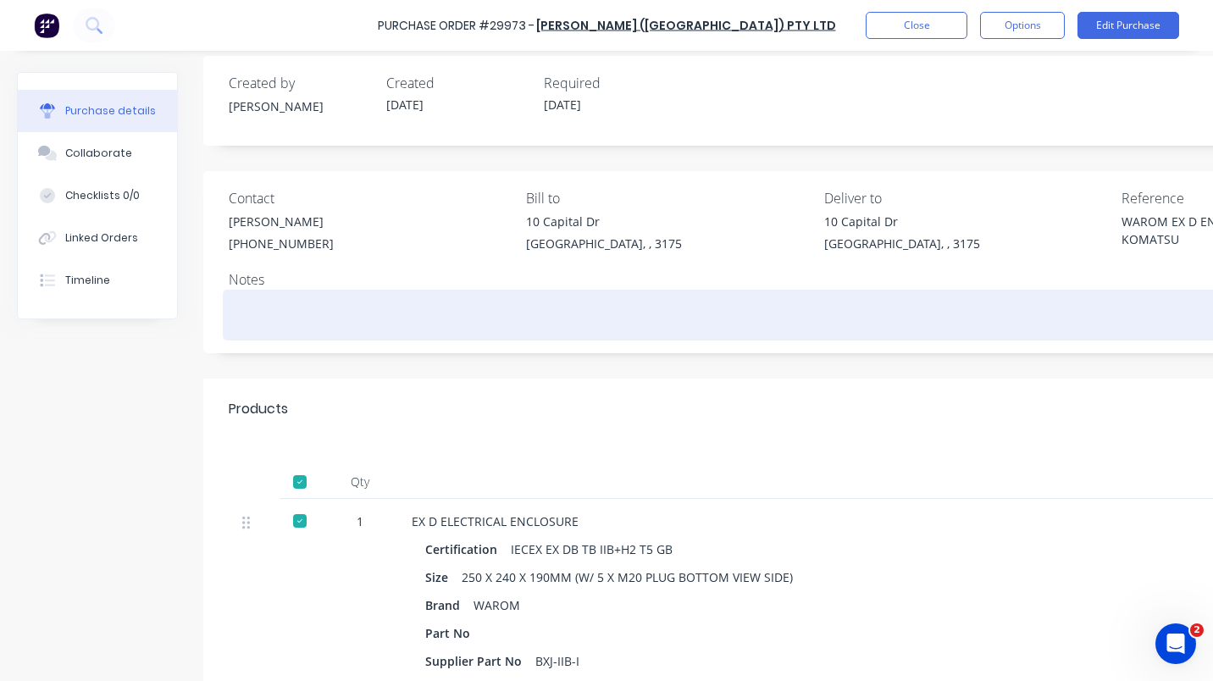
scroll to position [0, 0]
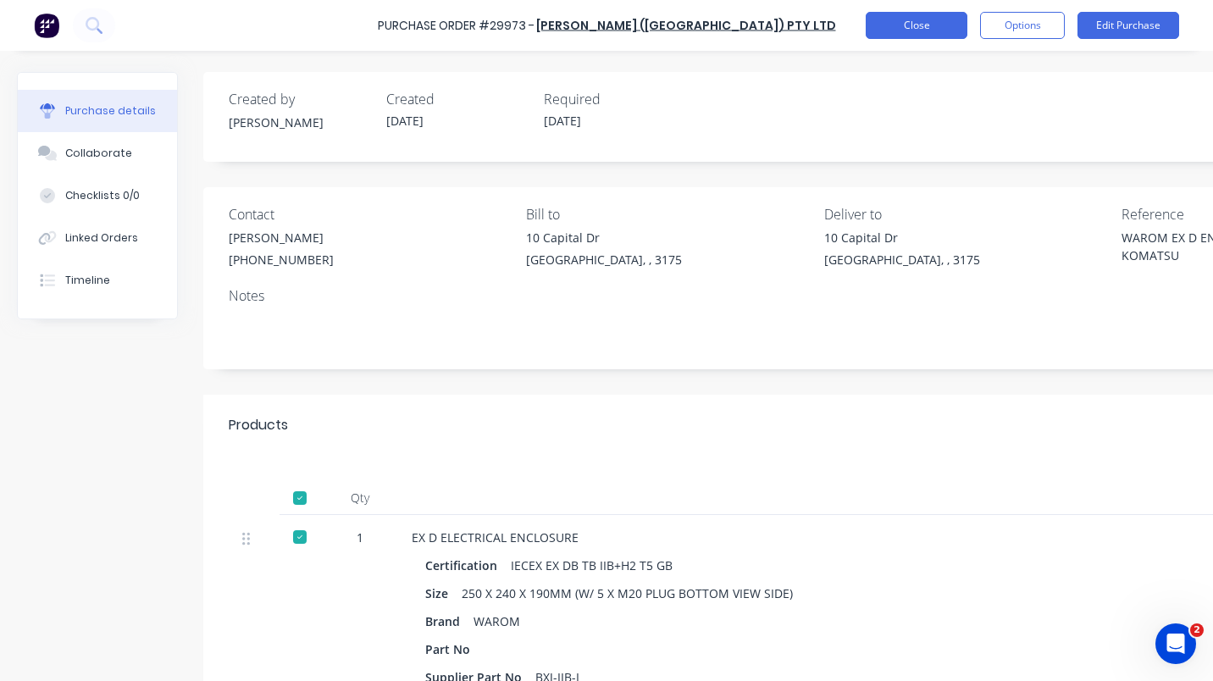
click at [930, 19] on button "Close" at bounding box center [917, 25] width 102 height 27
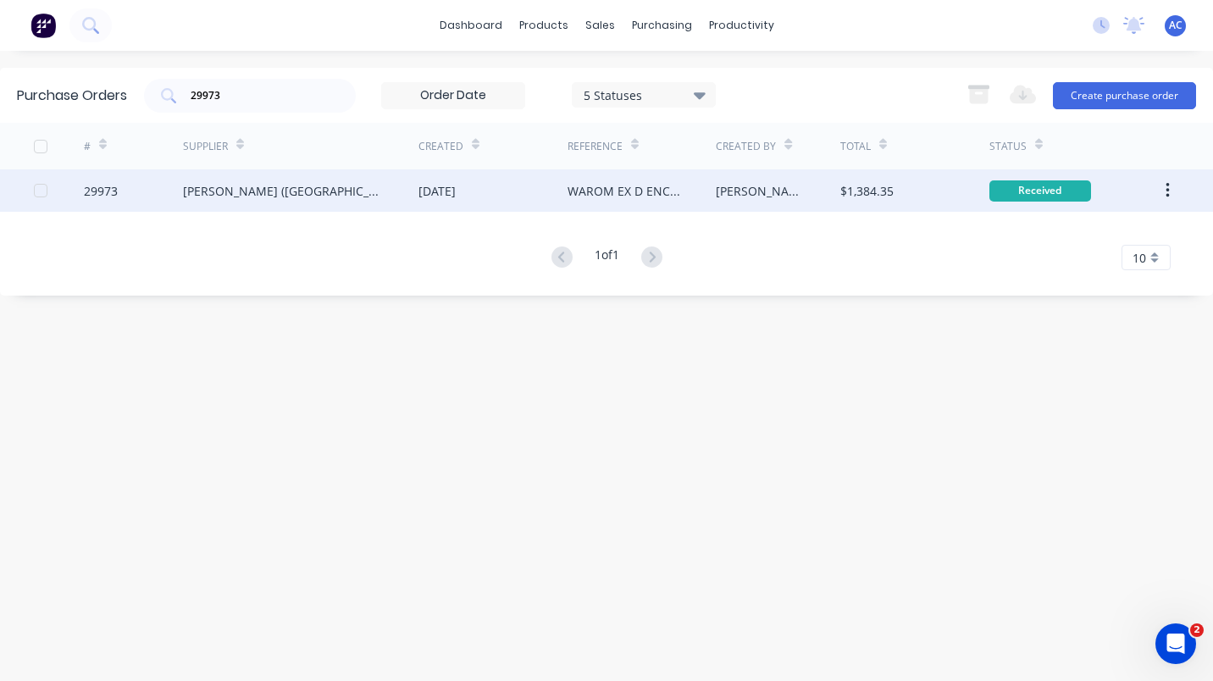
click at [80, 192] on div at bounding box center [59, 190] width 50 height 42
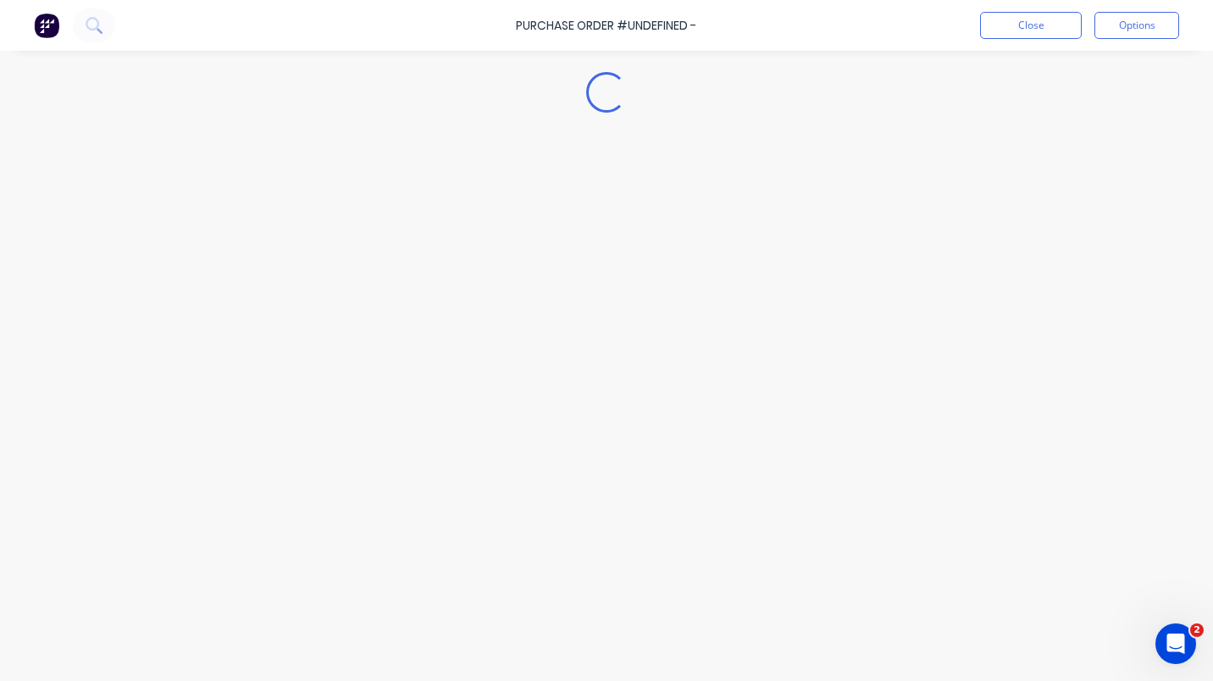
type textarea "x"
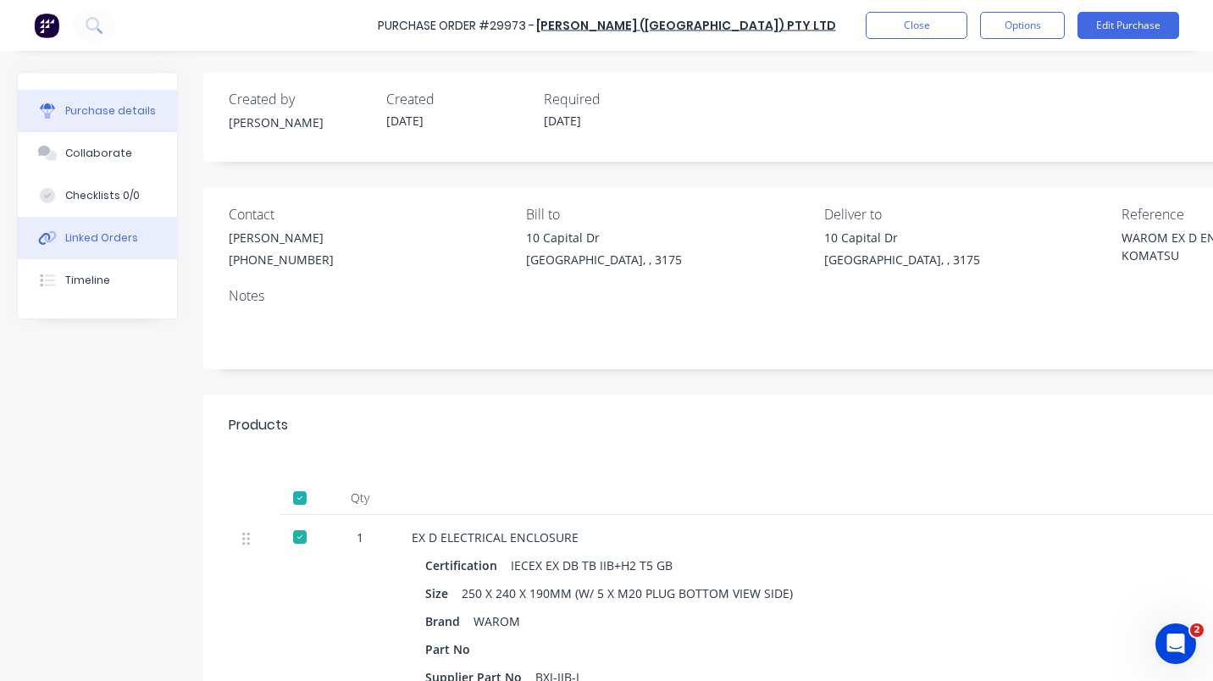
click at [104, 230] on div "Linked Orders" at bounding box center [101, 237] width 73 height 15
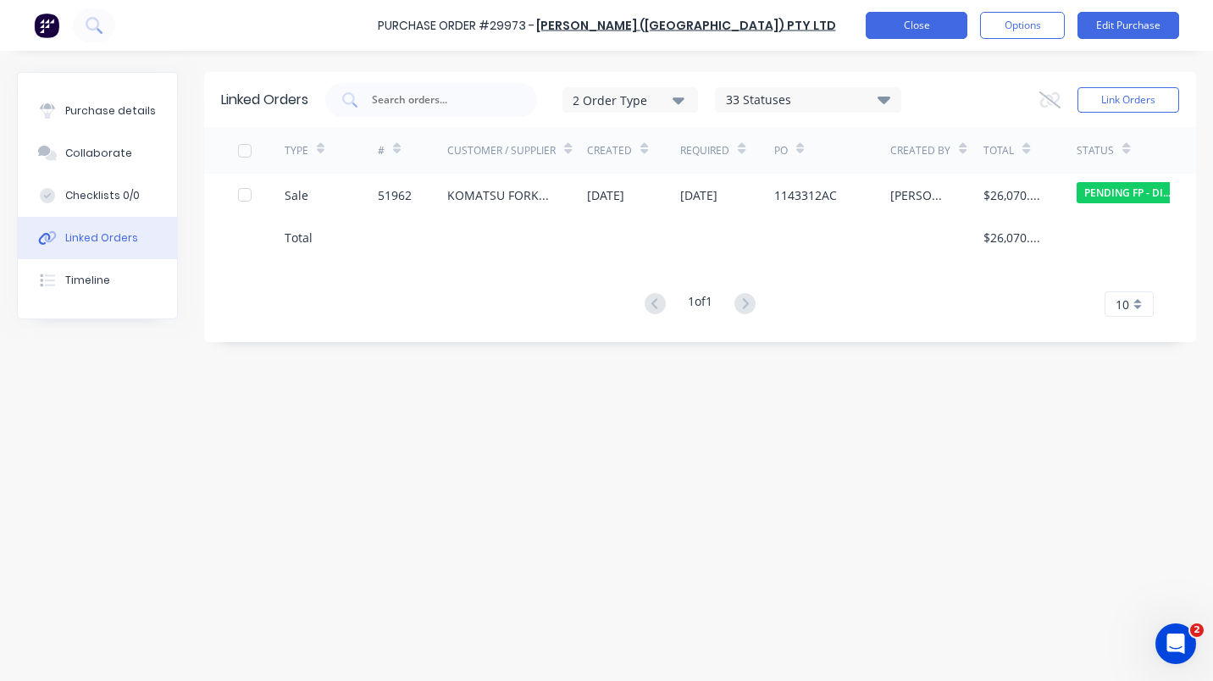
click at [921, 20] on button "Close" at bounding box center [917, 25] width 102 height 27
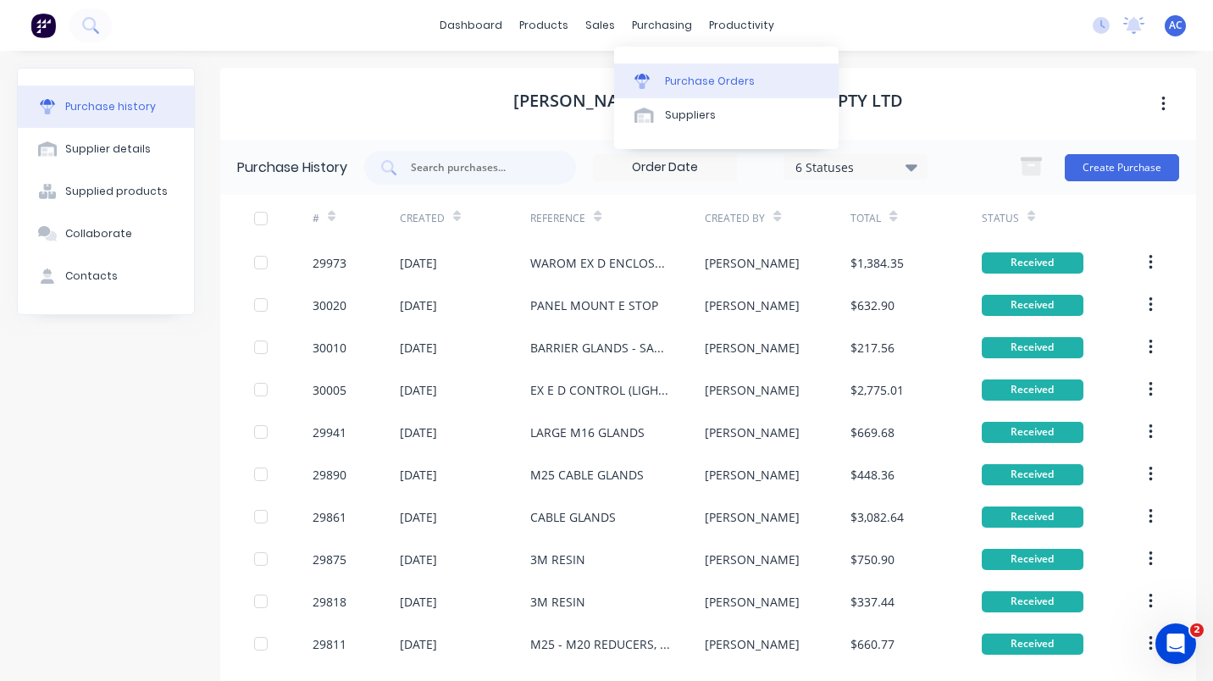
click at [685, 75] on div "Purchase Orders" at bounding box center [710, 81] width 90 height 15
